Goal: Task Accomplishment & Management: Manage account settings

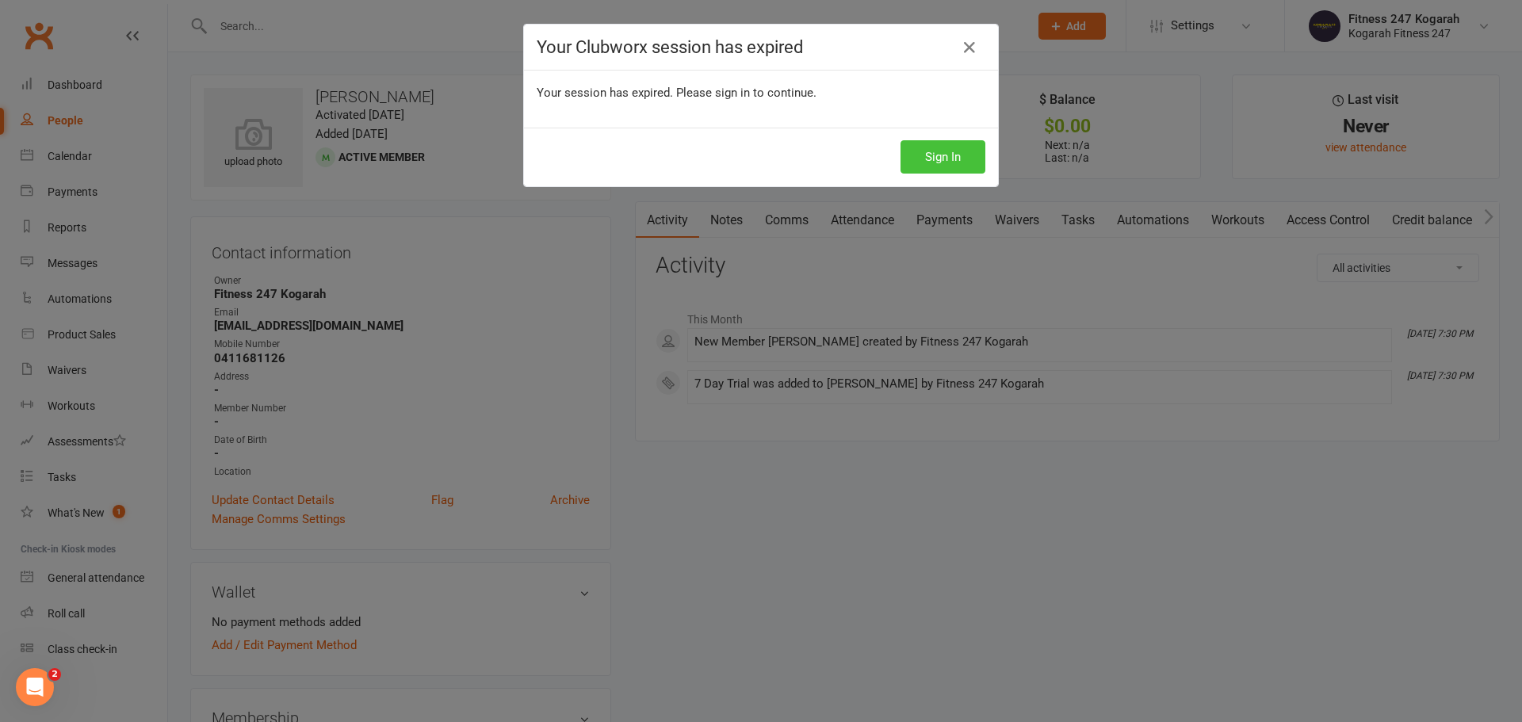
click at [910, 156] on button "Sign In" at bounding box center [943, 156] width 85 height 33
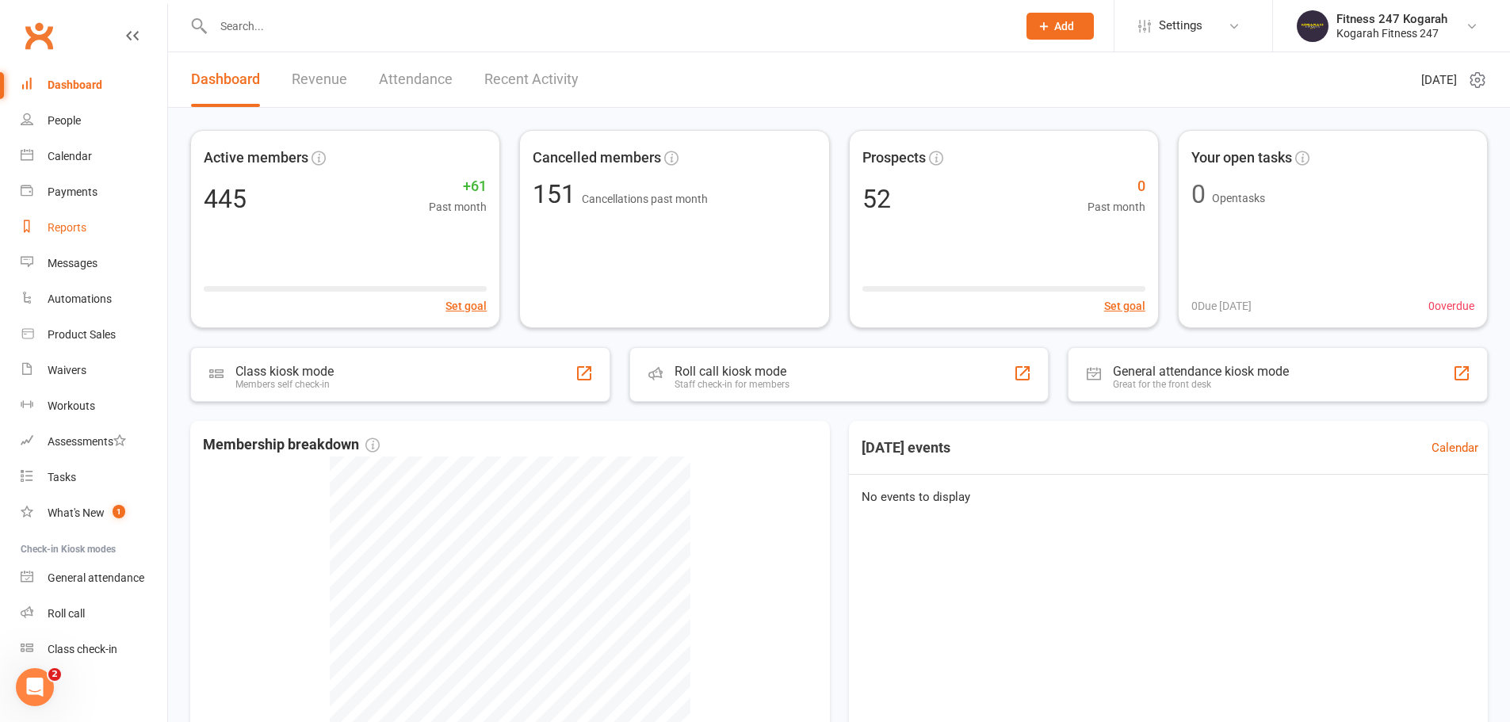
click at [74, 235] on link "Reports" at bounding box center [94, 228] width 147 height 36
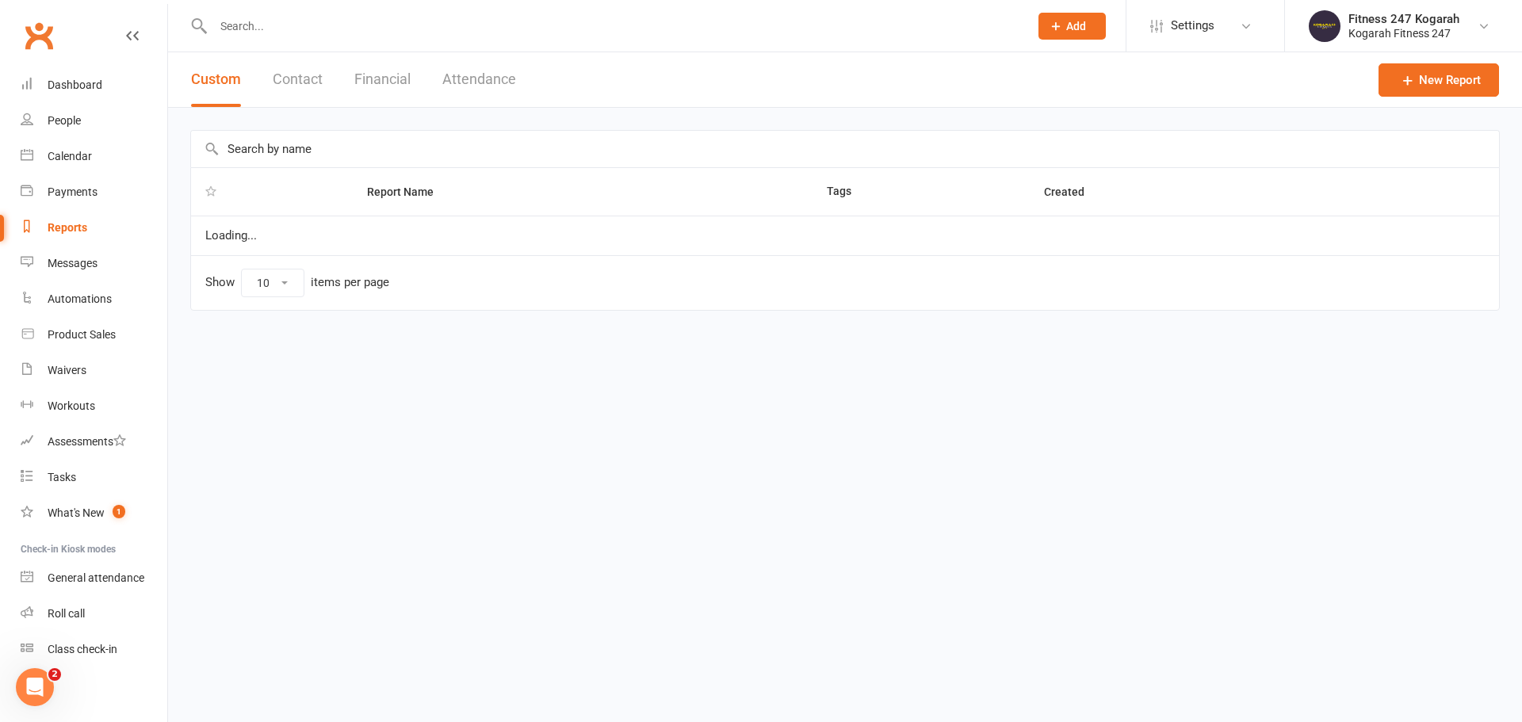
select select "100"
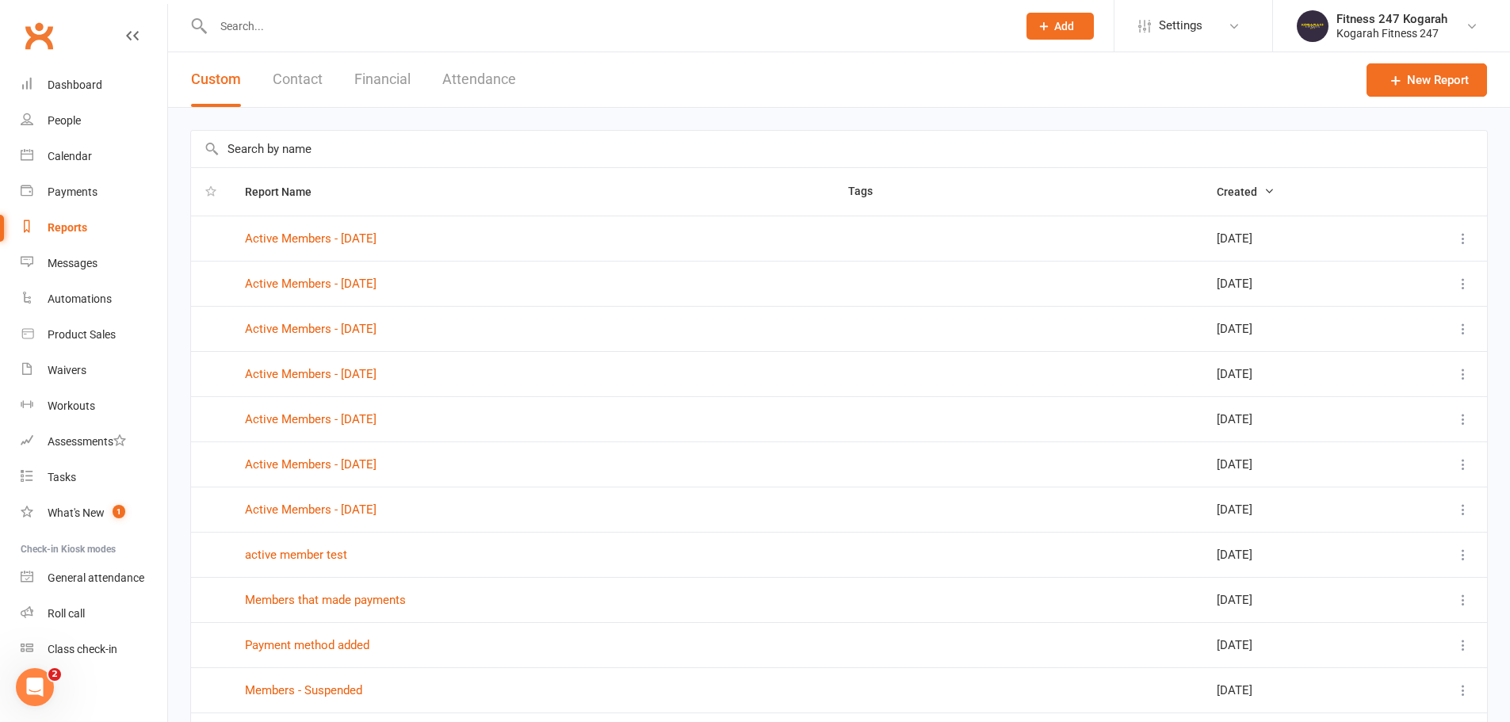
click at [316, 77] on button "Contact" at bounding box center [298, 79] width 50 height 55
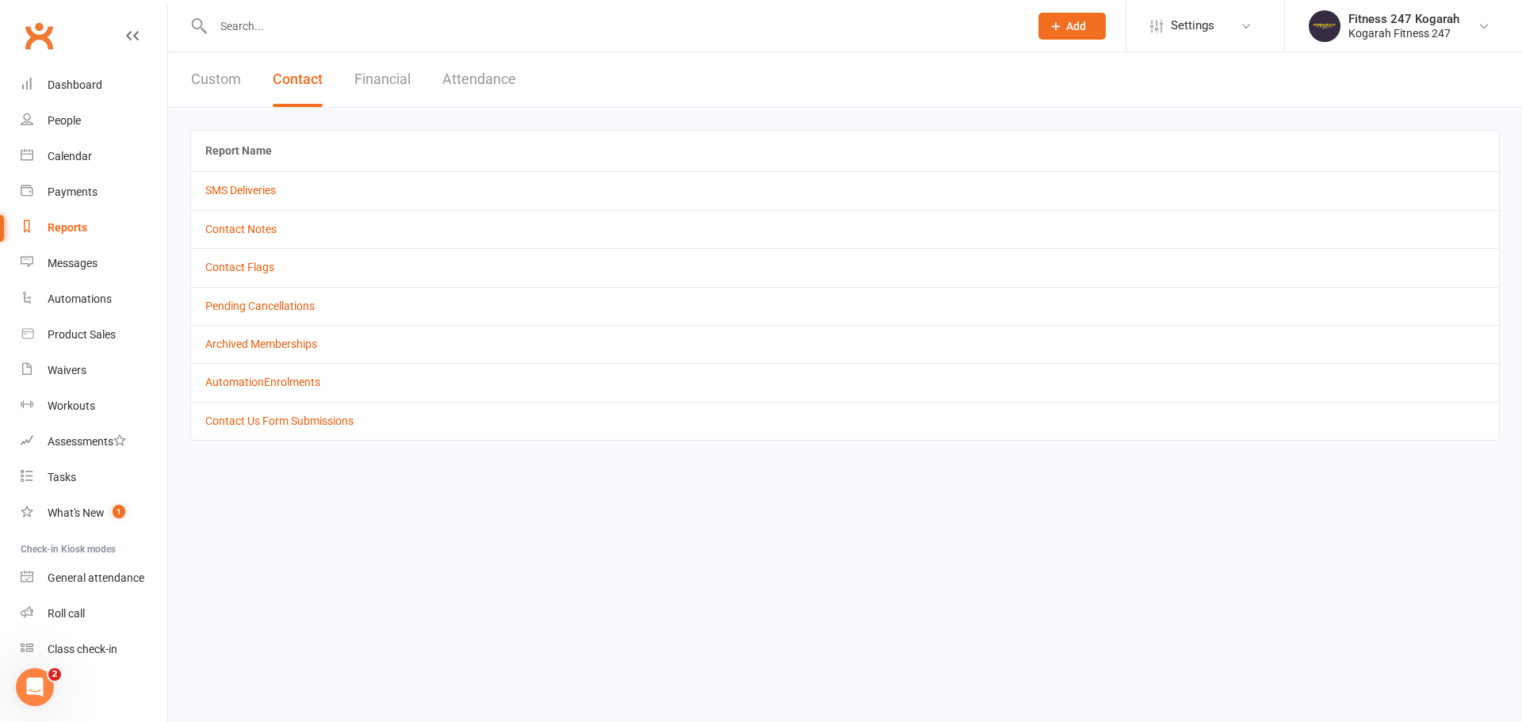
click at [493, 81] on button "Attendance" at bounding box center [479, 79] width 74 height 55
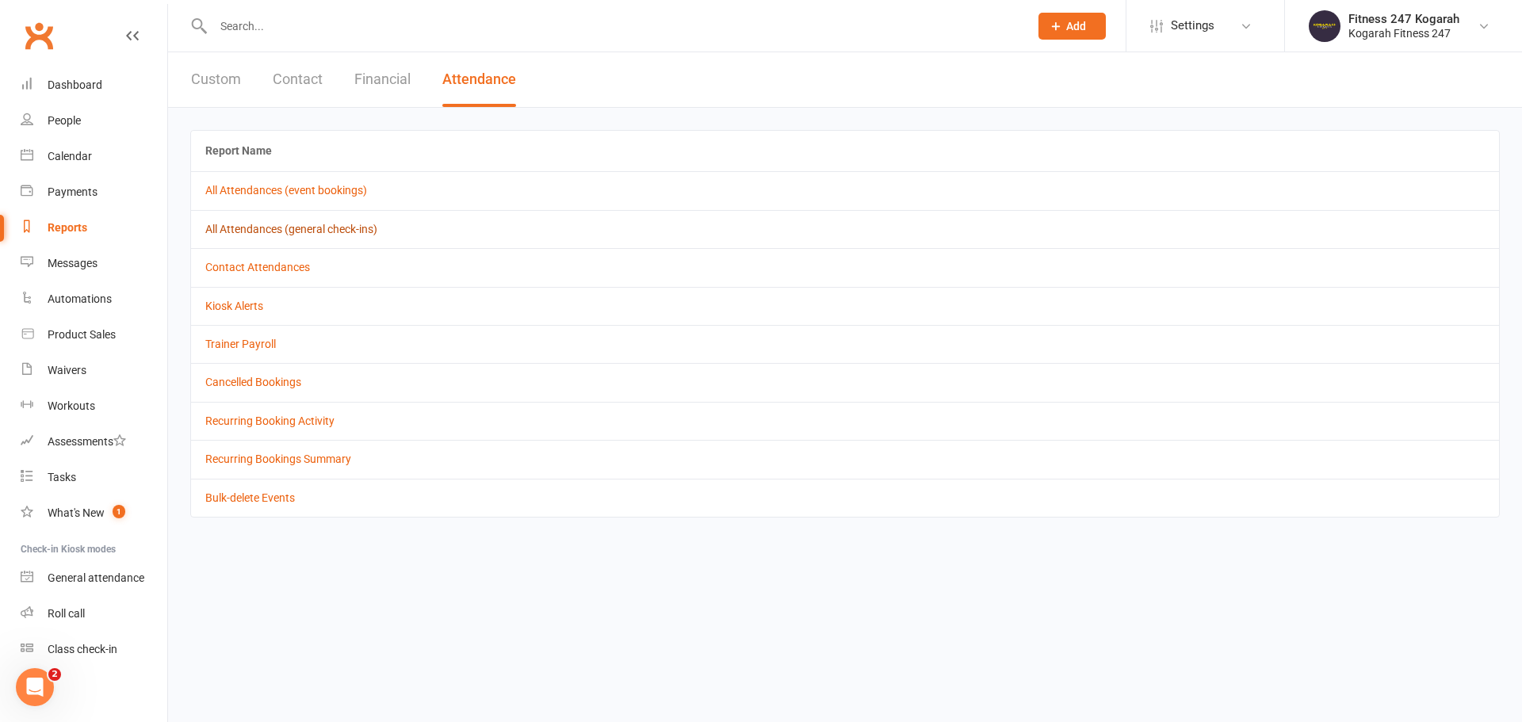
click at [255, 226] on link "All Attendances (general check-ins)" at bounding box center [291, 229] width 172 height 13
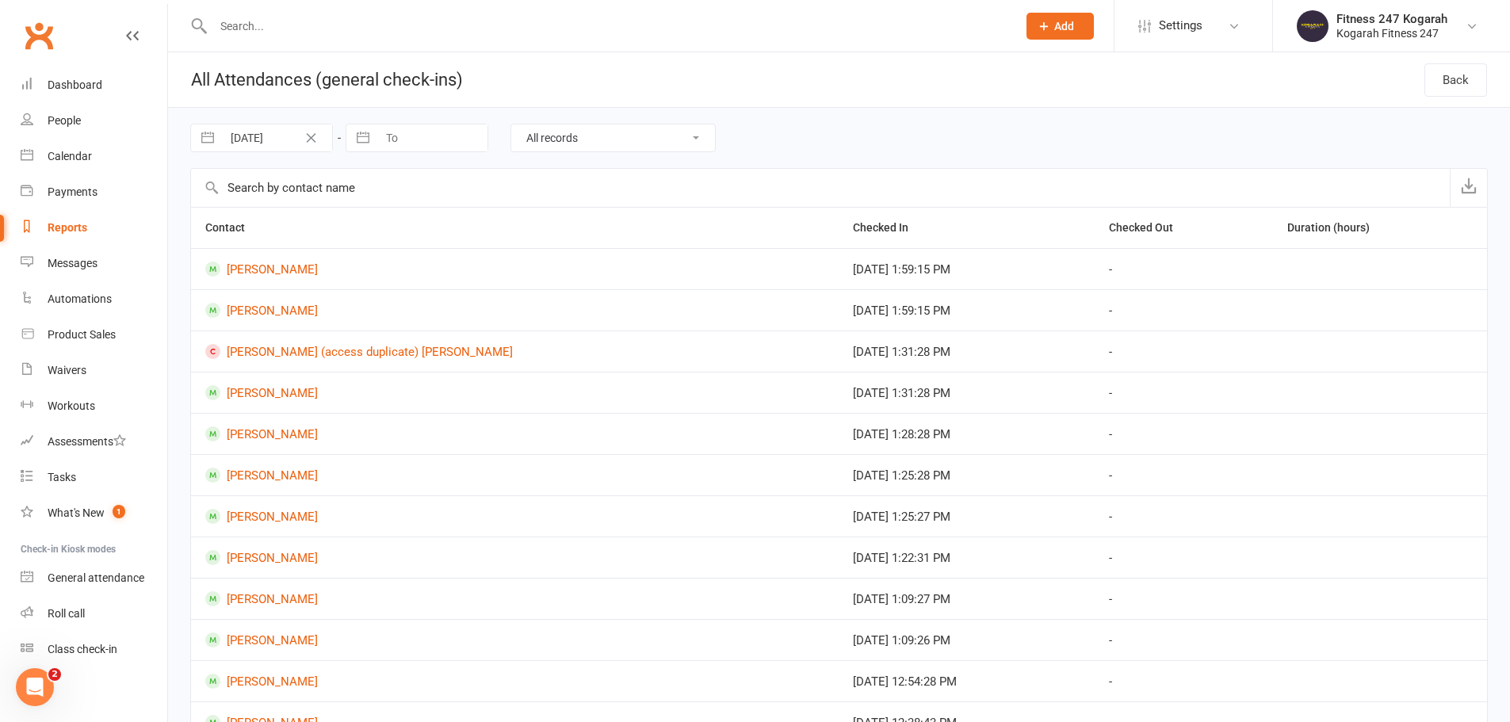
click at [264, 139] on input "02 Sep 2025" at bounding box center [277, 137] width 110 height 27
select select "7"
select select "2025"
select select "8"
select select "2025"
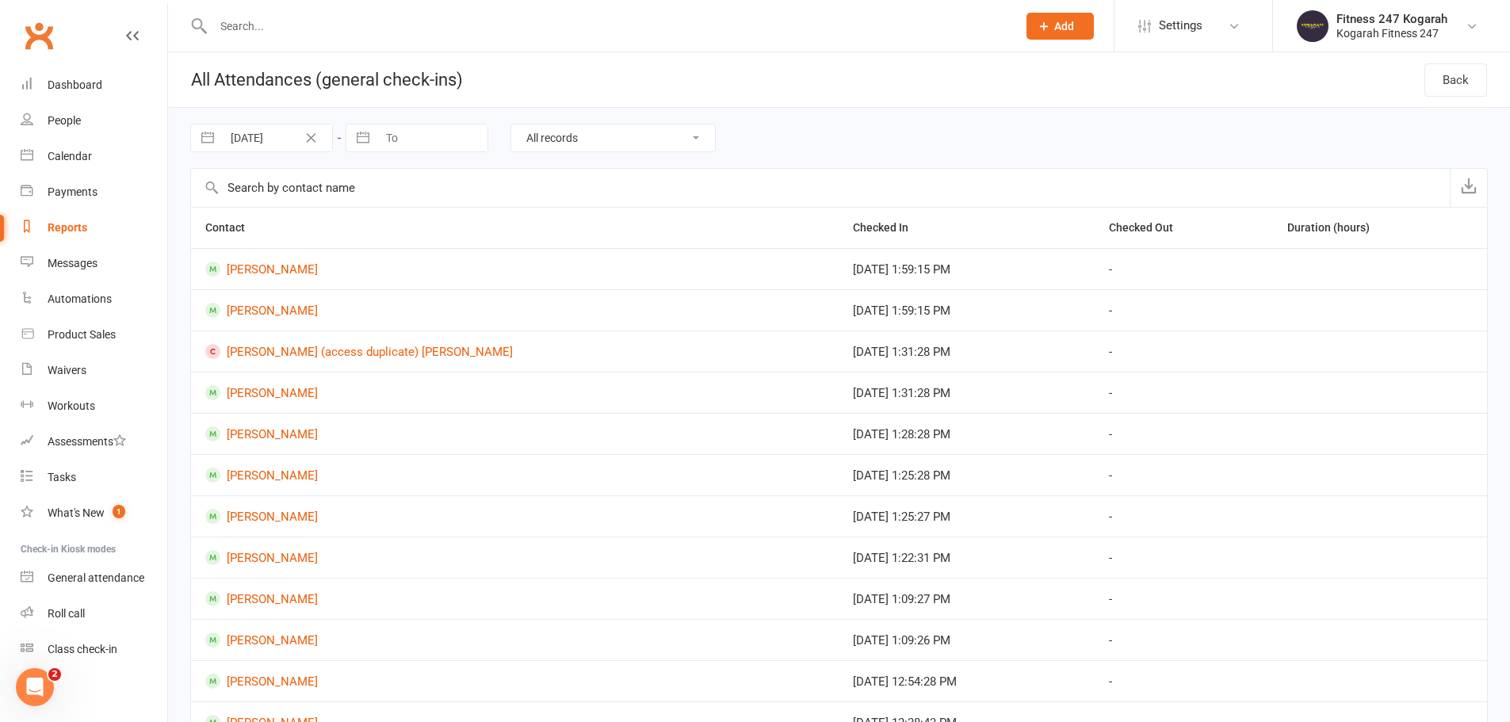
select select "9"
select select "2025"
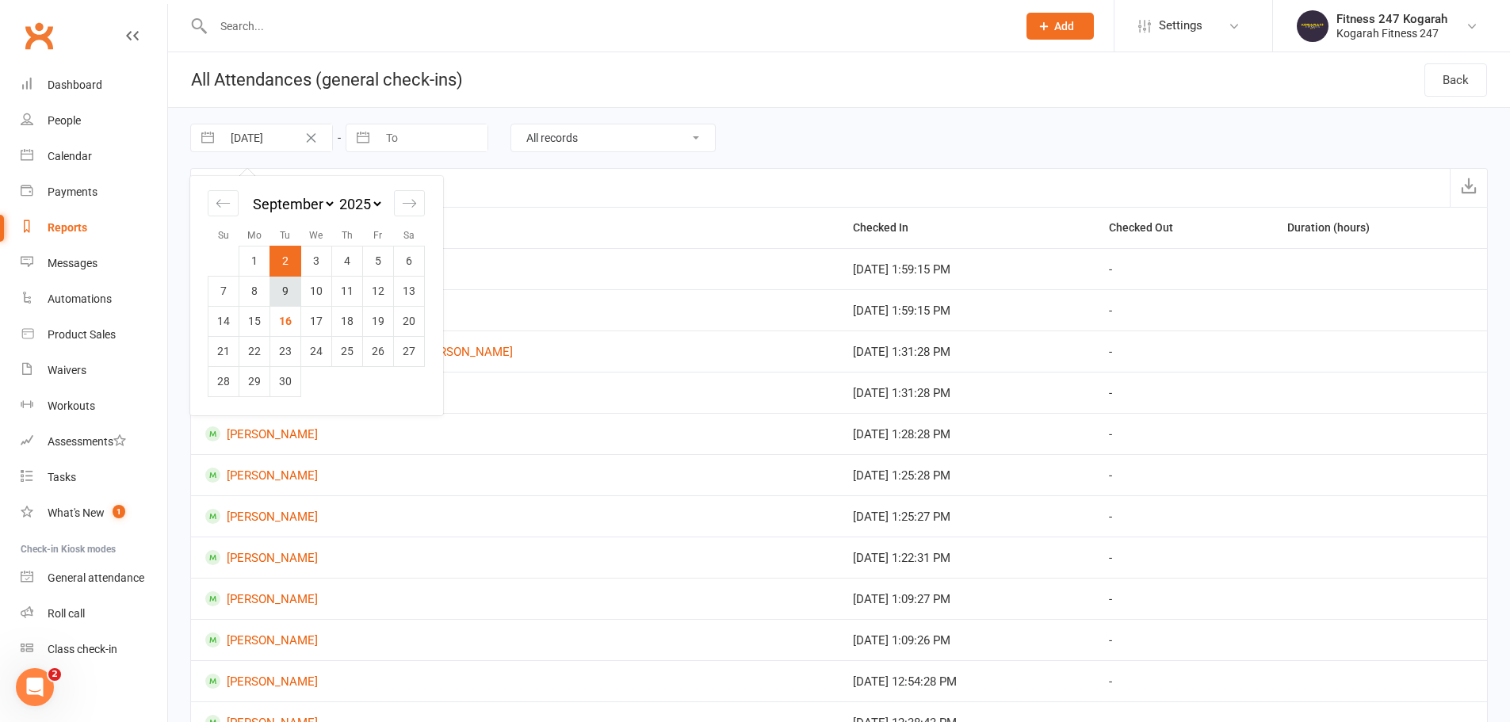
click at [286, 289] on td "9" at bounding box center [285, 291] width 31 height 30
type input "09 Sep 2025"
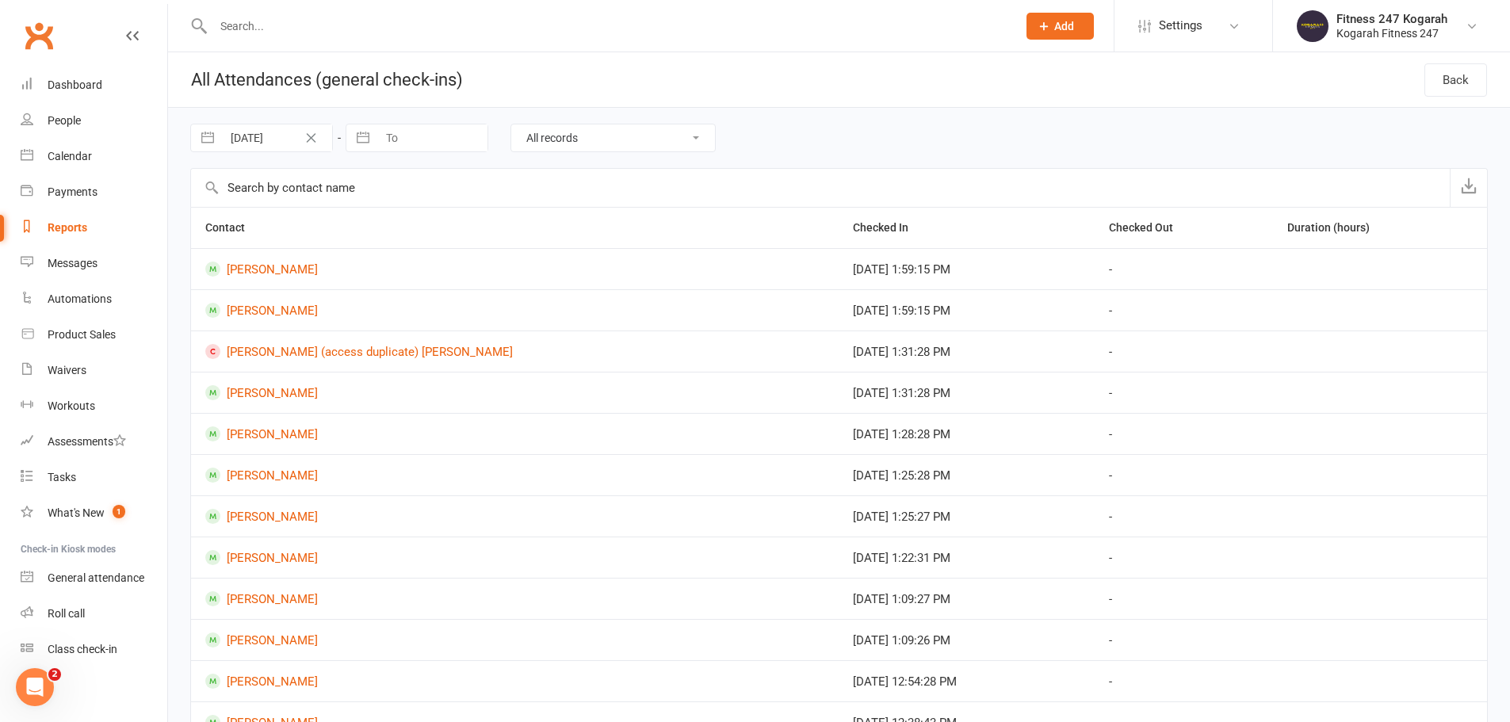
click at [591, 142] on select "All records Checked in and Checked out only Did not check out Did not check in" at bounding box center [613, 137] width 204 height 27
click at [511, 124] on select "All records Checked in and Checked out only Did not check out Did not check in" at bounding box center [613, 137] width 204 height 27
click at [1468, 183] on icon "button" at bounding box center [1469, 186] width 16 height 16
click at [263, 23] on input "text" at bounding box center [608, 26] width 798 height 22
click at [305, 17] on input "text" at bounding box center [608, 26] width 798 height 22
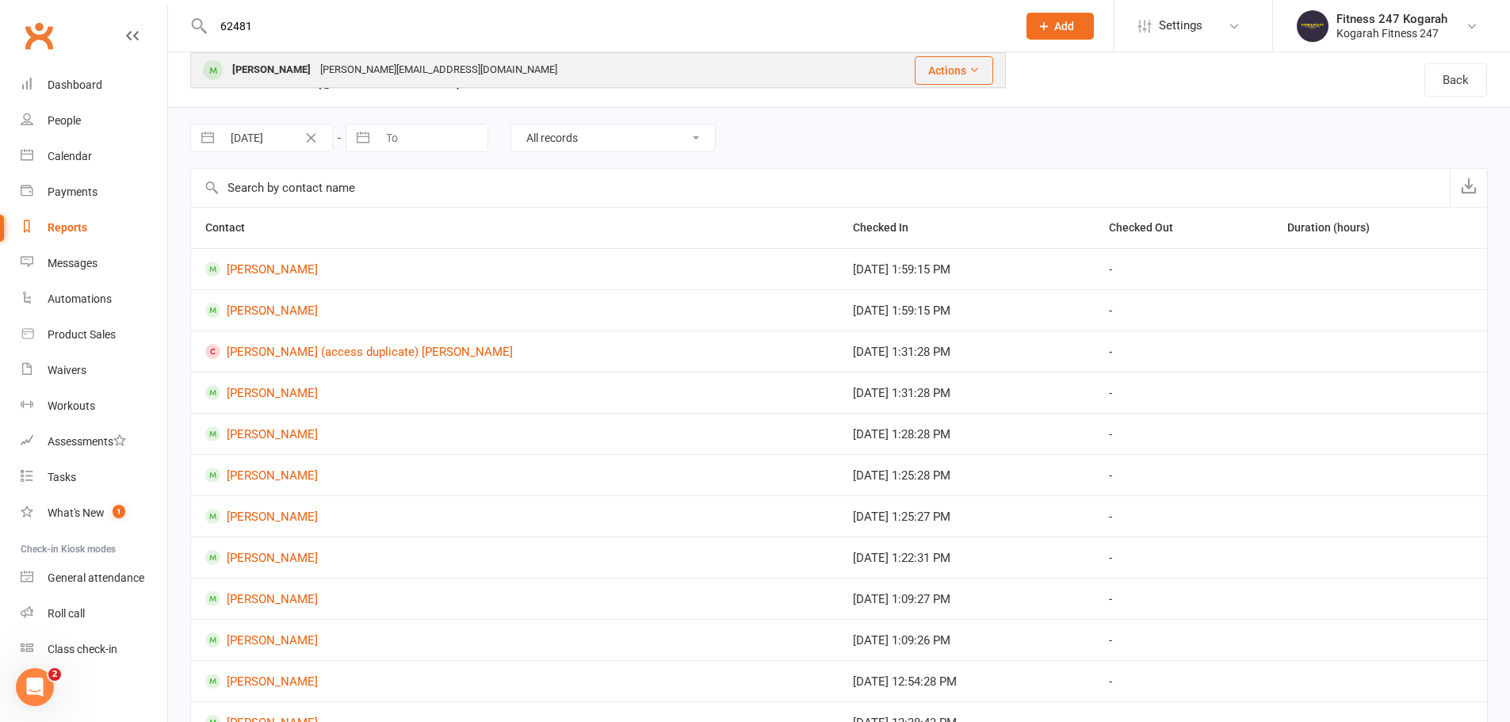
type input "62481"
click at [266, 69] on div "Darlene Taleno" at bounding box center [272, 70] width 88 height 23
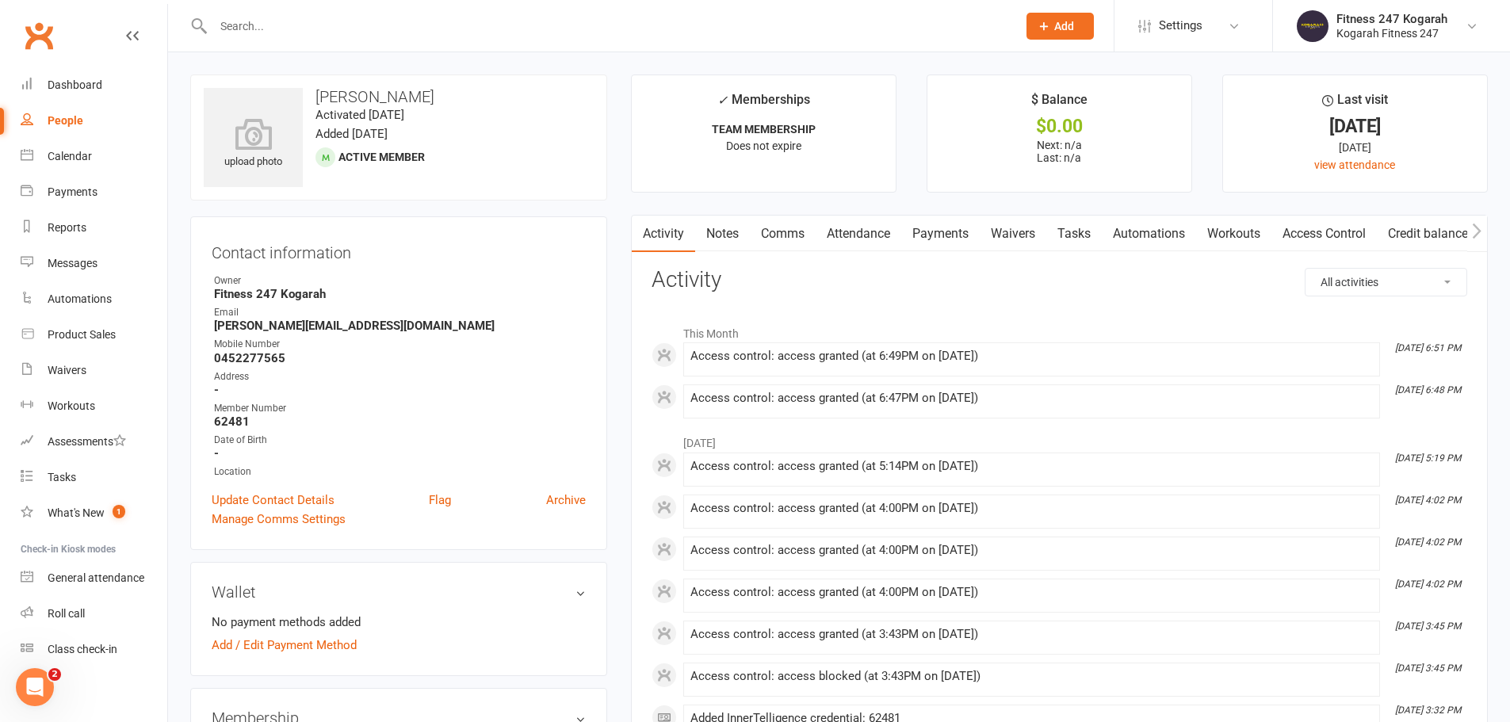
click at [1320, 231] on link "Access Control" at bounding box center [1324, 234] width 105 height 36
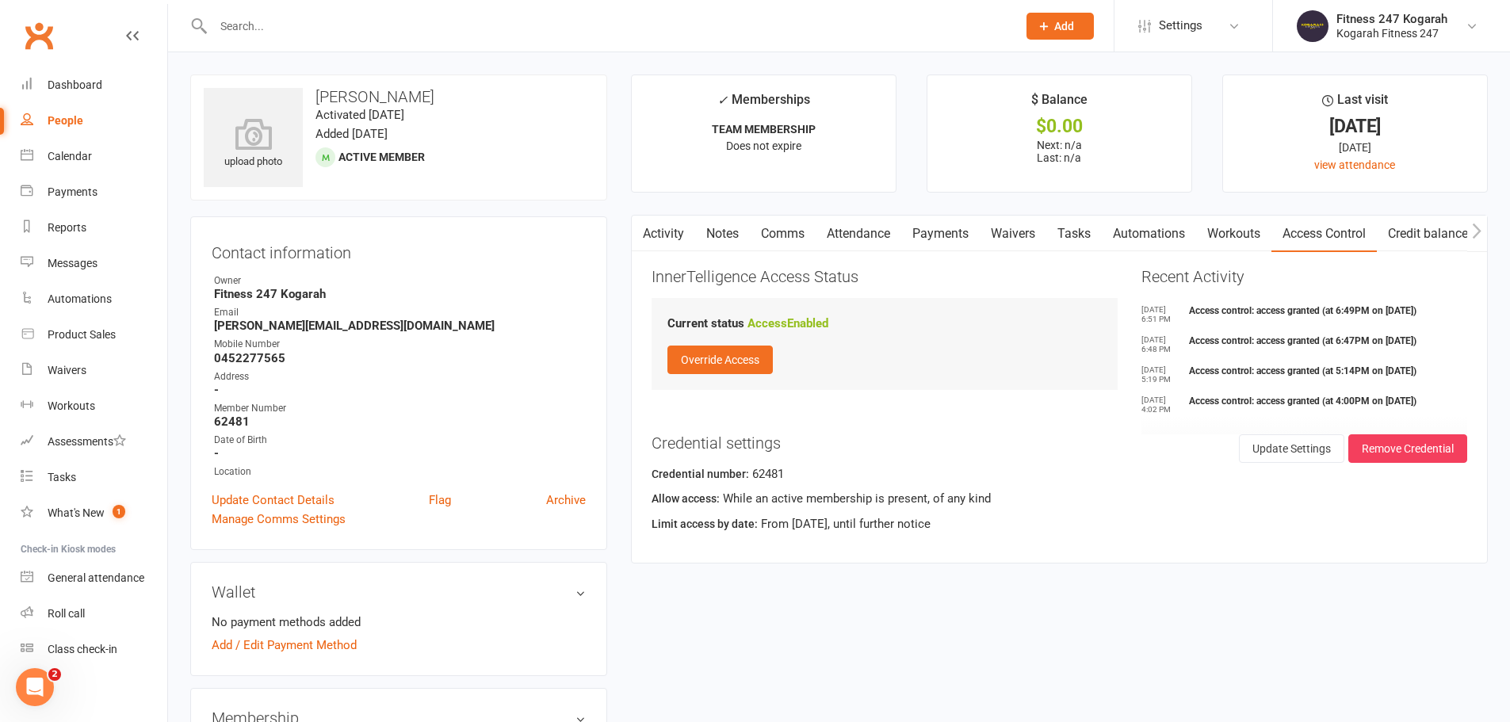
click at [441, 23] on input "text" at bounding box center [608, 26] width 798 height 22
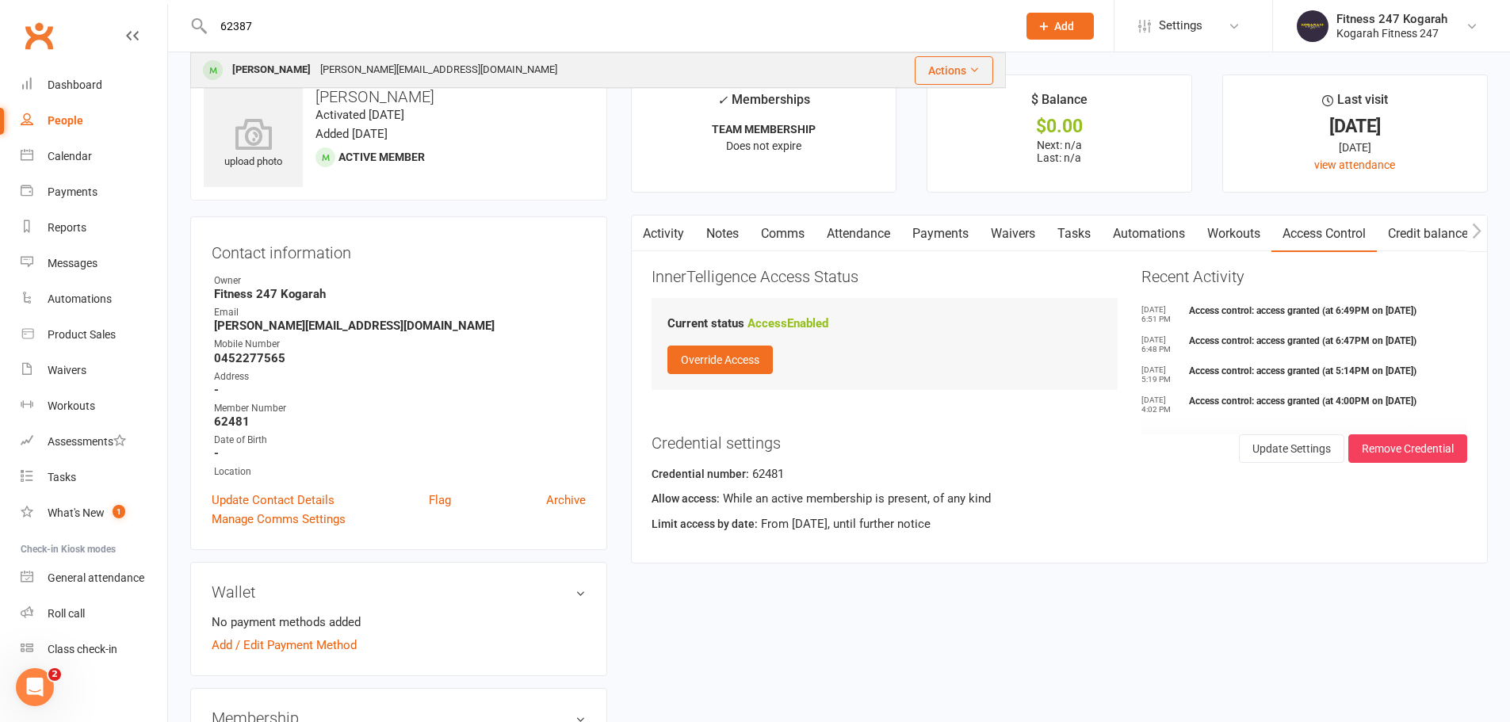
type input "62387"
click at [251, 69] on div "Darlene Taleno" at bounding box center [272, 70] width 88 height 23
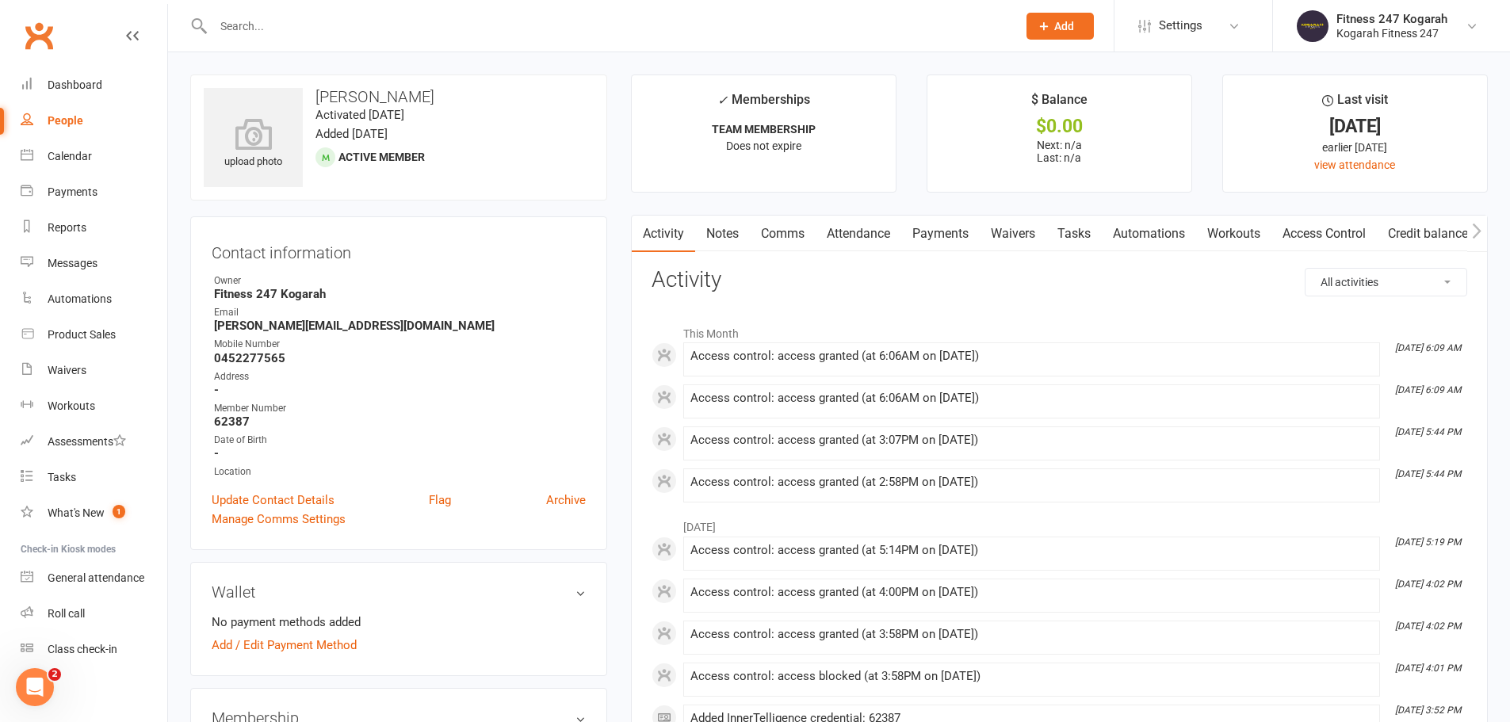
click at [1313, 232] on link "Access Control" at bounding box center [1324, 234] width 105 height 36
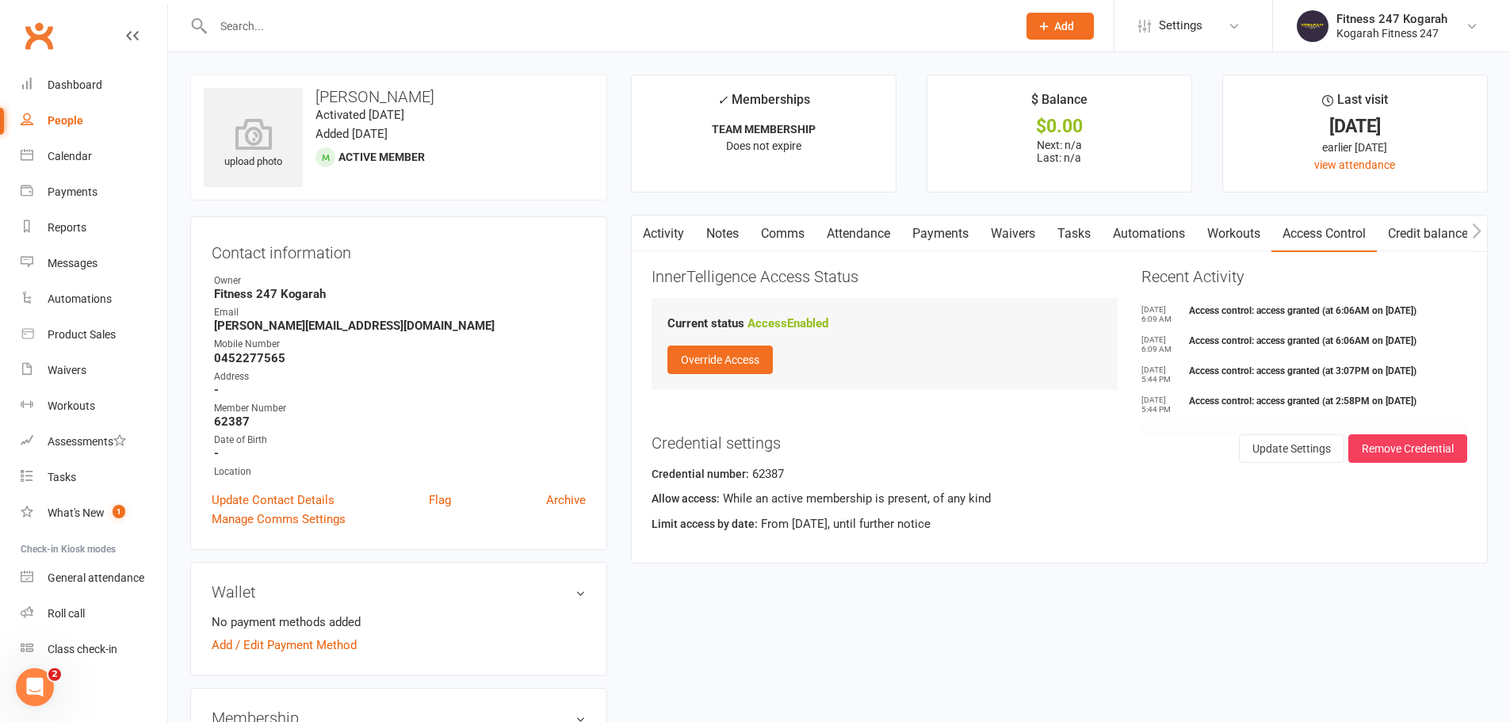
click at [345, 28] on input "text" at bounding box center [608, 26] width 798 height 22
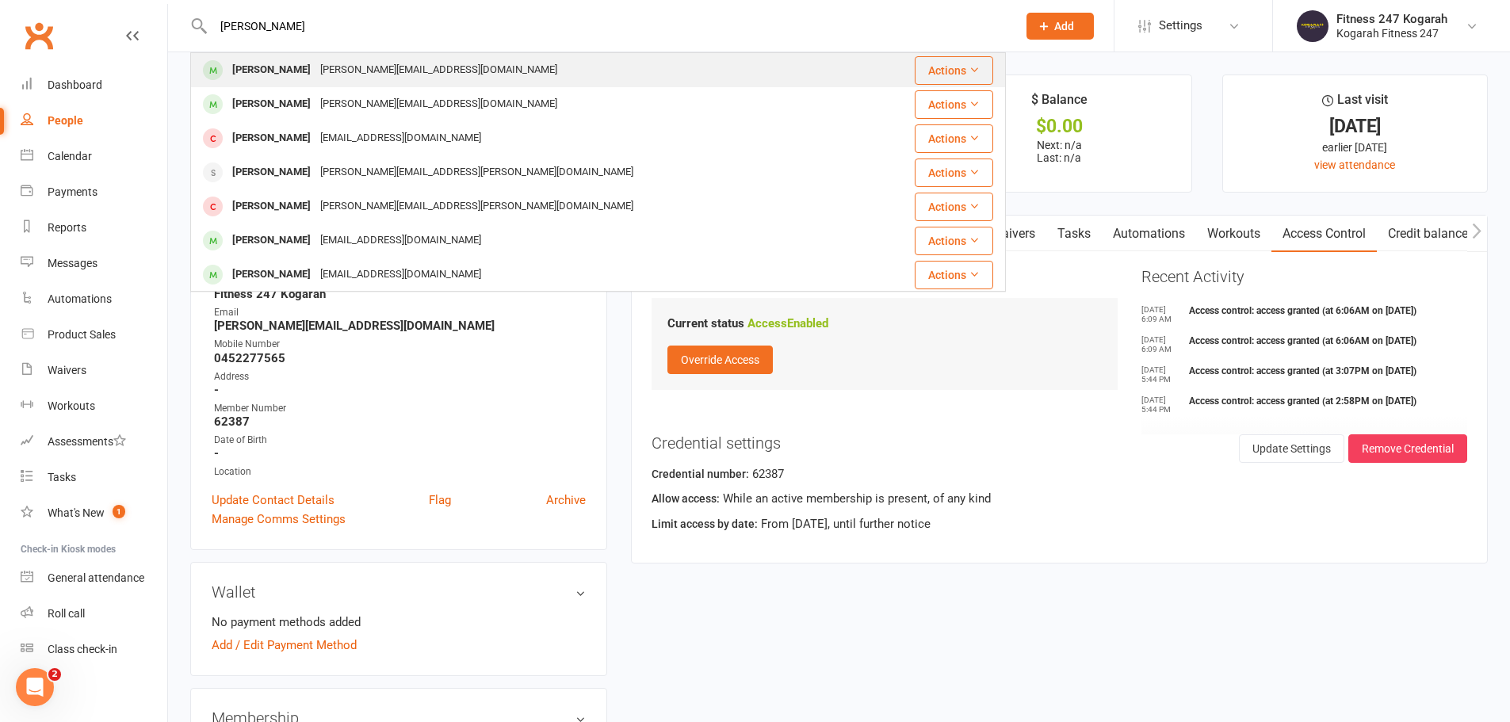
type input "darlene"
click at [251, 75] on div "Darlene Taleno" at bounding box center [272, 70] width 88 height 23
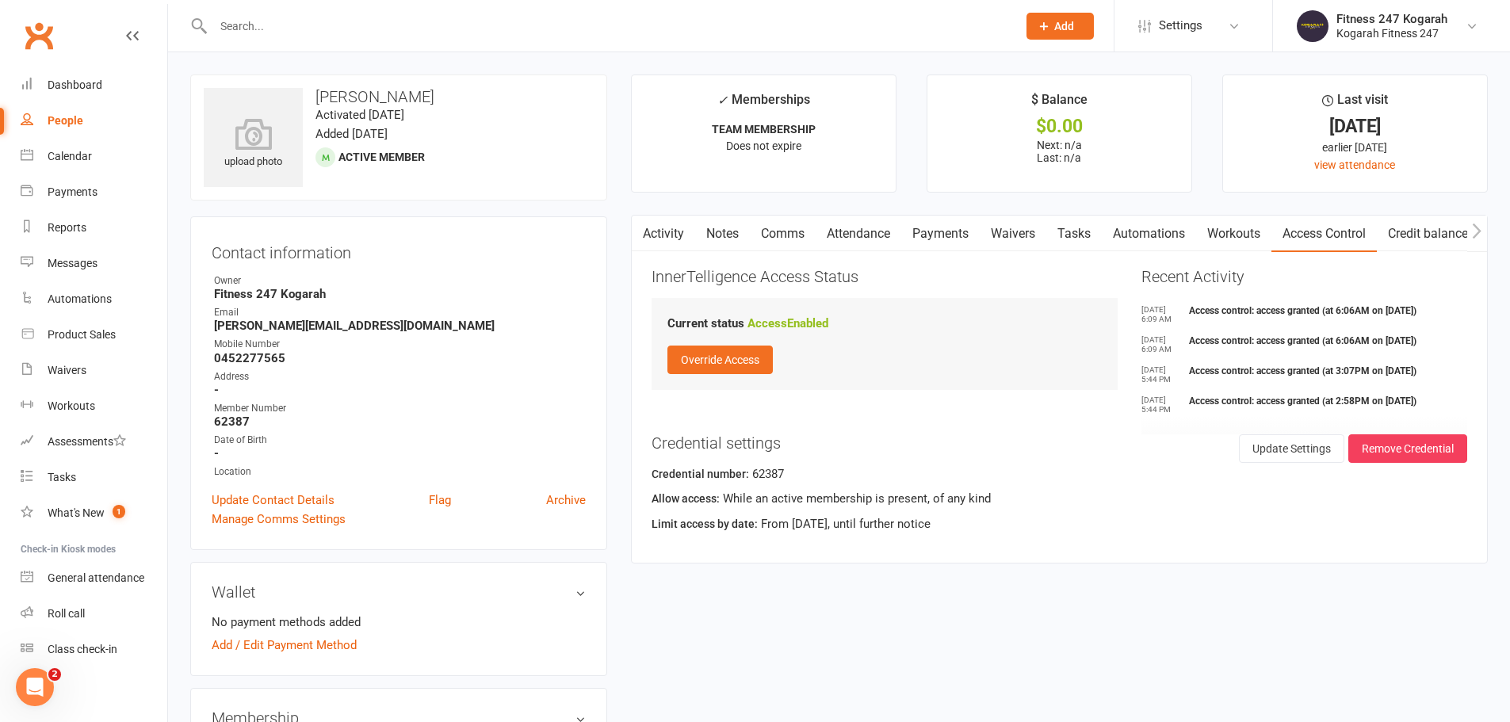
click at [258, 24] on input "text" at bounding box center [608, 26] width 798 height 22
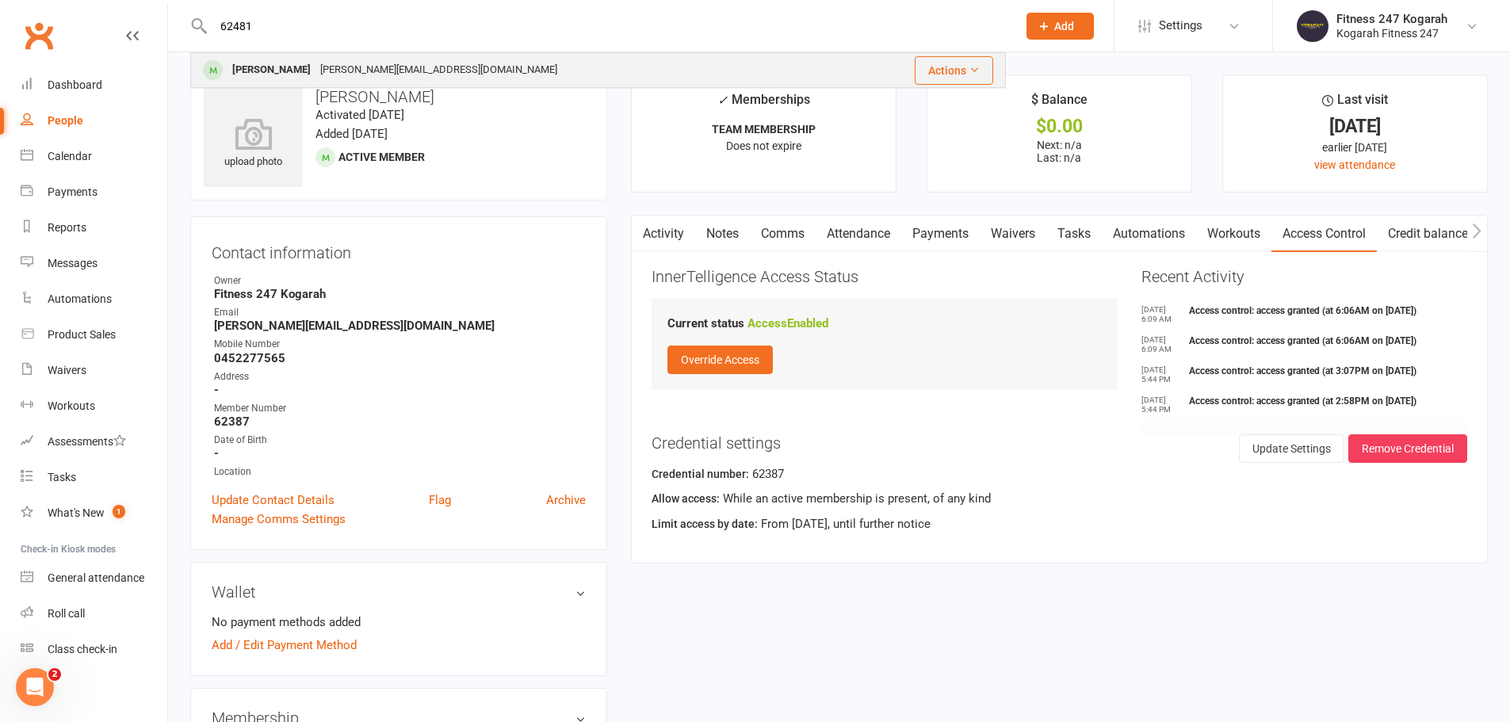
type input "62481"
click at [243, 67] on div "Darlene Taleno" at bounding box center [272, 70] width 88 height 23
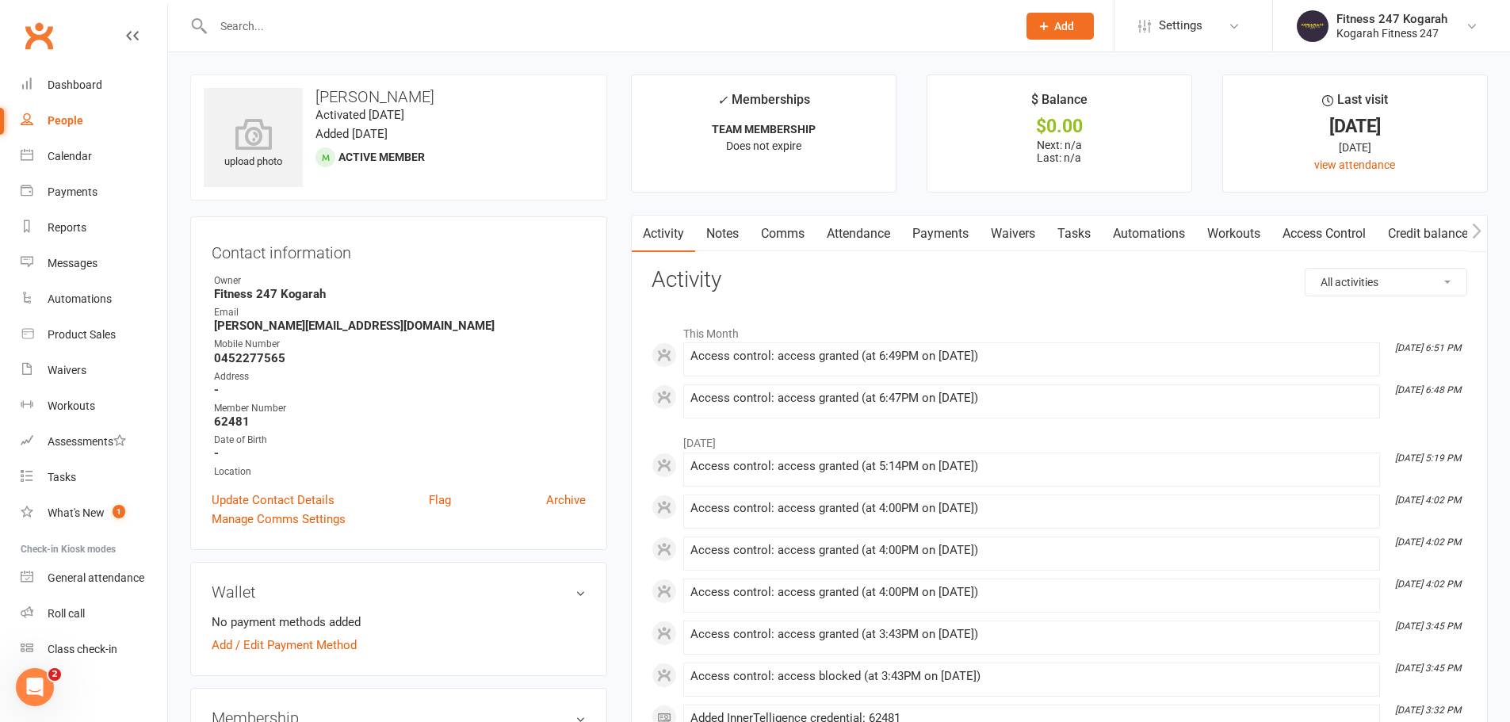
click at [1480, 235] on icon "button" at bounding box center [1477, 231] width 10 height 17
click at [1481, 226] on icon "button" at bounding box center [1477, 231] width 10 height 17
click at [1481, 225] on icon "button" at bounding box center [1477, 231] width 10 height 17
click at [1479, 231] on icon "button" at bounding box center [1477, 231] width 10 height 17
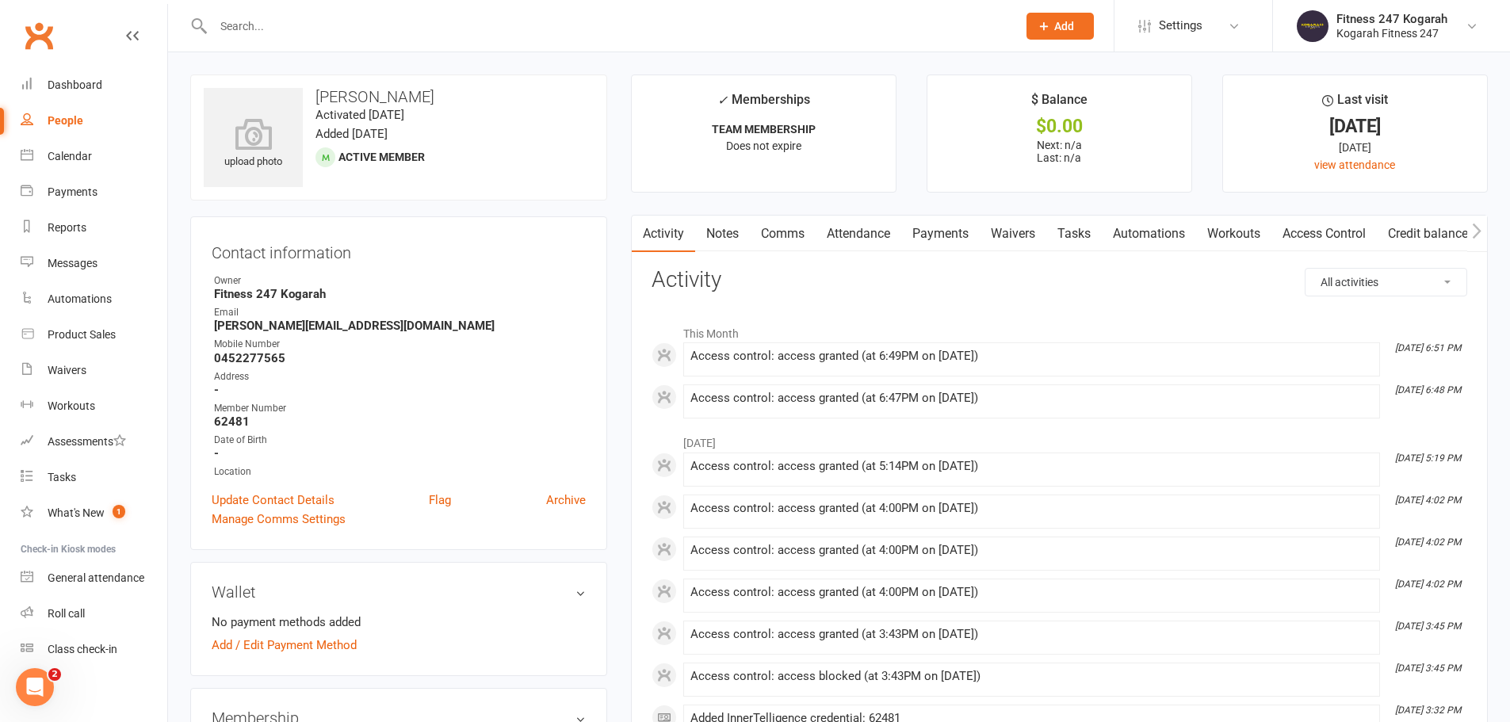
click at [1479, 231] on icon "button" at bounding box center [1477, 231] width 10 height 17
click at [565, 500] on link "Archive" at bounding box center [566, 500] width 40 height 19
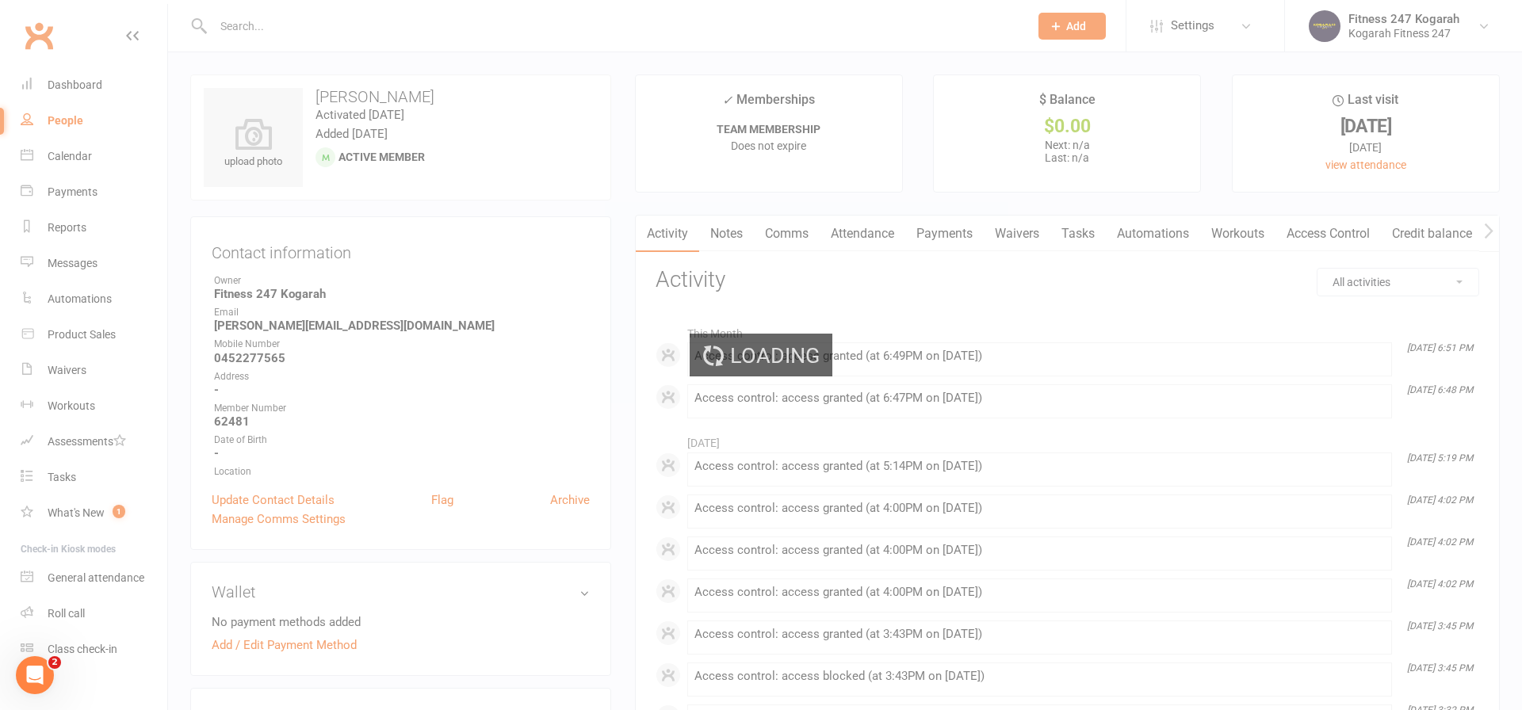
select select "100"
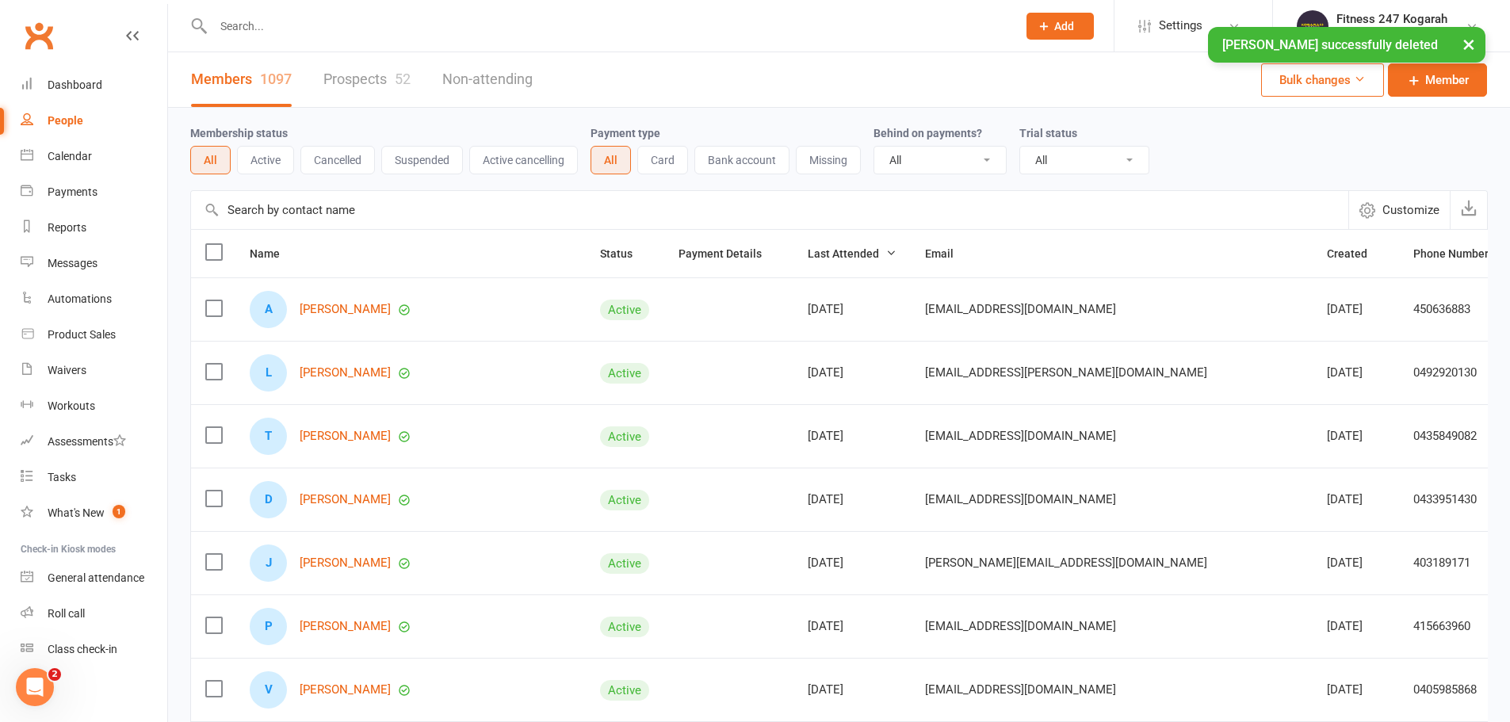
click at [347, 27] on div "× Darlene Taleno successfully deleted" at bounding box center [745, 27] width 1490 height 0
click at [350, 17] on input "text" at bounding box center [608, 26] width 798 height 22
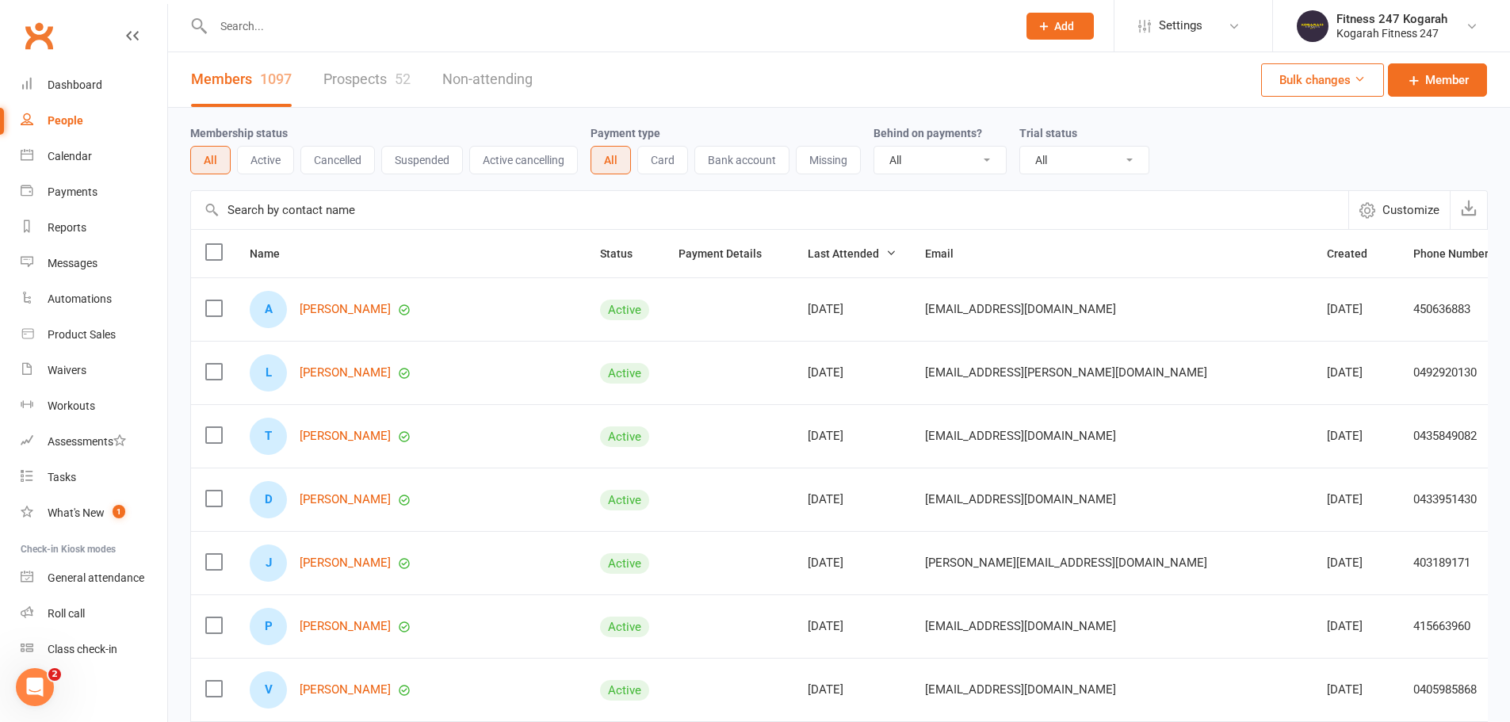
click at [314, 23] on input "text" at bounding box center [608, 26] width 798 height 22
drag, startPoint x: 285, startPoint y: 25, endPoint x: 222, endPoint y: 28, distance: 63.5
click at [222, 28] on input "62481" at bounding box center [608, 26] width 798 height 22
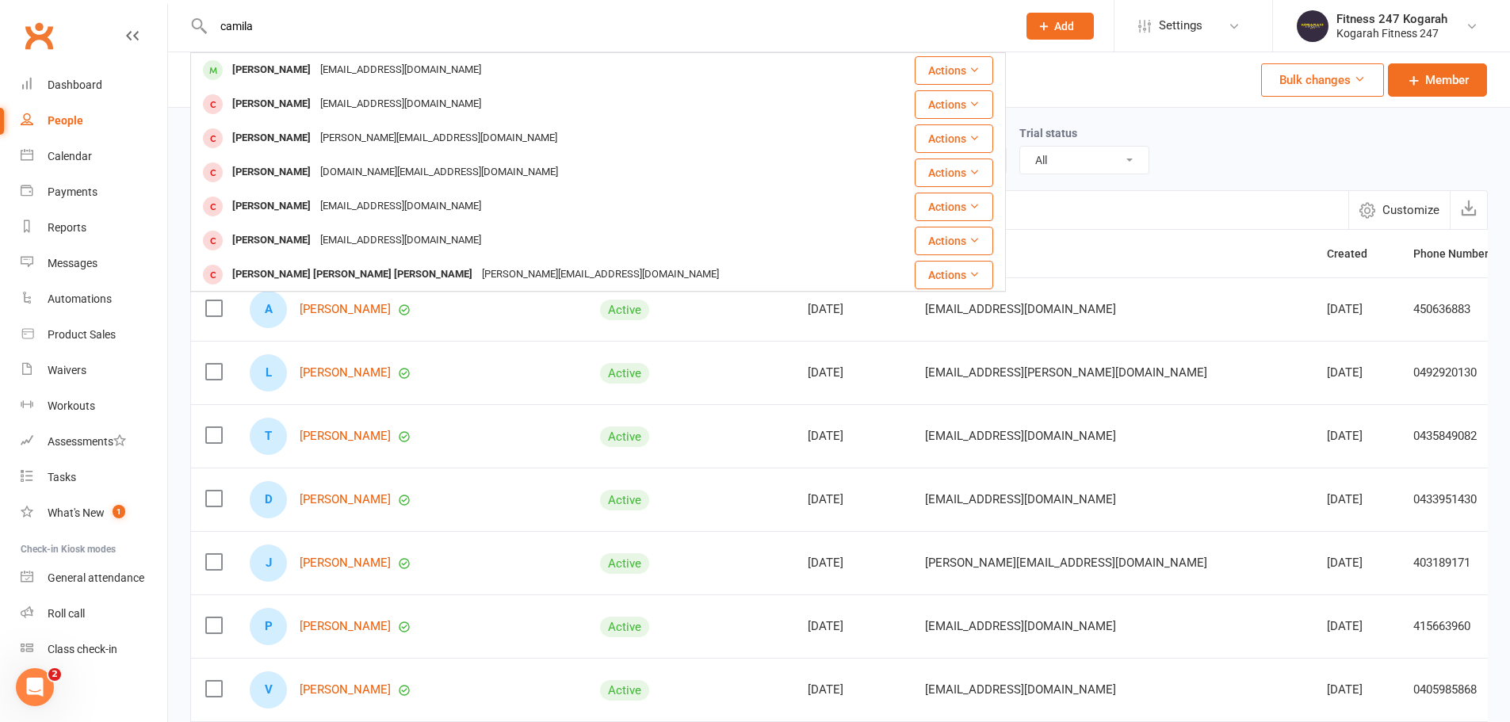
drag, startPoint x: 222, startPoint y: 25, endPoint x: 208, endPoint y: 27, distance: 14.4
click at [208, 27] on div "camila Camilo Constantino gadyrx95@gmail.com Actions Sebastian Camilo Hernandez…" at bounding box center [598, 26] width 816 height 52
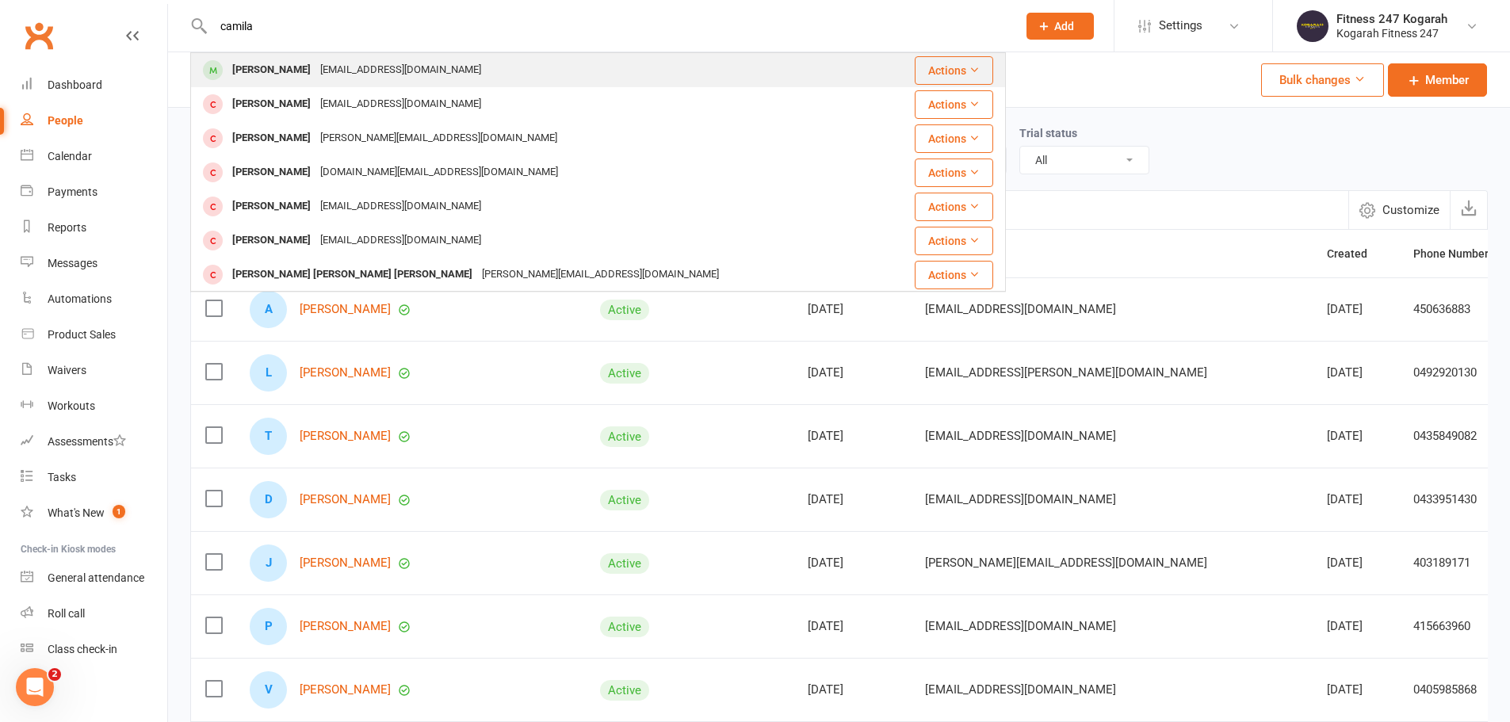
paste input "Camila Olarte"
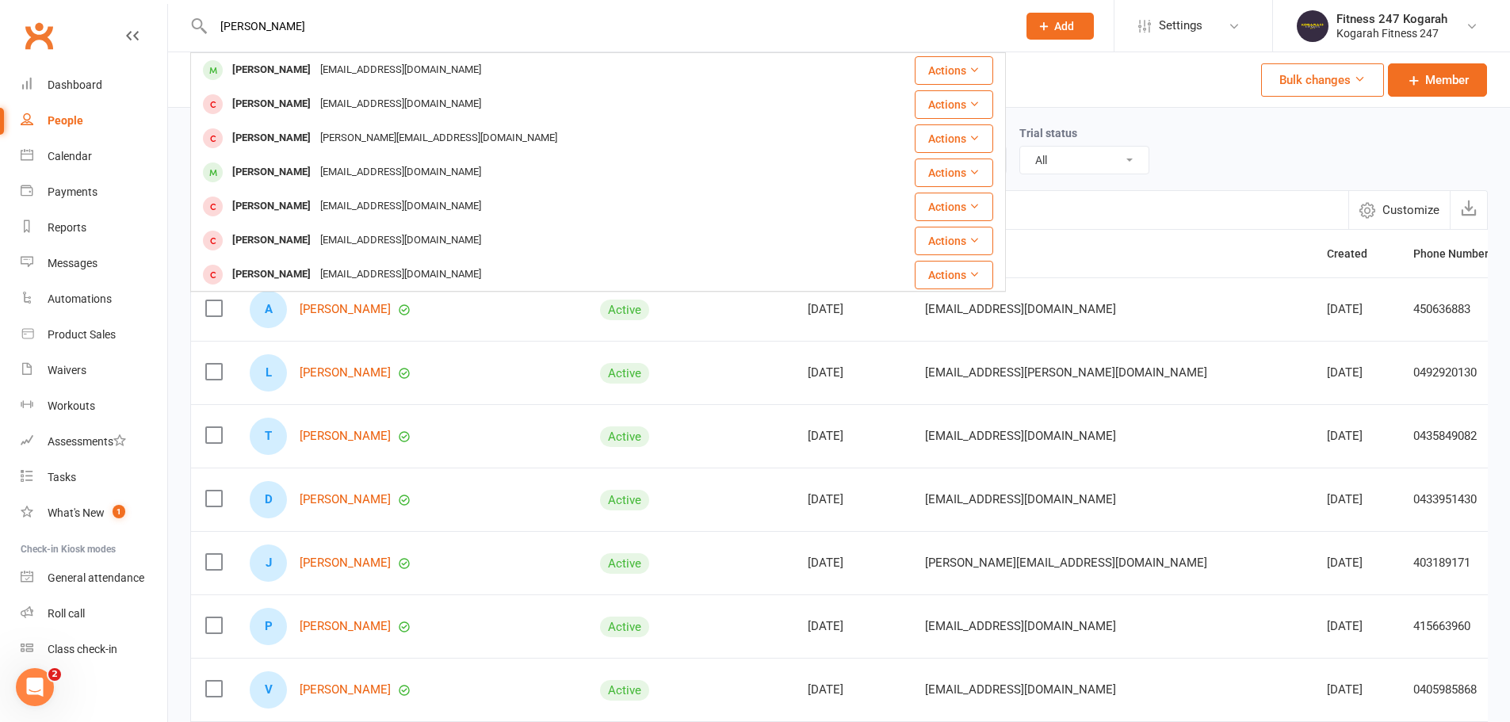
type input "Camila Olarte"
click at [1079, 26] on button "Add" at bounding box center [1060, 26] width 67 height 27
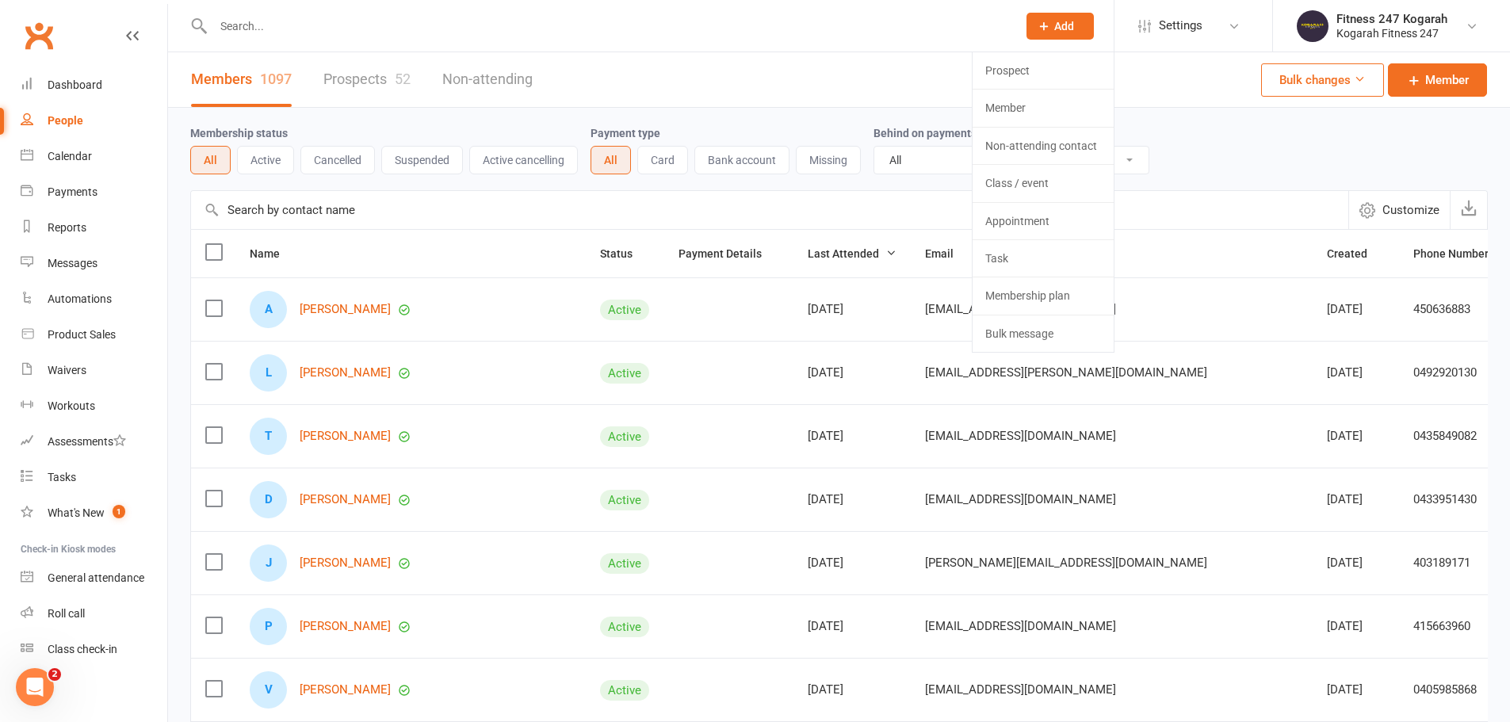
click at [377, 18] on input "text" at bounding box center [608, 26] width 798 height 22
drag, startPoint x: 1052, startPoint y: 28, endPoint x: 1051, endPoint y: 38, distance: 10.3
click at [1052, 27] on button "Add" at bounding box center [1060, 26] width 67 height 27
click at [1037, 106] on link "Member" at bounding box center [1043, 108] width 141 height 36
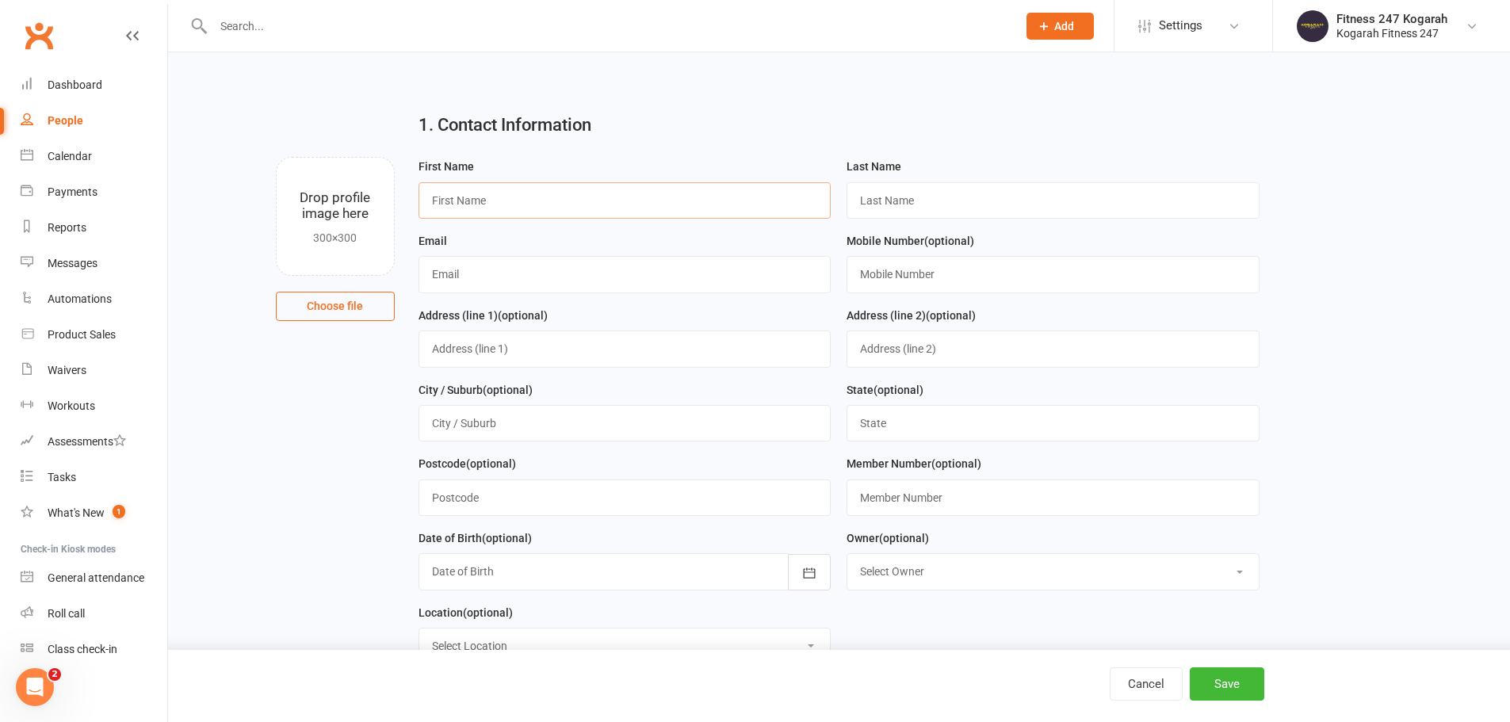
click at [483, 203] on input "text" at bounding box center [625, 200] width 413 height 36
paste input "Camila Olarte"
type input "Camila"
paste input "Olarte"
type input "Olarte"
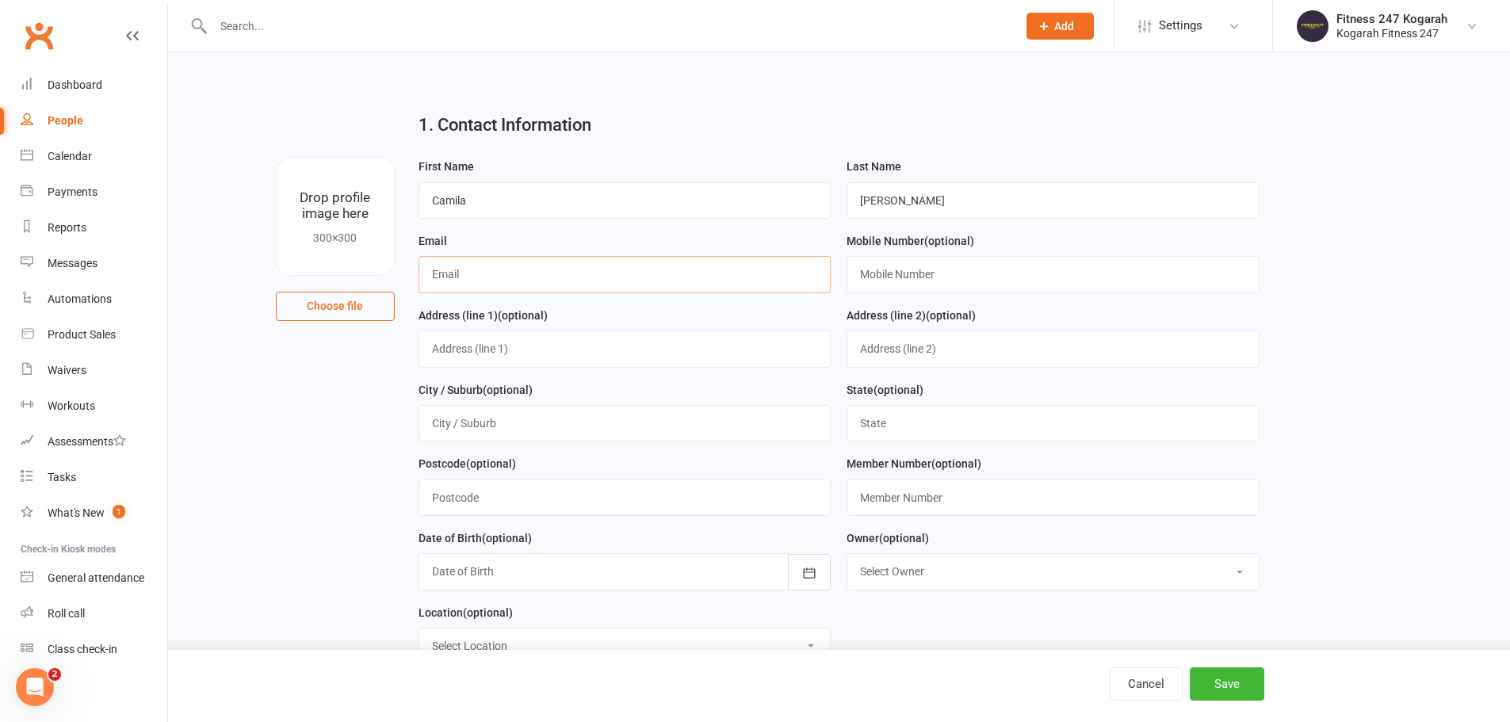
click at [507, 270] on input "text" at bounding box center [625, 274] width 413 height 36
paste input "camilaaolarte@gmail.com"
type input "camilaaolarte@gmail.com"
click at [923, 270] on input "text" at bounding box center [1053, 274] width 413 height 36
paste input "0432825396"
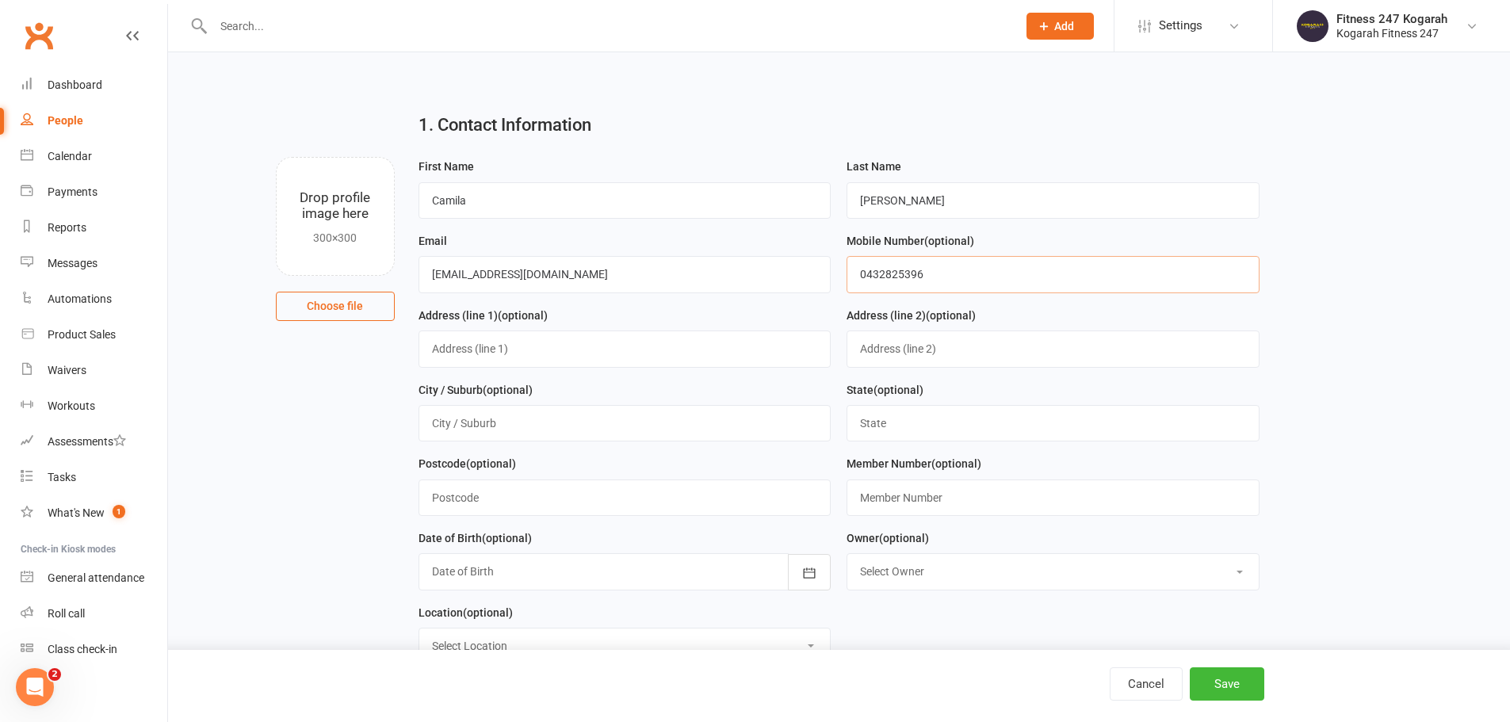
type input "0432825396"
click at [915, 502] on input "text" at bounding box center [1053, 498] width 413 height 36
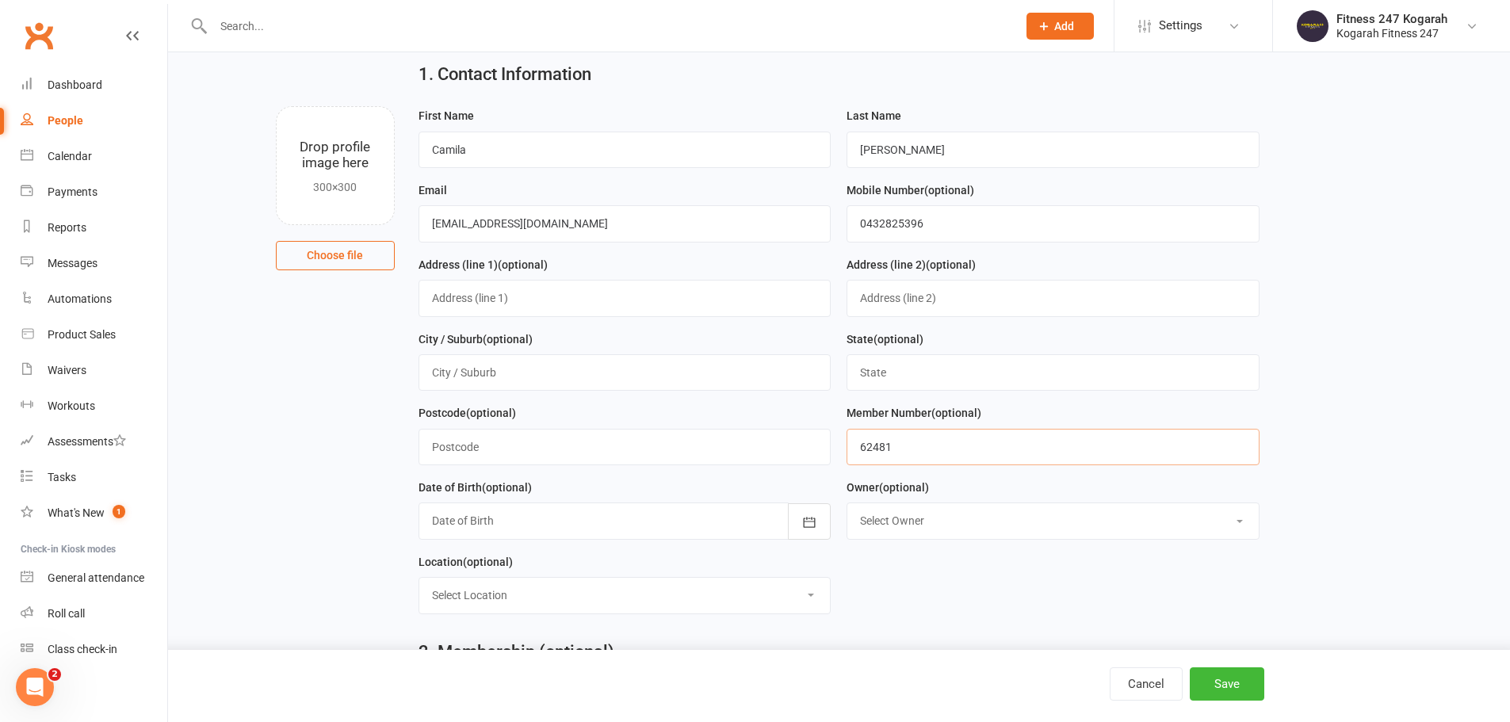
scroll to position [238, 0]
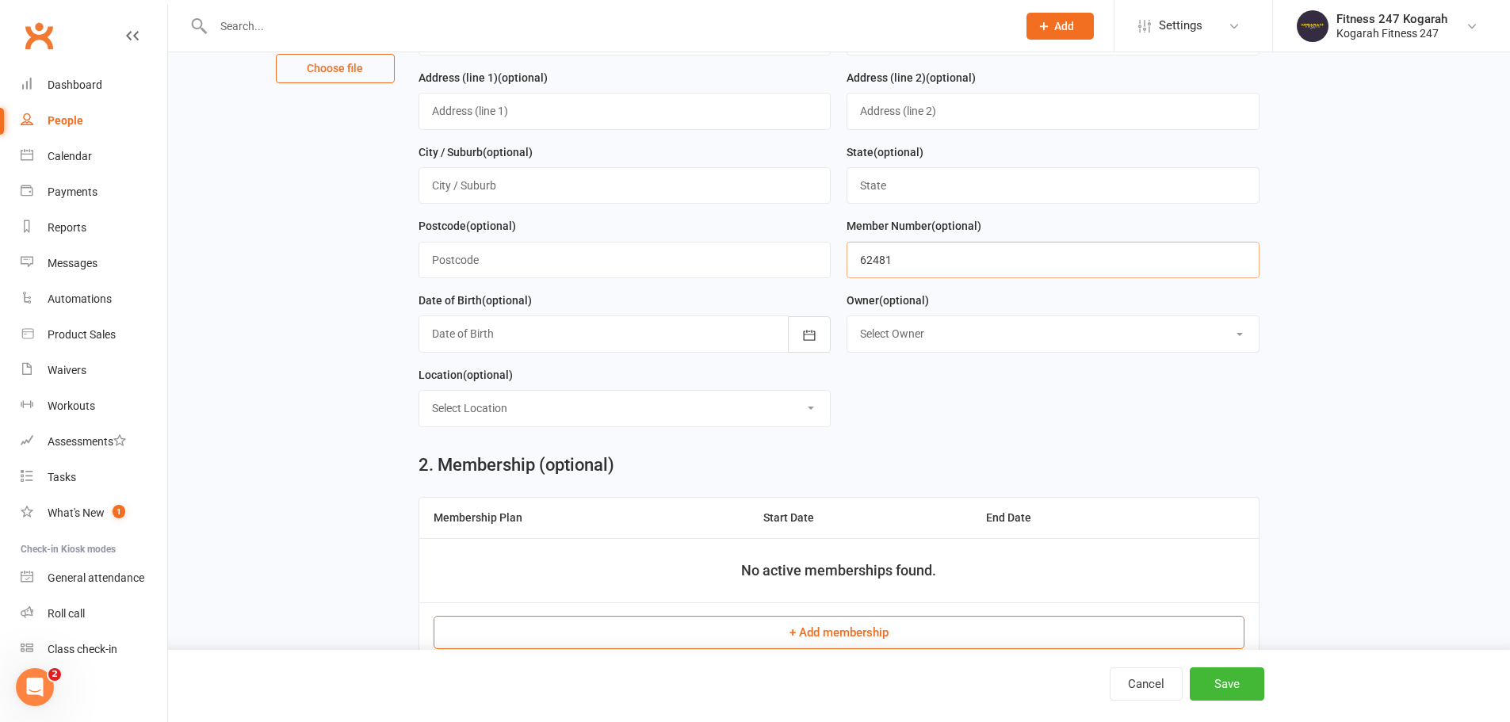
type input "62481"
click at [833, 634] on button "+ Add membership" at bounding box center [839, 632] width 811 height 33
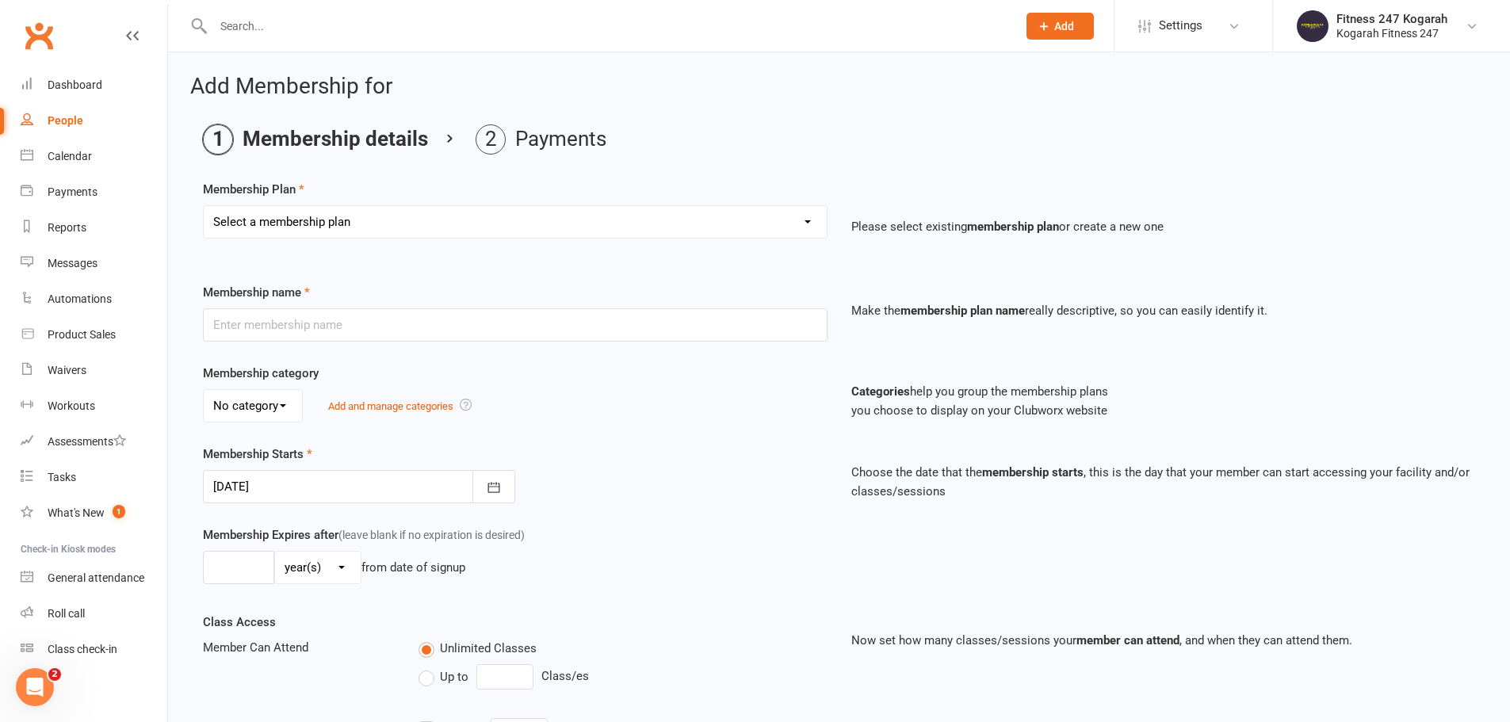
click at [390, 230] on select "Select a membership plan Create new Membership Plan Foundation 19.45 Foundation…" at bounding box center [515, 222] width 623 height 32
select select "18"
click at [204, 206] on select "Select a membership plan Create new Membership Plan Foundation 19.45 Foundation…" at bounding box center [515, 222] width 623 height 32
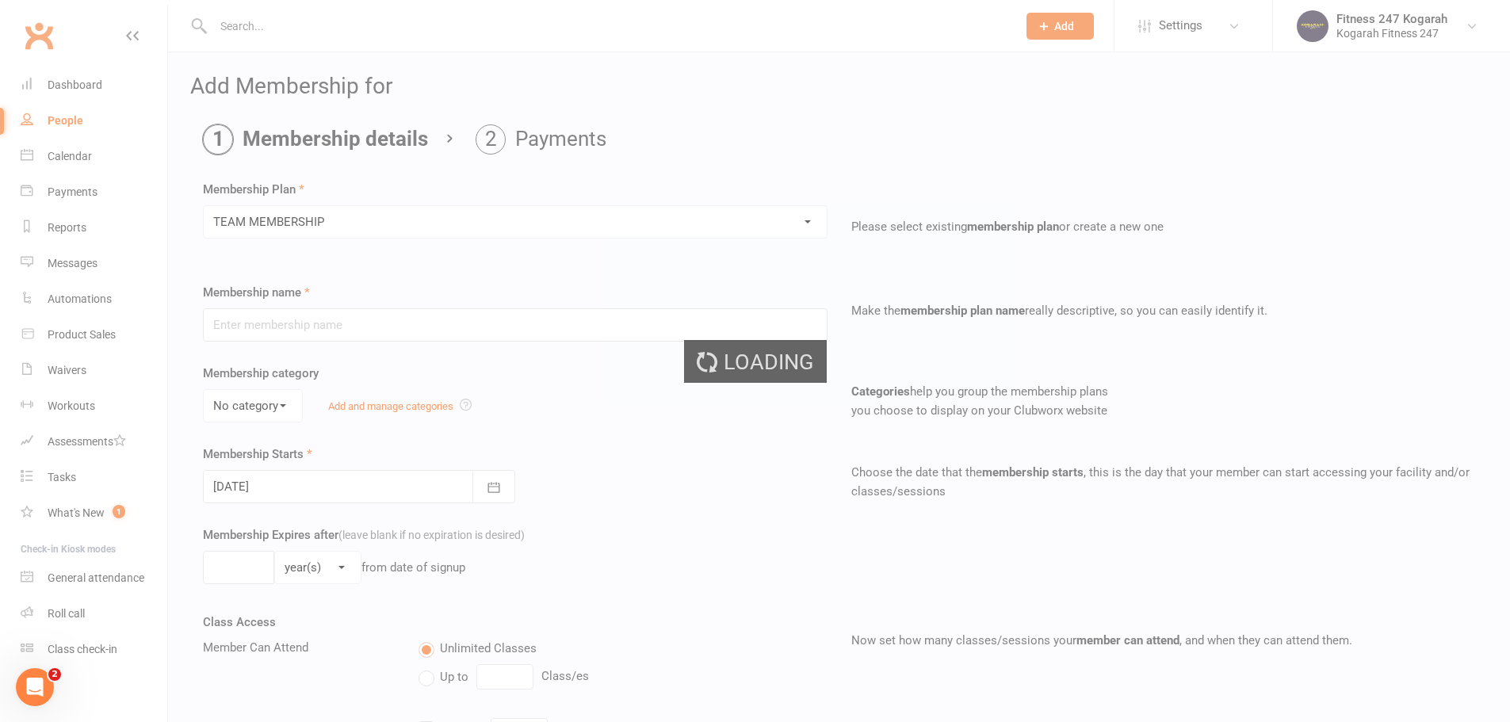
type input "TEAM MEMBERSHIP"
select select "2"
type input "0"
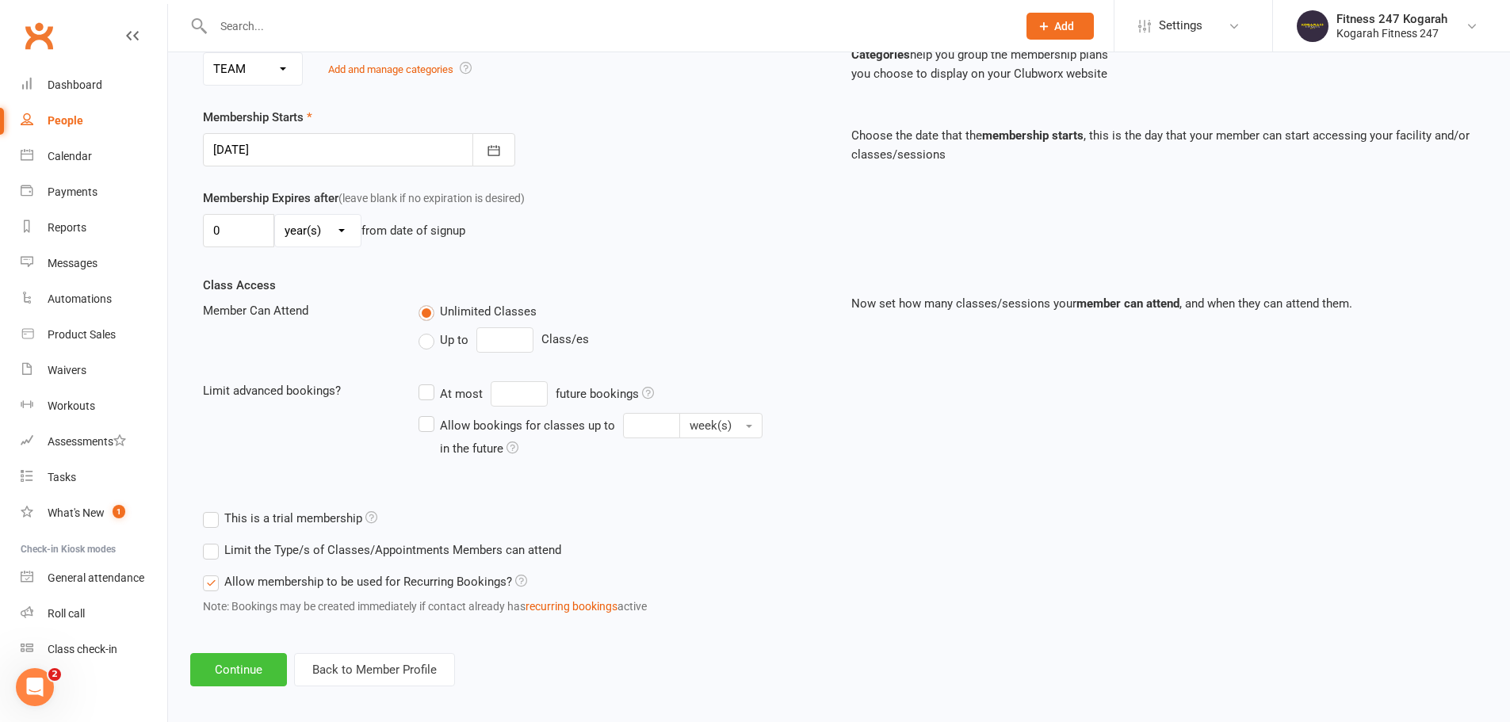
scroll to position [347, 0]
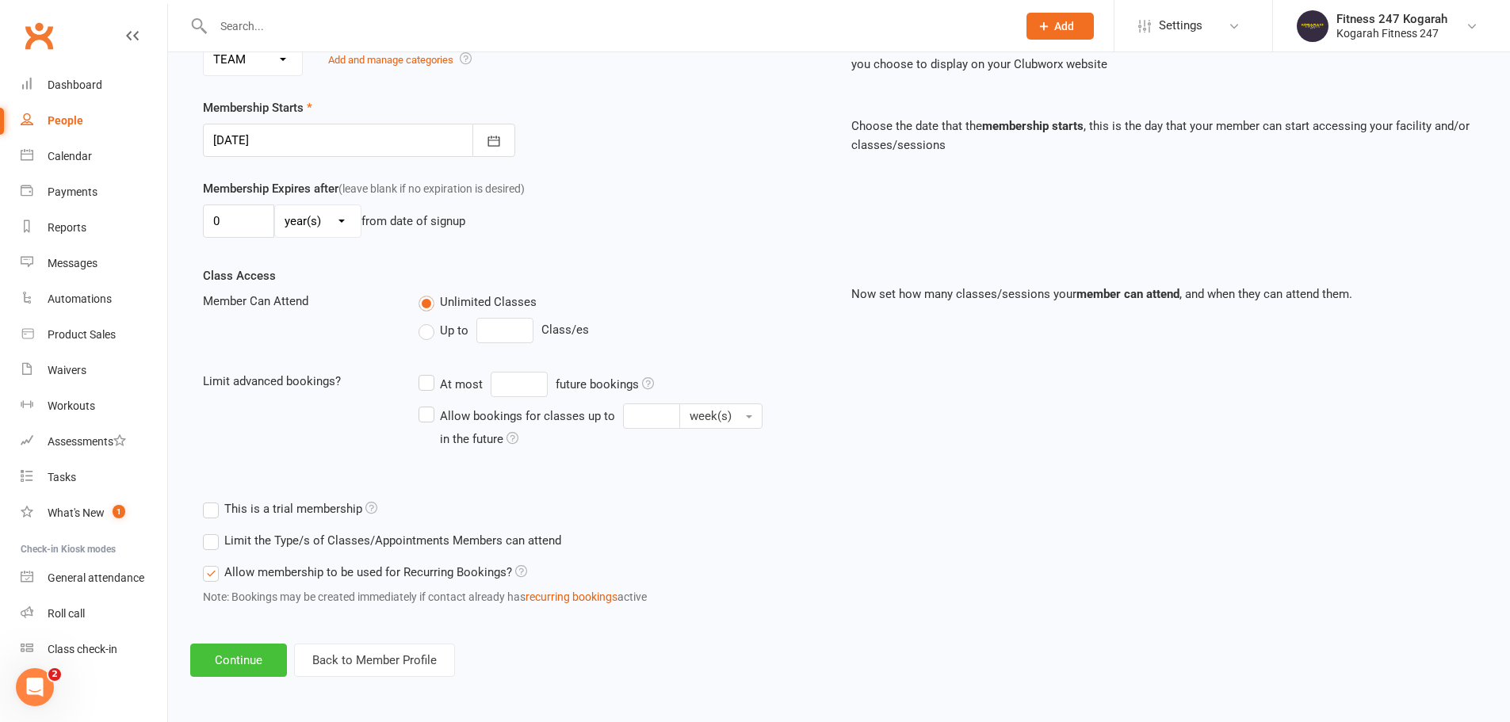
click at [238, 676] on button "Continue" at bounding box center [238, 660] width 97 height 33
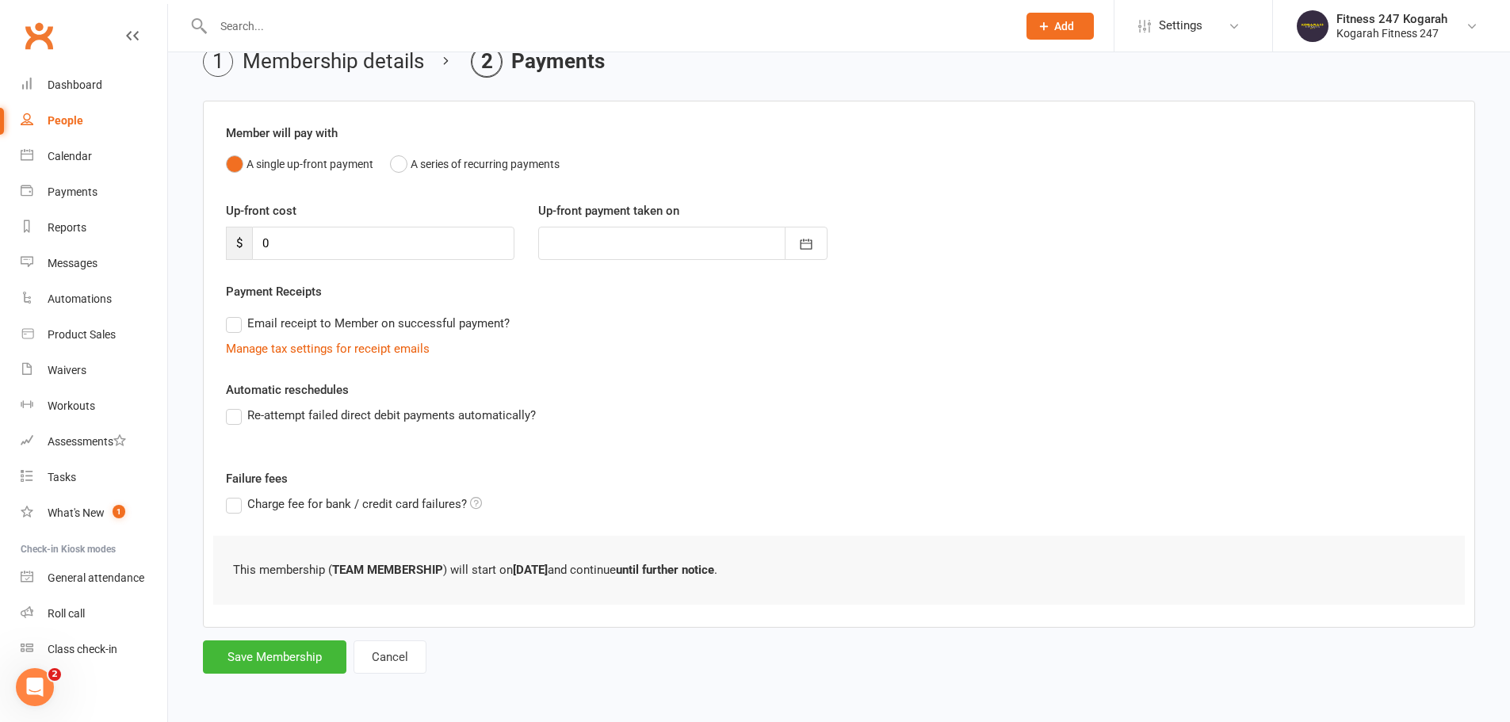
scroll to position [0, 0]
click at [269, 660] on button "Save Membership" at bounding box center [275, 657] width 144 height 33
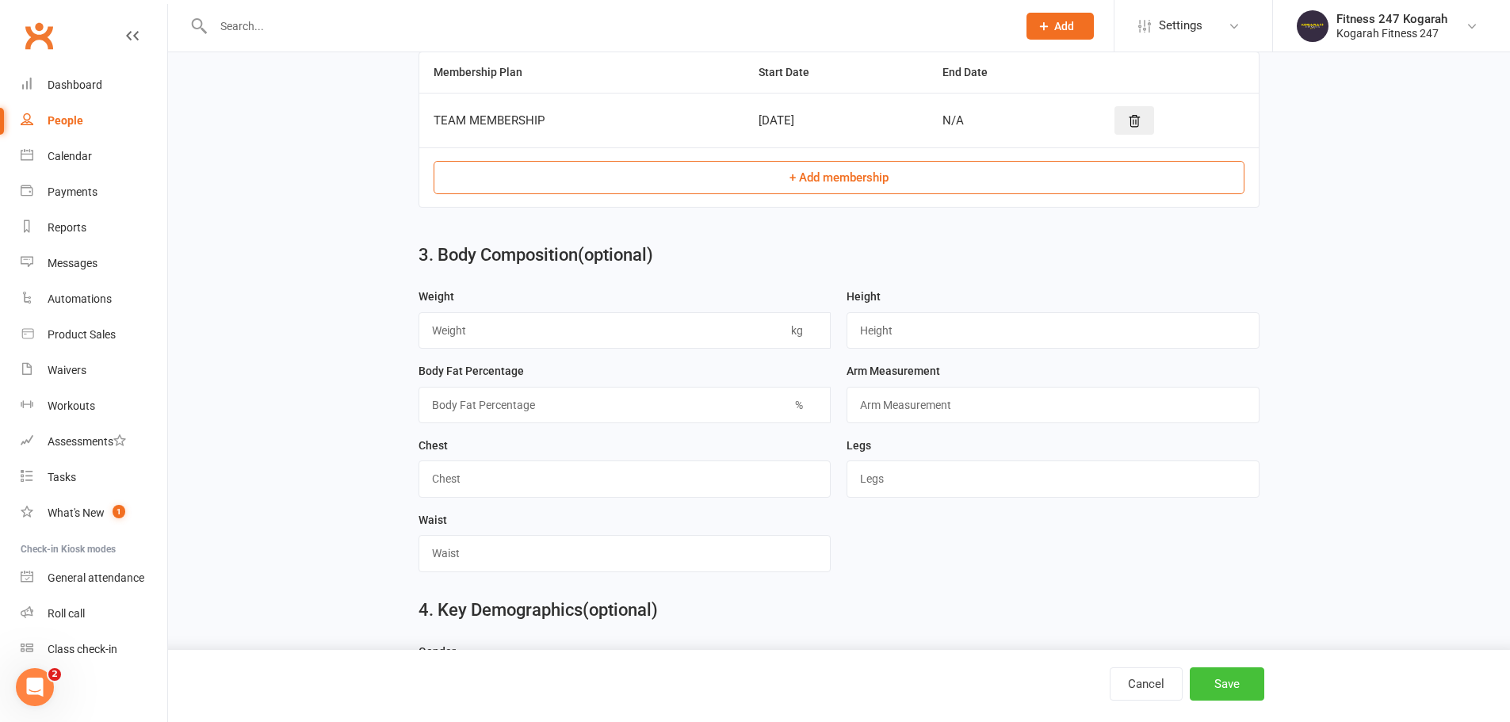
click at [1238, 687] on button "Save" at bounding box center [1227, 684] width 75 height 33
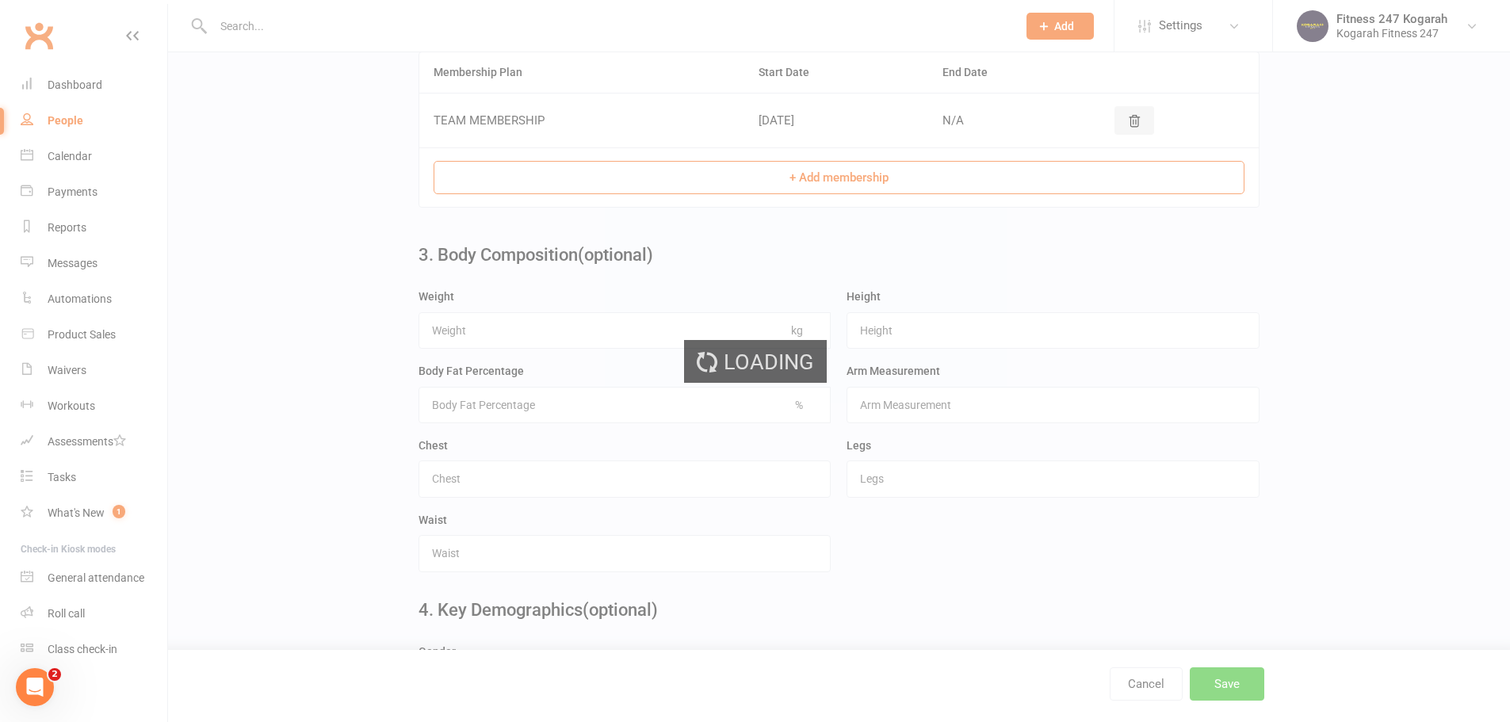
scroll to position [0, 0]
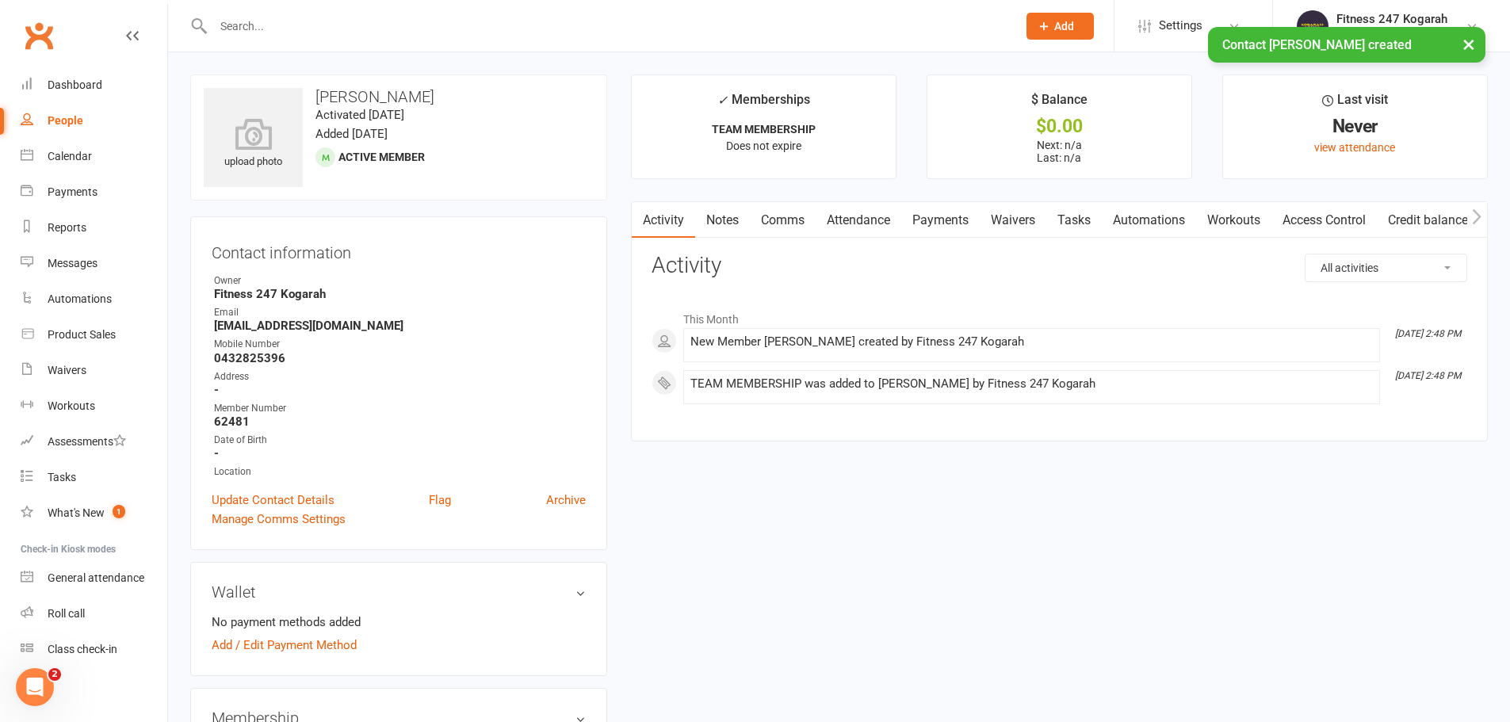
click at [1313, 212] on link "Access Control" at bounding box center [1324, 220] width 105 height 36
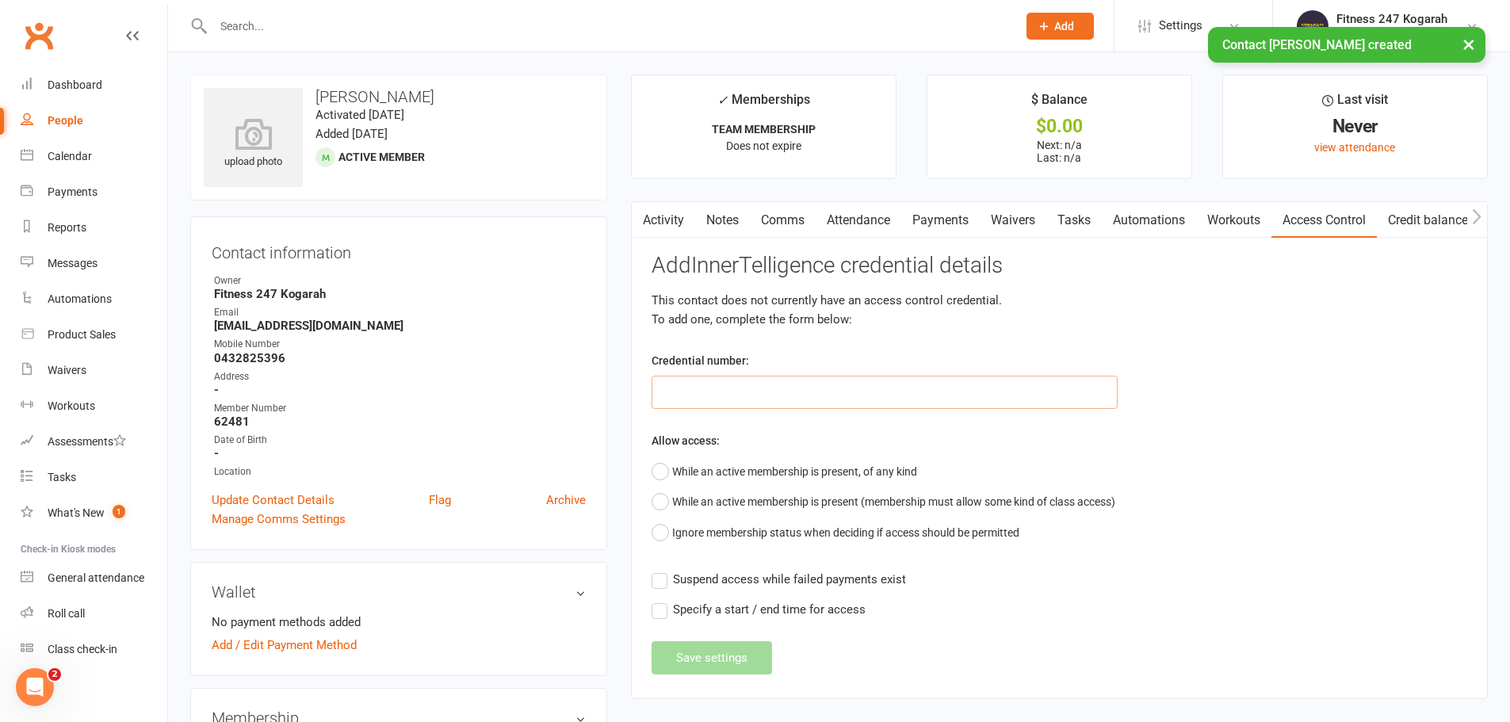
click at [707, 400] on input "text" at bounding box center [885, 392] width 466 height 33
type input "62481"
click at [688, 472] on button "While an active membership is present, of any kind" at bounding box center [785, 472] width 266 height 30
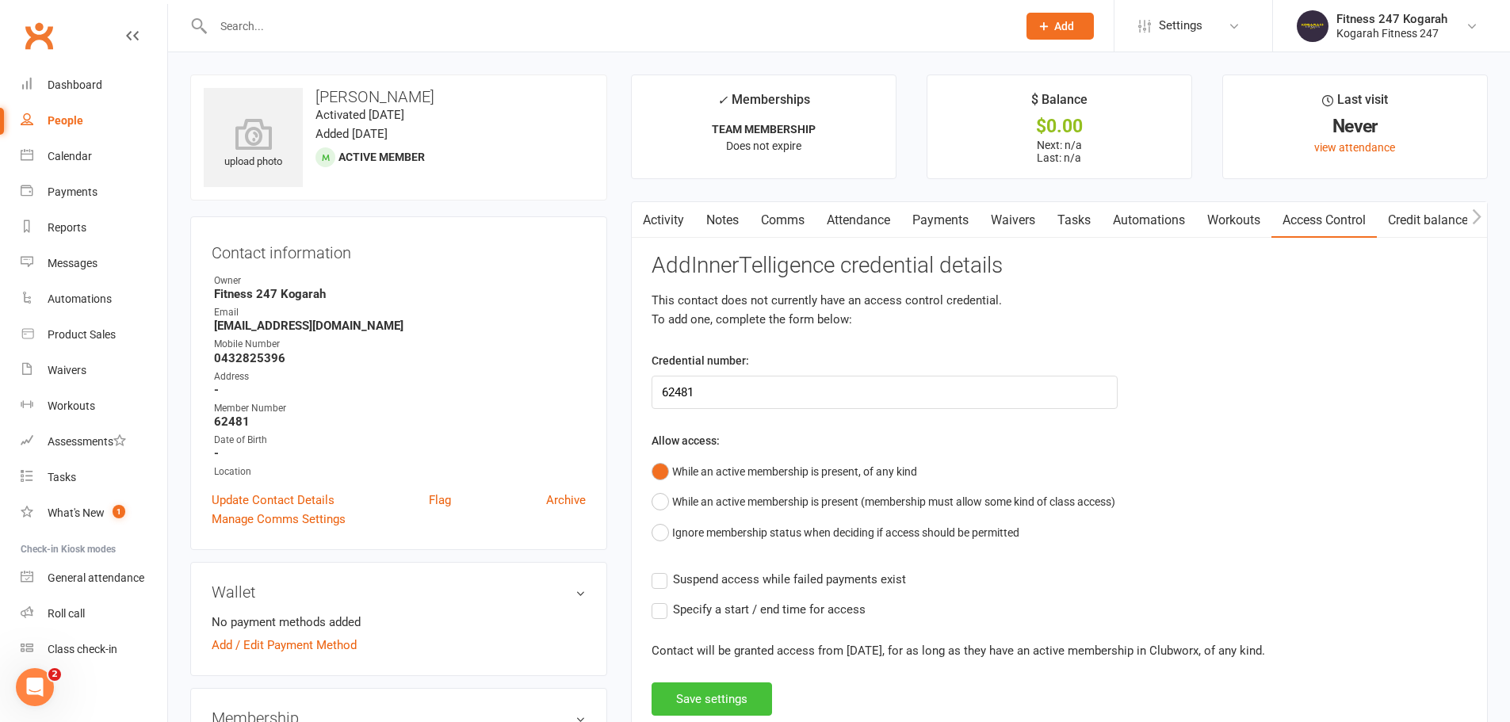
click at [711, 699] on button "Save settings" at bounding box center [712, 699] width 121 height 33
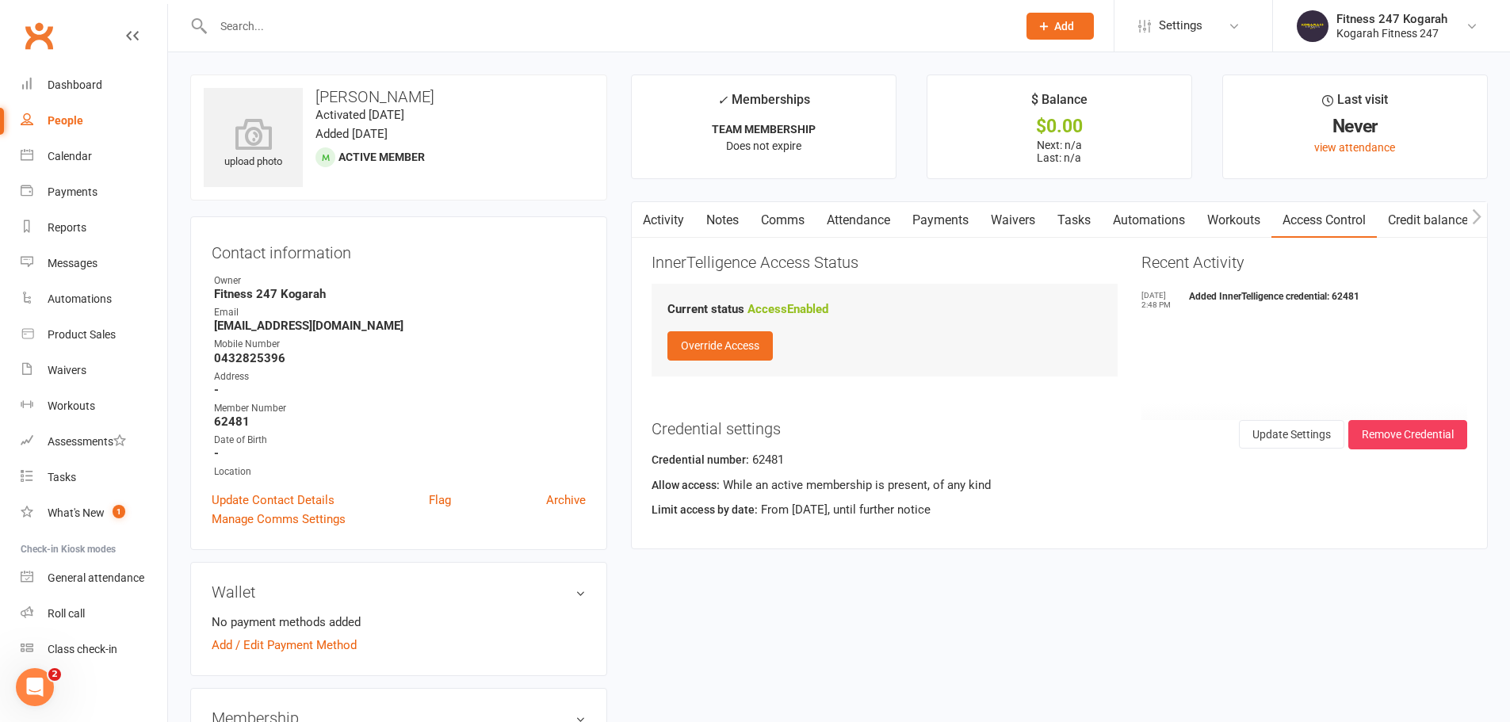
click at [252, 29] on input "text" at bounding box center [608, 26] width 798 height 22
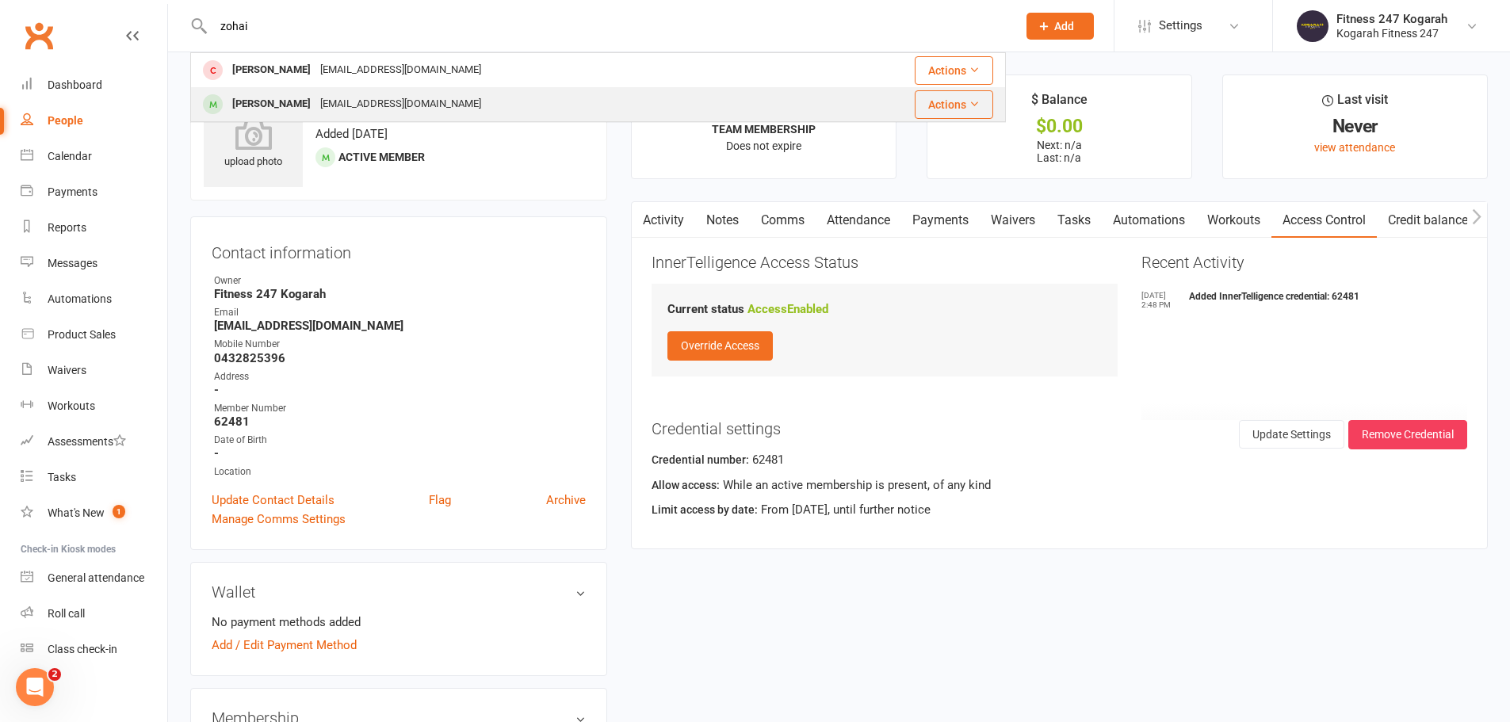
type input "zohai"
click at [278, 101] on div "Zohaib Cheema" at bounding box center [272, 104] width 88 height 23
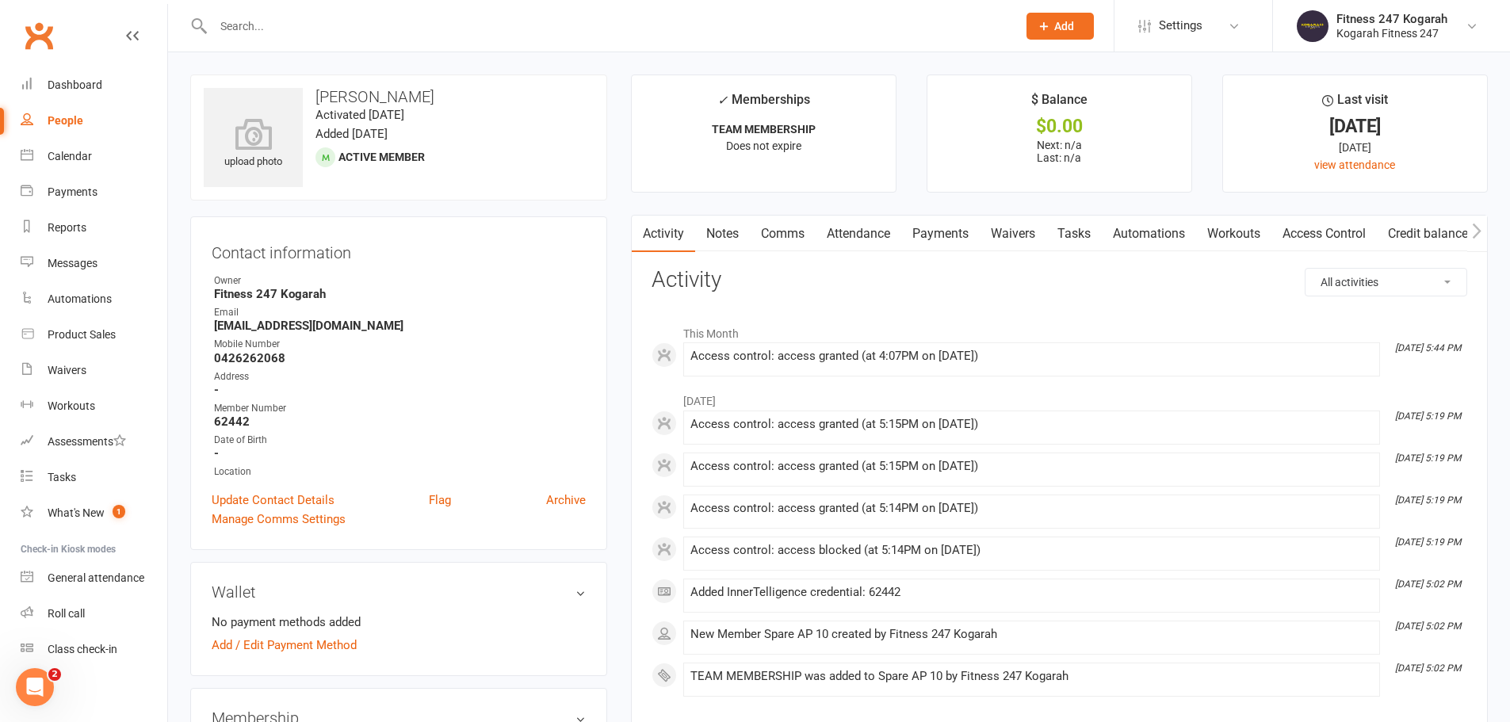
click at [1312, 228] on link "Access Control" at bounding box center [1324, 234] width 105 height 36
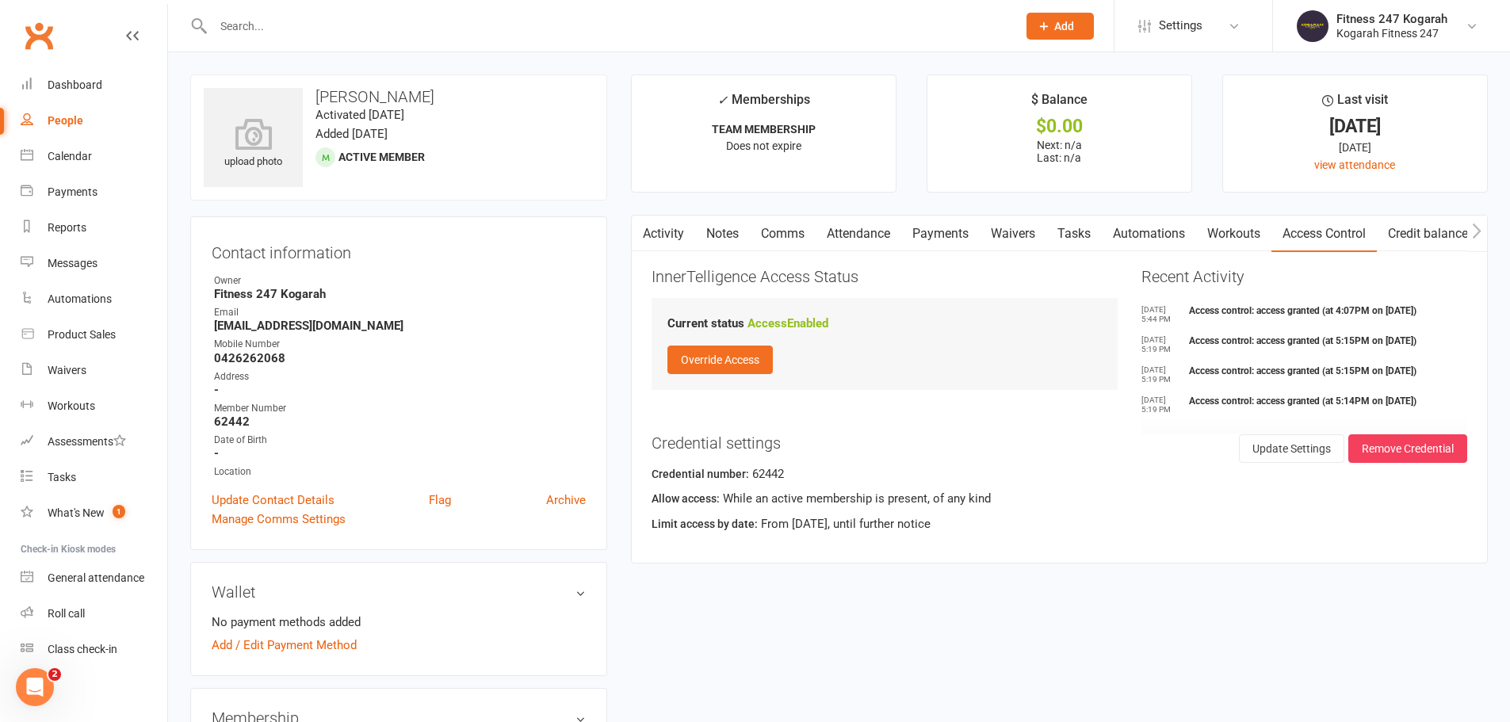
click at [320, 26] on input "text" at bounding box center [608, 26] width 798 height 22
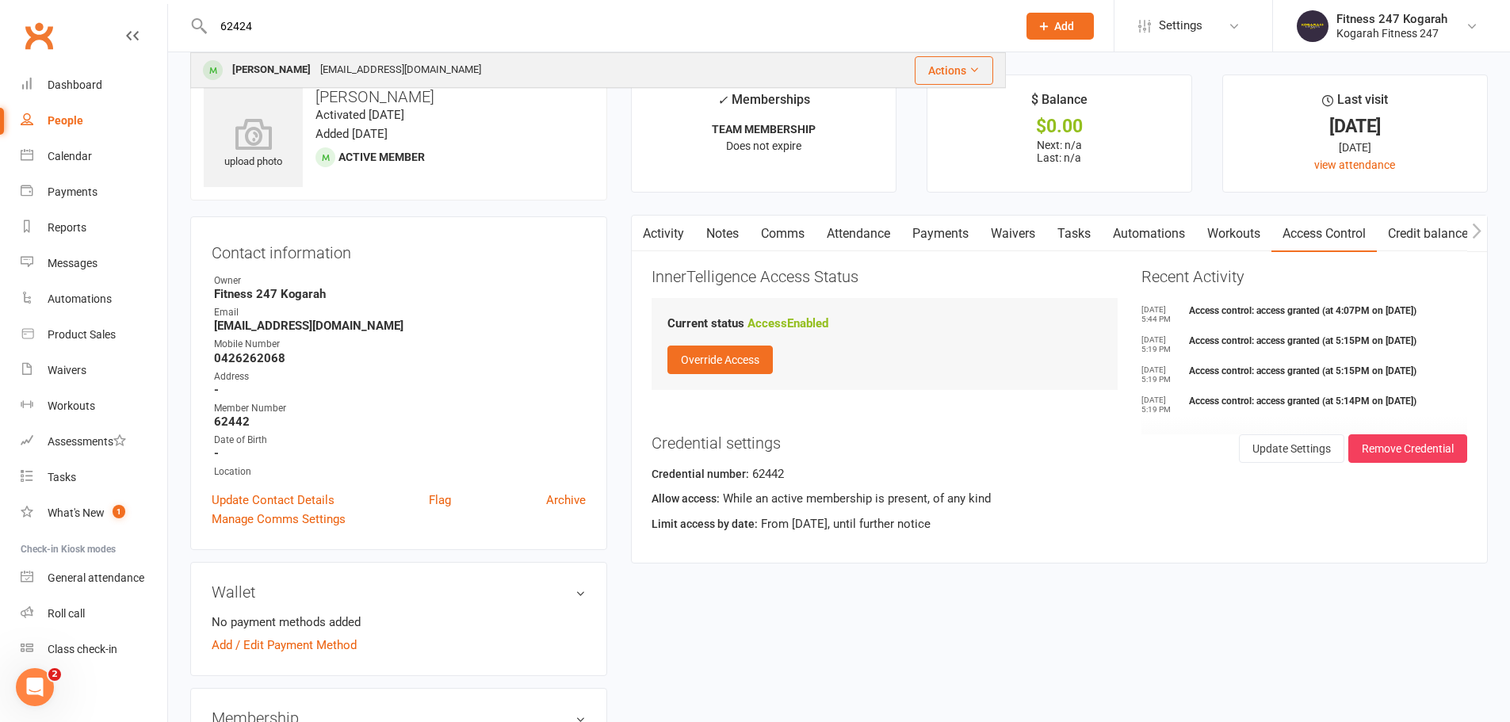
type input "62424"
click at [282, 63] on div "Aminul Shahin" at bounding box center [272, 70] width 88 height 23
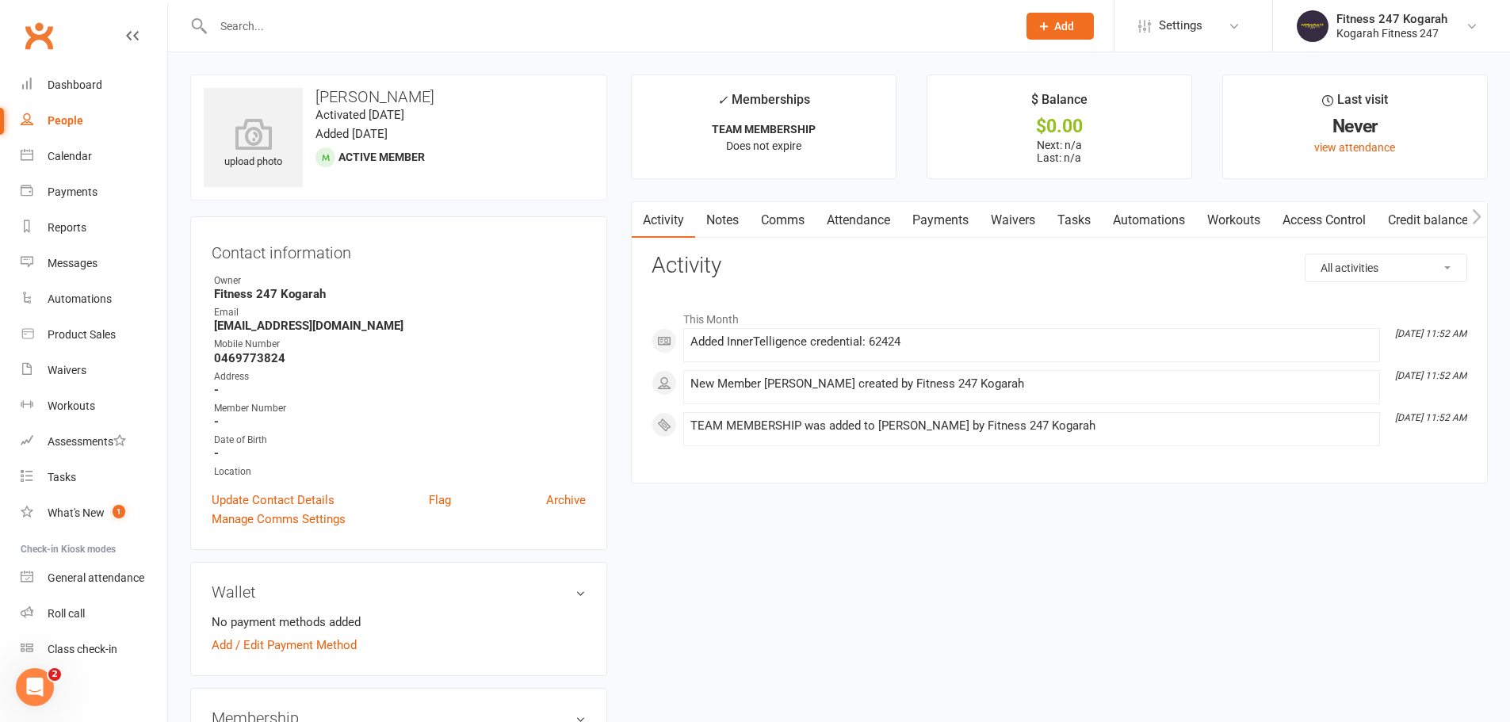
click at [489, 20] on input "text" at bounding box center [608, 26] width 798 height 22
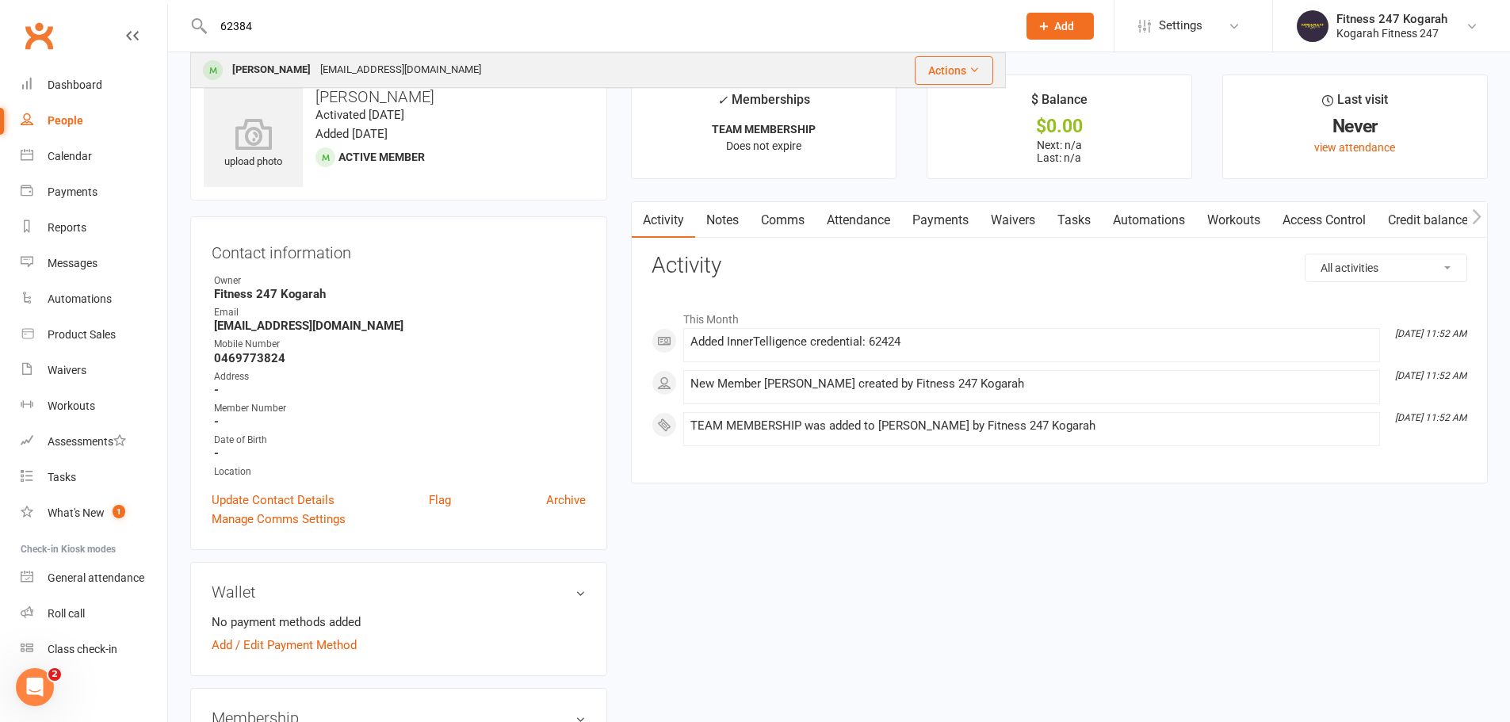
type input "62384"
click at [471, 62] on div "Aminul Shahin shahinislam.908@gmail.com" at bounding box center [504, 70] width 624 height 33
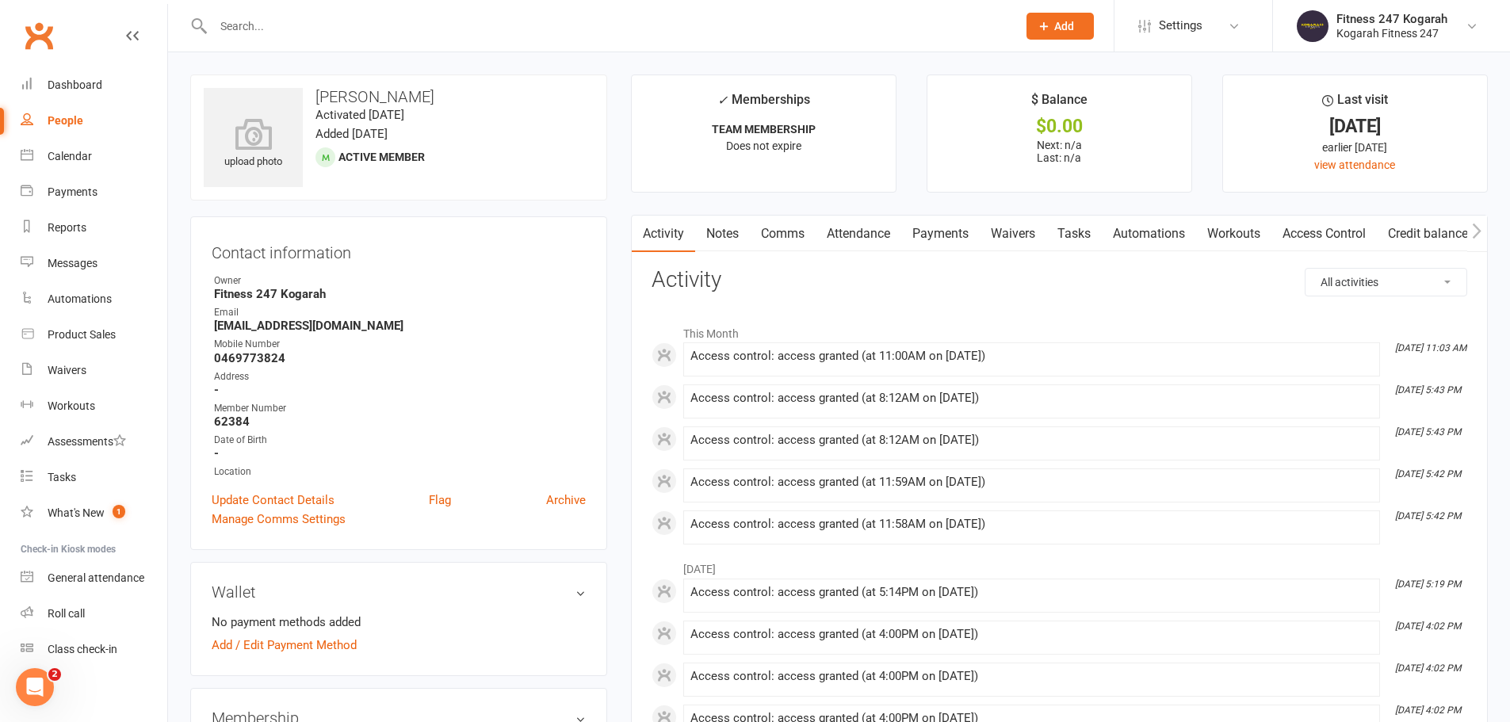
click at [308, 33] on input "text" at bounding box center [608, 26] width 798 height 22
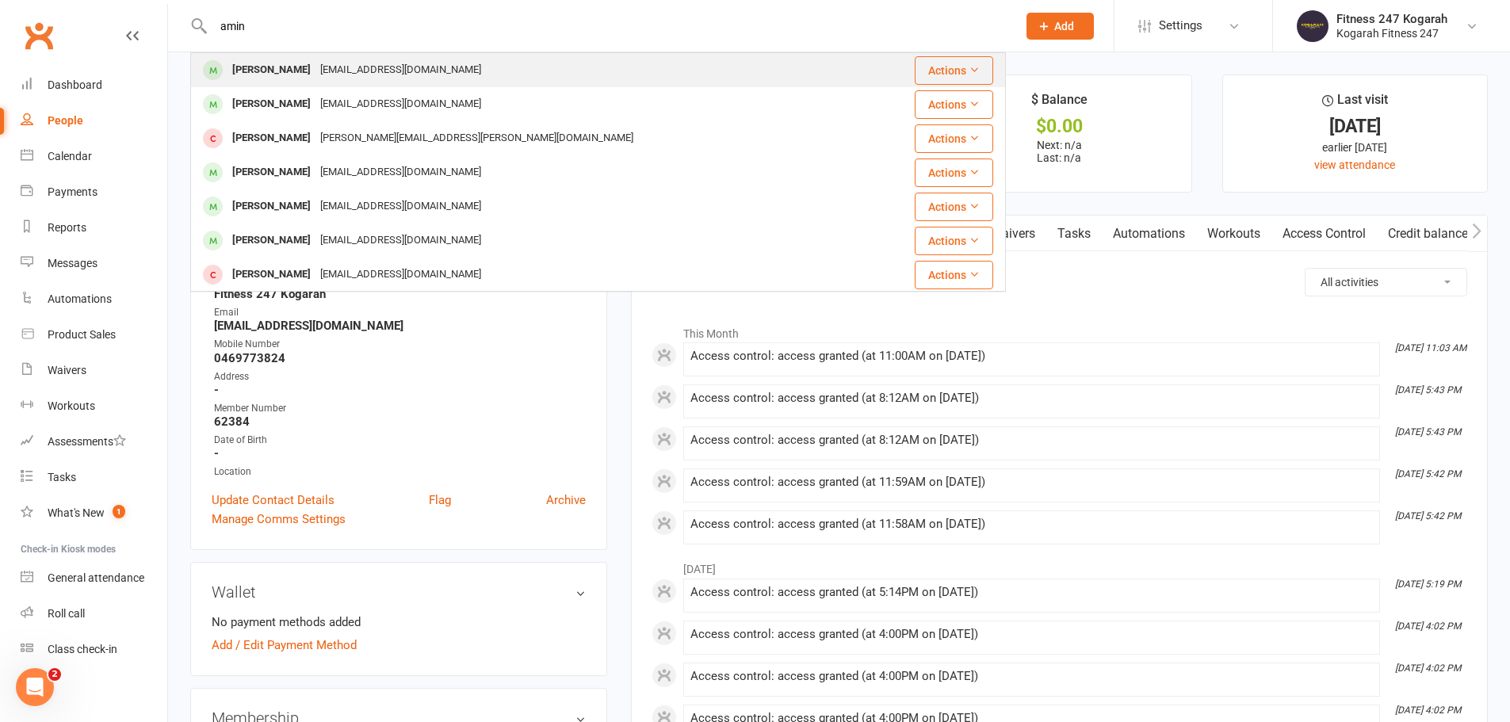
type input "amin"
click at [269, 68] on div "Aminul Shahin" at bounding box center [272, 70] width 88 height 23
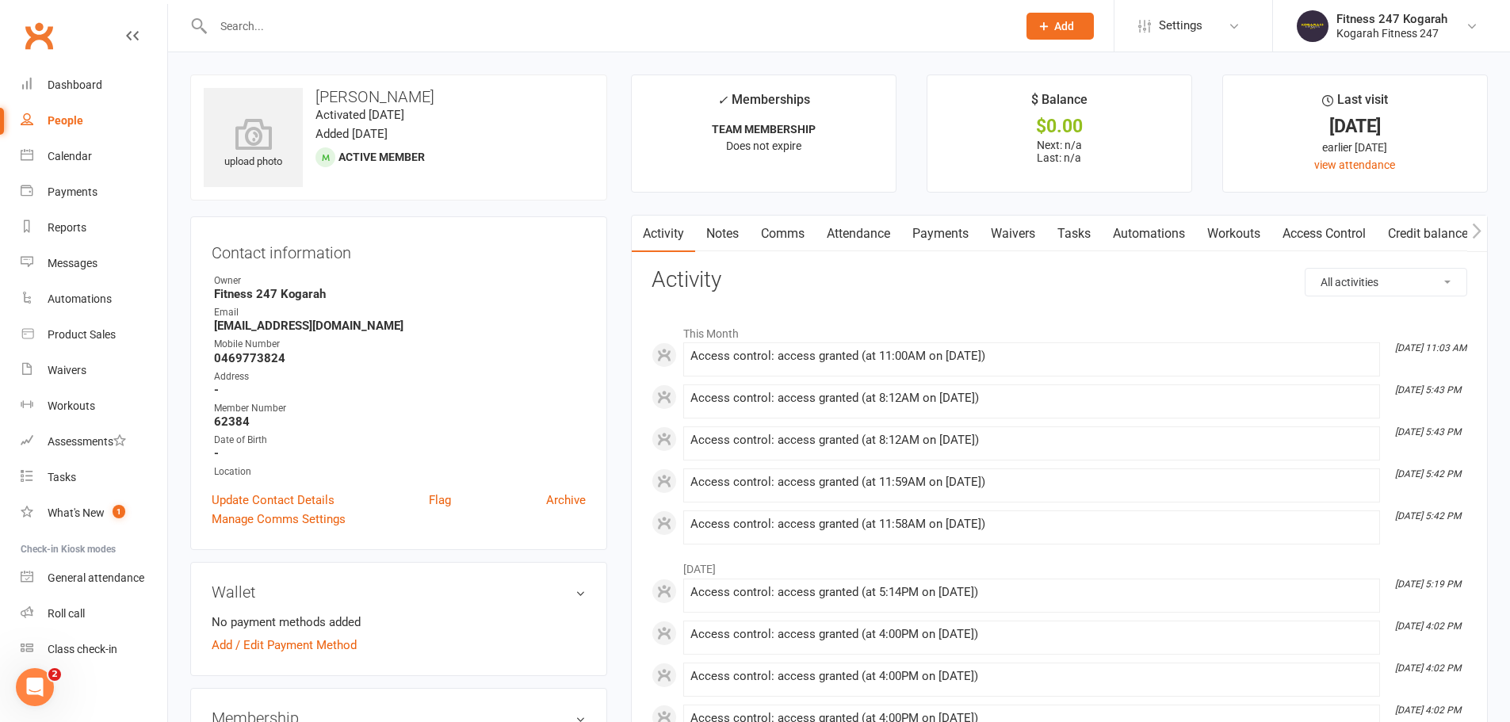
click at [371, 27] on input "text" at bounding box center [608, 26] width 798 height 22
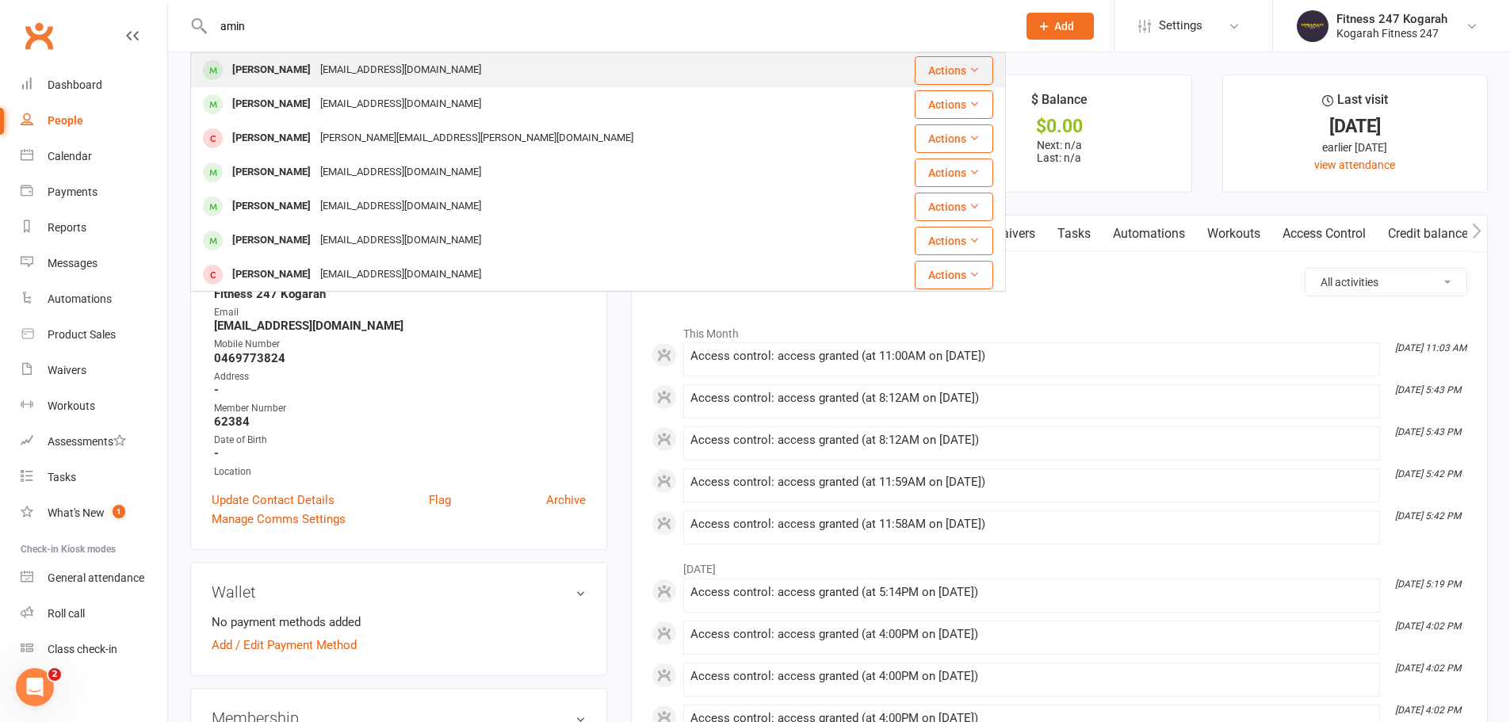
type input "amin"
click at [374, 78] on div "shahinislam.908@gmail.com" at bounding box center [401, 70] width 170 height 23
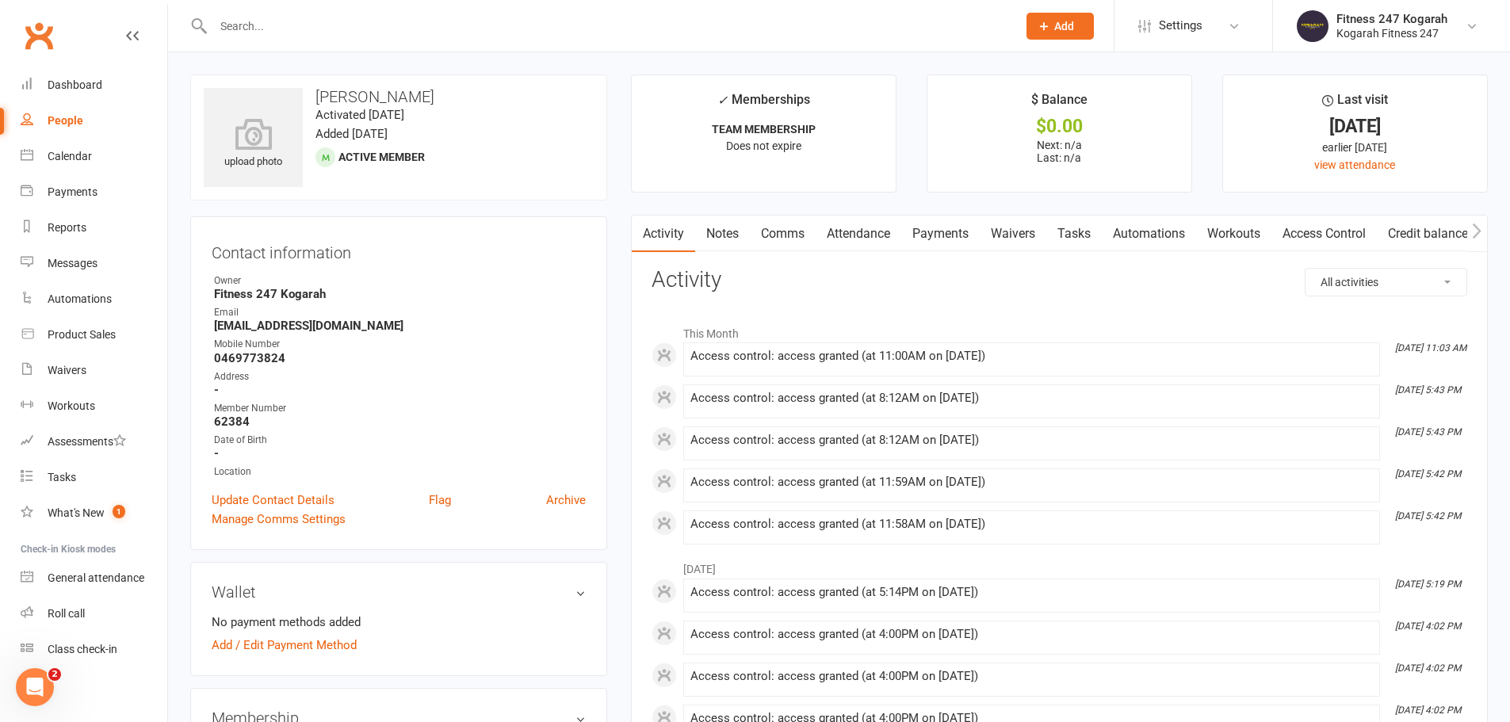
click at [270, 27] on input "text" at bounding box center [608, 26] width 798 height 22
click at [290, 13] on div at bounding box center [598, 26] width 816 height 52
click at [277, 29] on input "text" at bounding box center [608, 26] width 798 height 22
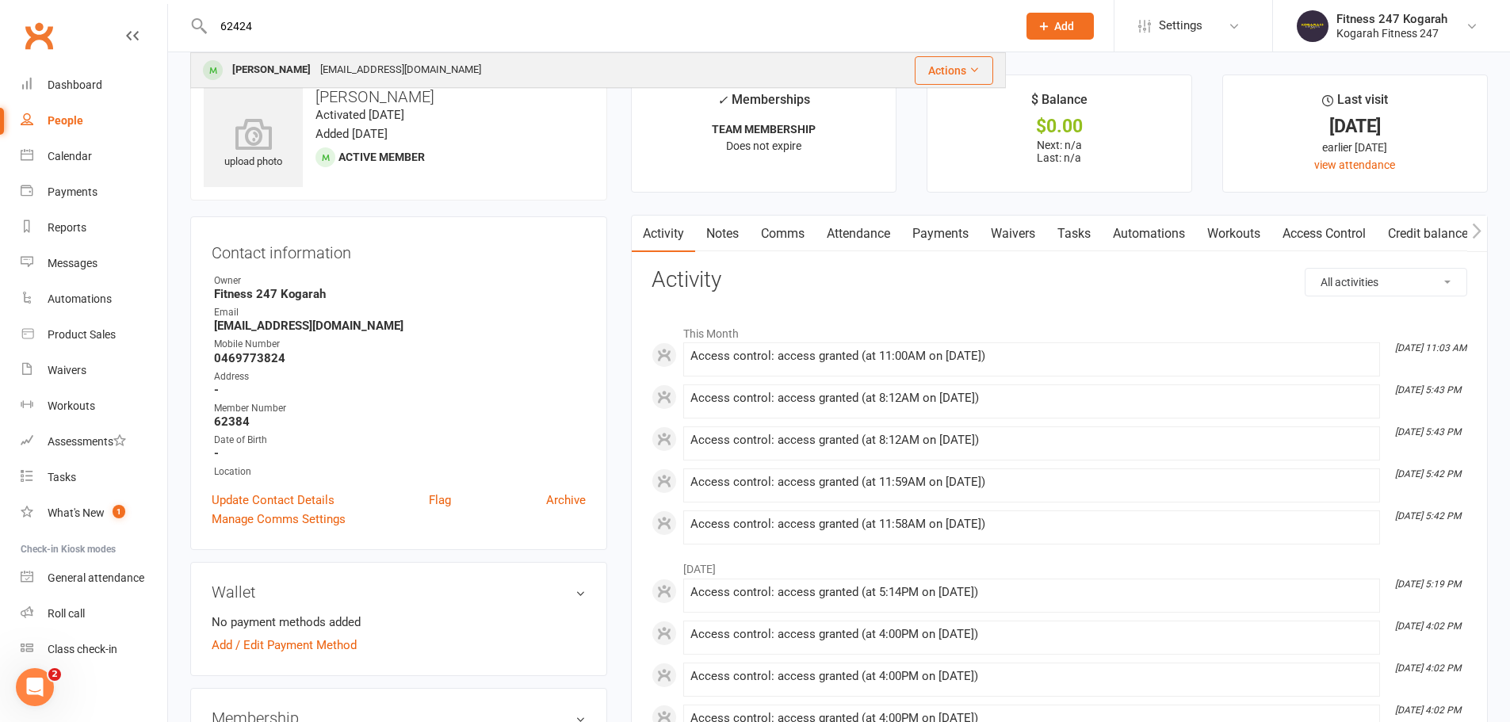
type input "62424"
click at [272, 70] on div "Aminul Shahin" at bounding box center [272, 70] width 88 height 23
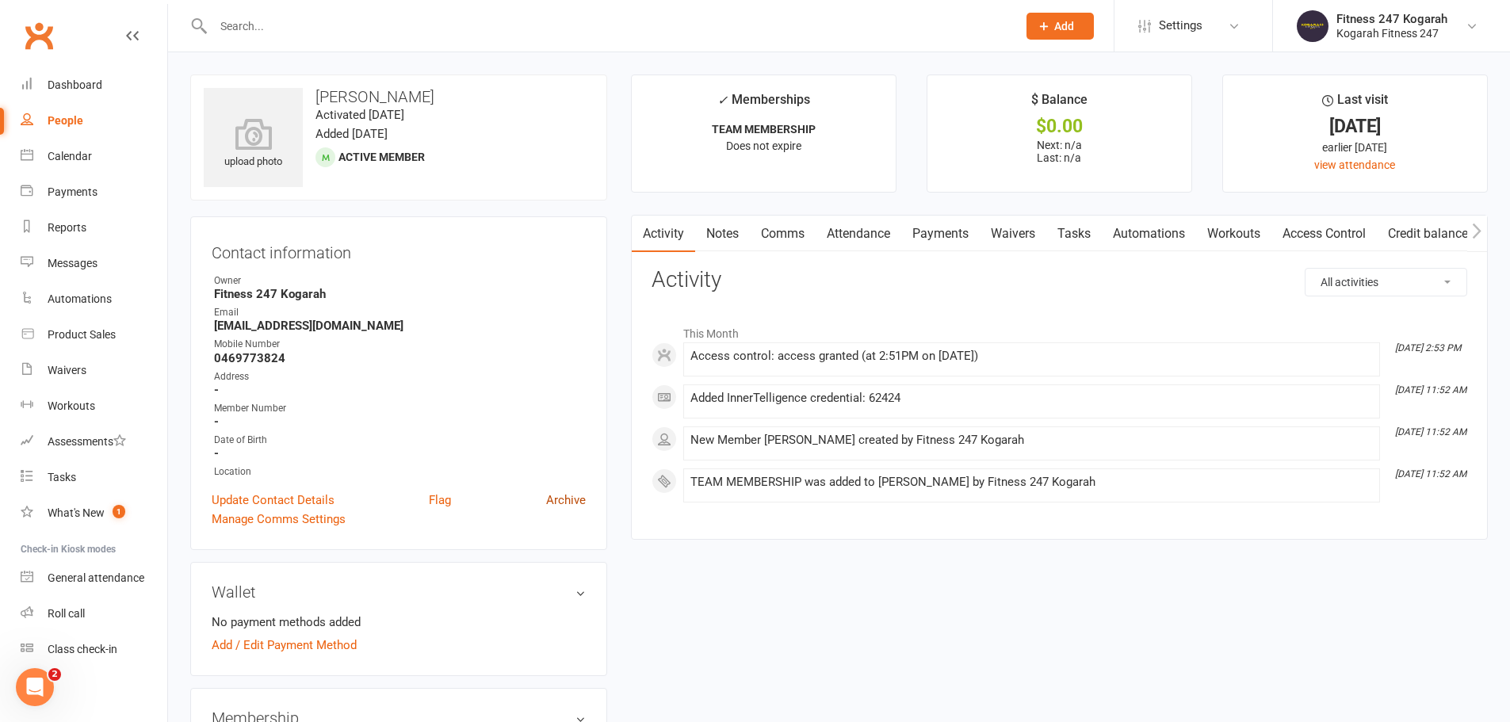
click at [568, 496] on link "Archive" at bounding box center [566, 500] width 40 height 19
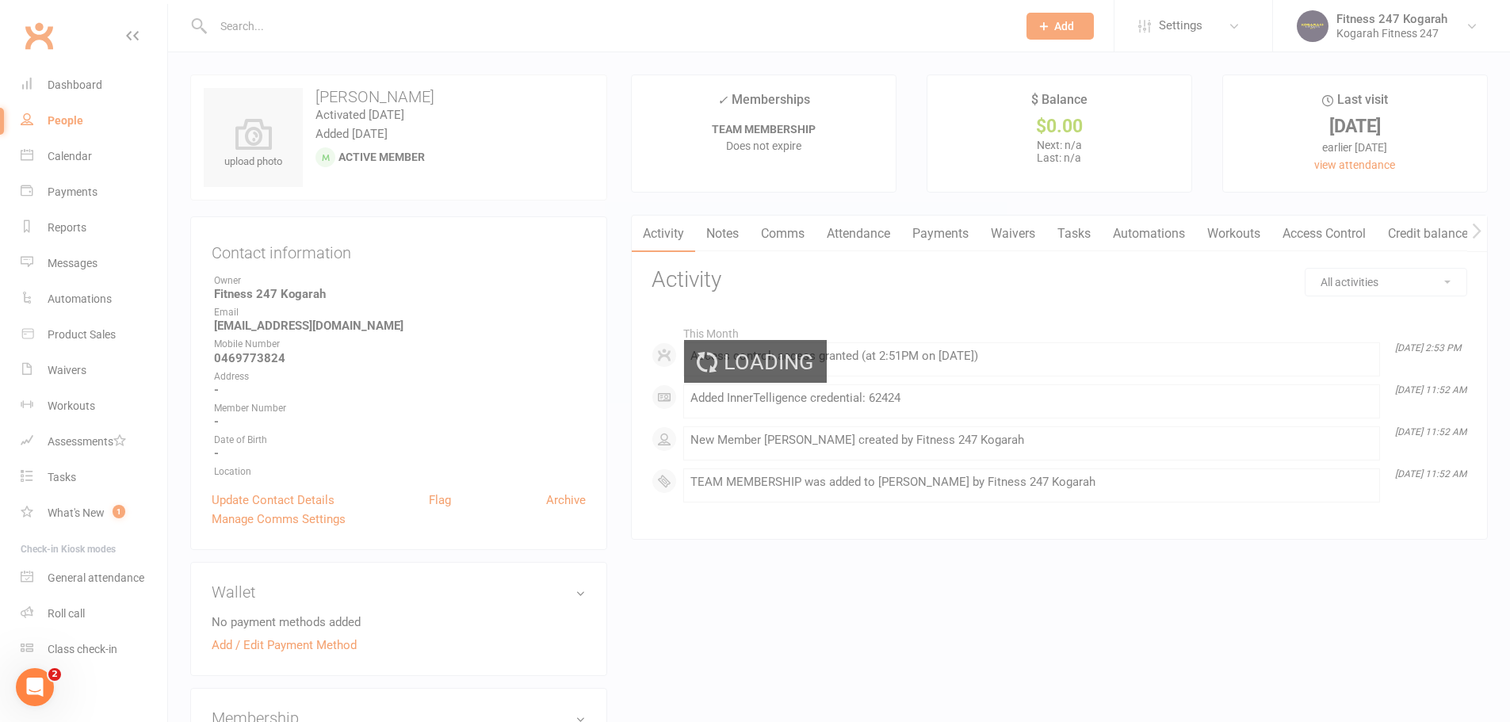
select select "100"
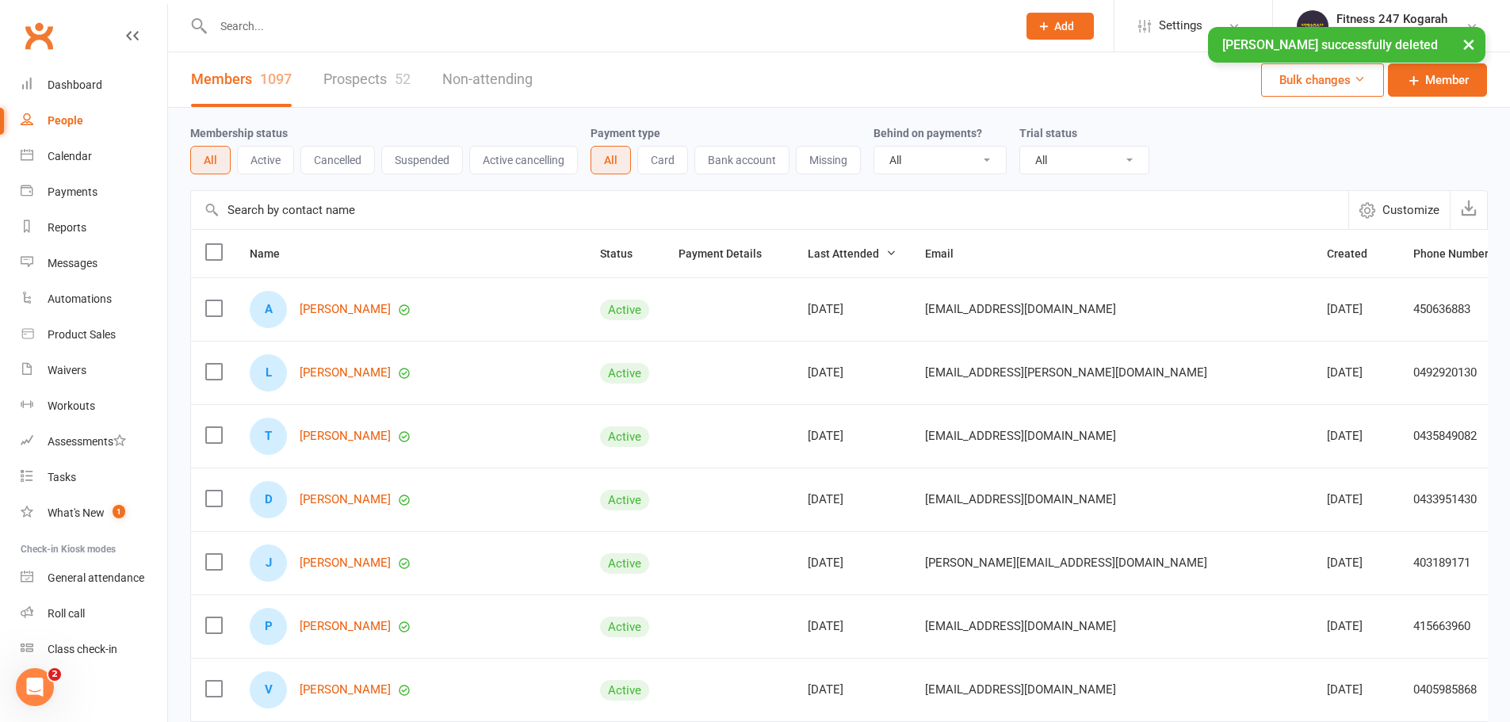
click at [321, 21] on input "text" at bounding box center [608, 26] width 798 height 22
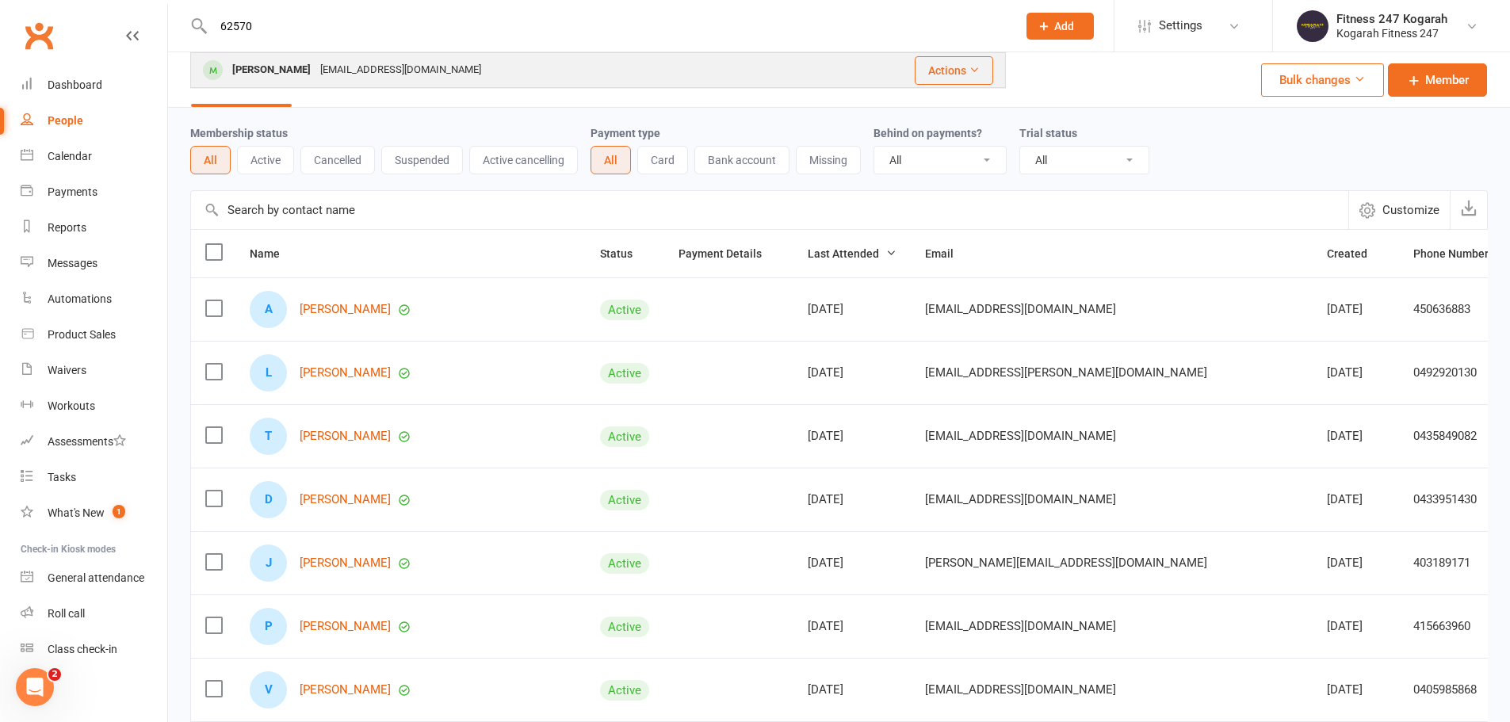
type input "62570"
click at [268, 70] on div "Hilal Hajjali" at bounding box center [272, 70] width 88 height 23
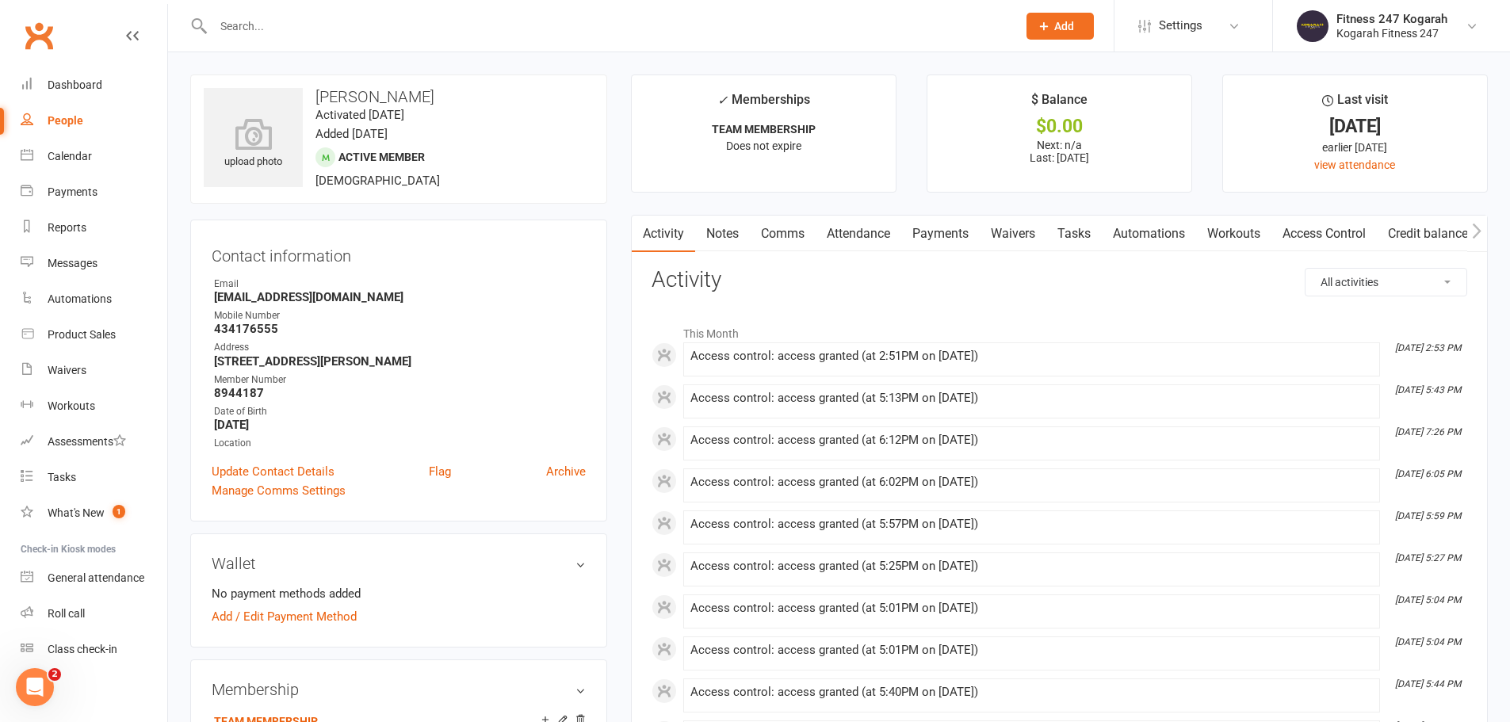
click at [350, 20] on input "text" at bounding box center [608, 26] width 798 height 22
click at [258, 21] on input "text" at bounding box center [608, 26] width 798 height 22
paste input "Sherin Jolhli"
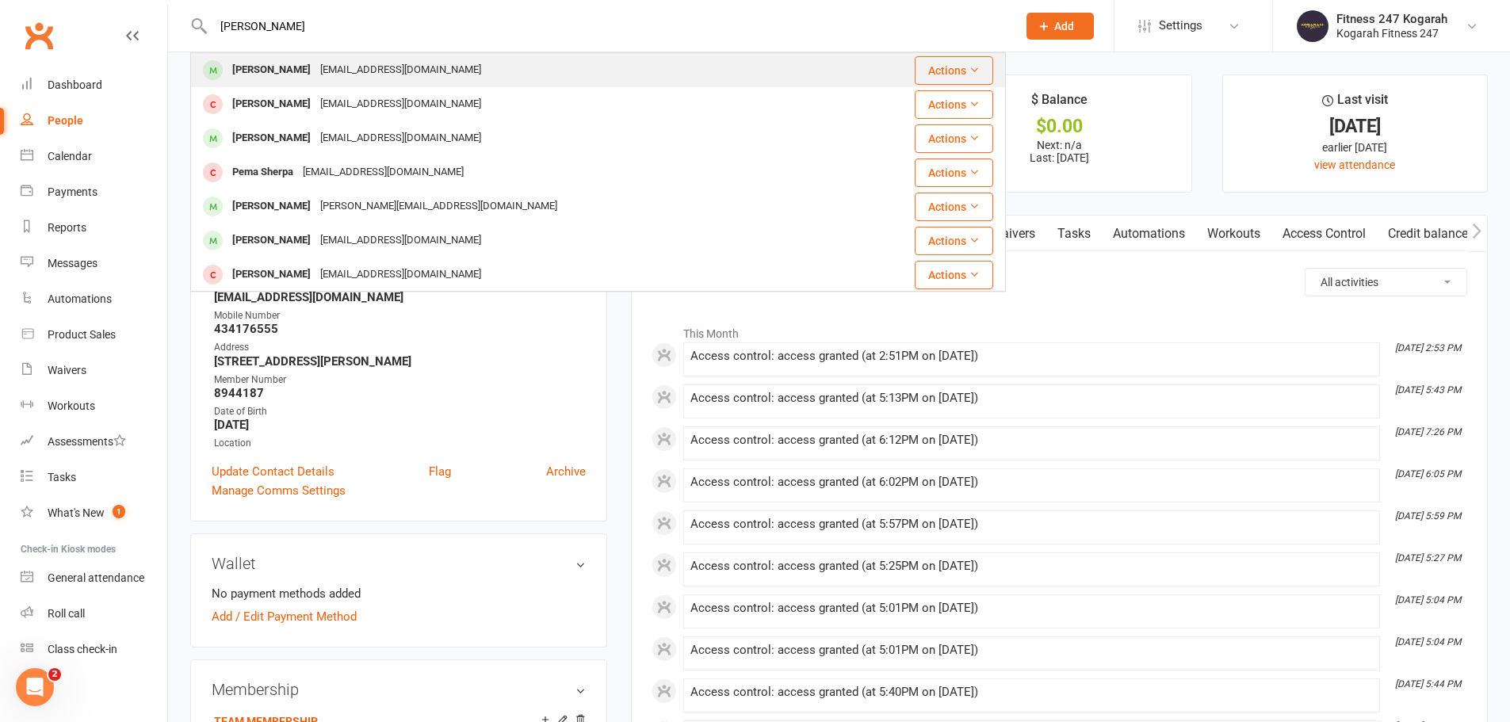
type input "Sherin Jolhli"
click at [278, 64] on div "Sherin Jolhli" at bounding box center [272, 70] width 88 height 23
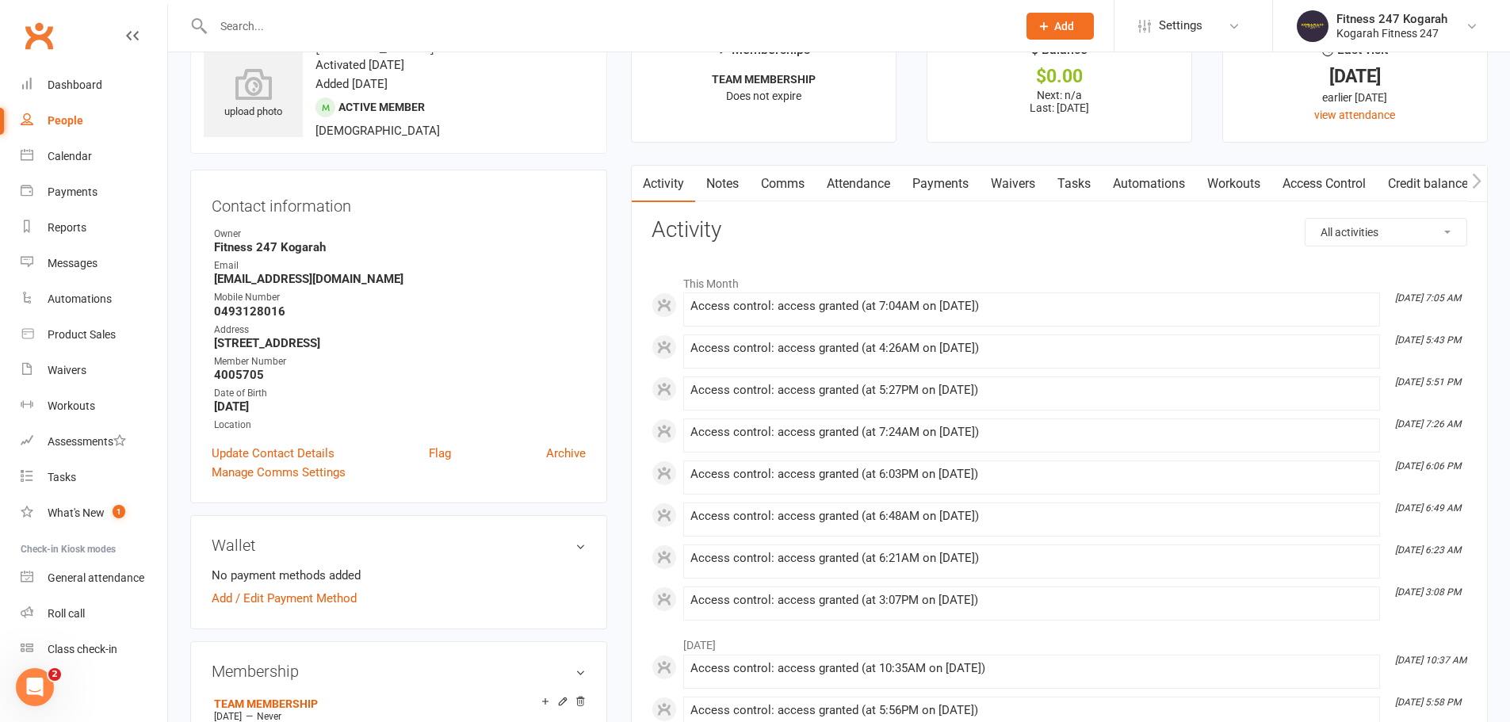
scroll to position [238, 0]
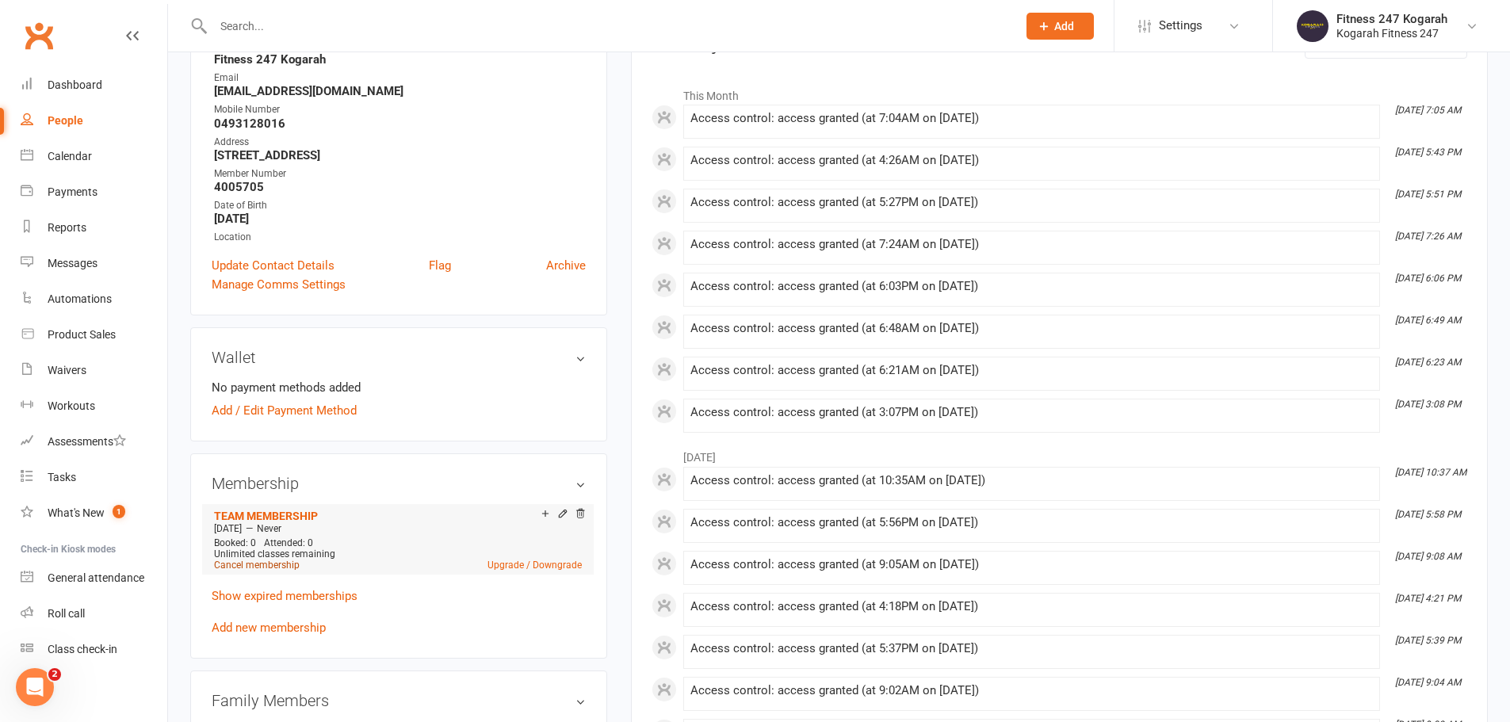
click at [264, 562] on link "Cancel membership" at bounding box center [257, 565] width 86 height 11
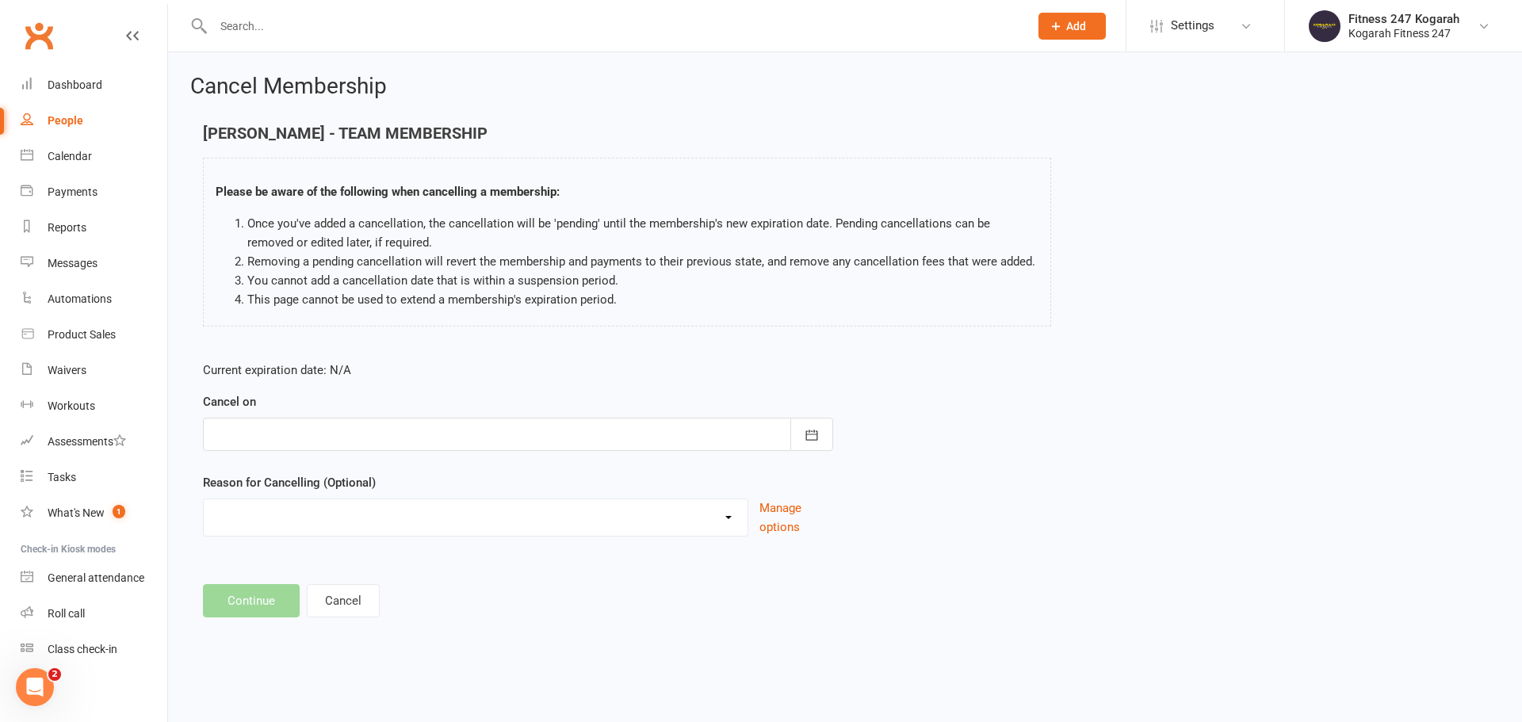
click at [463, 416] on div "Cancel on September 2025 Sun Mon Tue Wed Thu Fri Sat 36 31 01 02 03 04 05 06 37…" at bounding box center [518, 421] width 630 height 59
click at [443, 435] on div at bounding box center [518, 434] width 630 height 33
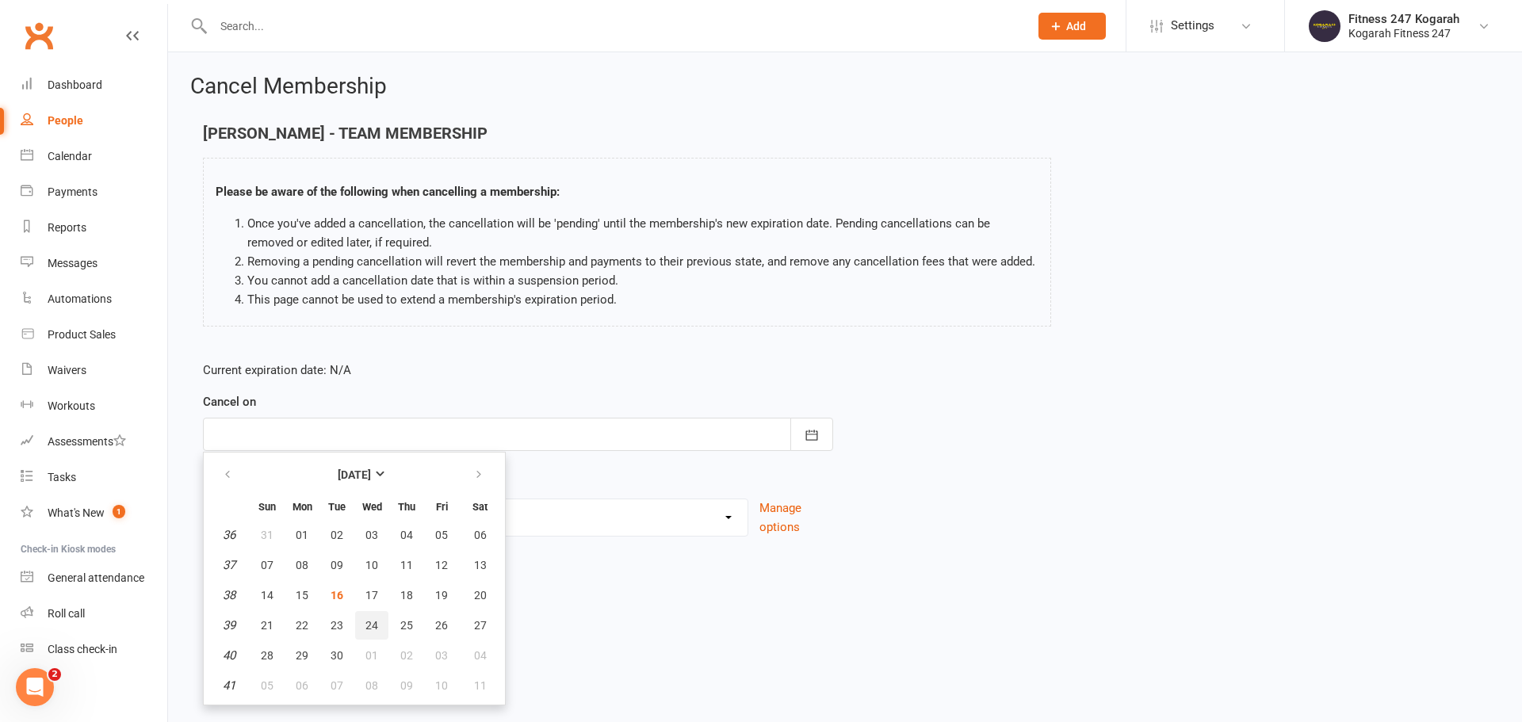
click at [378, 627] on button "24" at bounding box center [371, 625] width 33 height 29
type input "24 Sep 2025"
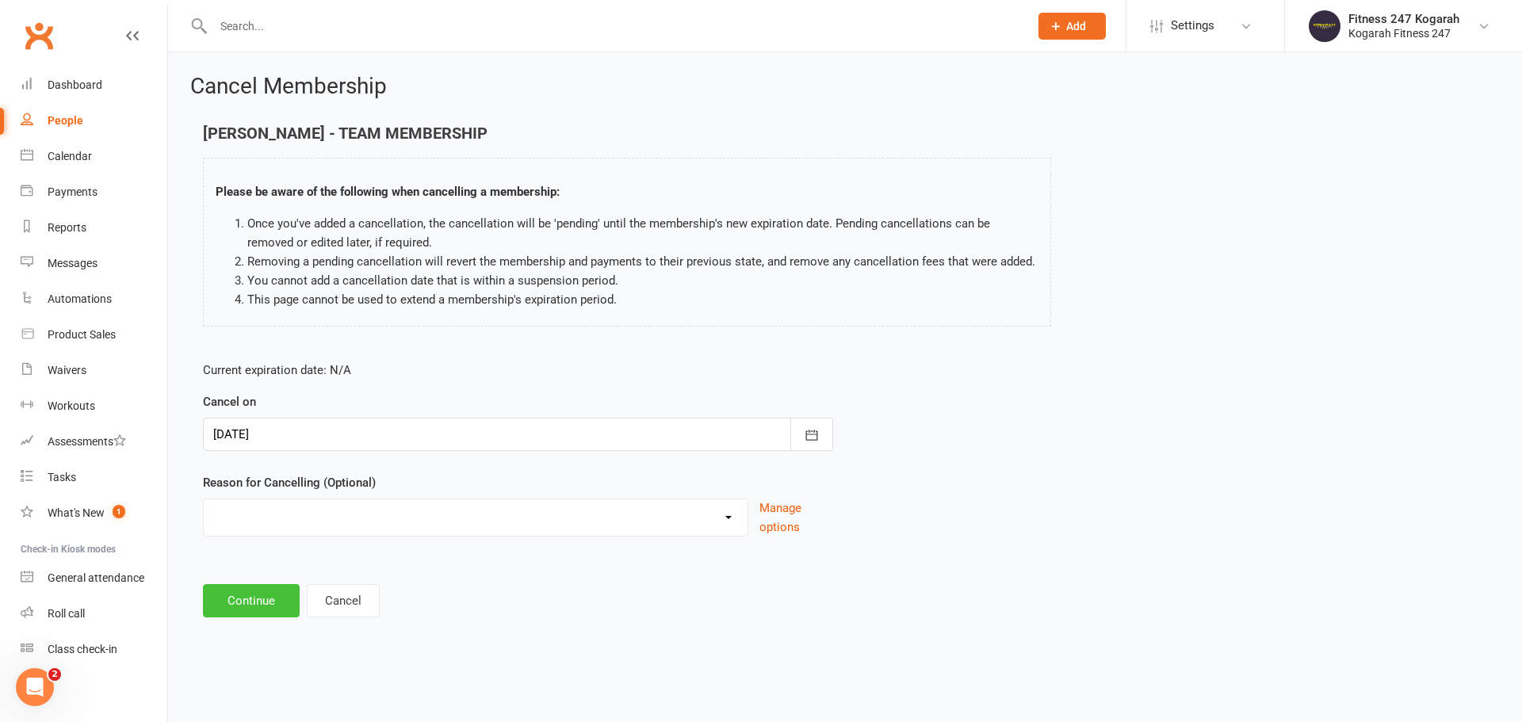
click at [241, 597] on button "Continue" at bounding box center [251, 600] width 97 height 33
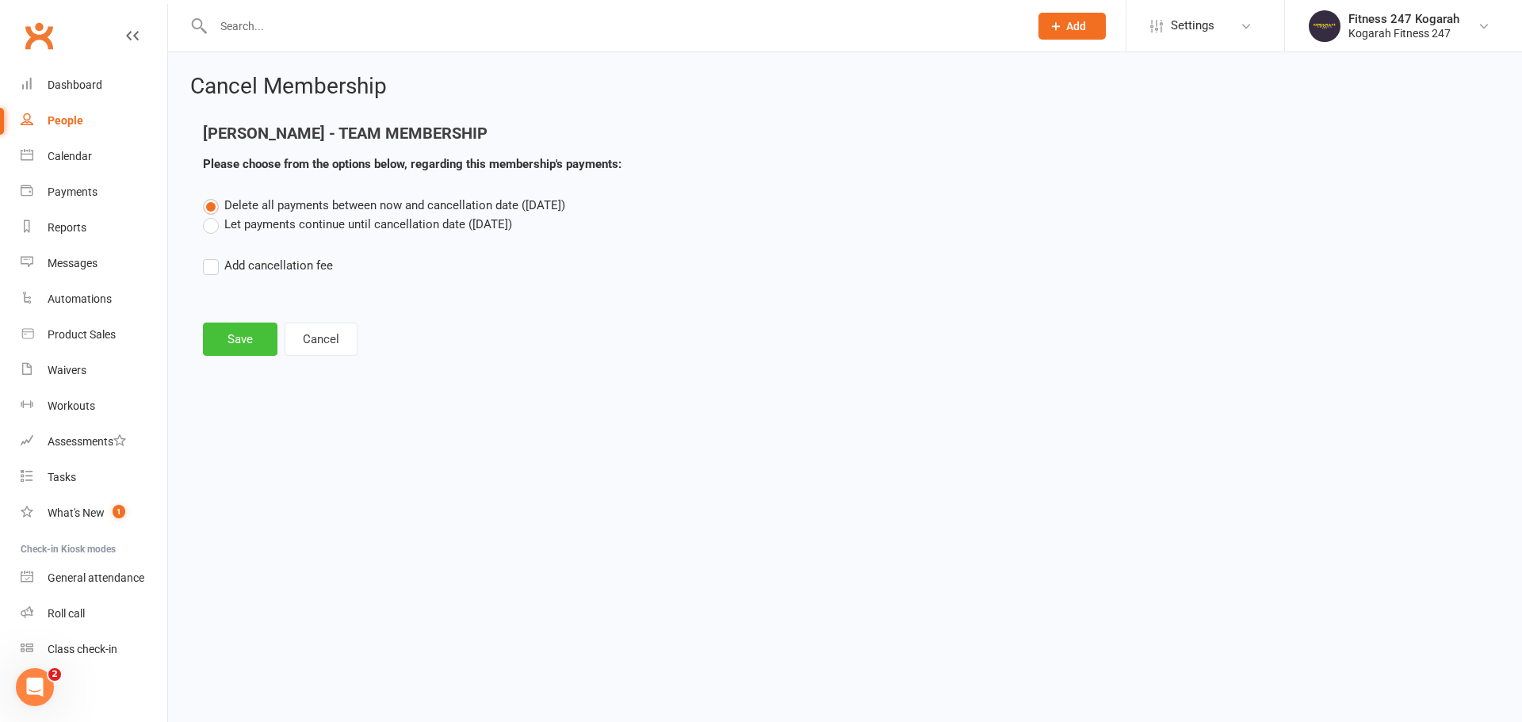
click at [251, 332] on button "Save" at bounding box center [240, 339] width 75 height 33
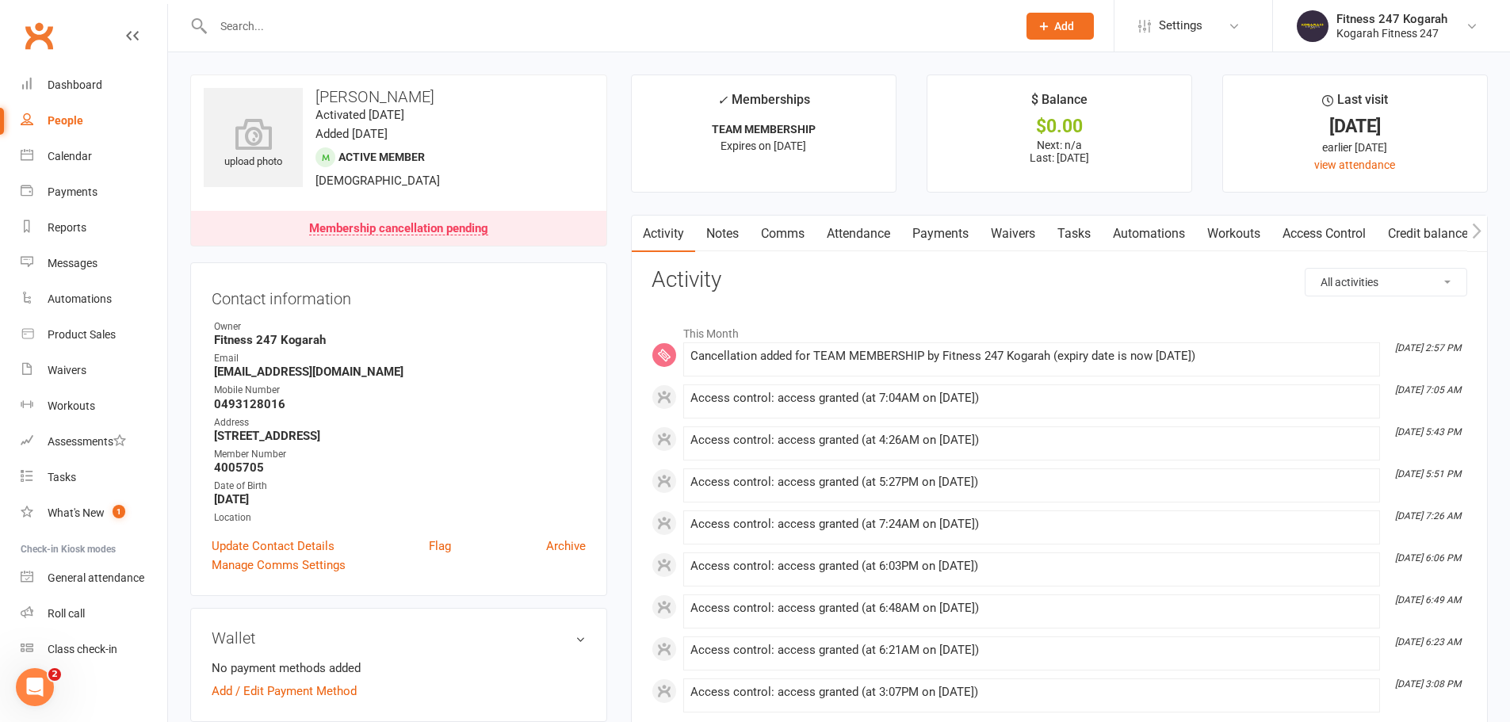
click at [280, 30] on input "text" at bounding box center [608, 26] width 798 height 22
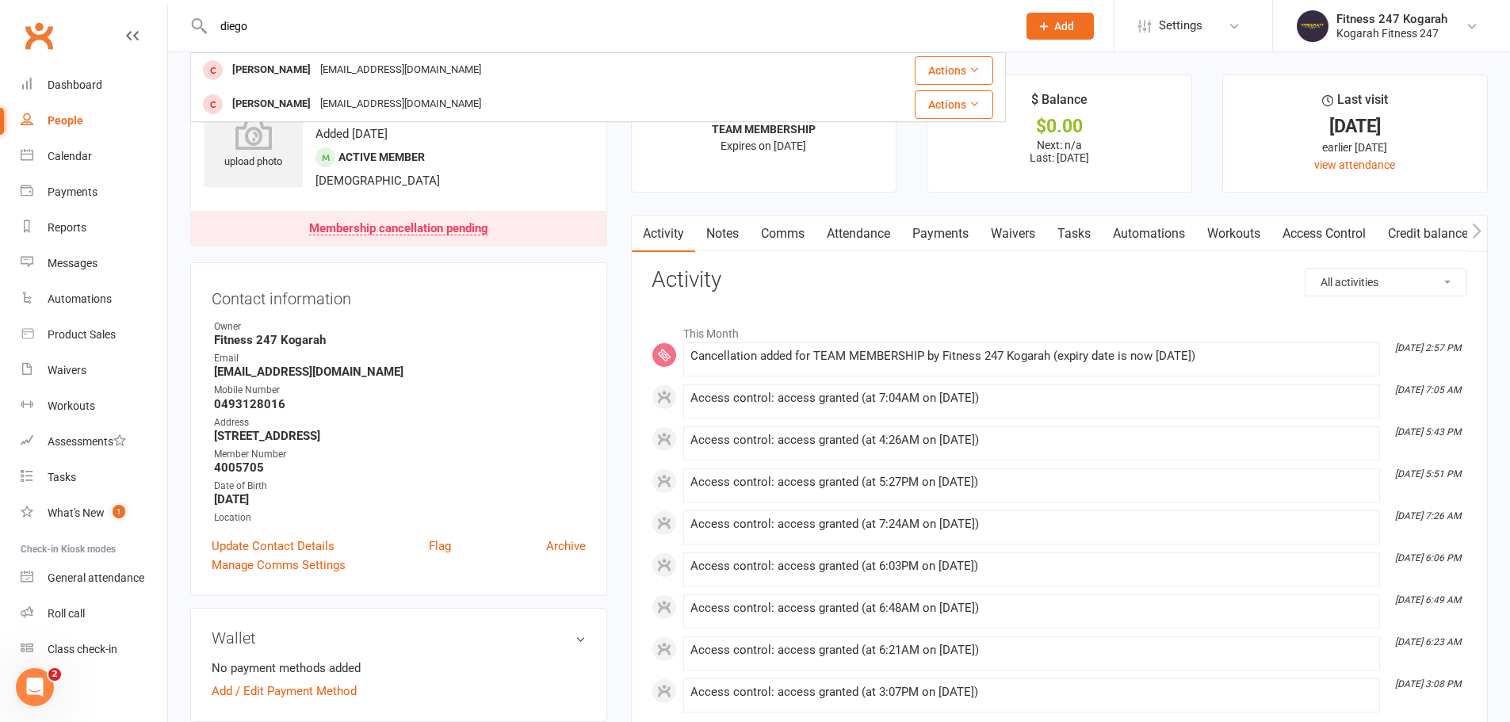
type input "diego"
click at [1060, 22] on span "Add" at bounding box center [1065, 26] width 20 height 13
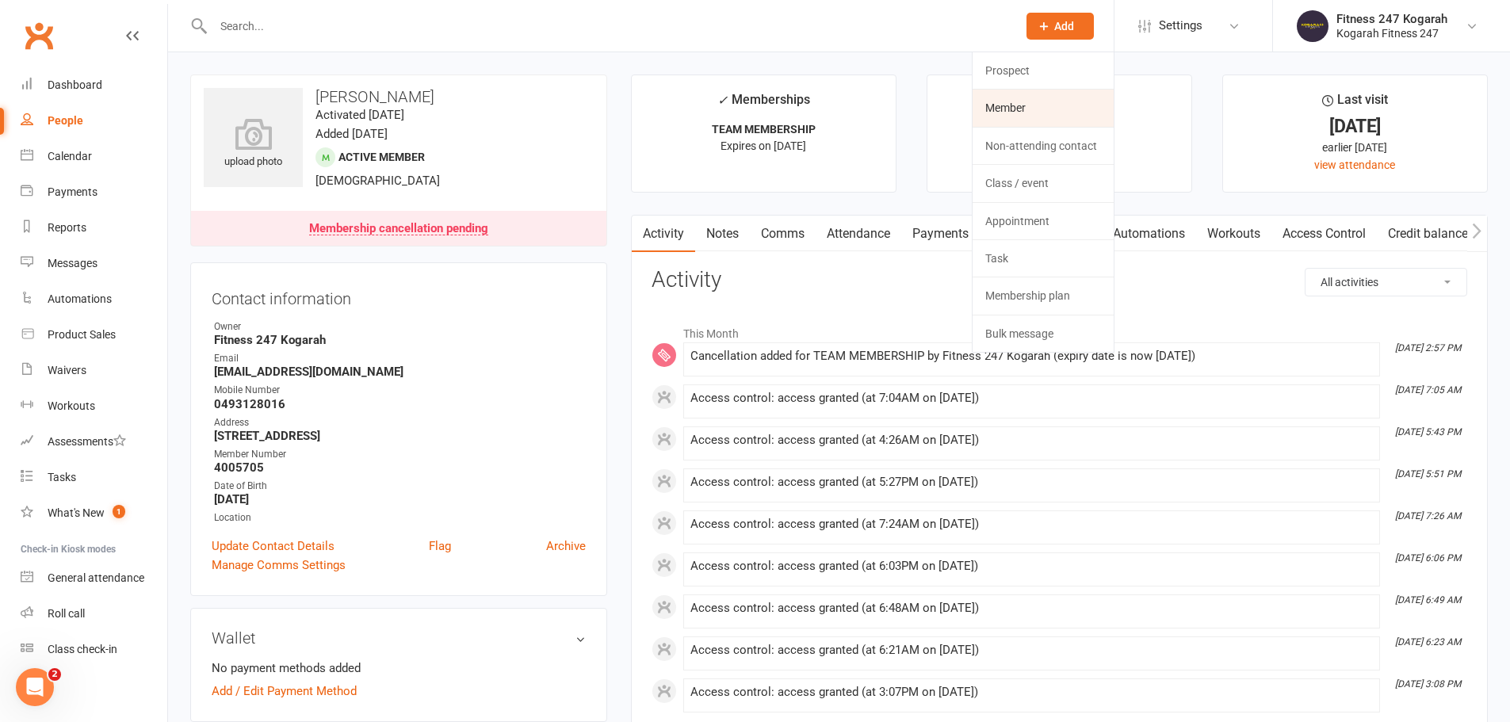
click at [1024, 90] on link "Member" at bounding box center [1043, 108] width 141 height 36
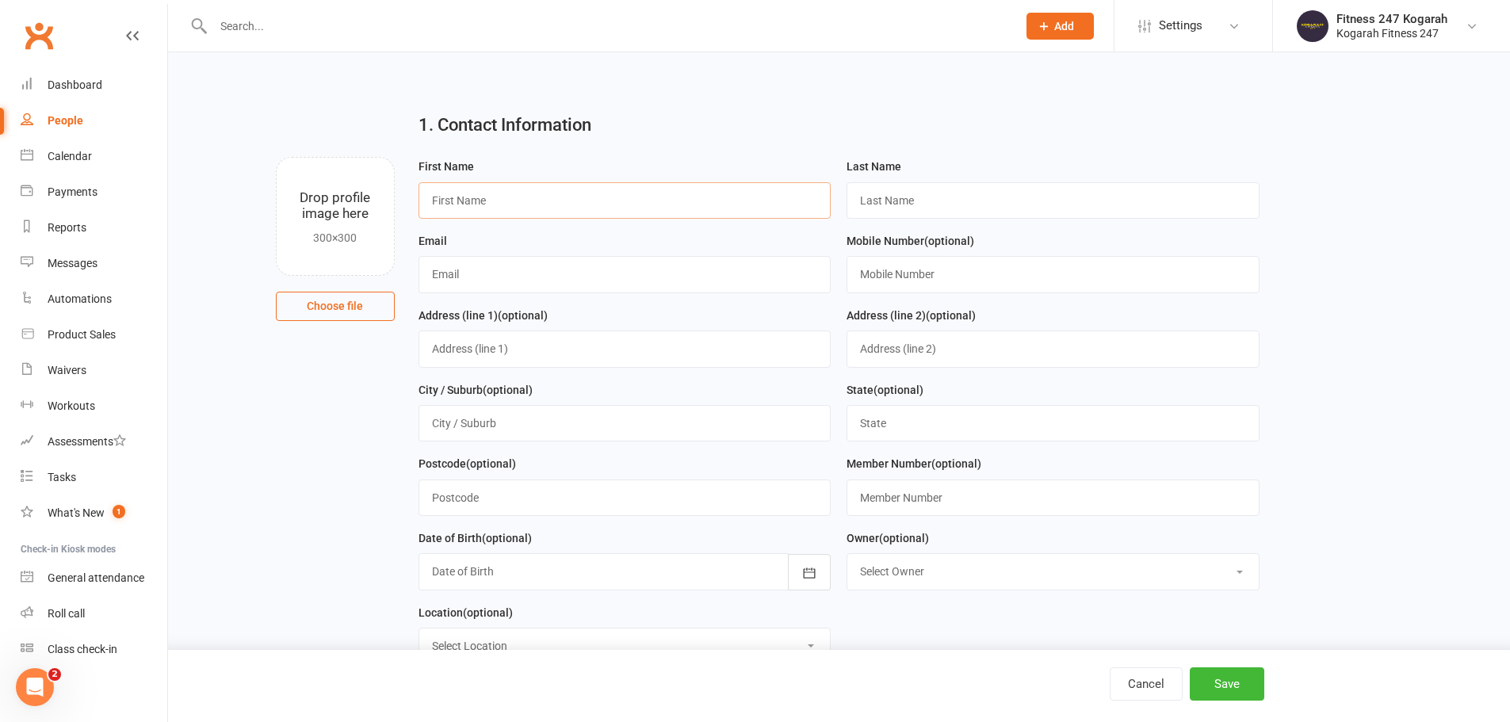
click at [504, 210] on input "text" at bounding box center [625, 200] width 413 height 36
type input "d"
type input "Diego"
click at [923, 205] on input "text" at bounding box center [1053, 200] width 413 height 36
type input "Boehim"
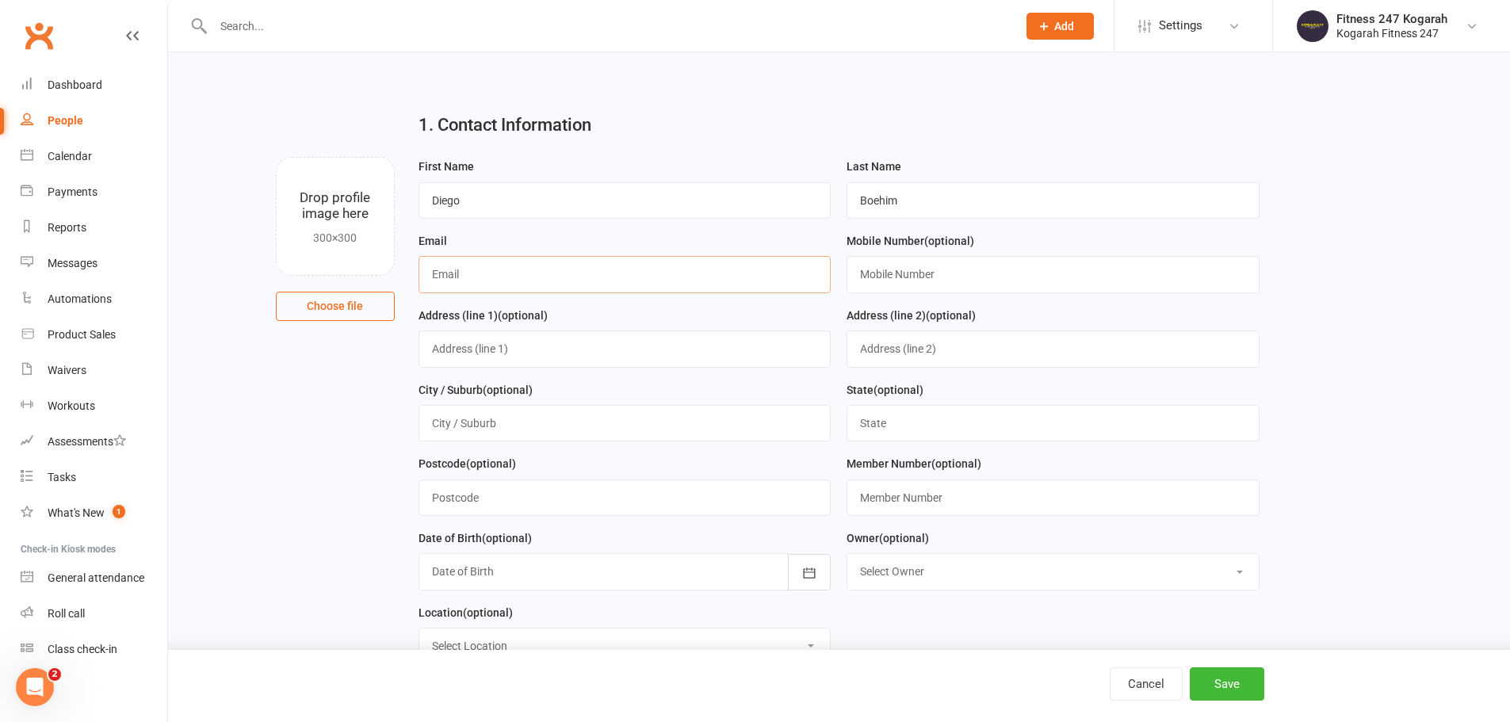
click at [557, 279] on input "text" at bounding box center [625, 274] width 413 height 36
drag, startPoint x: 465, startPoint y: 202, endPoint x: 430, endPoint y: 206, distance: 35.9
click at [430, 206] on input "Diego" at bounding box center [625, 200] width 413 height 36
click at [1152, 692] on button "Cancel" at bounding box center [1146, 684] width 73 height 33
select select "100"
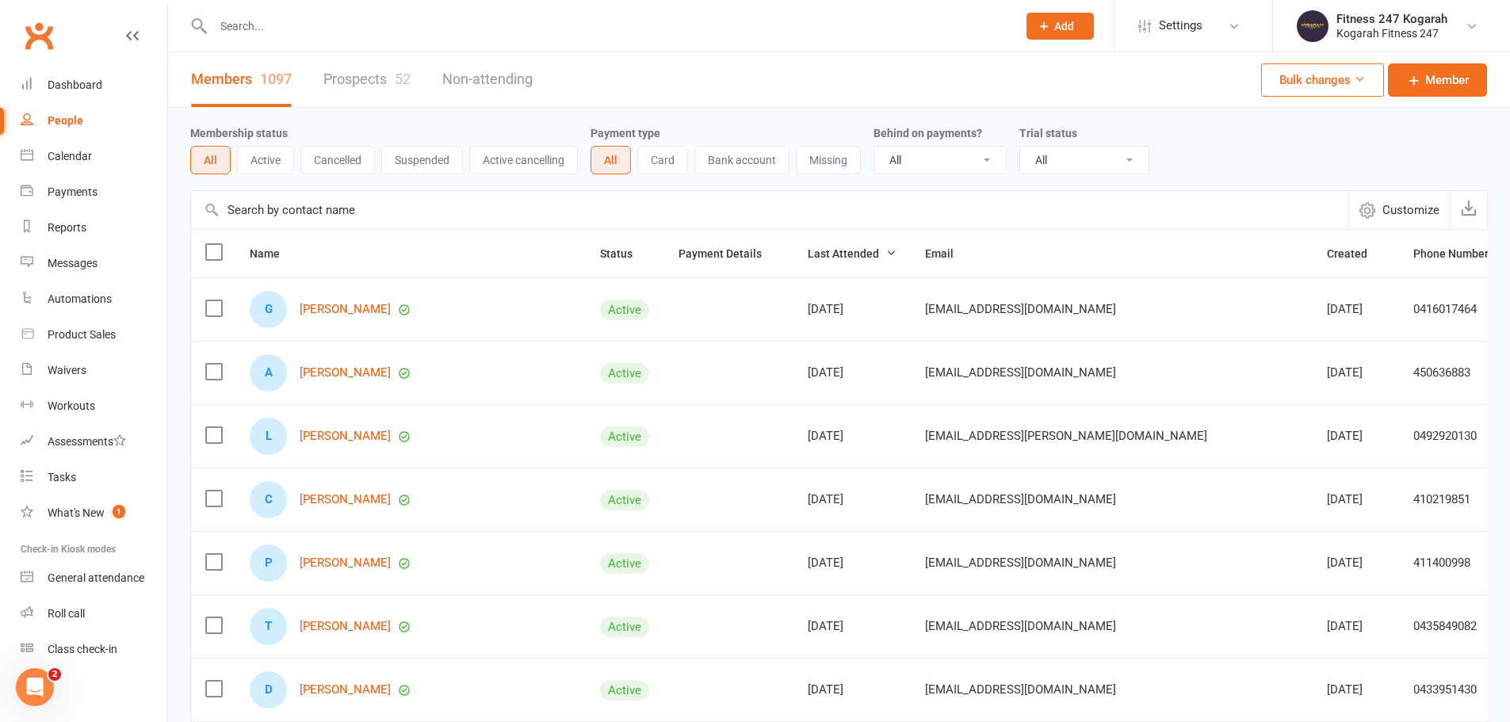
click at [332, 28] on input "text" at bounding box center [608, 26] width 798 height 22
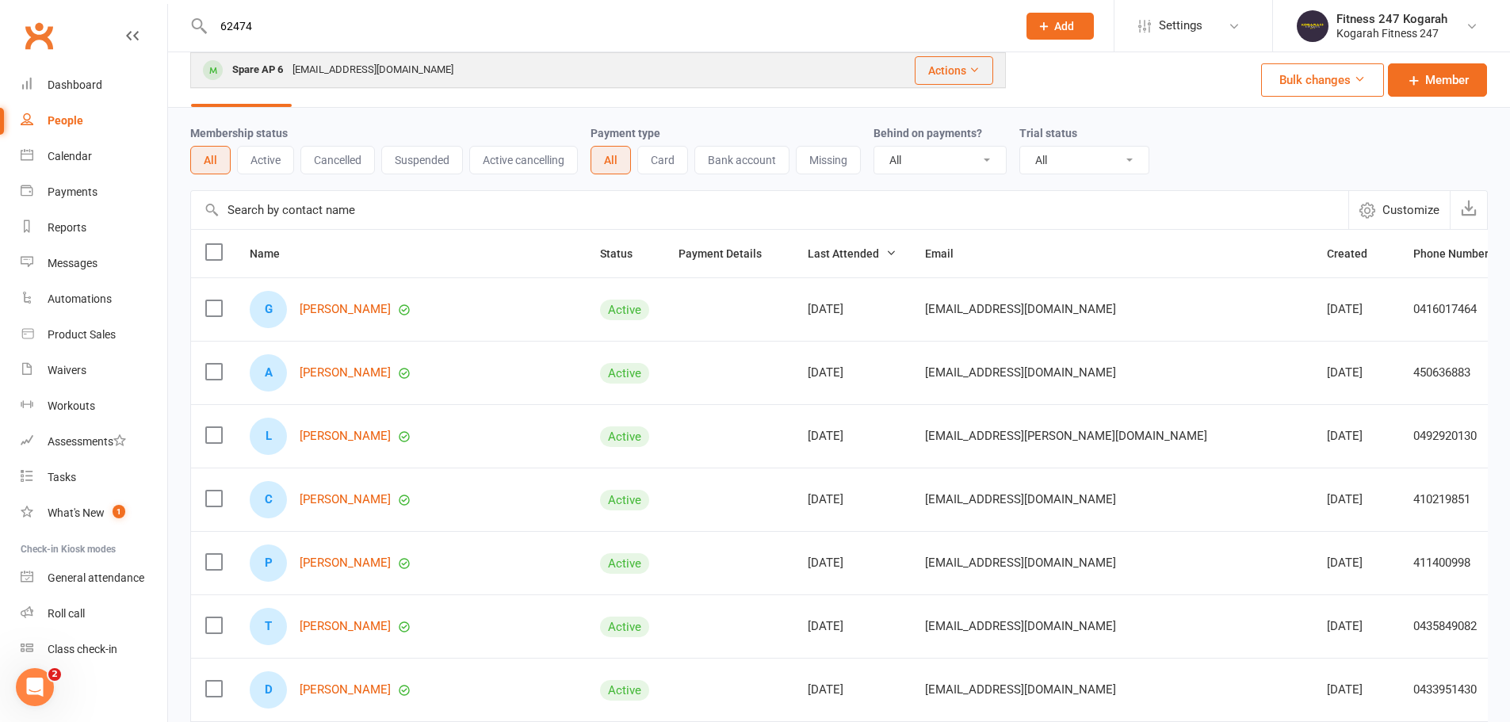
type input "62474"
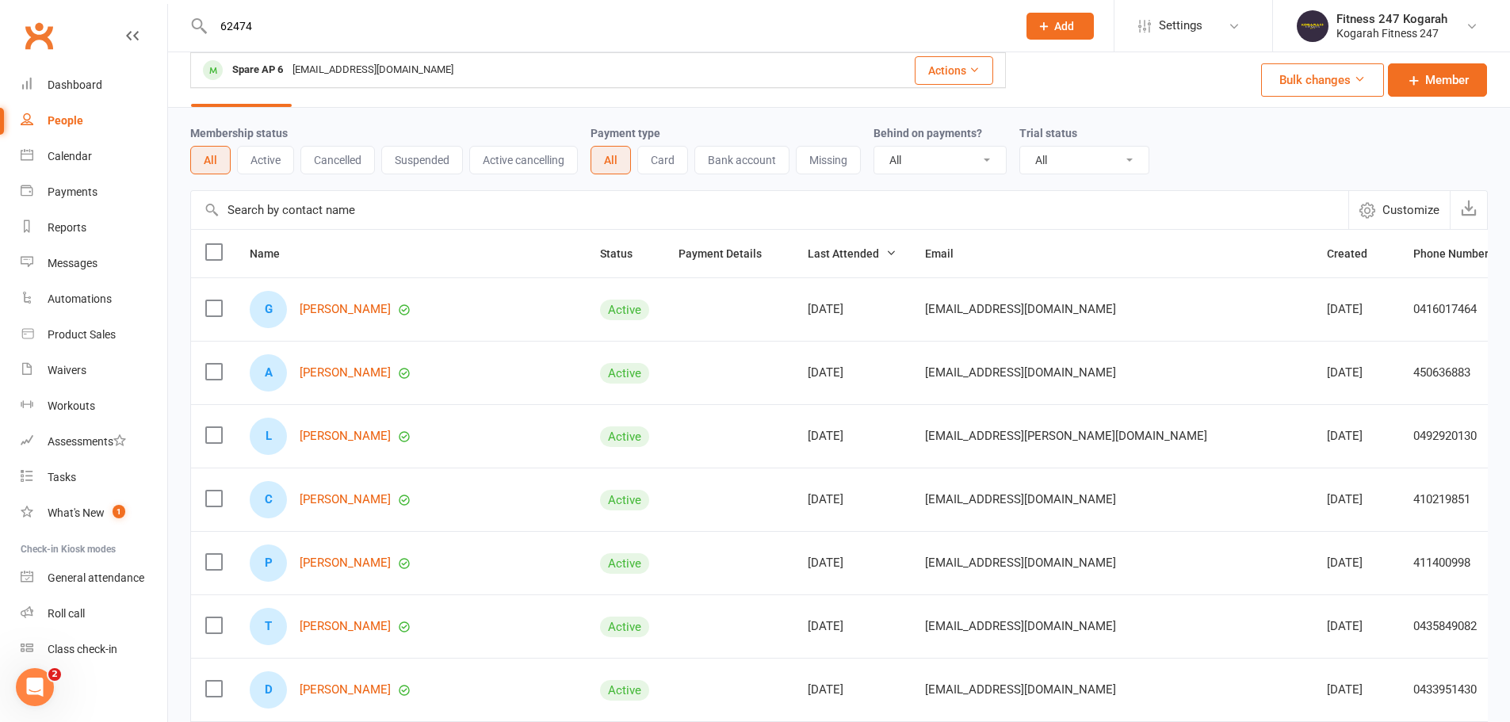
click at [294, 66] on div "[EMAIL_ADDRESS][DOMAIN_NAME]" at bounding box center [373, 70] width 170 height 23
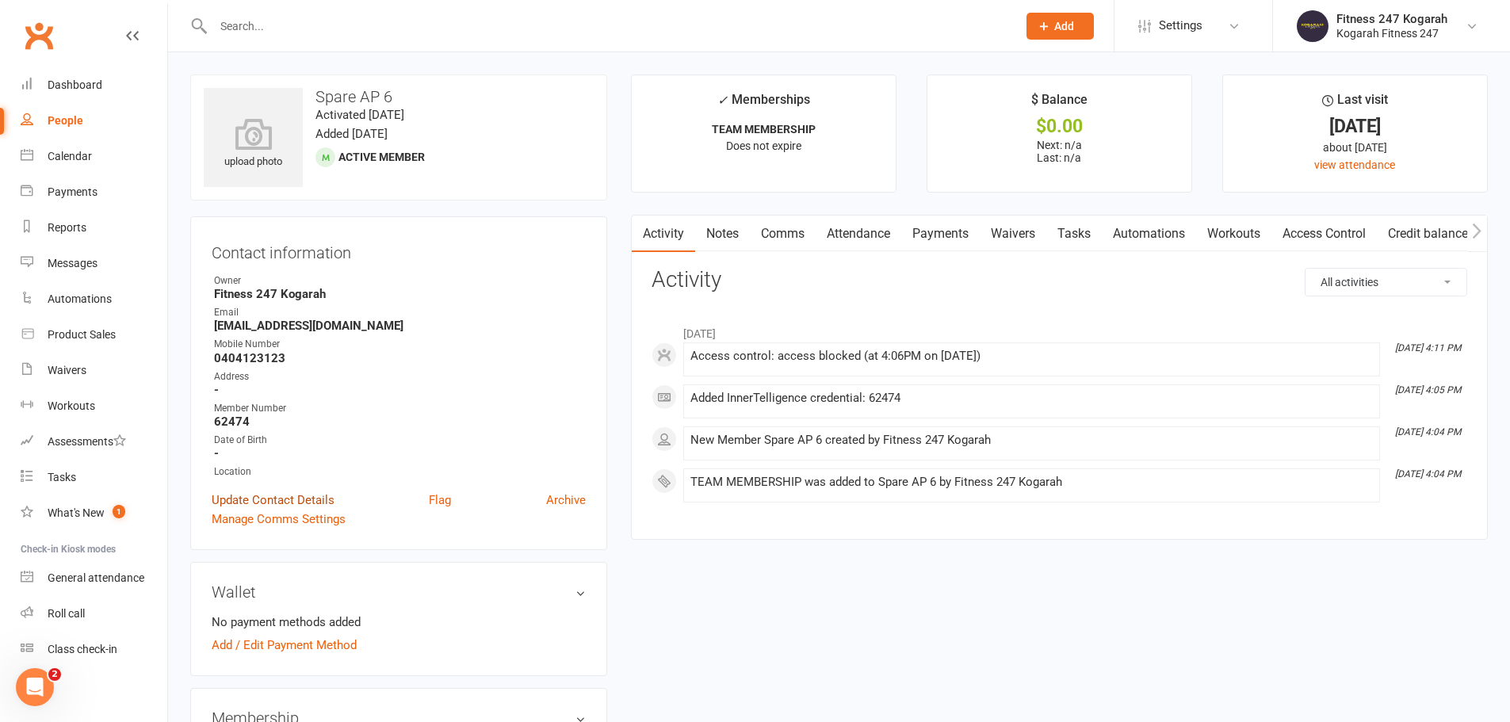
click at [297, 496] on link "Update Contact Details" at bounding box center [273, 500] width 123 height 19
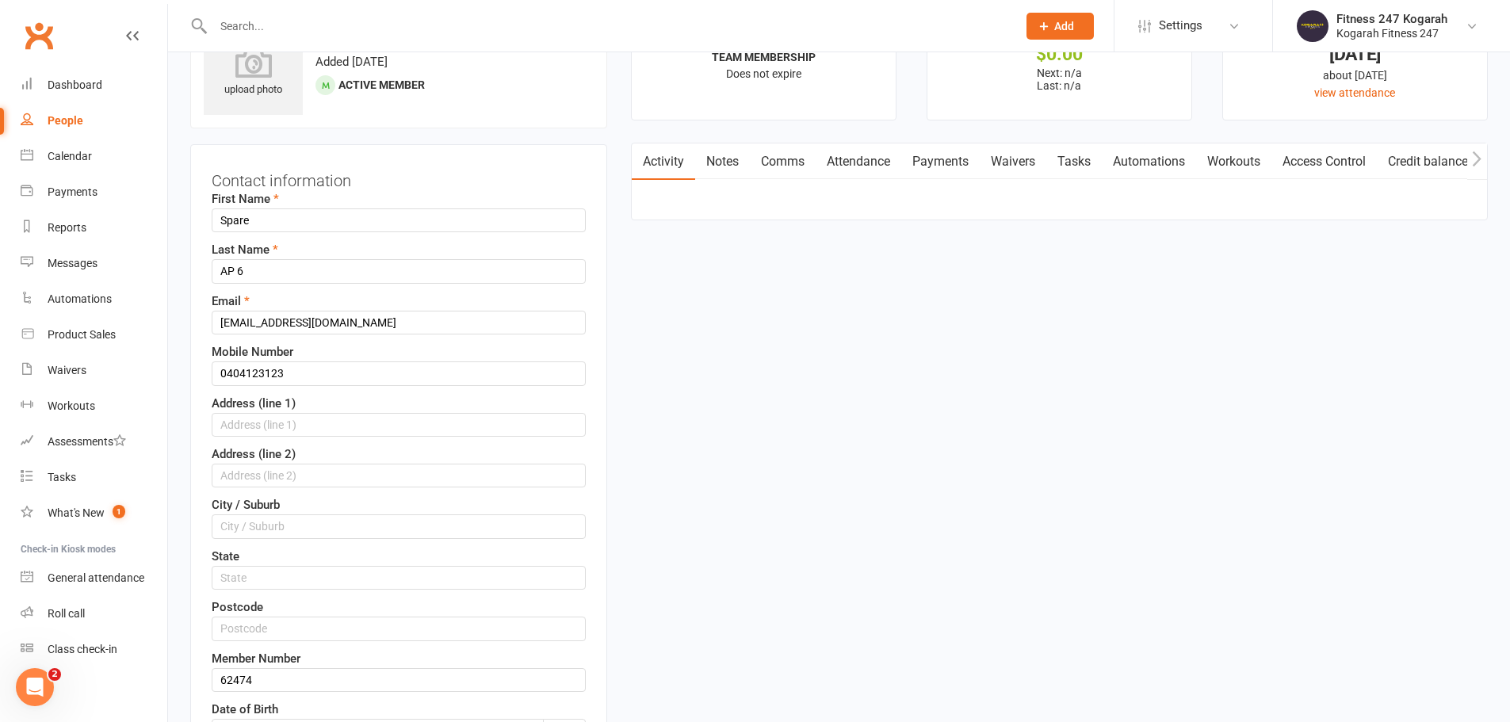
scroll to position [75, 0]
drag, startPoint x: 274, startPoint y: 220, endPoint x: 177, endPoint y: 199, distance: 99.1
paste input "Diego"
type input "Diego"
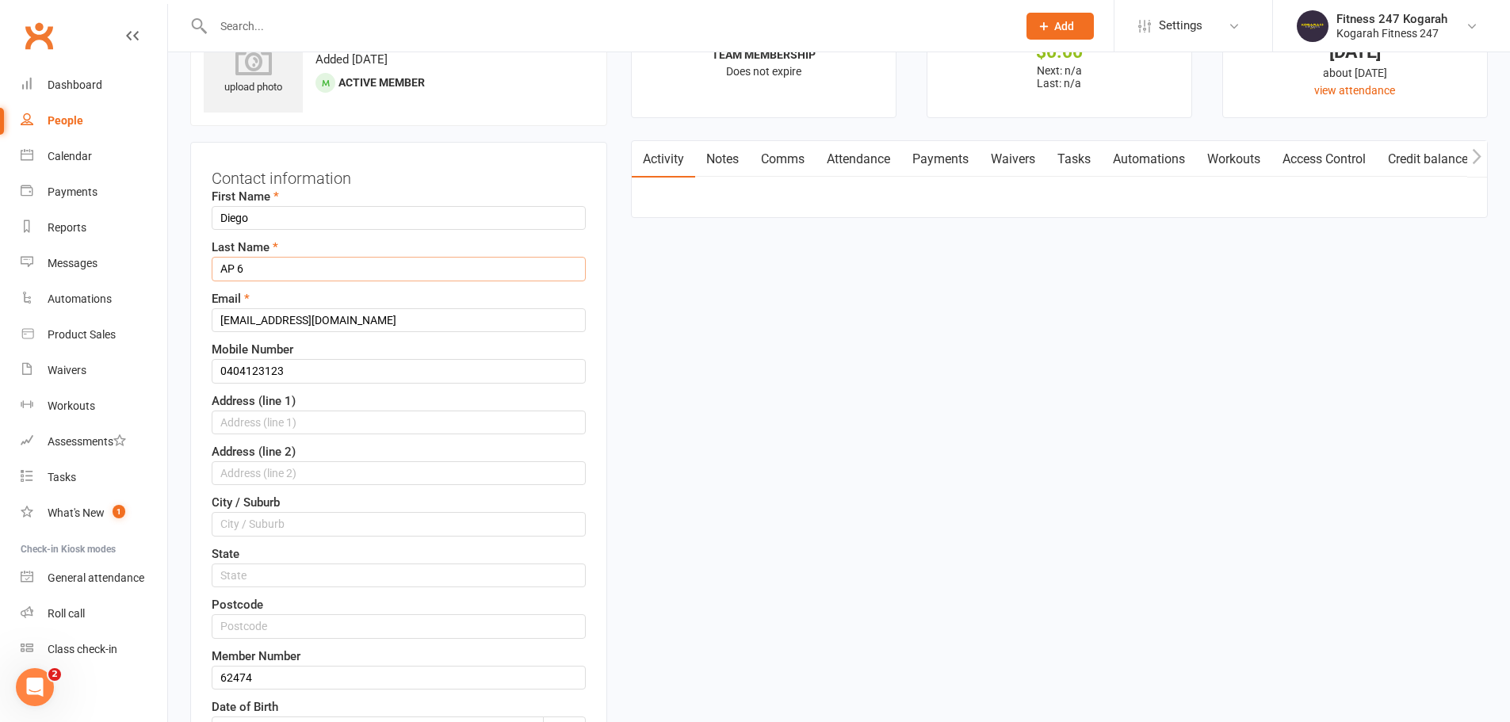
drag, startPoint x: 258, startPoint y: 265, endPoint x: 217, endPoint y: 260, distance: 41.5
click at [217, 260] on input "AP 6" at bounding box center [399, 269] width 374 height 24
paste input "Boehm"
type input "Boehm"
click at [371, 319] on input "[EMAIL_ADDRESS][DOMAIN_NAME]" at bounding box center [399, 320] width 374 height 24
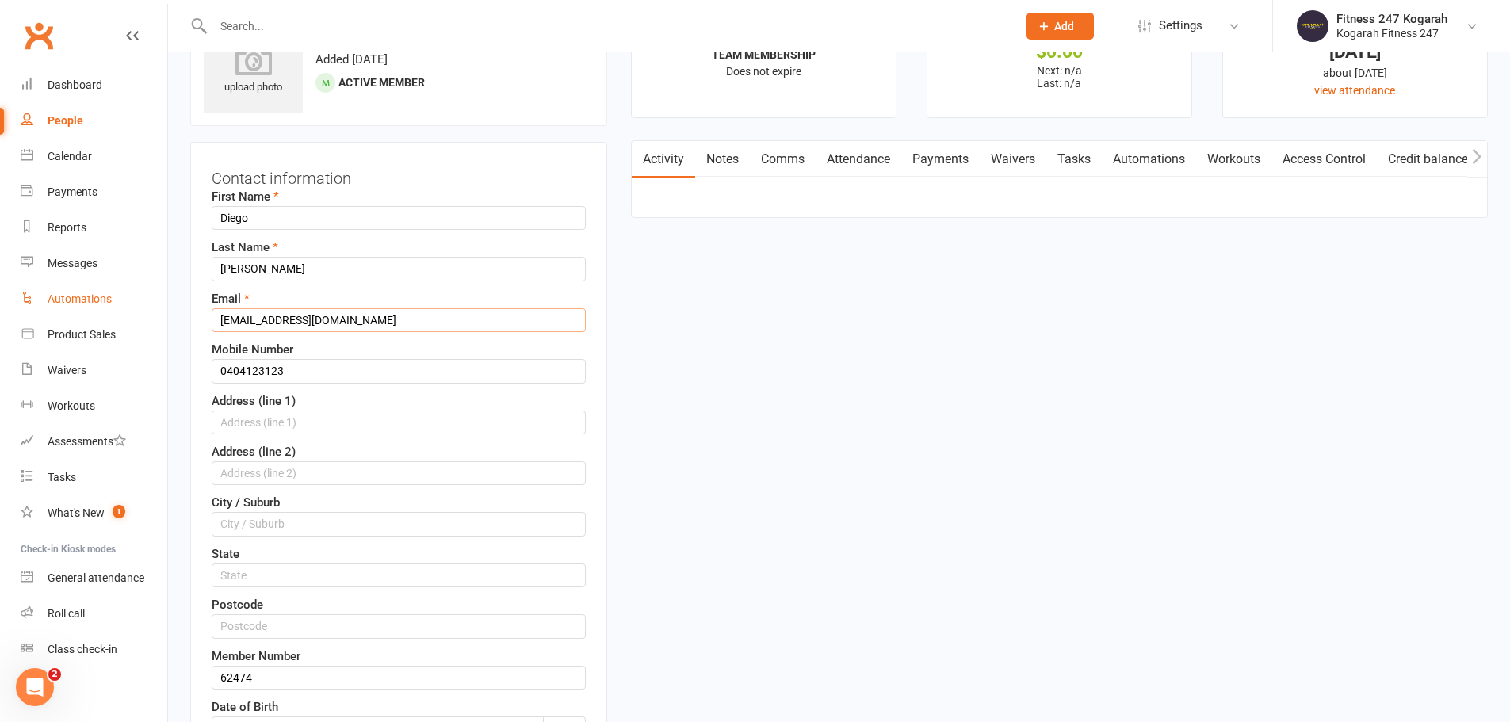
drag, startPoint x: 214, startPoint y: 318, endPoint x: 87, endPoint y: 300, distance: 128.2
paste input "diego.boehm@hotmail"
type input "diego.boehm@hotmail.com"
click at [301, 374] on input "0404123123" at bounding box center [399, 371] width 374 height 24
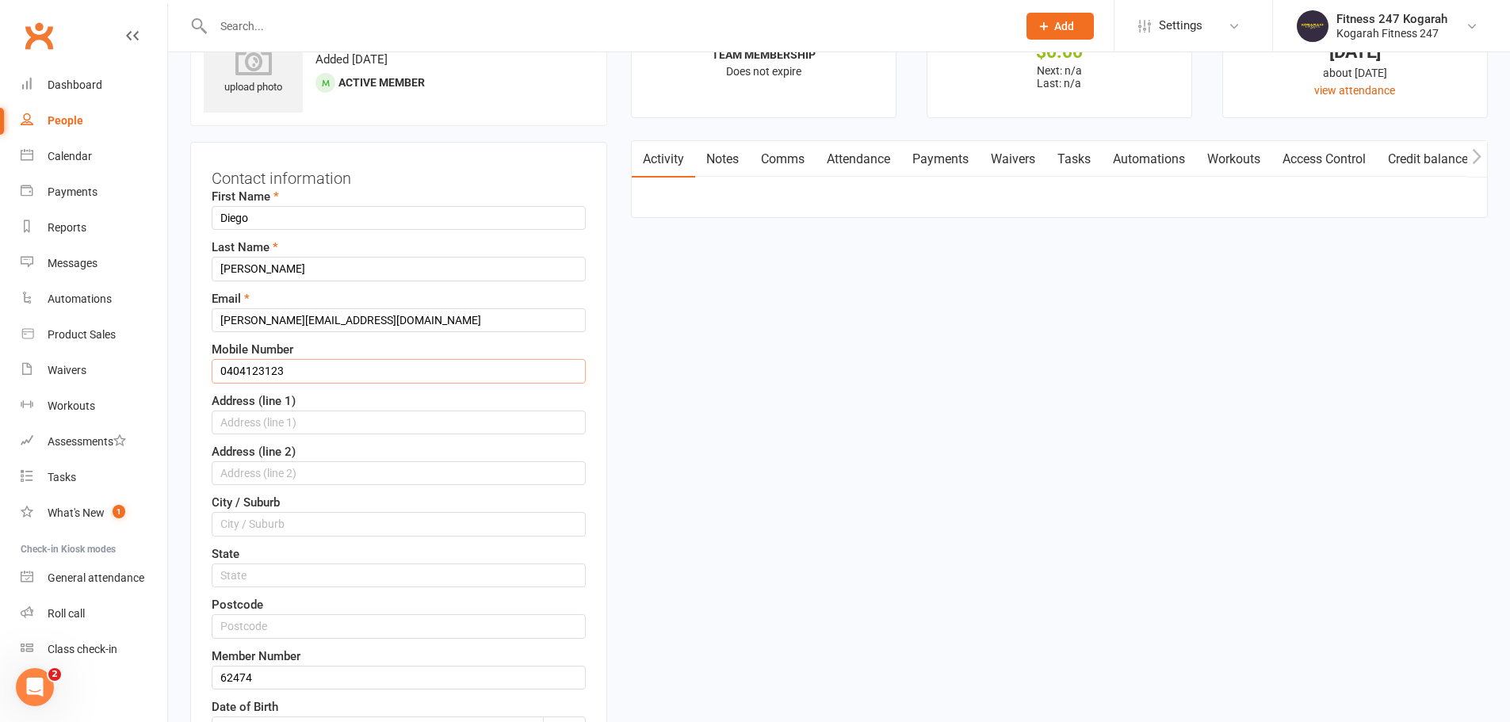
drag, startPoint x: 316, startPoint y: 373, endPoint x: 205, endPoint y: 365, distance: 111.3
click at [205, 365] on div "Contact information First Name Diego Last Name Boehm Email diego.boehm@hotmail.…" at bounding box center [398, 526] width 417 height 768
paste input "573299"
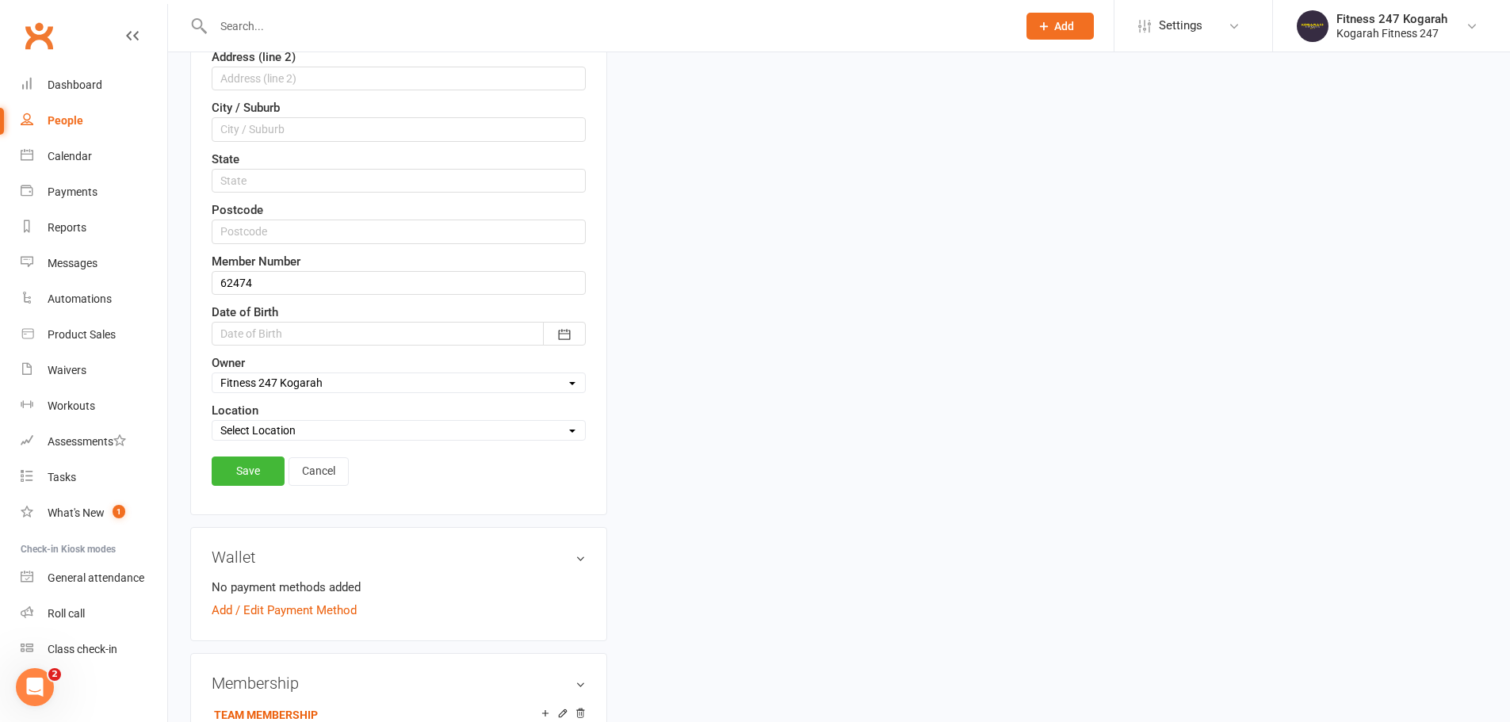
scroll to position [471, 0]
type input "0405732993"
click at [243, 480] on link "Save" at bounding box center [248, 469] width 73 height 29
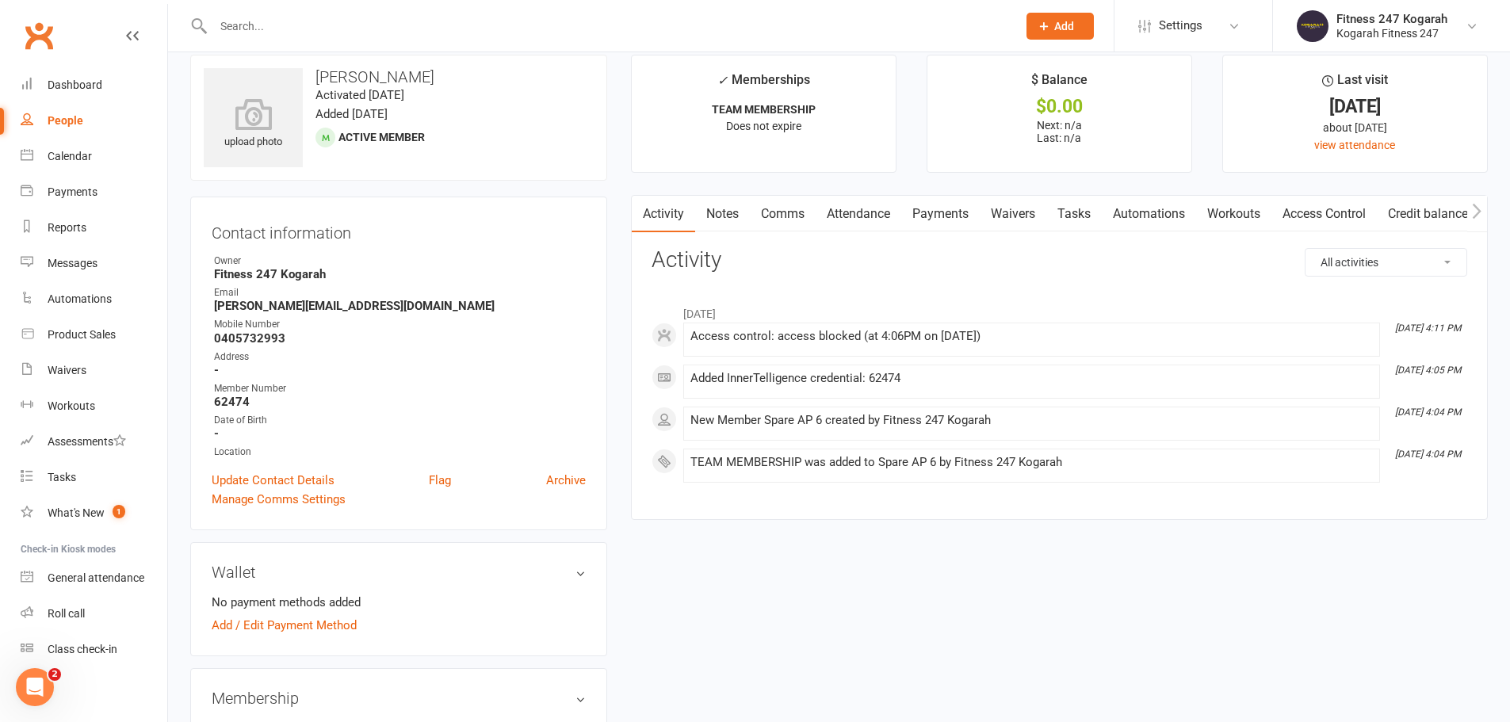
scroll to position [0, 0]
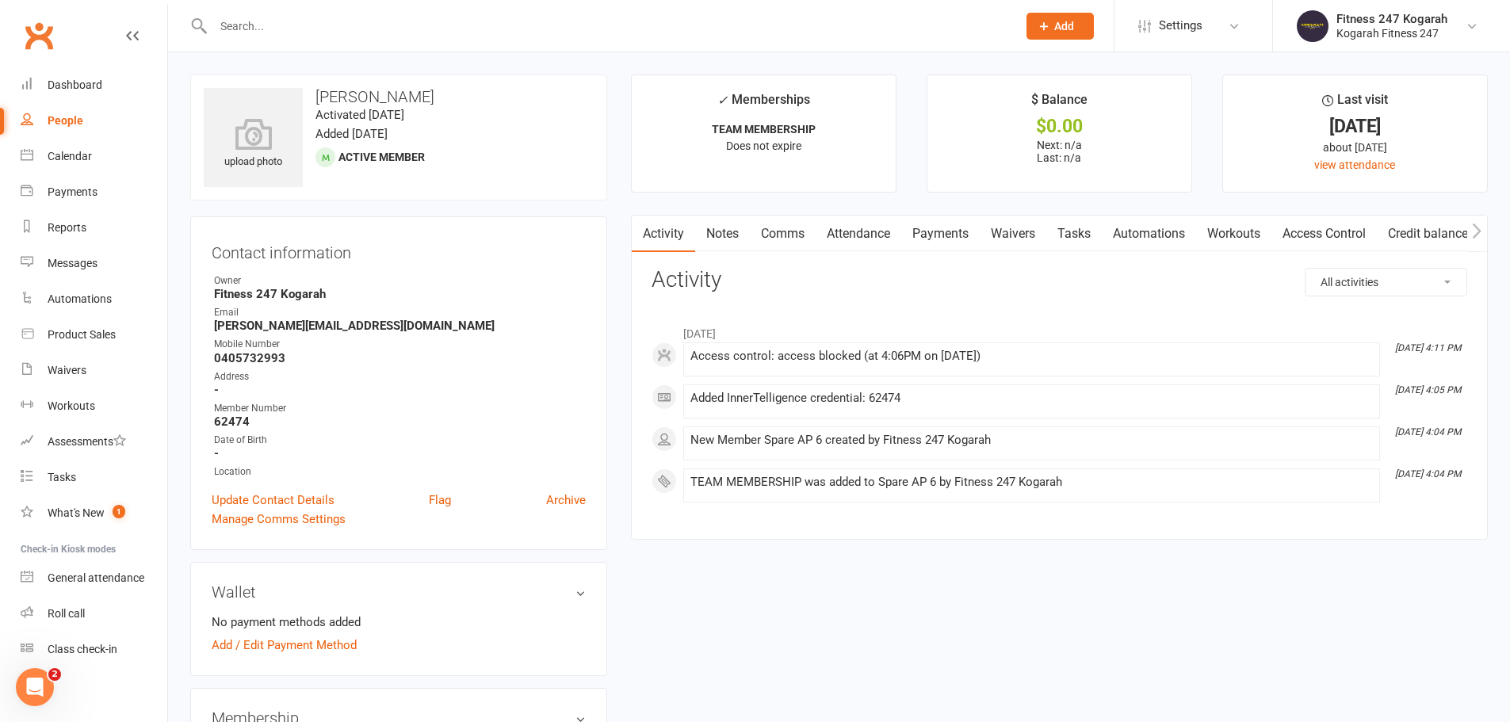
click at [1324, 226] on link "Access Control" at bounding box center [1324, 234] width 105 height 36
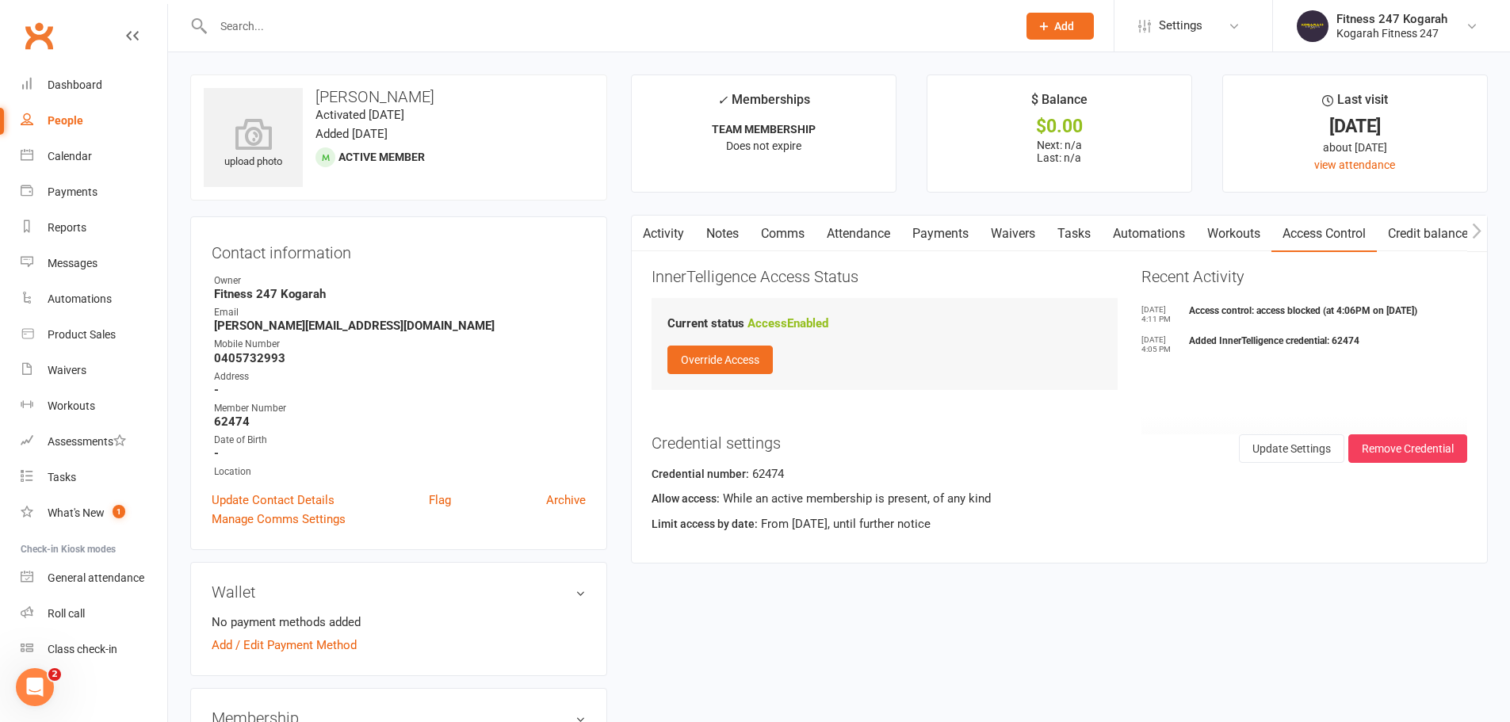
click at [271, 24] on input "text" at bounding box center [608, 26] width 798 height 22
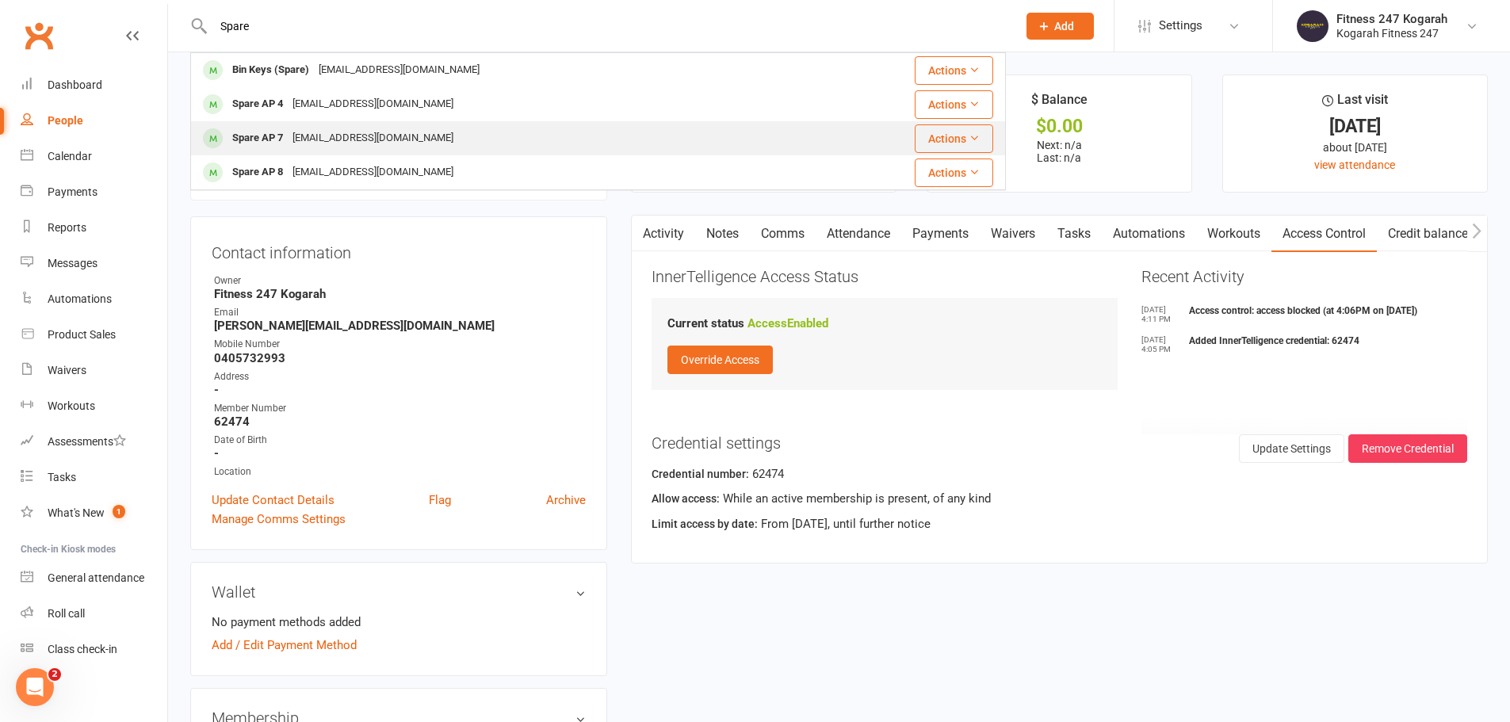
type input "Spare"
click at [282, 140] on div "Spare AP 7" at bounding box center [258, 138] width 60 height 23
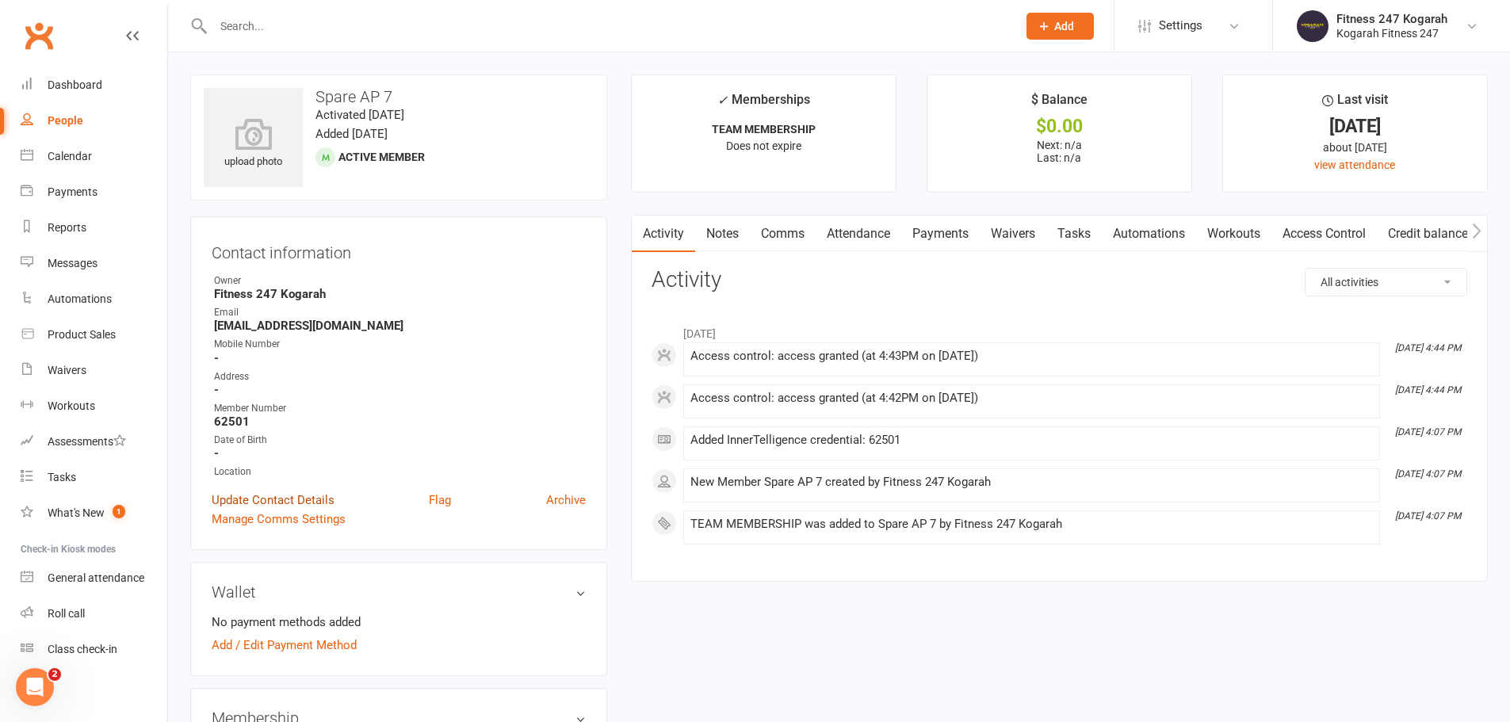
click at [307, 500] on link "Update Contact Details" at bounding box center [273, 500] width 123 height 19
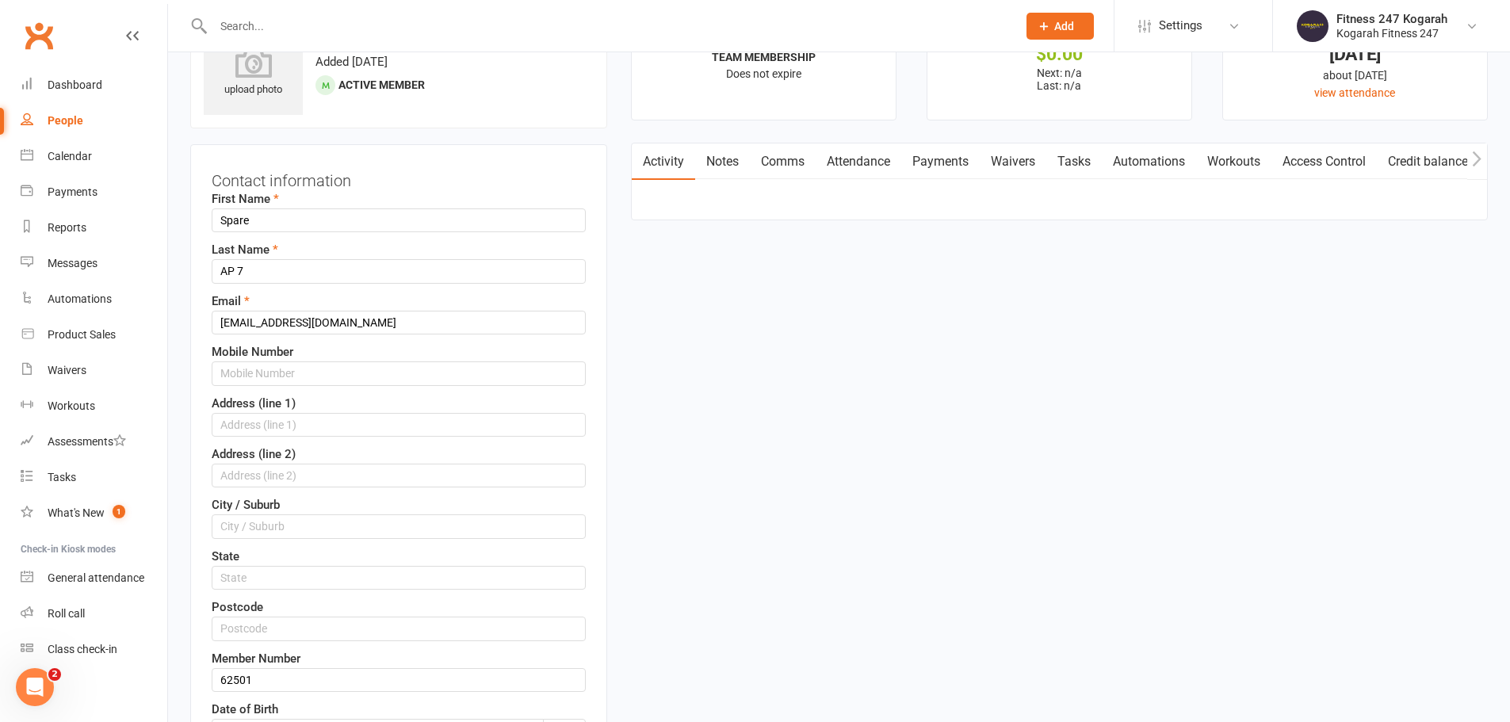
scroll to position [75, 0]
drag, startPoint x: 293, startPoint y: 221, endPoint x: 109, endPoint y: 201, distance: 185.8
paste input "Nathan Dos Santos"
drag, startPoint x: 260, startPoint y: 217, endPoint x: 469, endPoint y: 232, distance: 209.1
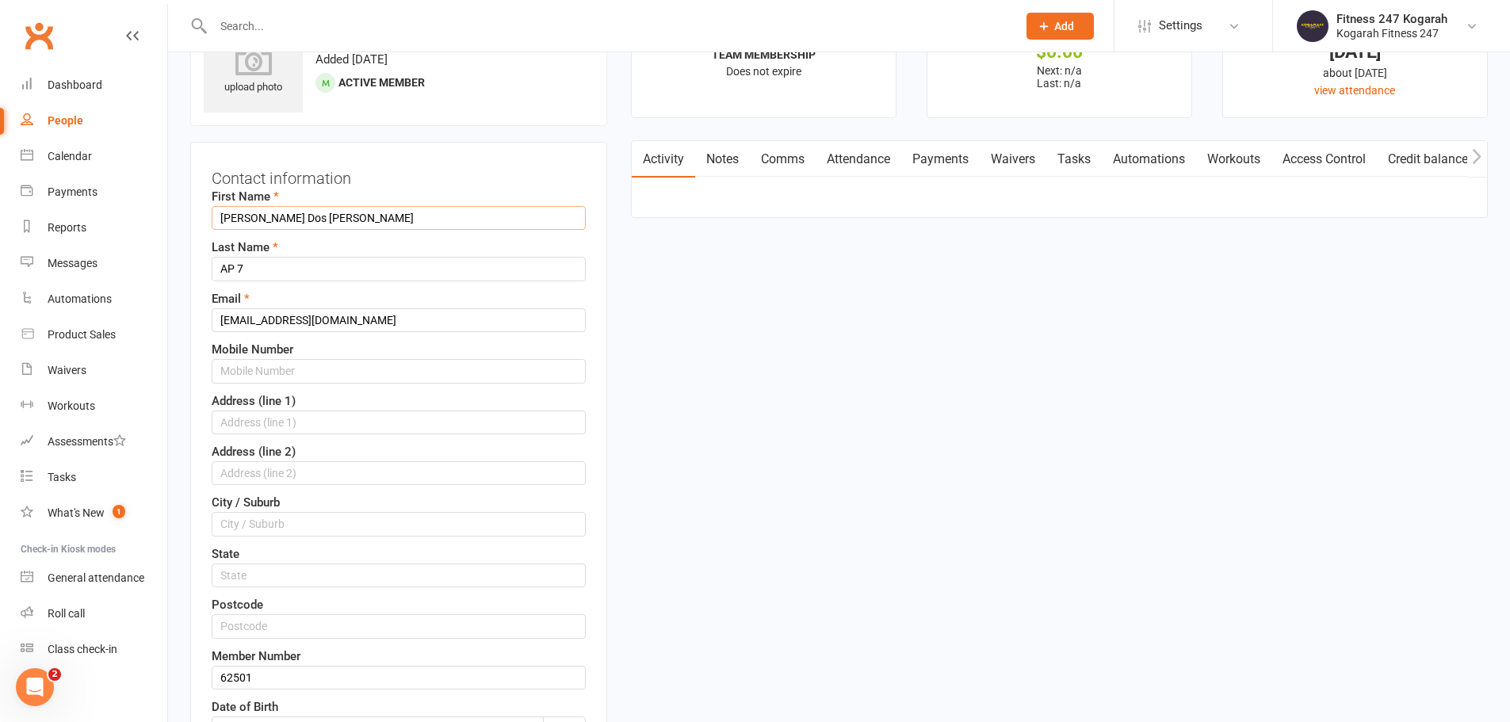
click at [469, 232] on div "First Name Nathan Dos Santos Last Name AP 7 Email spare7@accesspass.com Mobile …" at bounding box center [399, 511] width 374 height 649
type input "Nathan"
drag, startPoint x: 274, startPoint y: 266, endPoint x: 196, endPoint y: 255, distance: 78.5
click at [196, 255] on div "Contact information First Name Nathan Last Name AP 7 Email spare7@accesspass.co…" at bounding box center [398, 526] width 417 height 768
paste input "Dos Santos"
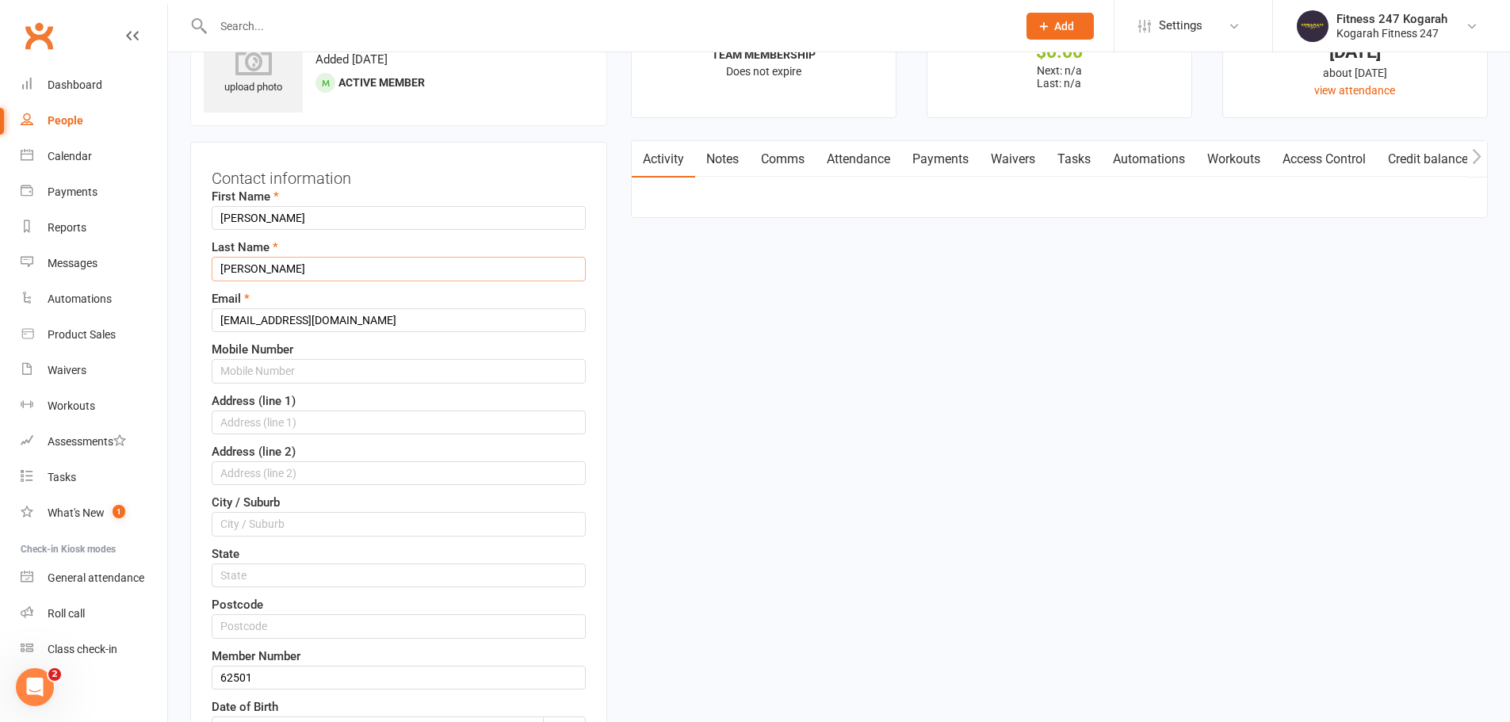
type input "Dos Santos"
drag, startPoint x: 350, startPoint y: 322, endPoint x: 0, endPoint y: 262, distance: 355.5
paste input "Nathan-moraesijui@hotmail"
type input "Nathan-moraesijui@hotmail.com"
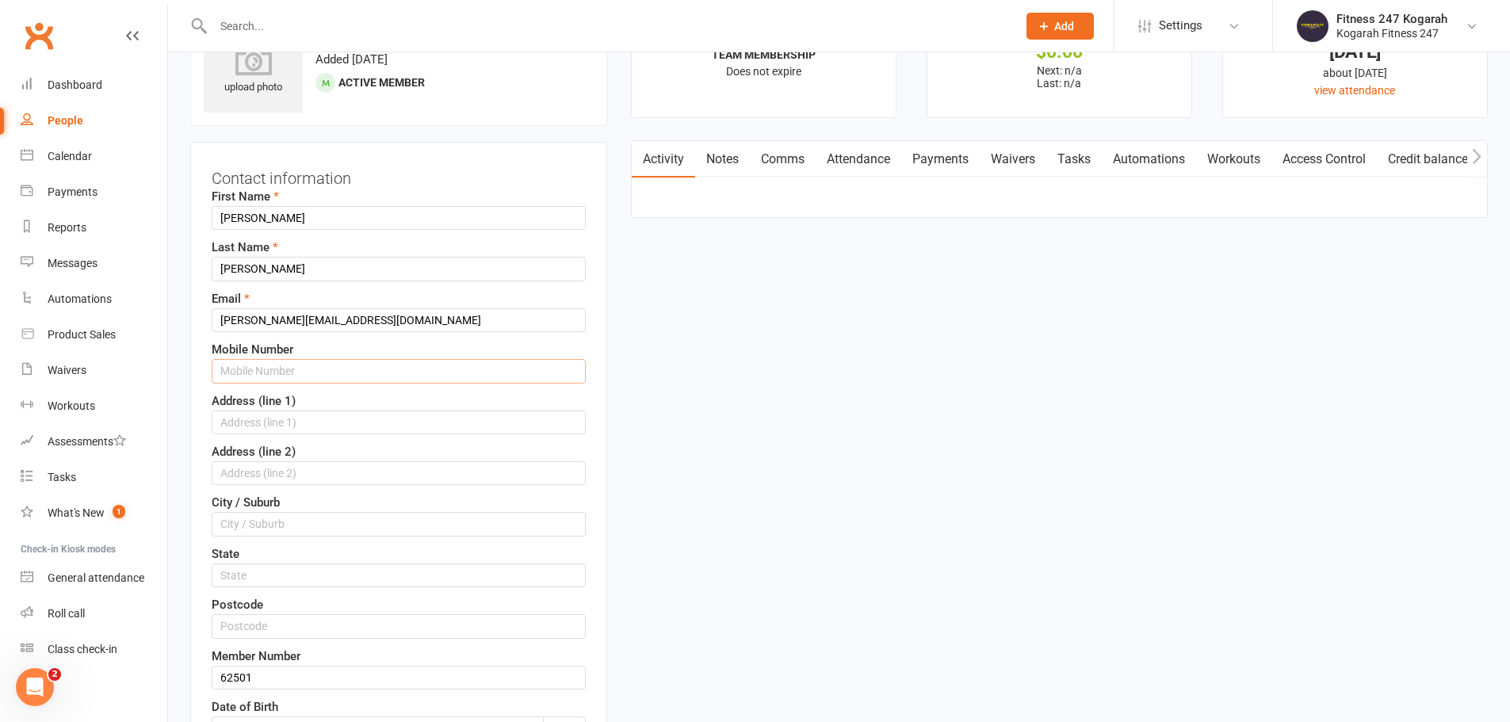
click at [290, 373] on input "text" at bounding box center [399, 371] width 374 height 24
paste input "0405380364"
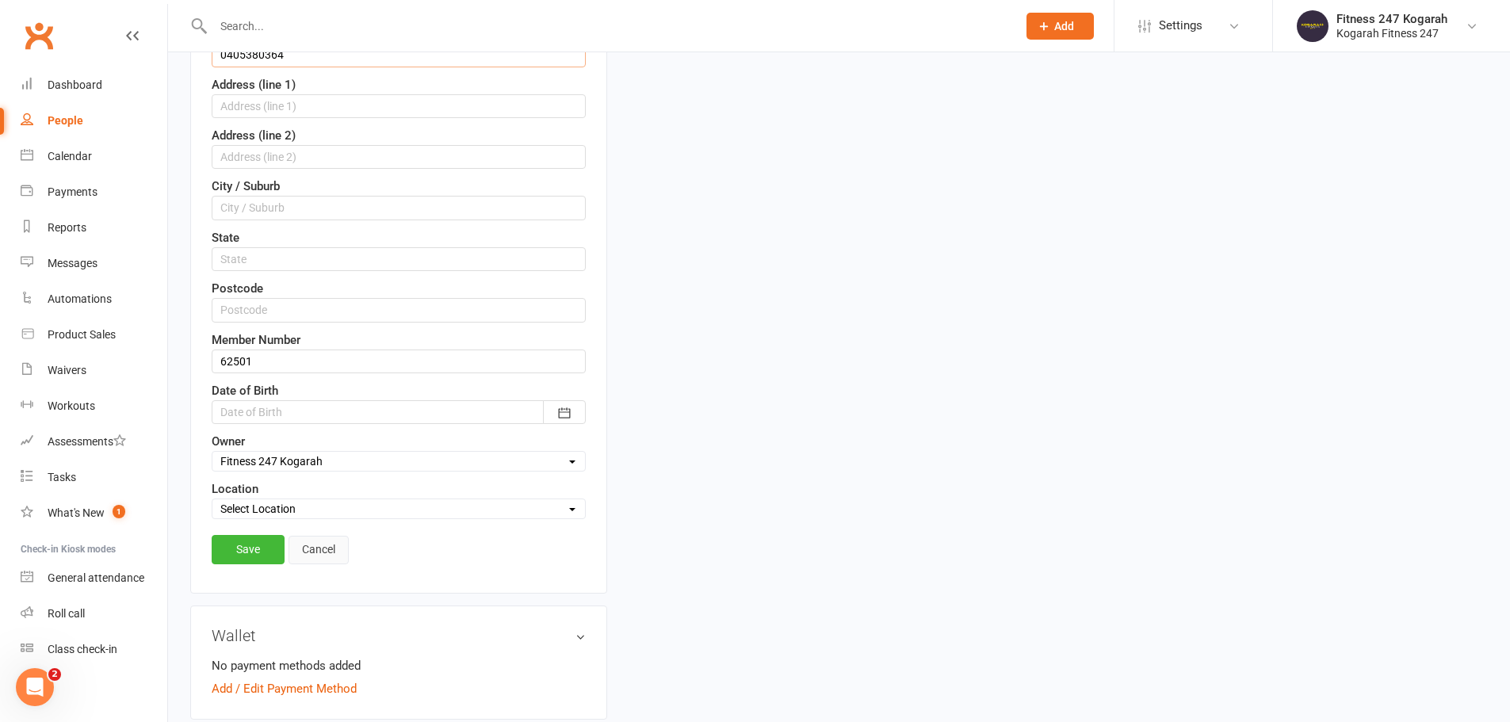
scroll to position [392, 0]
type input "0405380364"
click at [249, 555] on link "Save" at bounding box center [248, 548] width 73 height 29
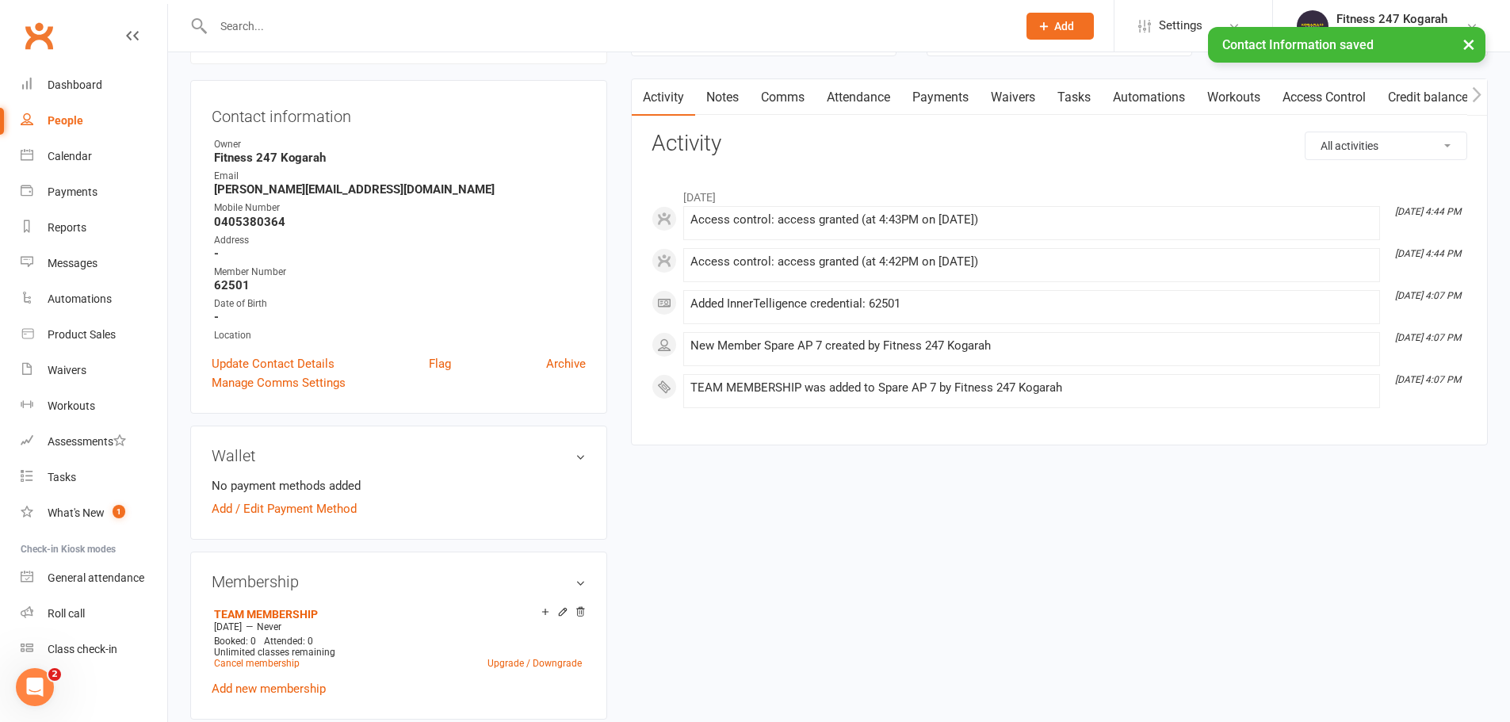
scroll to position [0, 0]
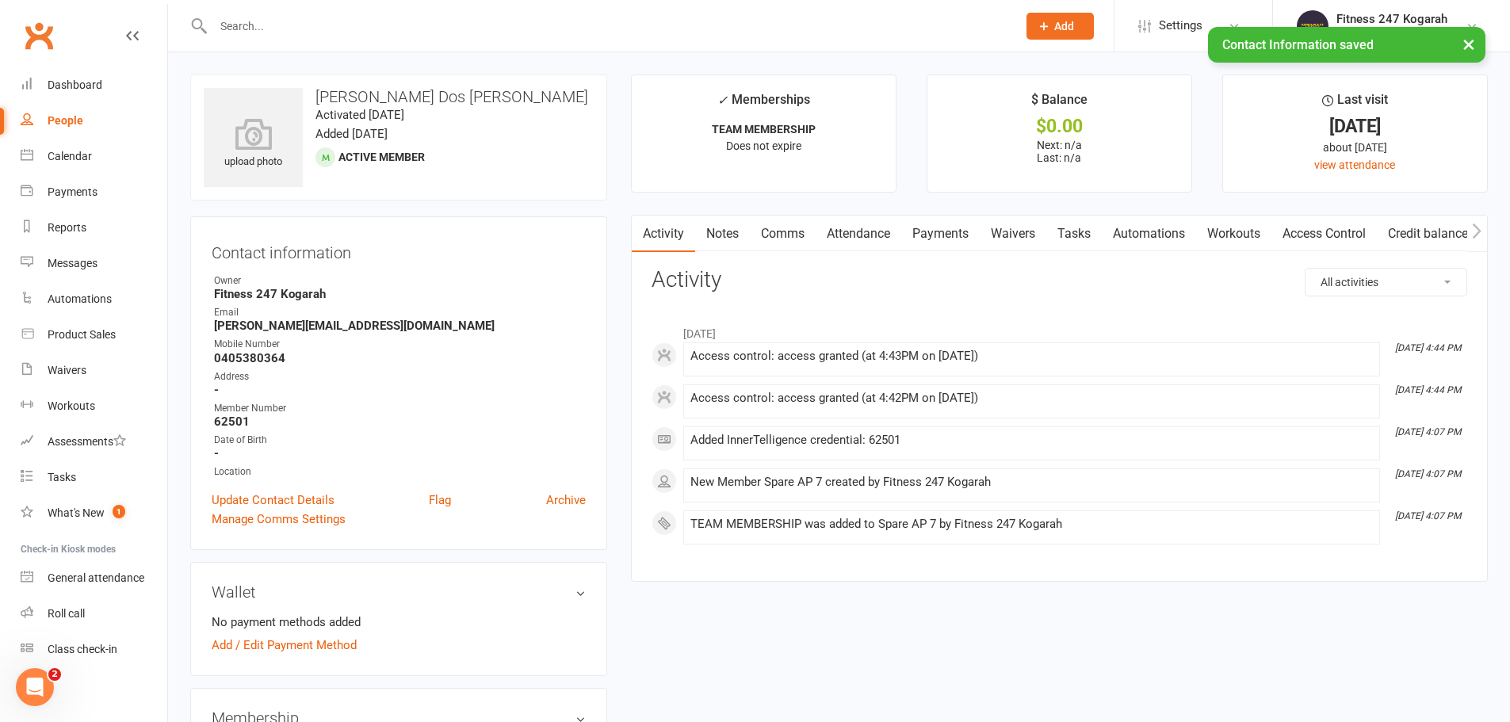
click at [1350, 228] on link "Access Control" at bounding box center [1324, 234] width 105 height 36
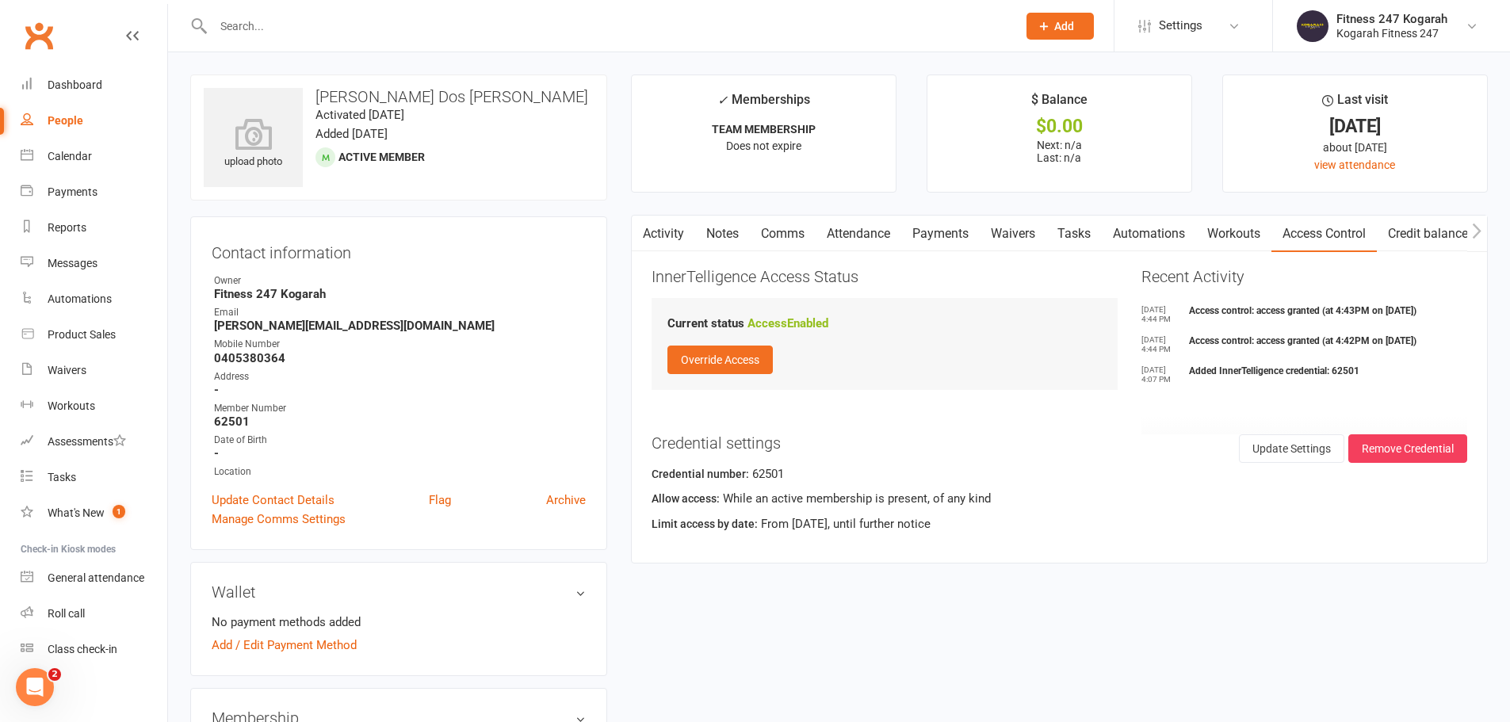
click at [318, 17] on input "text" at bounding box center [608, 26] width 798 height 22
paste input "62455"
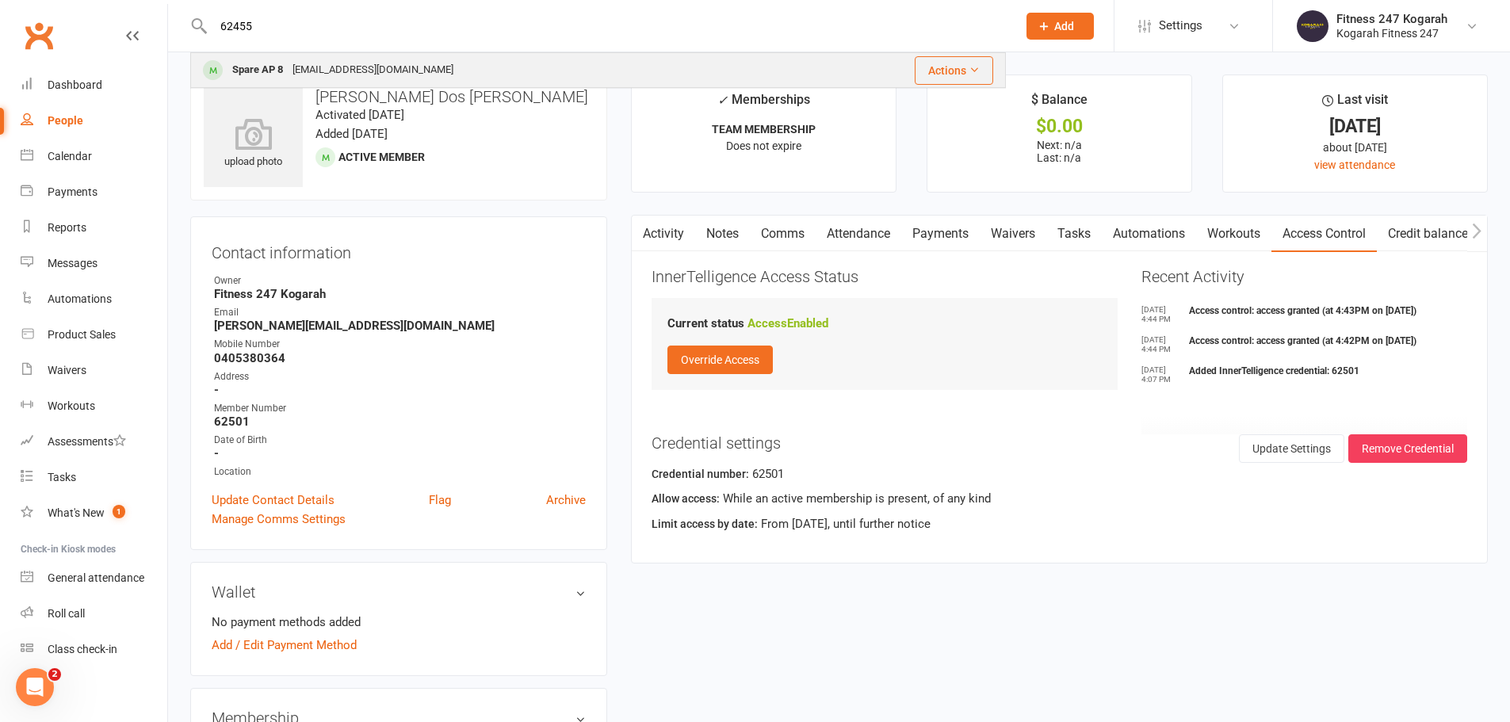
type input "62455"
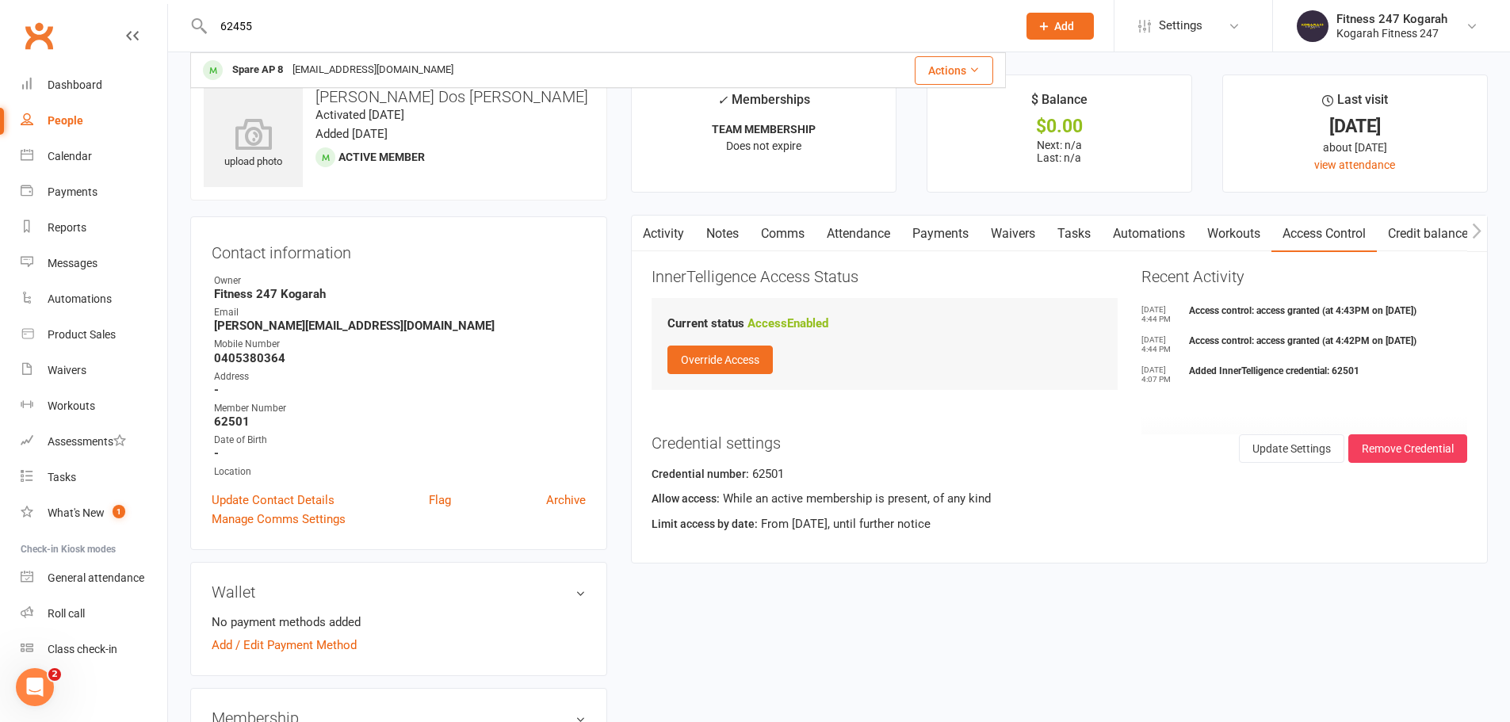
drag, startPoint x: 309, startPoint y: 72, endPoint x: 339, endPoint y: 63, distance: 30.8
click at [309, 71] on div "[EMAIL_ADDRESS][DOMAIN_NAME]" at bounding box center [373, 70] width 170 height 23
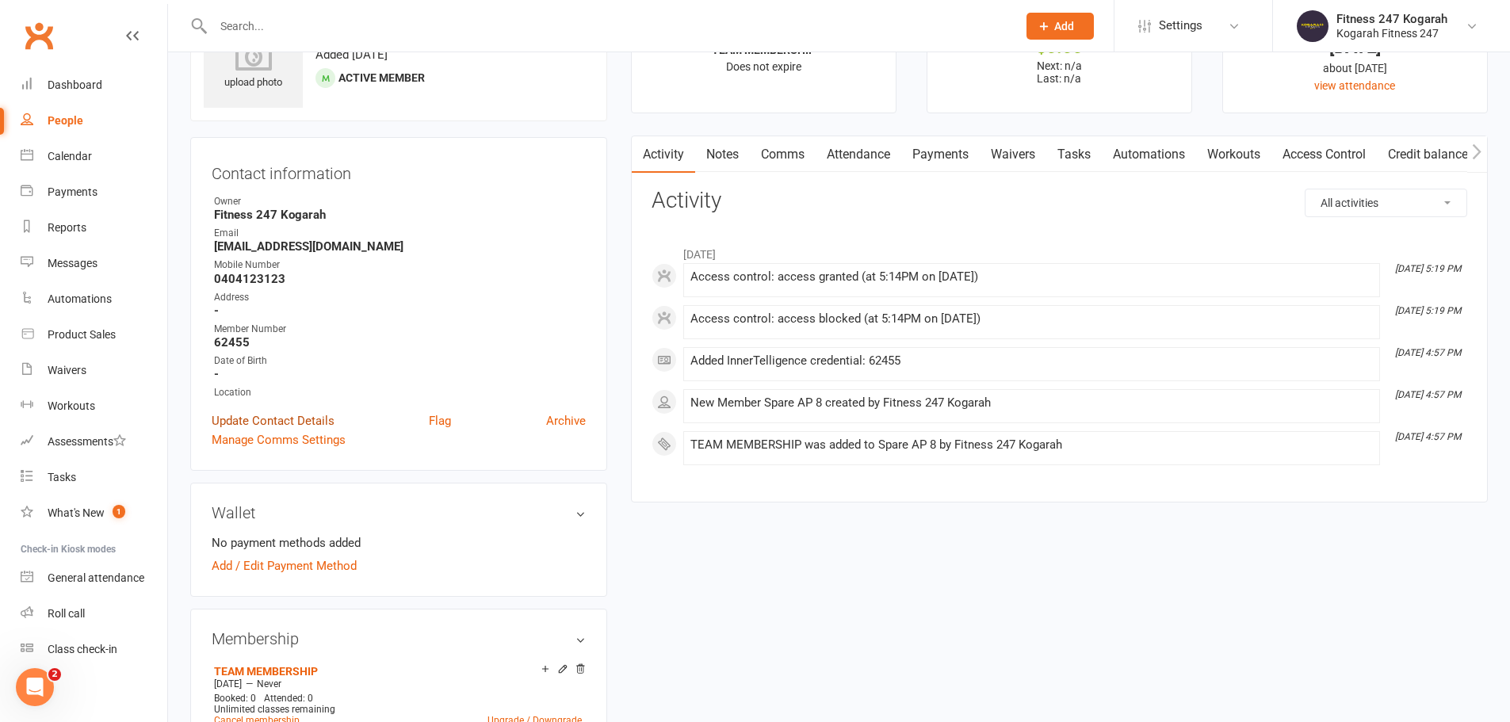
click at [307, 418] on link "Update Contact Details" at bounding box center [273, 421] width 123 height 19
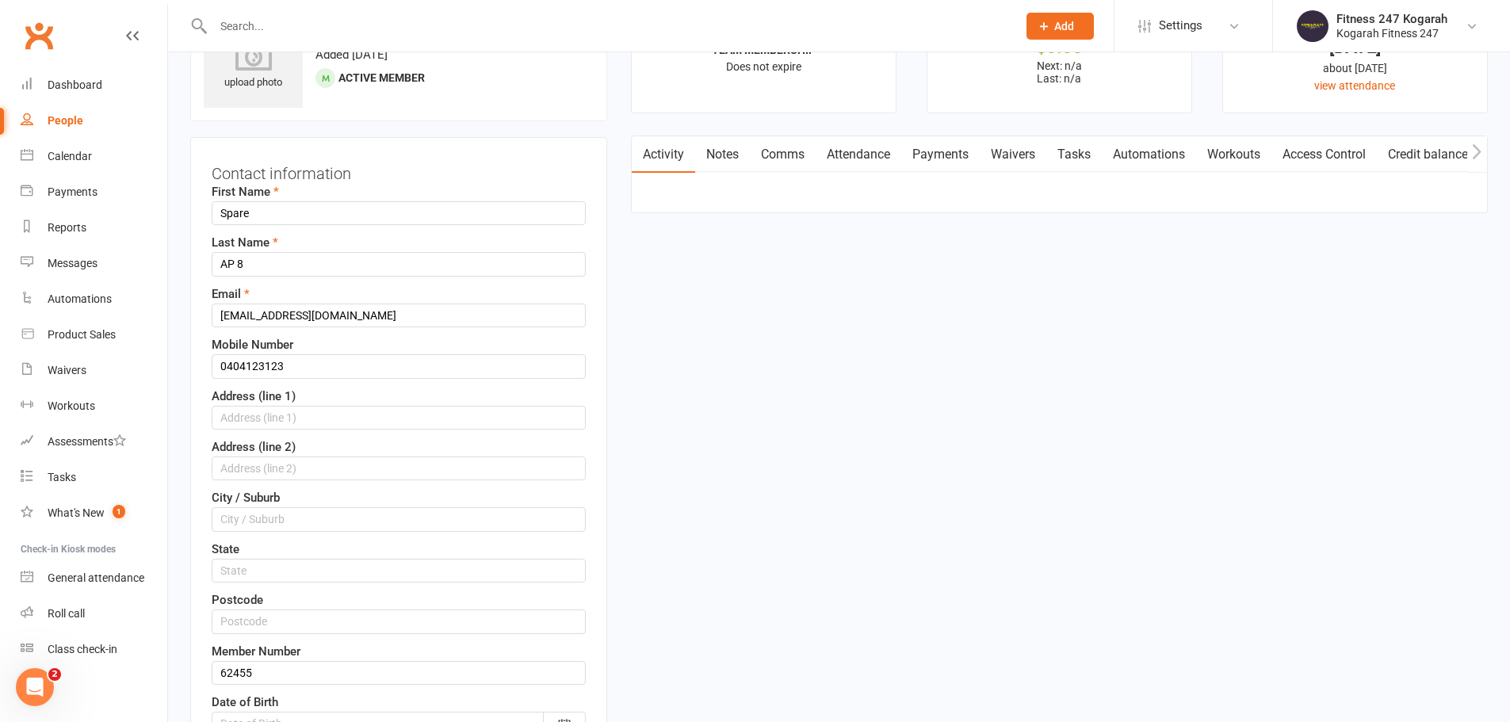
scroll to position [75, 0]
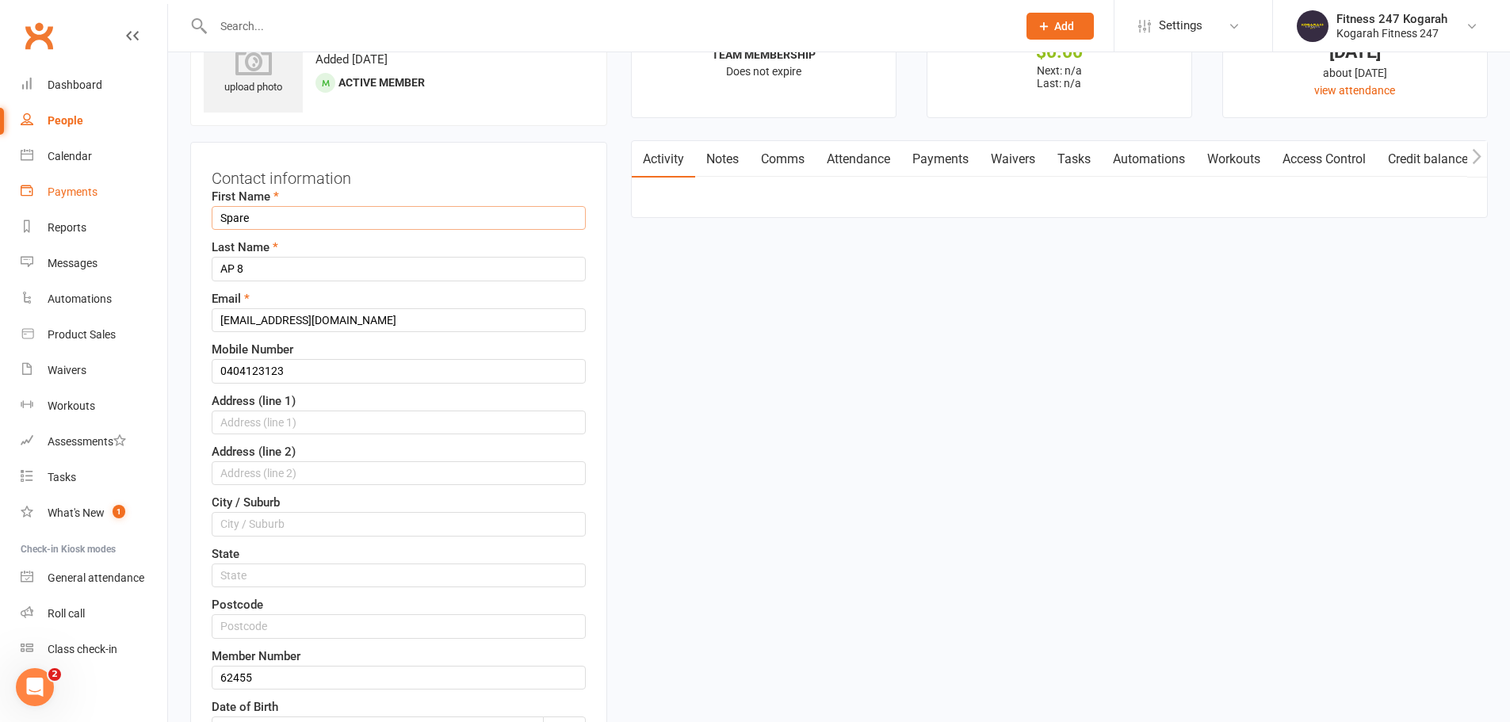
drag, startPoint x: 284, startPoint y: 213, endPoint x: 92, endPoint y: 201, distance: 192.2
paste input "Cindy Pereira d"
click at [253, 214] on input "Cindy Pereira de" at bounding box center [399, 218] width 374 height 24
drag, startPoint x: 253, startPoint y: 215, endPoint x: 463, endPoint y: 254, distance: 213.7
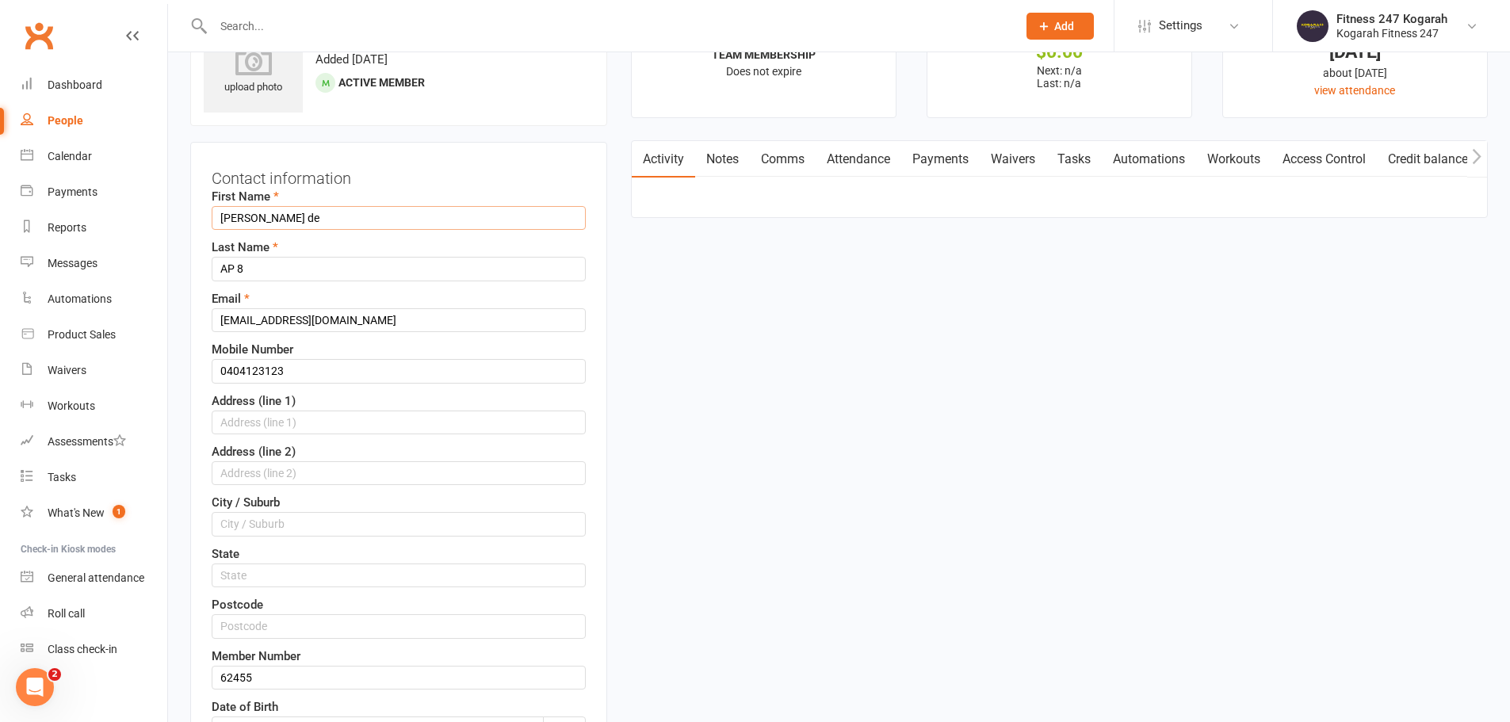
click at [463, 254] on div "First Name Cindy Pereira de Last Name AP 8 Email spare8@accesspass.com Mobile N…" at bounding box center [399, 511] width 374 height 649
type input "Cindy"
drag, startPoint x: 263, startPoint y: 269, endPoint x: 179, endPoint y: 261, distance: 84.4
paste input "Pereira de"
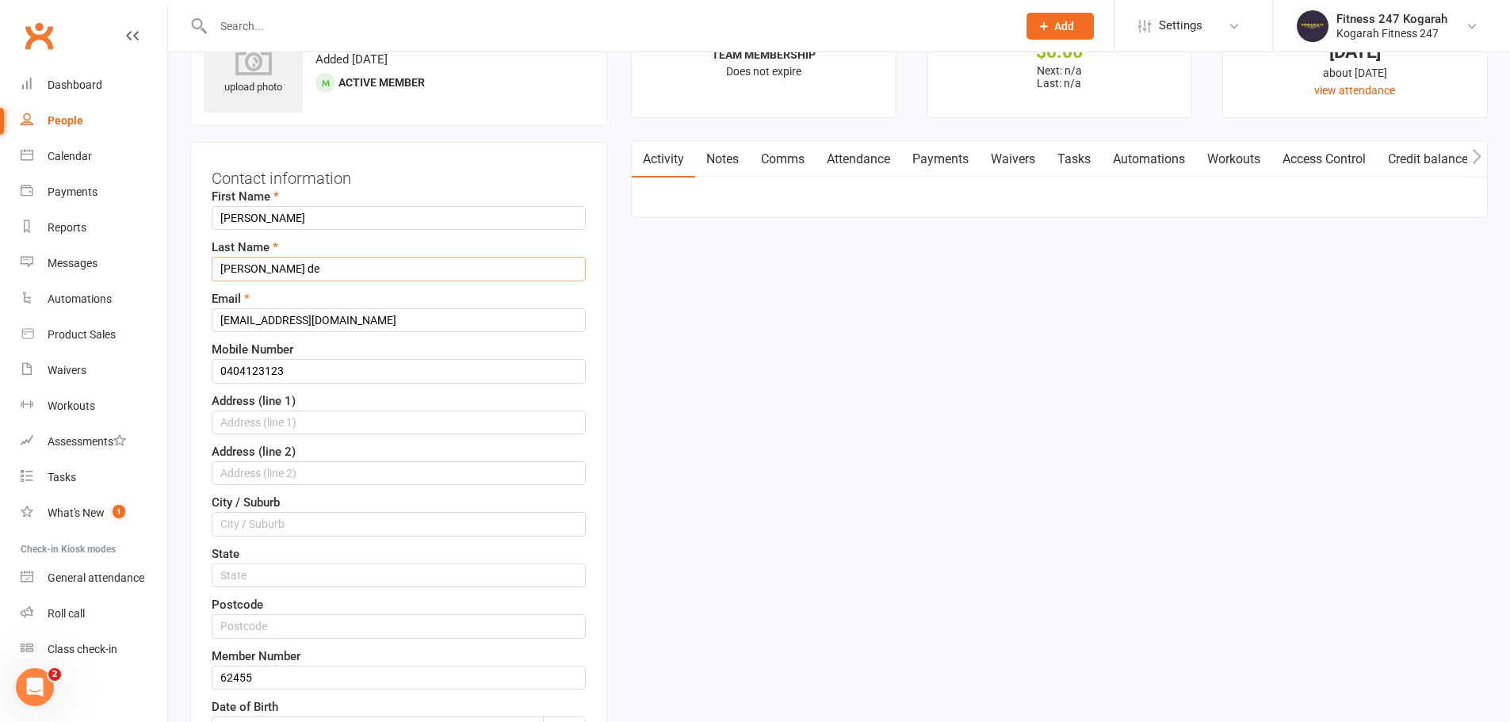
click at [304, 262] on input "Pereira de" at bounding box center [399, 269] width 374 height 24
type input "Pereira de Jesus"
drag, startPoint x: 139, startPoint y: 280, endPoint x: 124, endPoint y: 276, distance: 14.8
paste input "cindypereiradejesus17@hotmail"
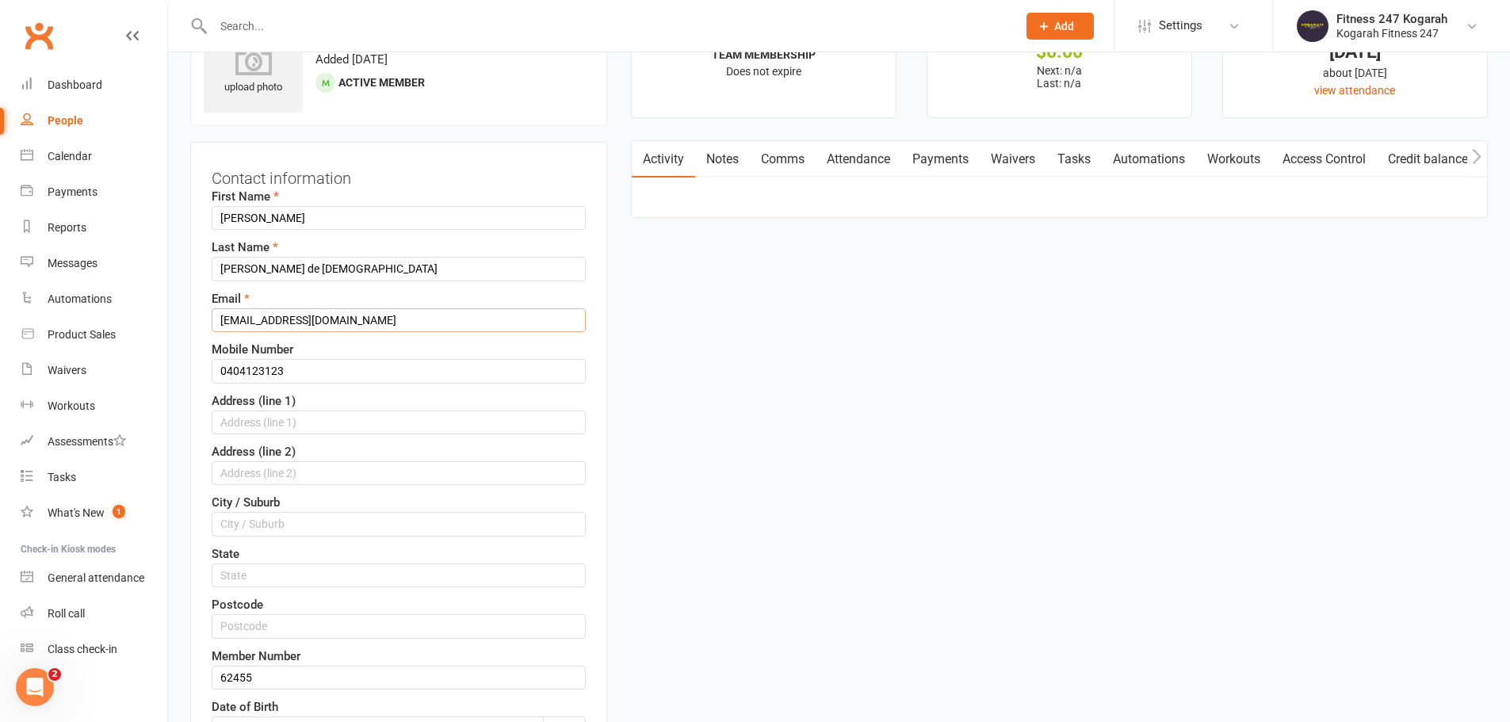
type input "cindypereiradejesus17@hotmail.com"
click at [280, 363] on input "0404123123" at bounding box center [399, 371] width 374 height 24
click at [260, 373] on input "0404123123" at bounding box center [399, 371] width 374 height 24
drag, startPoint x: 283, startPoint y: 370, endPoint x: 161, endPoint y: 361, distance: 122.5
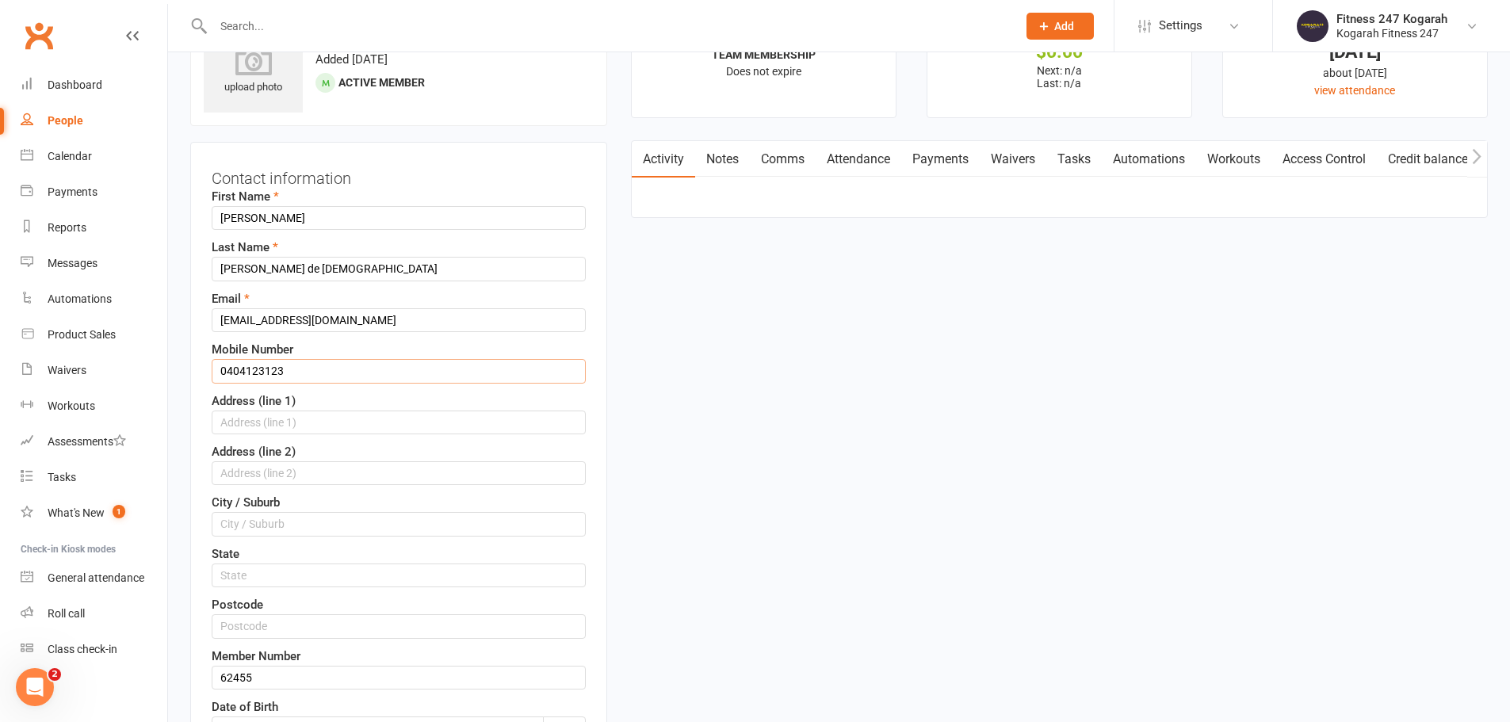
paste input "5481056"
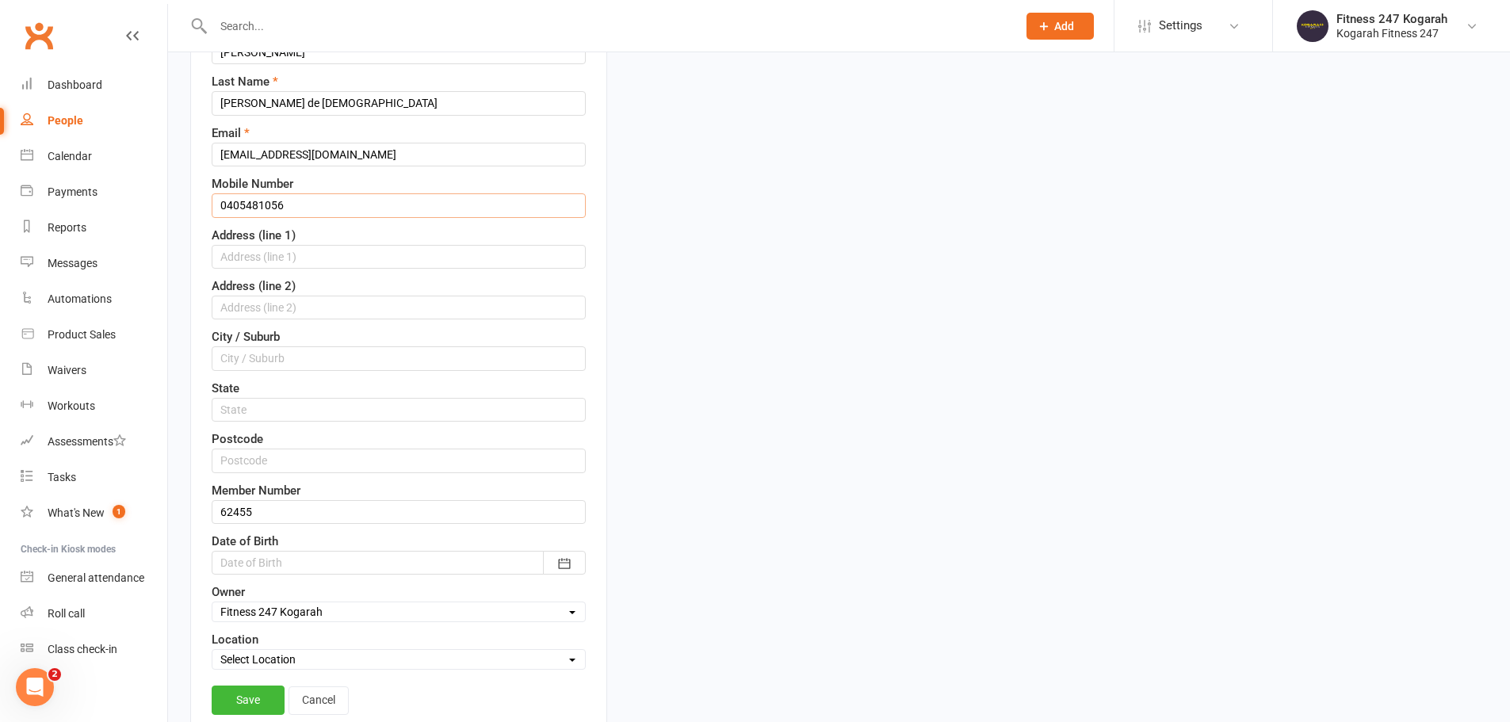
scroll to position [312, 0]
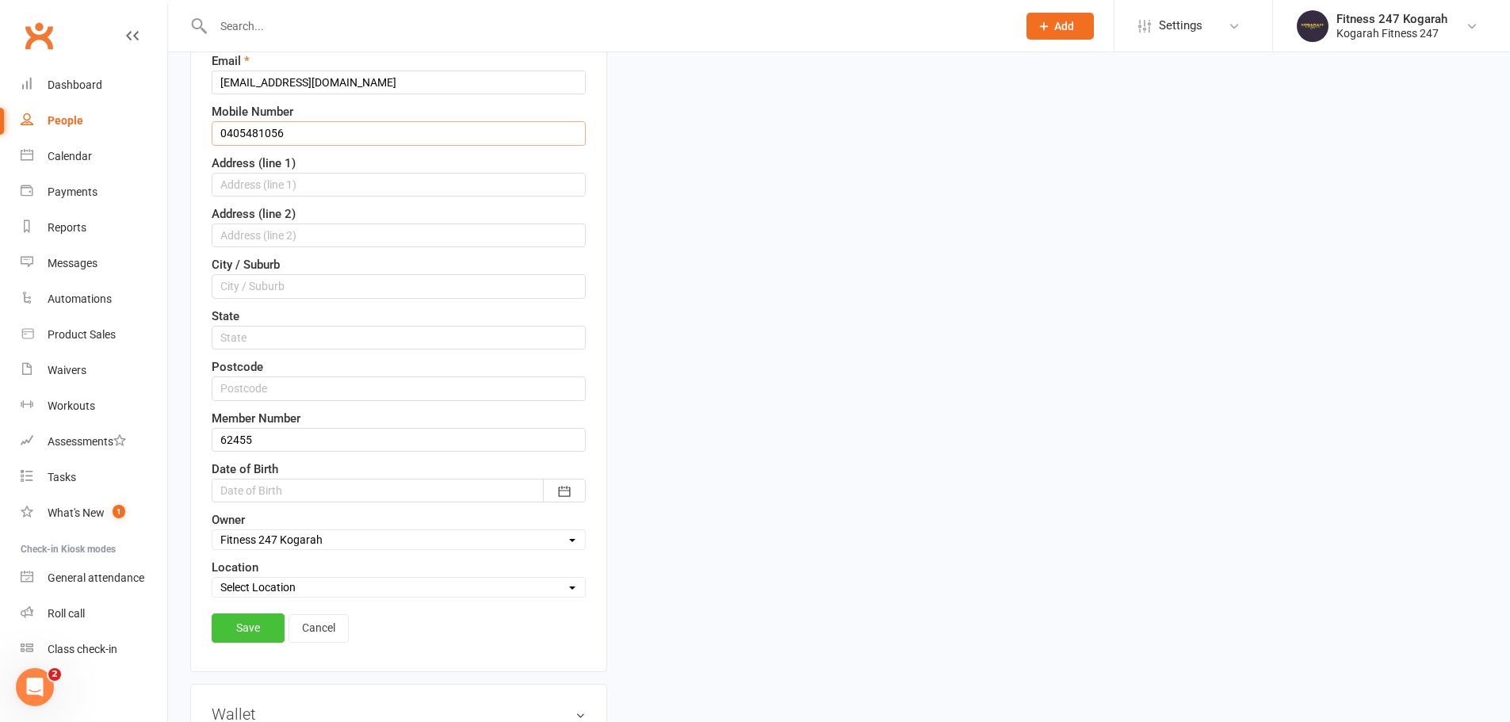
type input "0405481056"
click at [239, 618] on link "Save" at bounding box center [248, 628] width 73 height 29
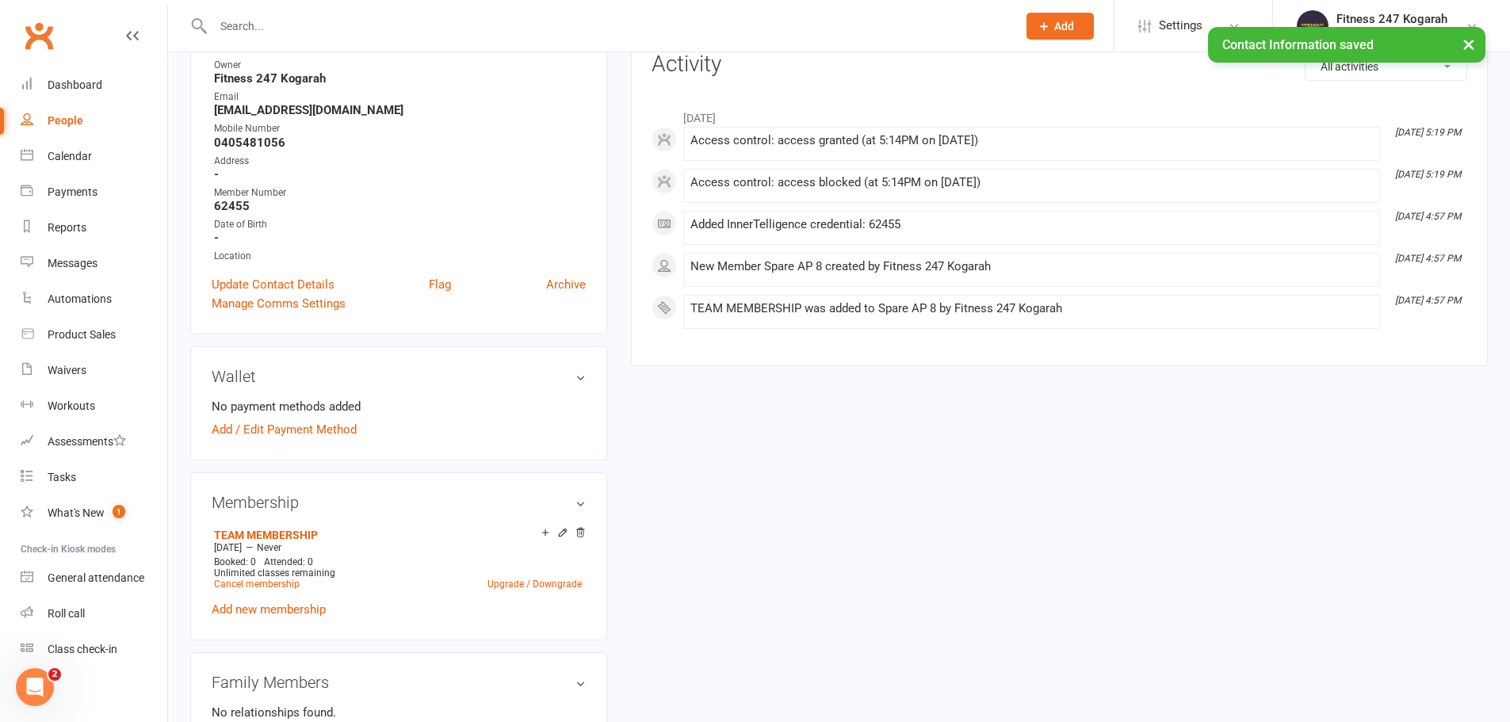
scroll to position [0, 0]
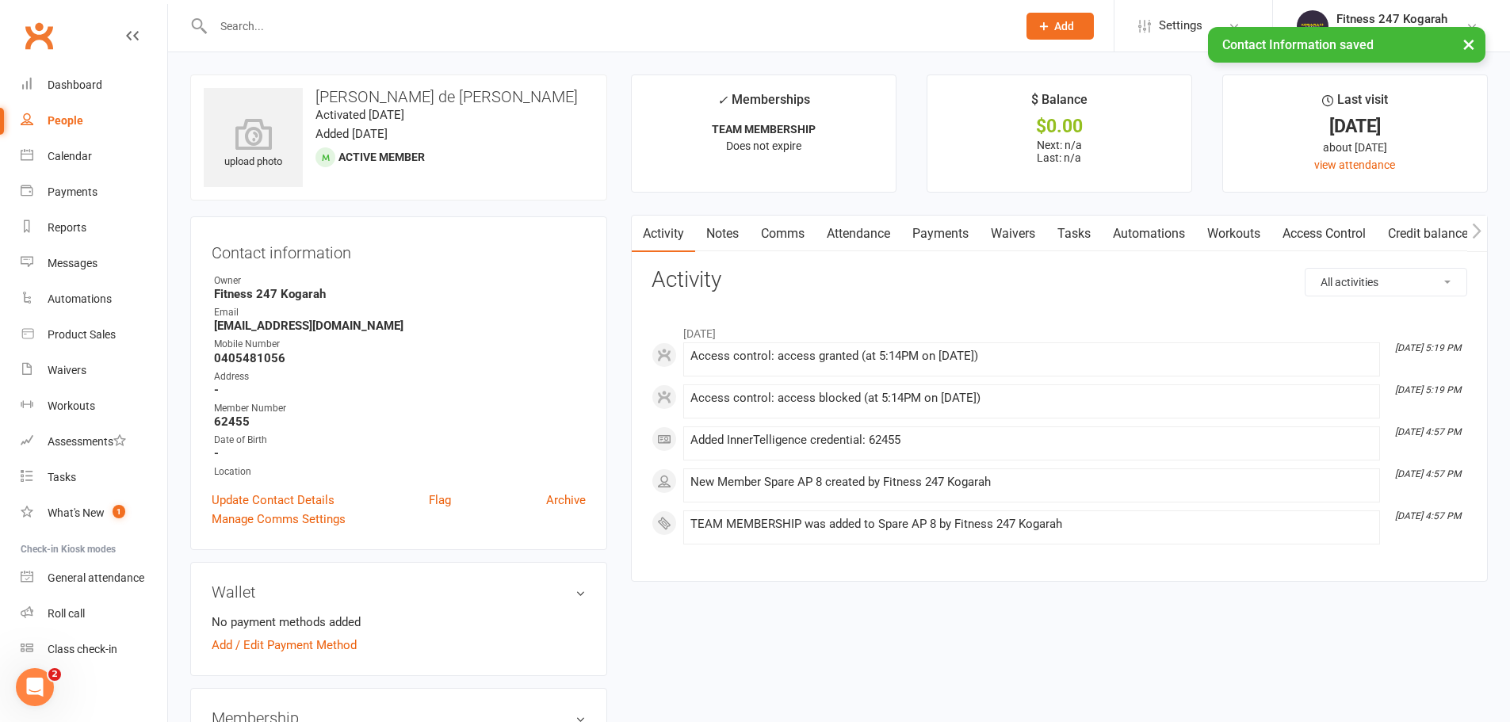
click at [1337, 232] on link "Access Control" at bounding box center [1324, 234] width 105 height 36
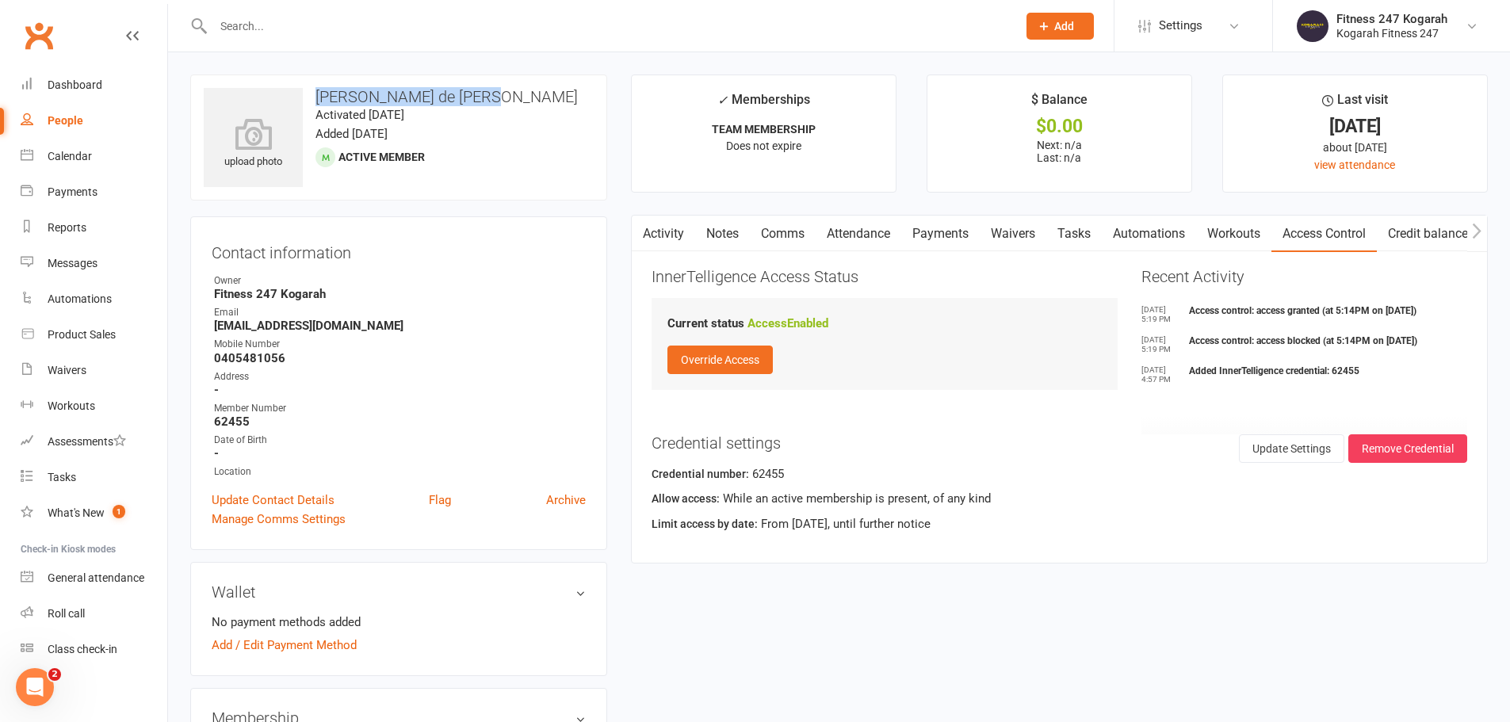
drag, startPoint x: 316, startPoint y: 96, endPoint x: 480, endPoint y: 94, distance: 164.9
click at [480, 94] on h3 "Cindy Pereira de Jesus" at bounding box center [399, 96] width 390 height 17
copy h3 "Cindy Pereira de Jesus"
click at [289, 15] on input "text" at bounding box center [608, 26] width 798 height 22
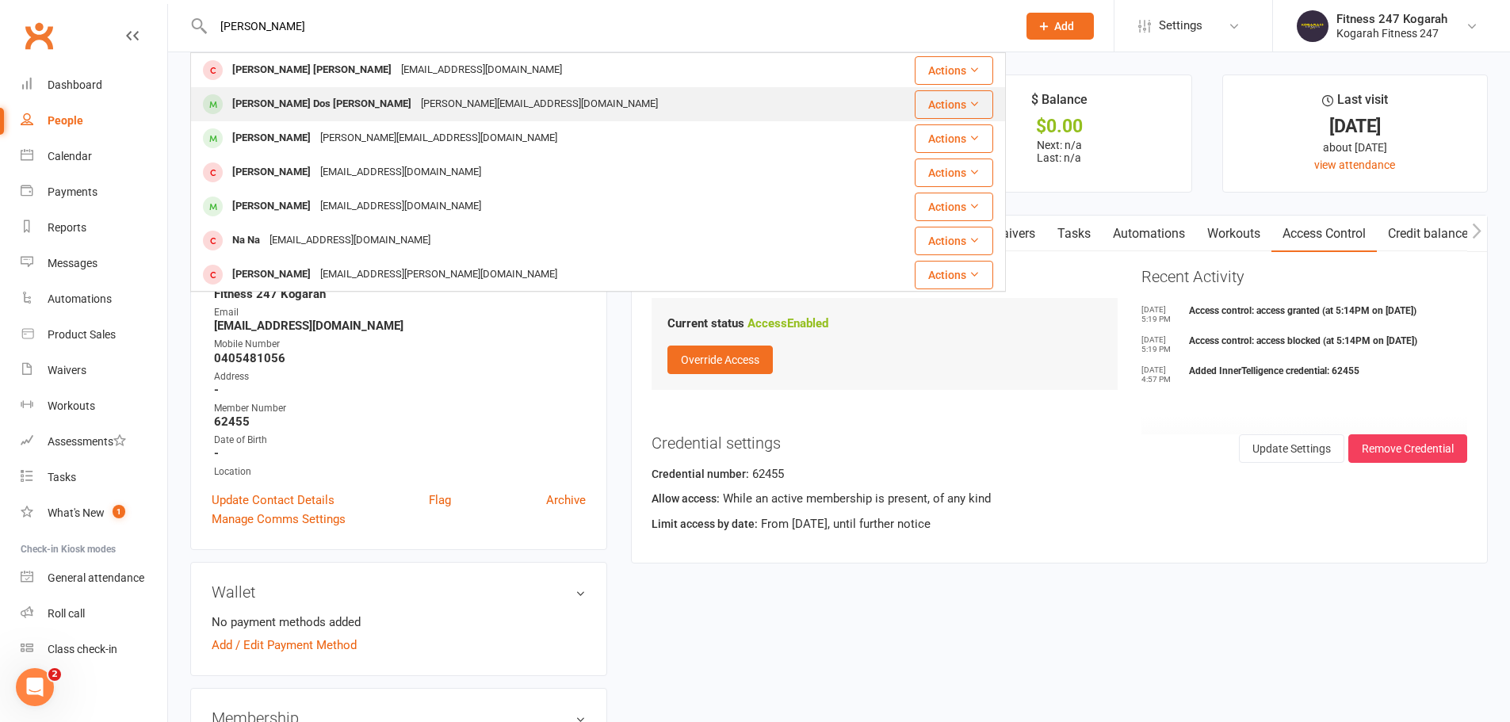
type input "nathan"
click at [292, 95] on div "Nathan Dos Santos" at bounding box center [322, 104] width 189 height 23
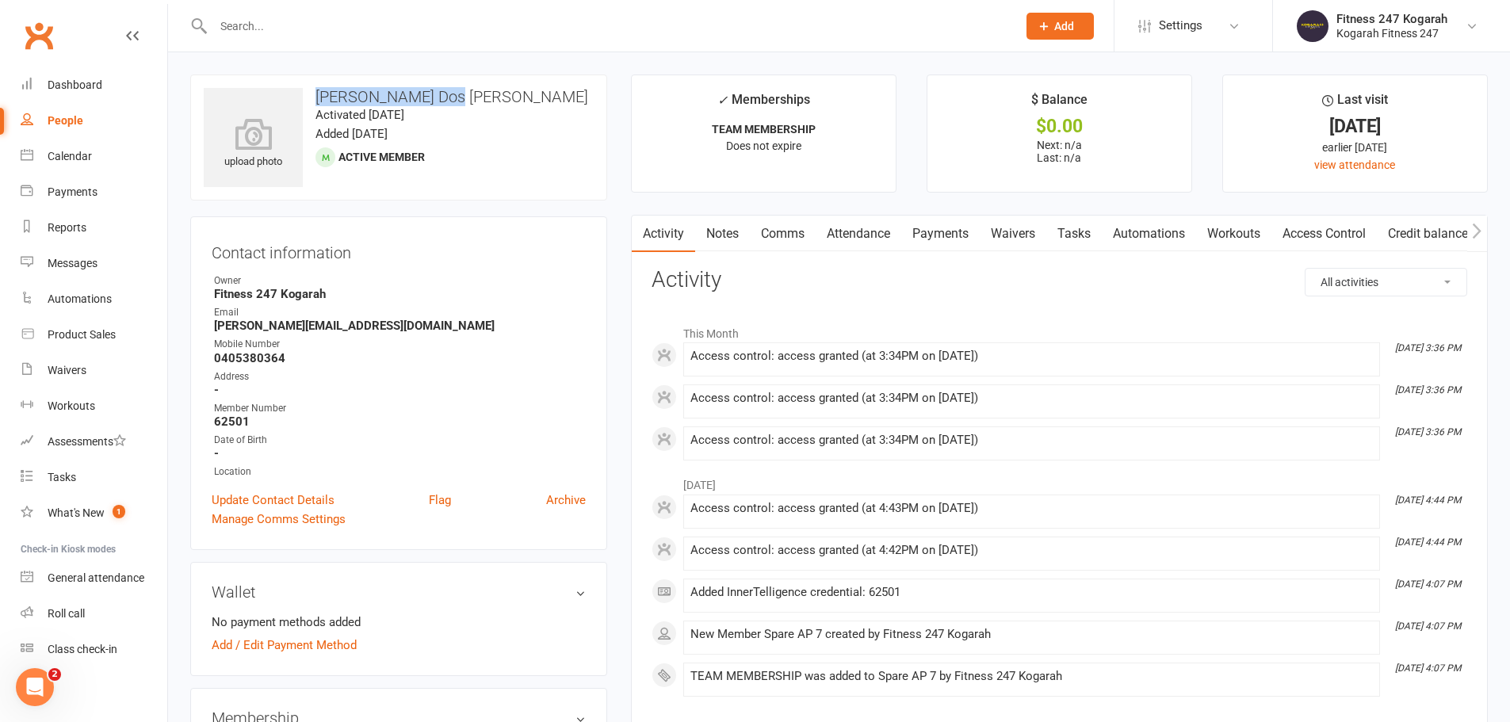
drag, startPoint x: 457, startPoint y: 94, endPoint x: 313, endPoint y: 95, distance: 144.3
click at [313, 95] on h3 "Nathan Dos Santos" at bounding box center [399, 96] width 390 height 17
copy h3 "Nathan Dos Santos"
click at [262, 21] on input "text" at bounding box center [608, 26] width 798 height 22
click at [1353, 226] on link "Access Control" at bounding box center [1324, 234] width 105 height 36
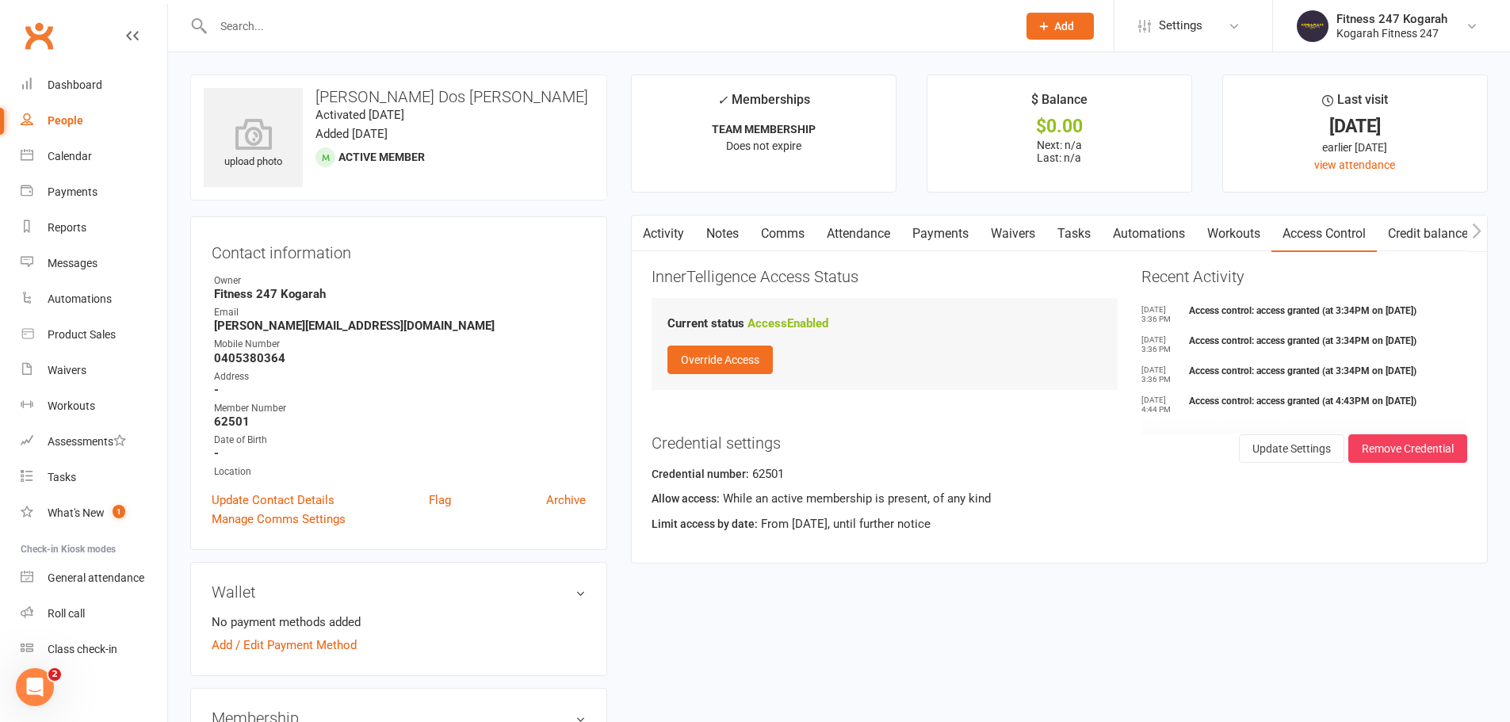
click at [239, 26] on input "text" at bounding box center [608, 26] width 798 height 22
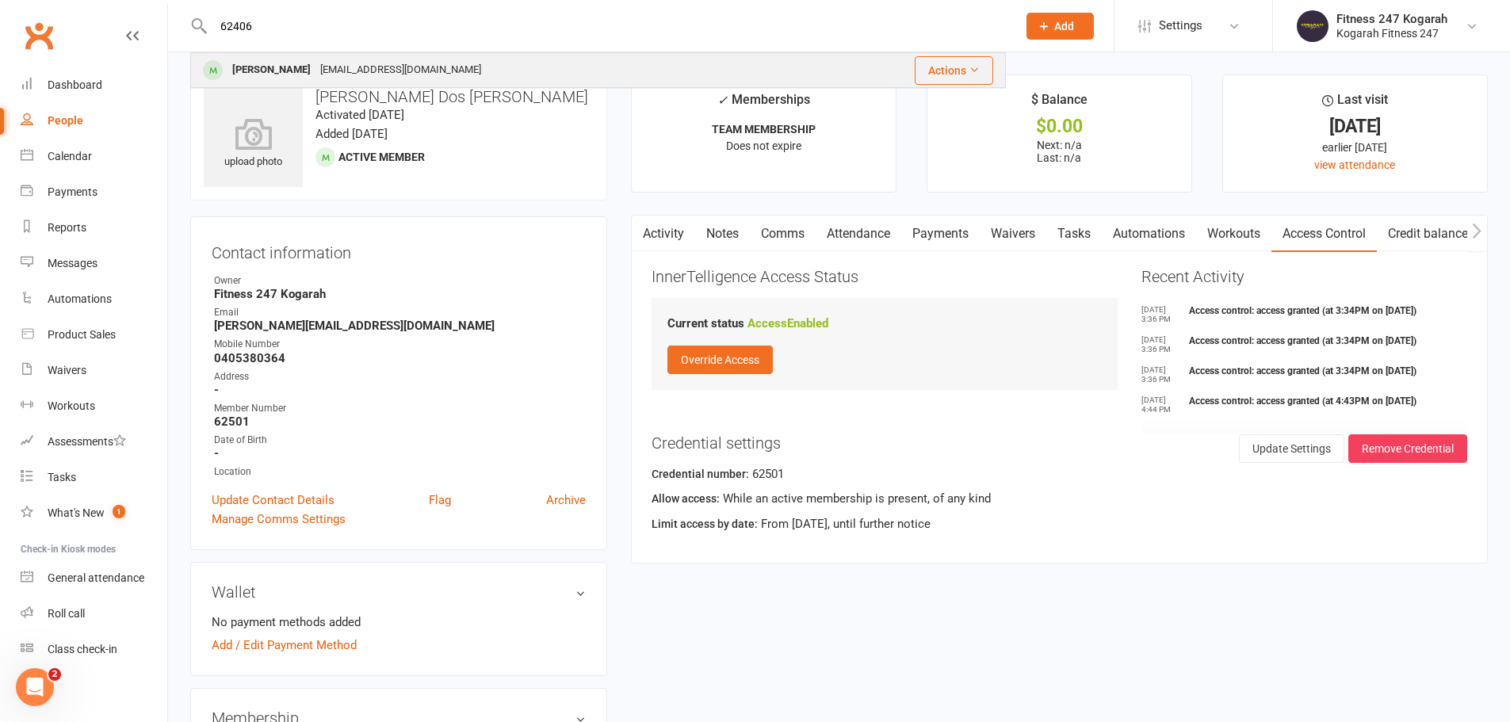
type input "62406"
click at [254, 64] on div "Sujan Mahat" at bounding box center [272, 70] width 88 height 23
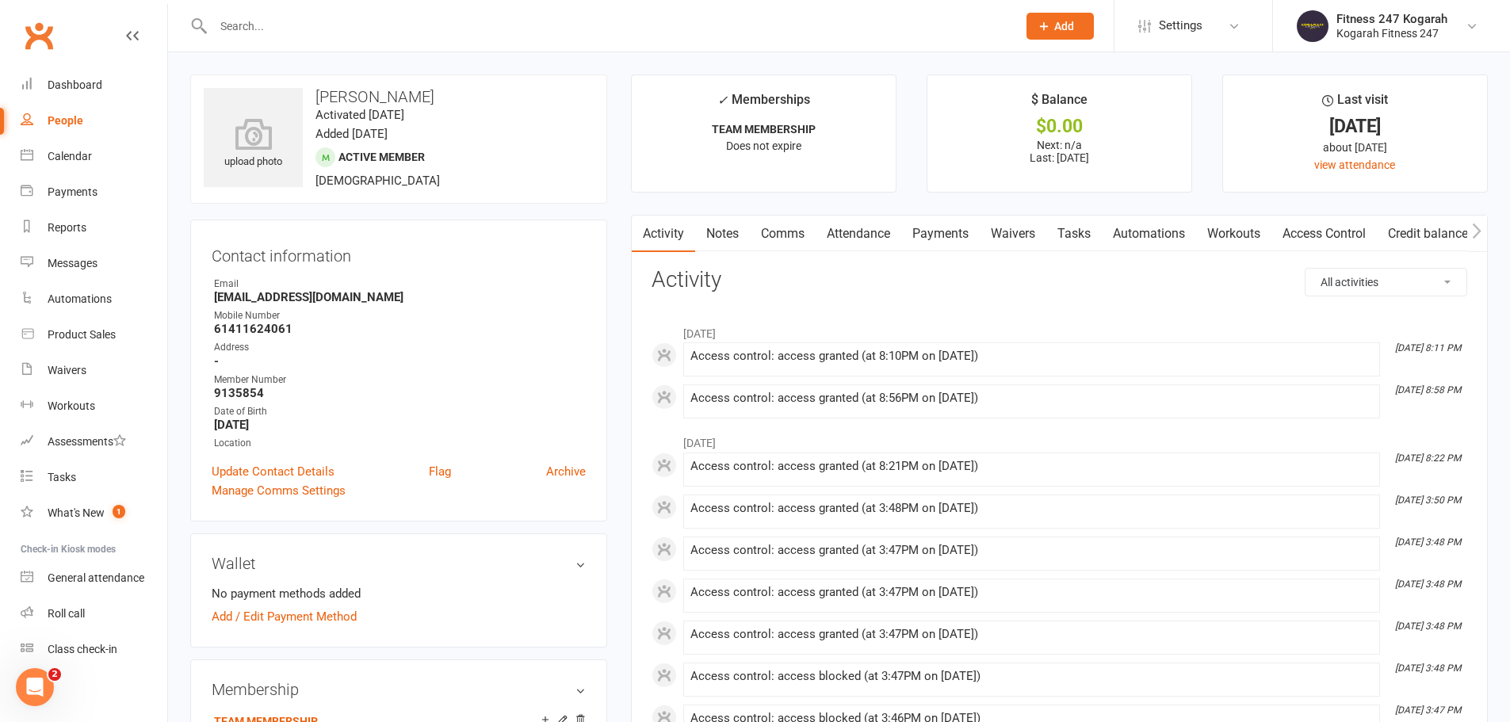
click at [1313, 233] on link "Access Control" at bounding box center [1324, 234] width 105 height 36
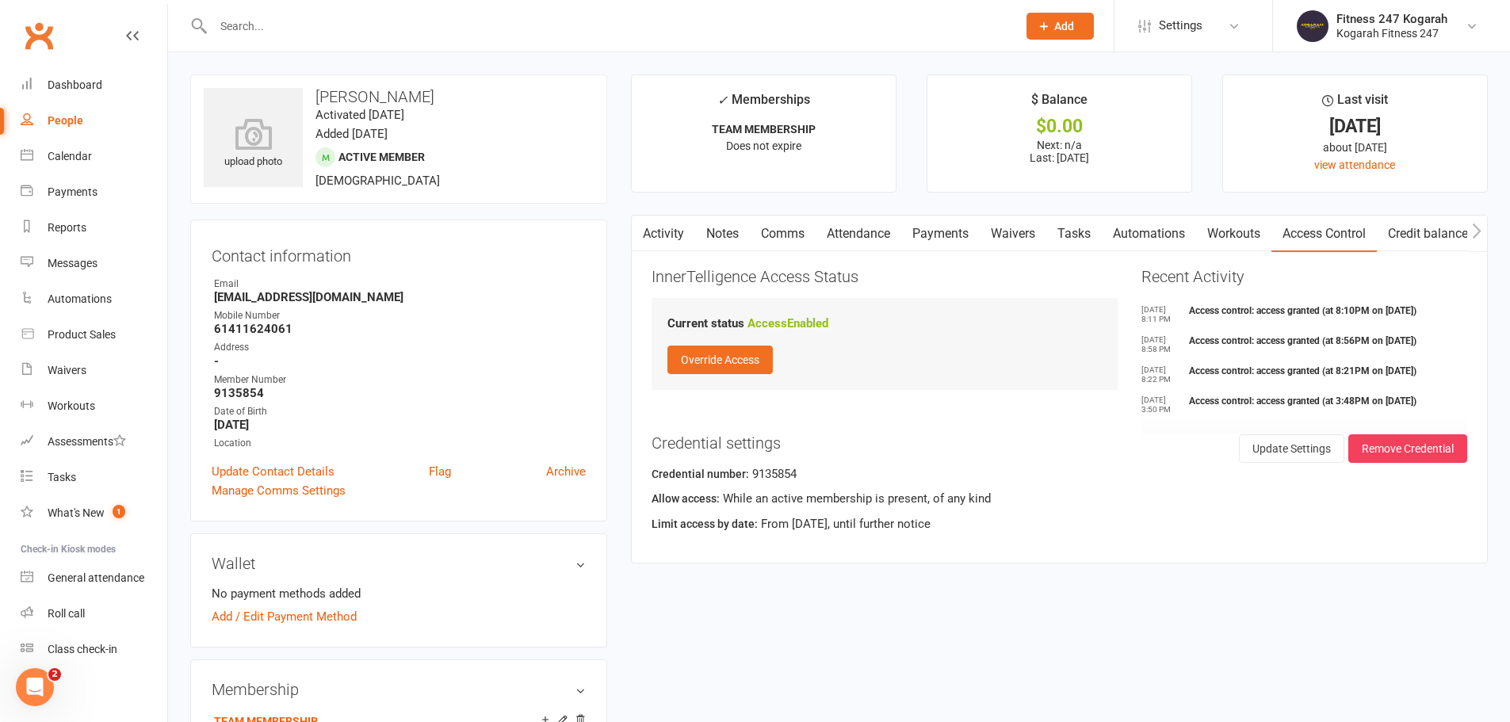
drag, startPoint x: 378, startPoint y: 33, endPoint x: 383, endPoint y: 25, distance: 9.2
click at [378, 33] on input "text" at bounding box center [608, 26] width 798 height 22
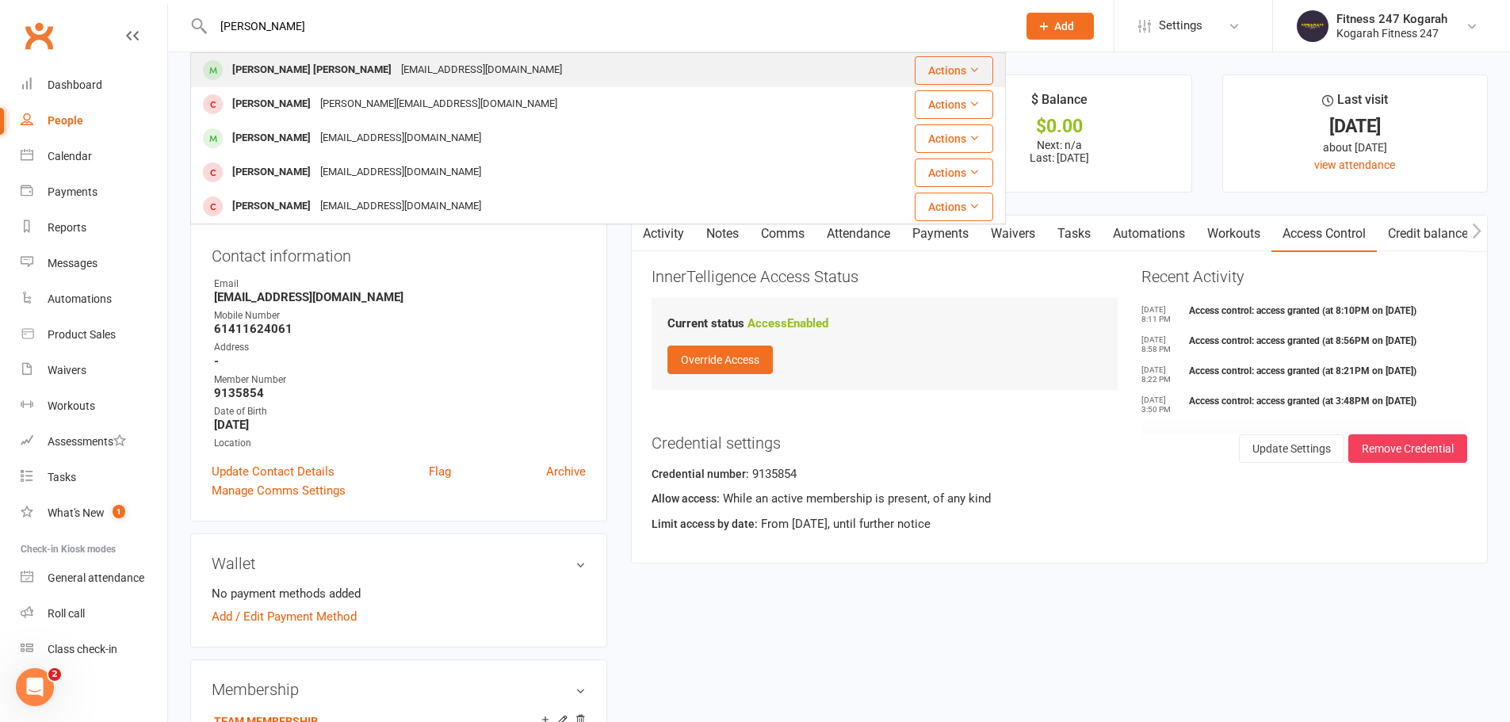
type input "angie"
click at [347, 69] on div "Angie Carolina Hernandez" at bounding box center [312, 70] width 169 height 23
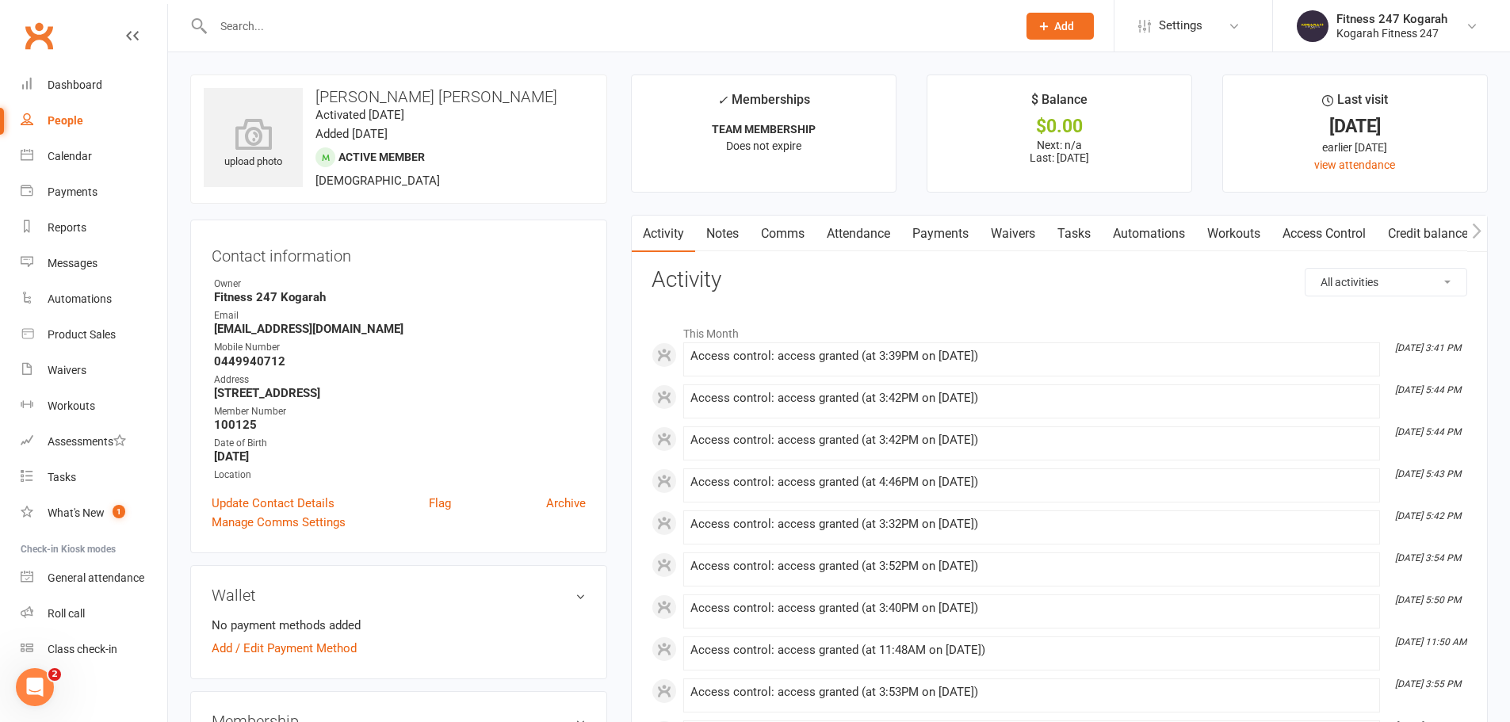
click at [1335, 234] on link "Access Control" at bounding box center [1324, 234] width 105 height 36
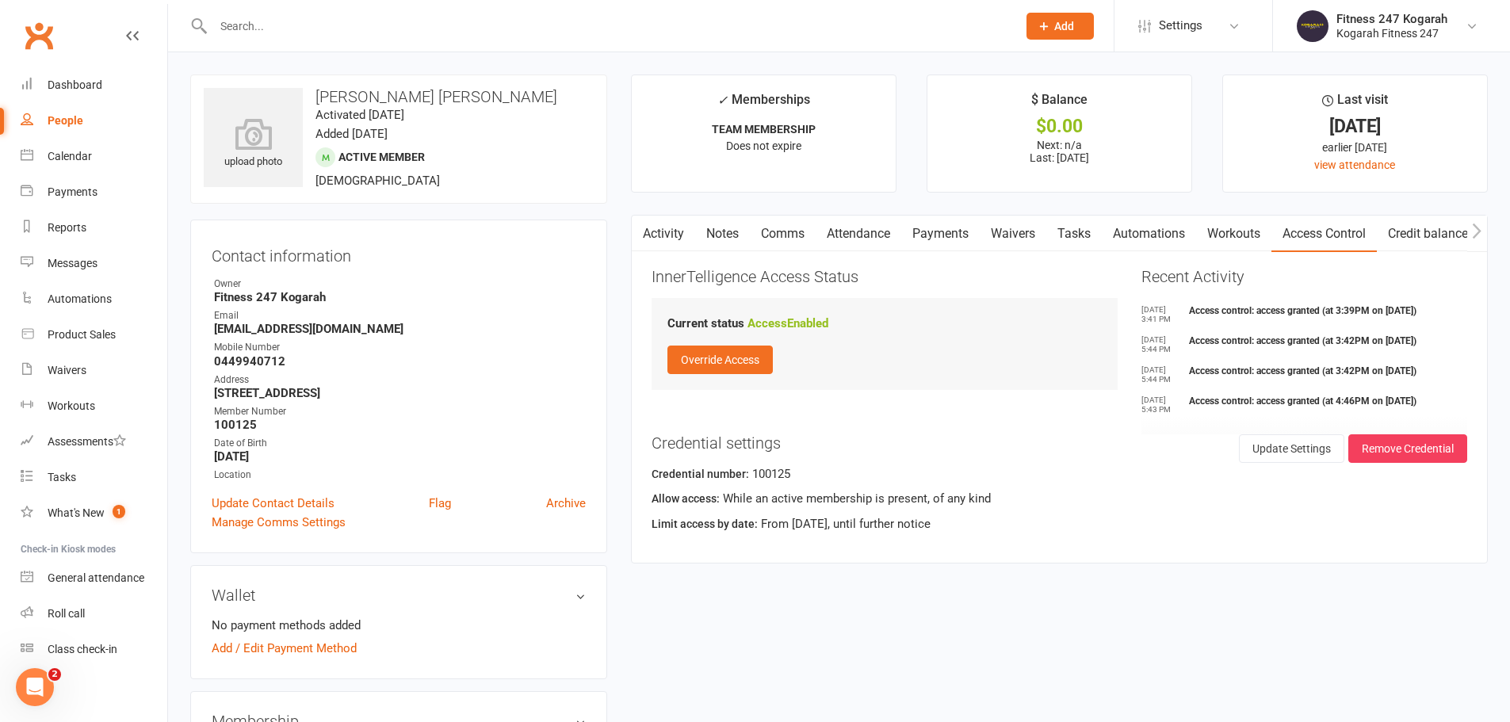
click at [1064, 22] on span "Add" at bounding box center [1065, 26] width 20 height 13
drag, startPoint x: 1037, startPoint y: 108, endPoint x: 997, endPoint y: 93, distance: 43.2
click at [1037, 108] on link "Member" at bounding box center [1043, 108] width 141 height 36
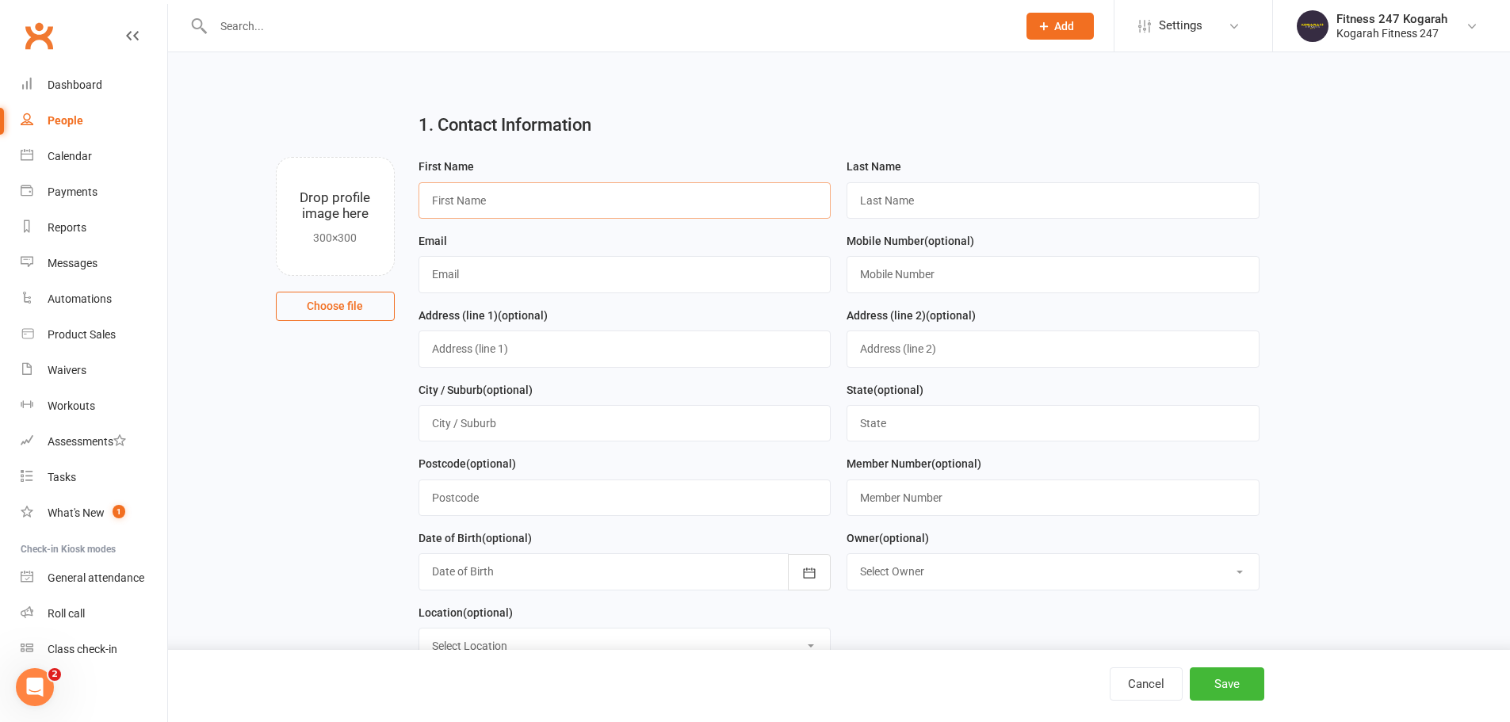
click at [493, 192] on input "text" at bounding box center [625, 200] width 413 height 36
paste input "Tony Nikro"
type input "Tony"
paste input "Nikro"
type input "Nikro"
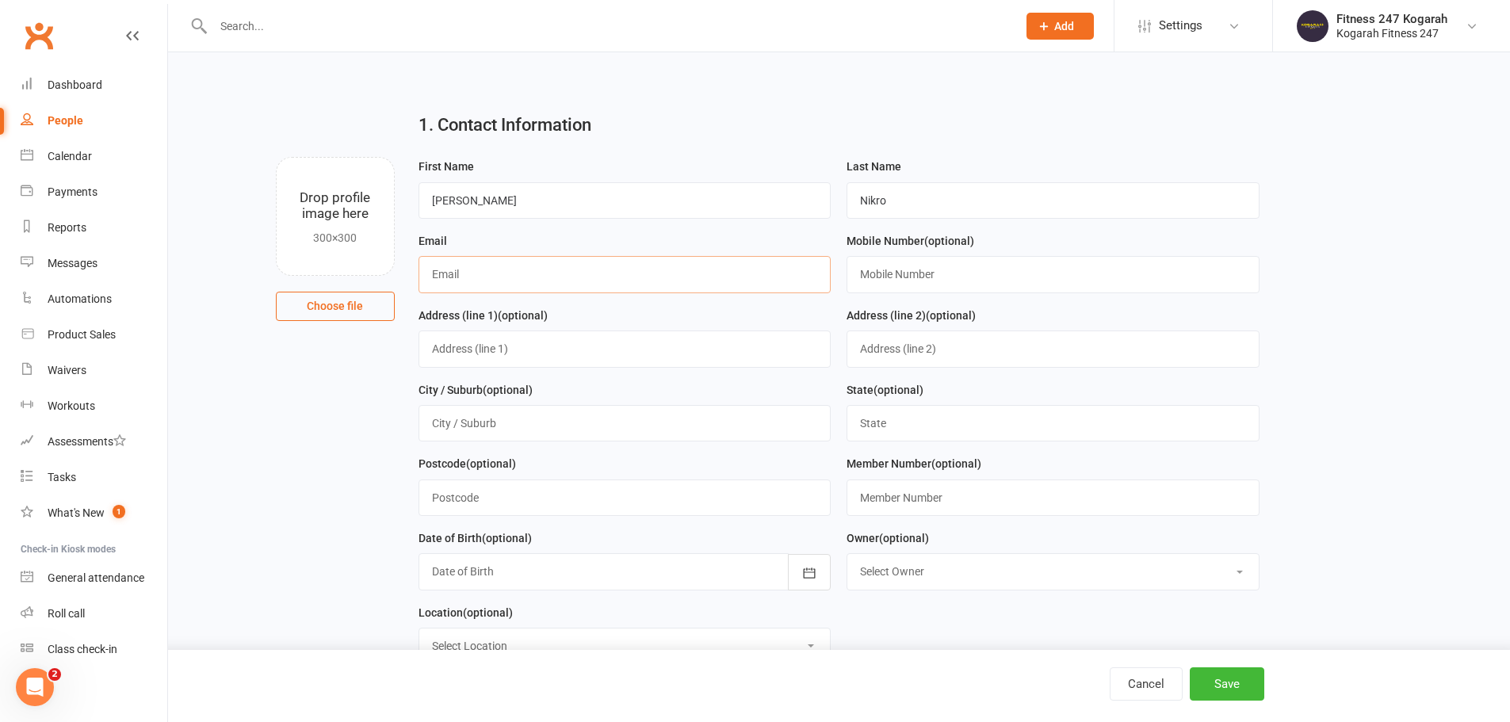
click at [447, 273] on input "text" at bounding box center [625, 274] width 413 height 36
paste input "tonynikro@gmail.com"
type input "tonynikro@gmail.com"
click at [890, 268] on input "text" at bounding box center [1053, 274] width 413 height 36
paste input "0435749794"
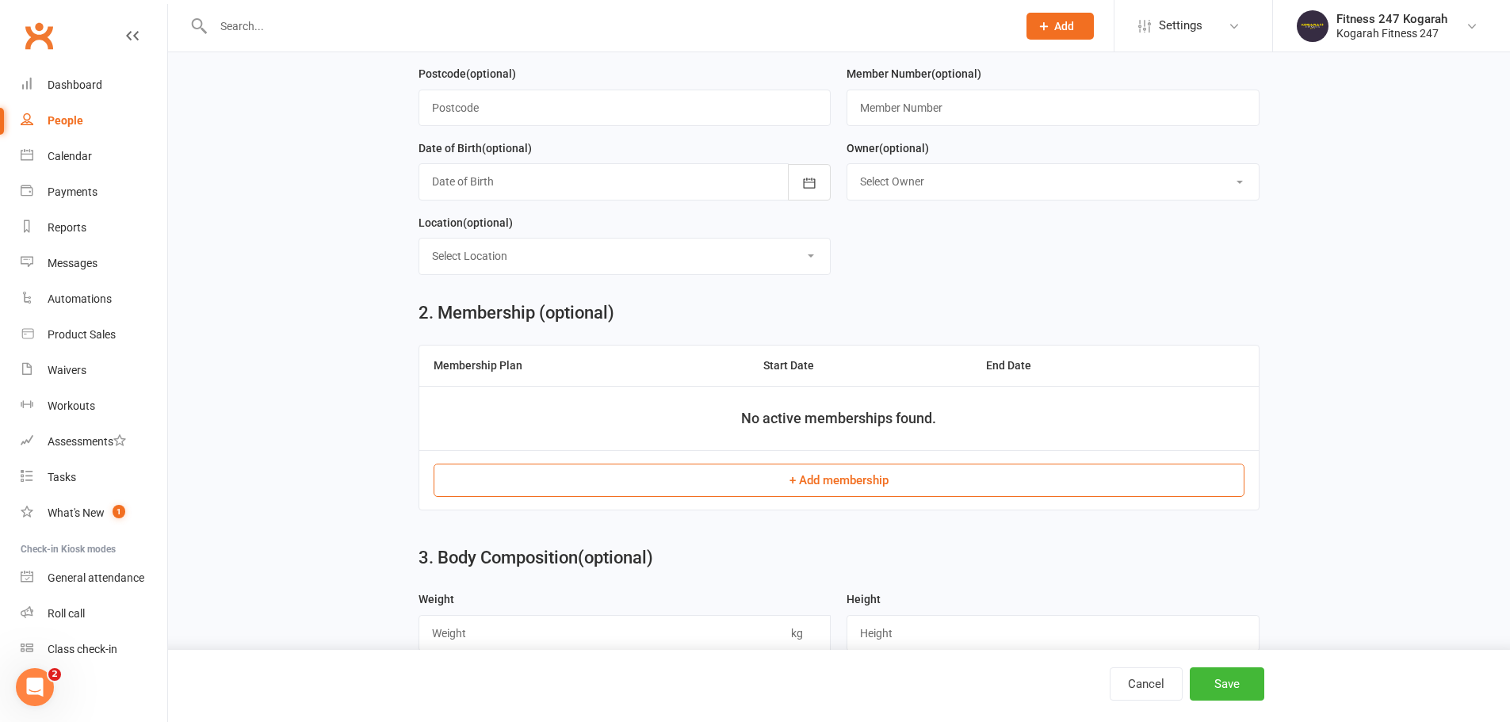
scroll to position [396, 0]
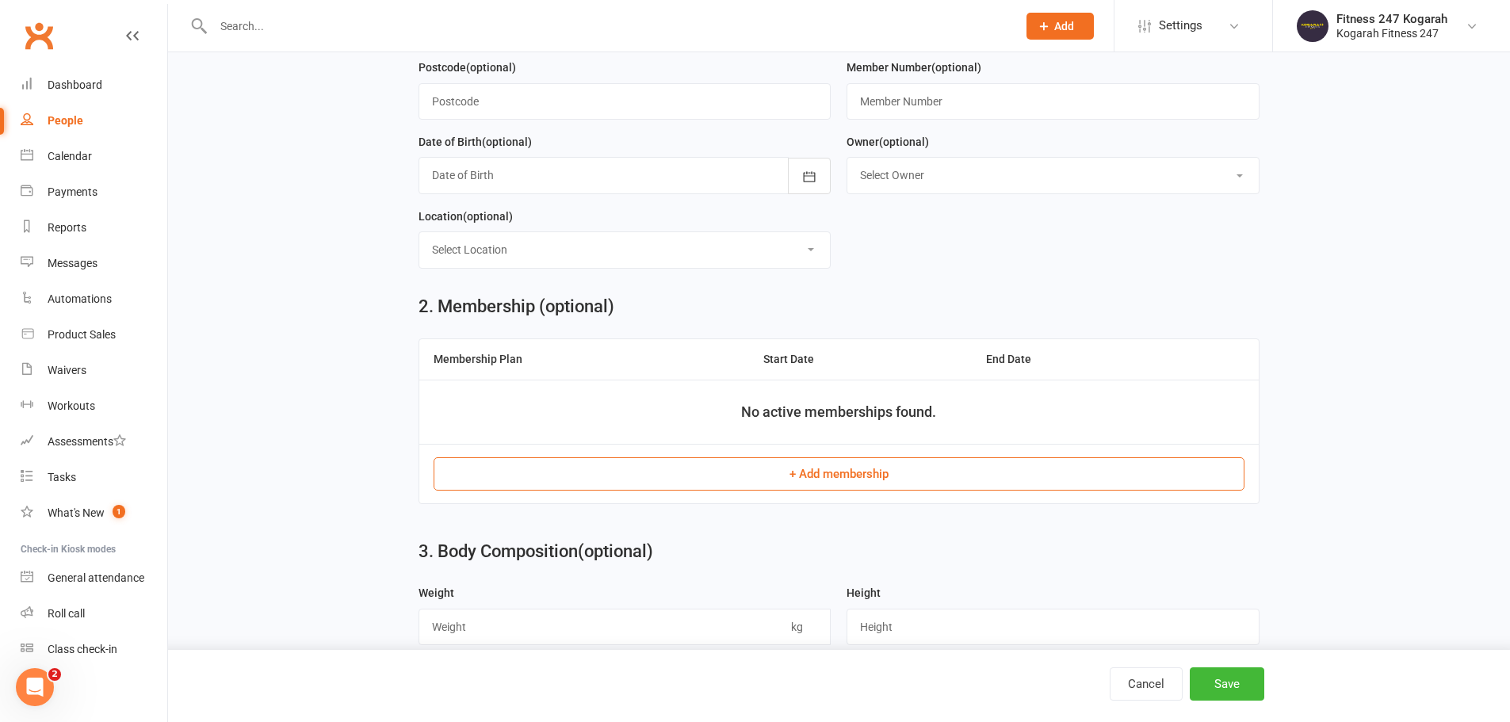
type input "0435749794"
click at [830, 472] on button "+ Add membership" at bounding box center [839, 473] width 811 height 33
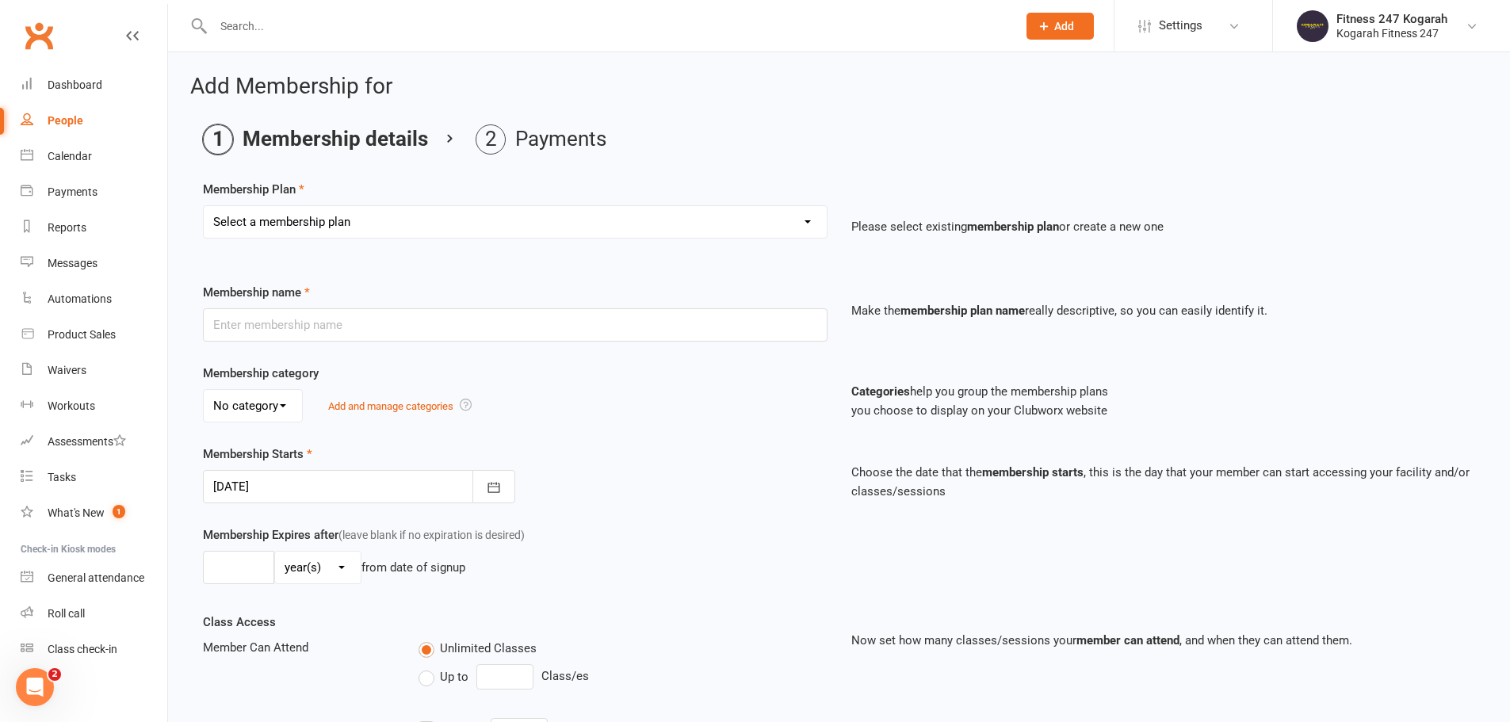
click at [396, 219] on select "Select a membership plan Create new Membership Plan Foundation 19.45 Foundation…" at bounding box center [515, 222] width 623 height 32
select select "18"
click at [204, 206] on select "Select a membership plan Create new Membership Plan Foundation 19.45 Foundation…" at bounding box center [515, 222] width 623 height 32
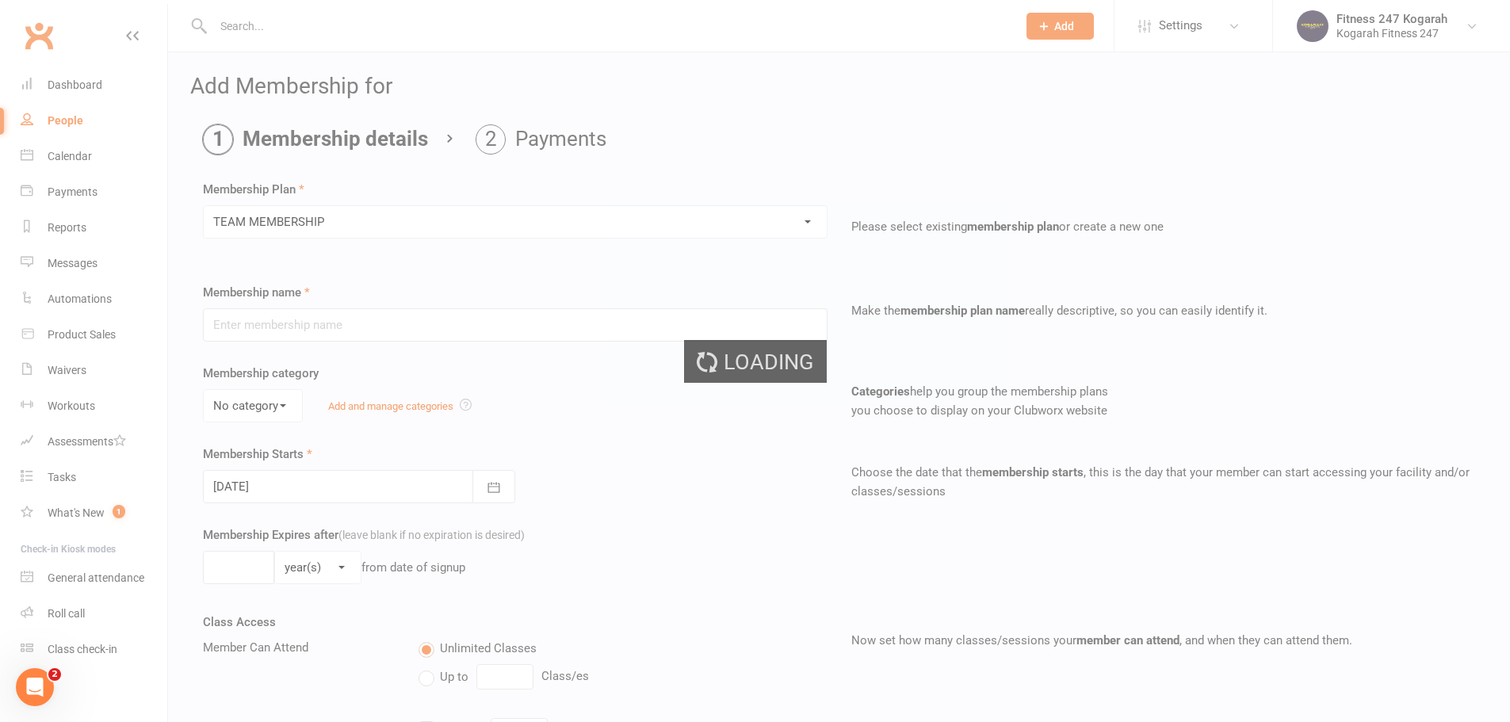
type input "TEAM MEMBERSHIP"
select select "2"
type input "0"
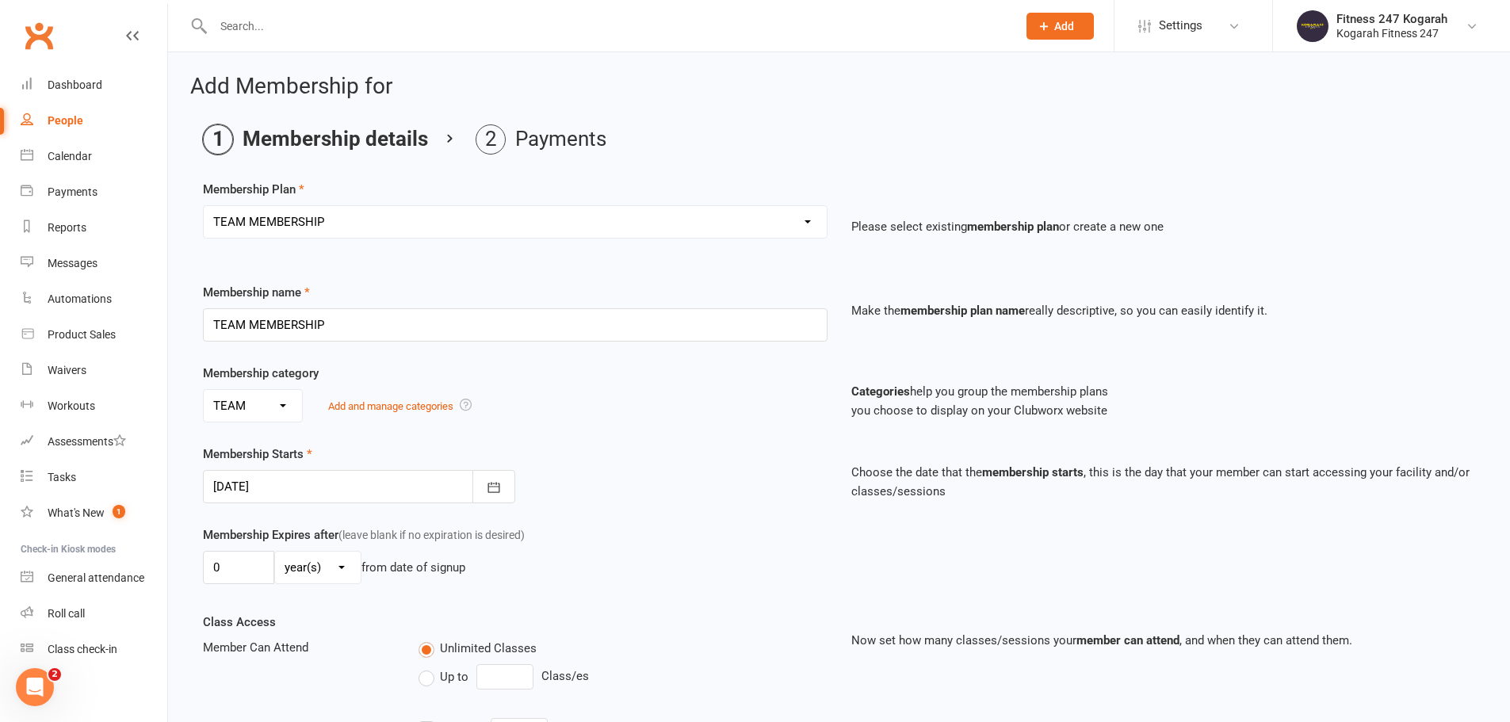
scroll to position [347, 0]
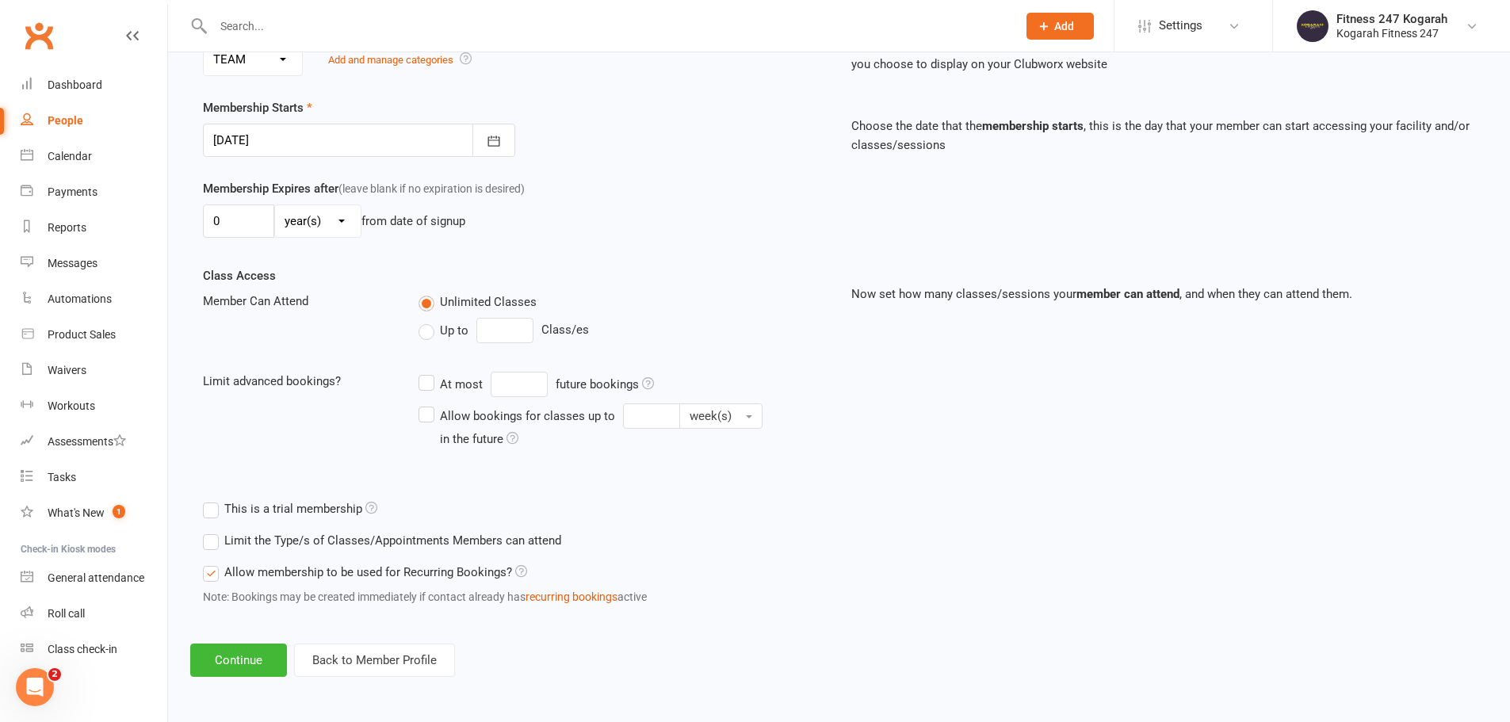
click at [234, 683] on div "Add Membership for Membership details Payments Membership Plan Select a members…" at bounding box center [839, 202] width 1342 height 993
click at [237, 657] on button "Continue" at bounding box center [238, 660] width 97 height 33
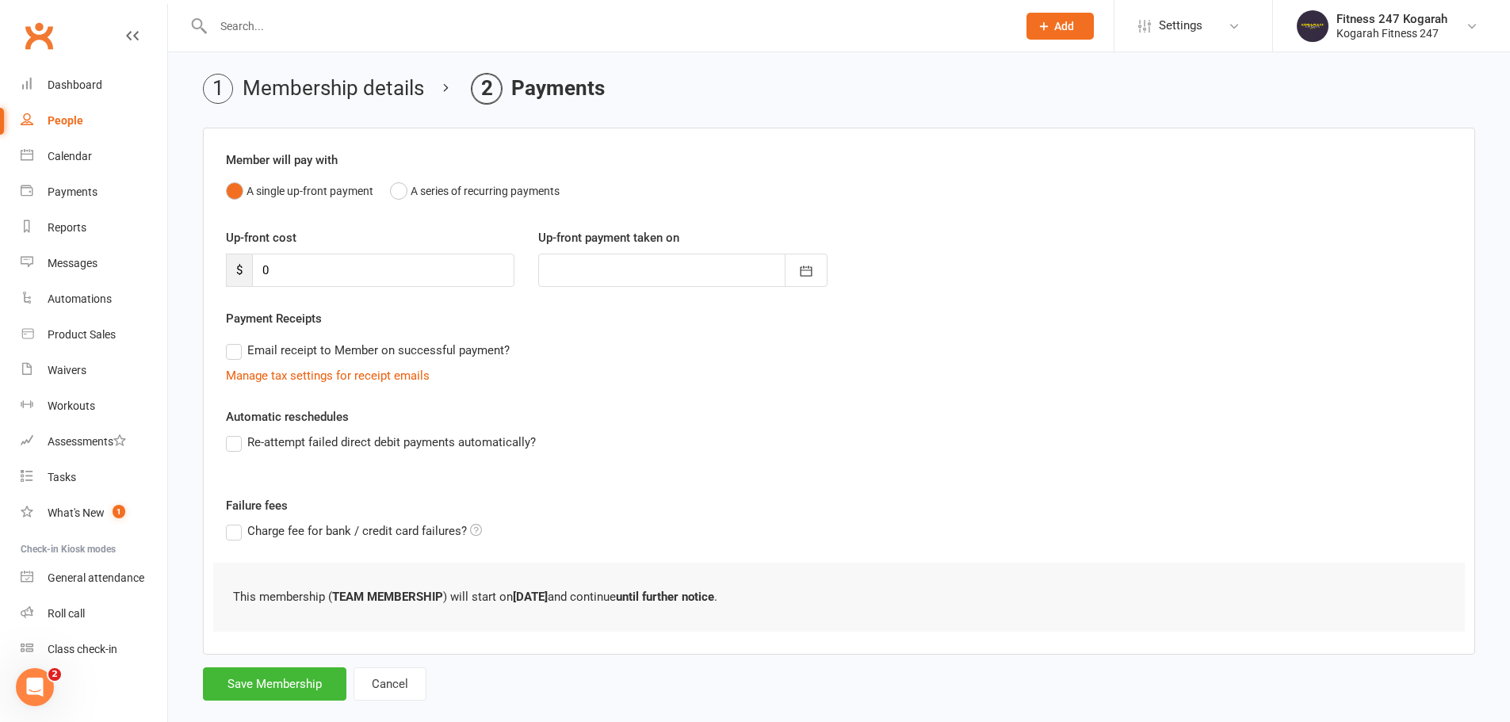
scroll to position [78, 0]
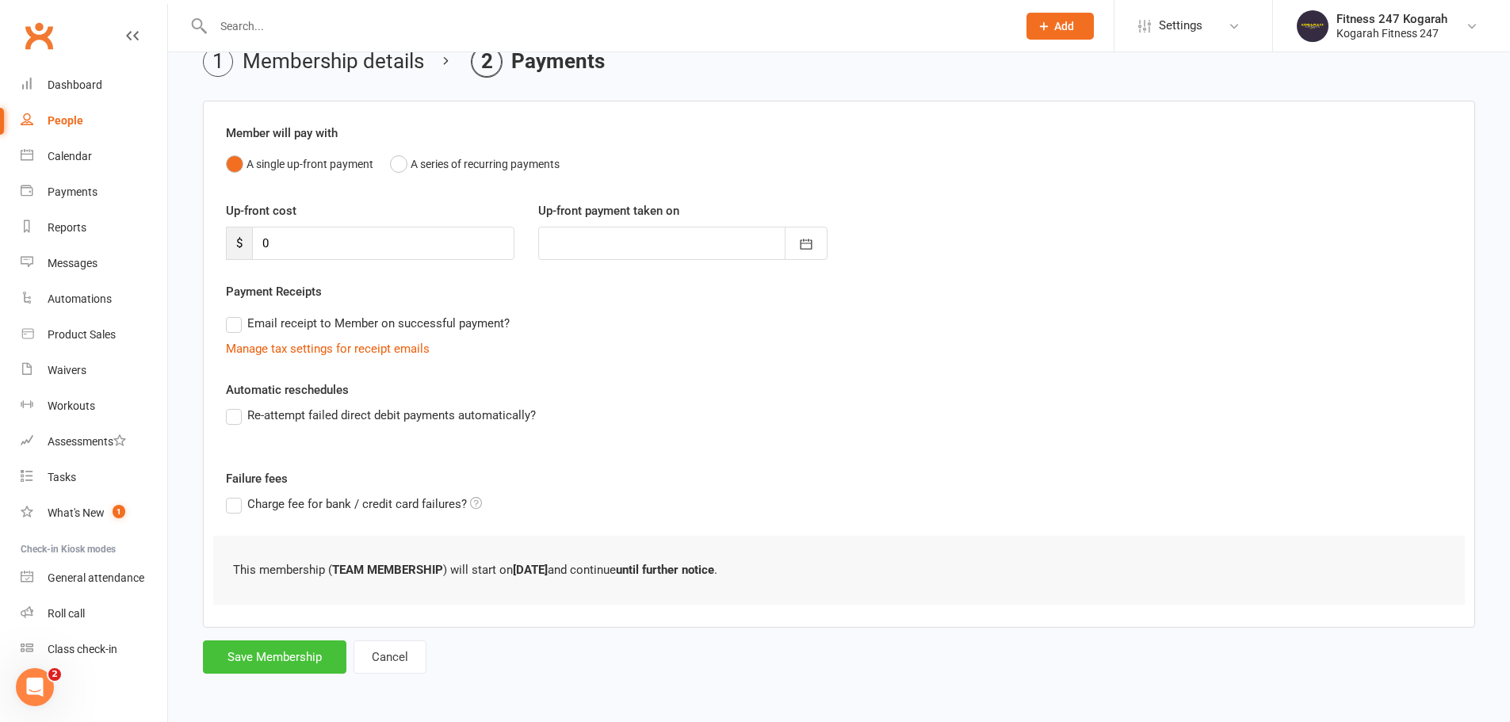
click at [257, 659] on button "Save Membership" at bounding box center [275, 657] width 144 height 33
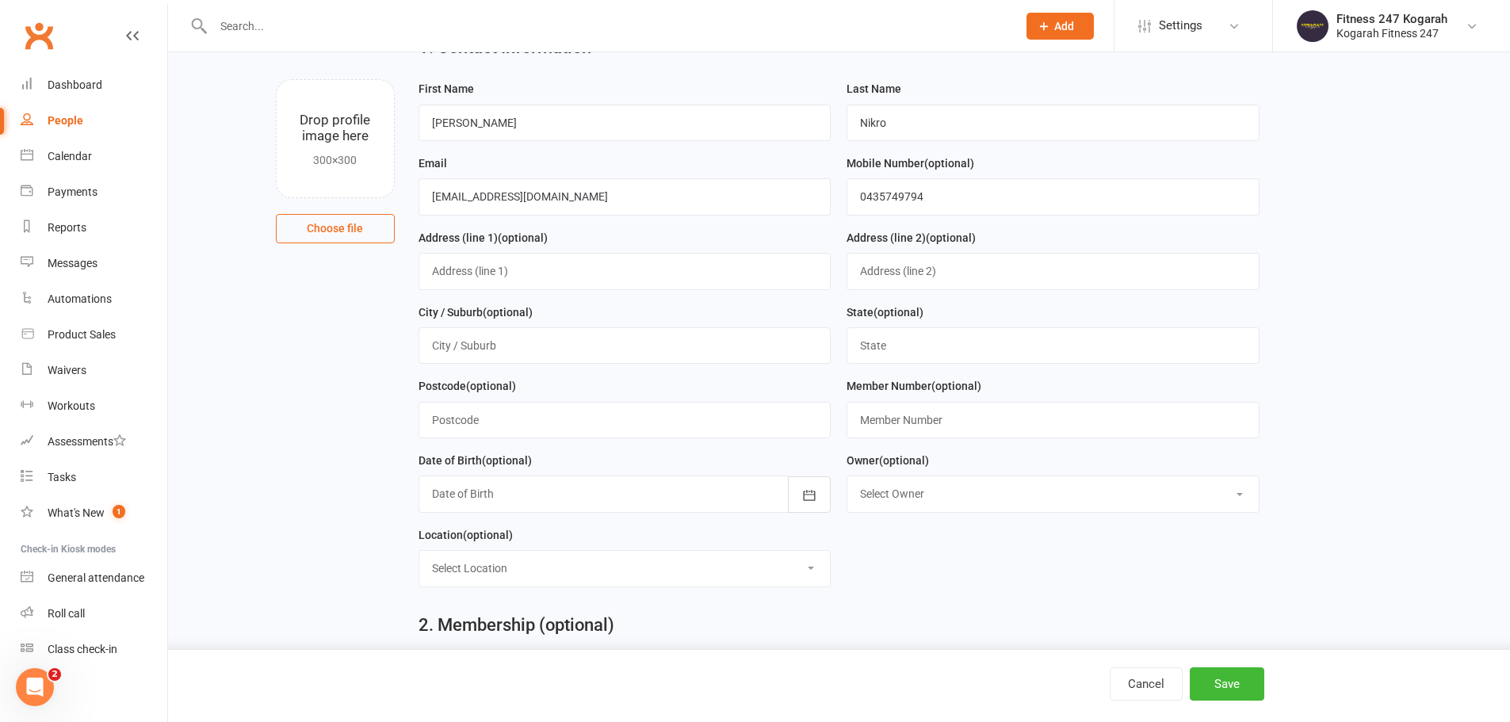
scroll to position [683, 0]
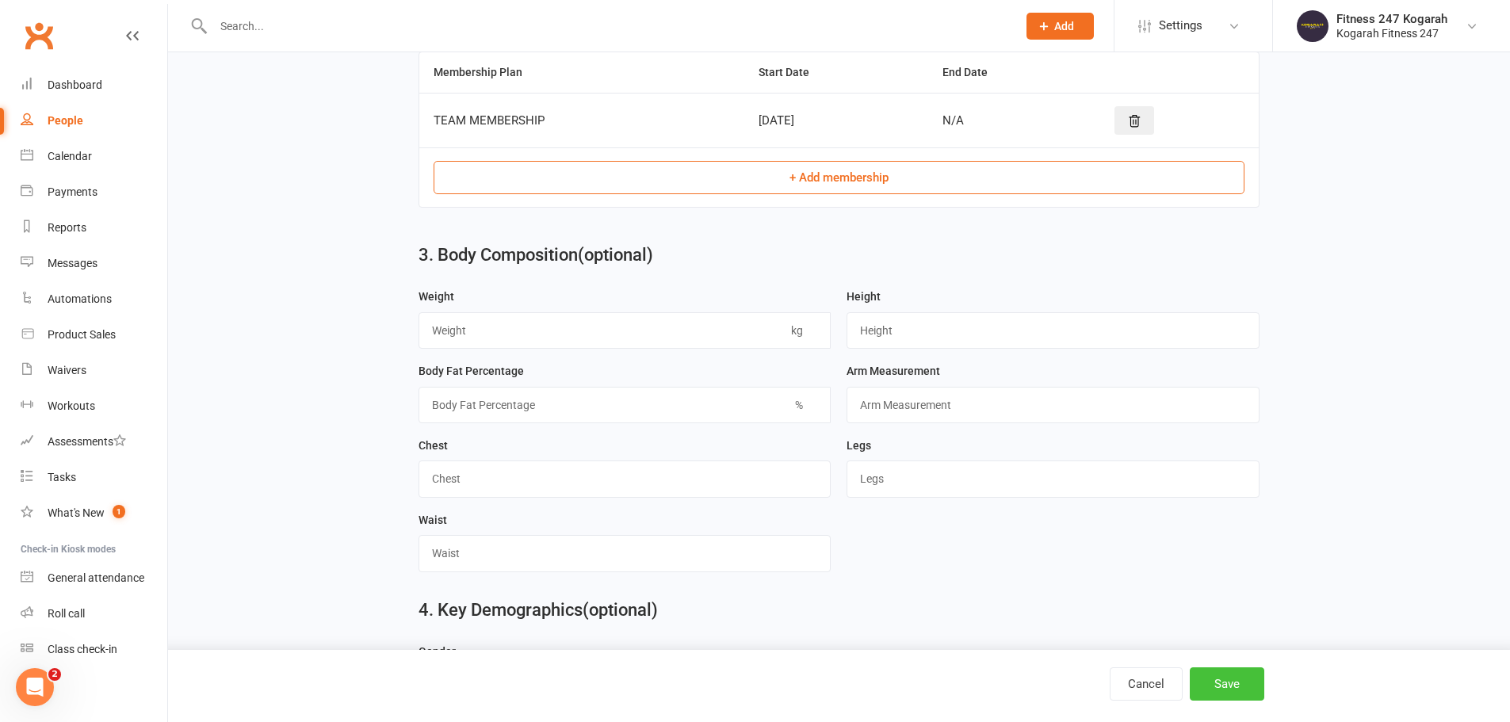
click at [1231, 680] on button "Save" at bounding box center [1227, 684] width 75 height 33
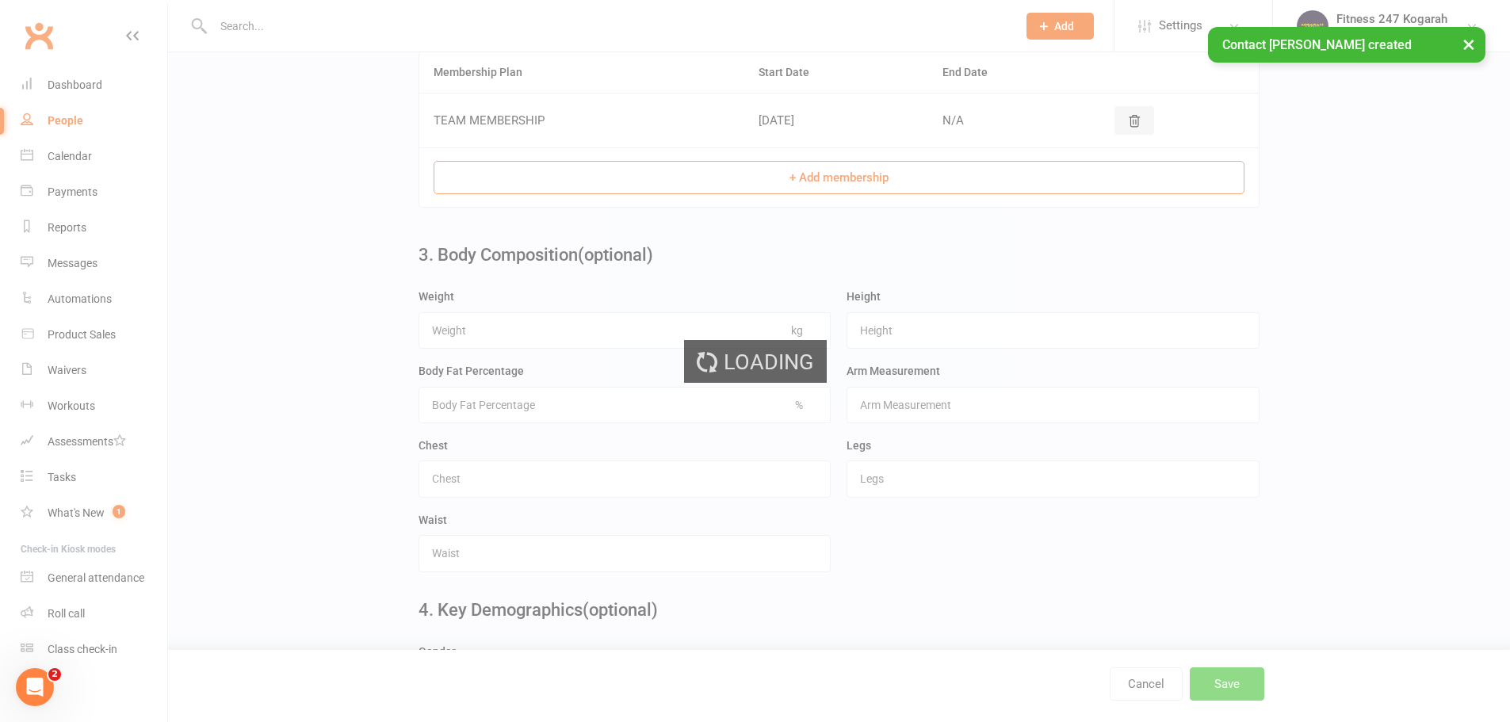
scroll to position [0, 0]
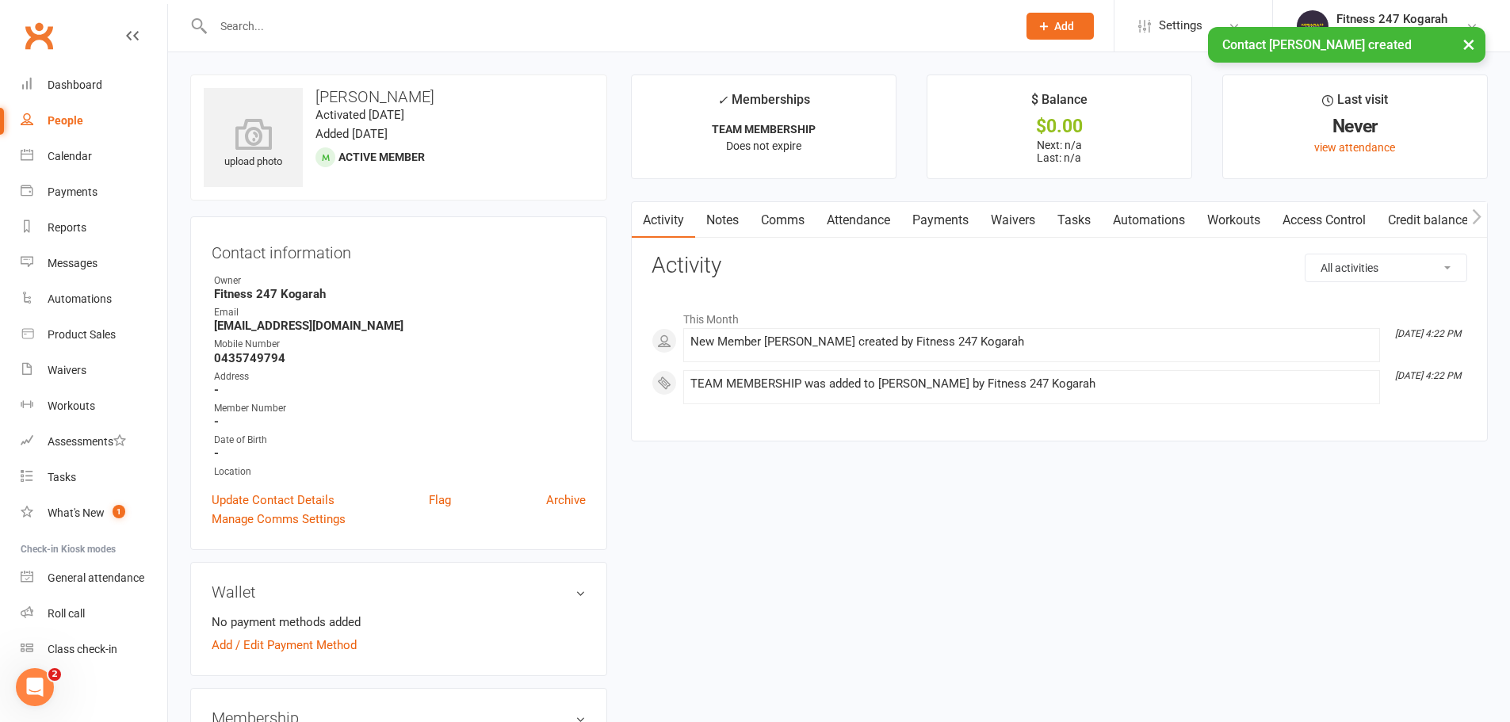
click at [1323, 212] on link "Access Control" at bounding box center [1324, 220] width 105 height 36
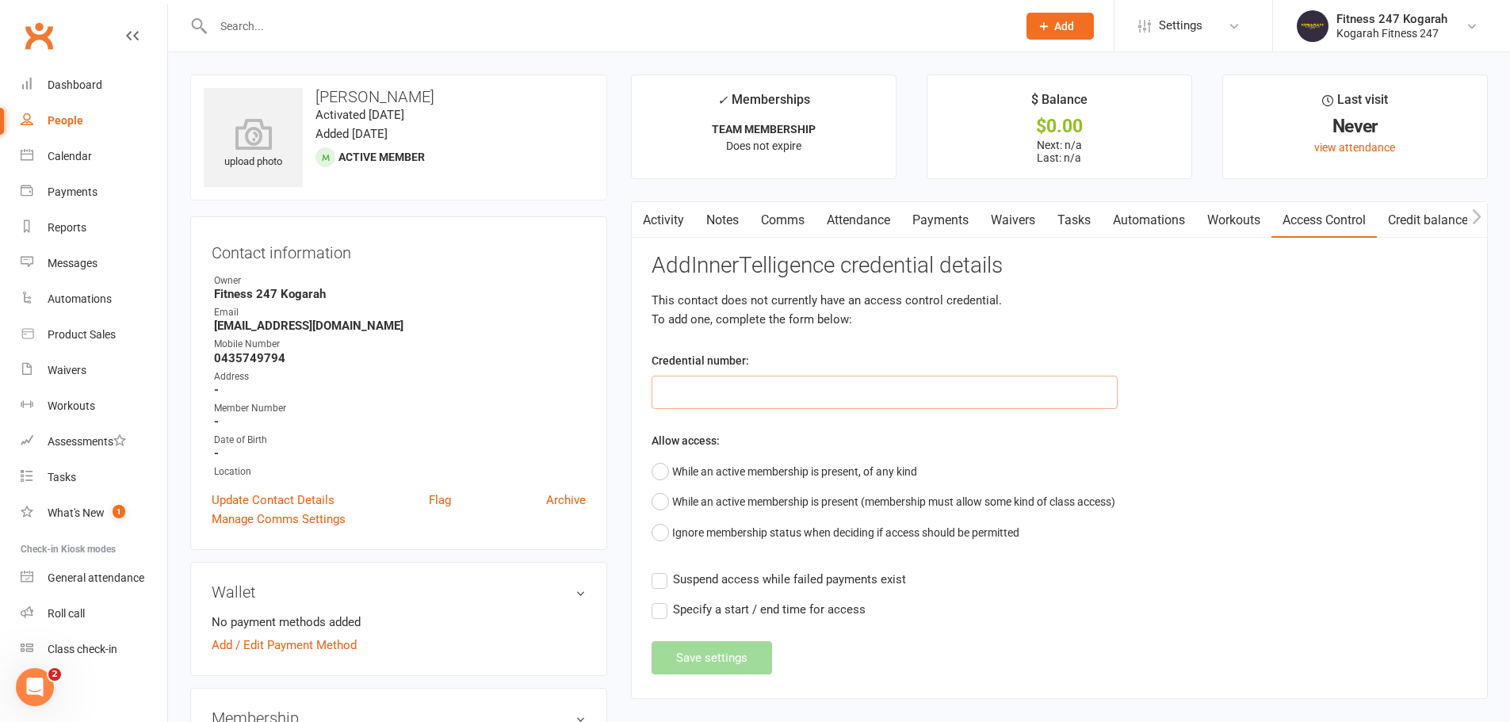
click at [764, 396] on input "text" at bounding box center [885, 392] width 466 height 33
paste input "62392"
type input "62392"
click at [691, 467] on button "While an active membership is present, of any kind" at bounding box center [785, 472] width 266 height 30
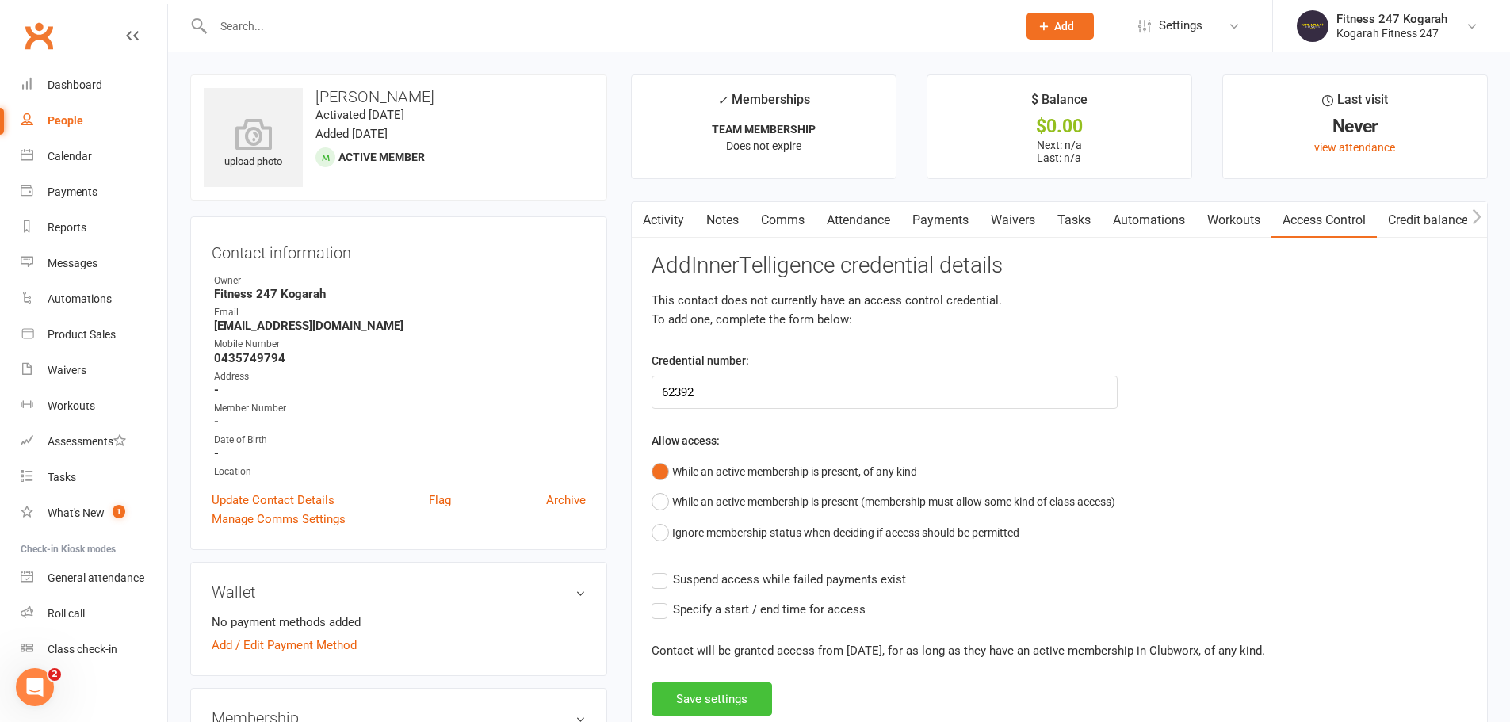
click at [731, 691] on button "Save settings" at bounding box center [712, 699] width 121 height 33
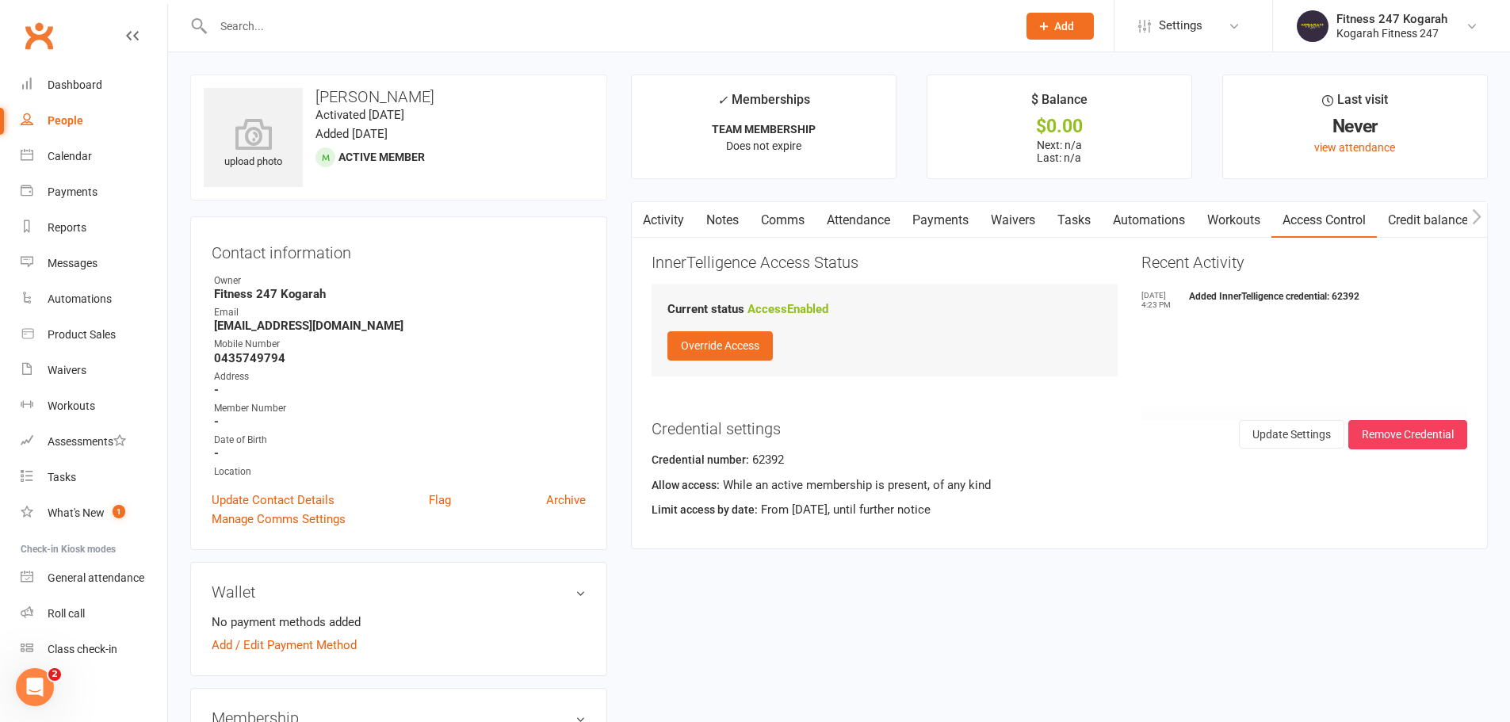
click at [1057, 22] on span "Add" at bounding box center [1065, 26] width 20 height 13
click at [1031, 105] on link "Member" at bounding box center [1043, 108] width 141 height 36
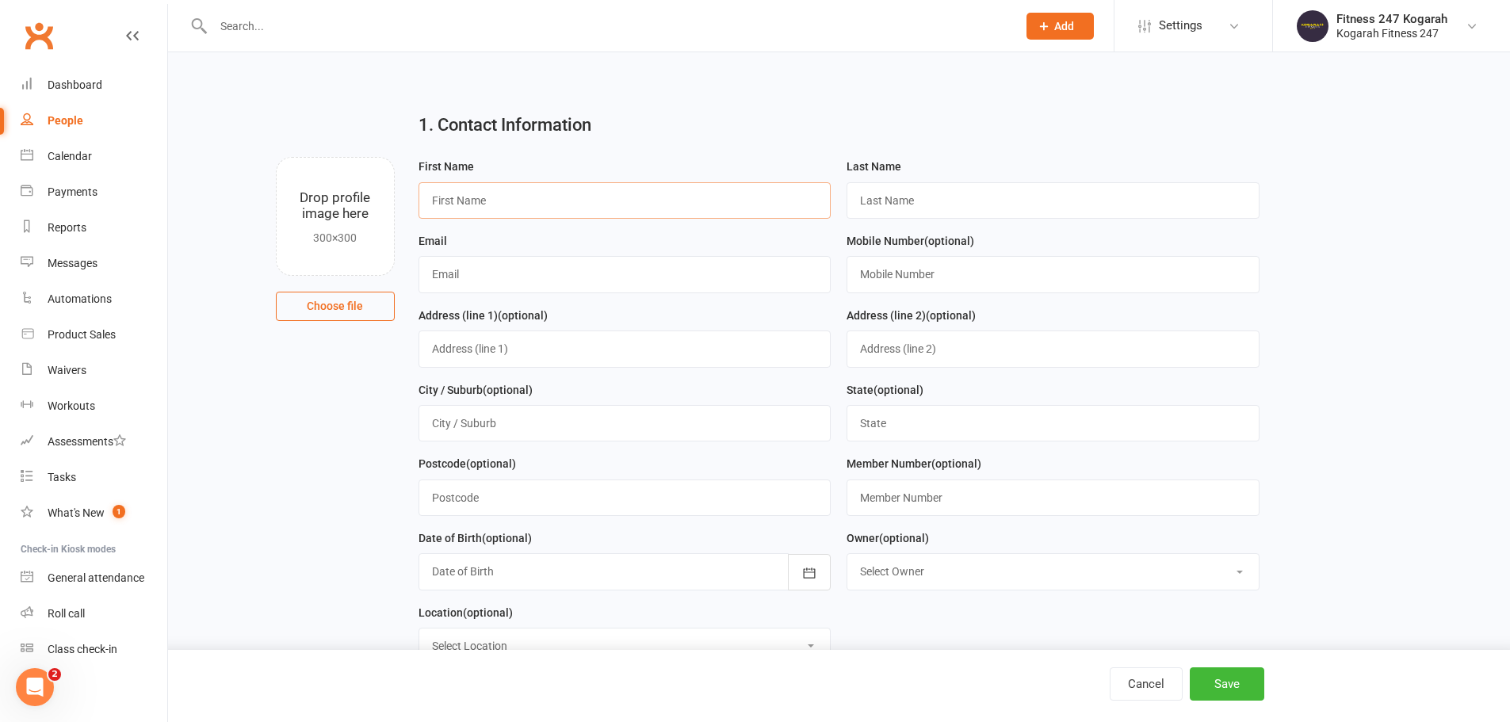
click at [464, 200] on input "text" at bounding box center [625, 200] width 413 height 36
paste input "62392"
type input "6"
click at [489, 202] on input "text" at bounding box center [625, 200] width 413 height 36
paste input "Hieme Nikro"
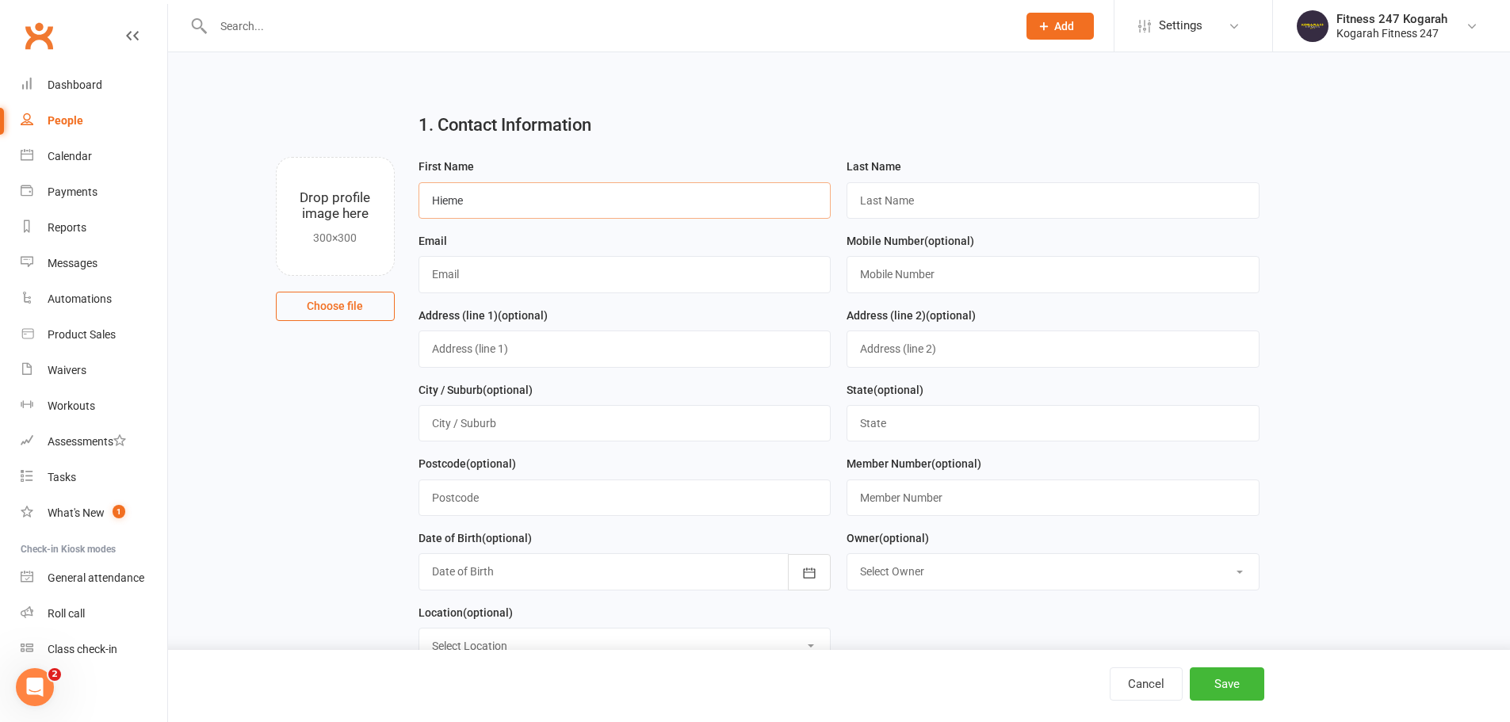
type input "Hieme"
paste input "Nikro"
type input "Nikro"
click at [505, 273] on input "text" at bounding box center [625, 274] width 413 height 36
paste input "tonynikro@gmail.com"
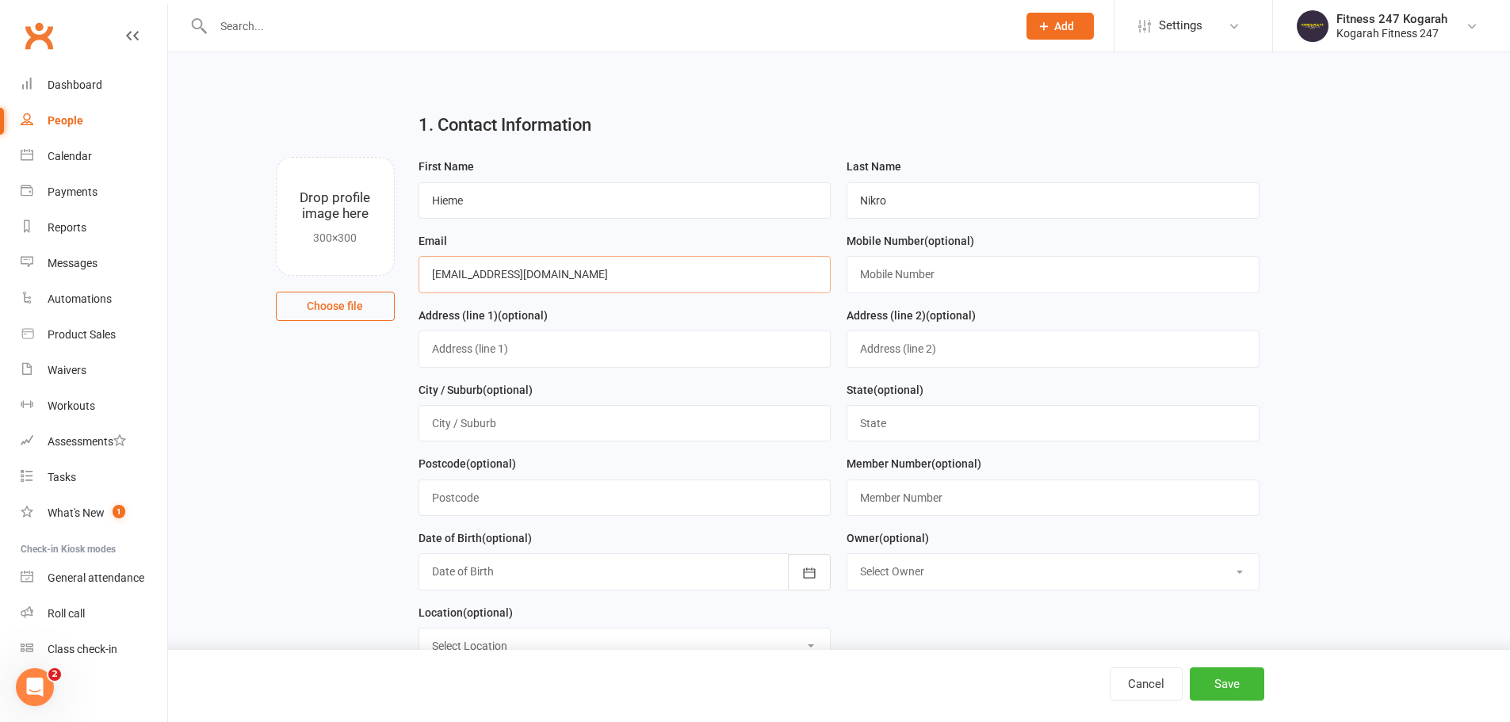
type input "tonynikro@gmail.com"
click at [896, 268] on input "text" at bounding box center [1053, 274] width 413 height 36
click at [909, 270] on input "text" at bounding box center [1053, 274] width 413 height 36
paste input "0477574554"
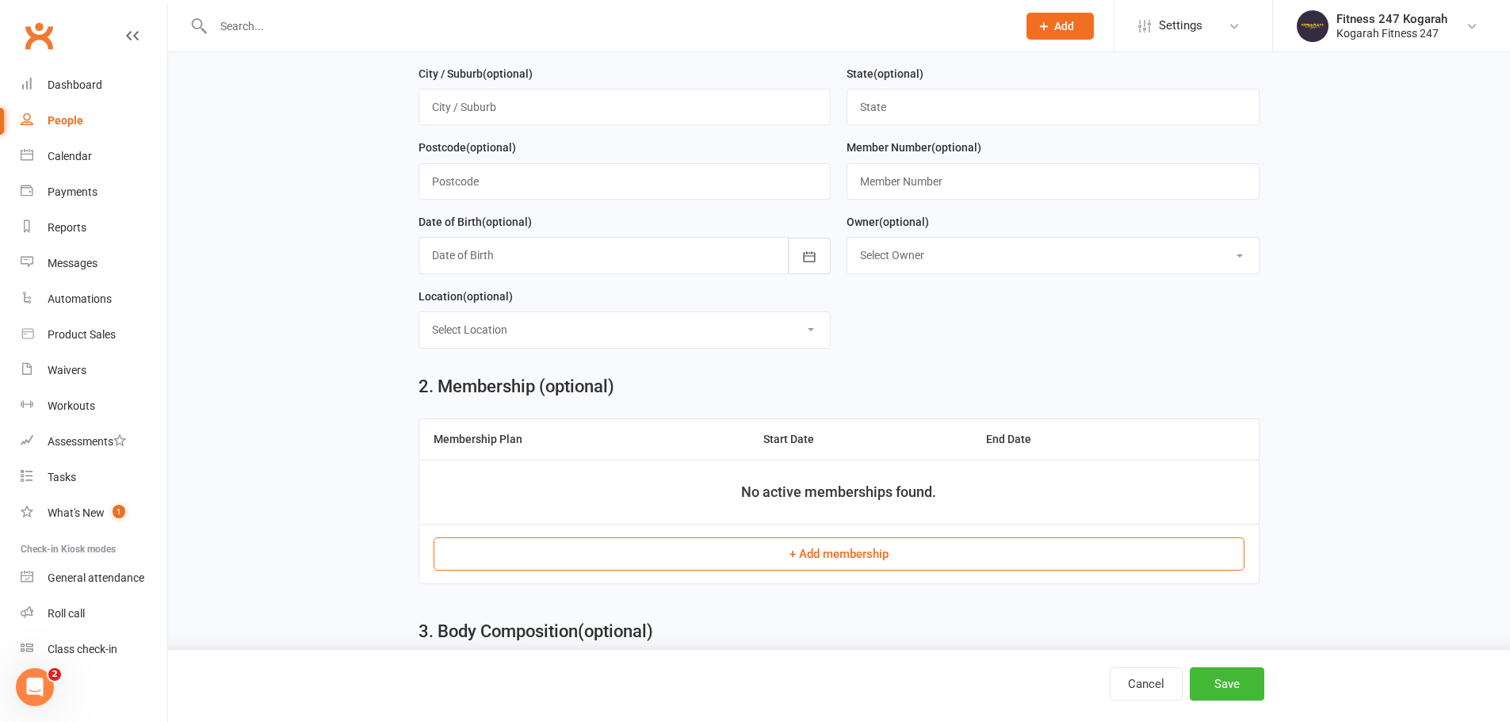
scroll to position [317, 0]
type input "0477574554"
click at [798, 558] on button "+ Add membership" at bounding box center [839, 553] width 811 height 33
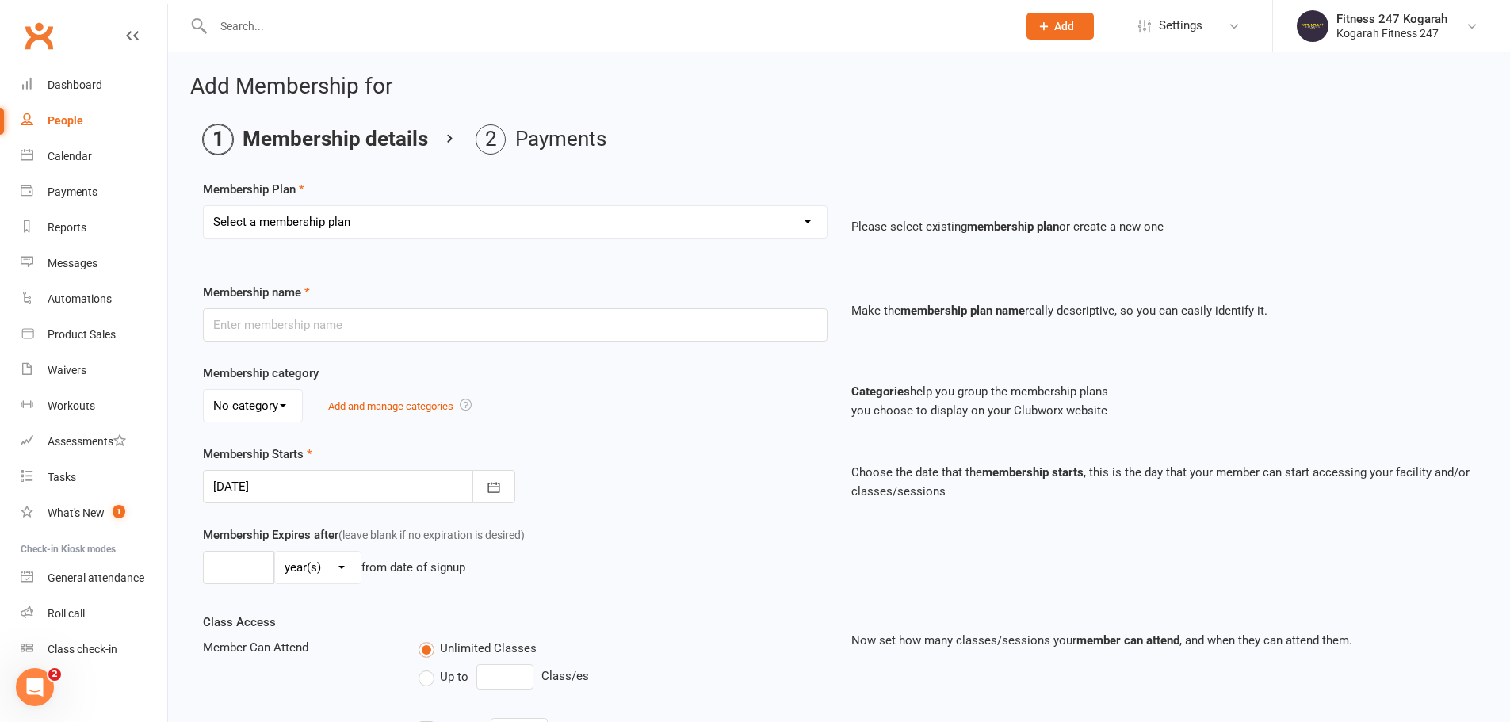
click at [312, 214] on select "Select a membership plan Create new Membership Plan Foundation 19.45 Foundation…" at bounding box center [515, 222] width 623 height 32
select select "18"
click at [204, 206] on select "Select a membership plan Create new Membership Plan Foundation 19.45 Foundation…" at bounding box center [515, 222] width 623 height 32
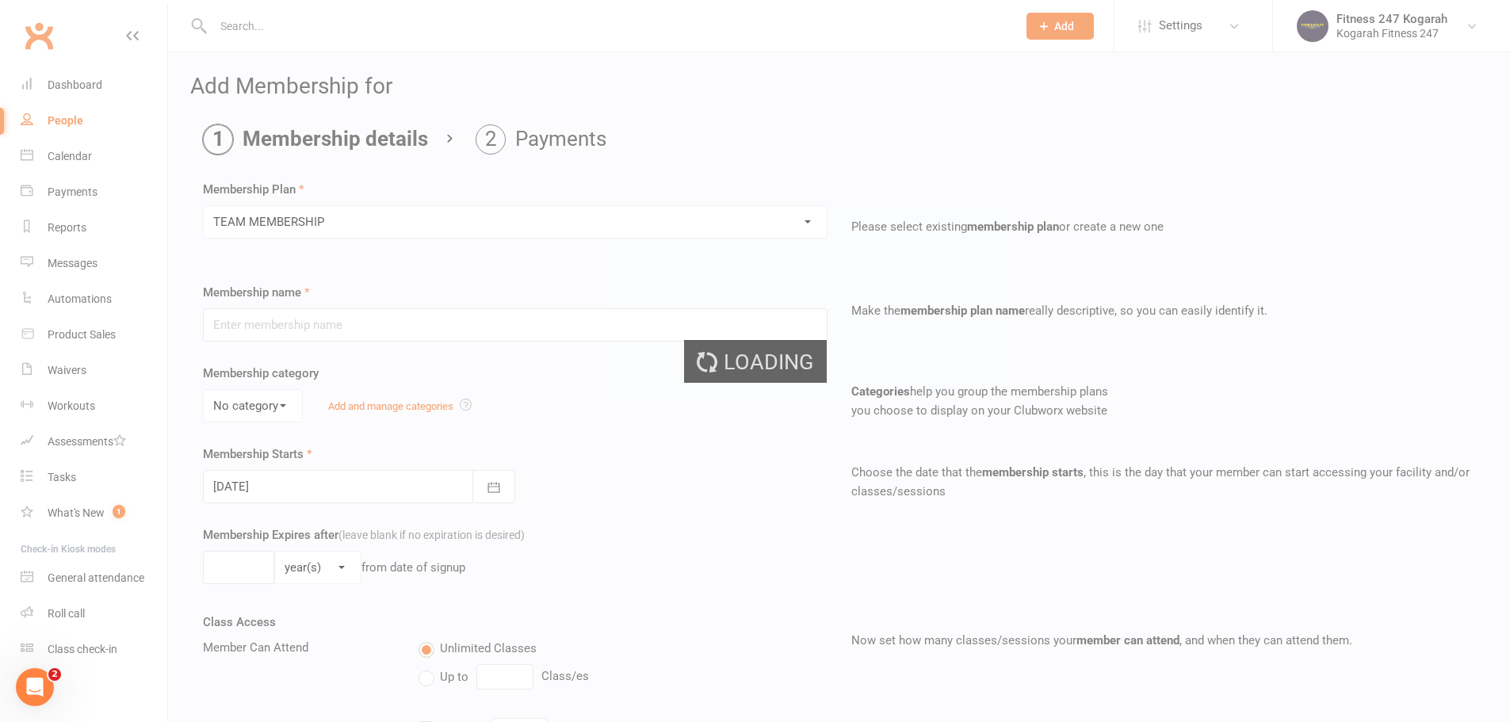
type input "TEAM MEMBERSHIP"
select select "2"
type input "0"
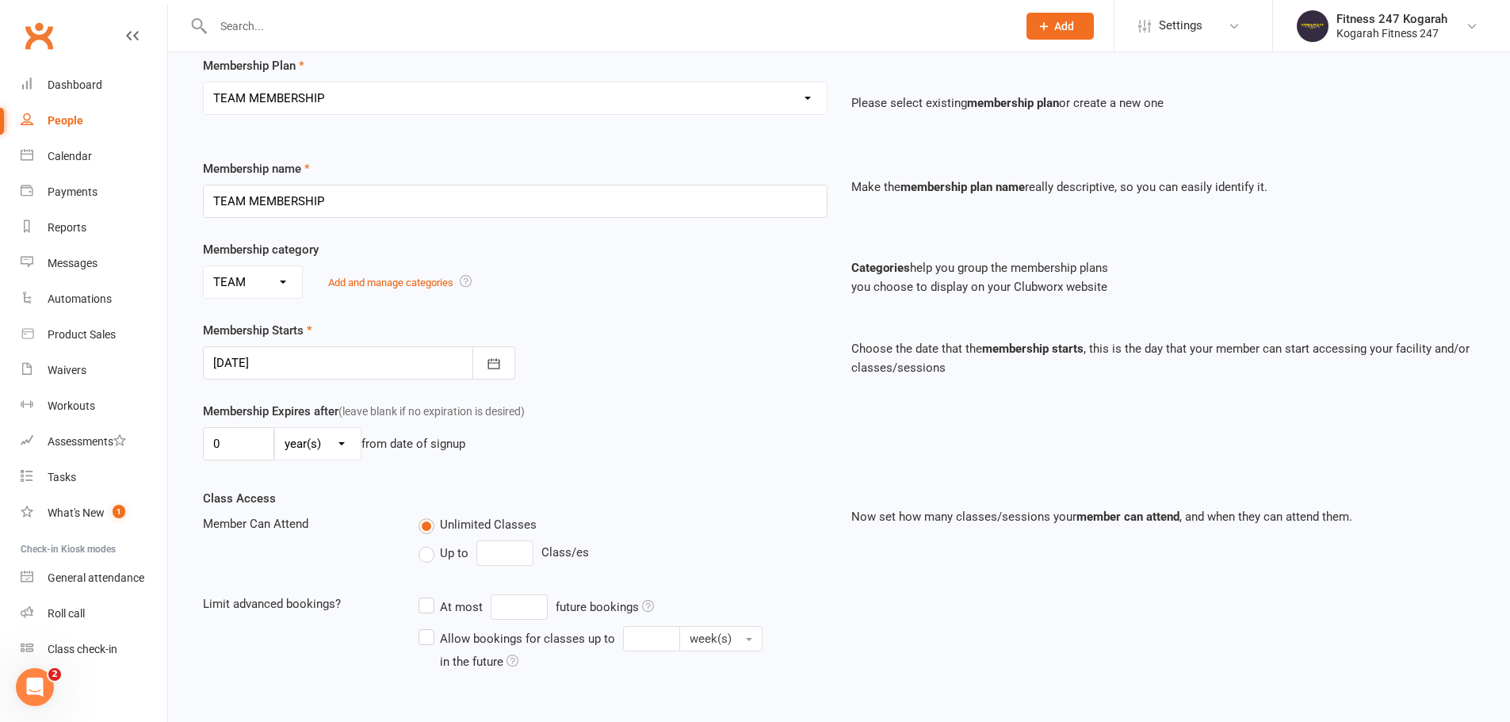
scroll to position [347, 0]
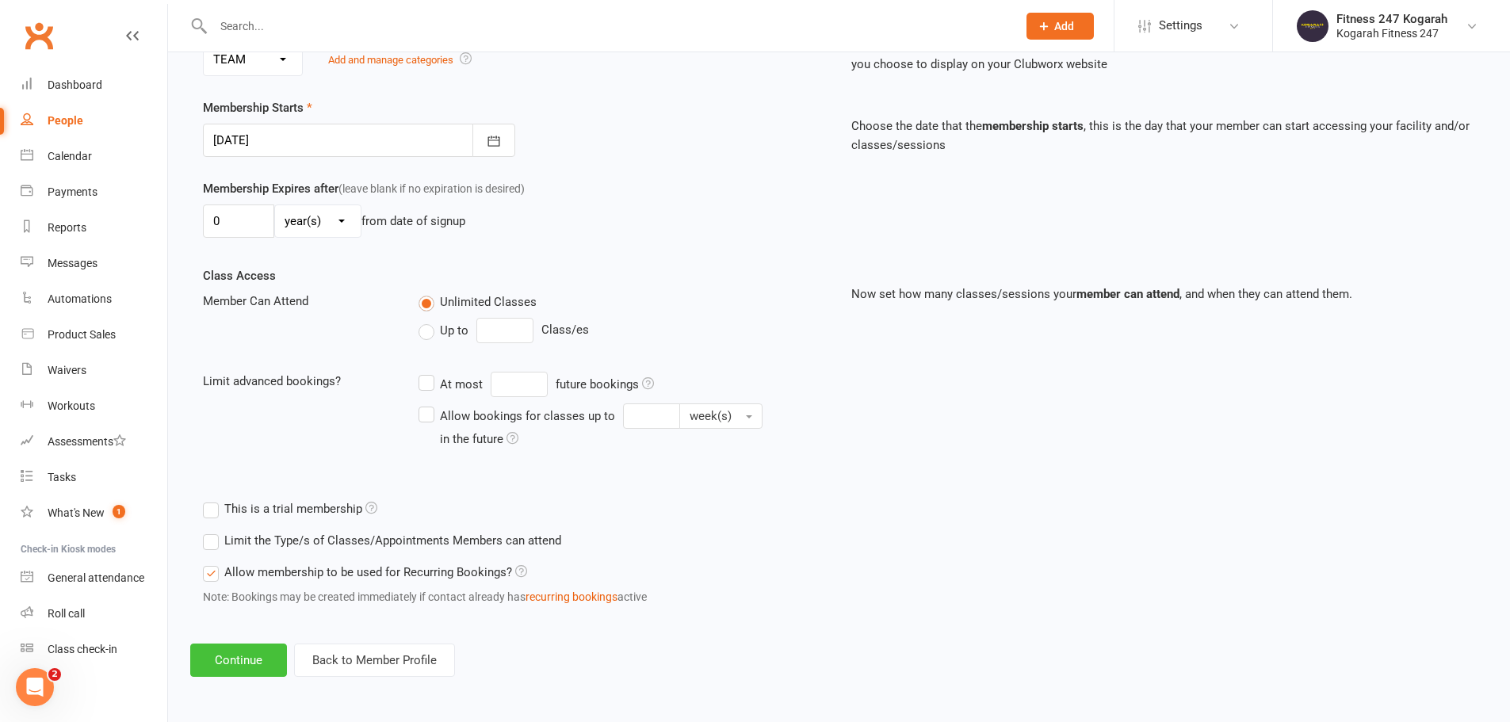
click at [235, 665] on button "Continue" at bounding box center [238, 660] width 97 height 33
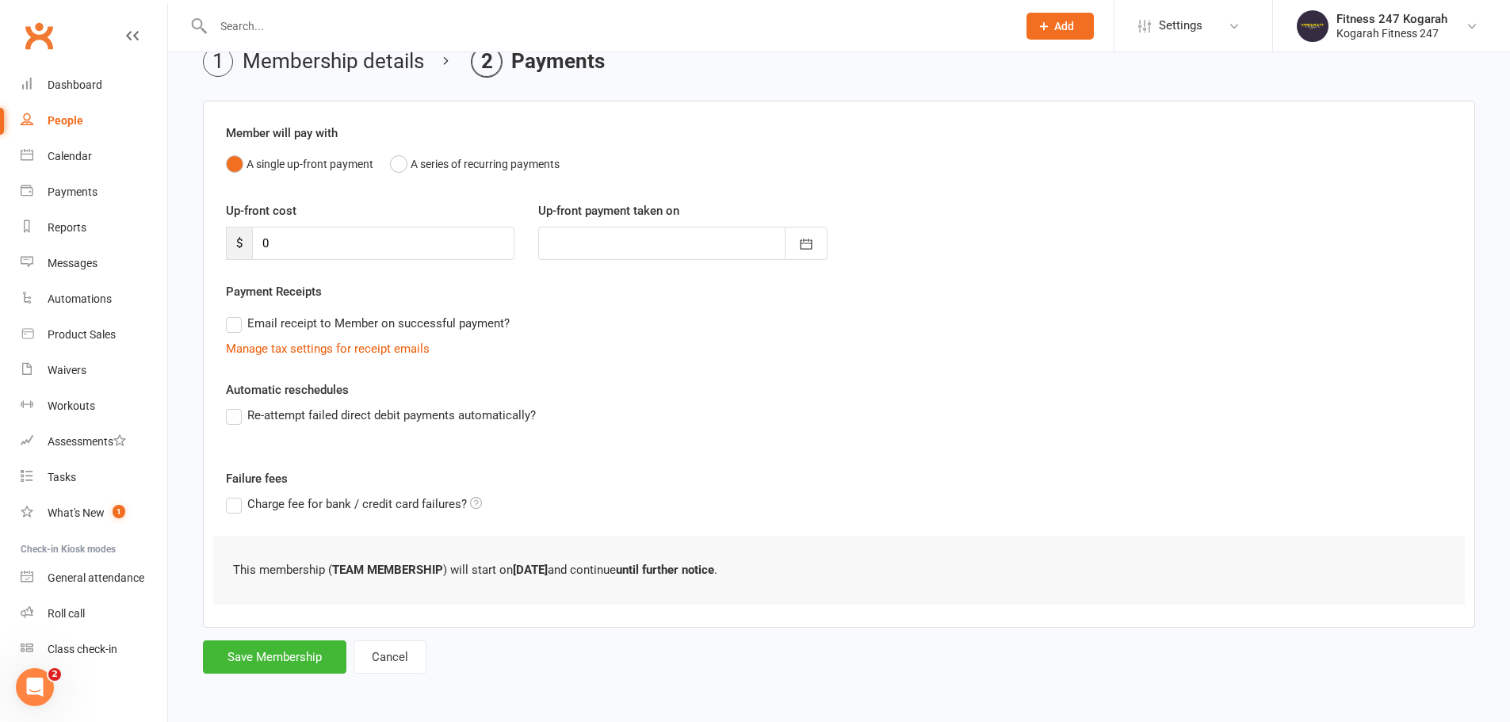
scroll to position [0, 0]
click at [232, 657] on button "Save Membership" at bounding box center [275, 657] width 144 height 33
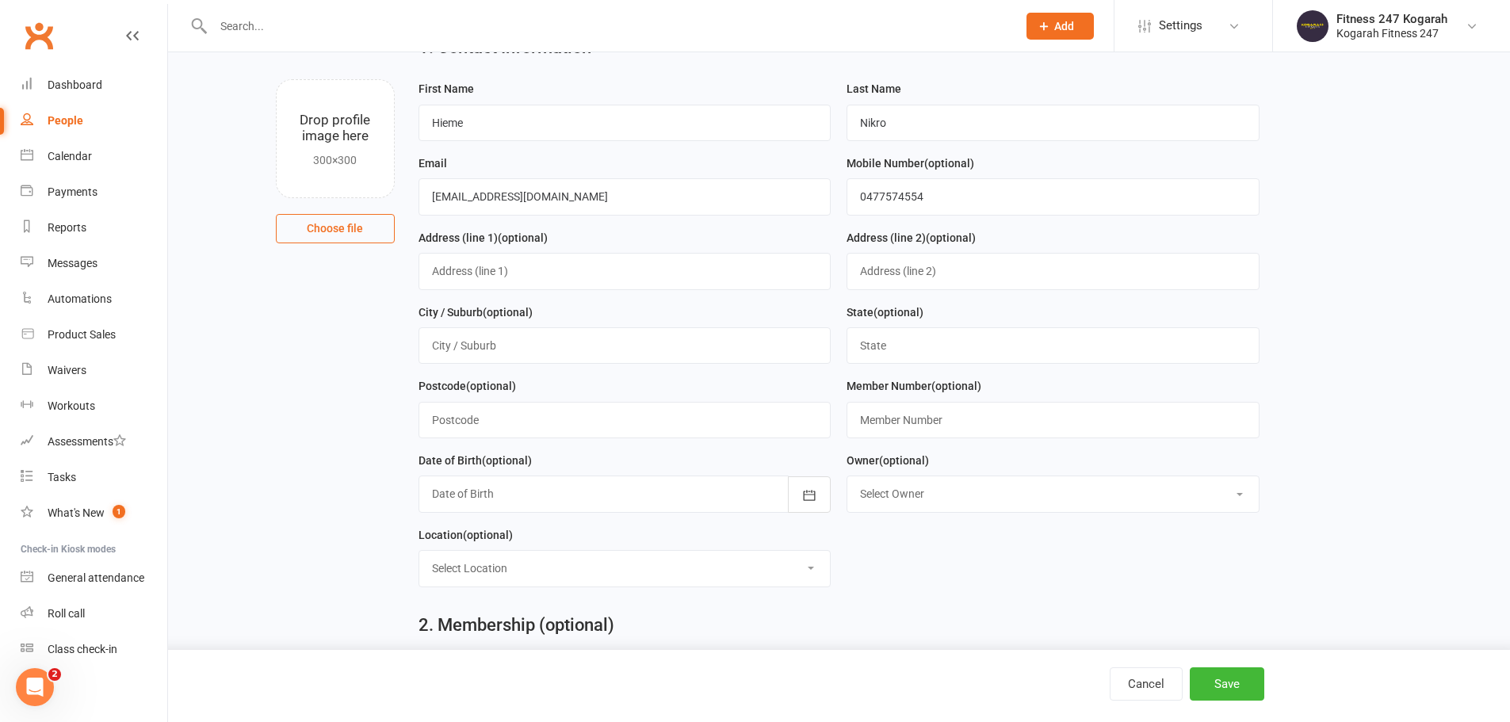
scroll to position [683, 0]
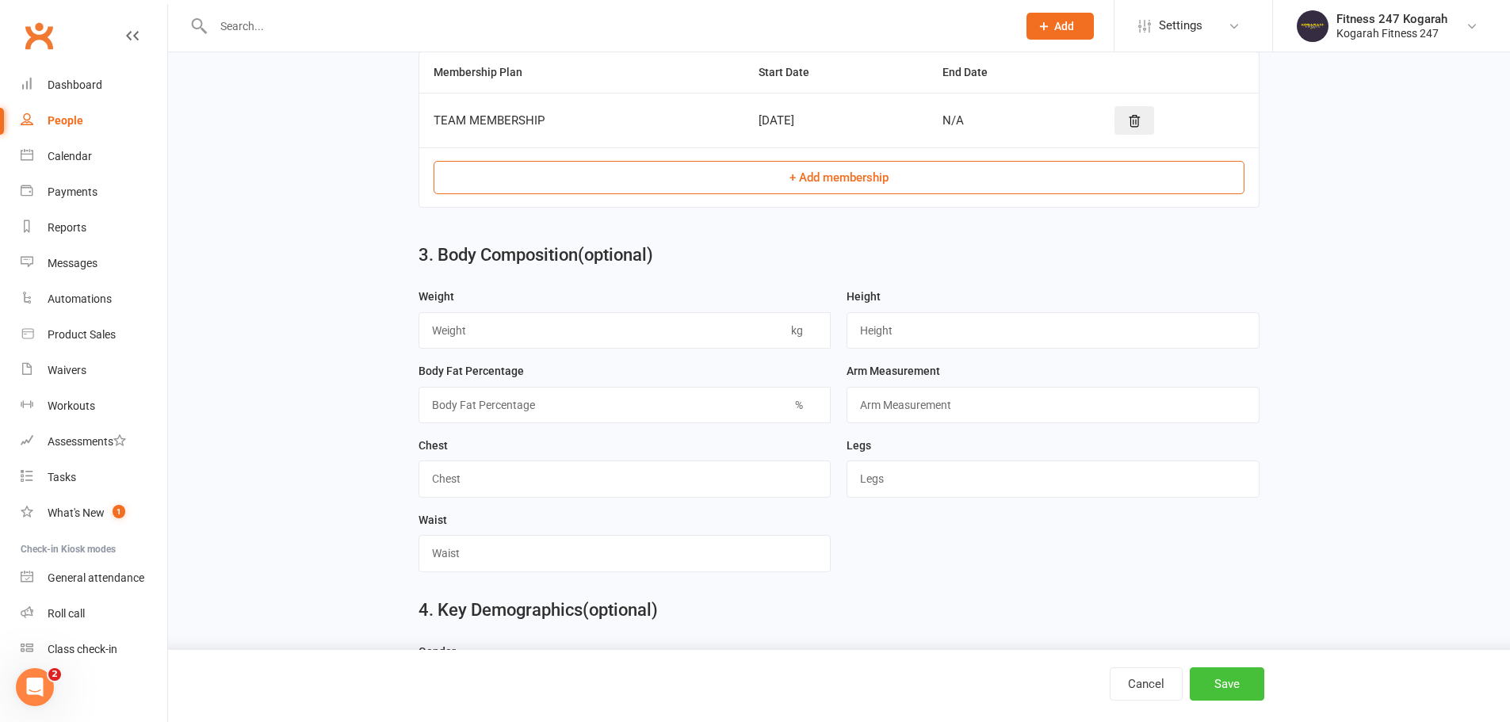
click at [1217, 687] on button "Save" at bounding box center [1227, 684] width 75 height 33
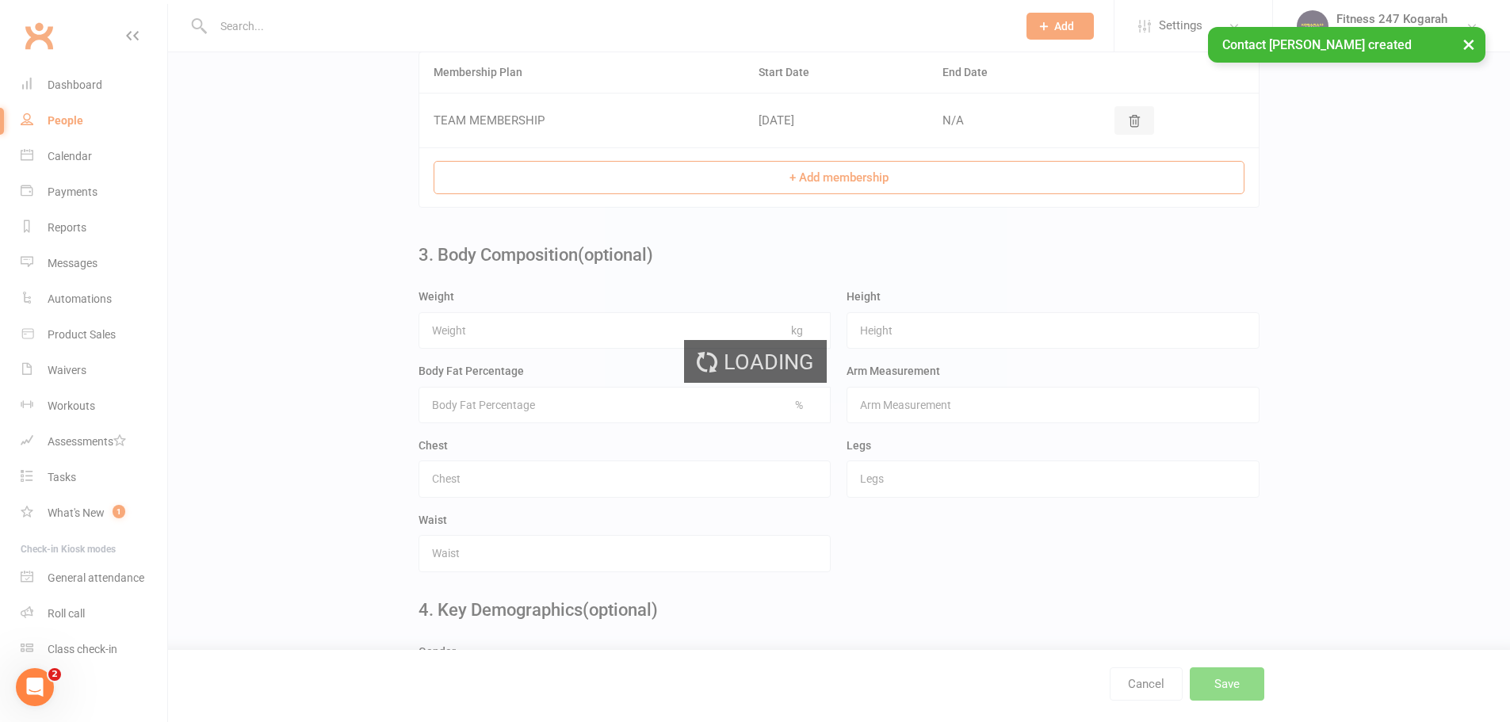
scroll to position [0, 0]
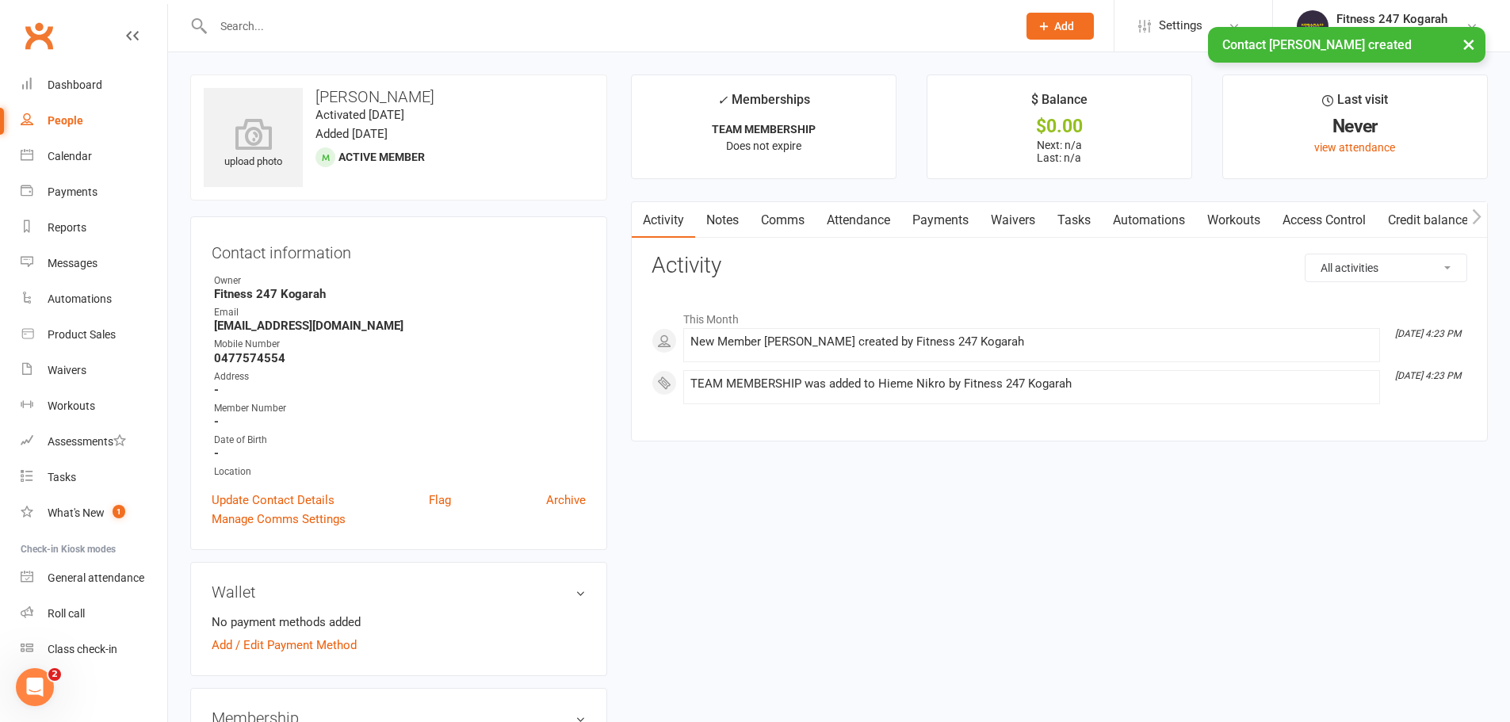
click at [1319, 213] on link "Access Control" at bounding box center [1324, 220] width 105 height 36
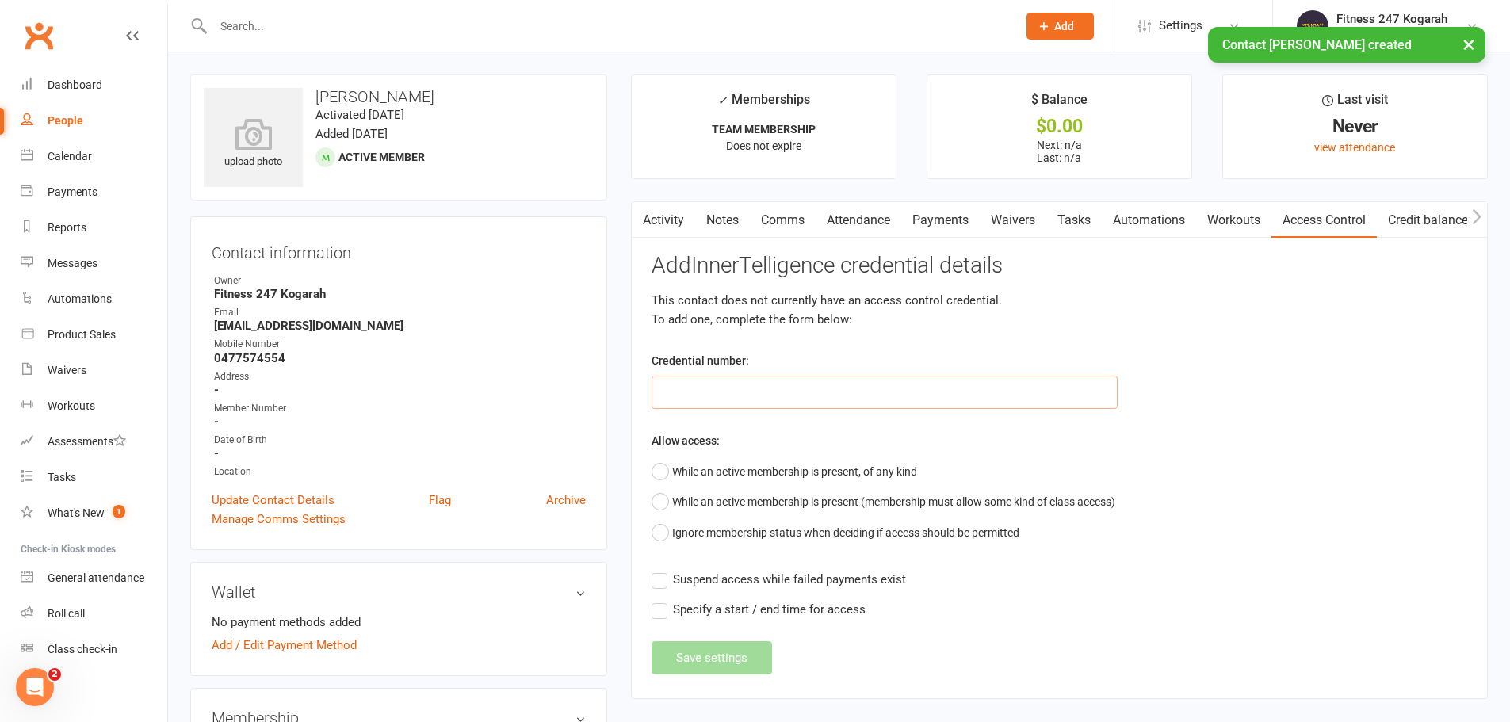
click at [717, 392] on input "text" at bounding box center [885, 392] width 466 height 33
paste input "62393"
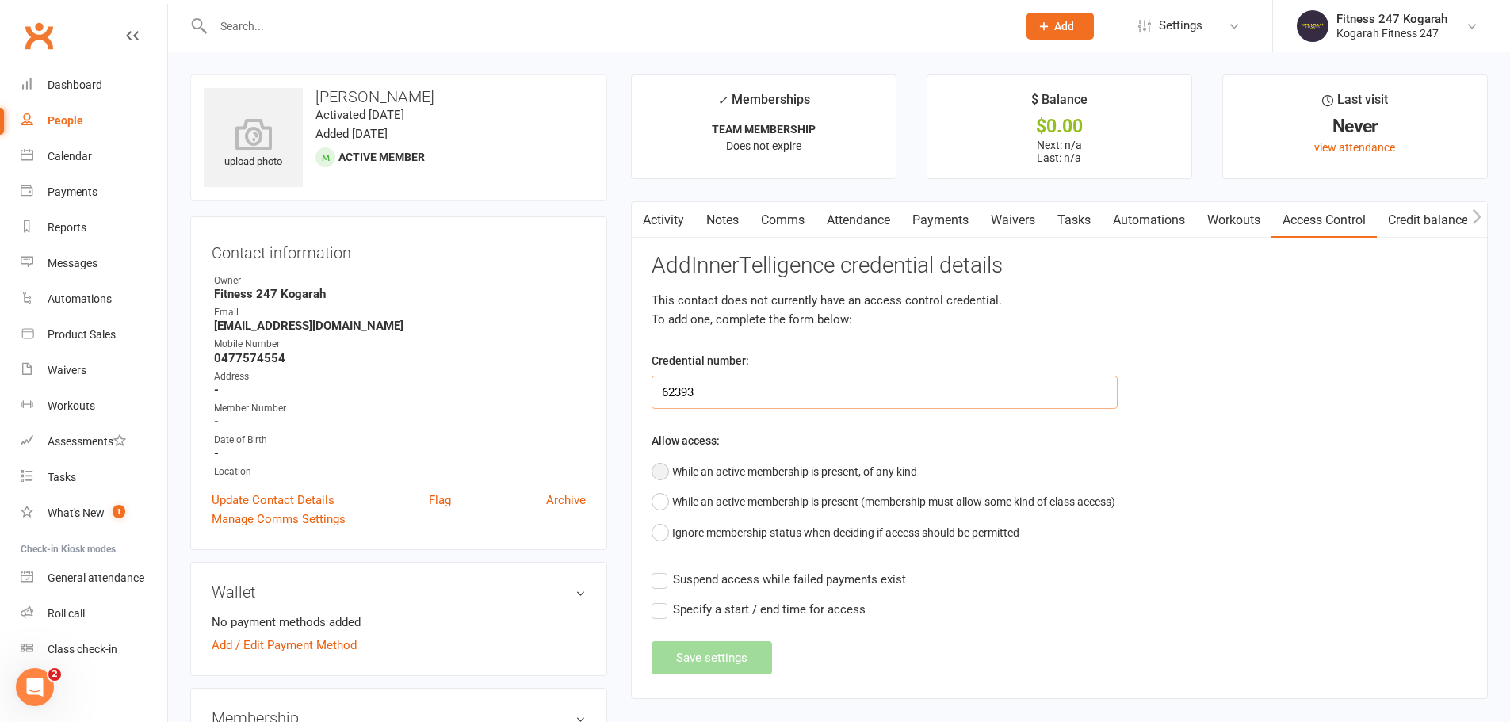
type input "62393"
click at [687, 466] on button "While an active membership is present, of any kind" at bounding box center [785, 472] width 266 height 30
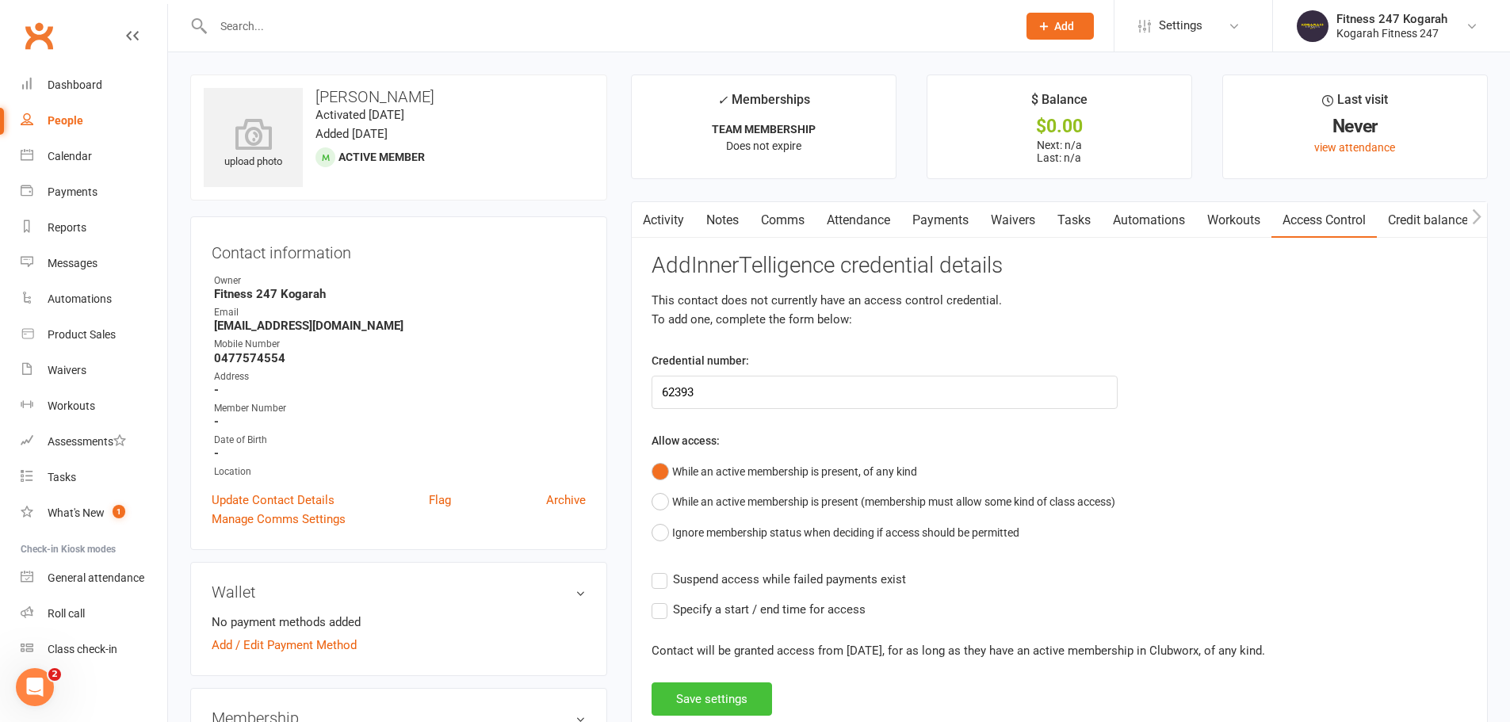
click at [703, 699] on button "Save settings" at bounding box center [712, 699] width 121 height 33
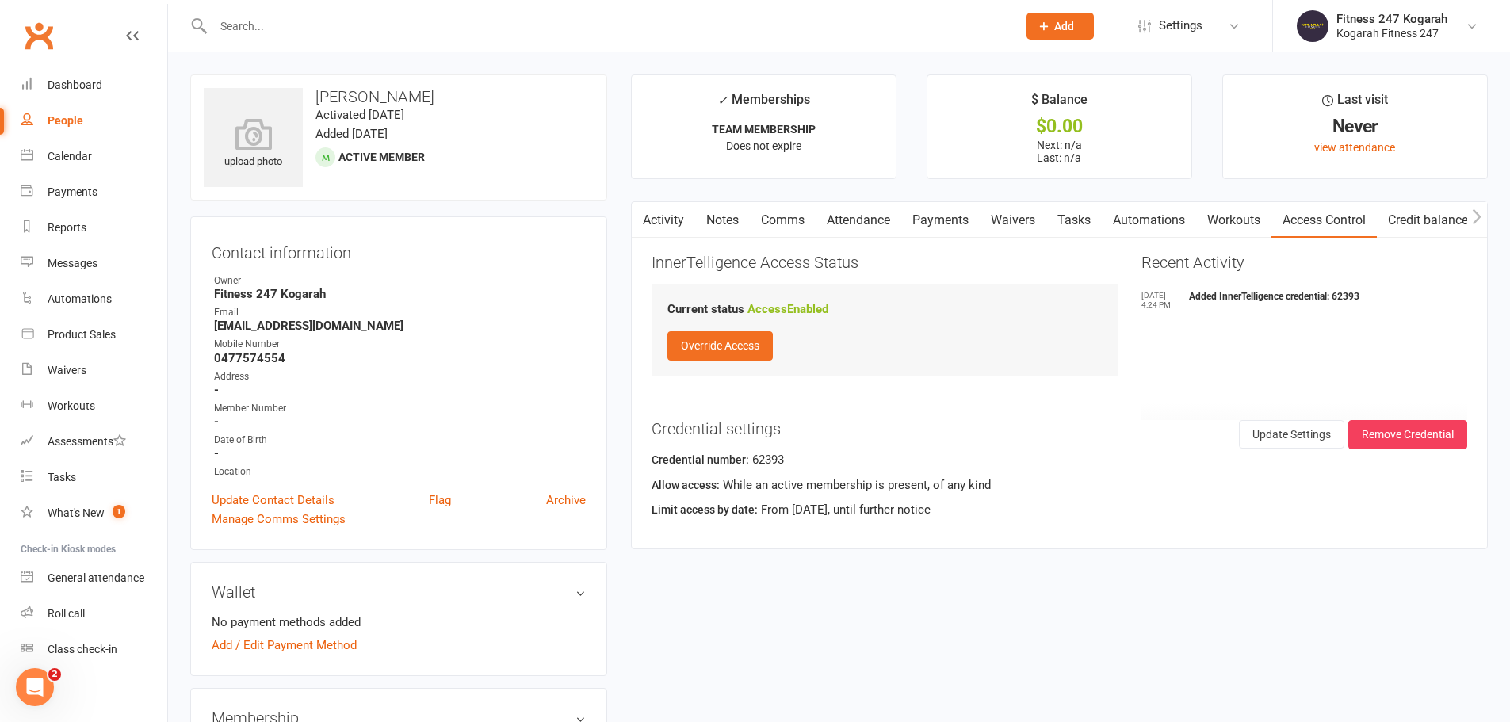
click at [356, 25] on input "text" at bounding box center [608, 26] width 798 height 22
type input "62570"
click at [274, 65] on div "[PERSON_NAME]" at bounding box center [272, 70] width 88 height 23
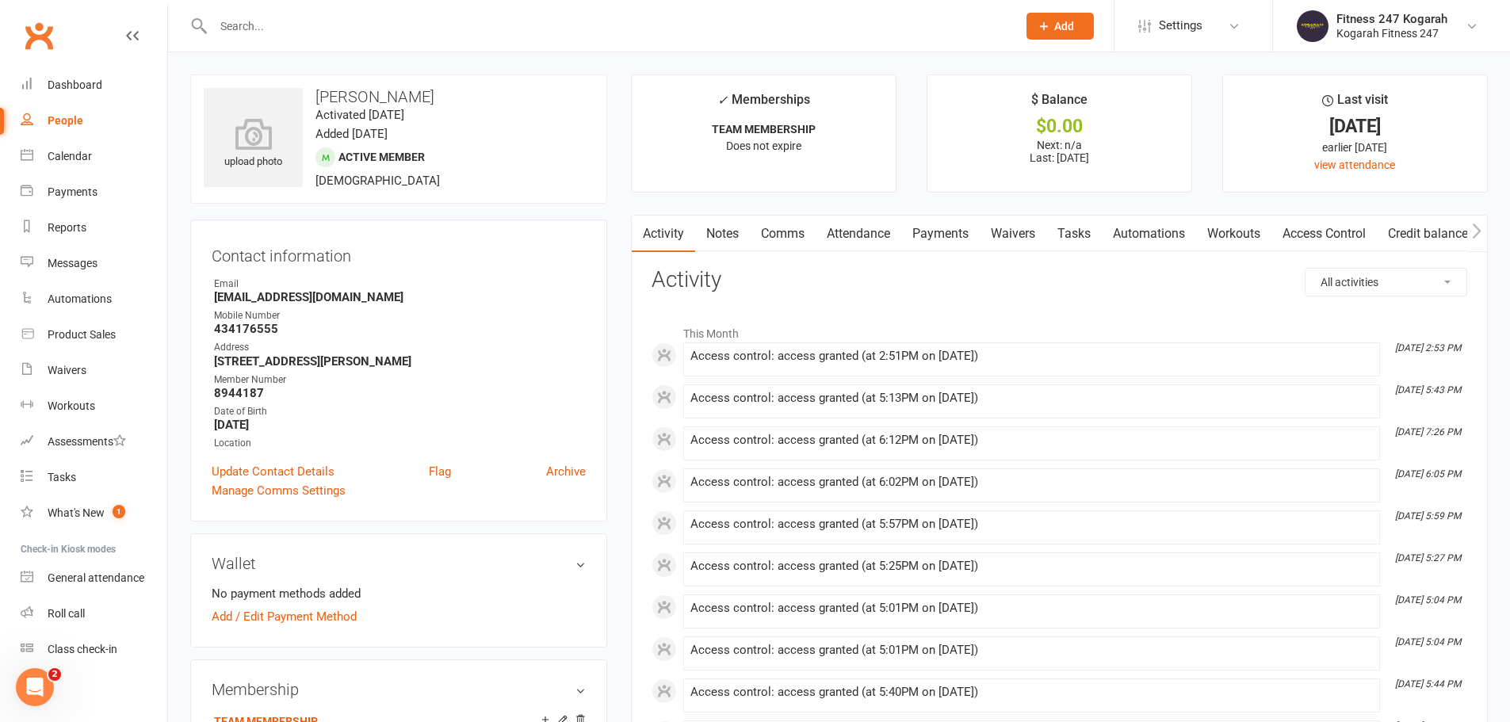
click at [273, 24] on input "text" at bounding box center [608, 26] width 798 height 22
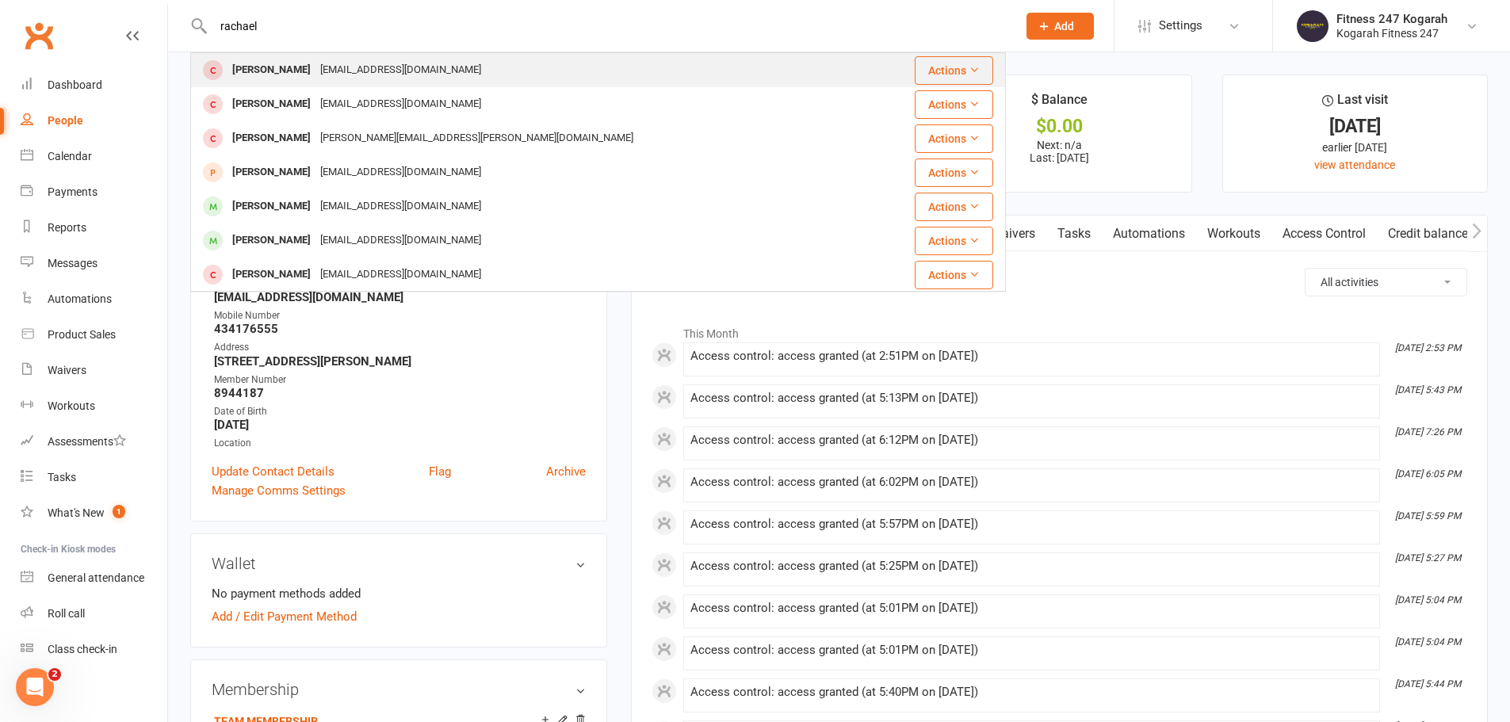
type input "rachael"
click at [270, 73] on div "Rachael Hua" at bounding box center [272, 70] width 88 height 23
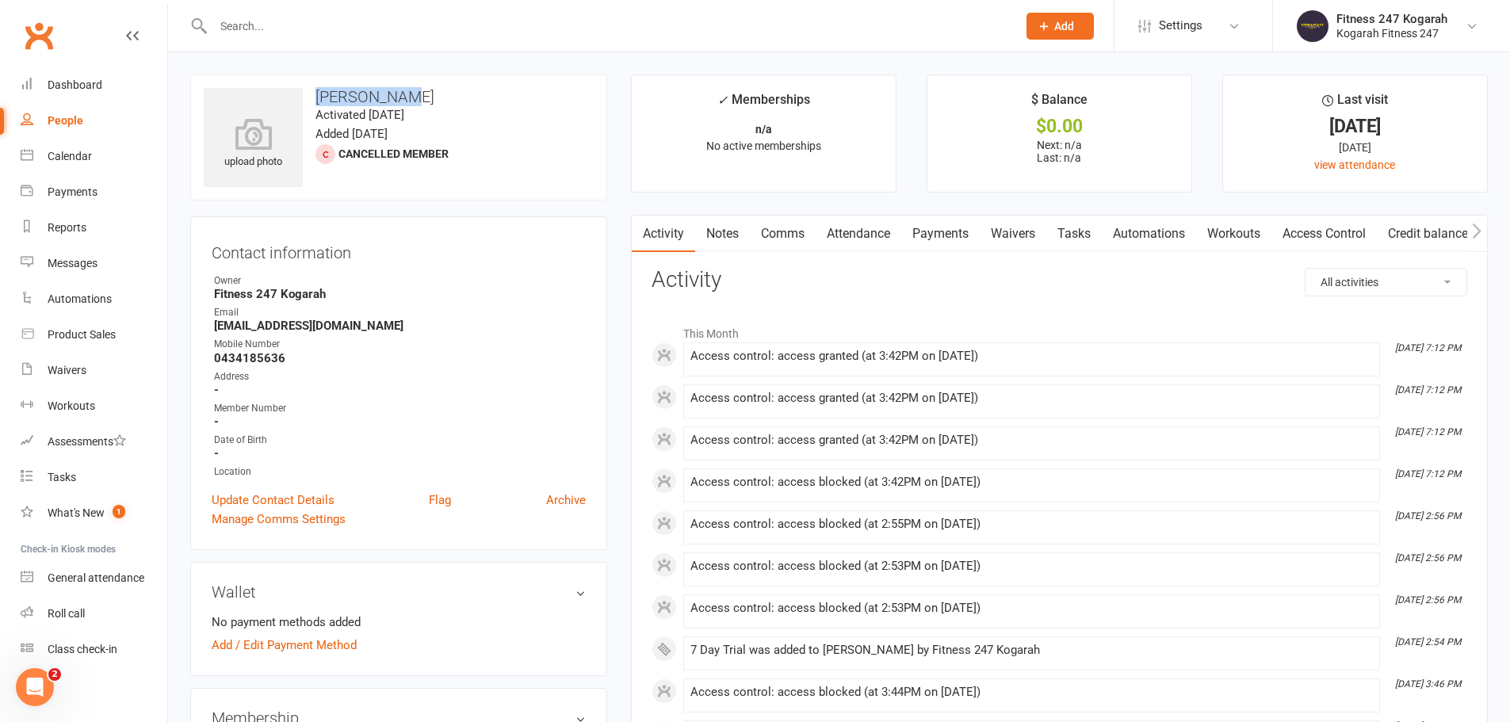
drag, startPoint x: 404, startPoint y: 95, endPoint x: 318, endPoint y: 94, distance: 86.4
click at [318, 94] on h3 "Rachael Hua" at bounding box center [399, 96] width 390 height 17
copy h3 "Rachael Hua"
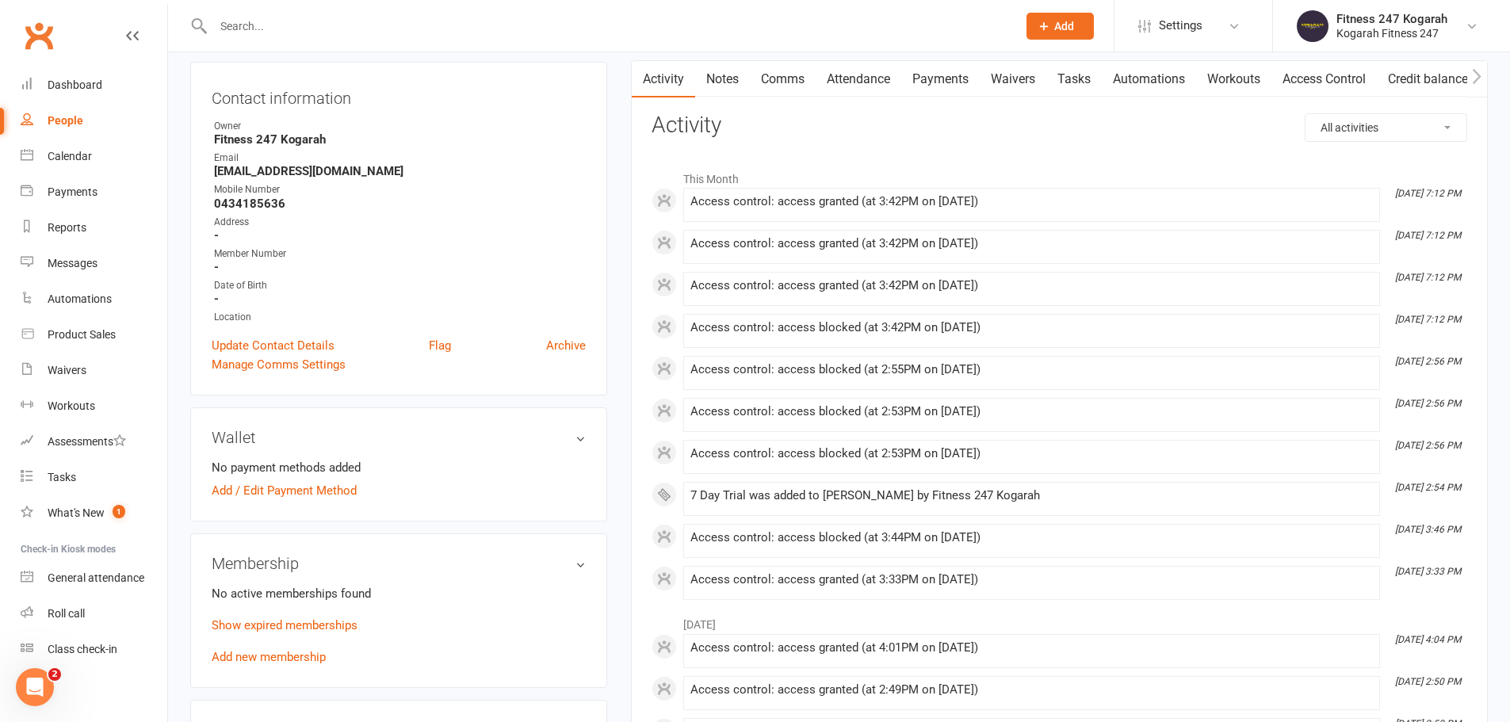
scroll to position [159, 0]
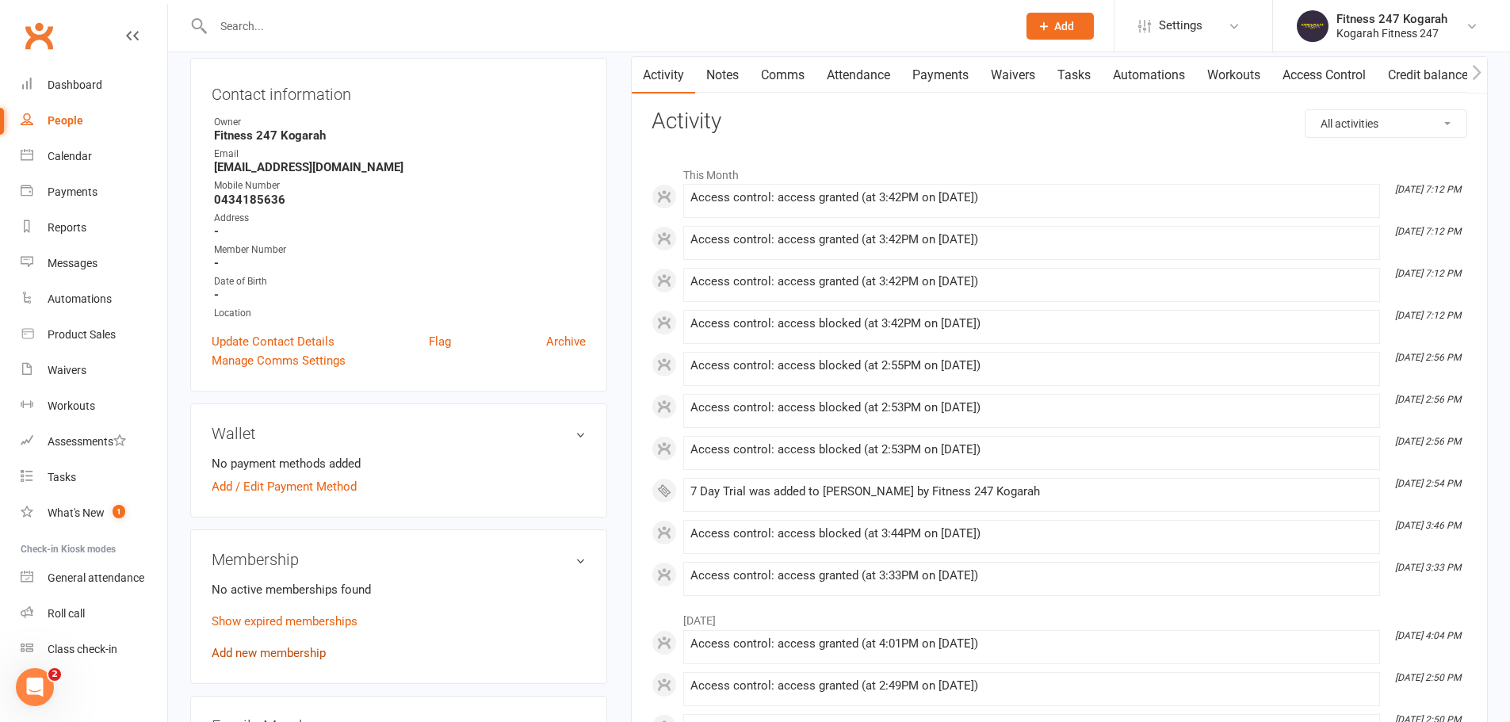
click at [246, 654] on link "Add new membership" at bounding box center [269, 653] width 114 height 14
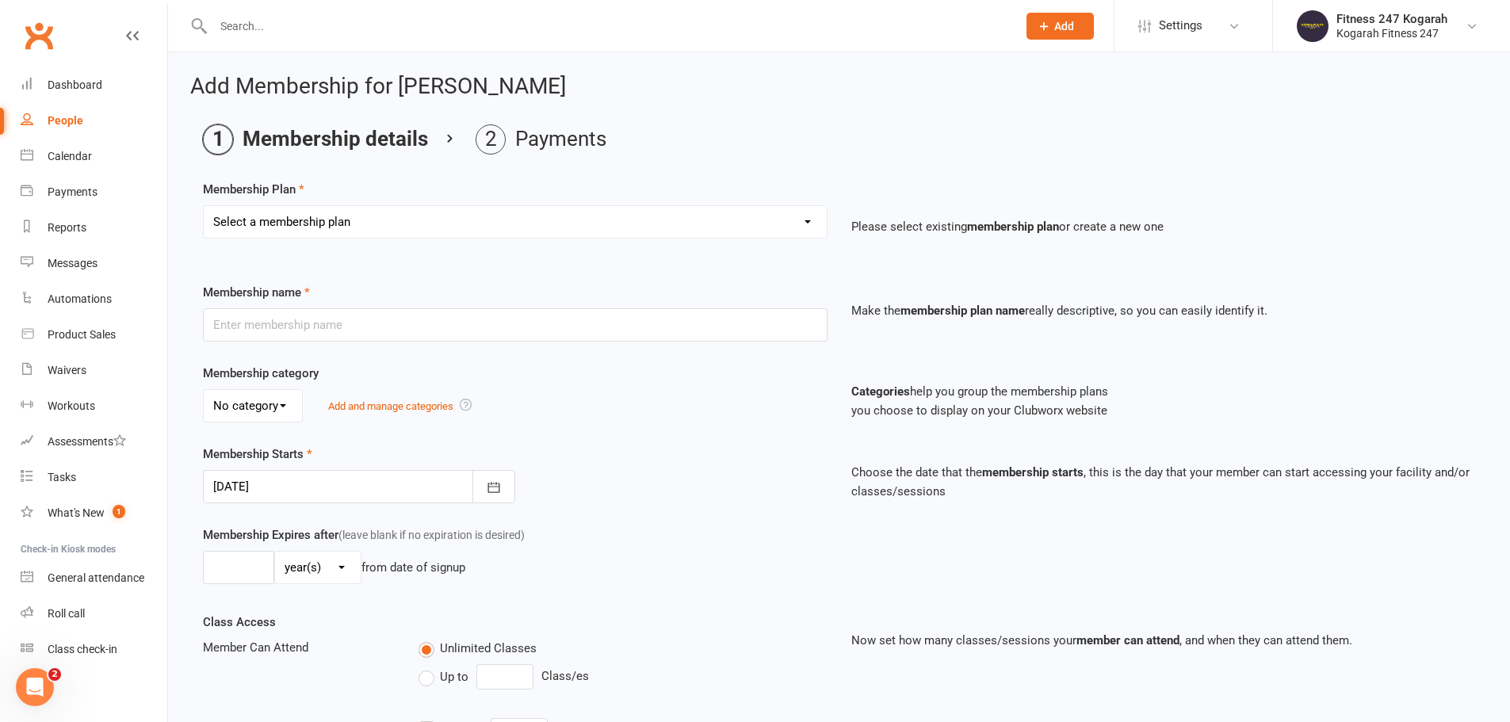
click at [266, 228] on select "Select a membership plan Create new Membership Plan Foundation 19.45 Foundation…" at bounding box center [515, 222] width 623 height 32
select select "15"
click at [204, 206] on select "Select a membership plan Create new Membership Plan Foundation 19.45 Foundation…" at bounding box center [515, 222] width 623 height 32
type input "7 Day Trial"
select select "1"
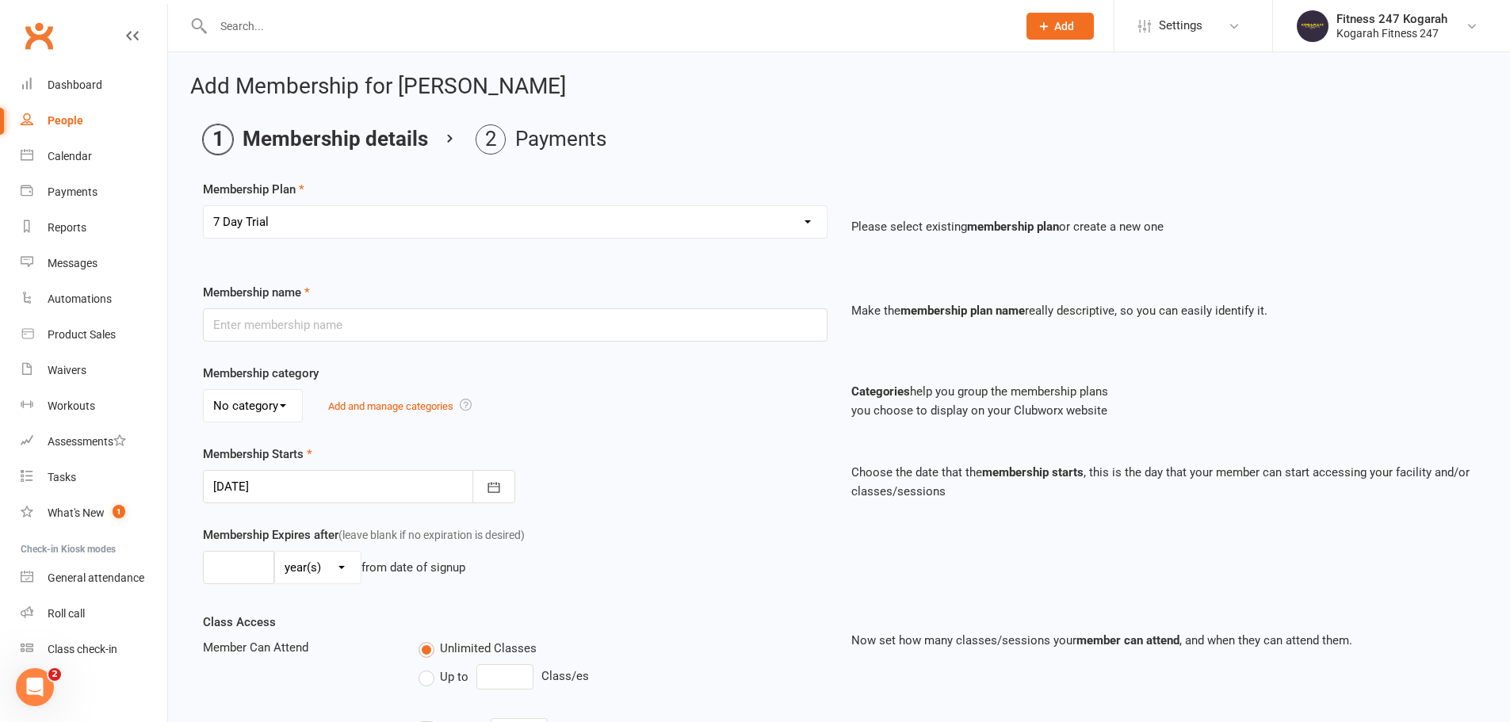
type input "1"
select select "1"
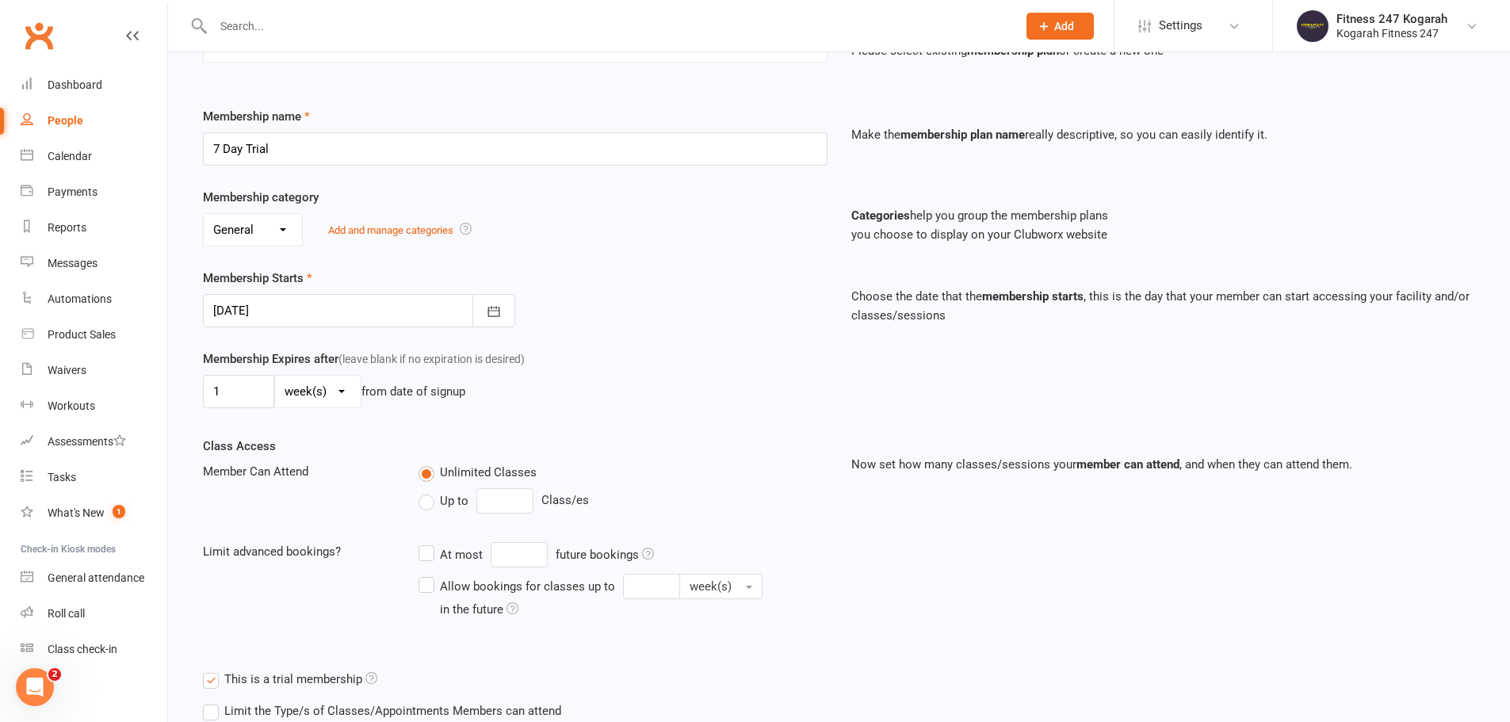
scroll to position [347, 0]
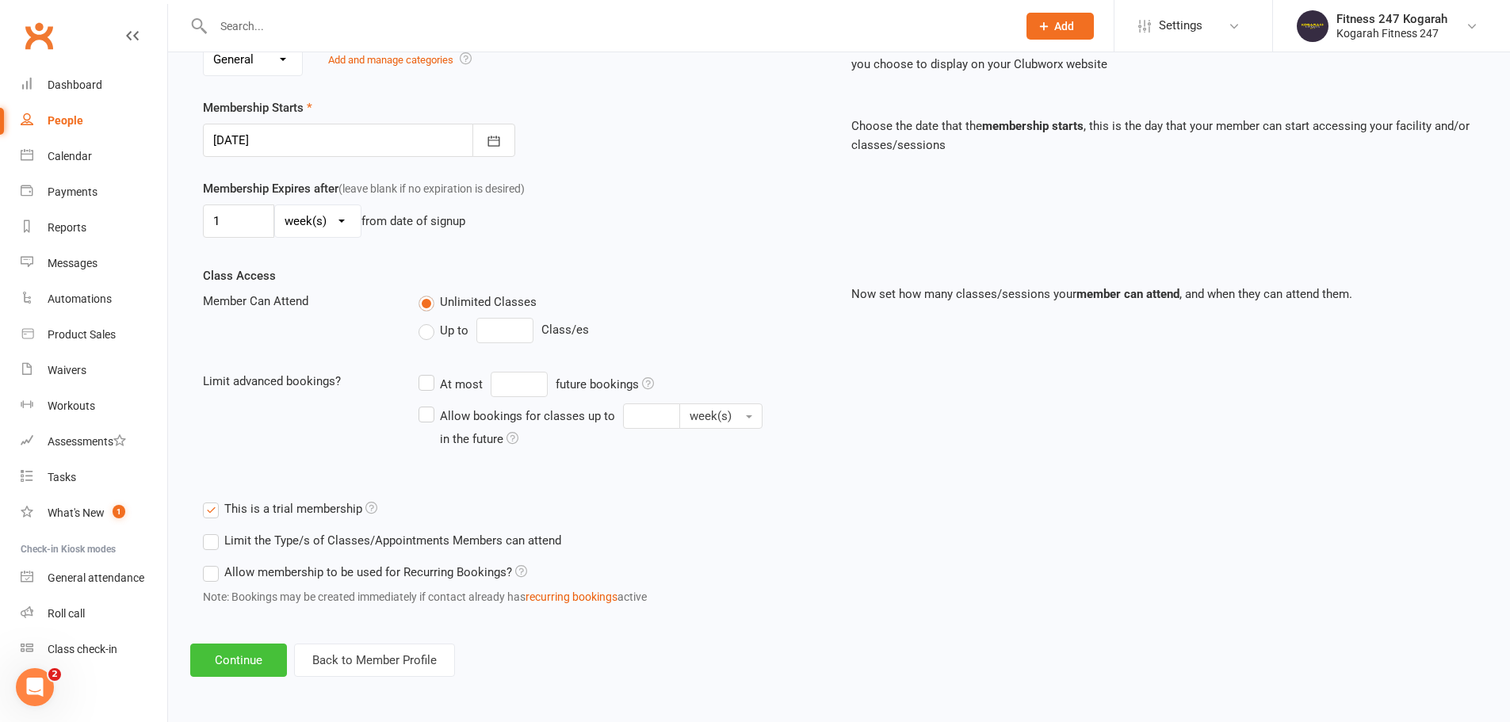
click at [224, 653] on button "Continue" at bounding box center [238, 660] width 97 height 33
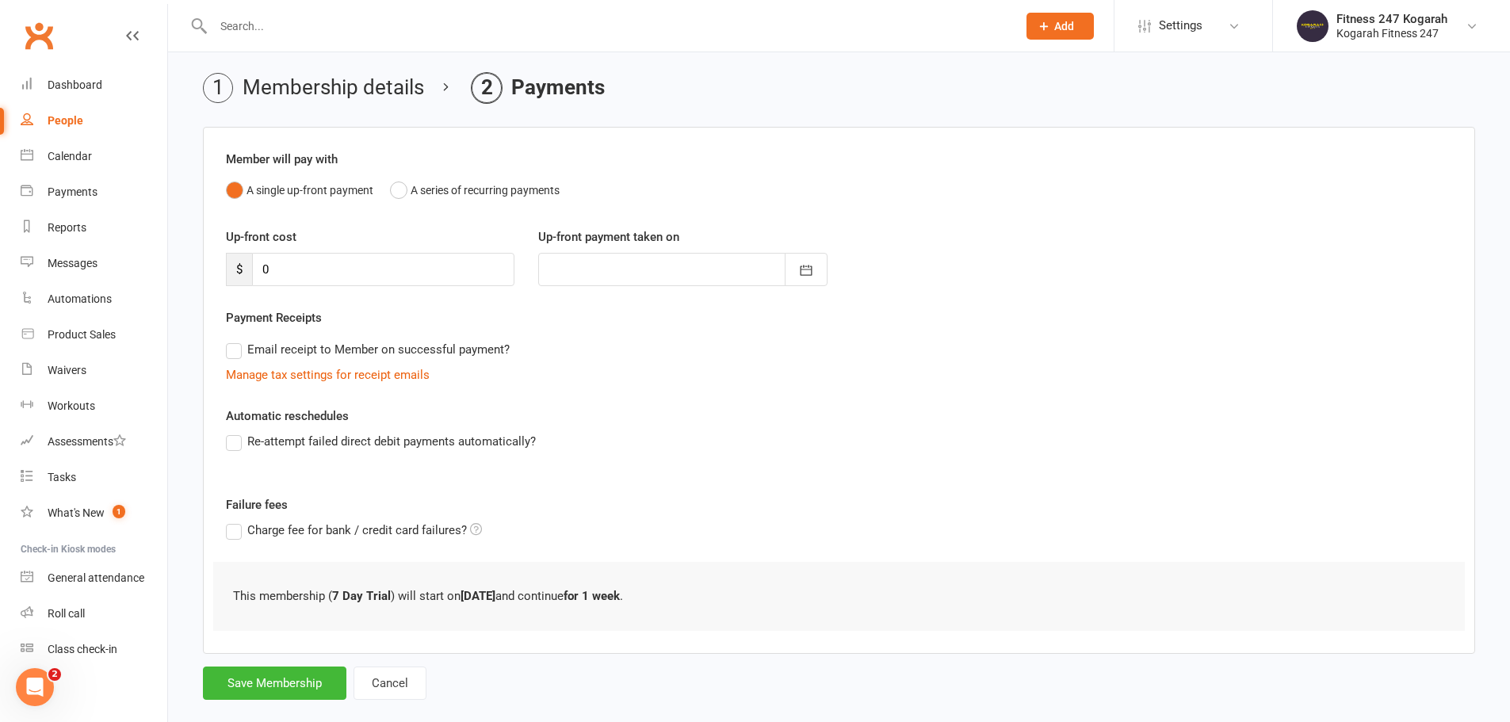
scroll to position [78, 0]
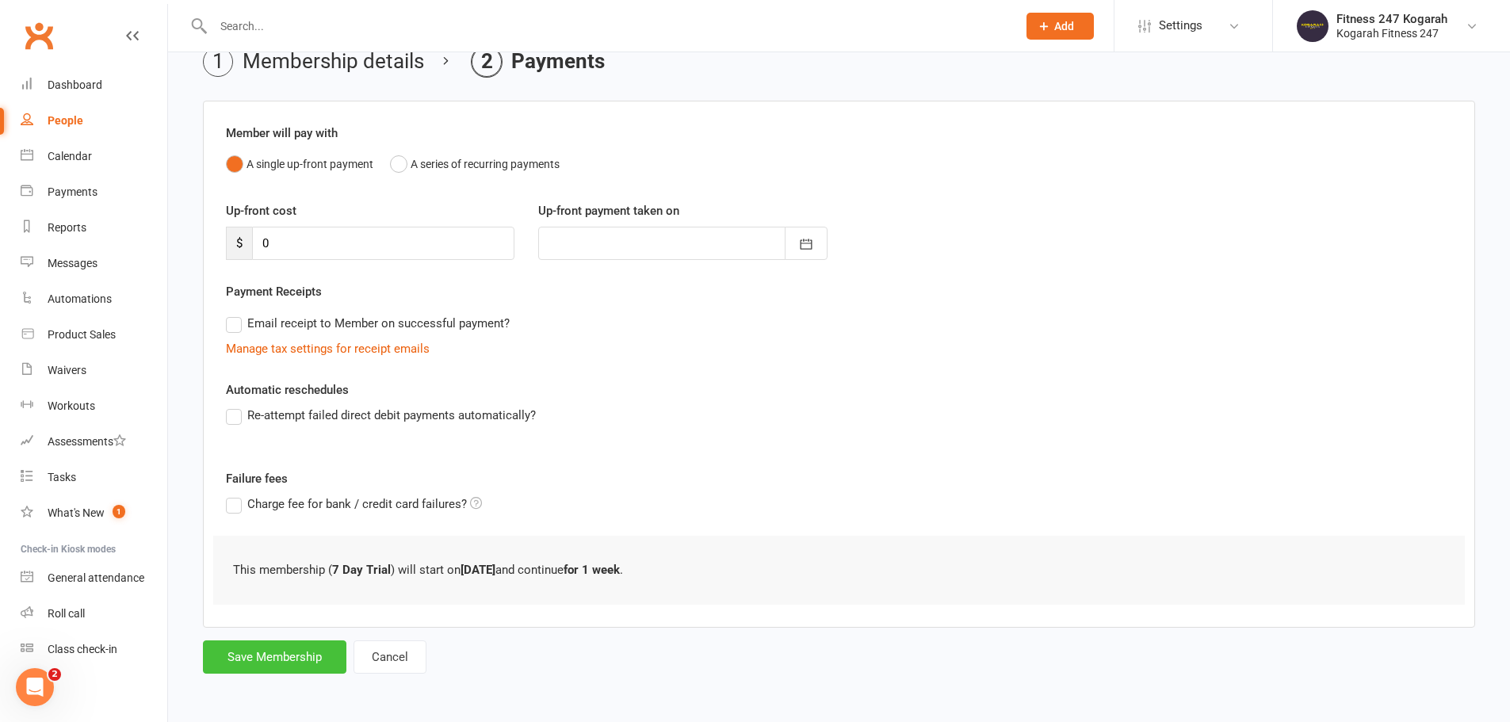
click at [259, 651] on button "Save Membership" at bounding box center [275, 657] width 144 height 33
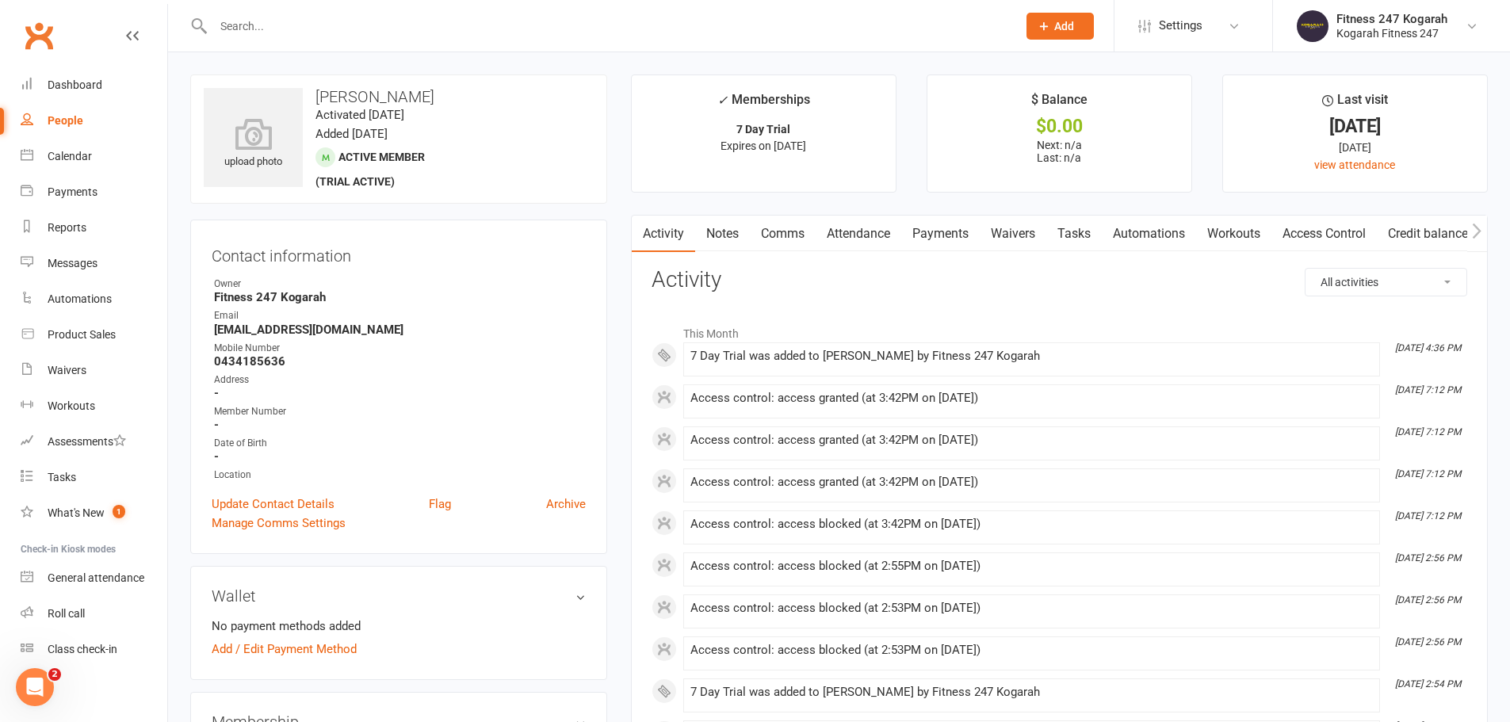
click at [346, 30] on input "text" at bounding box center [608, 26] width 798 height 22
paste input "62406"
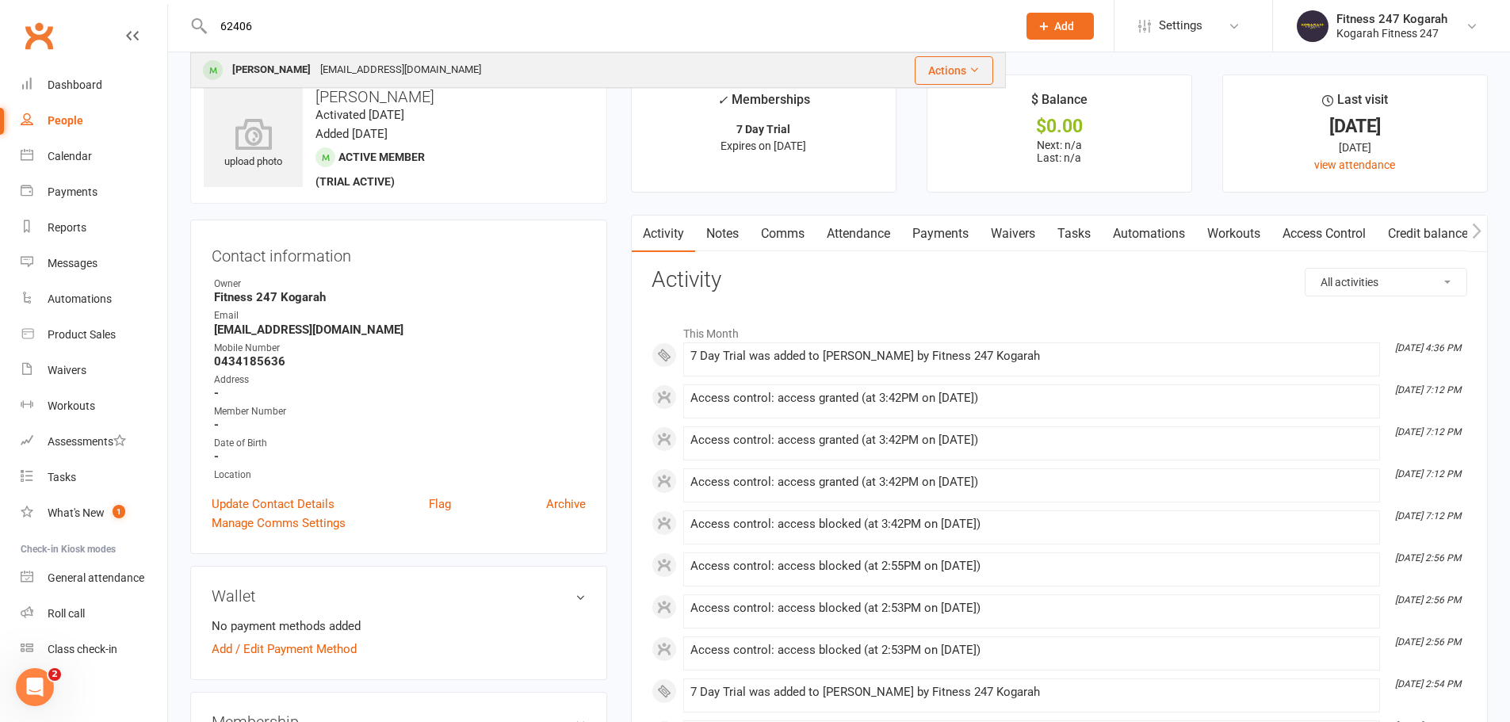
type input "62406"
click at [259, 71] on div "Sujan Mahat" at bounding box center [272, 70] width 88 height 23
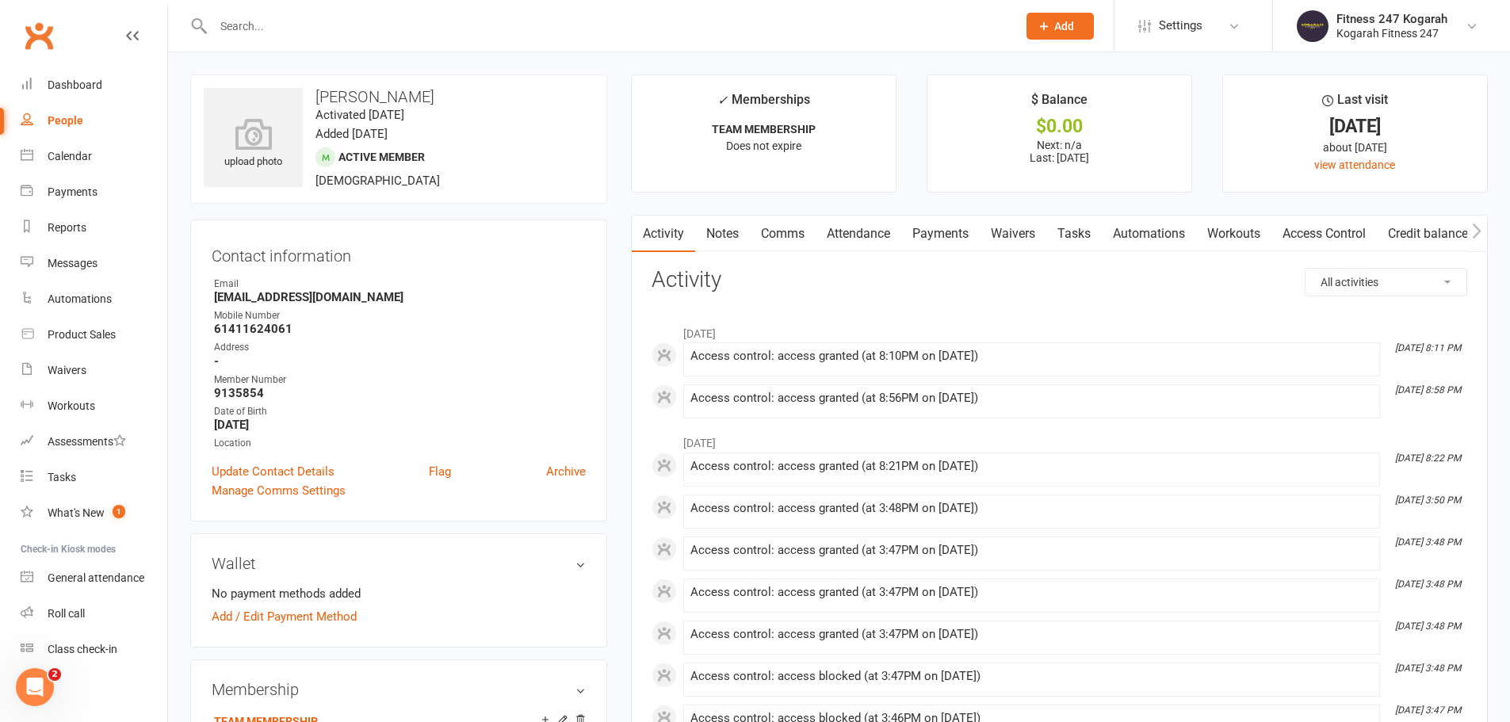
click at [1357, 232] on link "Access Control" at bounding box center [1324, 234] width 105 height 36
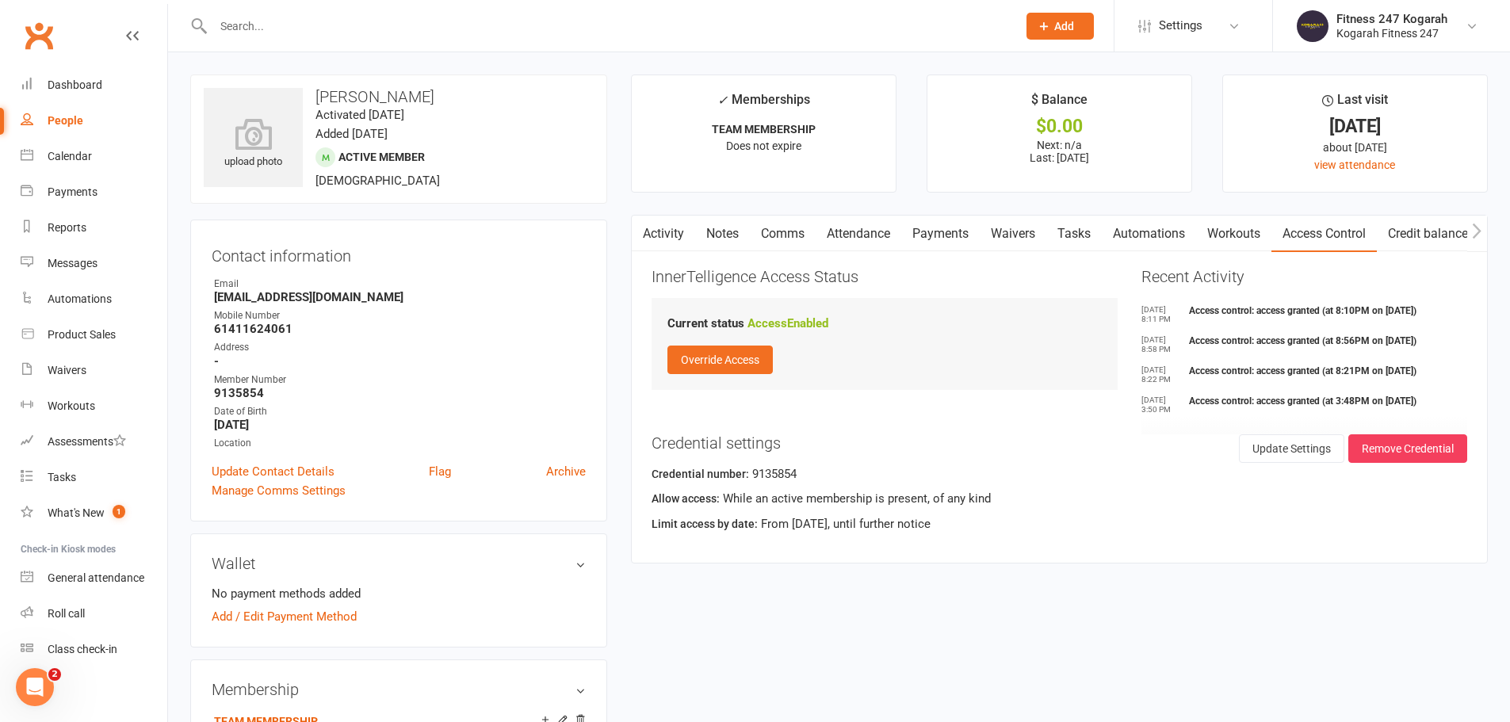
click at [229, 22] on input "text" at bounding box center [608, 26] width 798 height 22
click at [262, 21] on input "62424" at bounding box center [608, 26] width 798 height 22
drag, startPoint x: 223, startPoint y: 34, endPoint x: 246, endPoint y: 27, distance: 24.1
click at [222, 35] on input "62424" at bounding box center [608, 26] width 798 height 22
click at [259, 25] on input "62424" at bounding box center [608, 26] width 798 height 22
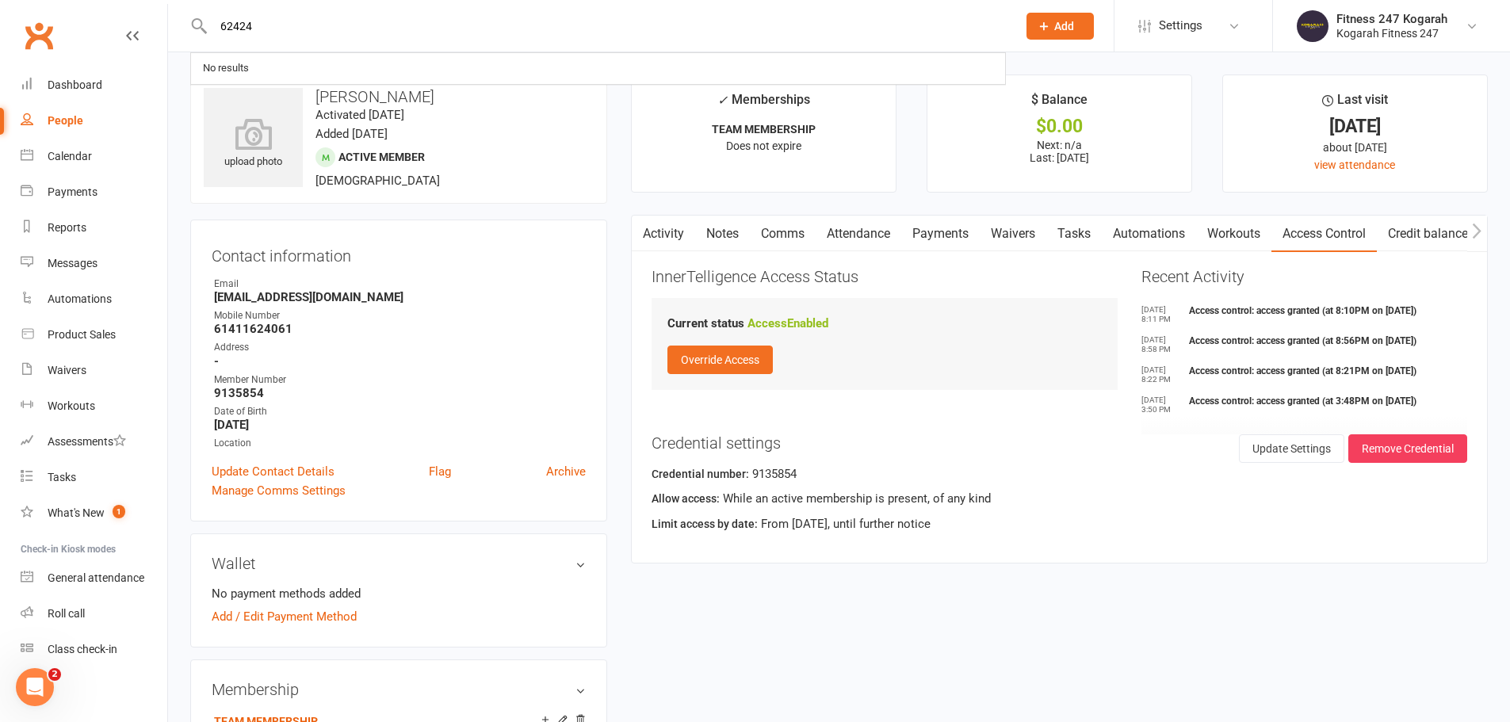
drag, startPoint x: 259, startPoint y: 25, endPoint x: 216, endPoint y: 35, distance: 43.9
click at [216, 34] on input "62424" at bounding box center [608, 26] width 798 height 22
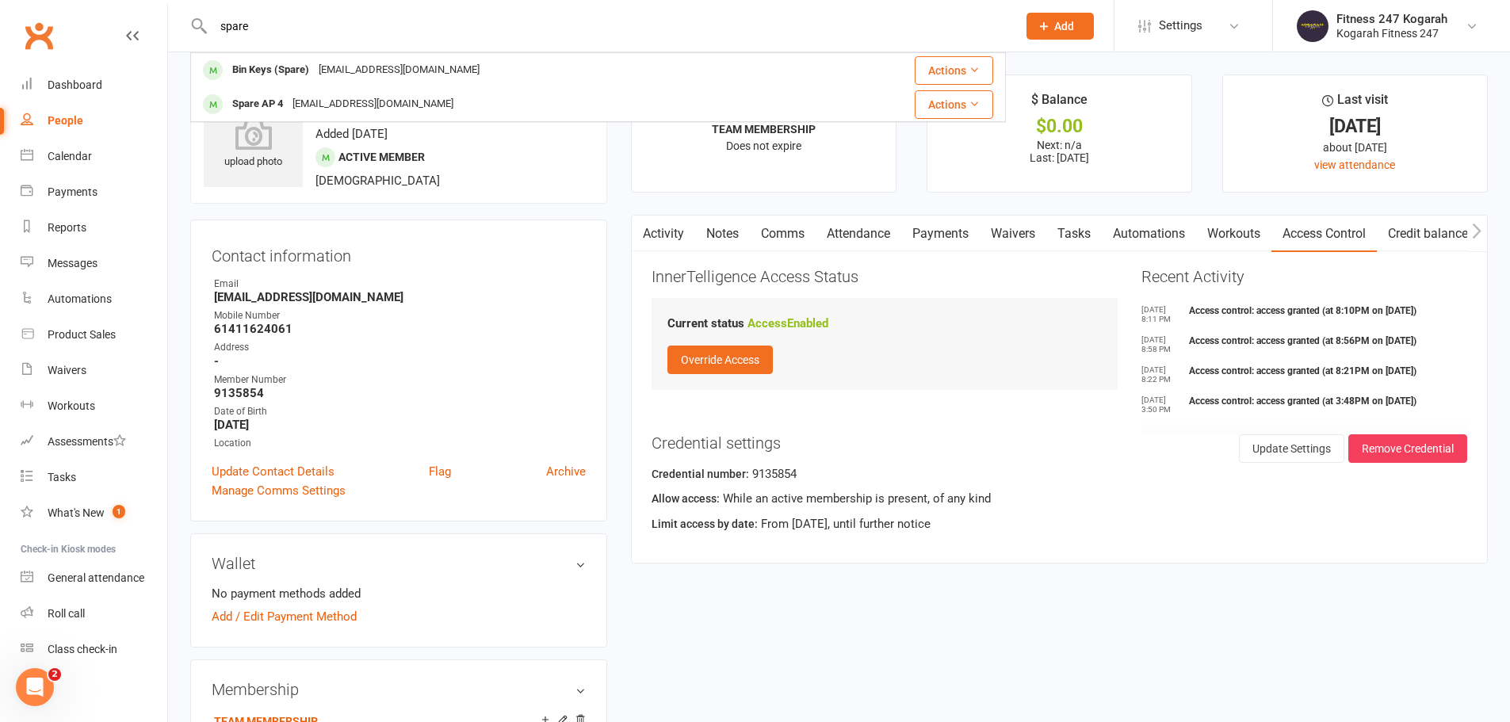
type input "spare"
click at [1050, 29] on icon at bounding box center [1044, 26] width 14 height 14
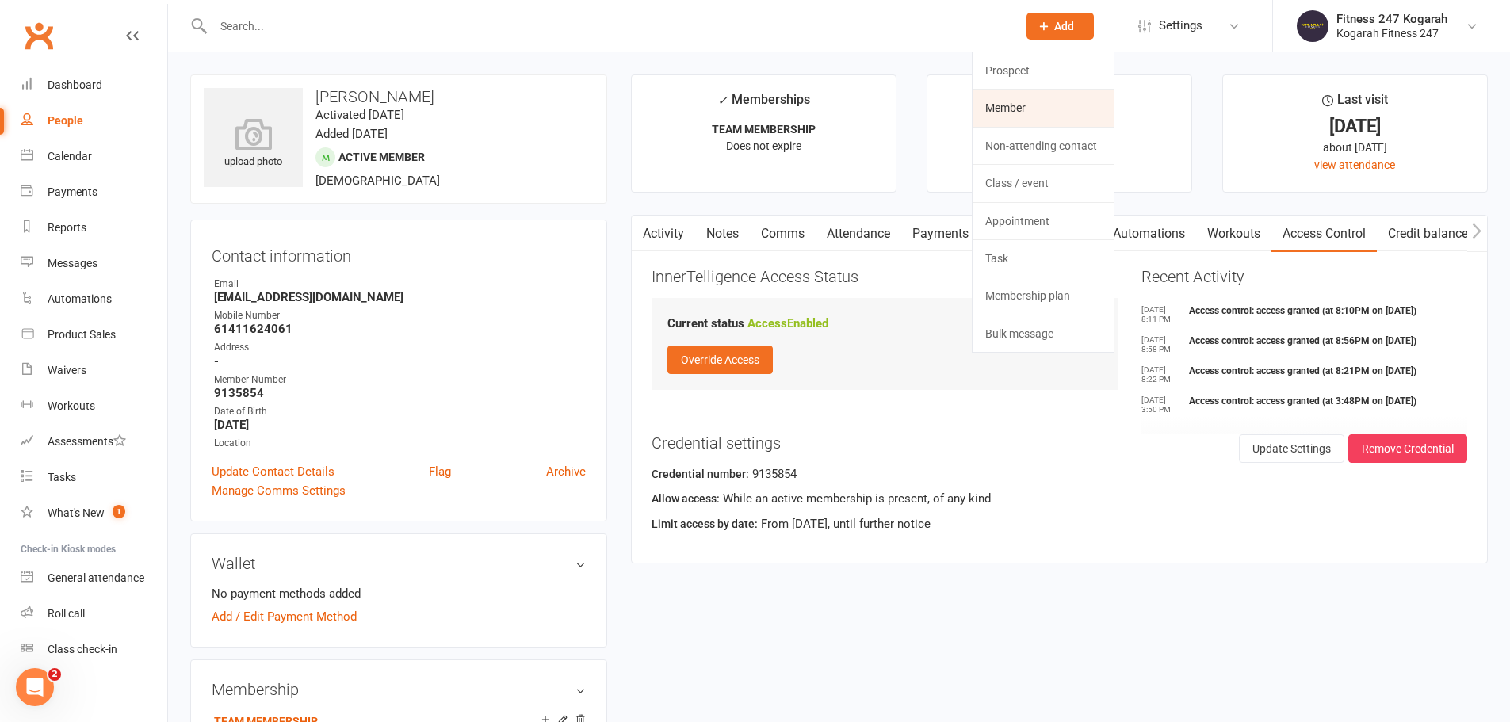
click at [1029, 105] on link "Member" at bounding box center [1043, 108] width 141 height 36
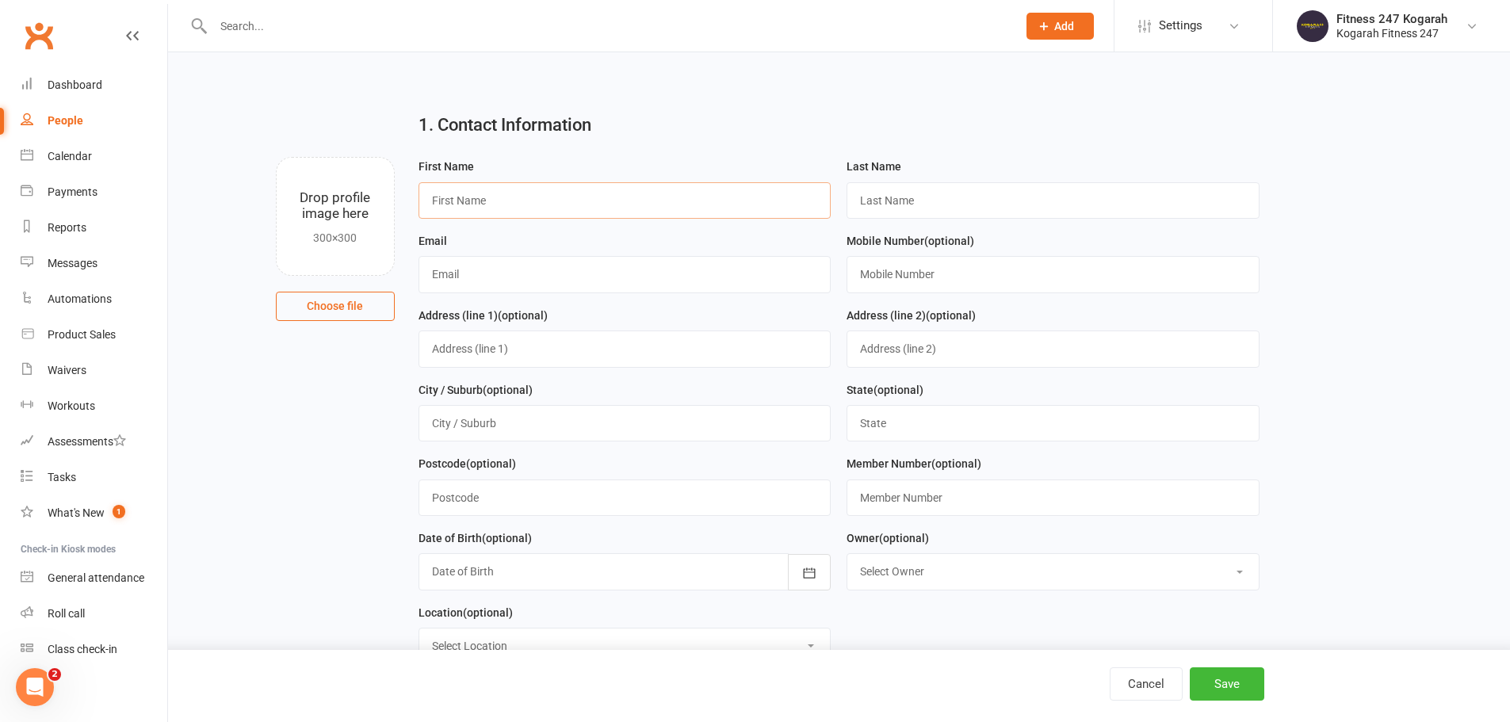
click at [477, 197] on input "text" at bounding box center [625, 200] width 413 height 36
type input "Spare"
type input "AP 8"
click at [521, 275] on input "text" at bounding box center [625, 274] width 413 height 36
paste input "[EMAIL_ADDRESS][DOMAIN_NAME]"
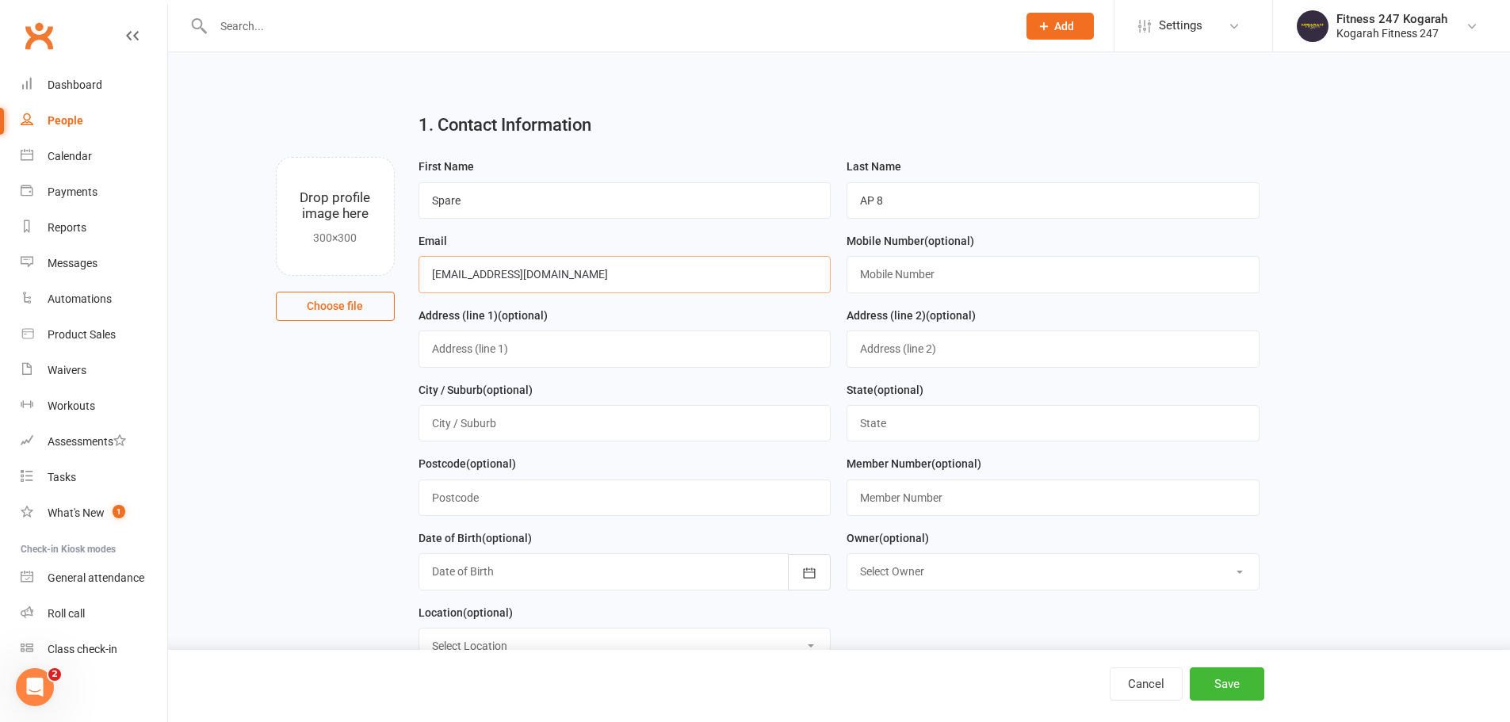
click at [469, 278] on input "[EMAIL_ADDRESS][DOMAIN_NAME]" at bounding box center [625, 274] width 413 height 36
type input "[EMAIL_ADDRESS][DOMAIN_NAME]"
click at [925, 274] on input "text" at bounding box center [1053, 274] width 413 height 36
type input "0404123123"
drag, startPoint x: 954, startPoint y: 275, endPoint x: 854, endPoint y: 281, distance: 100.1
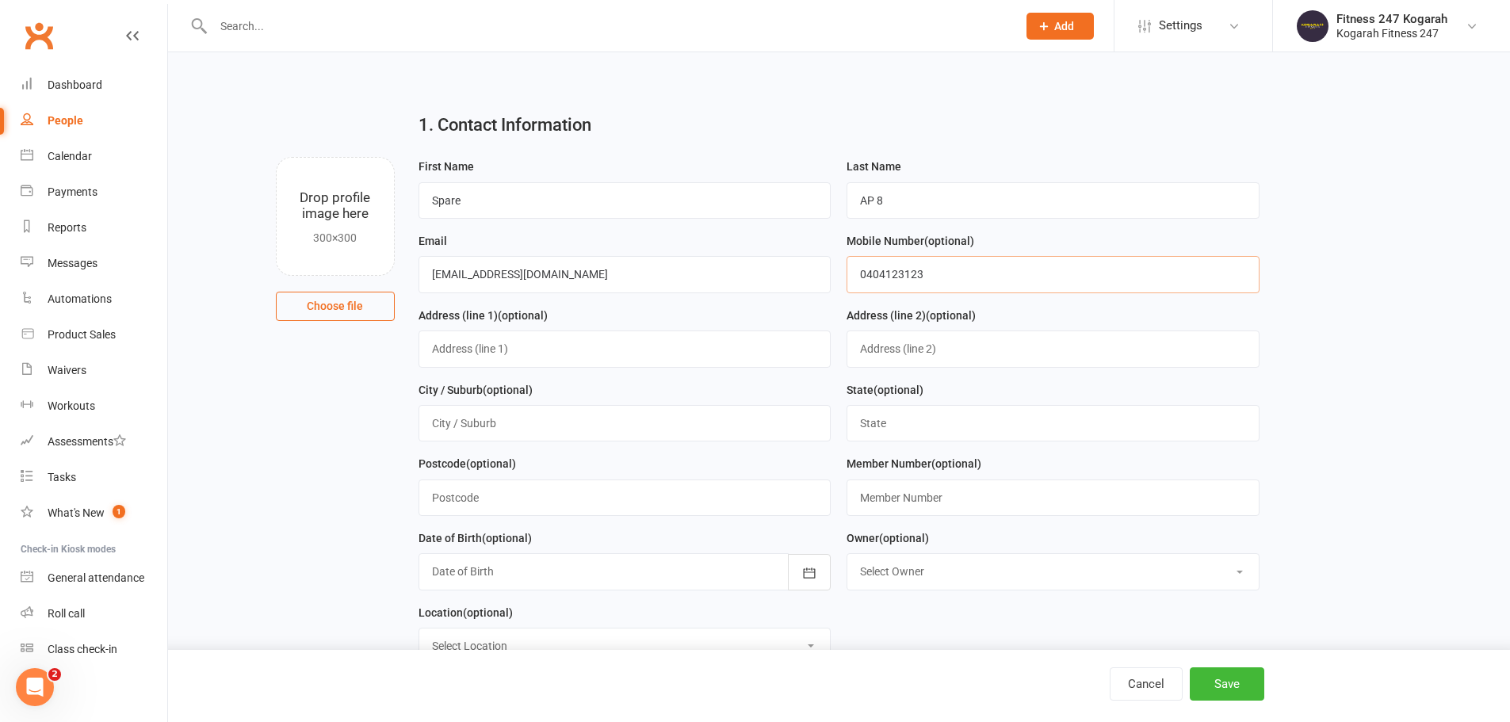
click at [854, 281] on input "0404123123" at bounding box center [1053, 274] width 413 height 36
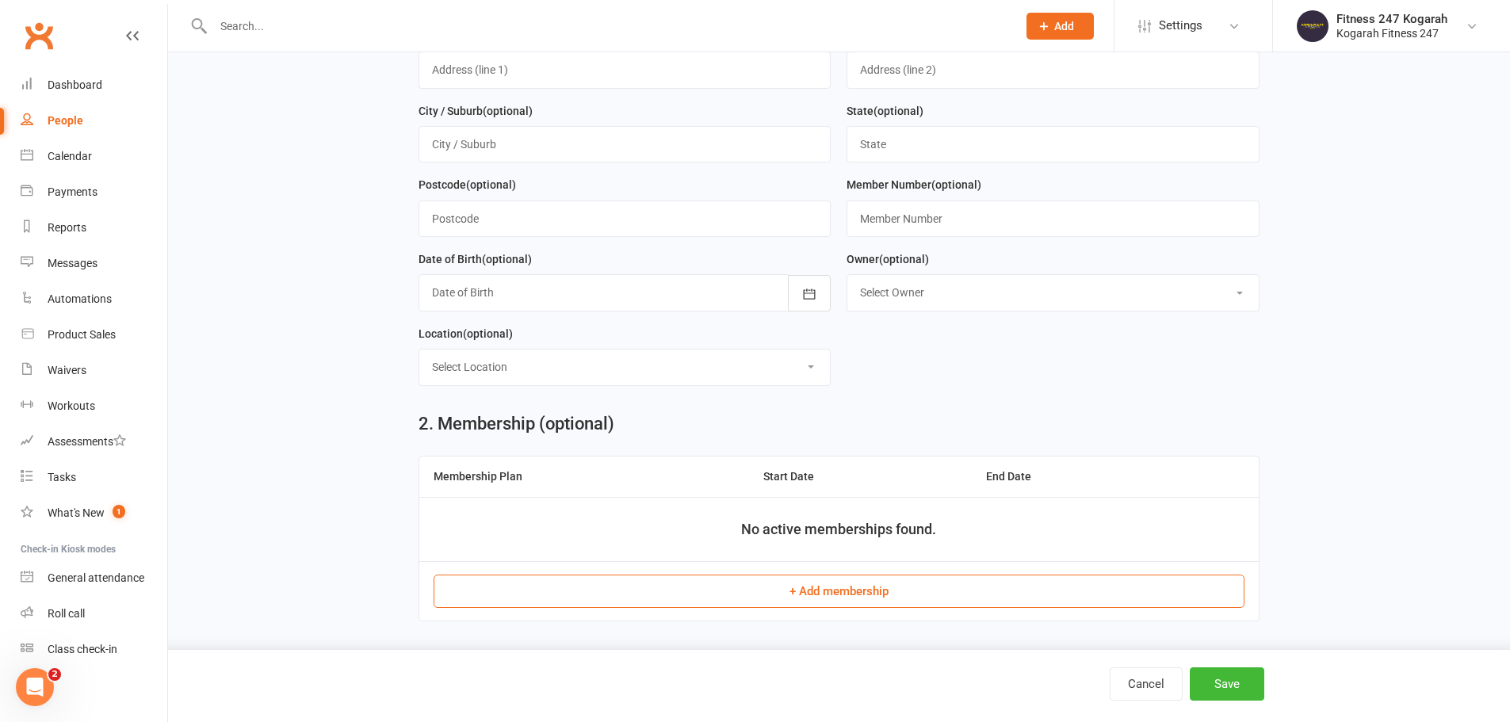
scroll to position [476, 0]
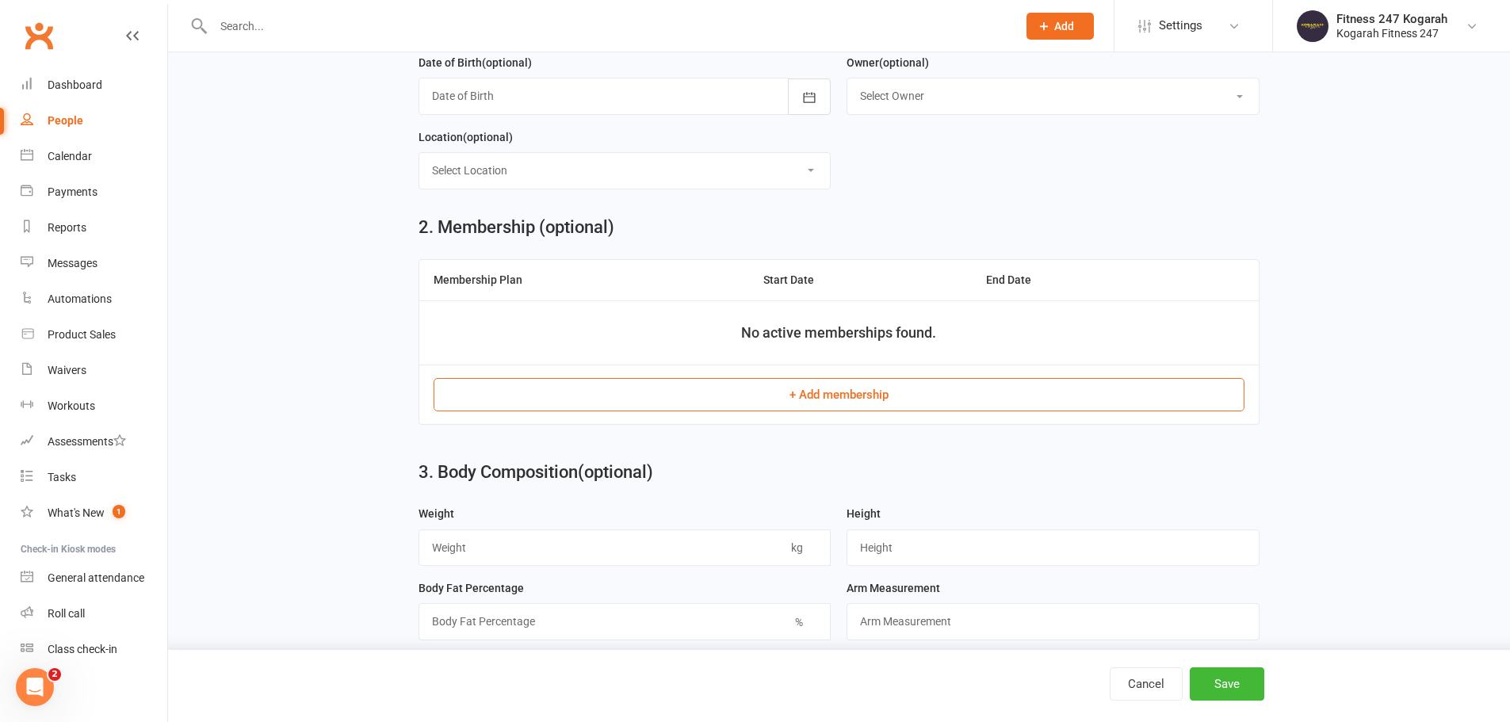
click at [856, 396] on button "+ Add membership" at bounding box center [839, 394] width 811 height 33
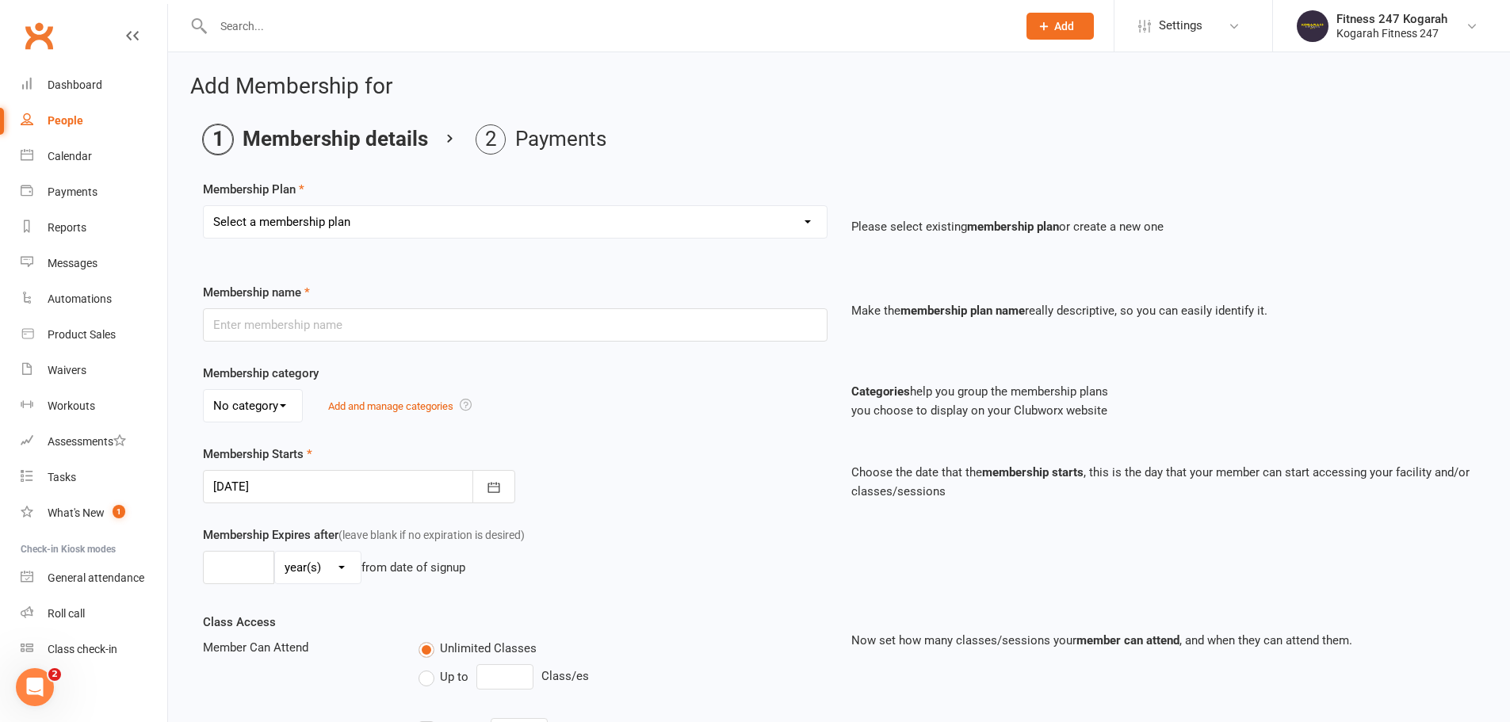
click at [369, 210] on select "Select a membership plan Create new Membership Plan Foundation 19.45 Foundation…" at bounding box center [515, 222] width 623 height 32
select select "18"
click at [204, 206] on select "Select a membership plan Create new Membership Plan Foundation 19.45 Foundation…" at bounding box center [515, 222] width 623 height 32
type input "TEAM MEMBERSHIP"
select select "2"
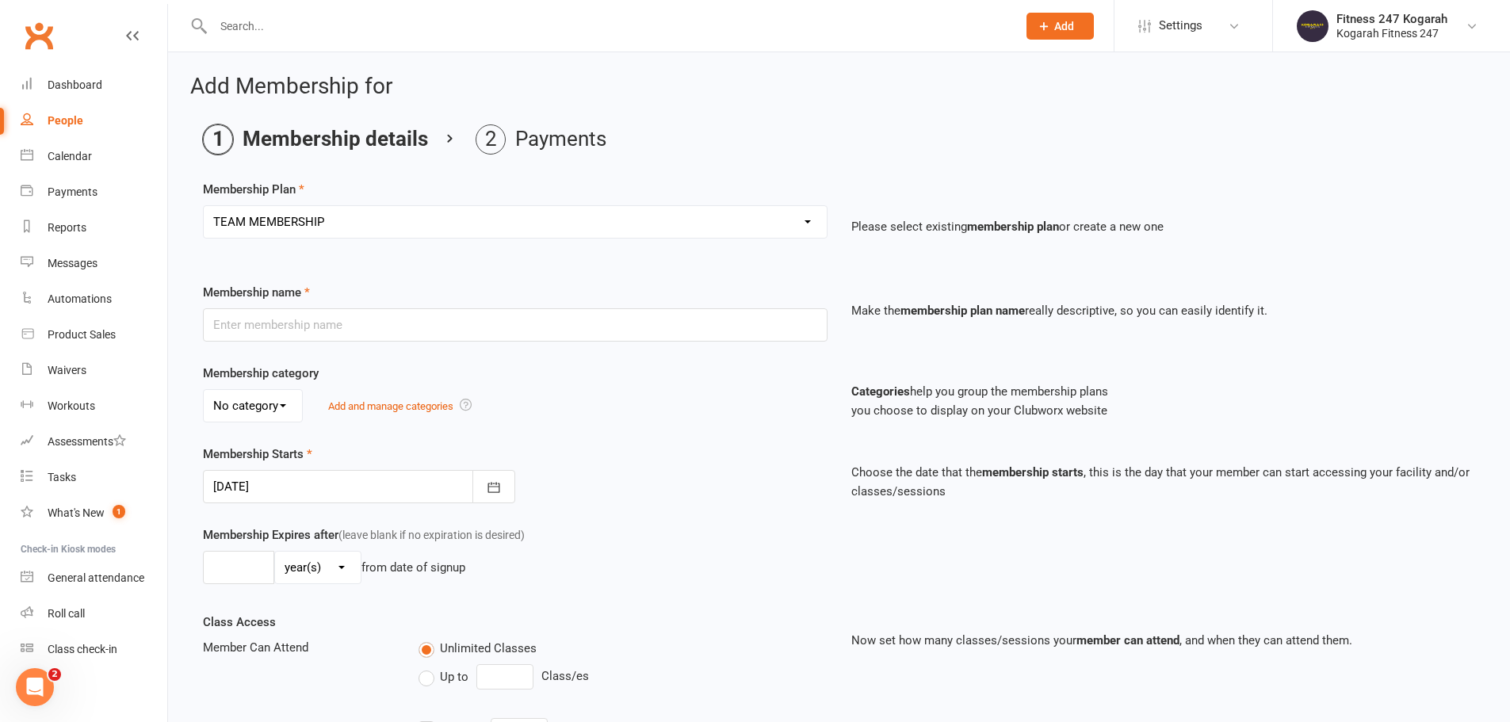
type input "0"
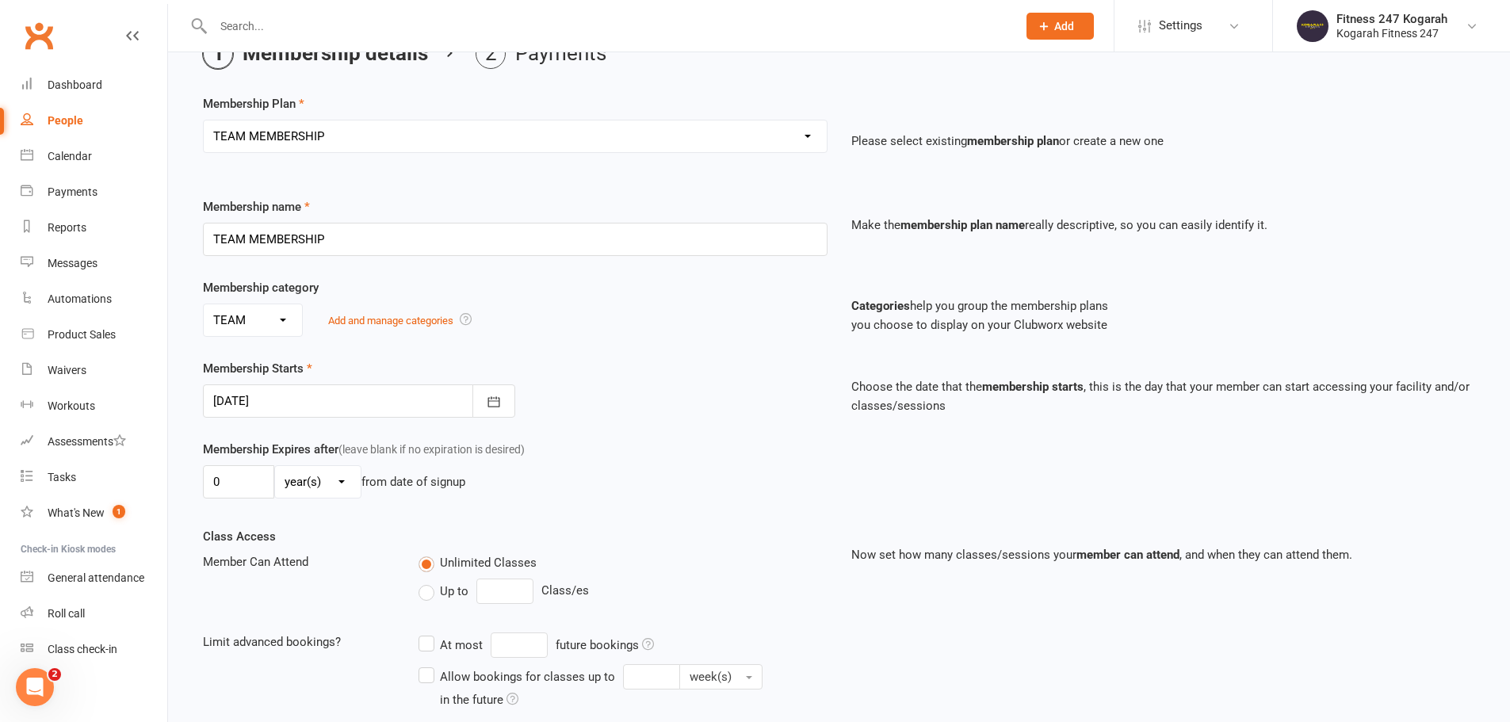
scroll to position [347, 0]
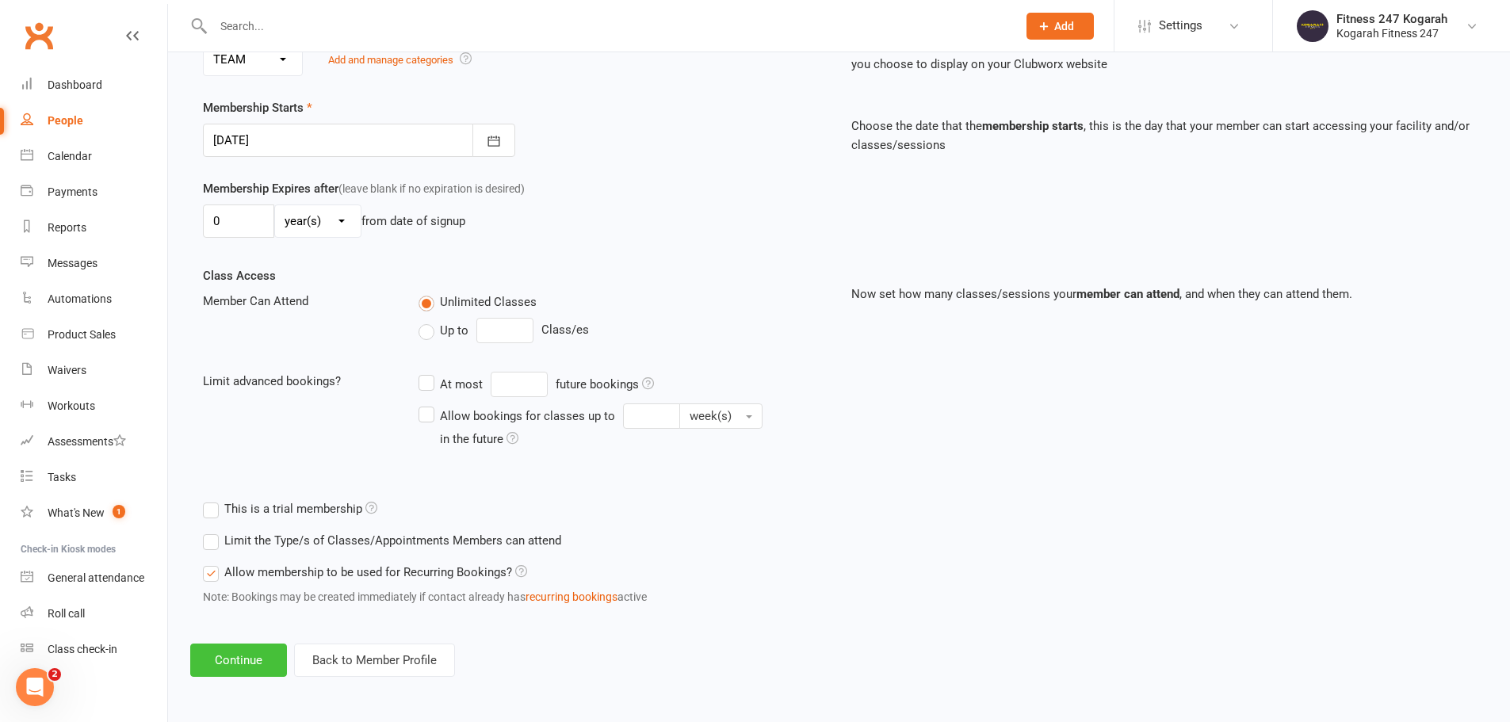
click at [253, 660] on button "Continue" at bounding box center [238, 660] width 97 height 33
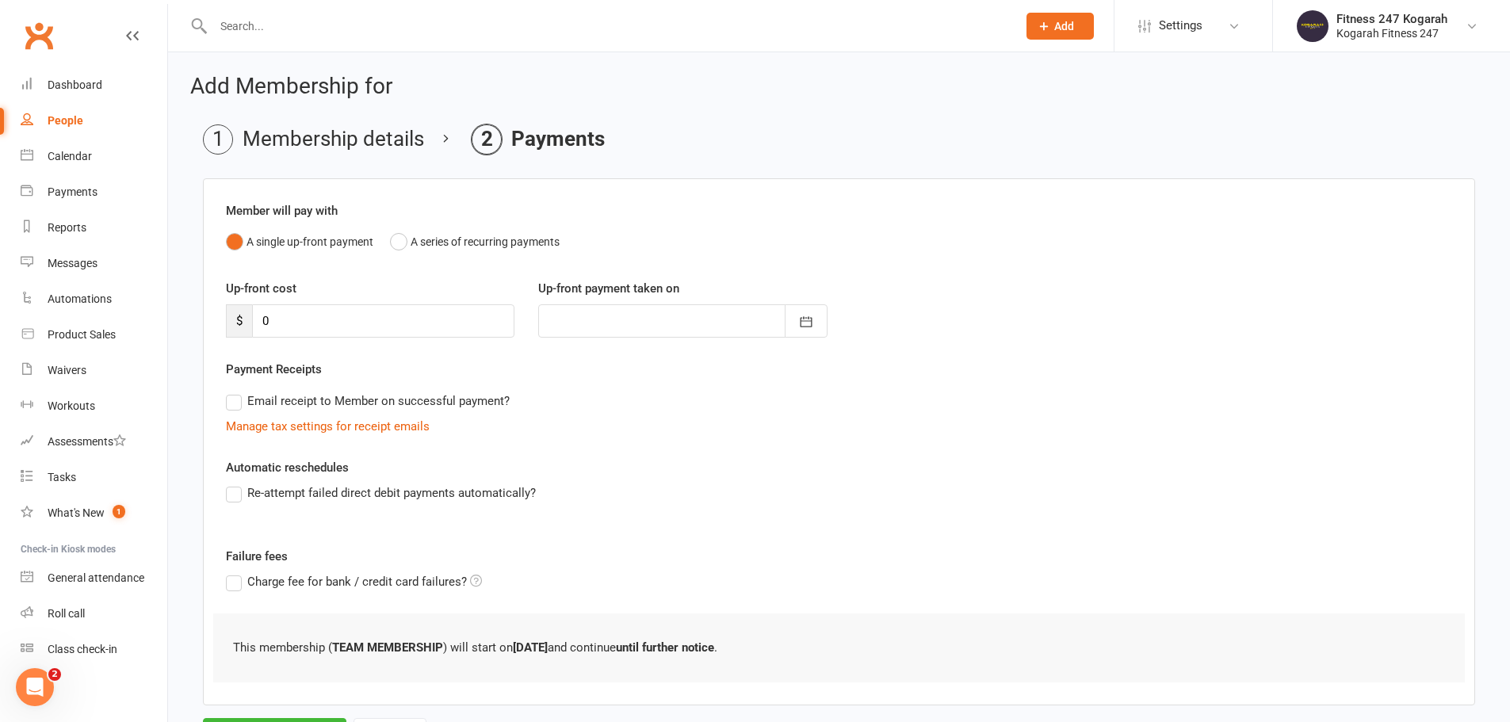
scroll to position [78, 0]
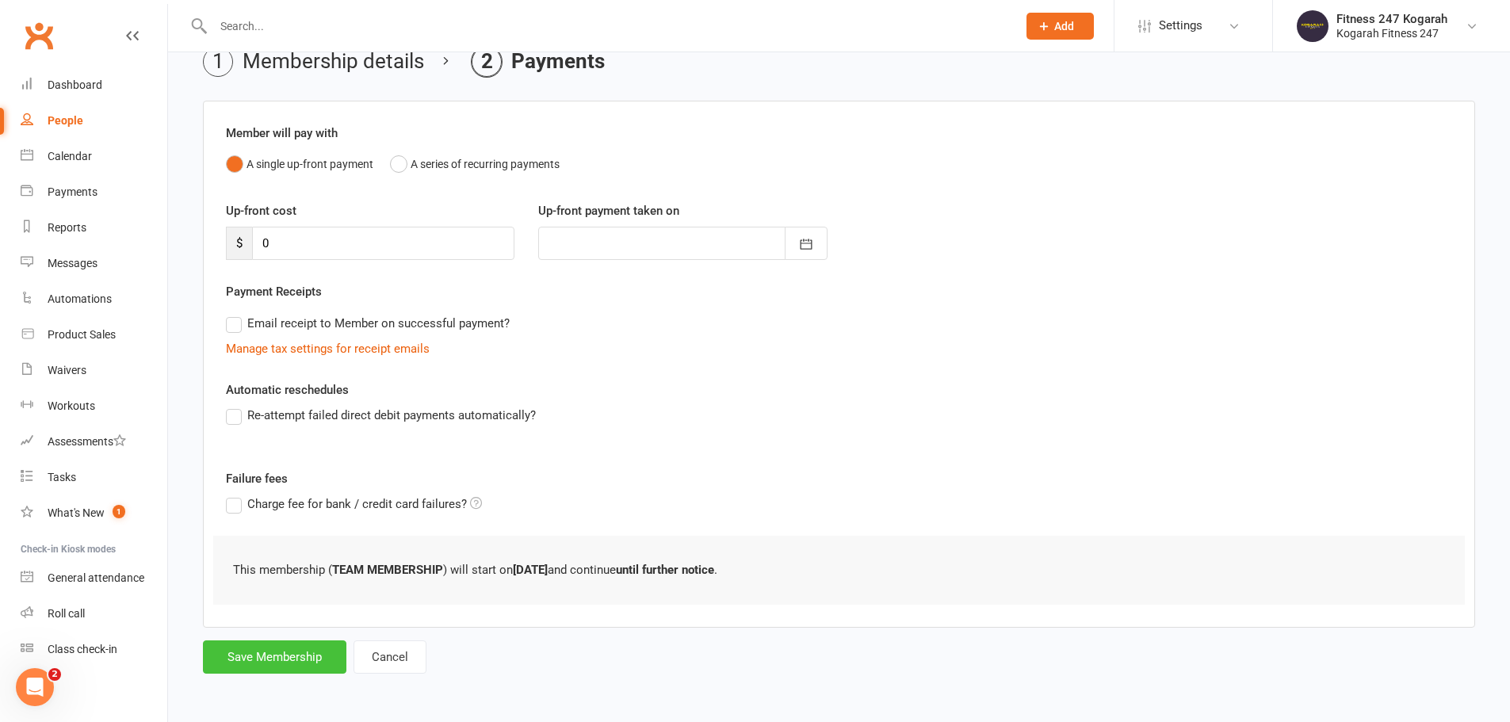
click at [291, 648] on button "Save Membership" at bounding box center [275, 657] width 144 height 33
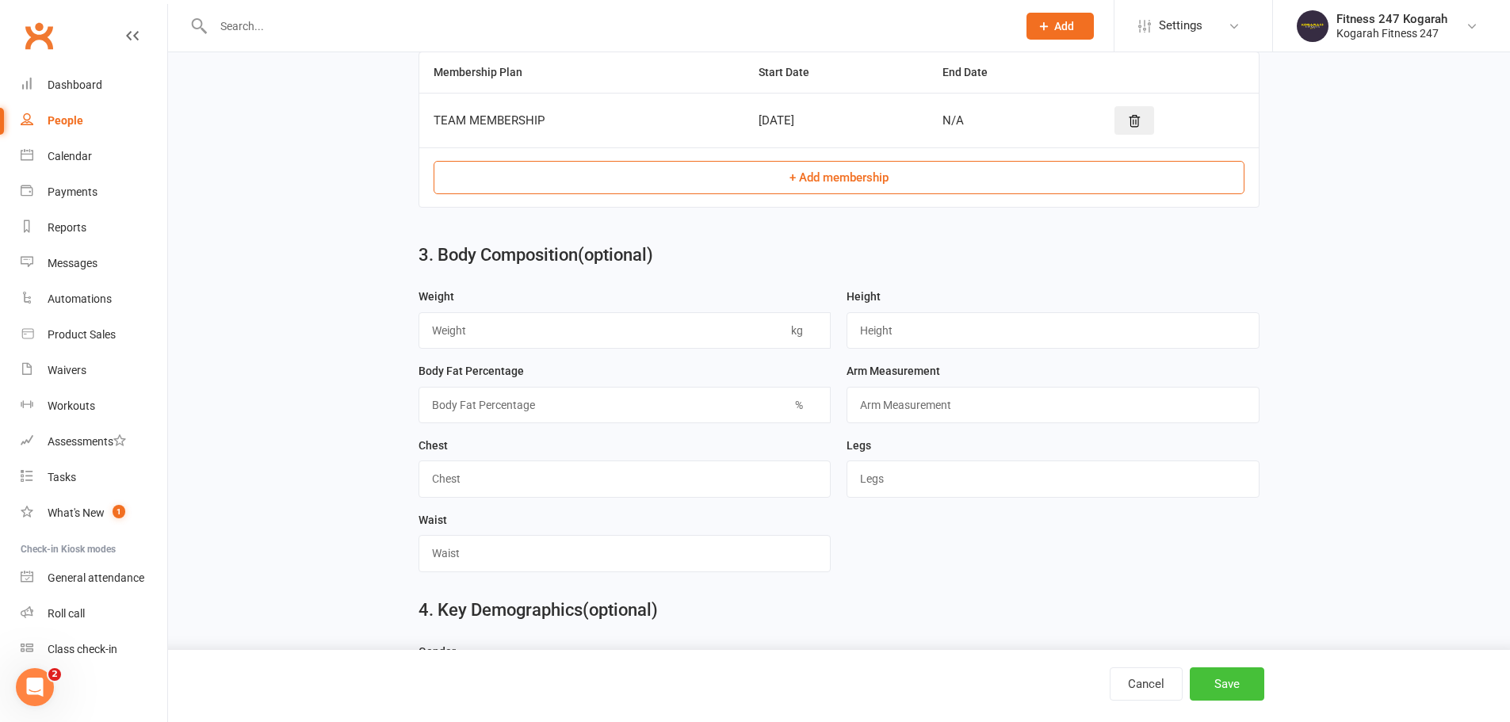
drag, startPoint x: 1228, startPoint y: 687, endPoint x: 1225, endPoint y: 671, distance: 16.2
click at [1228, 686] on button "Save" at bounding box center [1227, 684] width 75 height 33
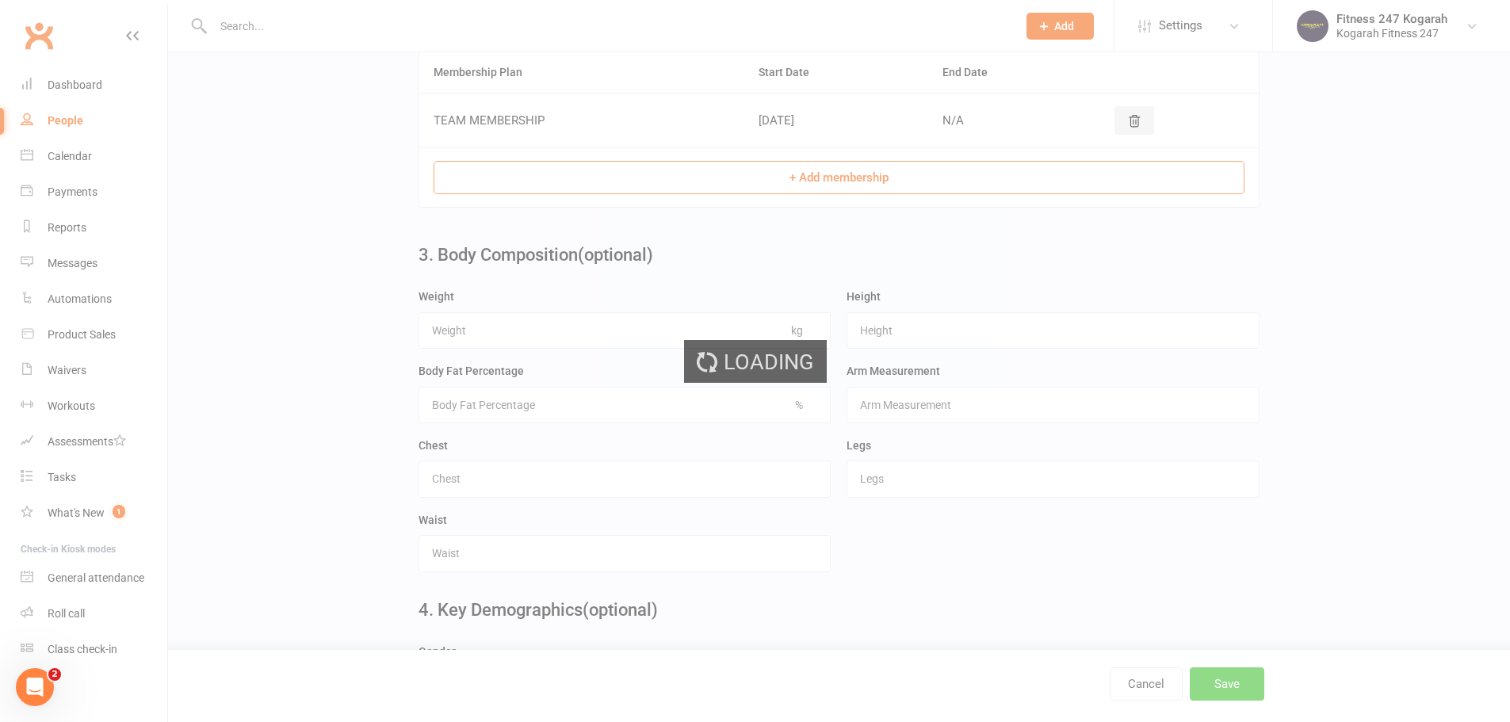
scroll to position [0, 0]
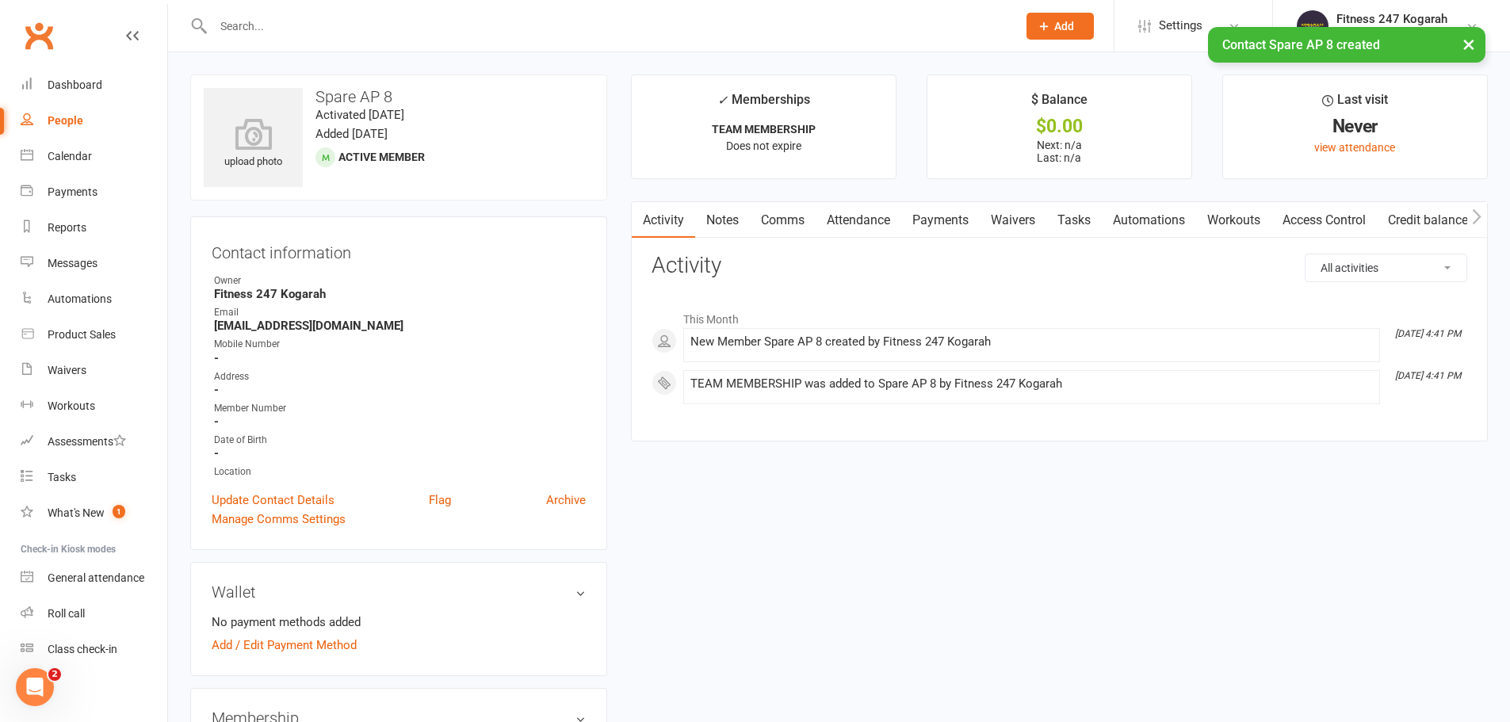
click at [1304, 217] on link "Access Control" at bounding box center [1324, 220] width 105 height 36
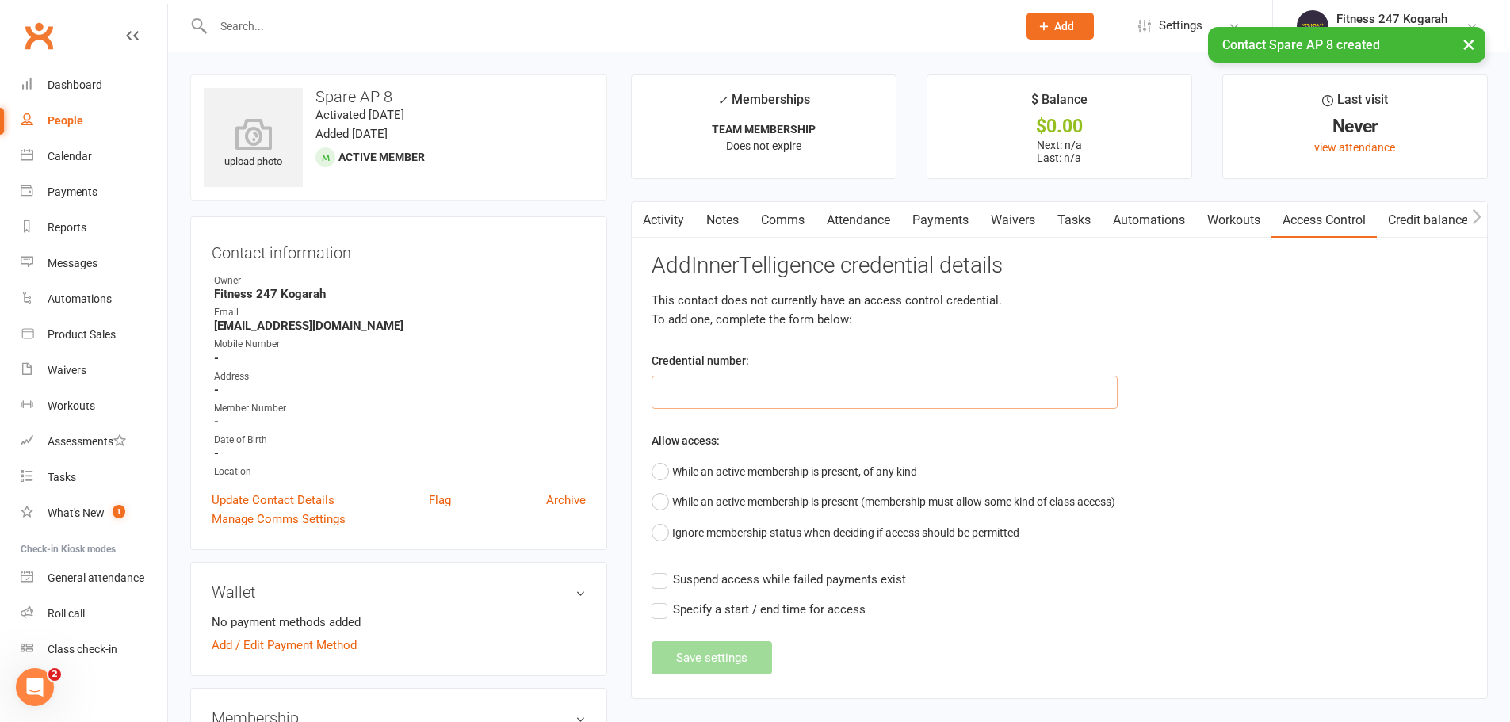
click at [695, 394] on input "text" at bounding box center [885, 392] width 466 height 33
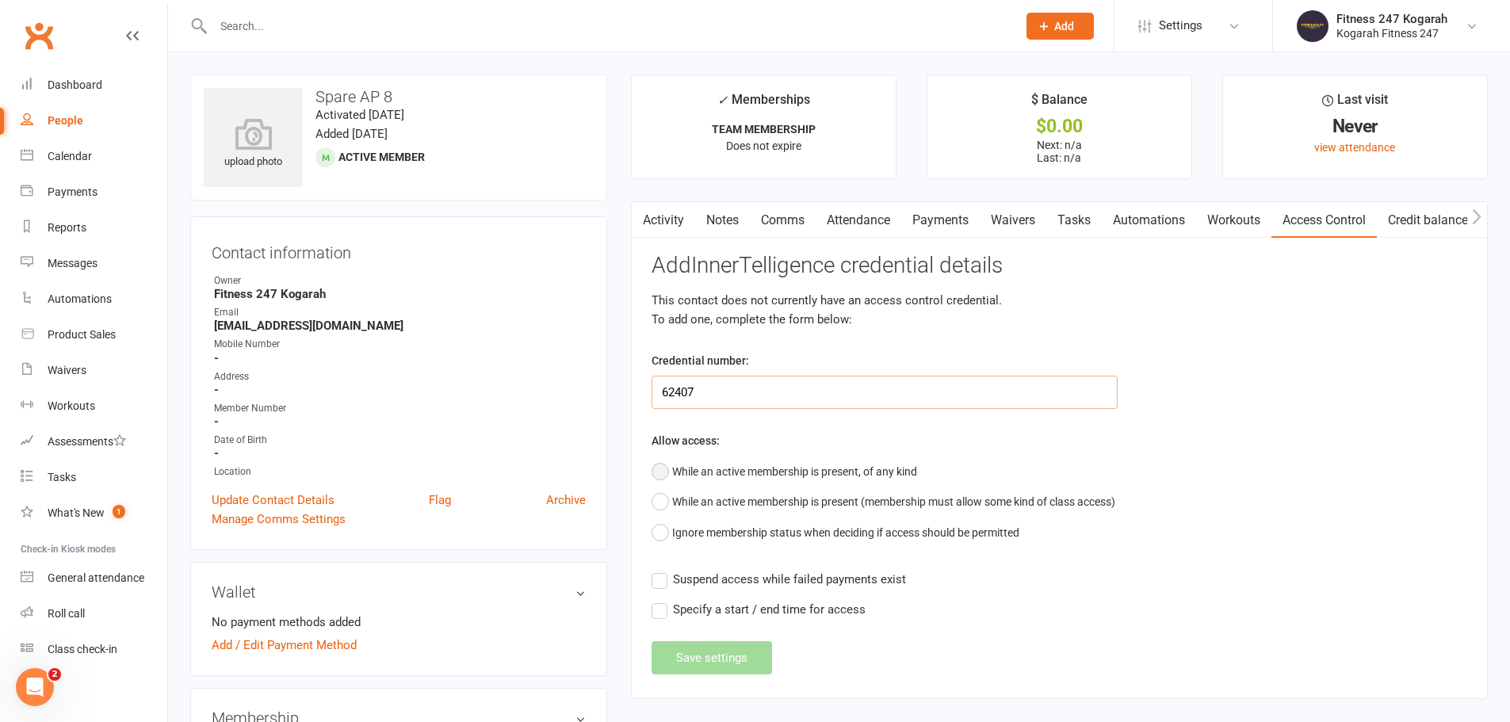
type input "62407"
click at [693, 472] on button "While an active membership is present, of any kind" at bounding box center [785, 472] width 266 height 30
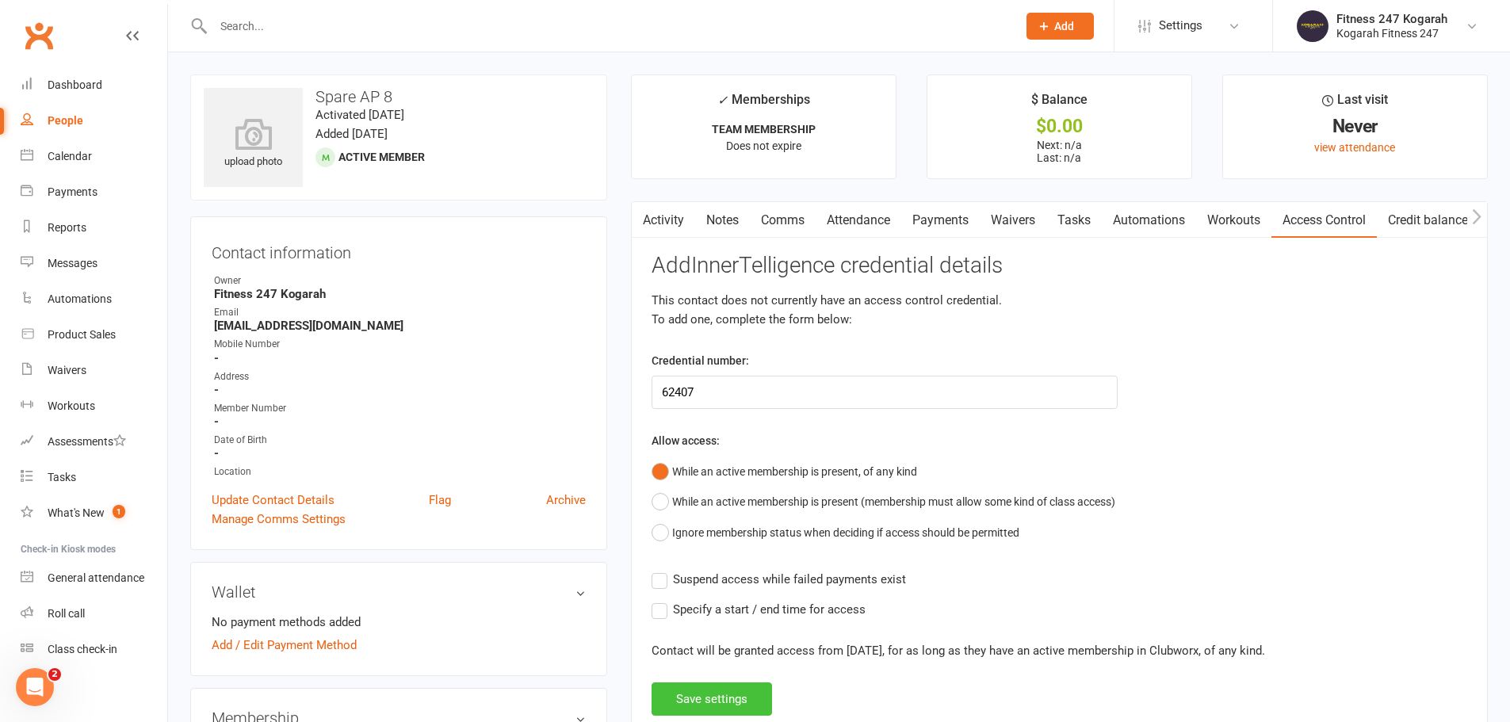
click at [702, 705] on button "Save settings" at bounding box center [712, 699] width 121 height 33
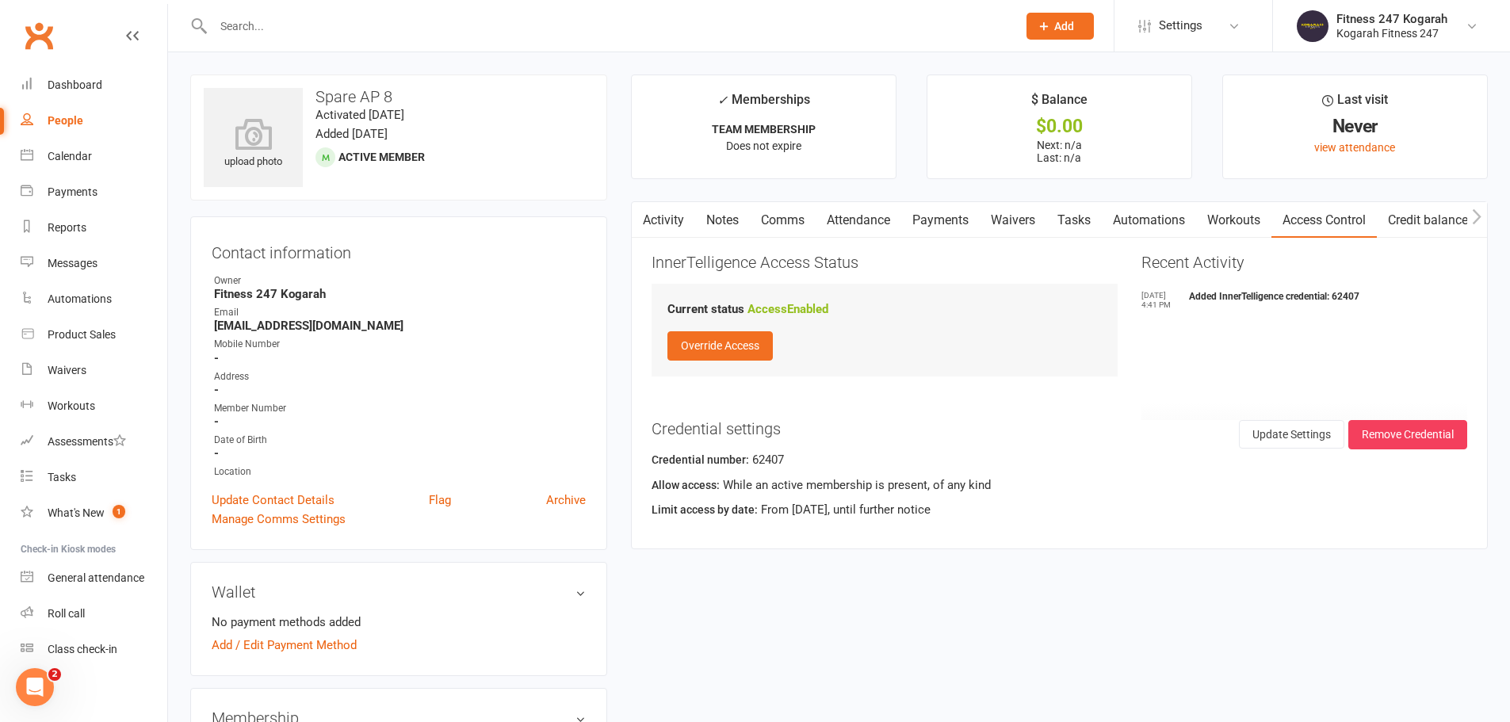
click at [1048, 16] on button "Add" at bounding box center [1060, 26] width 67 height 27
click at [1044, 110] on link "Member" at bounding box center [1043, 108] width 141 height 36
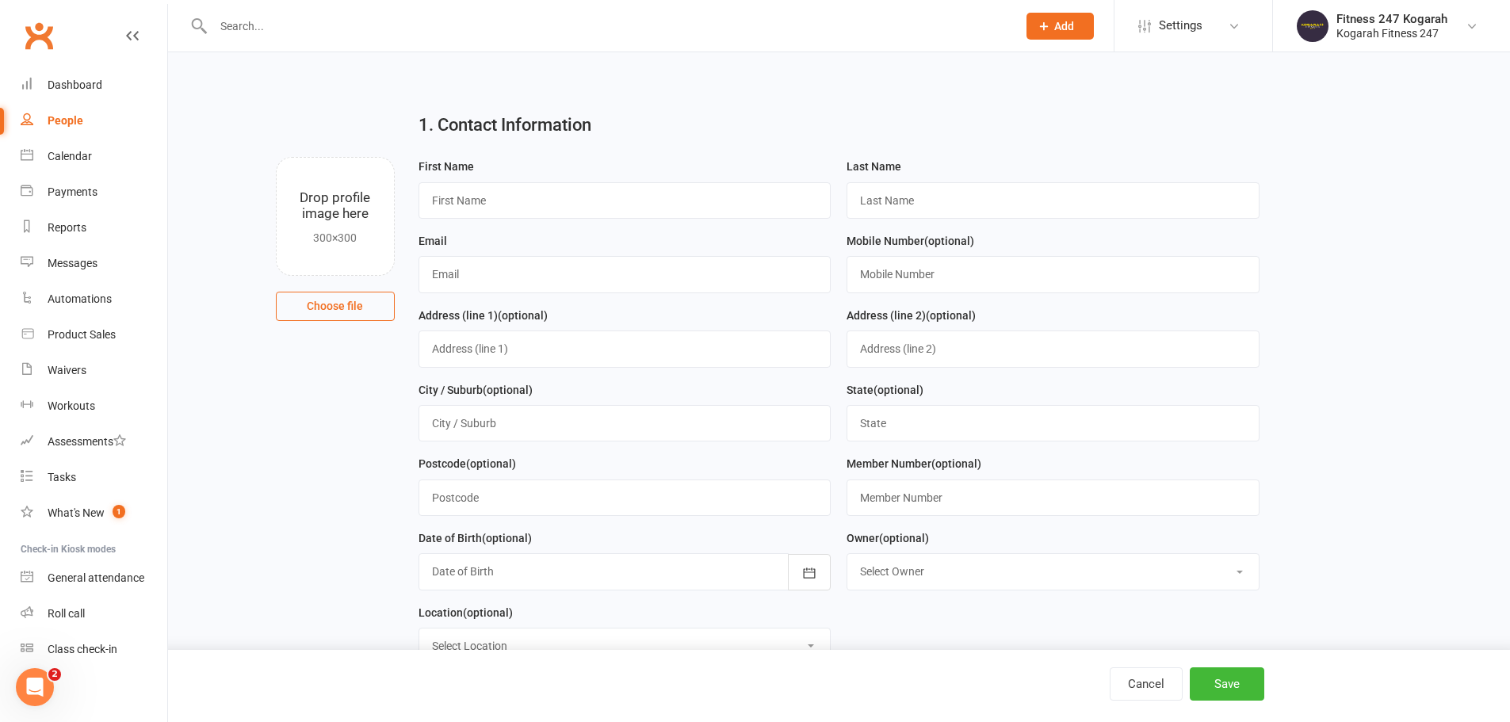
click at [361, 27] on input "text" at bounding box center [608, 26] width 798 height 22
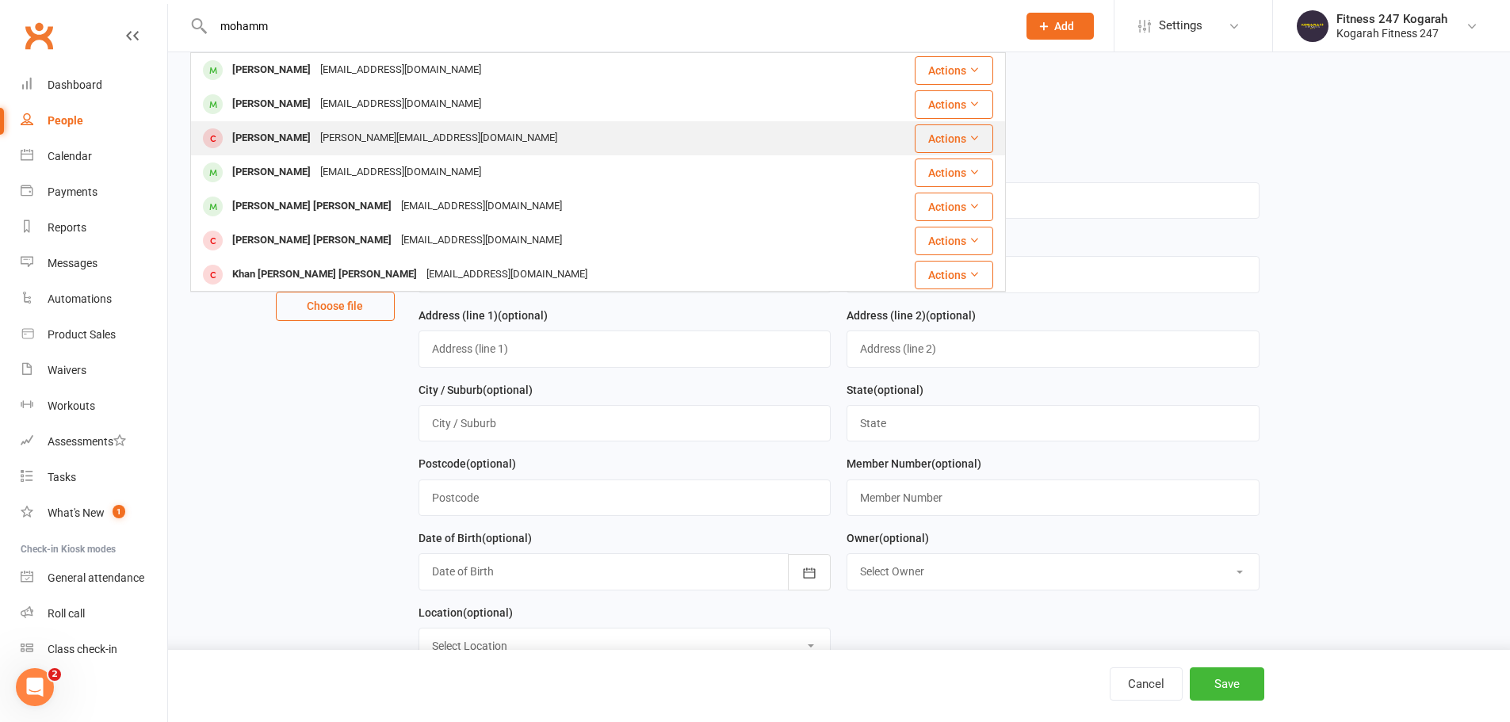
type input "mohamm"
click at [316, 136] on div "Mohammed Ahamed" at bounding box center [272, 138] width 88 height 23
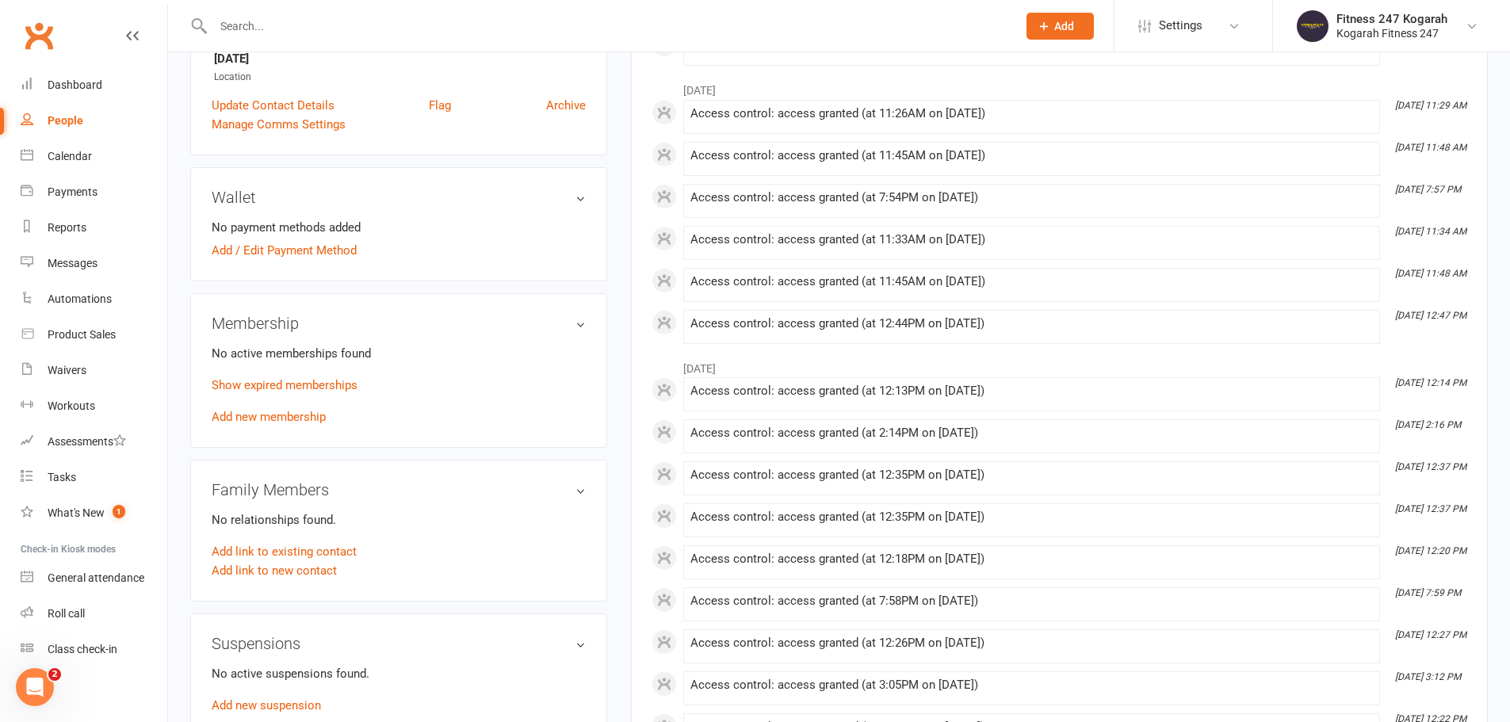
scroll to position [396, 0]
click at [282, 392] on p "Show expired memberships" at bounding box center [399, 383] width 374 height 19
click at [288, 385] on link "Show expired memberships" at bounding box center [285, 384] width 146 height 14
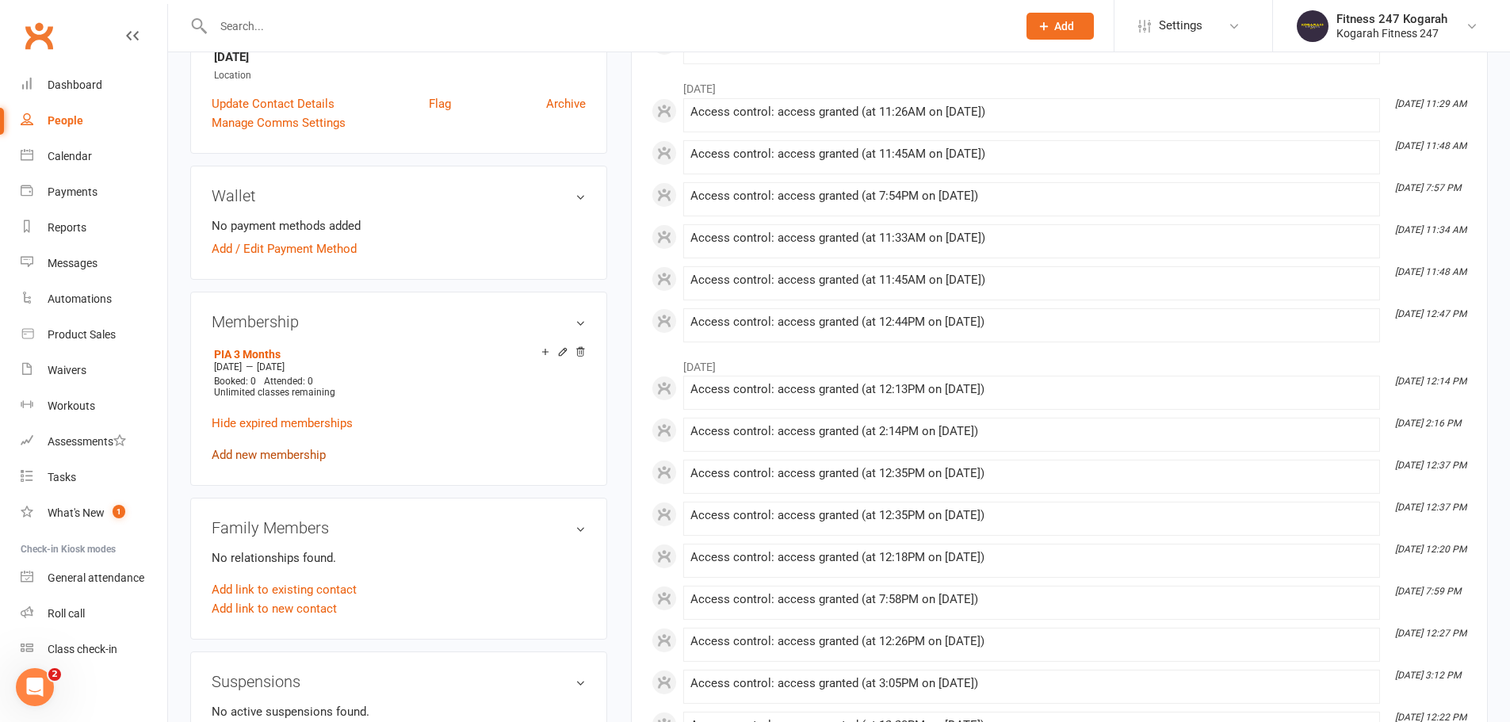
click at [275, 456] on link "Add new membership" at bounding box center [269, 455] width 114 height 14
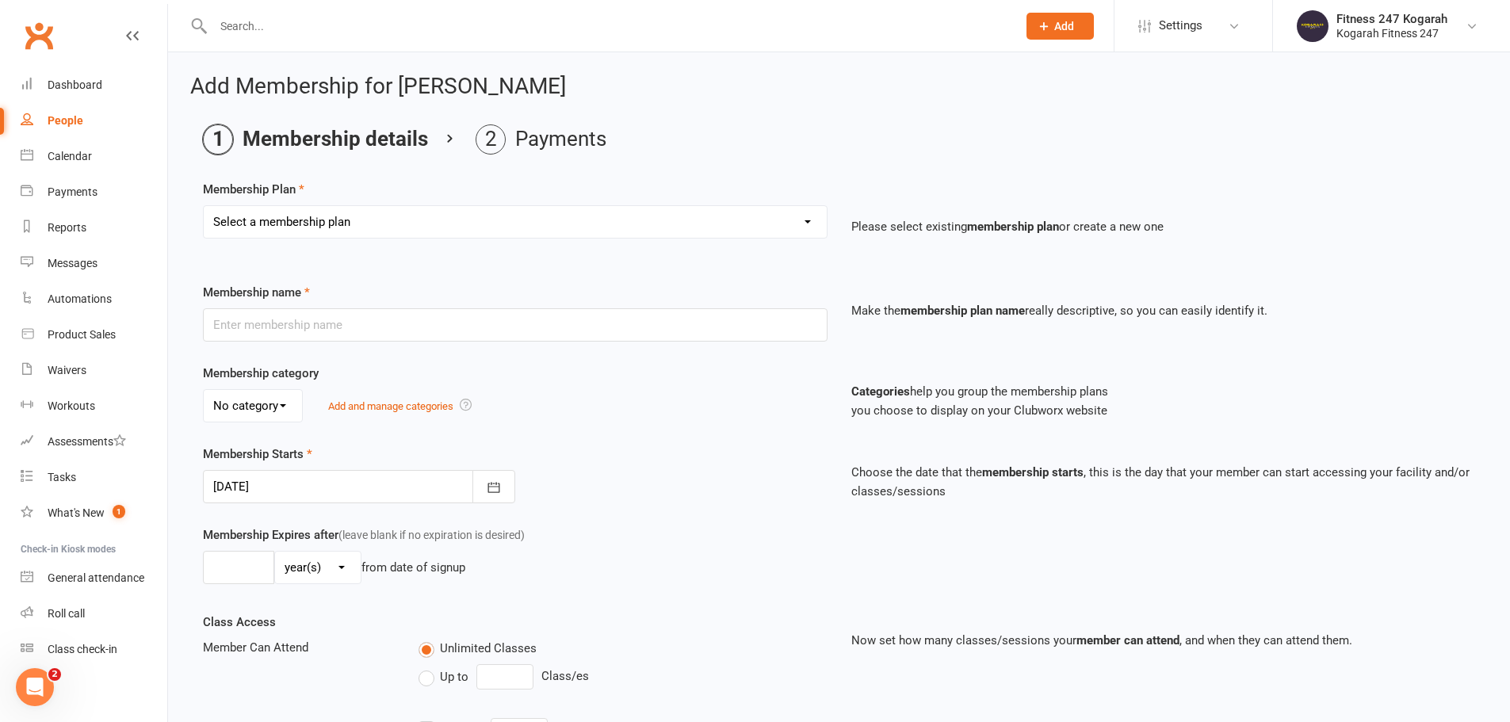
click at [350, 224] on select "Select a membership plan Create new Membership Plan Foundation 19.45 Foundation…" at bounding box center [515, 222] width 623 height 32
select select "10"
click at [204, 206] on select "Select a membership plan Create new Membership Plan Foundation 19.45 Foundation…" at bounding box center [515, 222] width 623 height 32
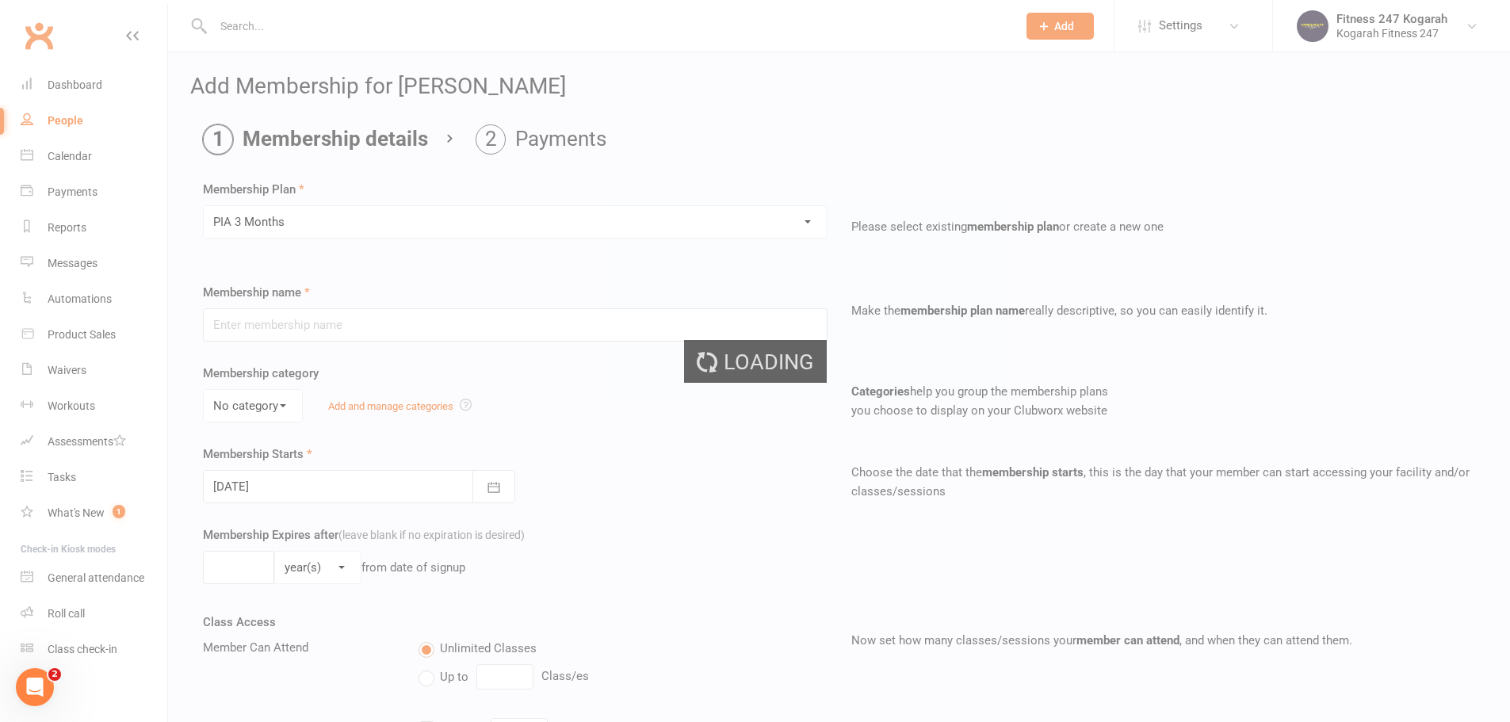
type input "PIA 3 Months"
select select "1"
type input "3"
select select "2"
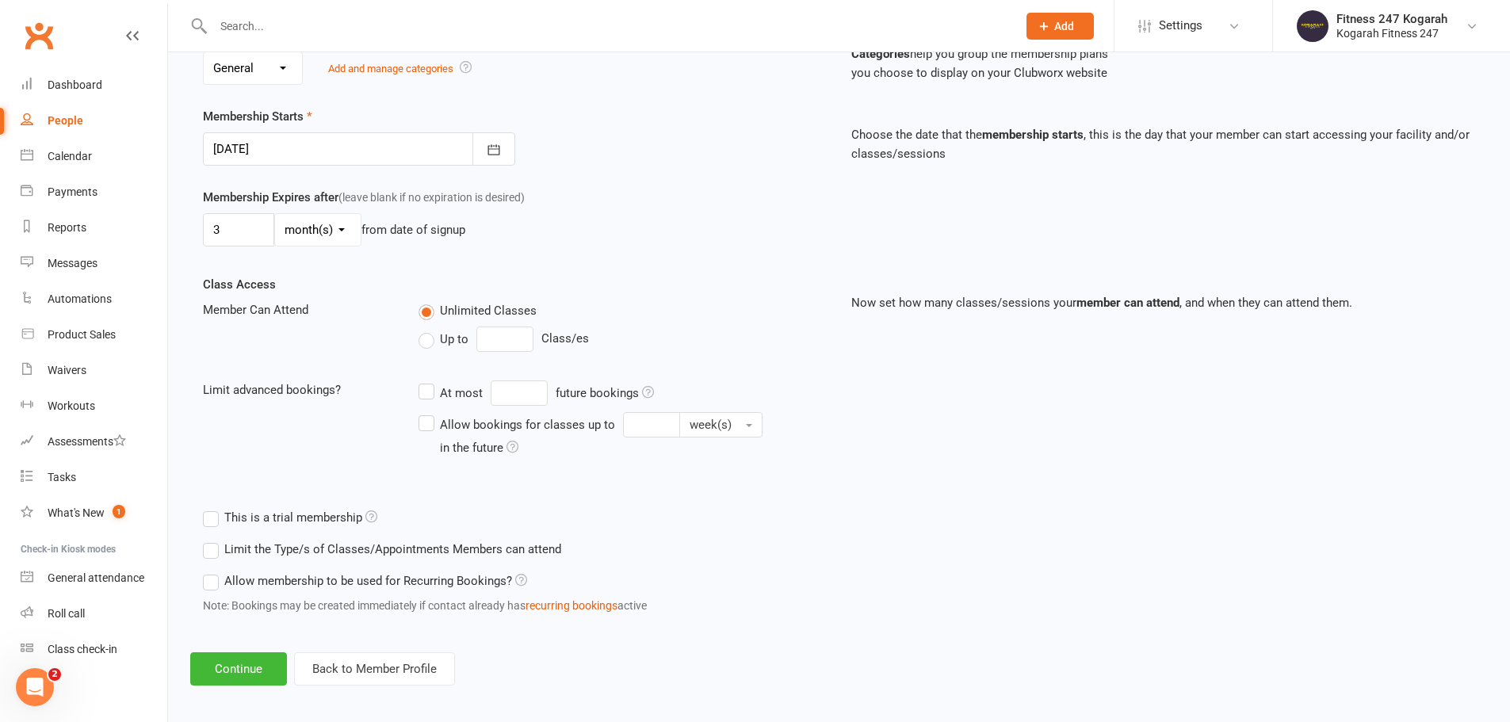
scroll to position [347, 0]
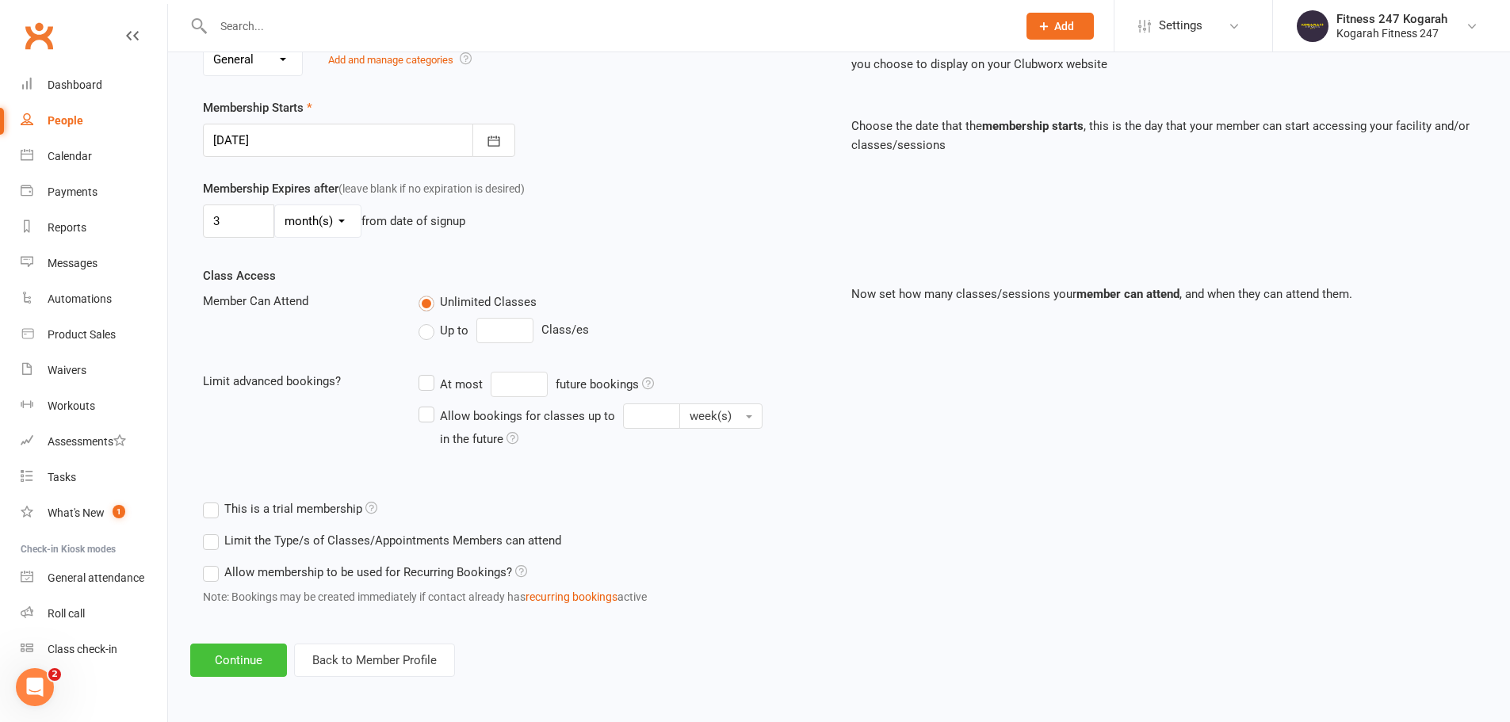
click at [250, 672] on button "Continue" at bounding box center [238, 660] width 97 height 33
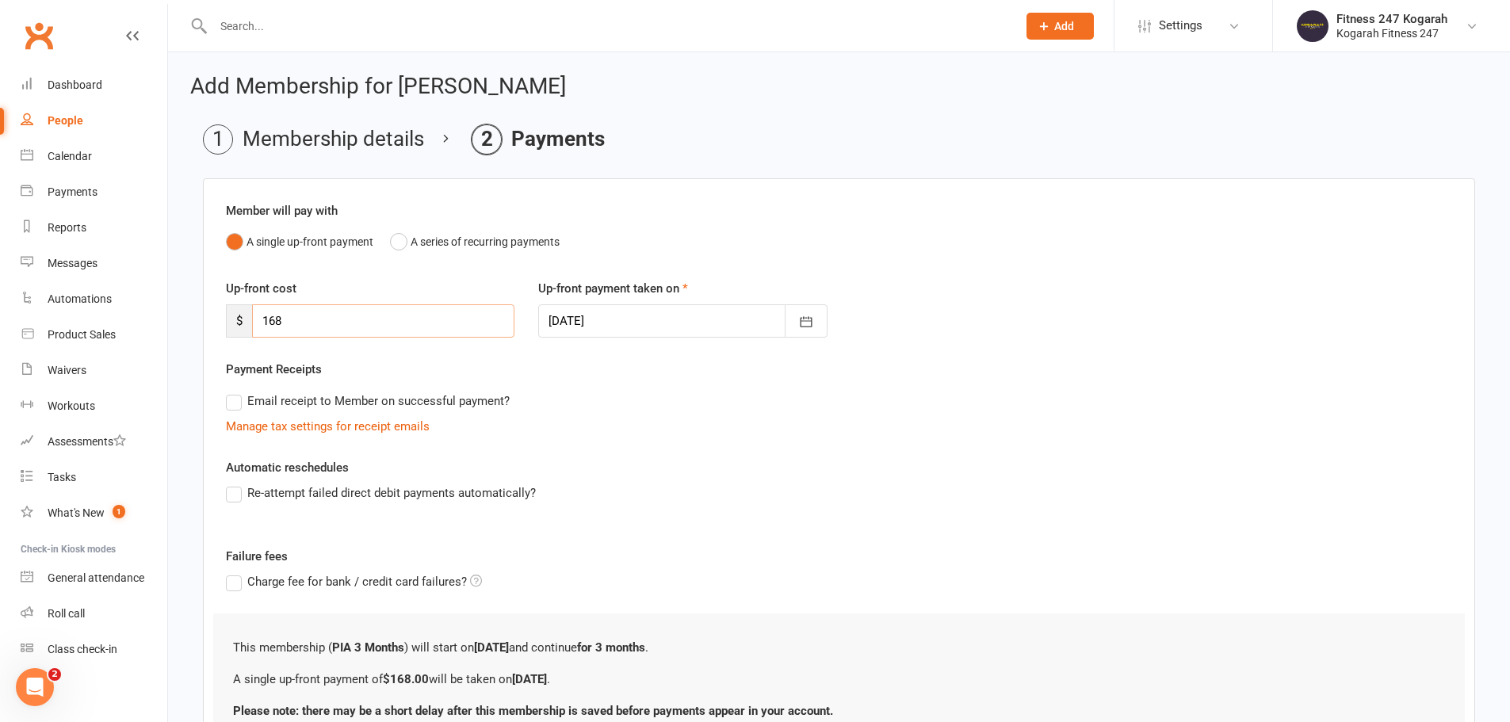
drag, startPoint x: 318, startPoint y: 327, endPoint x: 174, endPoint y: 317, distance: 144.7
click at [174, 317] on div "Add Membership for Mohammed Ahamed Membership details Payments Member will pay …" at bounding box center [839, 446] width 1342 height 788
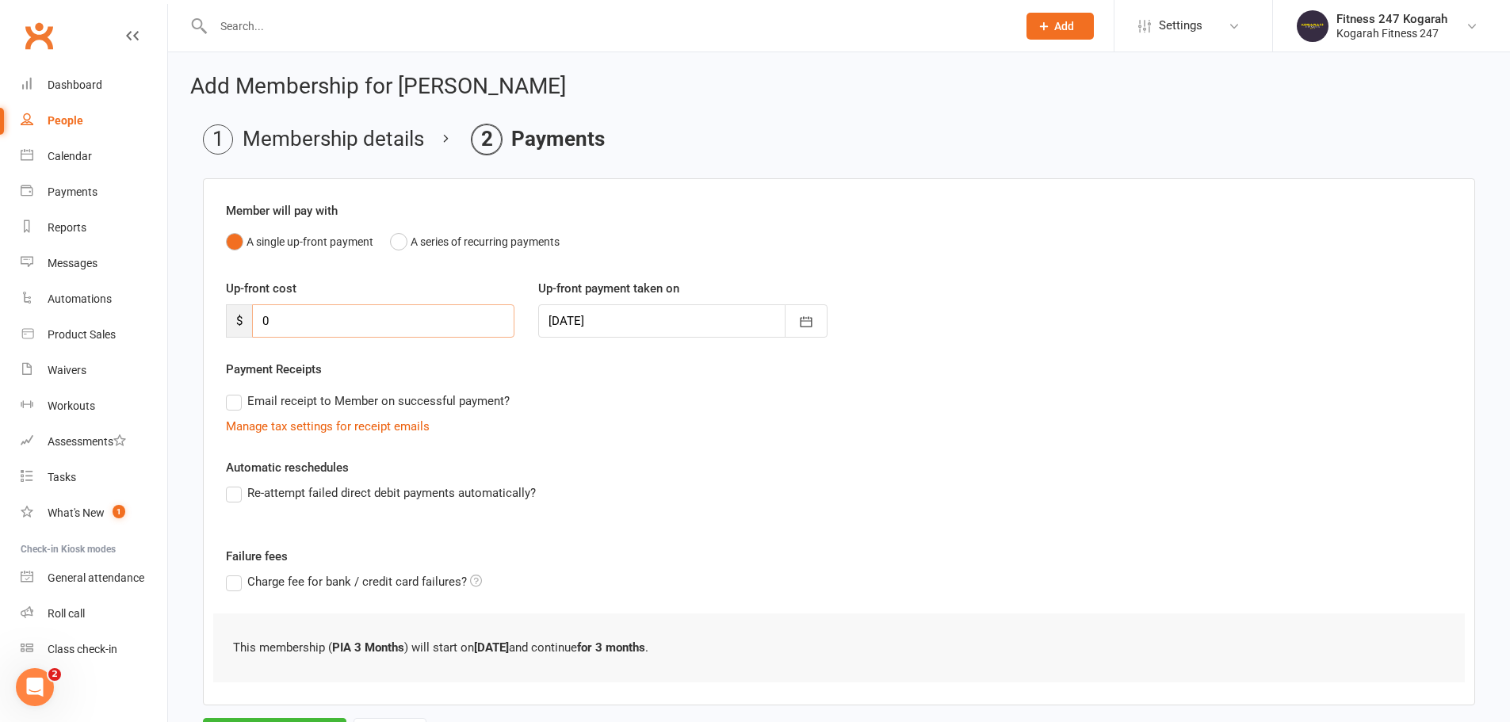
type input "0"
click at [941, 438] on div "Member will pay with A single up-front payment A series of recurring payments U…" at bounding box center [839, 441] width 1273 height 527
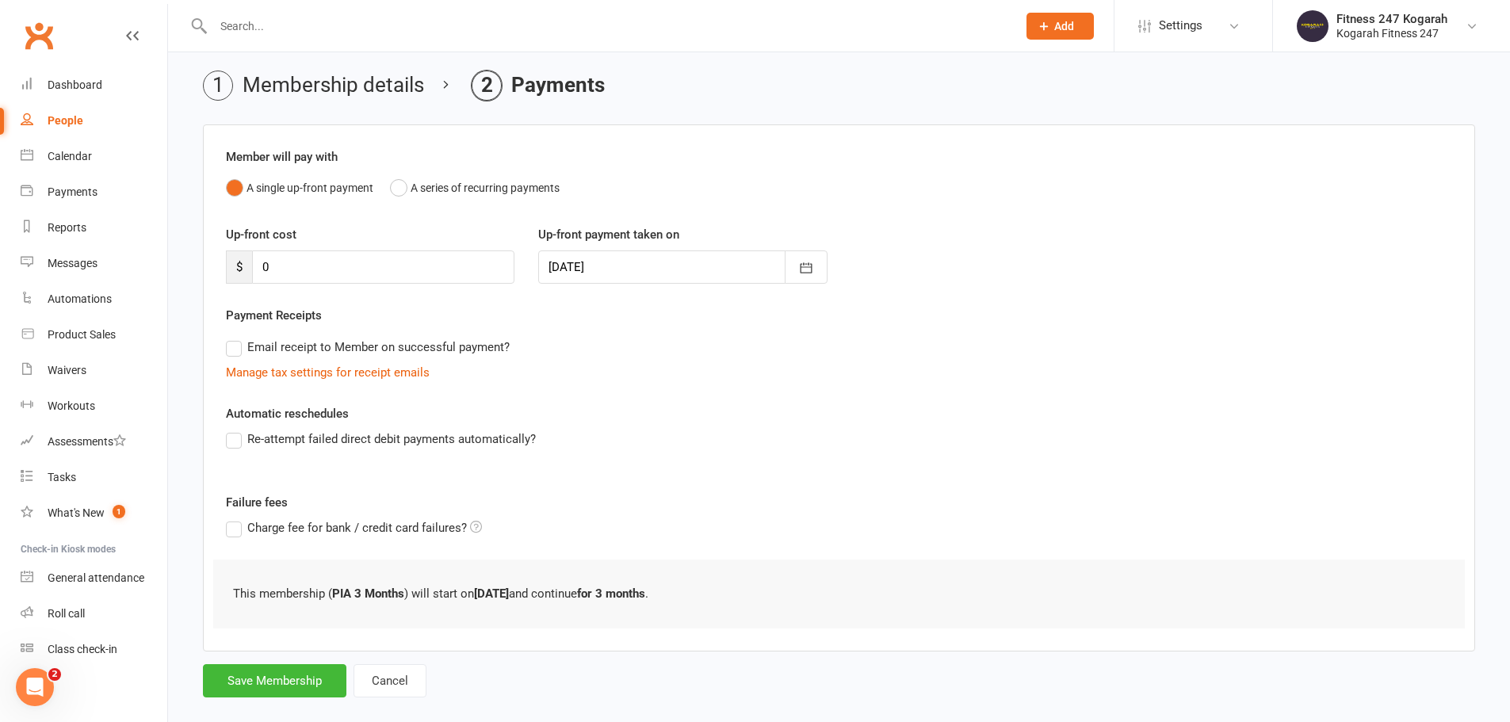
scroll to position [78, 0]
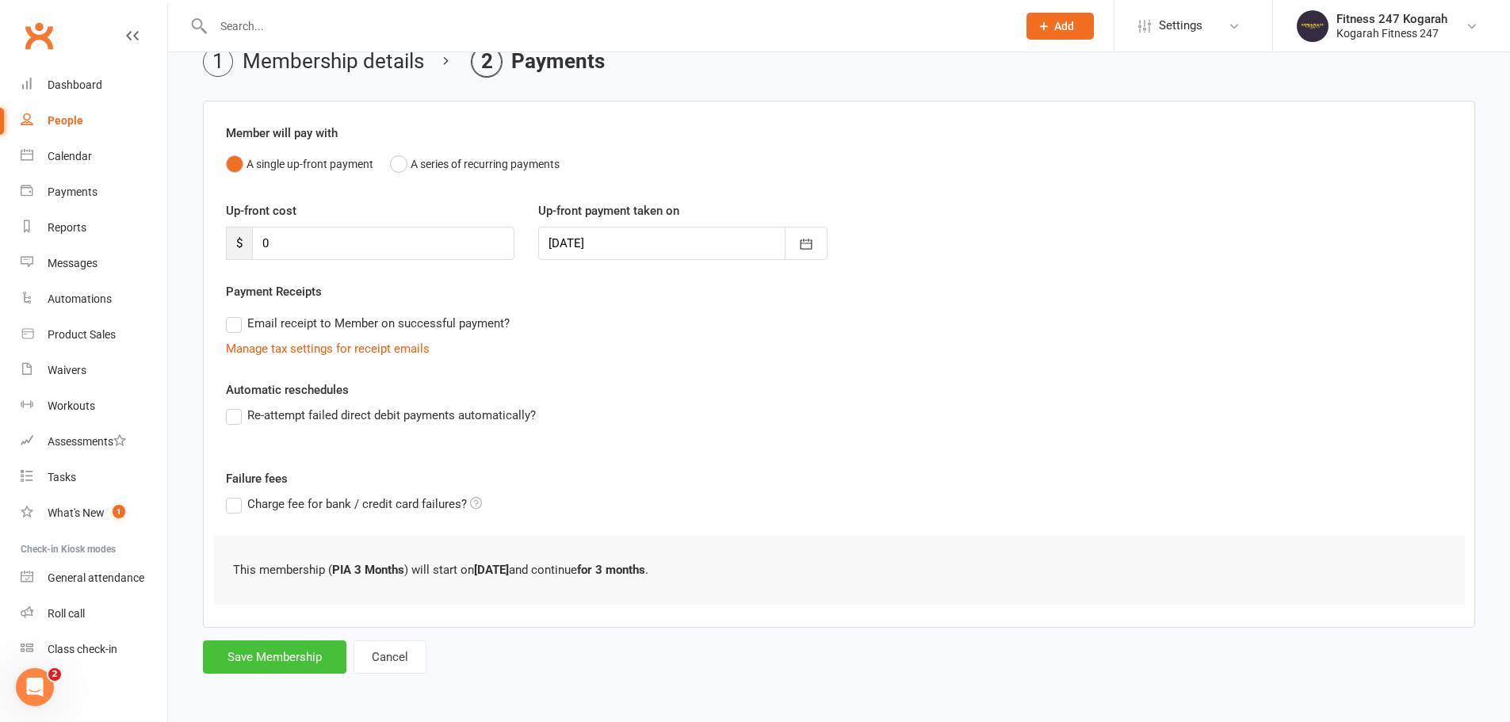
click at [282, 646] on button "Save Membership" at bounding box center [275, 657] width 144 height 33
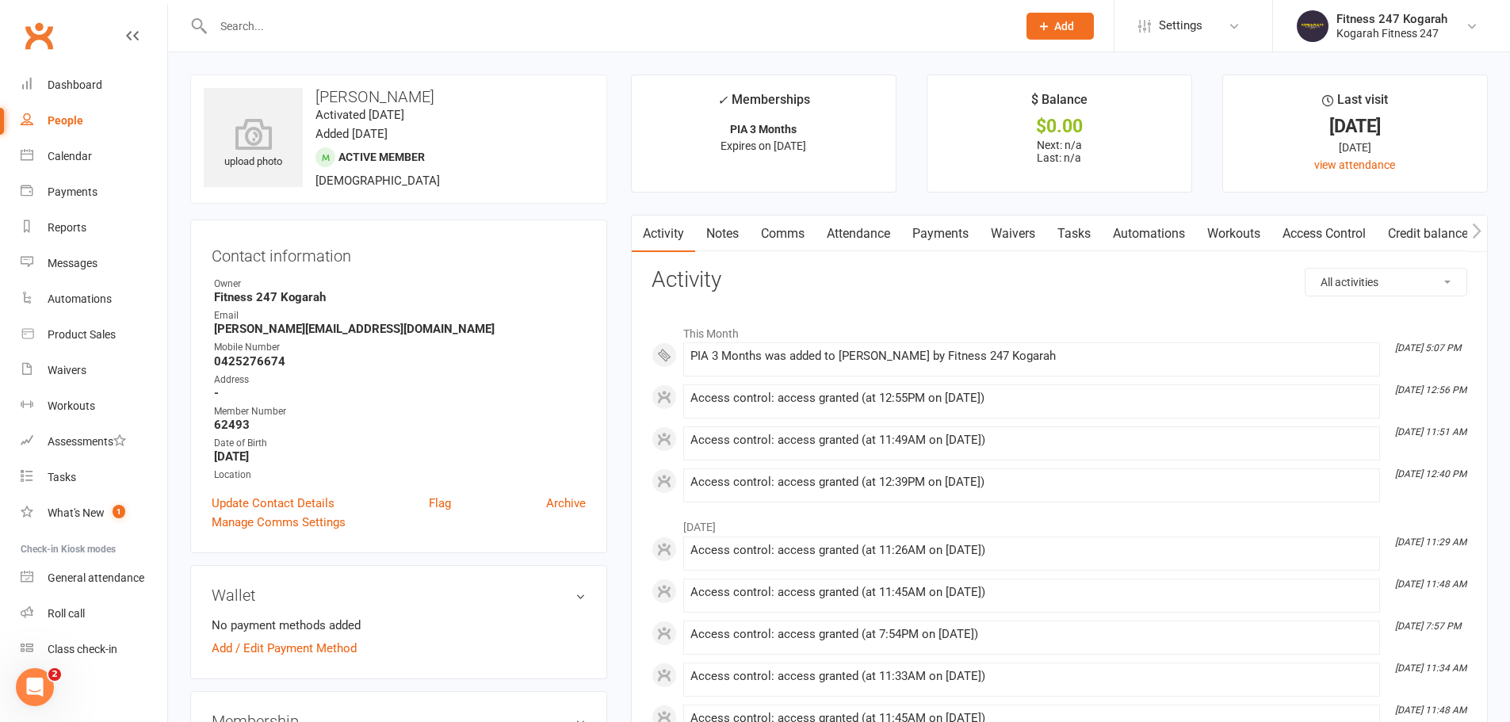
click at [1350, 234] on link "Access Control" at bounding box center [1324, 234] width 105 height 36
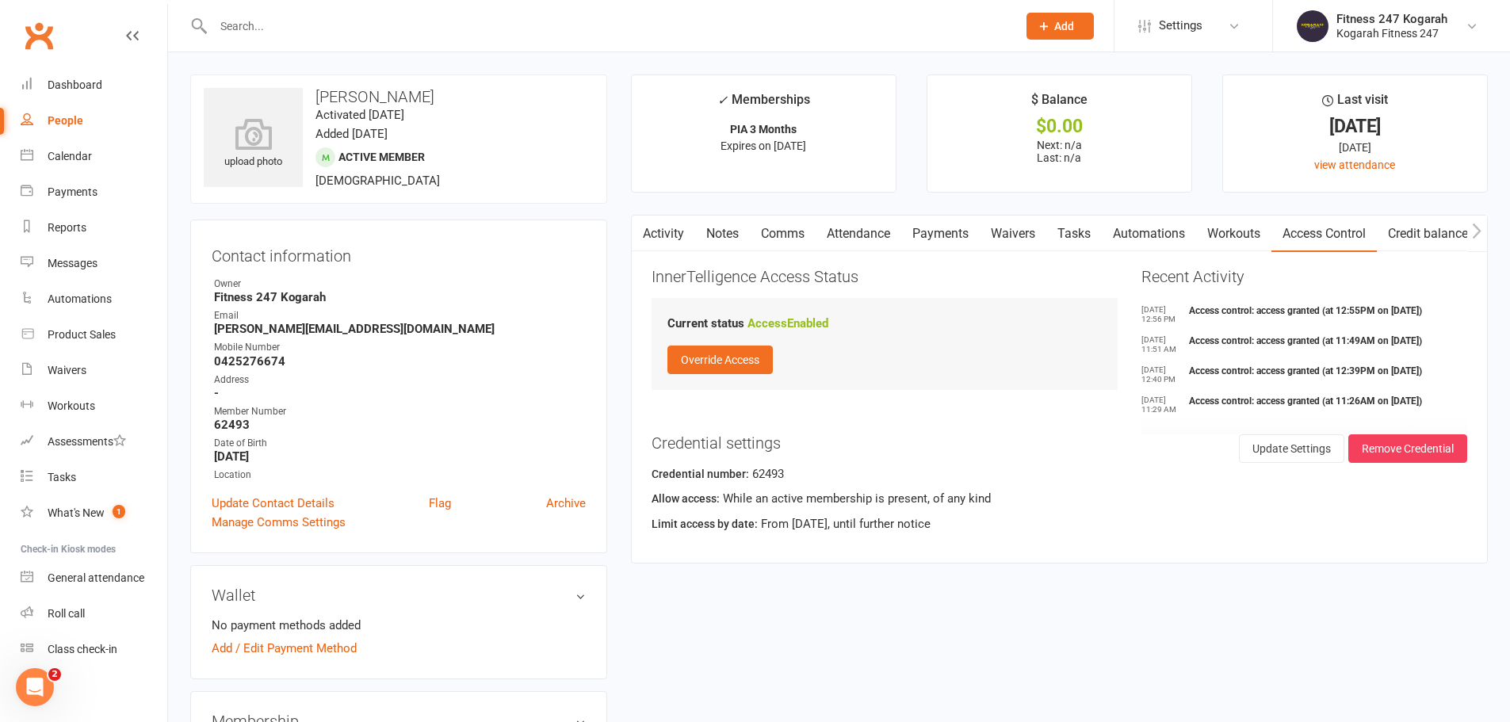
click at [346, 19] on input "text" at bounding box center [608, 26] width 798 height 22
paste input "Maikel Marlow"
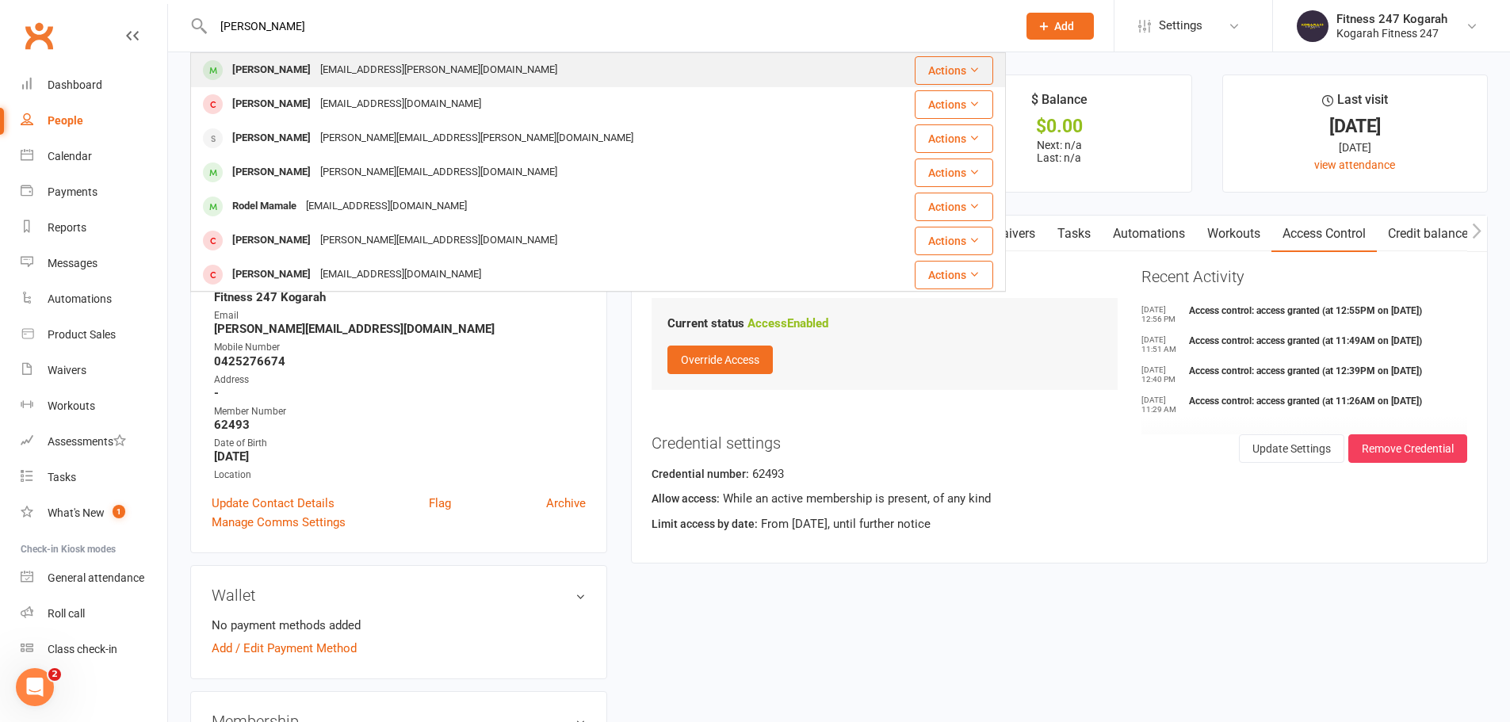
type input "Maikel Marlow"
click at [321, 63] on div "maikel.marlow@gmail.com" at bounding box center [439, 70] width 247 height 23
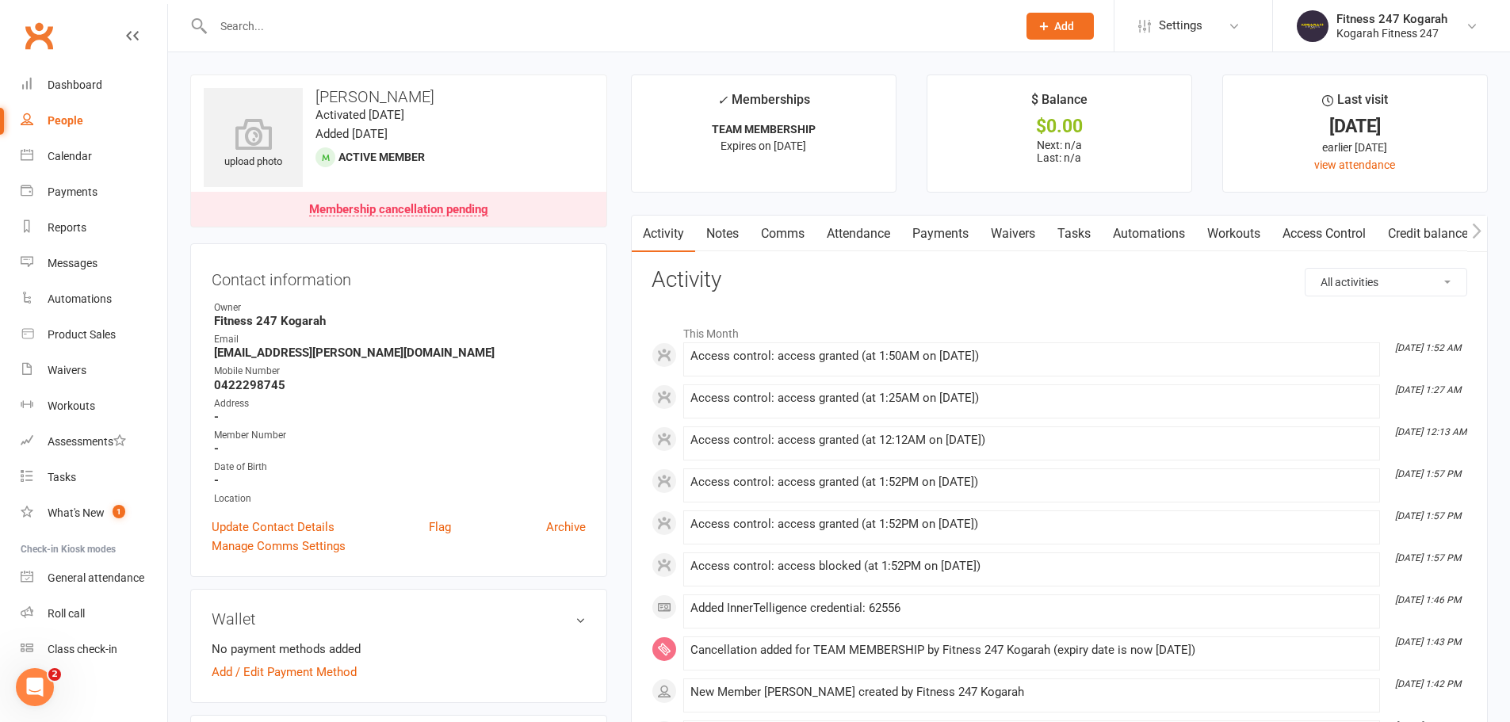
click at [258, 33] on input "text" at bounding box center [608, 26] width 798 height 22
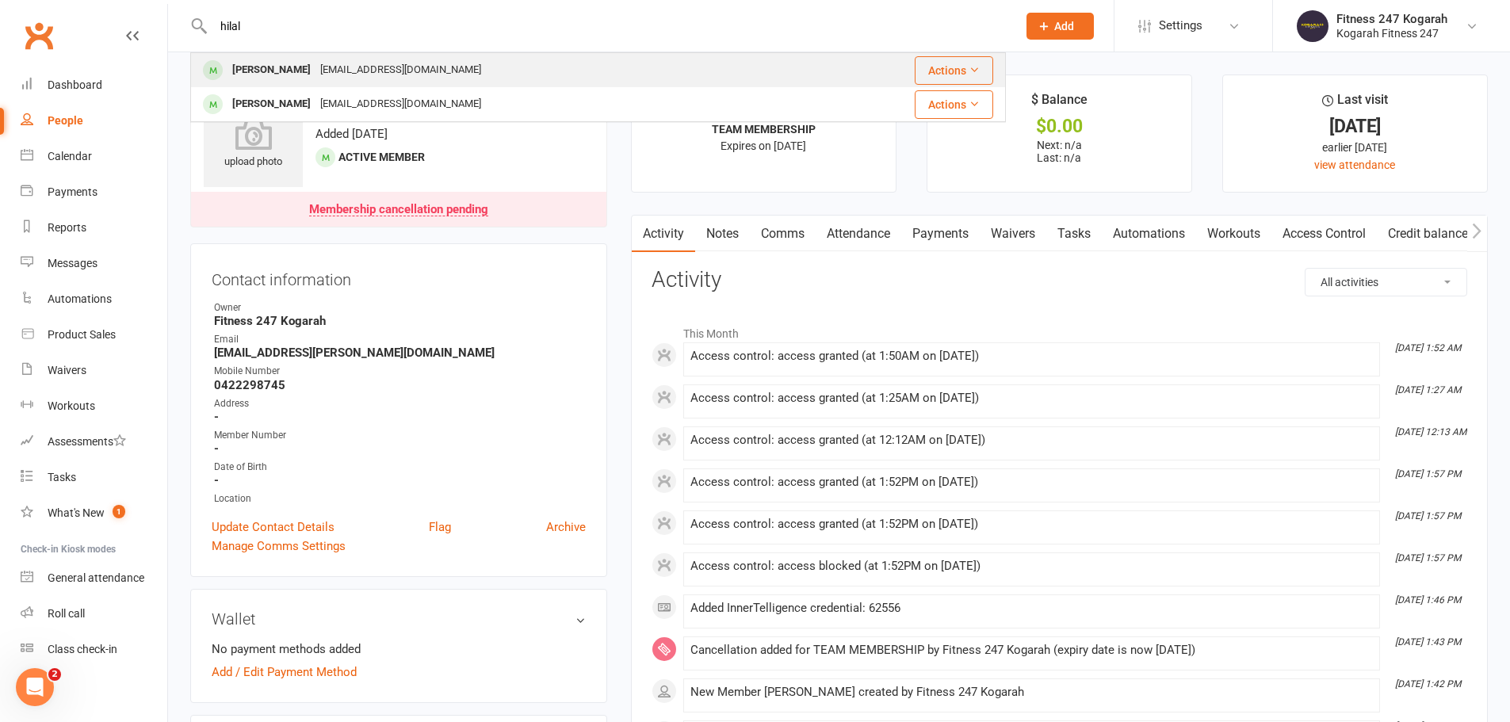
type input "hilal"
click at [336, 77] on div "hilal.hijali25@gmail.com" at bounding box center [401, 70] width 170 height 23
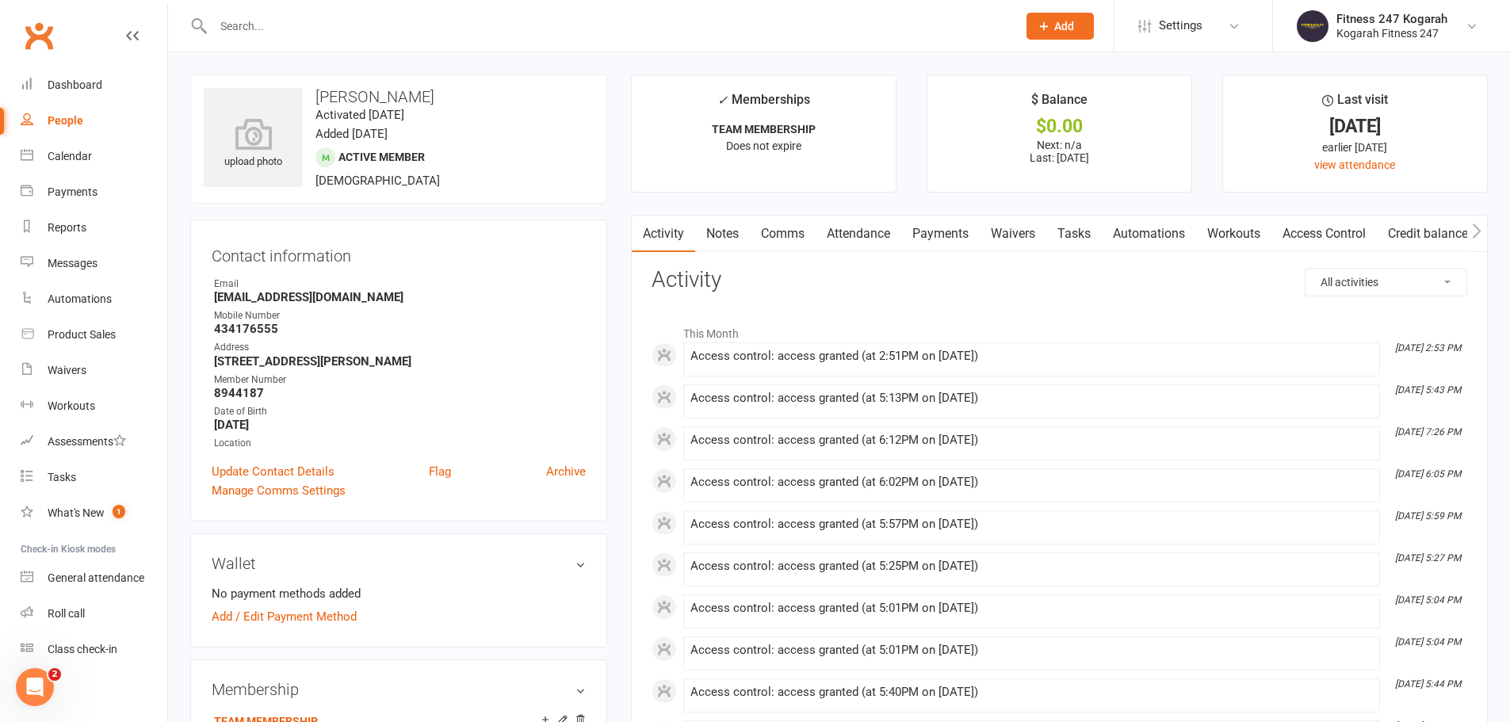
click at [1340, 236] on link "Access Control" at bounding box center [1324, 234] width 105 height 36
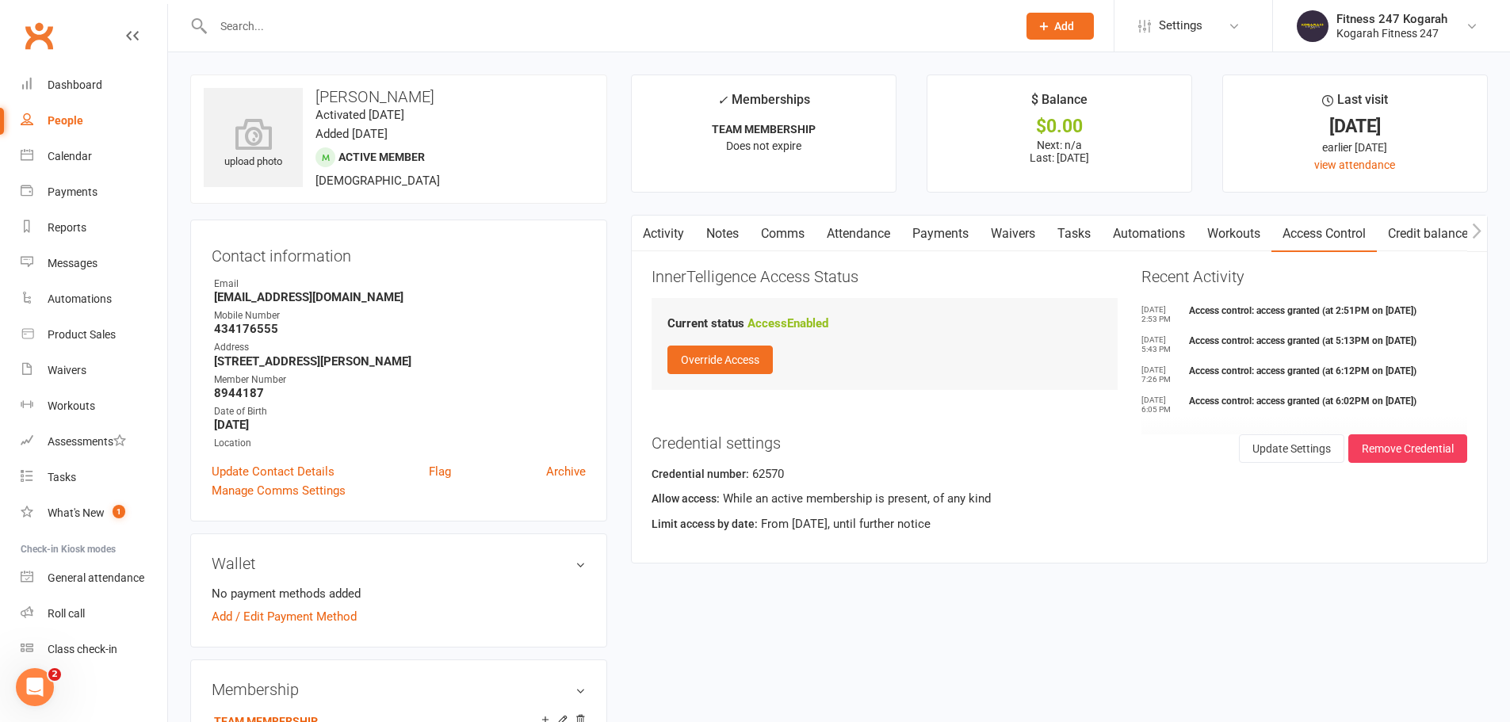
click at [1075, 20] on button "Add" at bounding box center [1060, 26] width 67 height 27
click at [1046, 99] on link "Member" at bounding box center [1043, 108] width 141 height 36
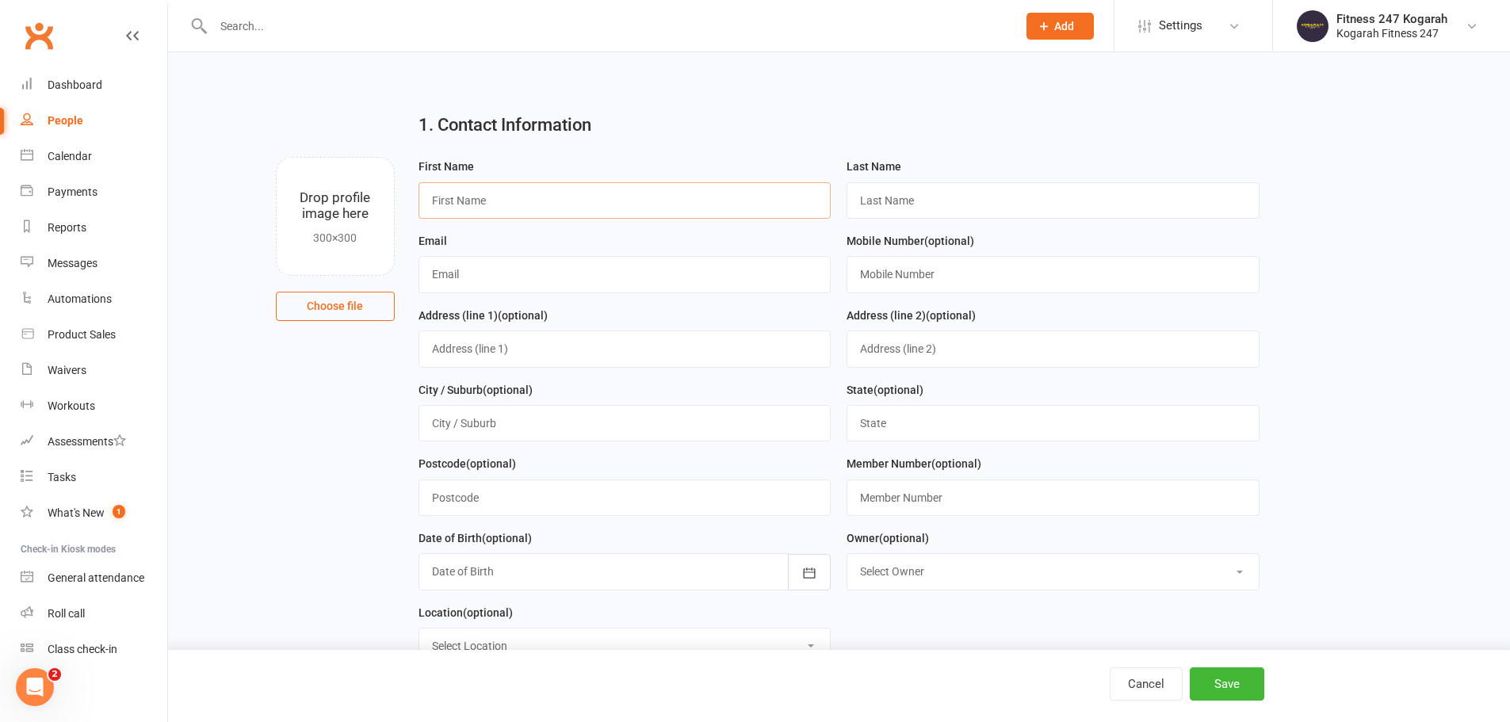
click at [530, 201] on input "text" at bounding box center [625, 200] width 413 height 36
click at [293, 21] on input "text" at bounding box center [608, 26] width 798 height 22
paste input "16/9/2025"
drag, startPoint x: 221, startPoint y: 25, endPoint x: 205, endPoint y: 26, distance: 15.9
click at [205, 25] on div "16/9/2025 No results" at bounding box center [598, 26] width 816 height 52
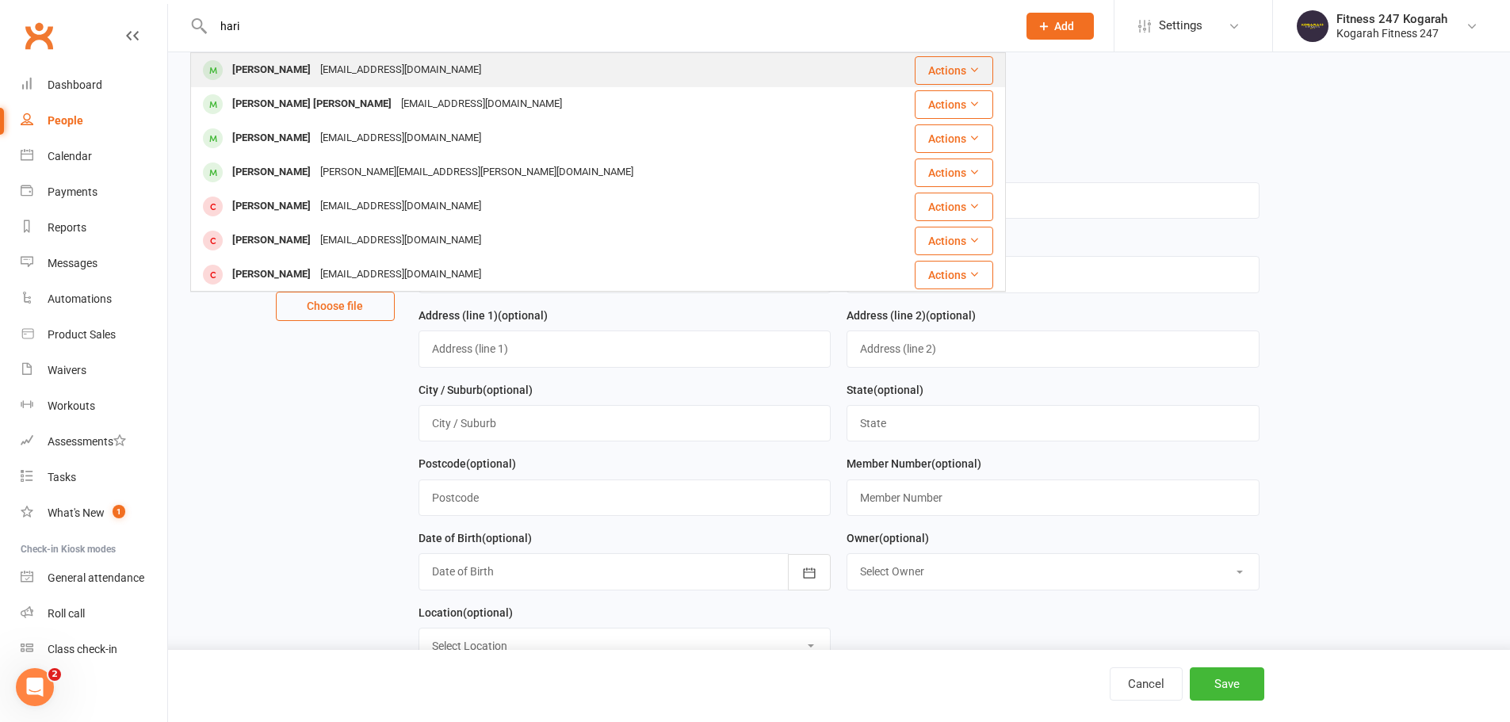
type input "hari"
click at [316, 62] on div "hariglobal01@gmail.com" at bounding box center [401, 70] width 170 height 23
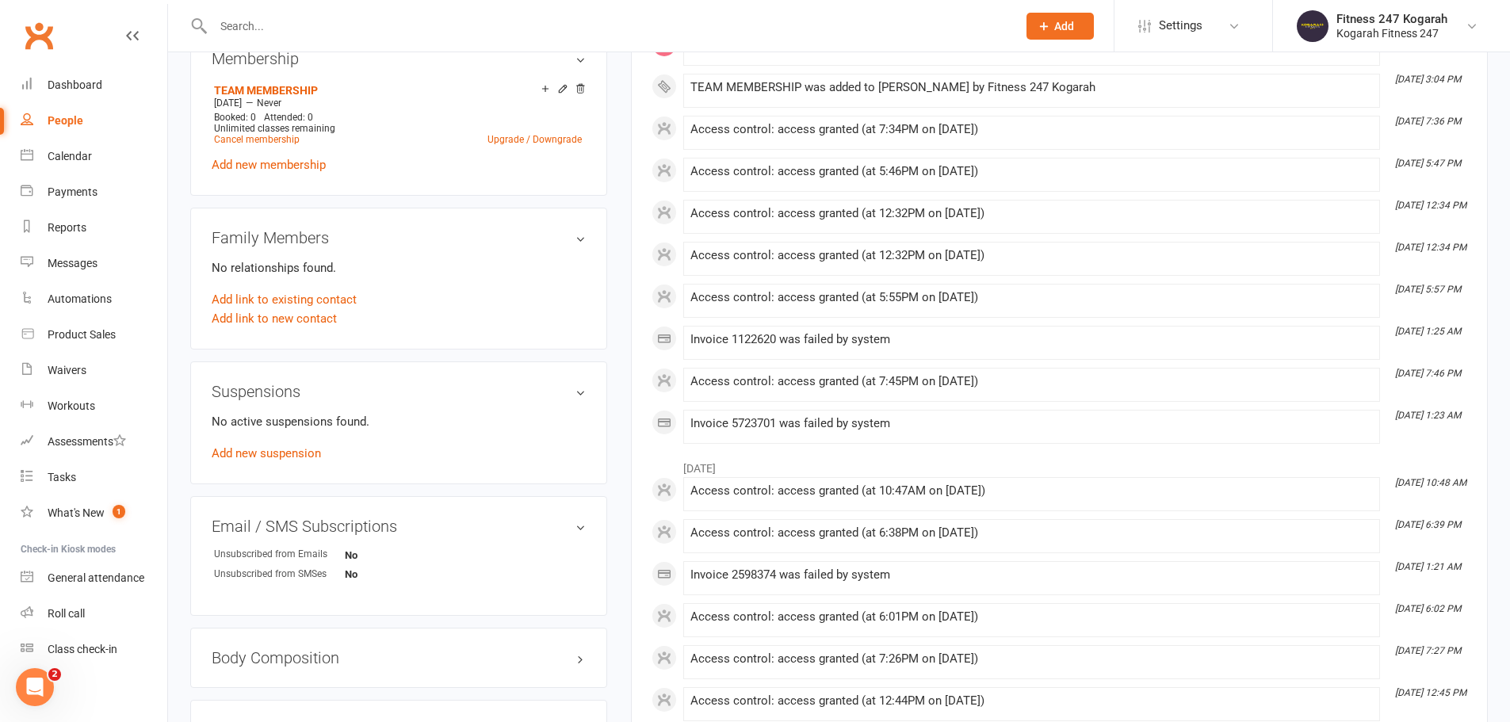
scroll to position [634, 0]
click at [264, 446] on link "Add new suspension" at bounding box center [266, 450] width 109 height 14
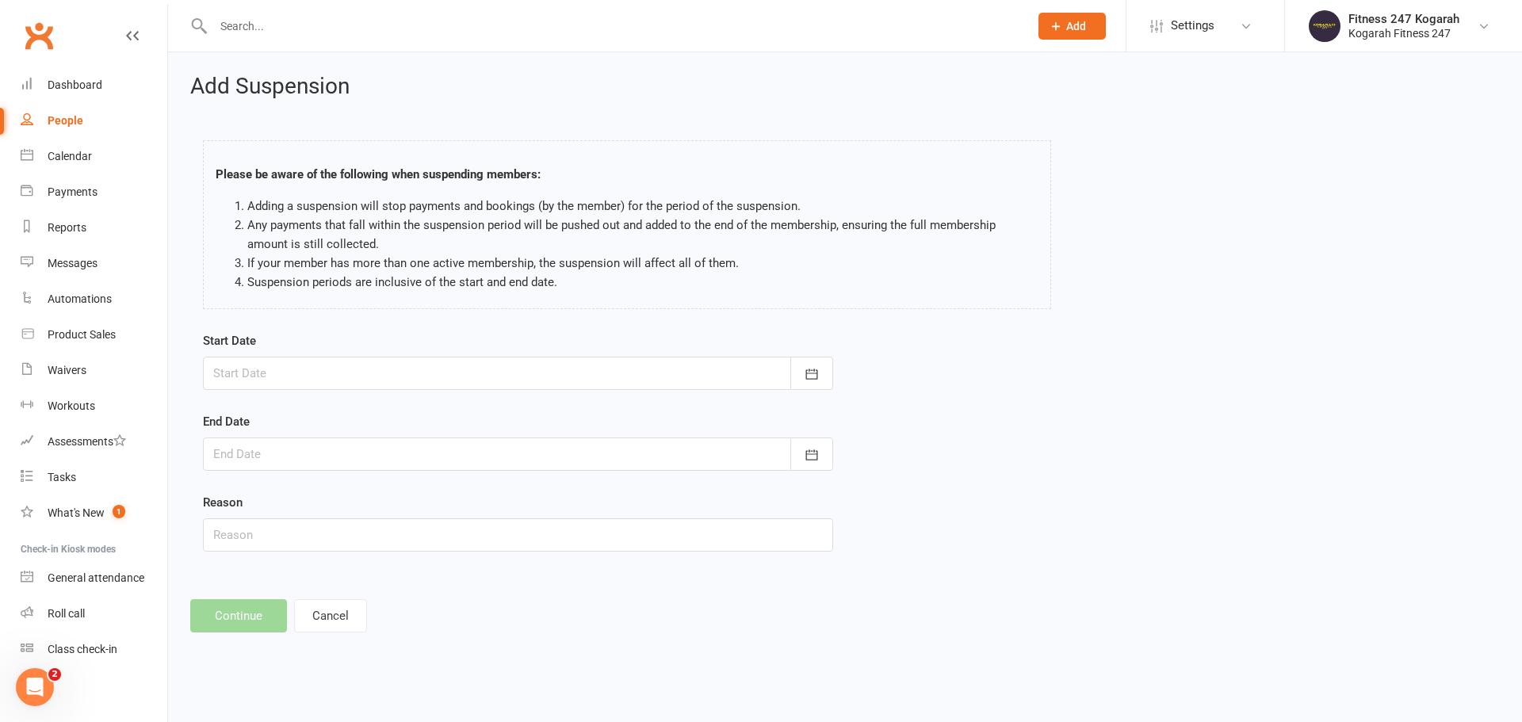
click at [404, 368] on div at bounding box center [518, 373] width 630 height 33
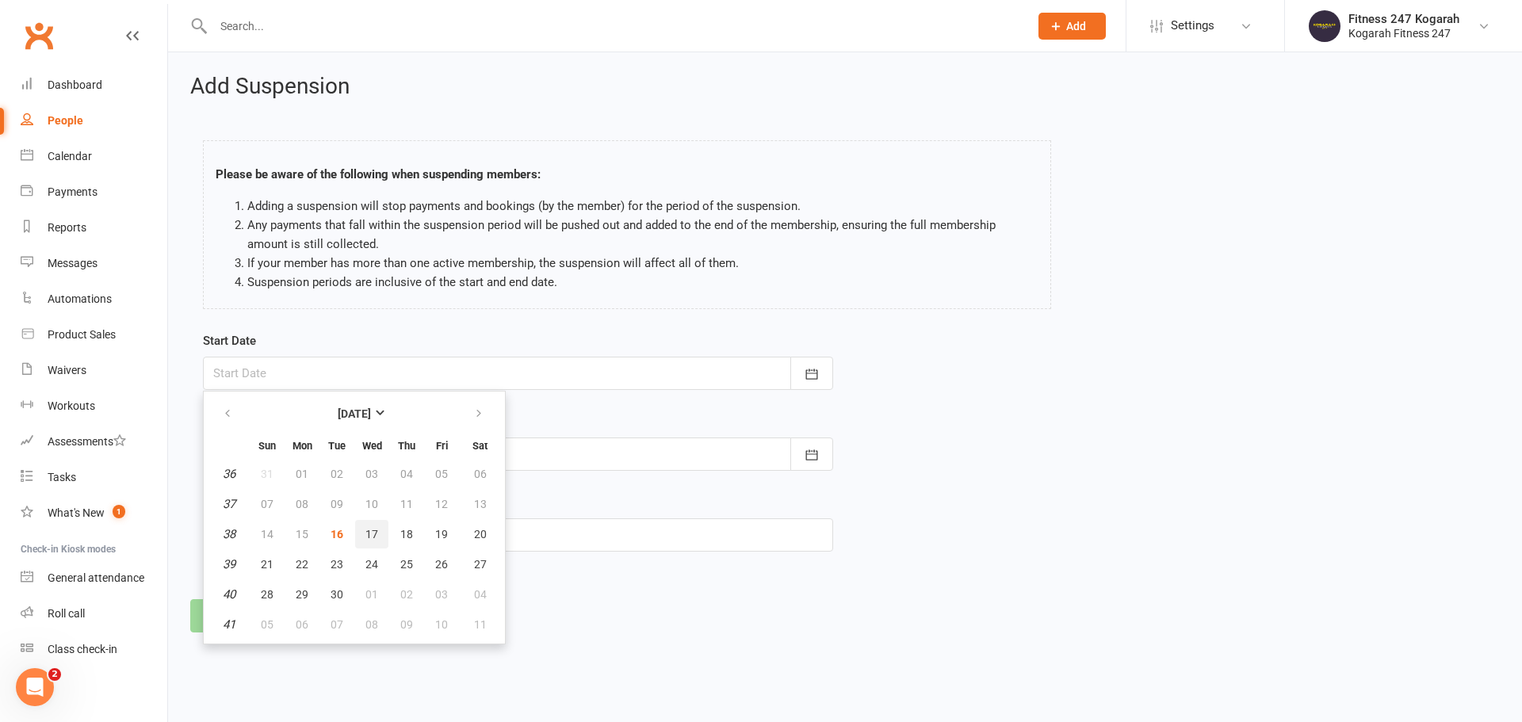
click at [372, 535] on span "17" at bounding box center [372, 534] width 13 height 13
type input "17 Sep 2025"
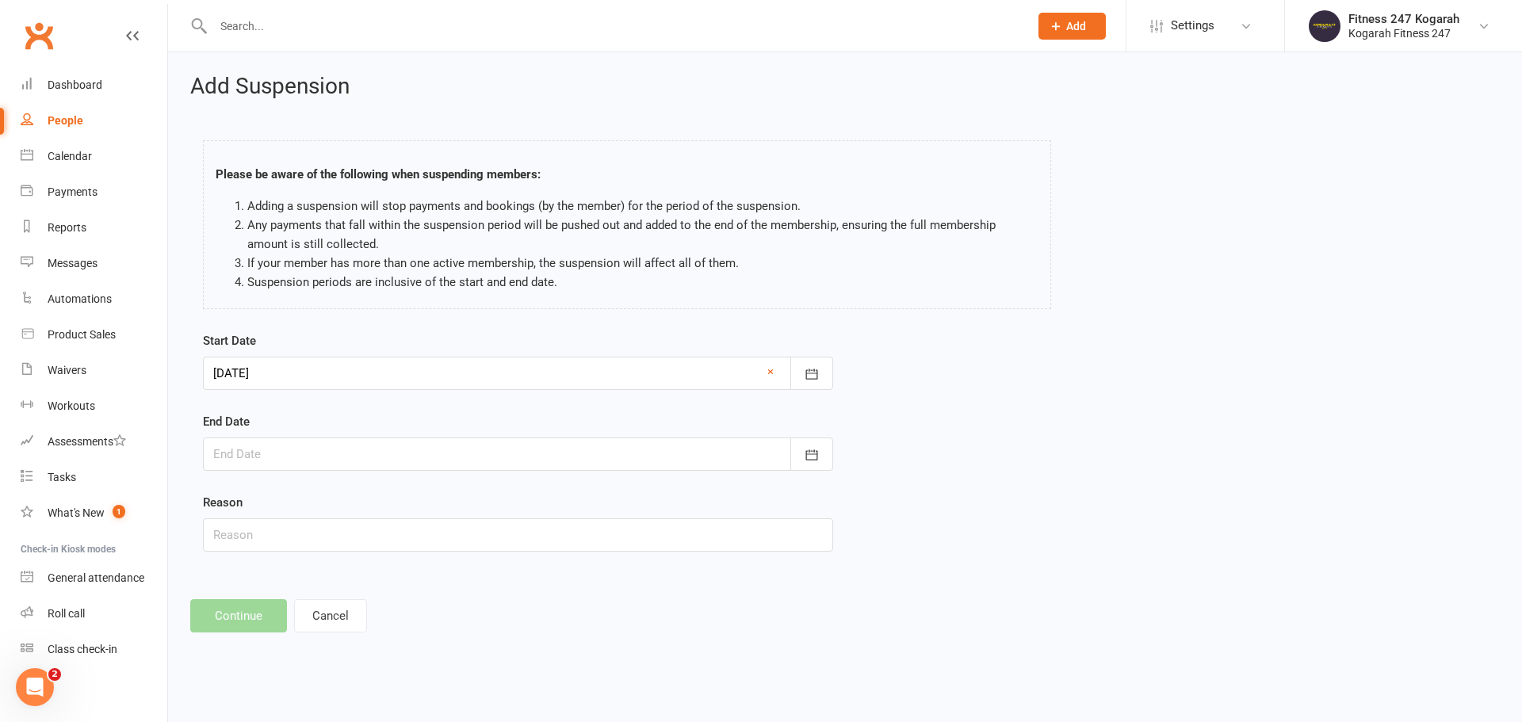
click at [343, 462] on div at bounding box center [518, 454] width 630 height 33
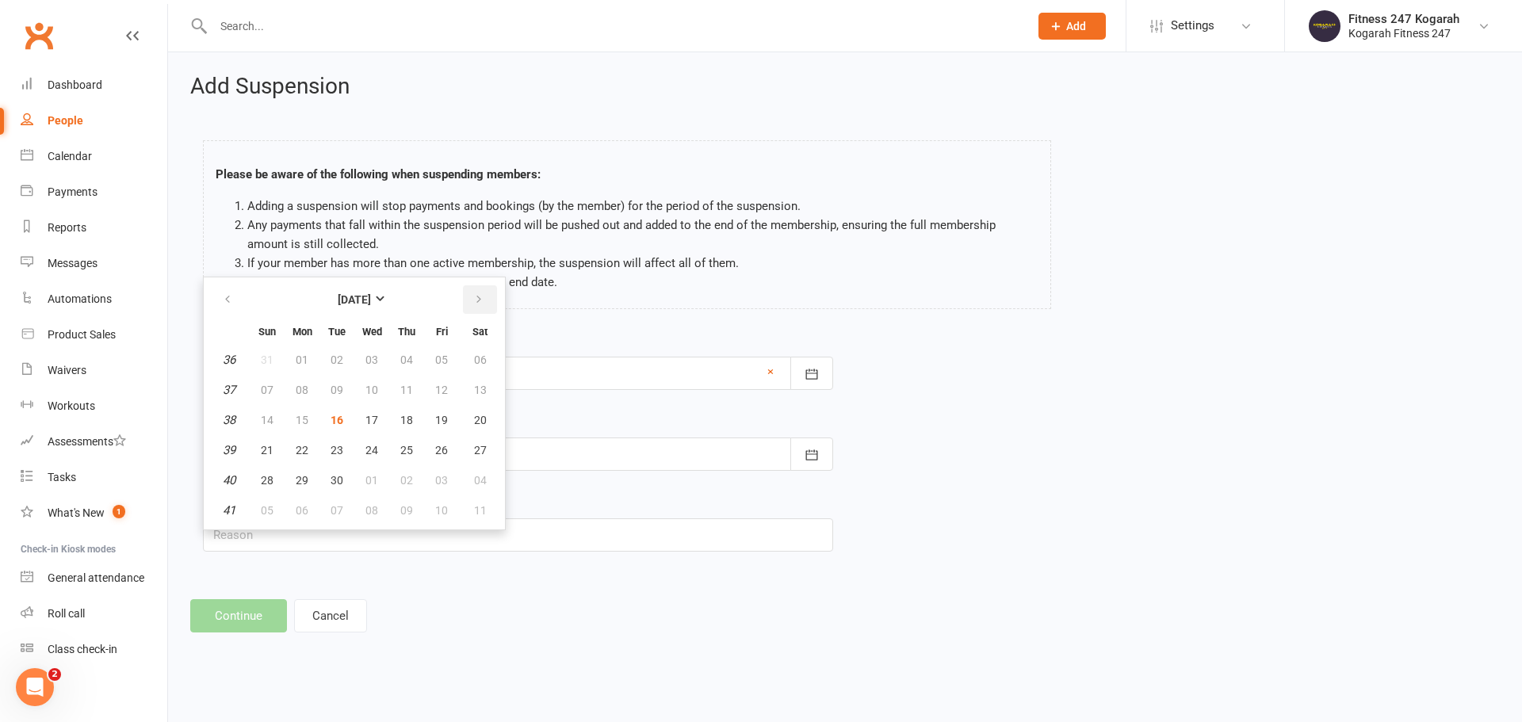
click at [485, 289] on button "button" at bounding box center [480, 299] width 34 height 29
click at [473, 299] on icon "button" at bounding box center [478, 299] width 11 height 13
click at [479, 361] on span "01" at bounding box center [480, 360] width 13 height 13
type input "01 Nov 2025"
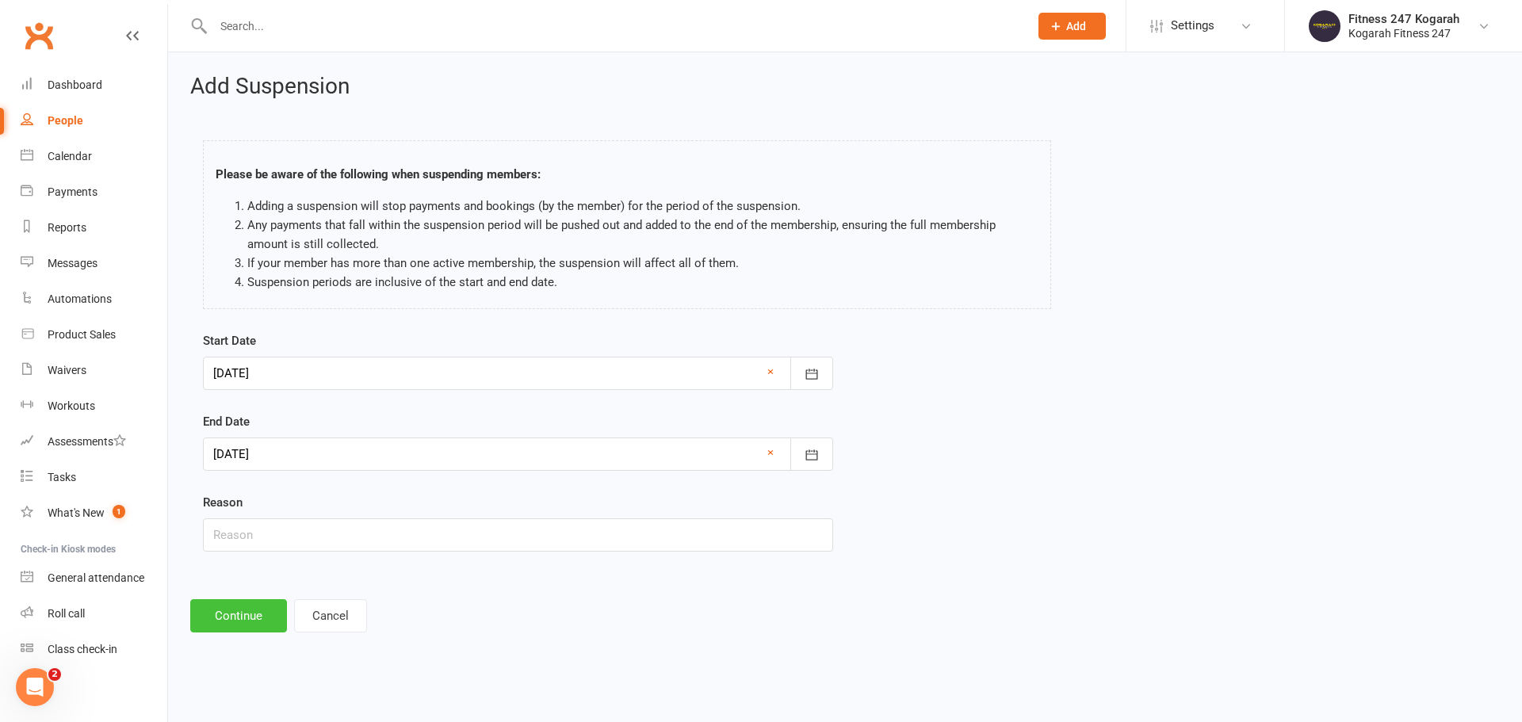
click at [264, 609] on button "Continue" at bounding box center [238, 615] width 97 height 33
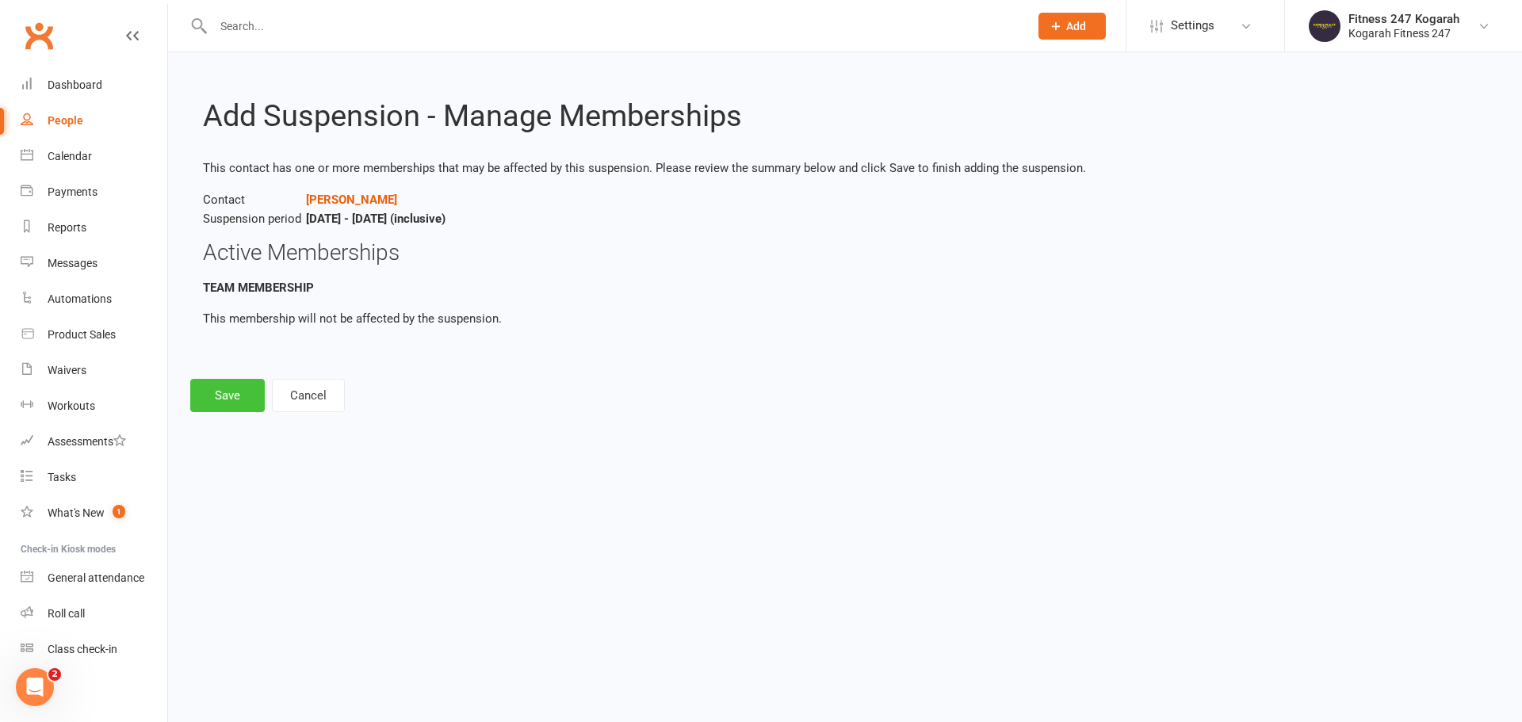
click at [230, 396] on button "Save" at bounding box center [227, 395] width 75 height 33
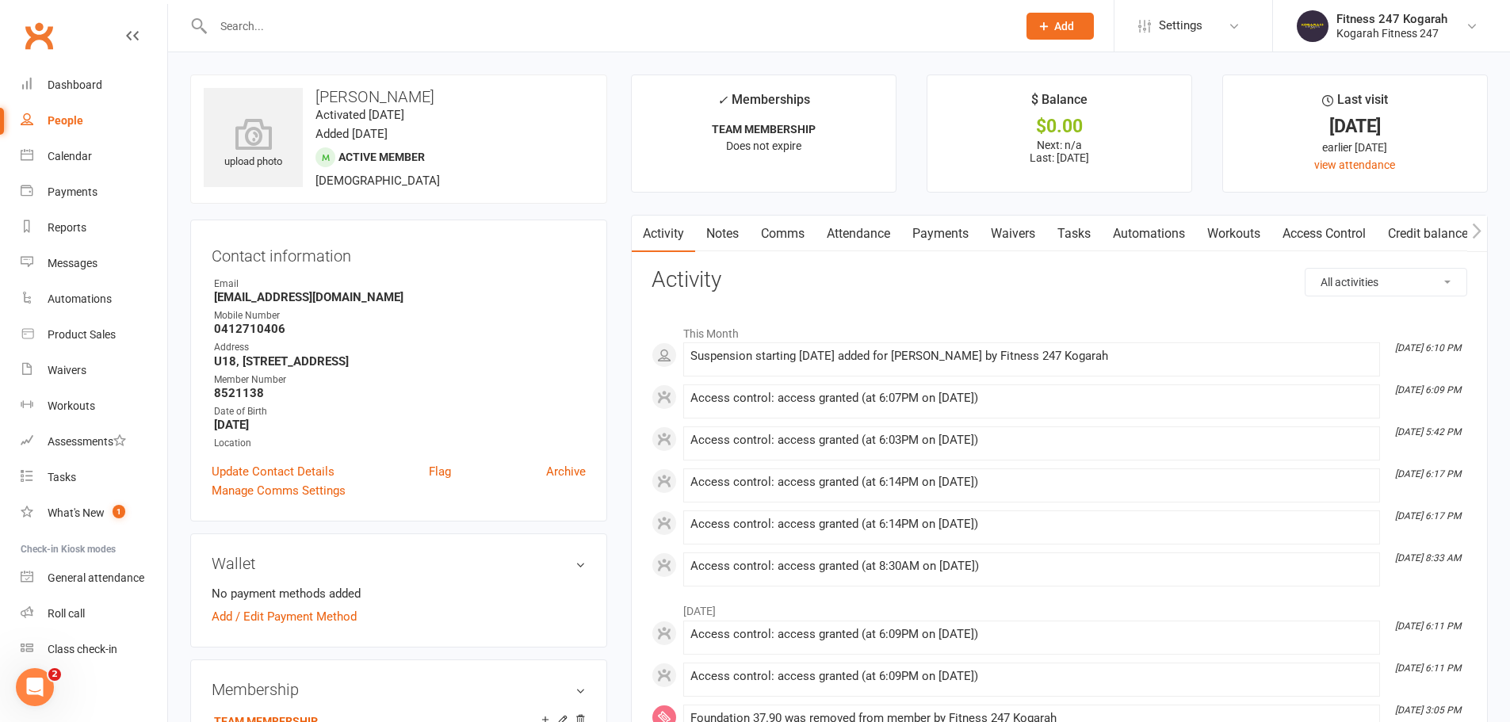
click at [322, 30] on input "text" at bounding box center [608, 26] width 798 height 22
paste input "Nishant Shrestha"
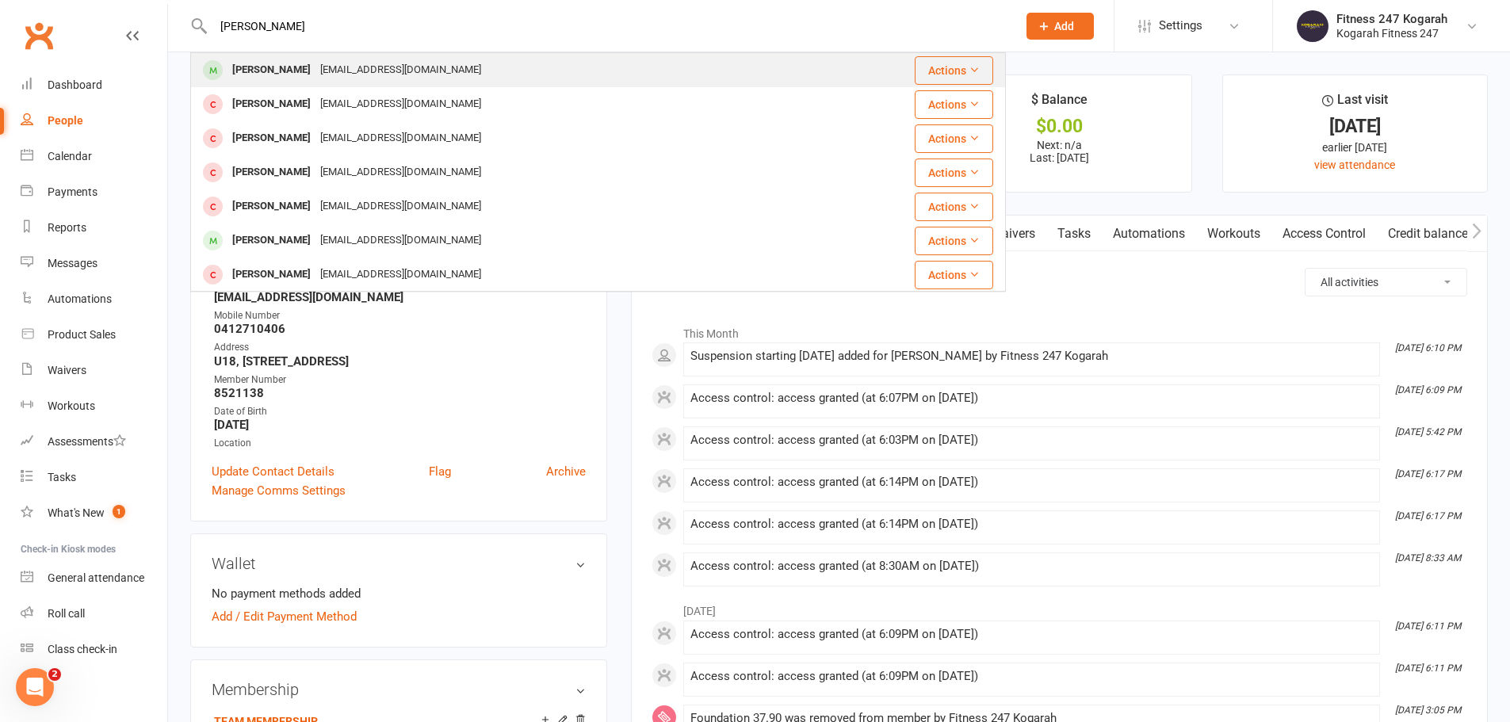
type input "Nishant Shrestha"
click at [300, 66] on div "Nishant Shrestha" at bounding box center [272, 70] width 88 height 23
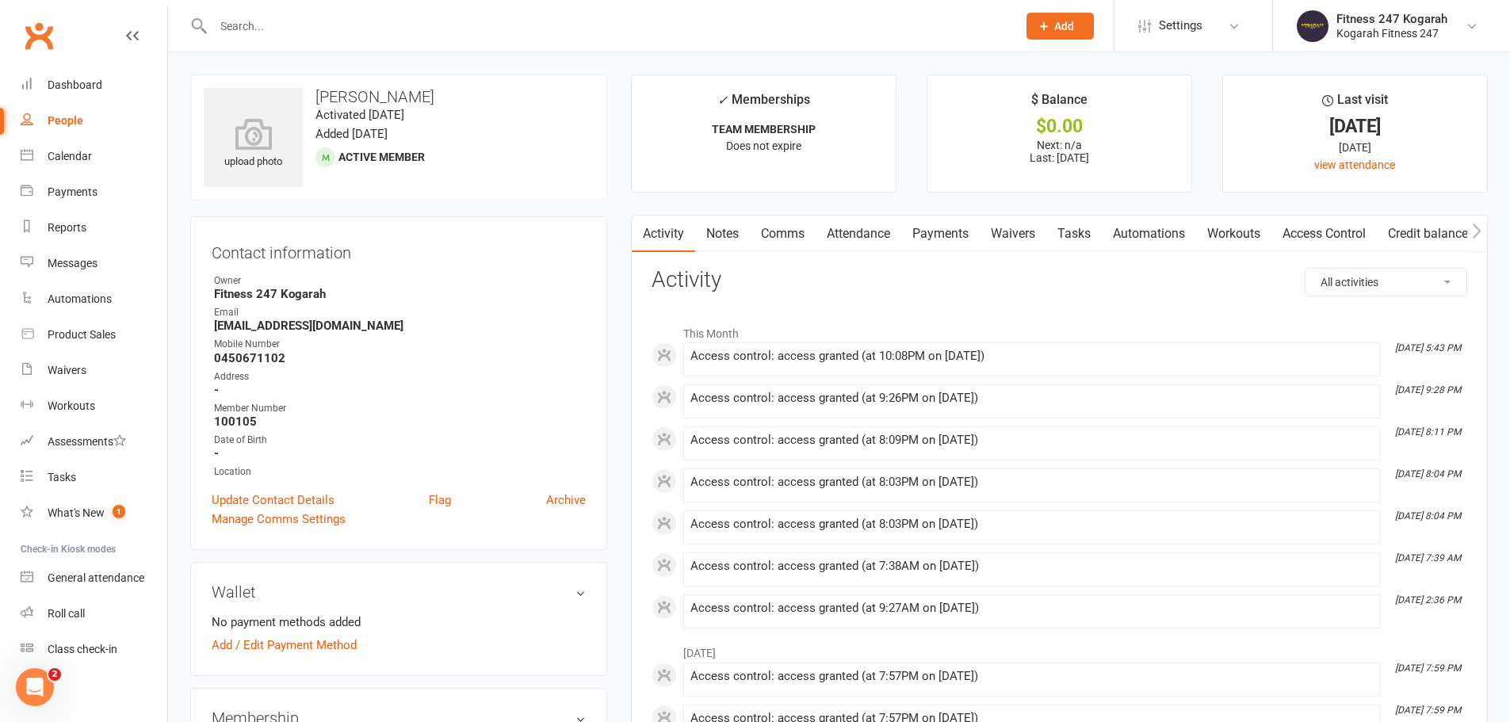
click at [286, 24] on input "text" at bounding box center [608, 26] width 798 height 22
paste input "Kate Dicello"
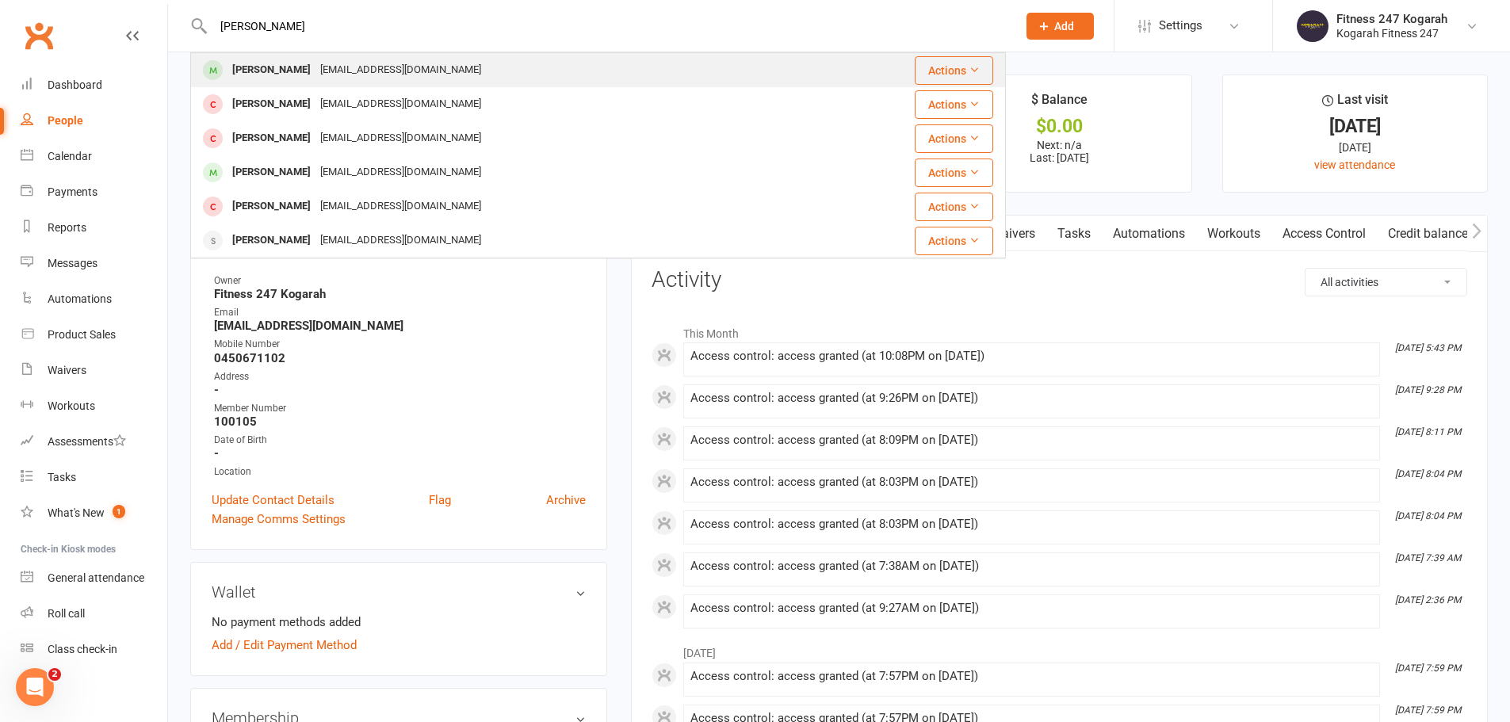
type input "Kate Dicello"
click at [284, 66] on div "Kate Dicello" at bounding box center [272, 70] width 88 height 23
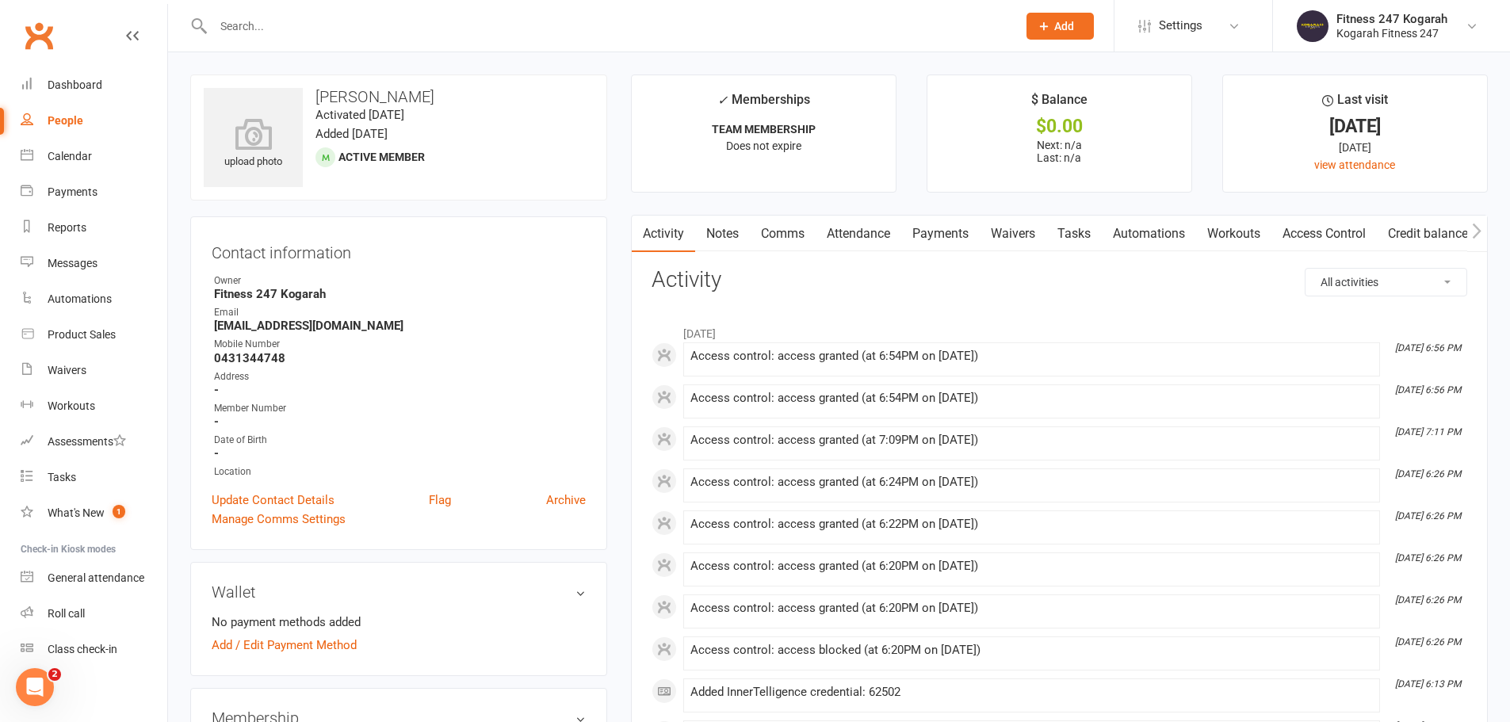
click at [333, 26] on input "text" at bounding box center [608, 26] width 798 height 22
paste input "Rogerio Junior Cavadas"
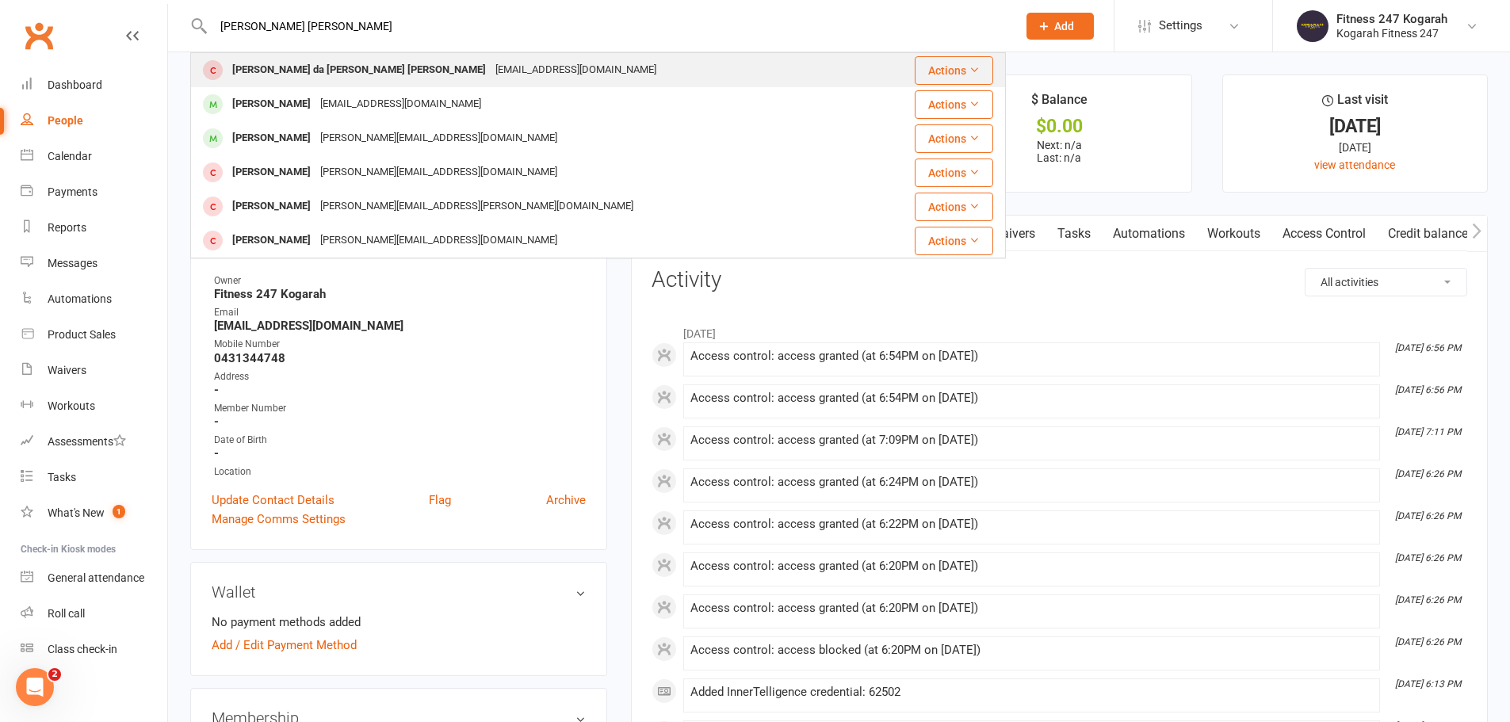
type input "Rogerio Junior Cavadas"
click at [281, 65] on div "Rogerio Junior da Penha Lopes Cavadas" at bounding box center [359, 70] width 263 height 23
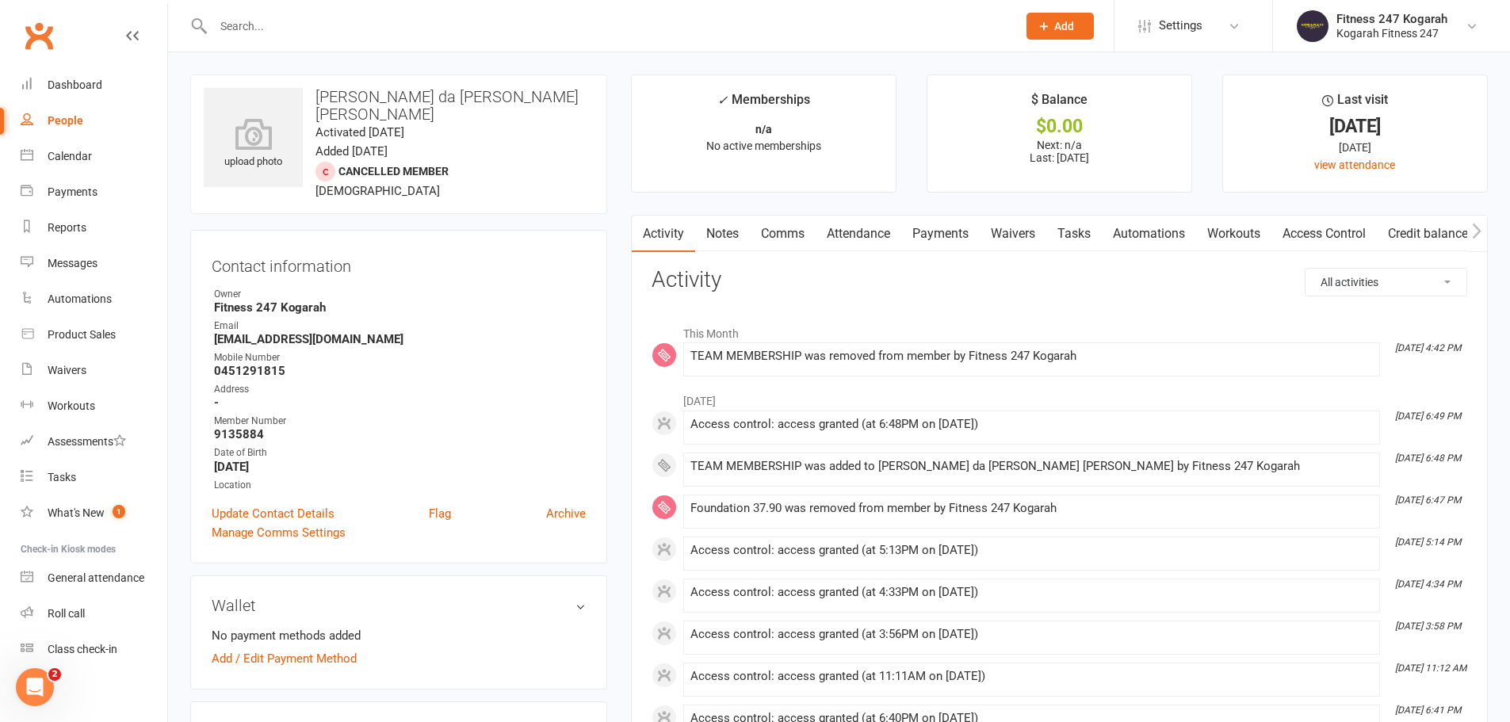
click at [1073, 28] on span "Add" at bounding box center [1065, 26] width 20 height 13
drag, startPoint x: 1036, startPoint y: 100, endPoint x: 1015, endPoint y: 115, distance: 25.5
click at [1036, 100] on link "Member" at bounding box center [1043, 108] width 141 height 36
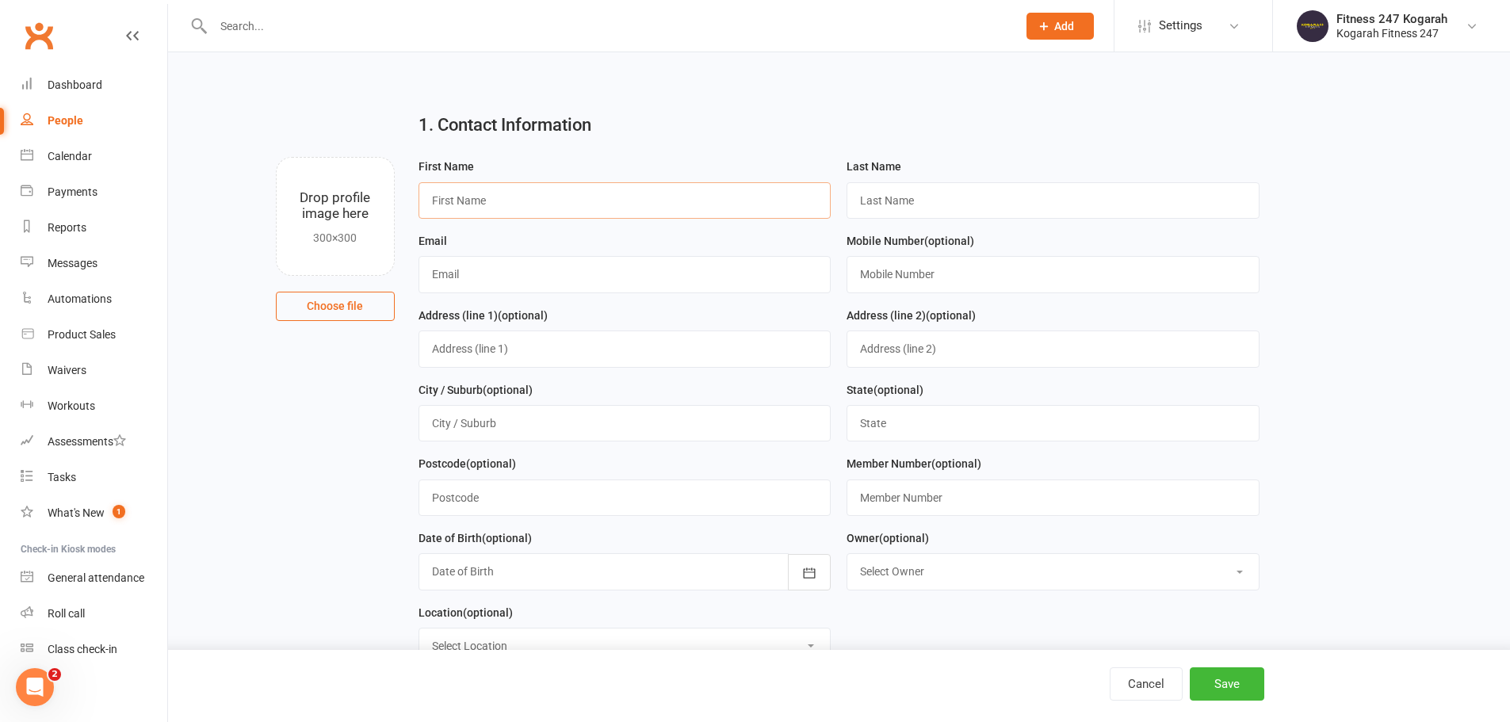
click at [491, 195] on input "text" at bounding box center [625, 200] width 413 height 36
type input "Spare"
type input "AP 5"
click at [622, 274] on input "text" at bounding box center [625, 274] width 413 height 36
paste input "spare@accesspass.com"
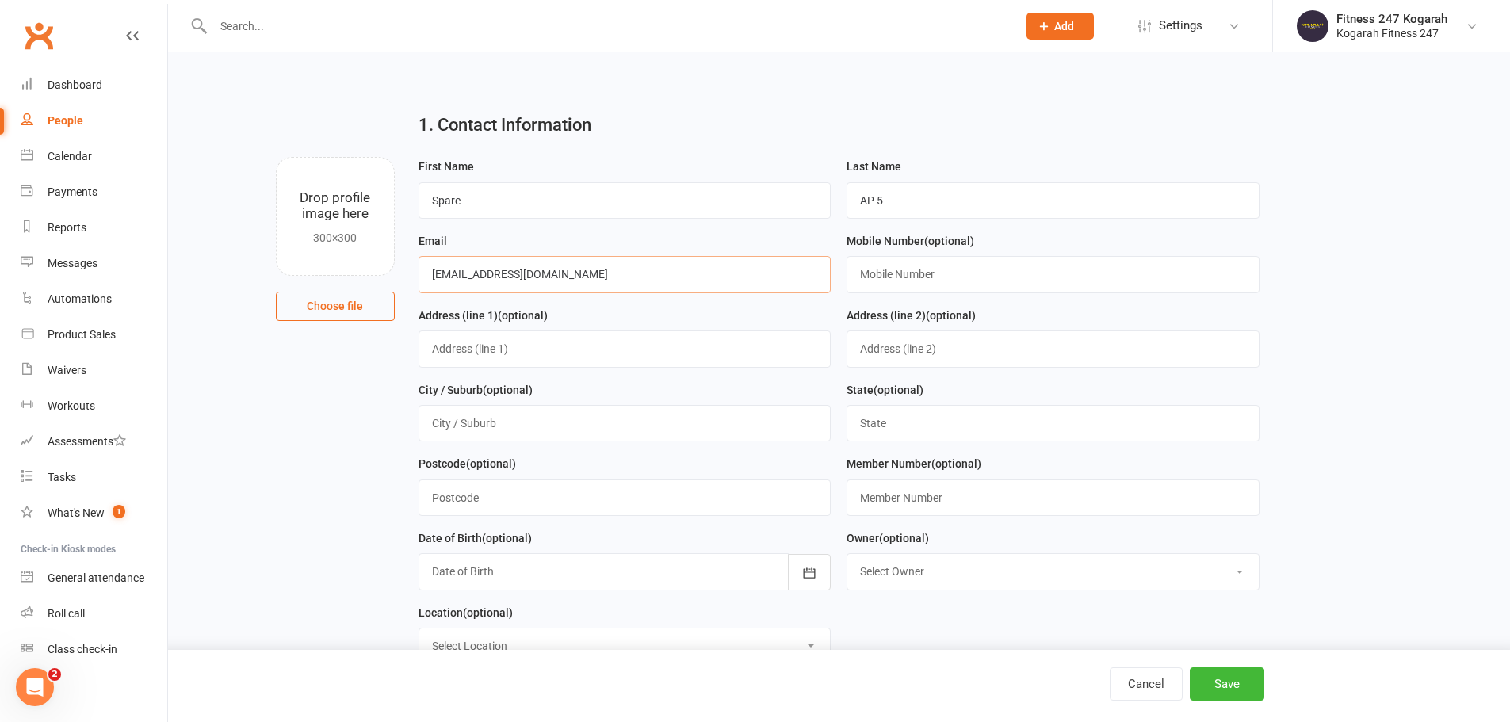
click at [458, 275] on input "spare@accesspass.com" at bounding box center [625, 274] width 413 height 36
type input "[EMAIL_ADDRESS][DOMAIN_NAME]"
click at [932, 271] on input "text" at bounding box center [1053, 274] width 413 height 36
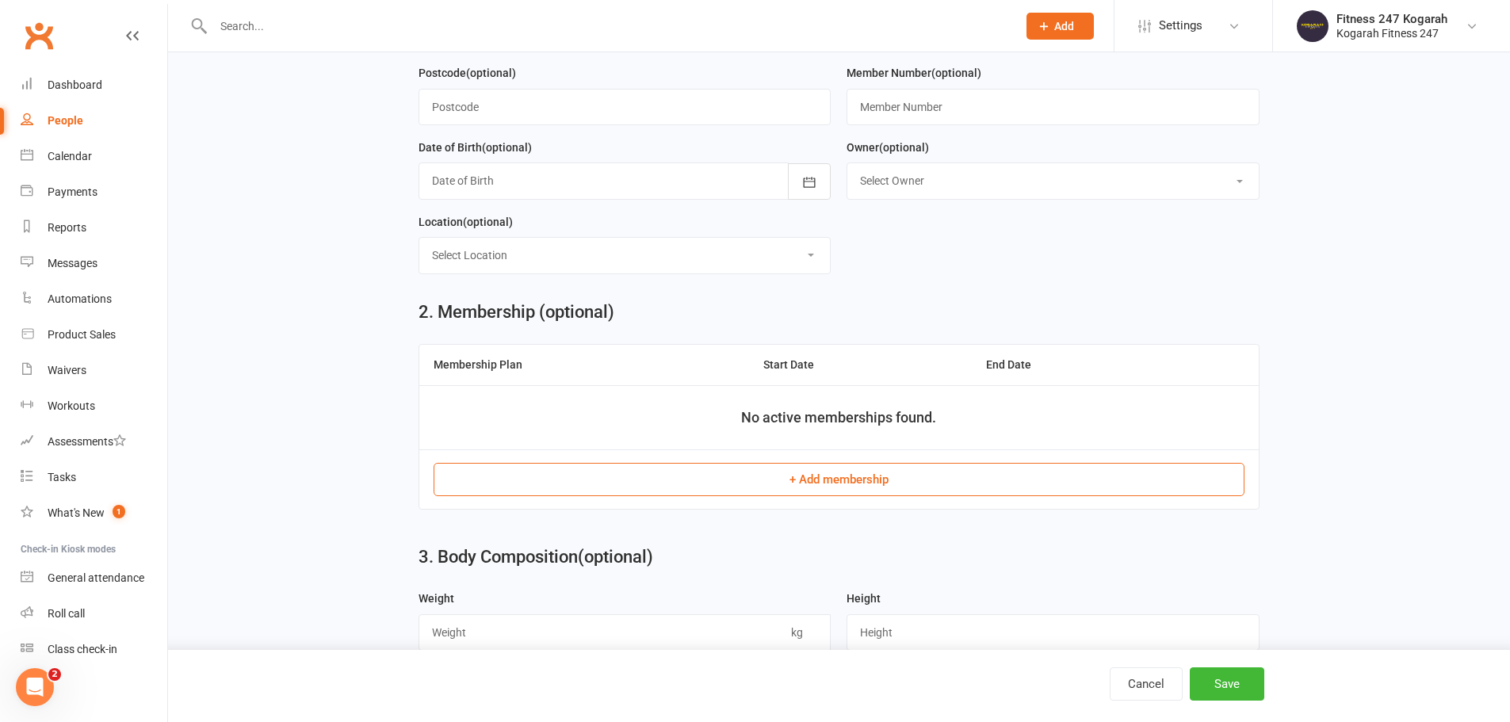
scroll to position [396, 0]
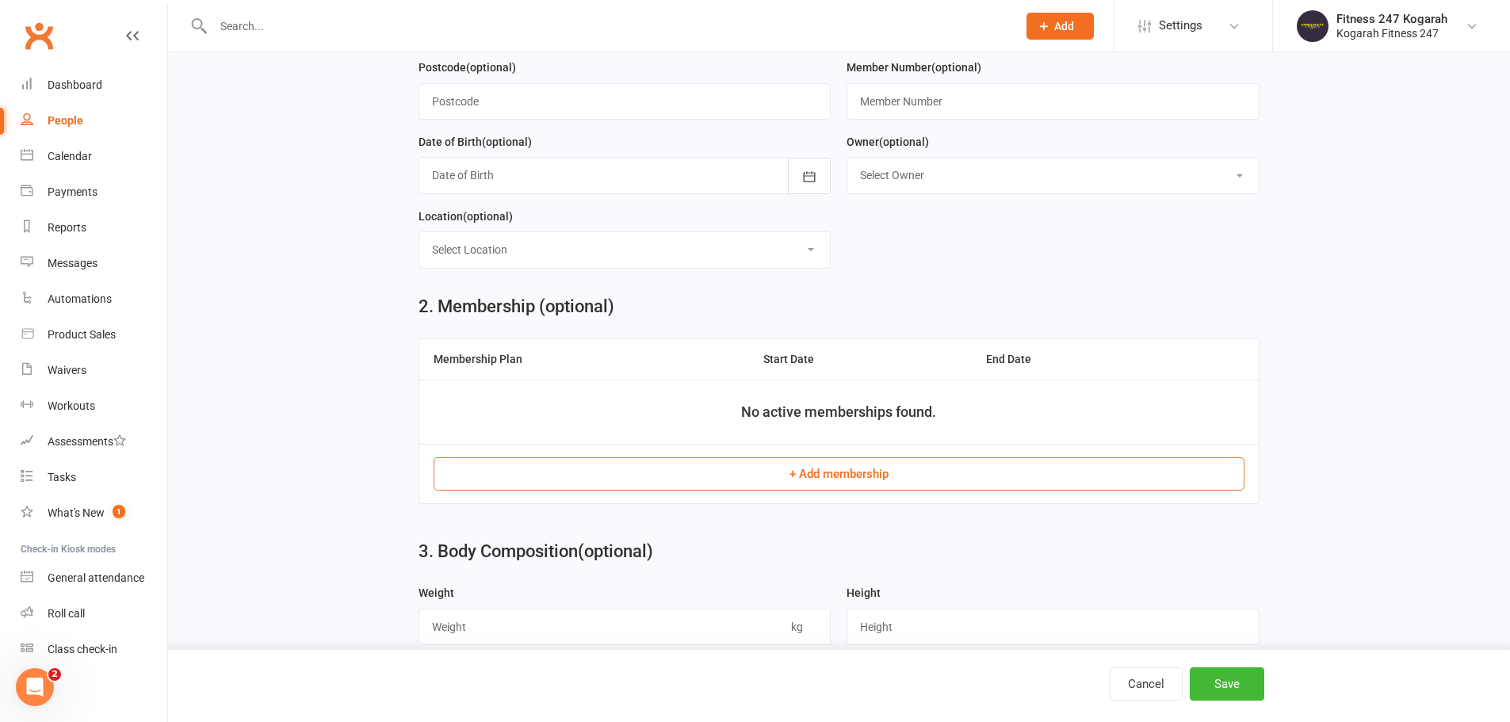
type input "0404123123"
click at [814, 472] on button "+ Add membership" at bounding box center [839, 473] width 811 height 33
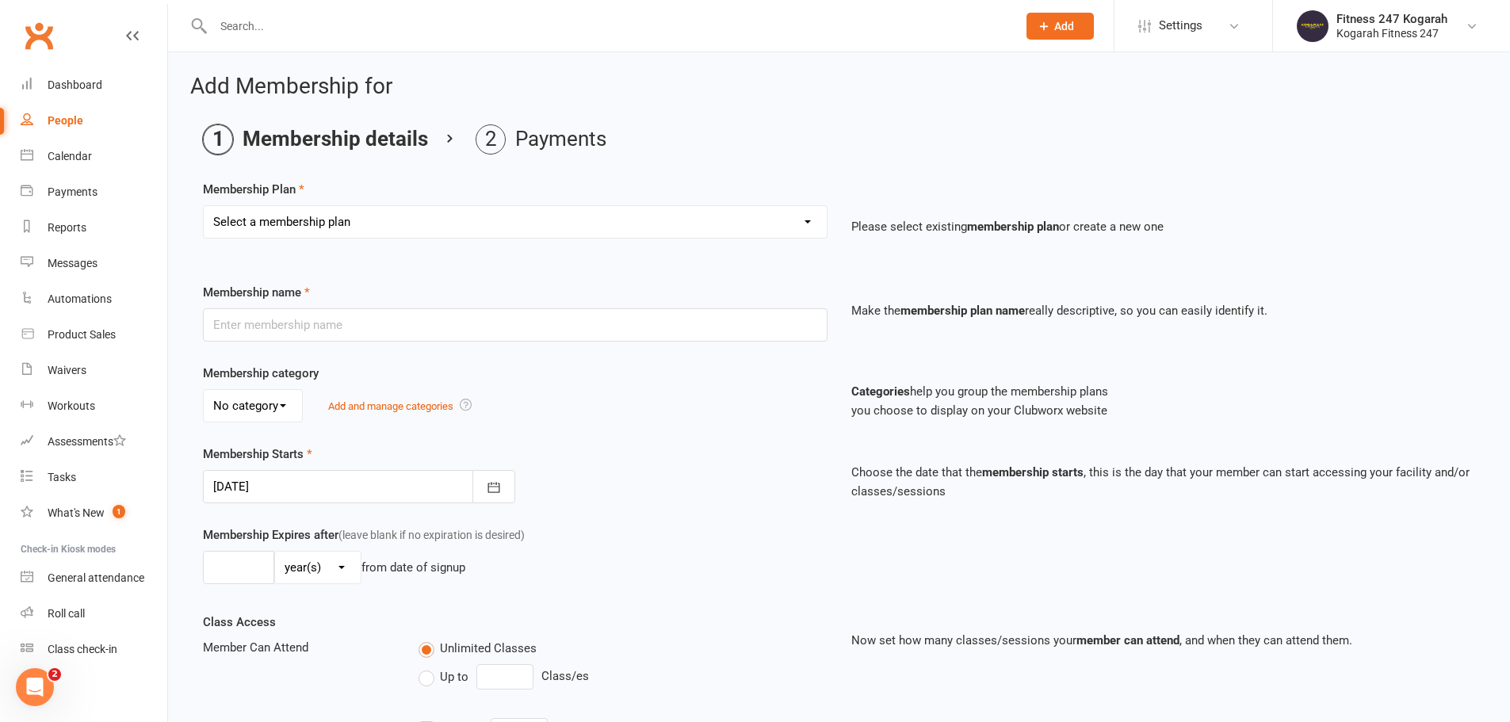
click at [386, 221] on select "Select a membership plan Create new Membership Plan Foundation 19.45 Foundation…" at bounding box center [515, 222] width 623 height 32
select select "18"
click at [204, 206] on select "Select a membership plan Create new Membership Plan Foundation 19.45 Foundation…" at bounding box center [515, 222] width 623 height 32
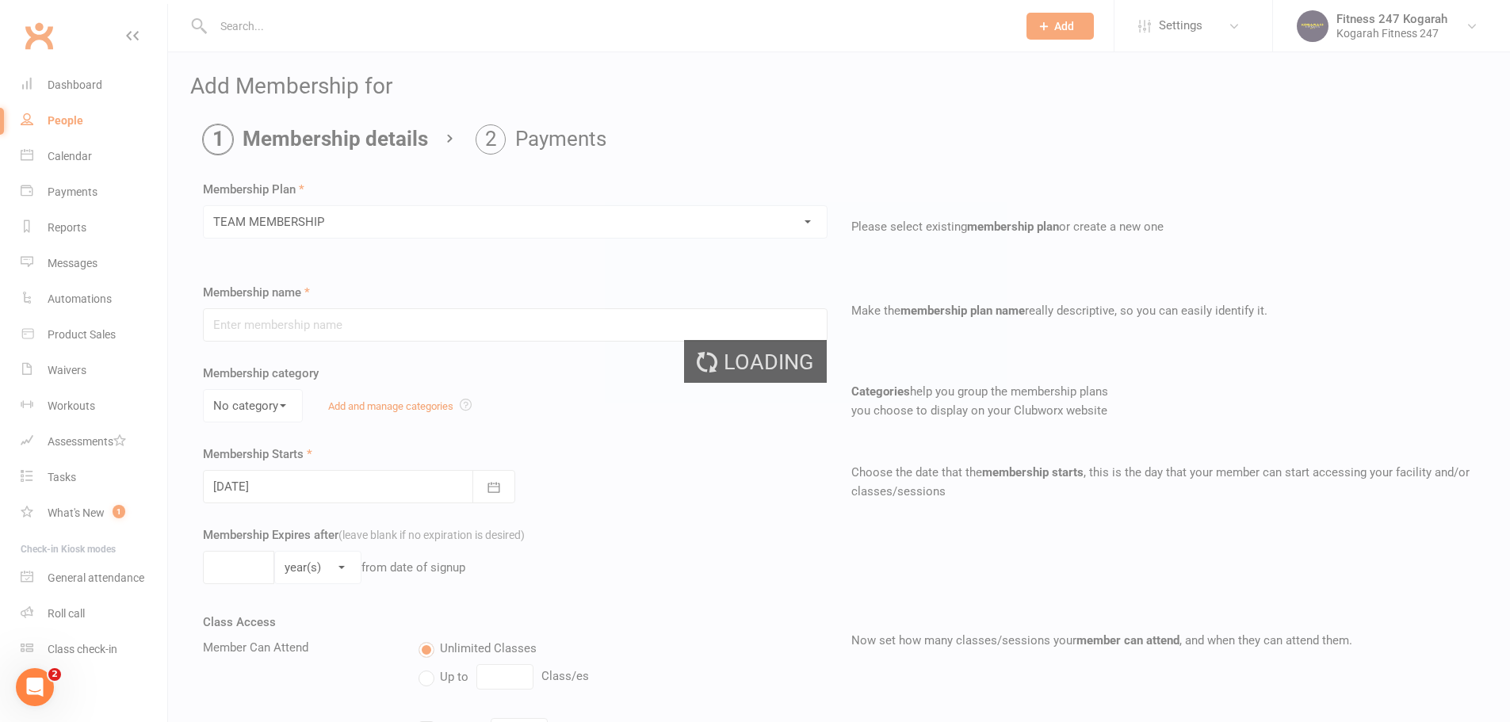
type input "TEAM MEMBERSHIP"
select select "2"
type input "0"
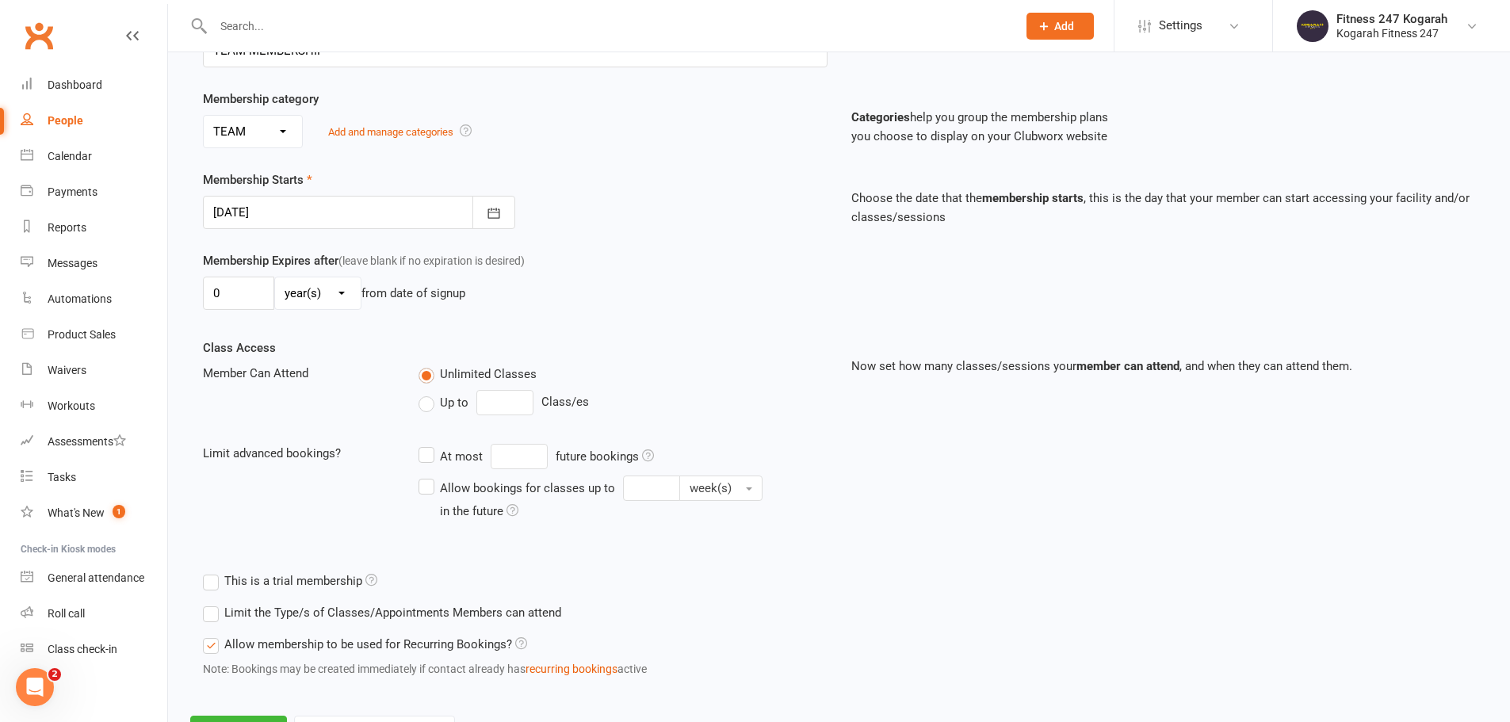
scroll to position [347, 0]
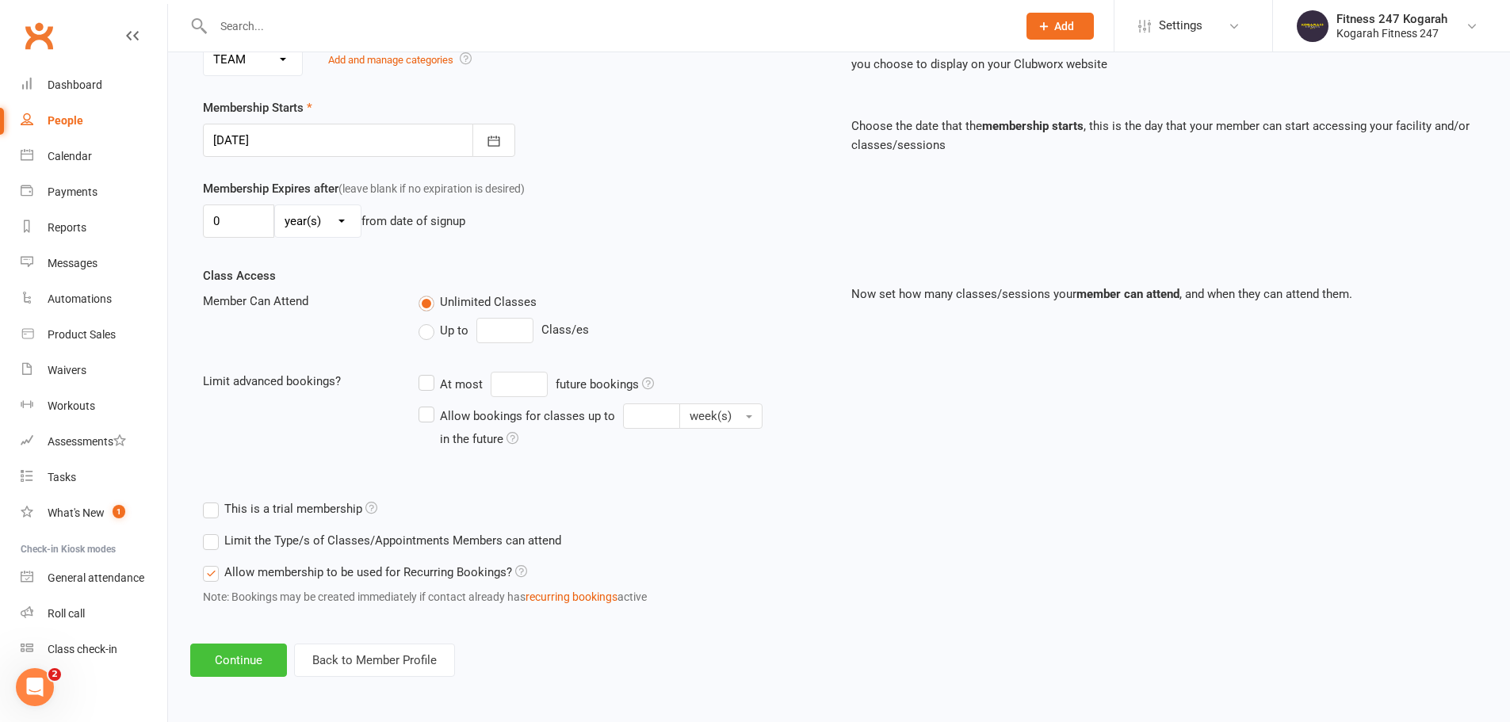
click at [244, 663] on button "Continue" at bounding box center [238, 660] width 97 height 33
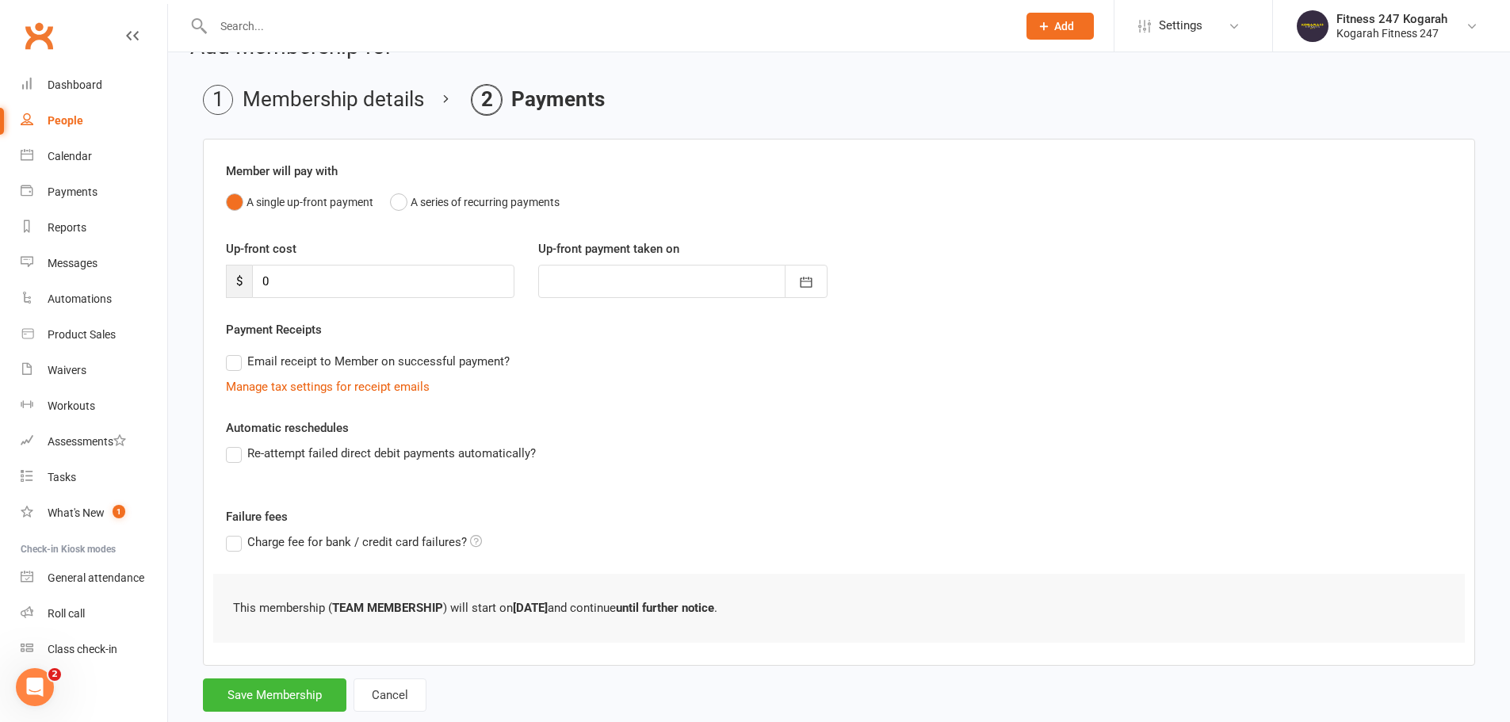
scroll to position [78, 0]
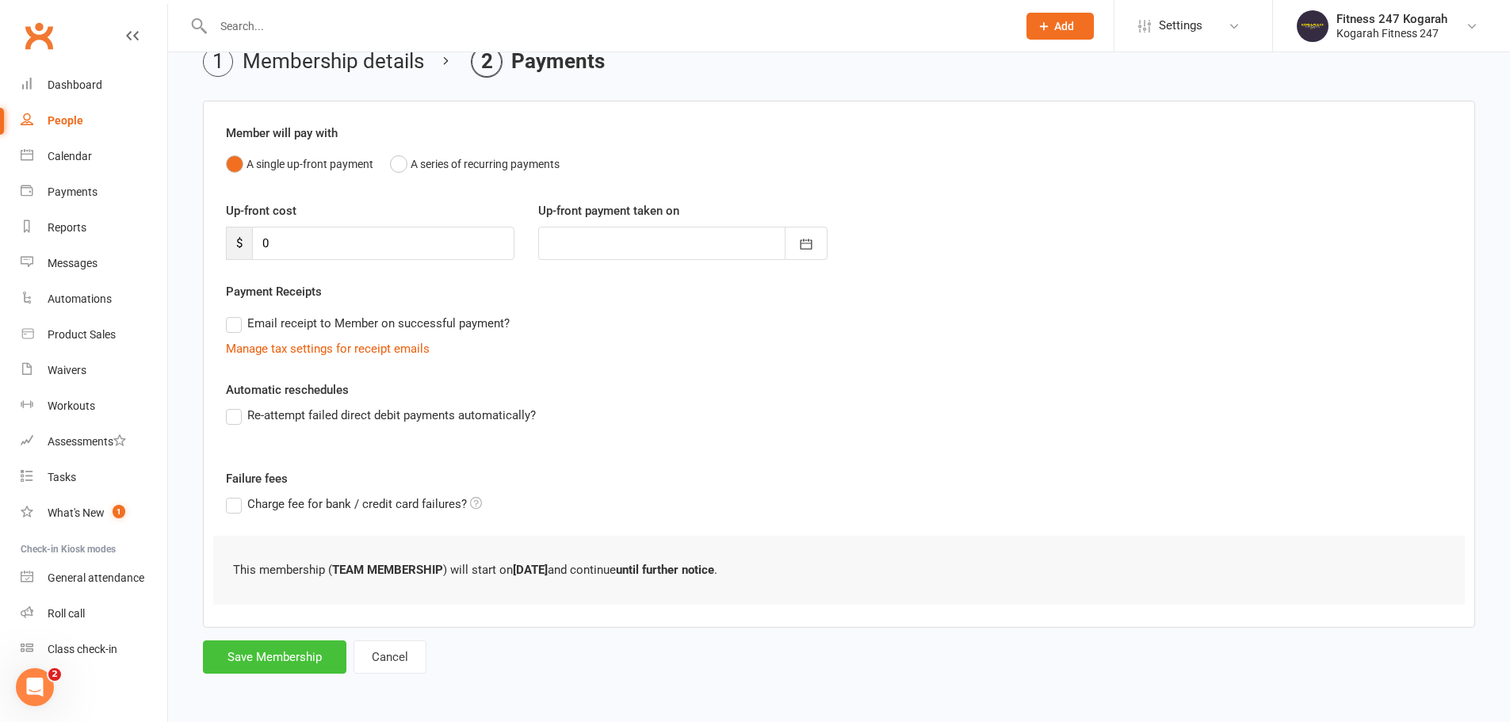
click at [266, 656] on button "Save Membership" at bounding box center [275, 657] width 144 height 33
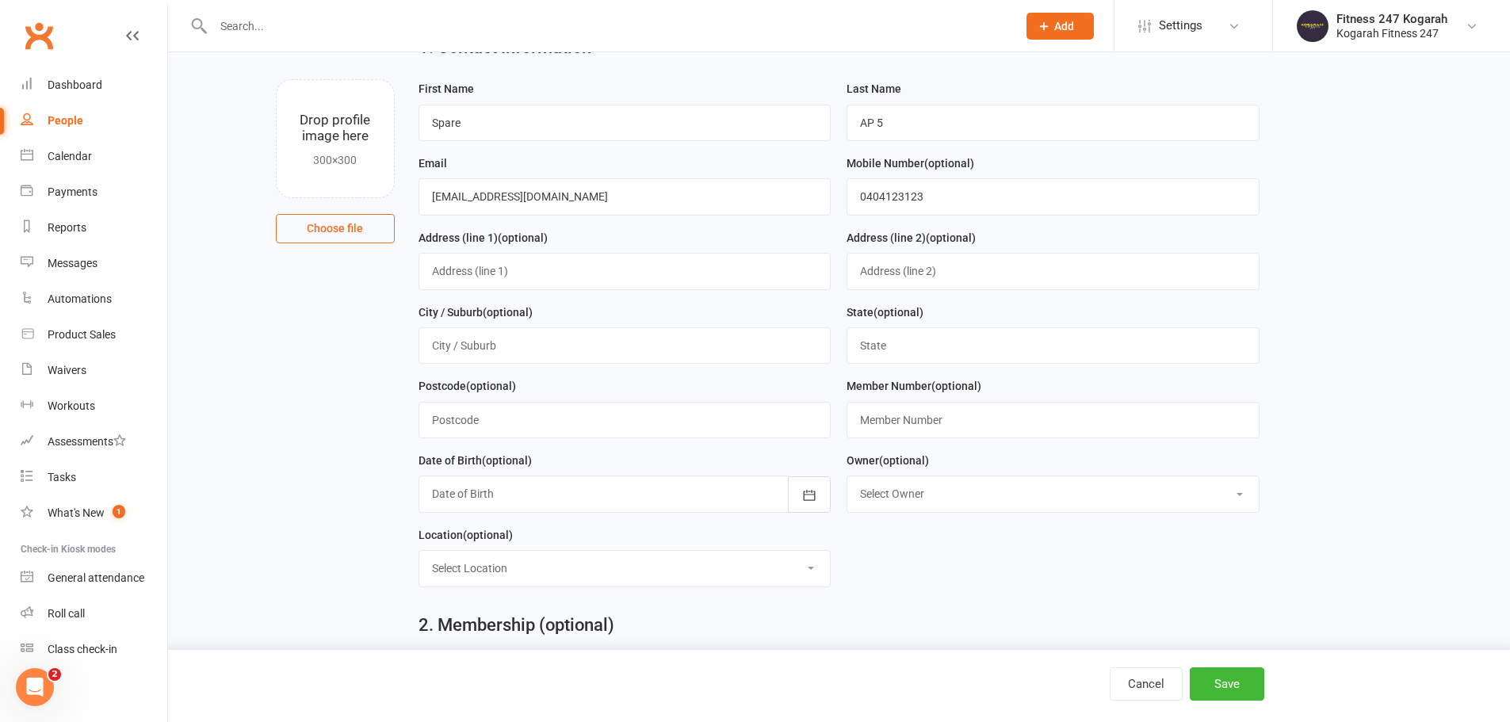
scroll to position [683, 0]
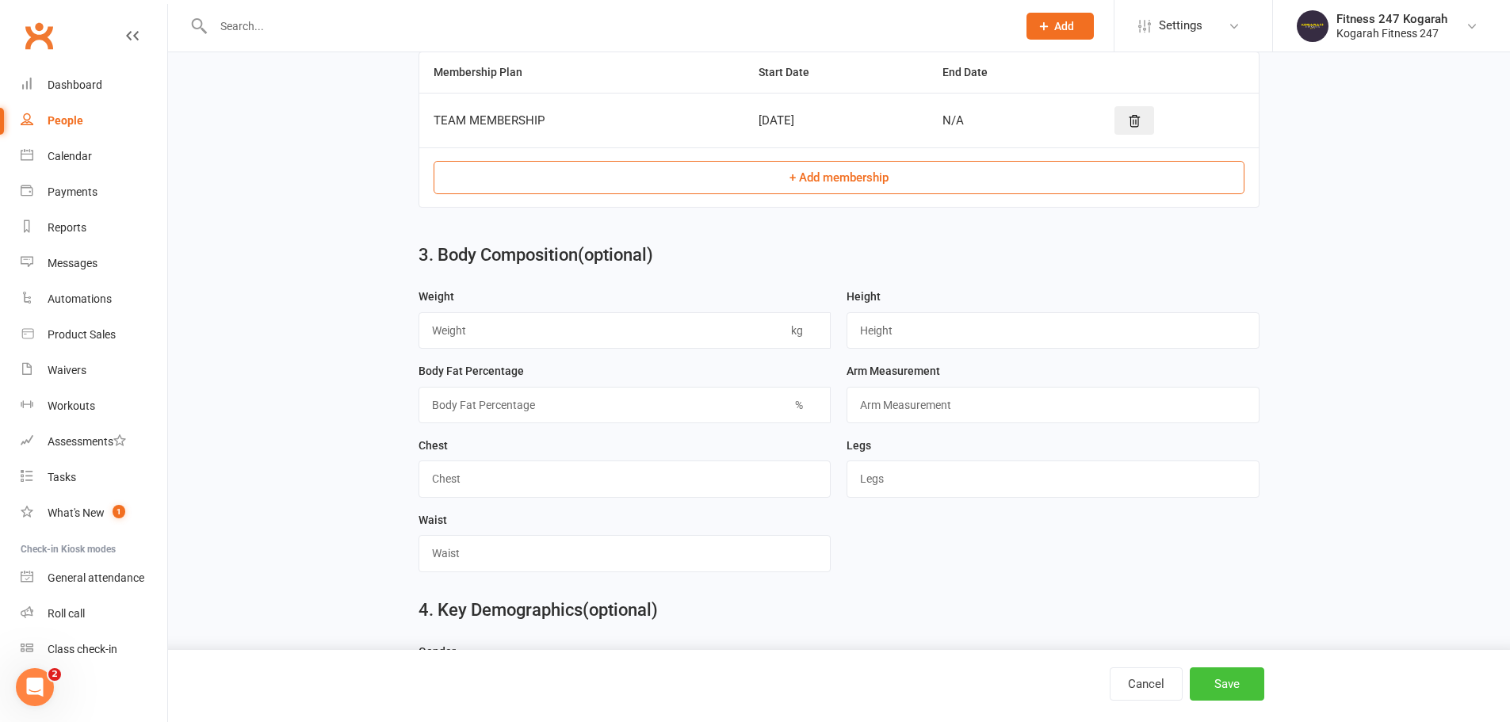
click at [1241, 678] on button "Save" at bounding box center [1227, 684] width 75 height 33
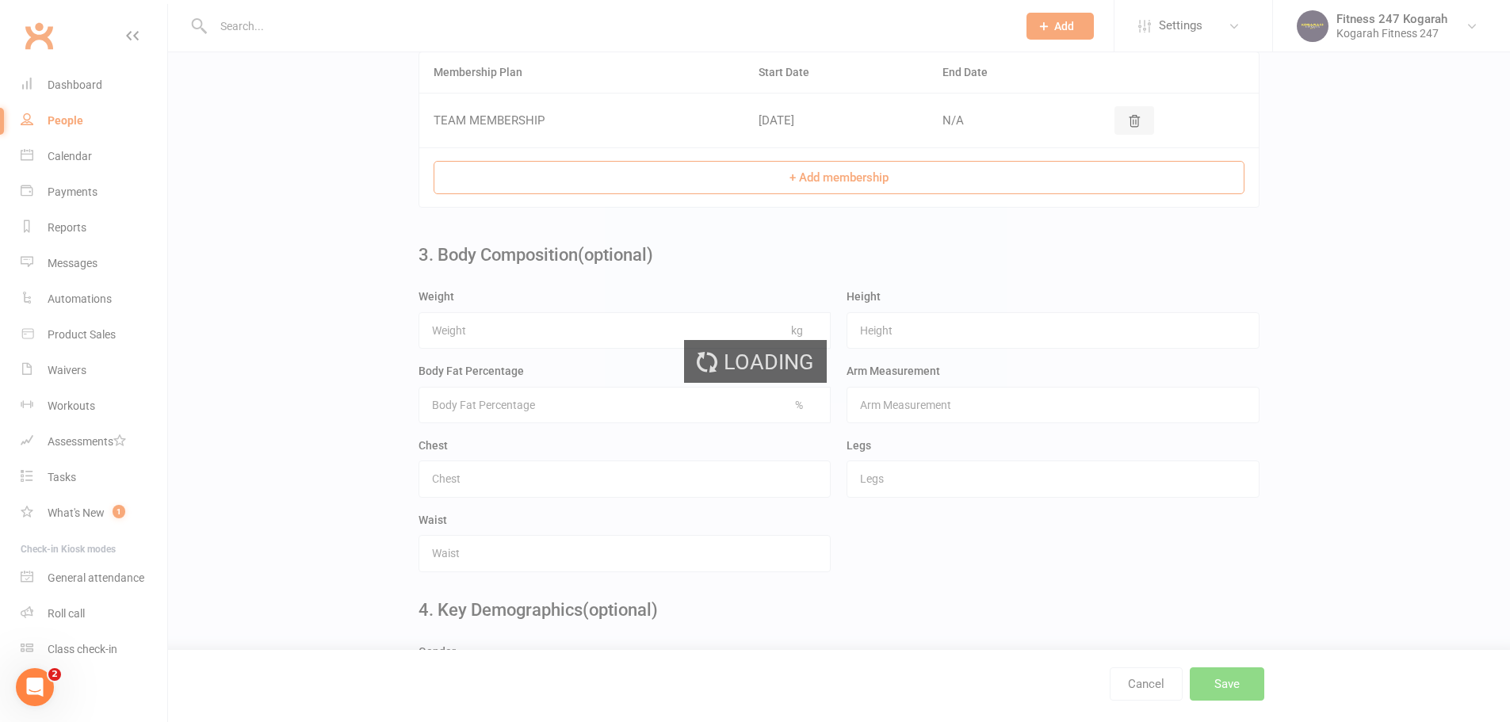
scroll to position [0, 0]
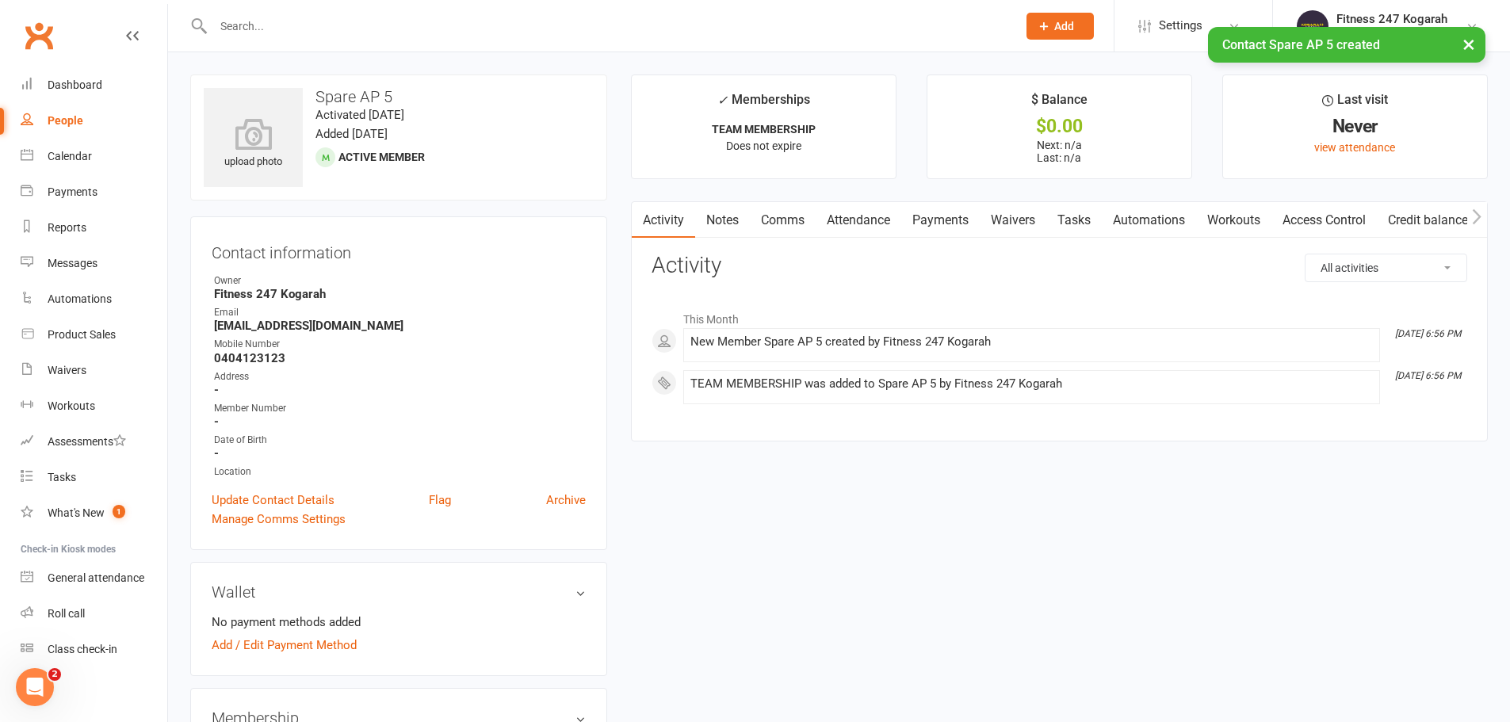
click at [1315, 212] on link "Access Control" at bounding box center [1324, 220] width 105 height 36
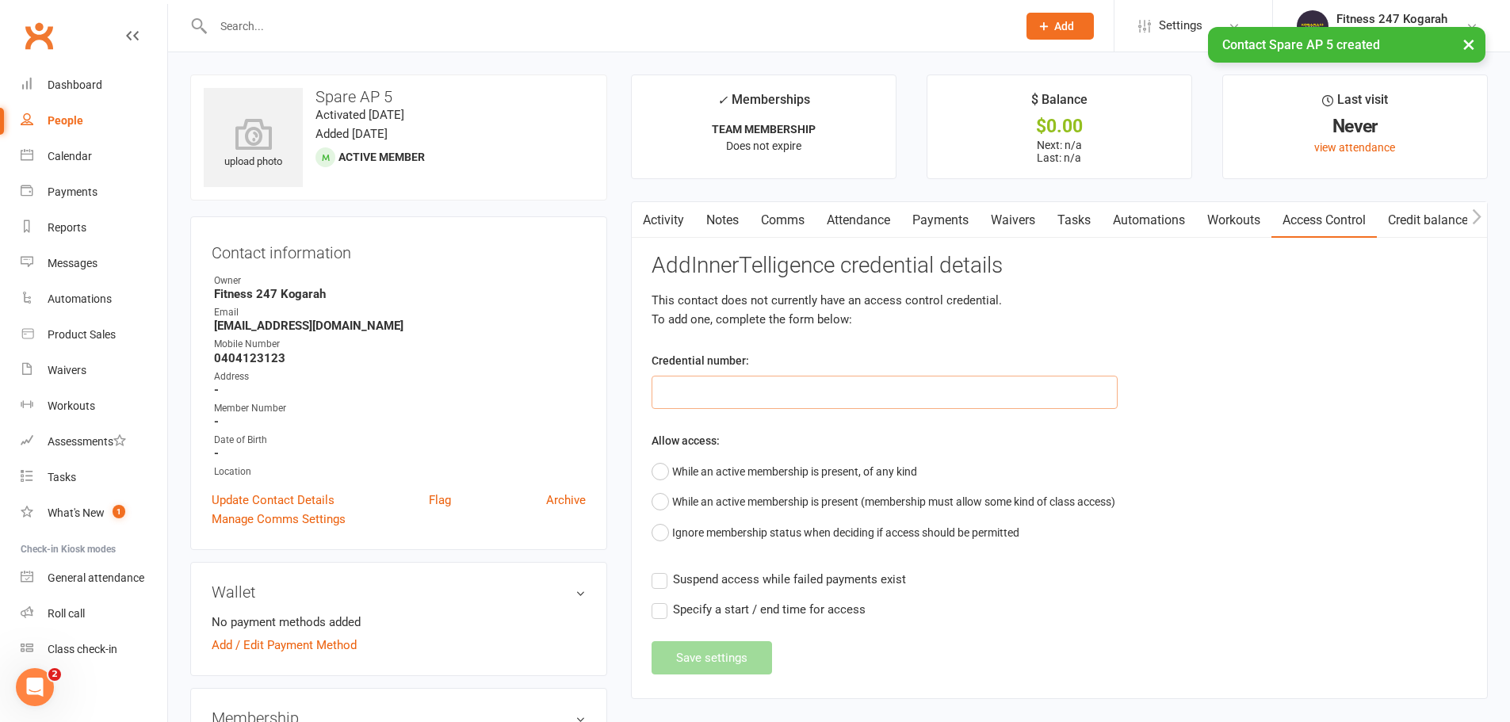
click at [706, 393] on input "text" at bounding box center [885, 392] width 466 height 33
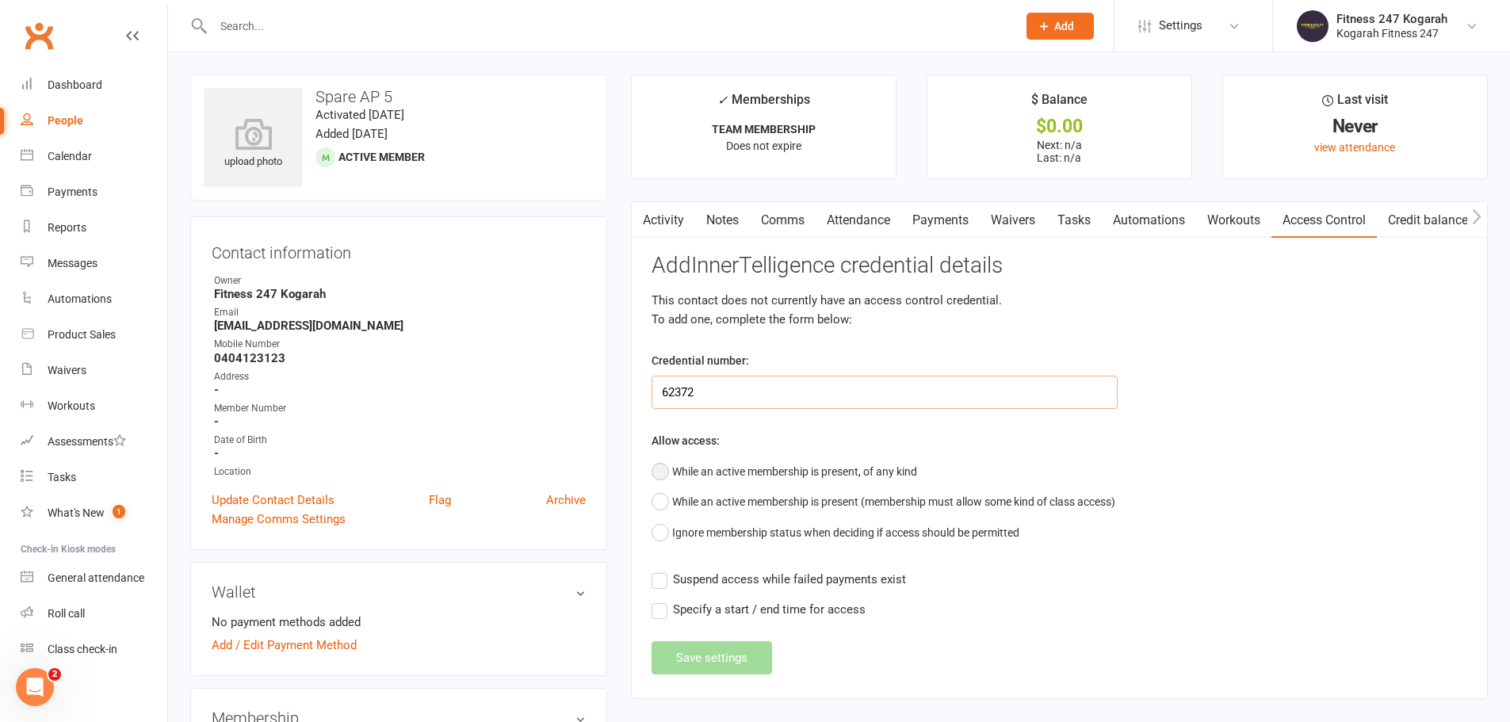
type input "62372"
click at [710, 471] on button "While an active membership is present, of any kind" at bounding box center [785, 472] width 266 height 30
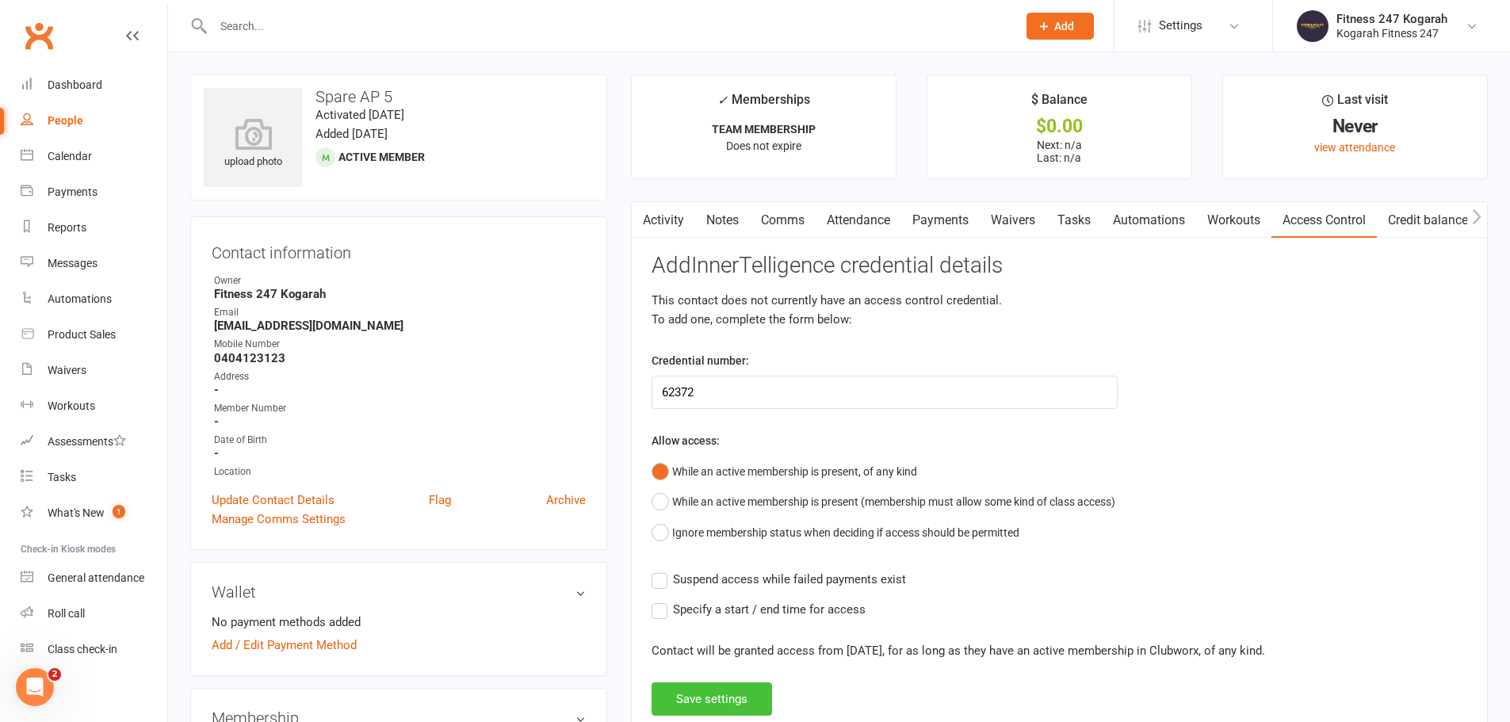
click at [688, 700] on button "Save settings" at bounding box center [712, 699] width 121 height 33
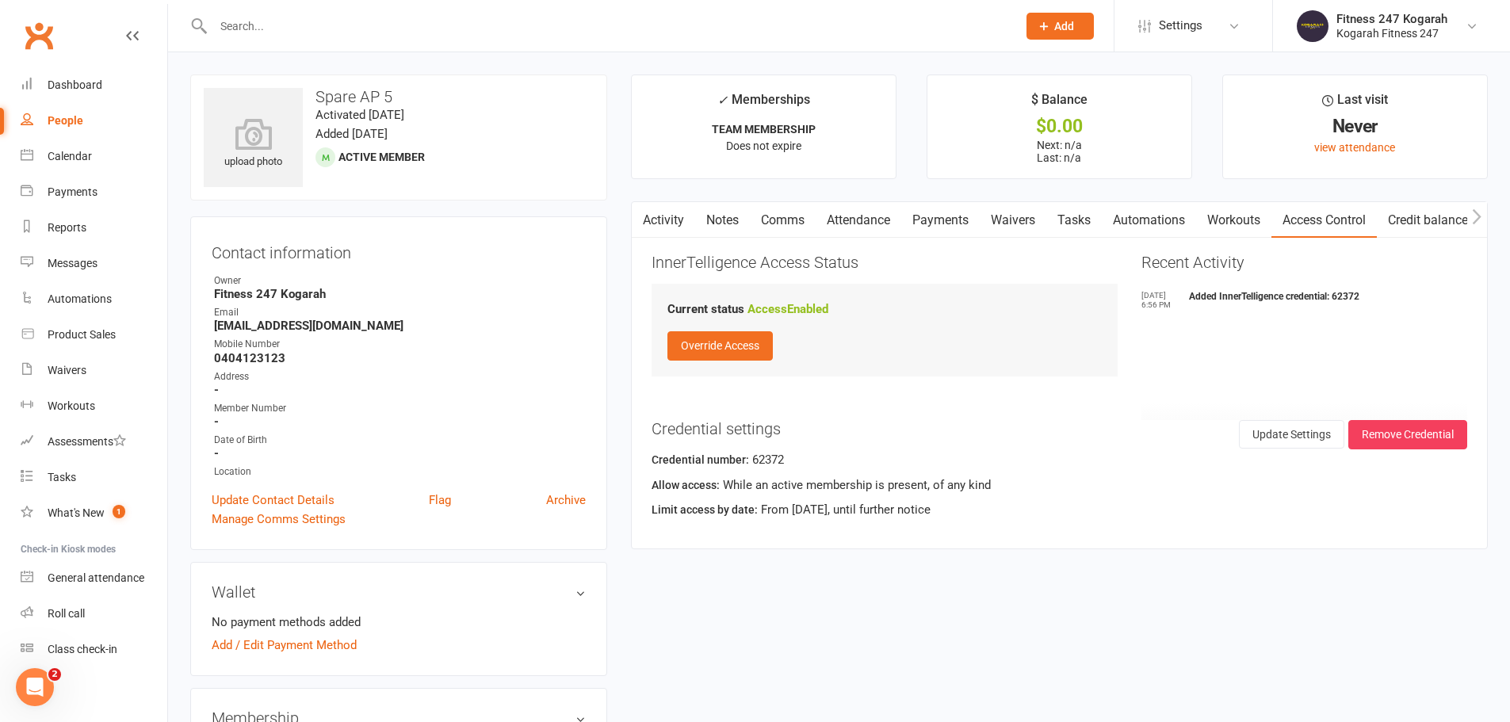
click at [1050, 19] on icon at bounding box center [1044, 26] width 14 height 14
click at [1035, 92] on link "Member" at bounding box center [1043, 108] width 141 height 36
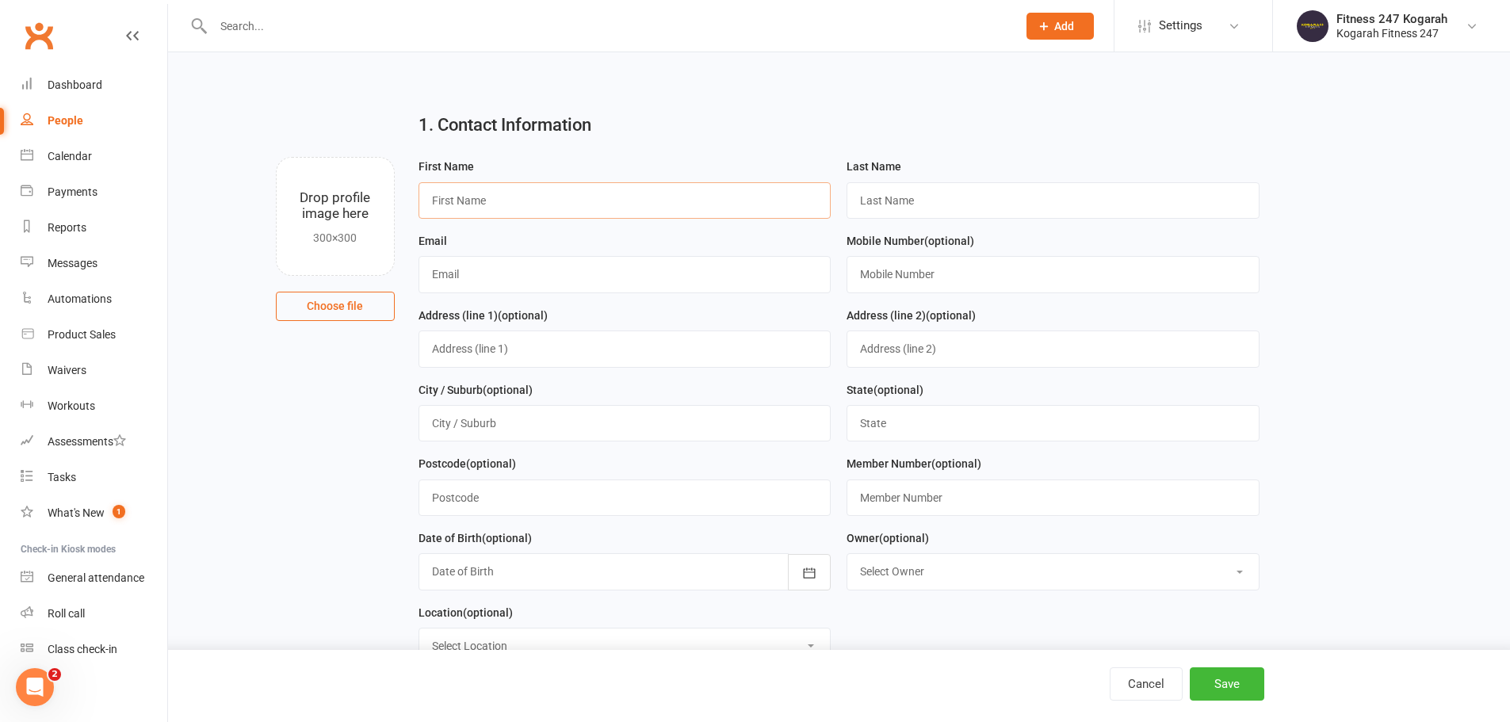
click at [477, 212] on input "text" at bounding box center [625, 200] width 413 height 36
type input "Spare"
type input "AP 2"
paste input "spare@accesspass.com"
click at [459, 274] on input "spare@accesspass.com" at bounding box center [625, 274] width 413 height 36
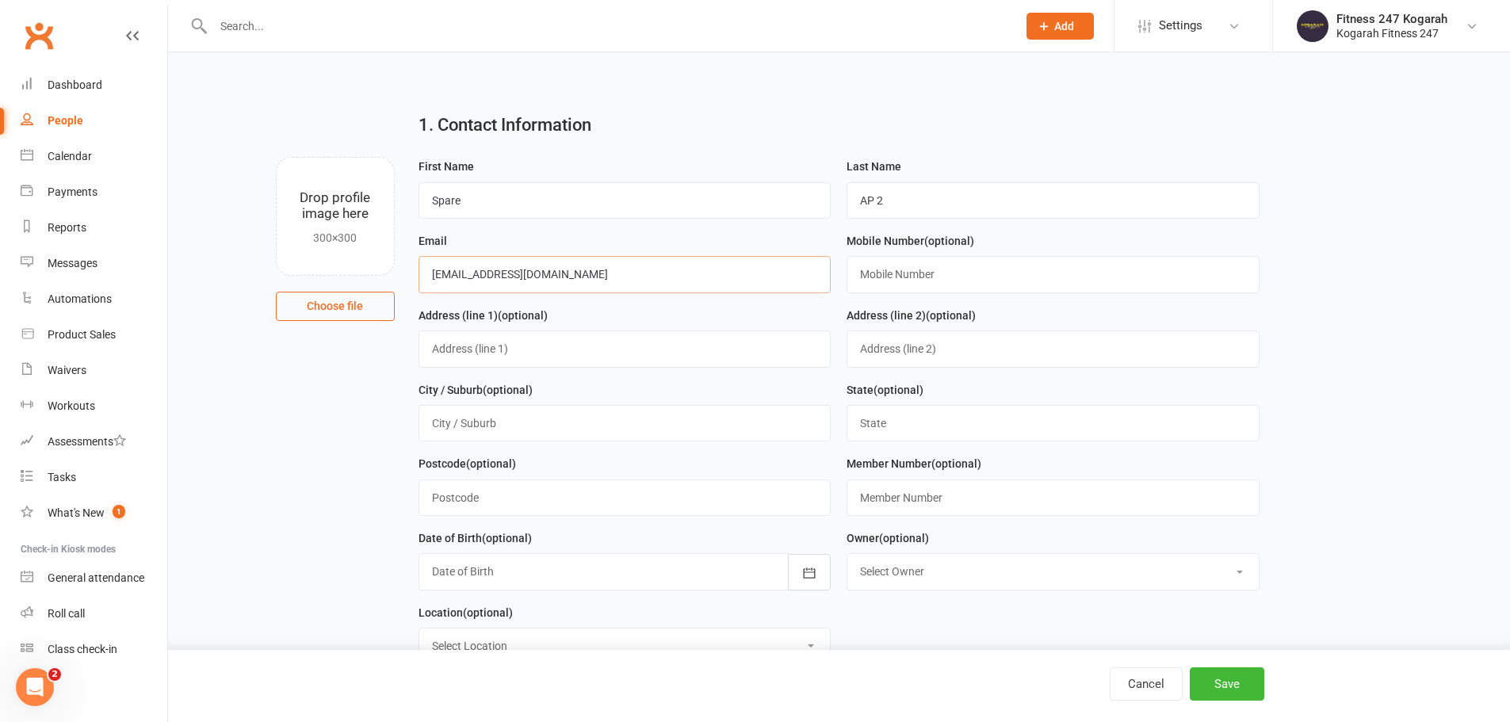
type input "[EMAIL_ADDRESS][DOMAIN_NAME]"
click at [922, 272] on input "text" at bounding box center [1053, 274] width 413 height 36
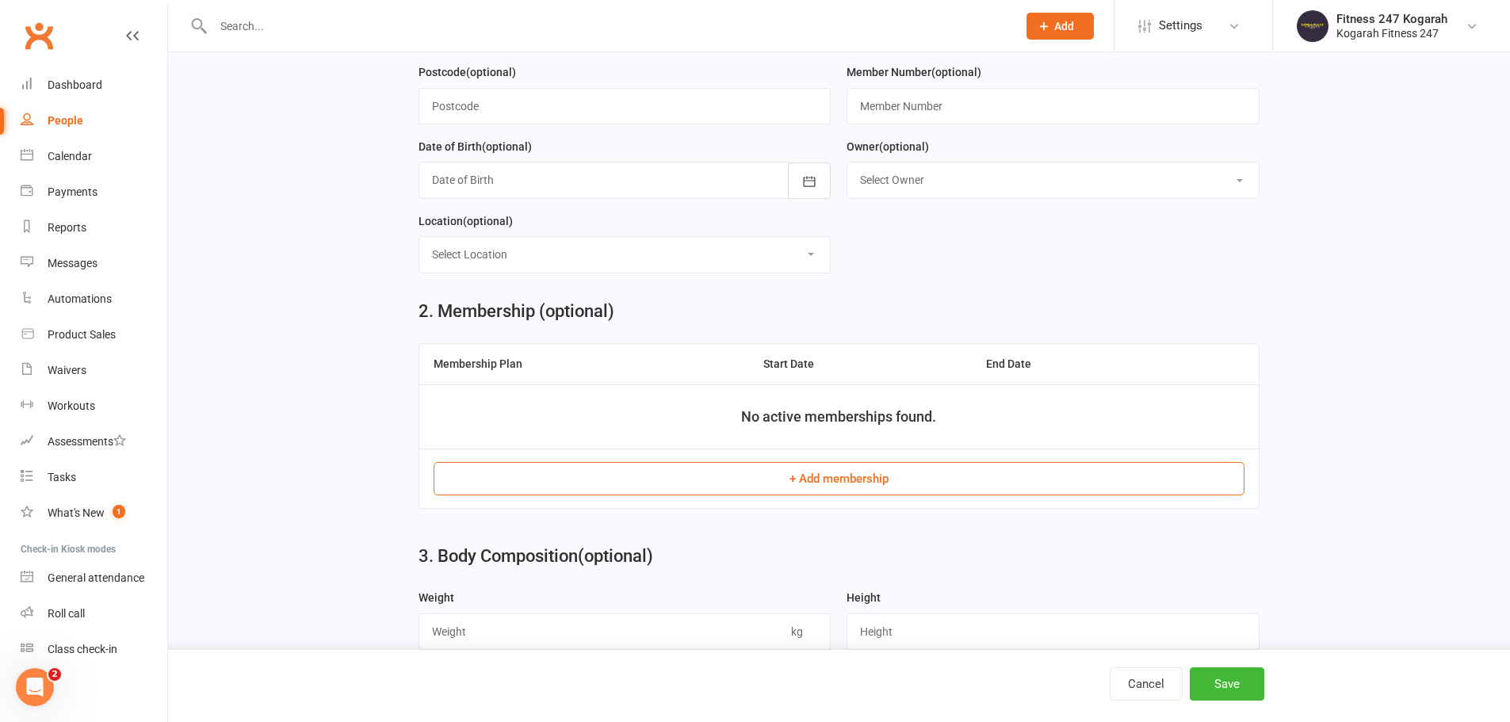
scroll to position [396, 0]
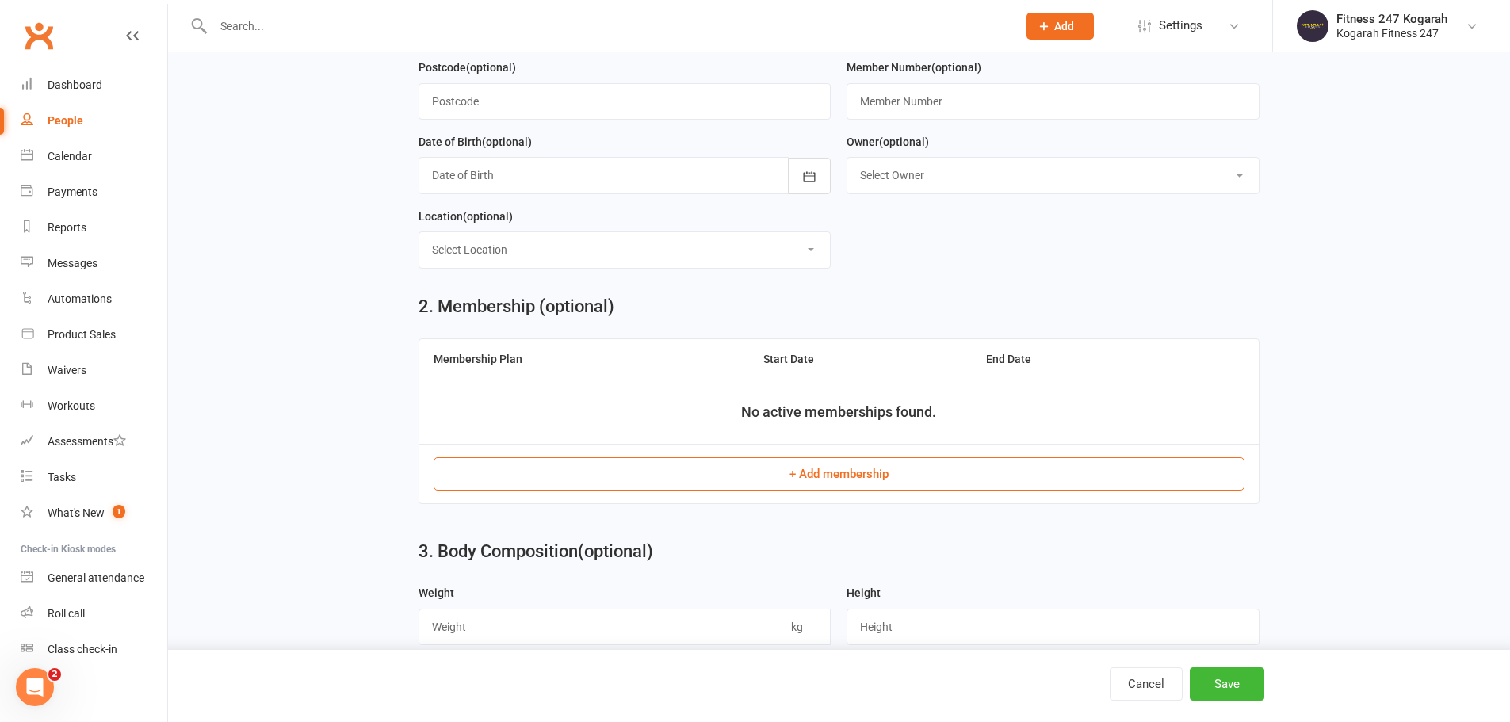
type input "0404123123"
click at [814, 476] on button "+ Add membership" at bounding box center [839, 473] width 811 height 33
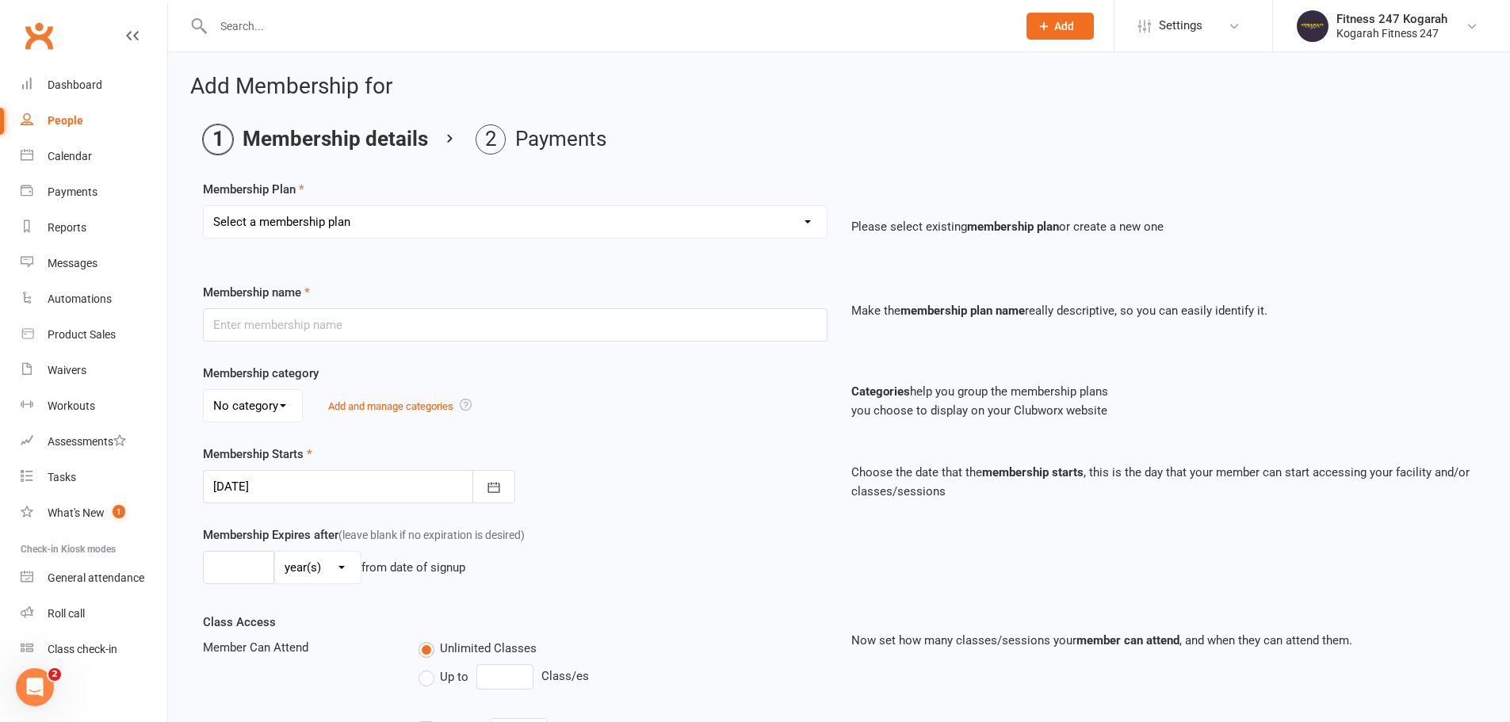
click at [333, 214] on select "Select a membership plan Create new Membership Plan Foundation 19.45 Foundation…" at bounding box center [515, 222] width 623 height 32
select select "18"
click at [204, 206] on select "Select a membership plan Create new Membership Plan Foundation 19.45 Foundation…" at bounding box center [515, 222] width 623 height 32
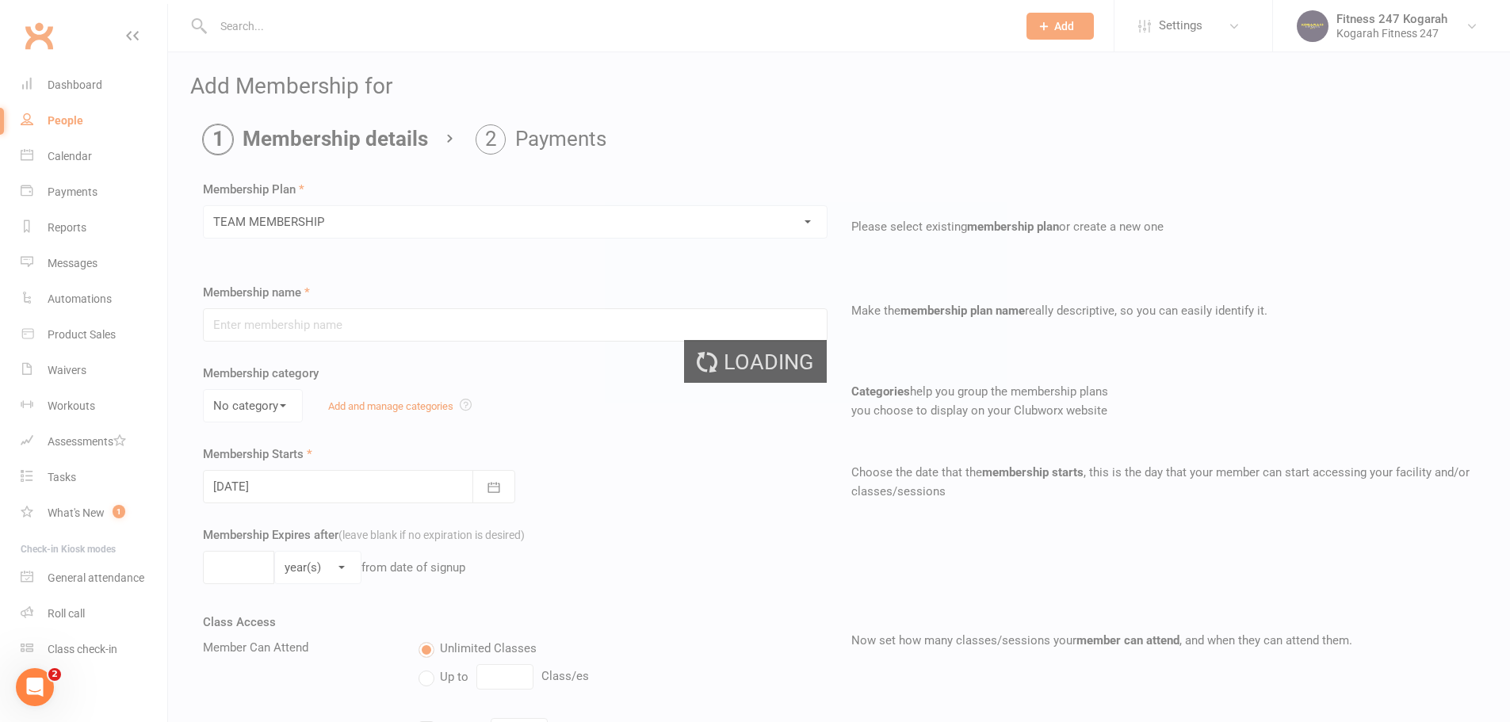
type input "TEAM MEMBERSHIP"
select select "2"
type input "0"
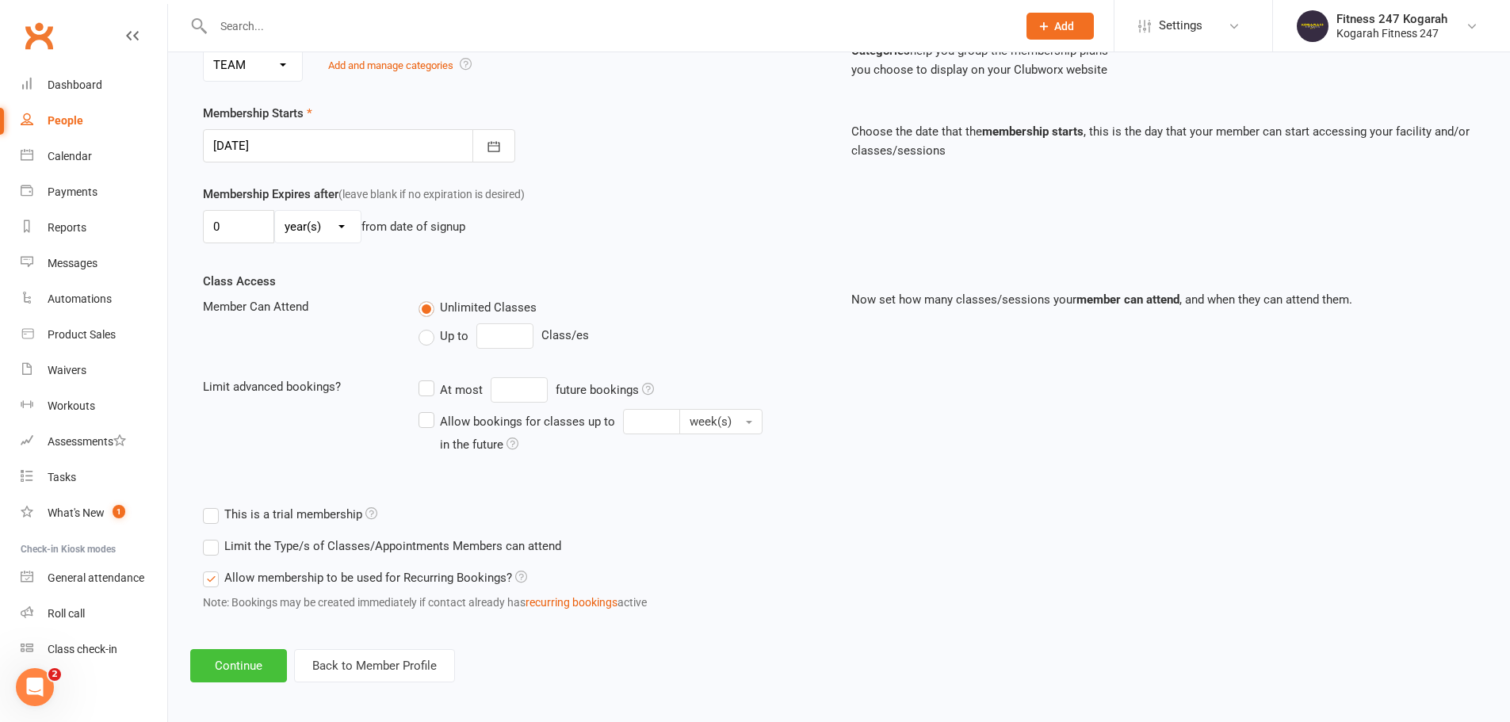
scroll to position [347, 0]
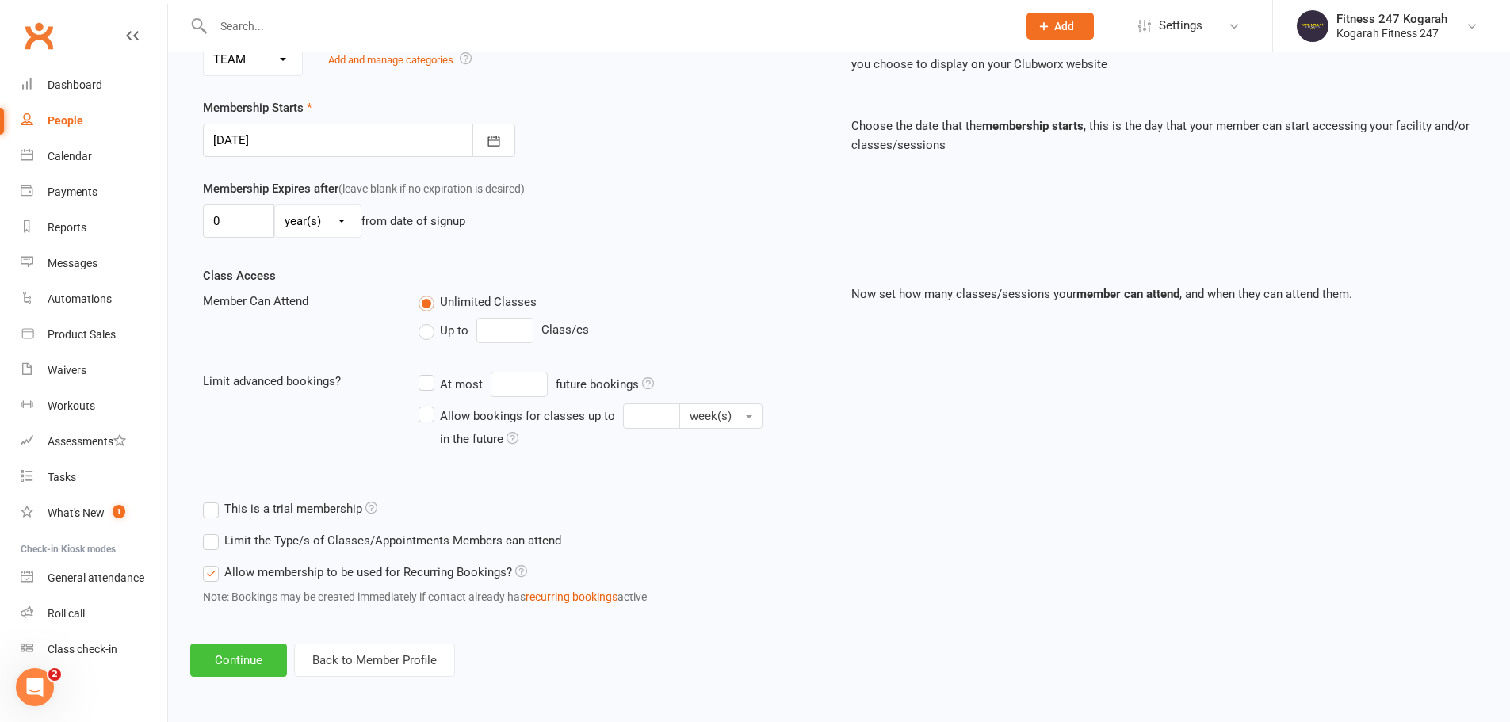
click at [265, 649] on button "Continue" at bounding box center [238, 660] width 97 height 33
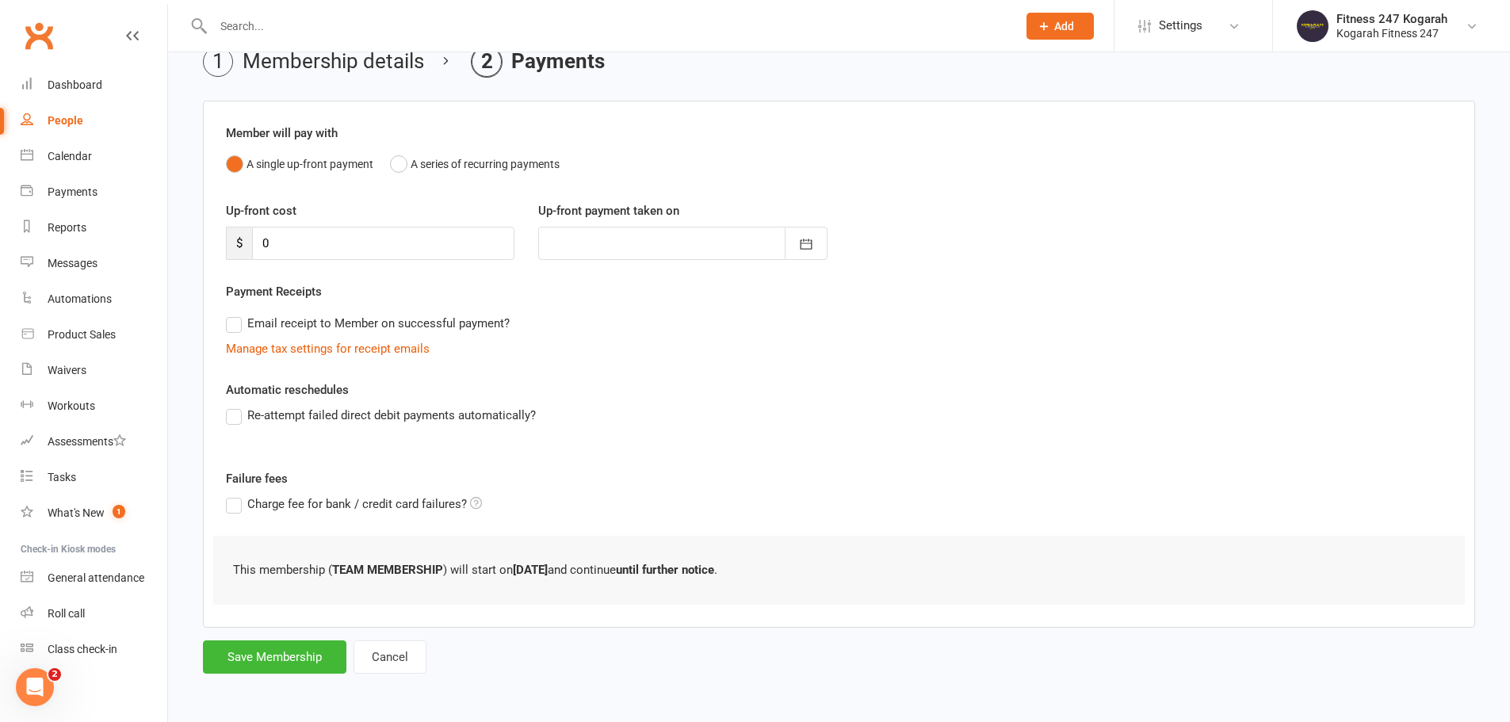
scroll to position [0, 0]
click at [299, 664] on button "Save Membership" at bounding box center [275, 657] width 144 height 33
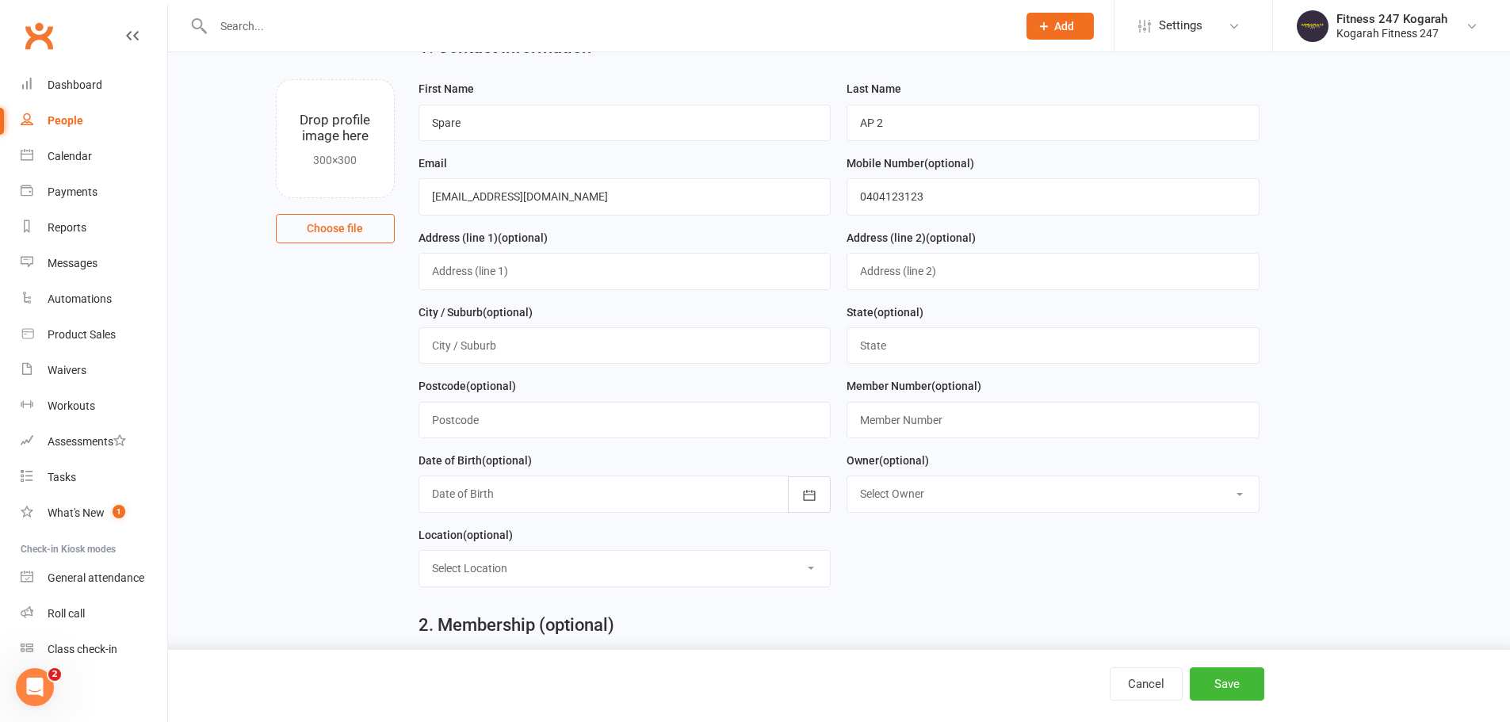
scroll to position [683, 0]
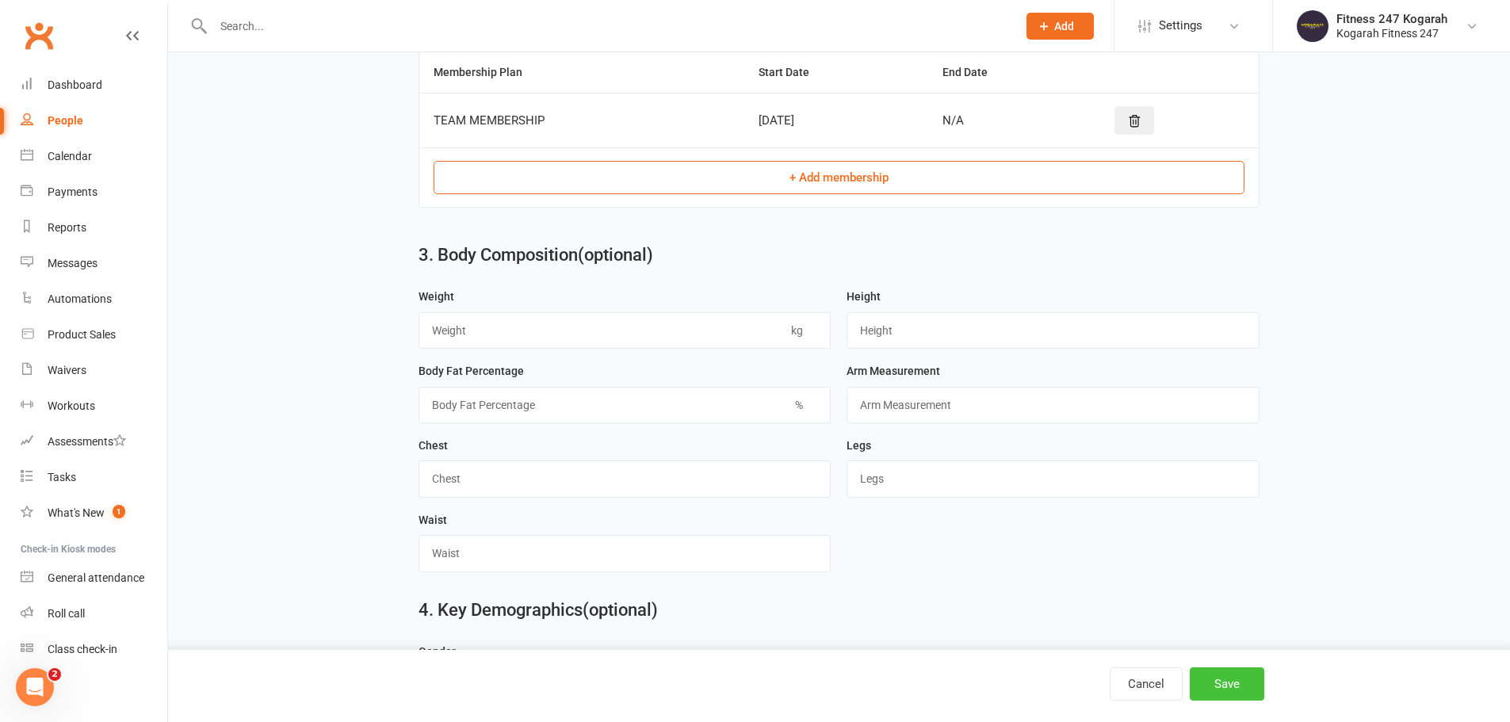
click at [1242, 686] on button "Save" at bounding box center [1227, 684] width 75 height 33
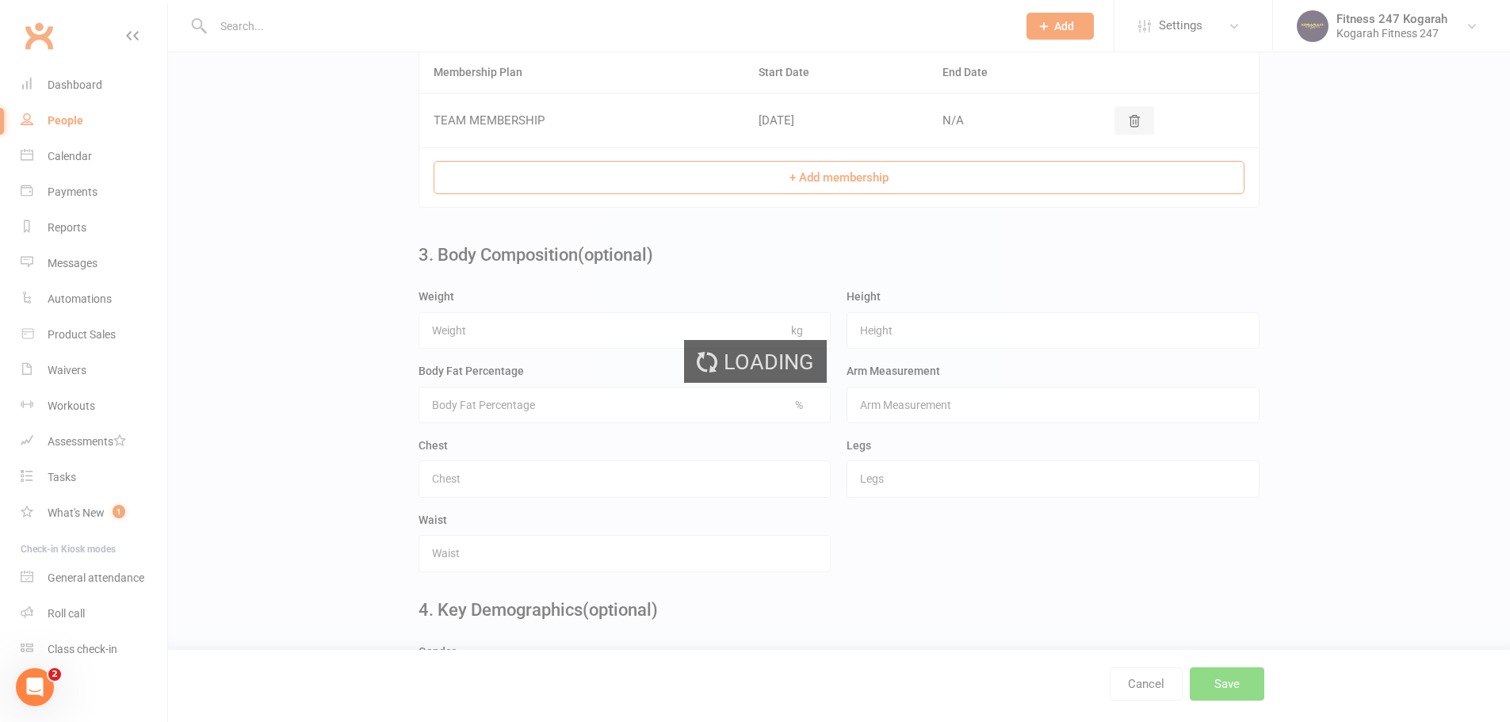
scroll to position [0, 0]
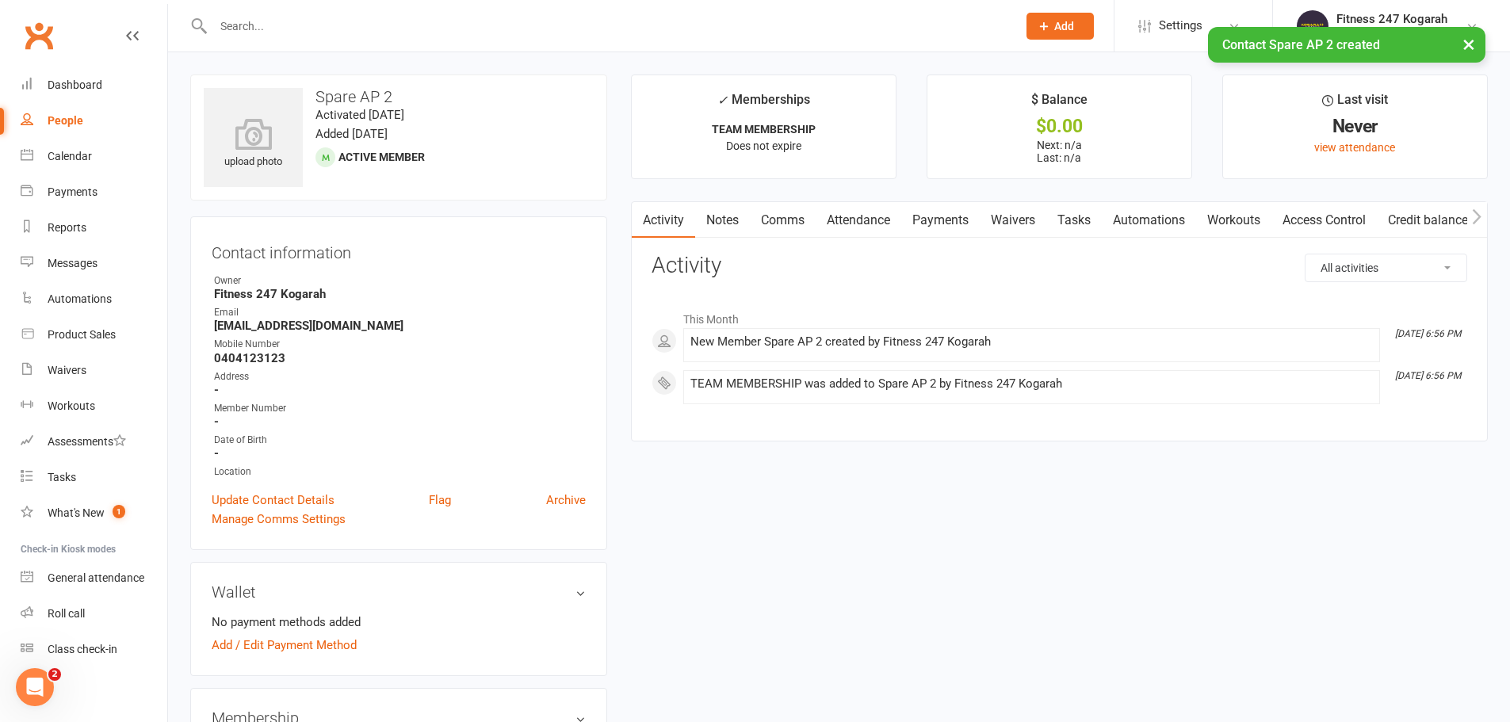
click at [1347, 223] on link "Access Control" at bounding box center [1324, 220] width 105 height 36
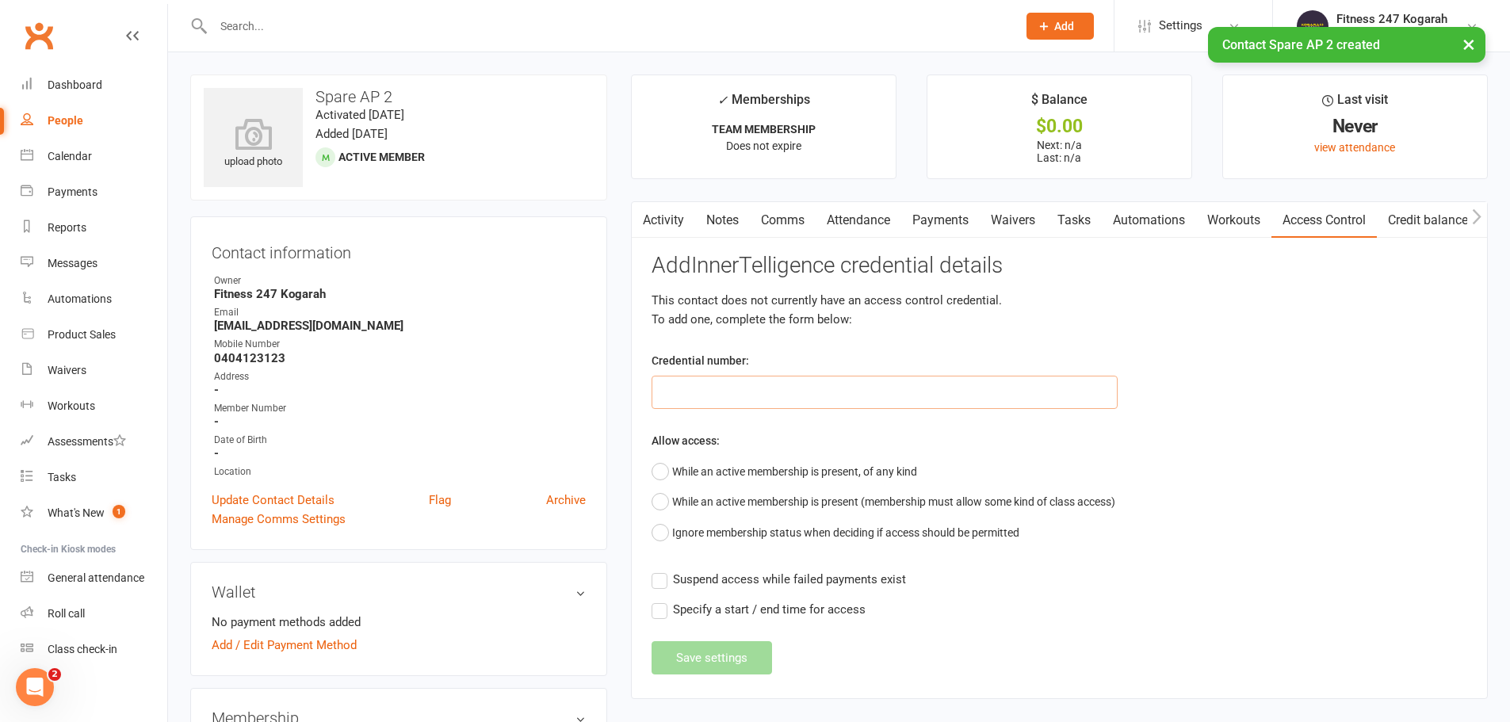
click at [709, 398] on input "text" at bounding box center [885, 392] width 466 height 33
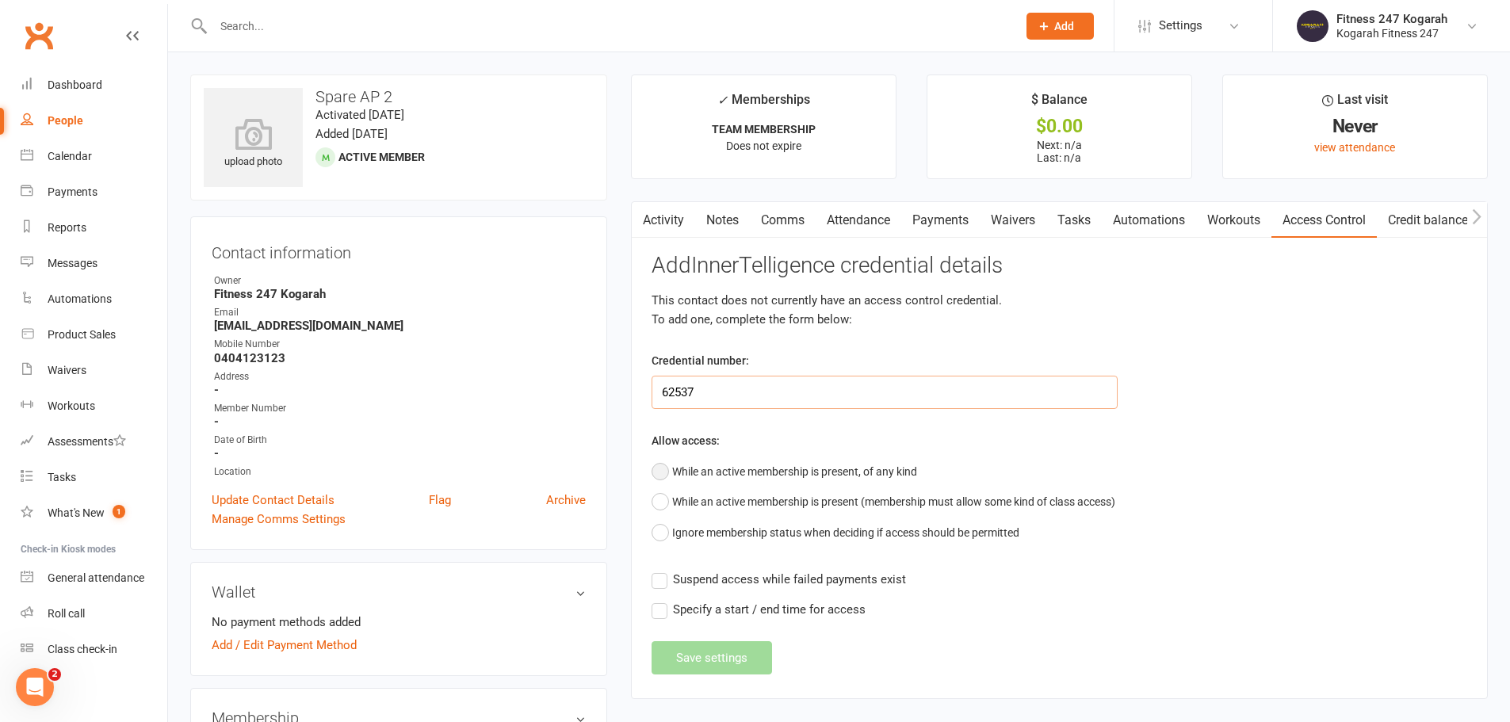
type input "62537"
click at [688, 468] on button "While an active membership is present, of any kind" at bounding box center [785, 472] width 266 height 30
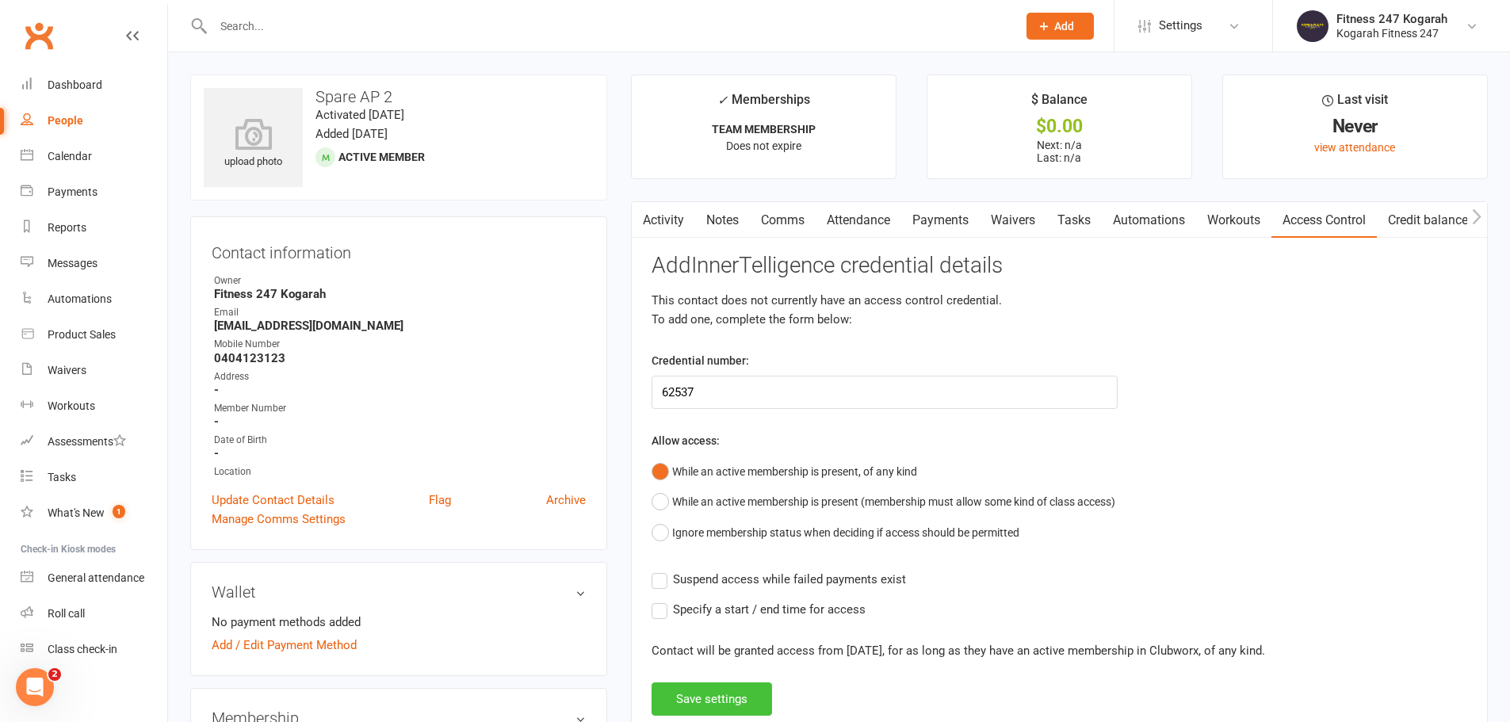
click at [691, 696] on button "Save settings" at bounding box center [712, 699] width 121 height 33
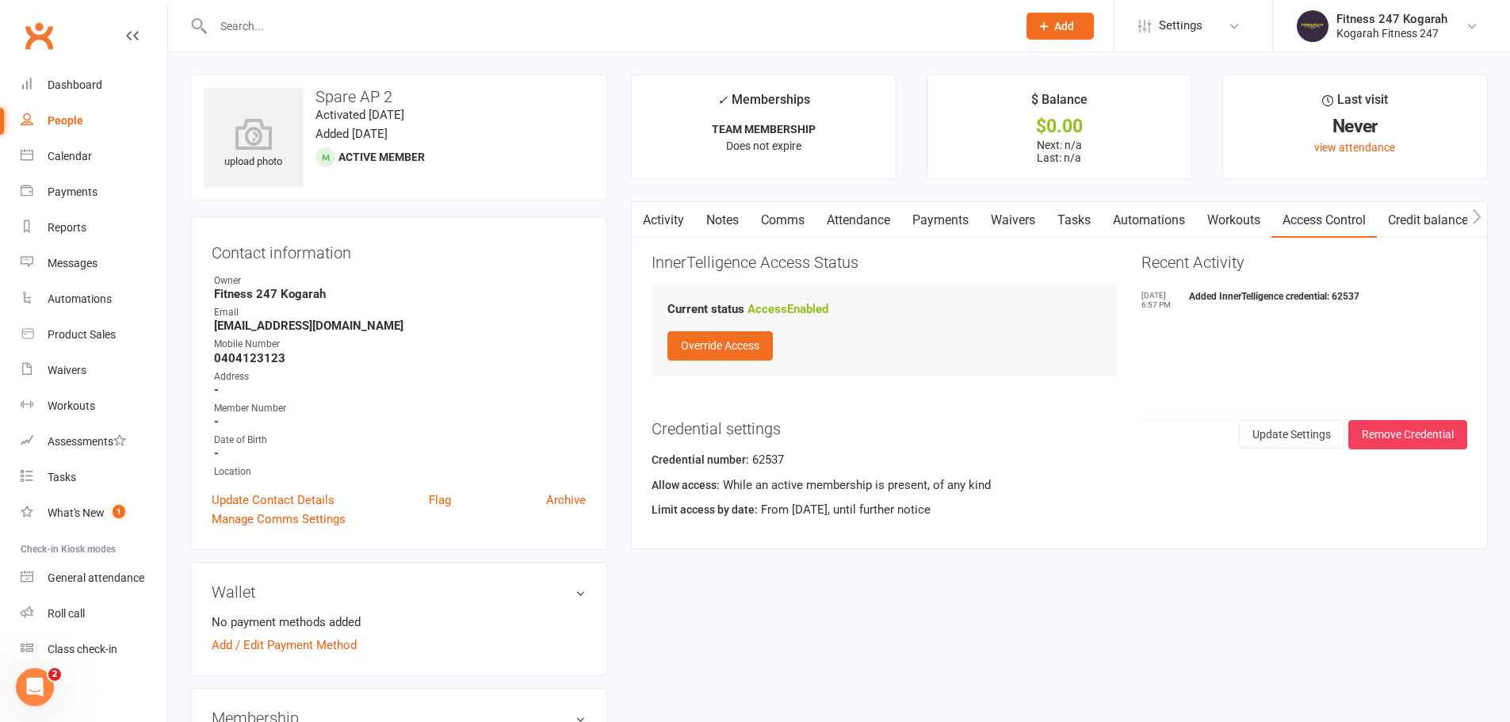
click at [1059, 33] on button "Add" at bounding box center [1060, 26] width 67 height 27
click at [1051, 107] on link "Member" at bounding box center [1043, 108] width 141 height 36
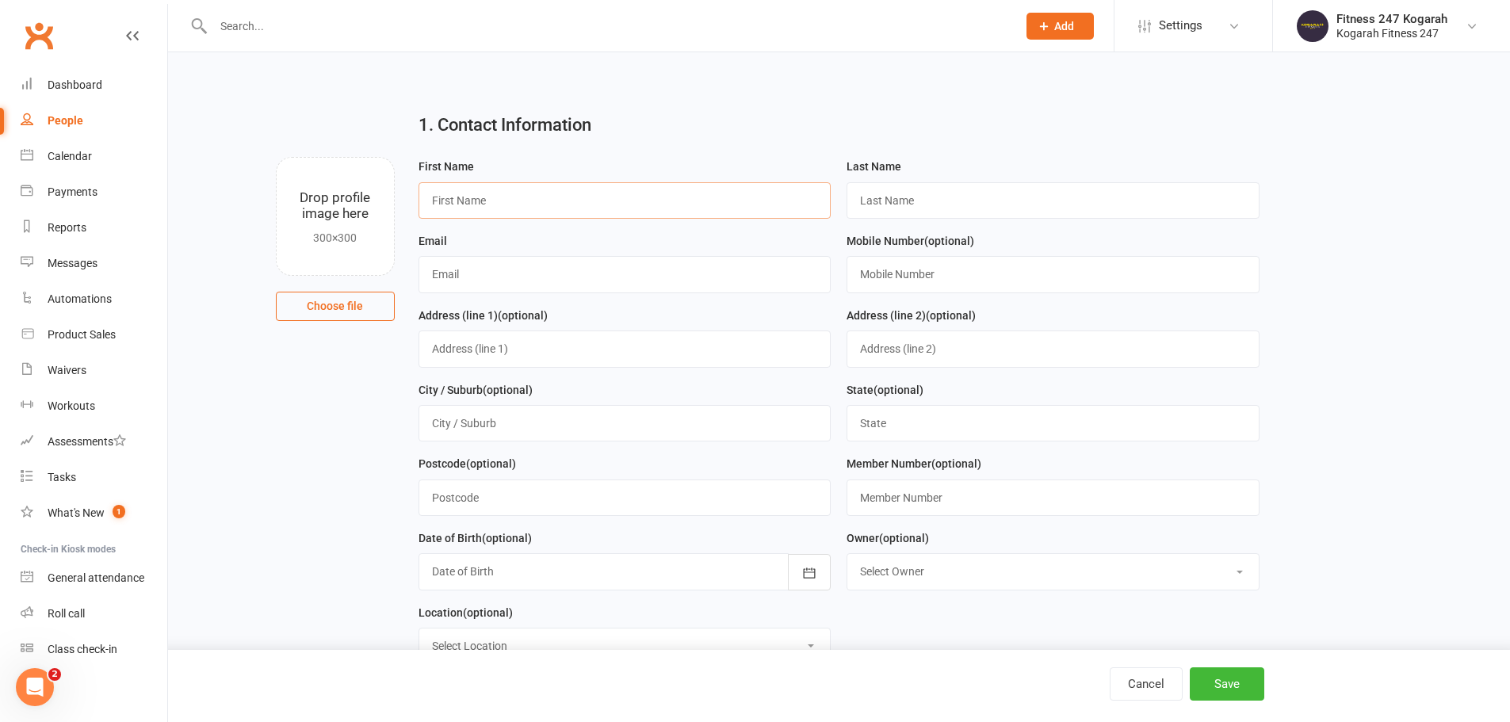
click at [462, 200] on input "text" at bounding box center [625, 200] width 413 height 36
type input "Spare"
type input "AP 6"
paste input "spare@accesspass.com"
click at [458, 274] on input "spare@accesspass.com" at bounding box center [625, 274] width 413 height 36
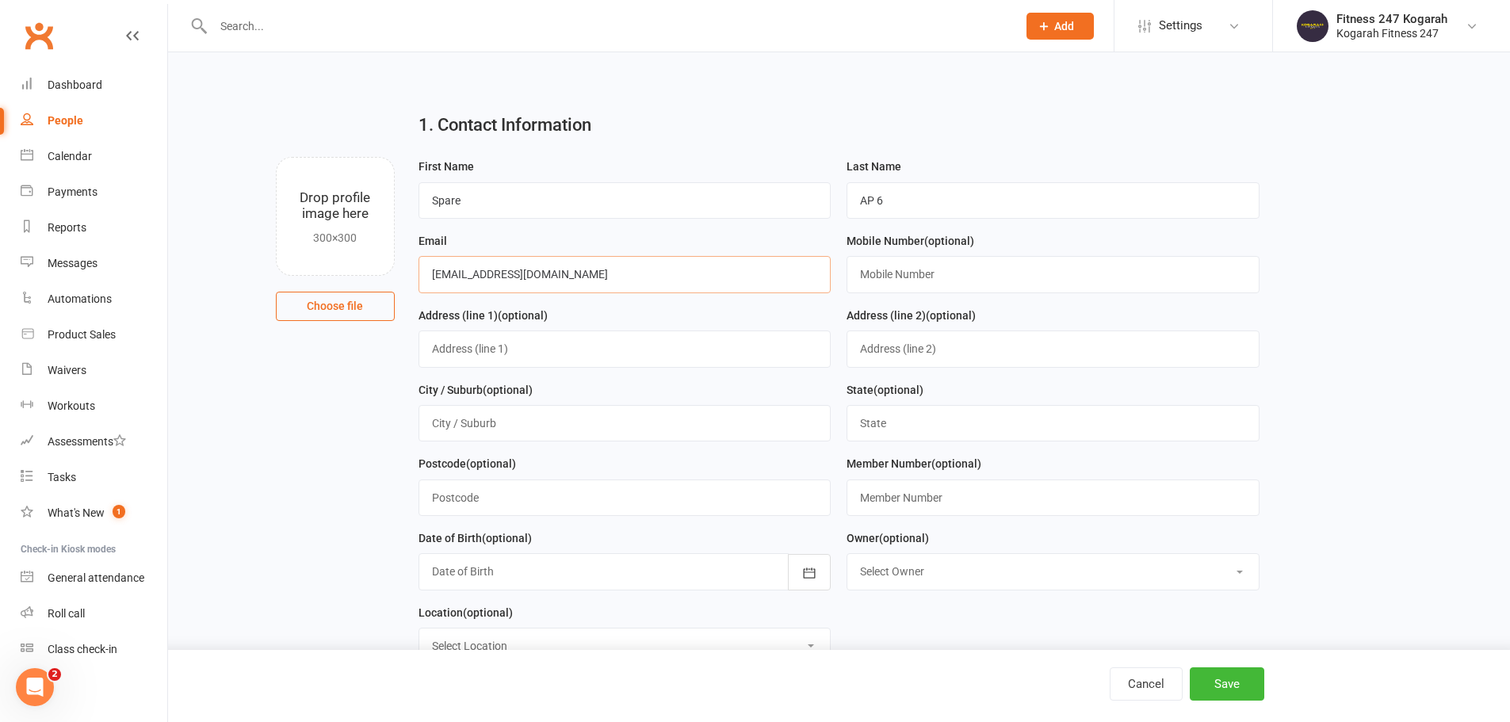
type input "[EMAIL_ADDRESS][DOMAIN_NAME]"
click at [936, 277] on input "text" at bounding box center [1053, 274] width 413 height 36
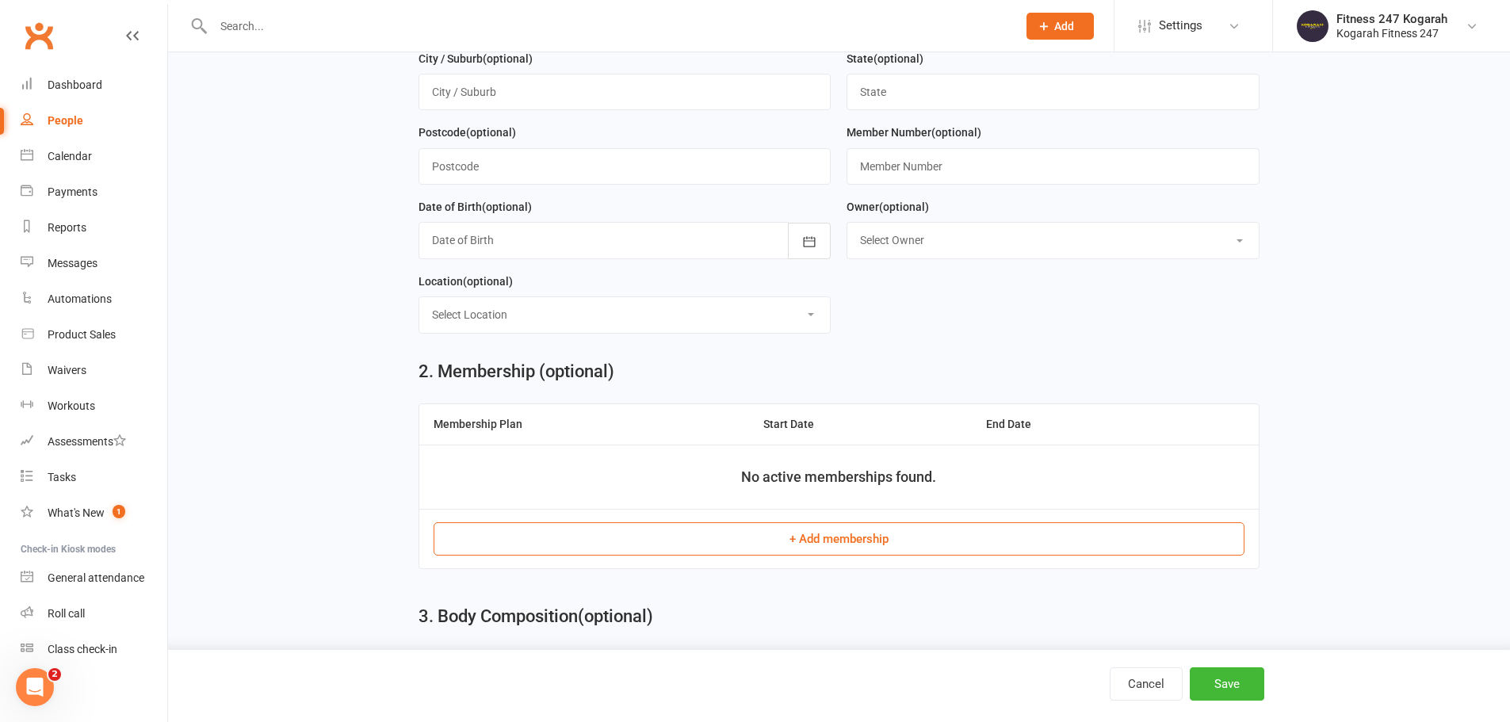
scroll to position [476, 0]
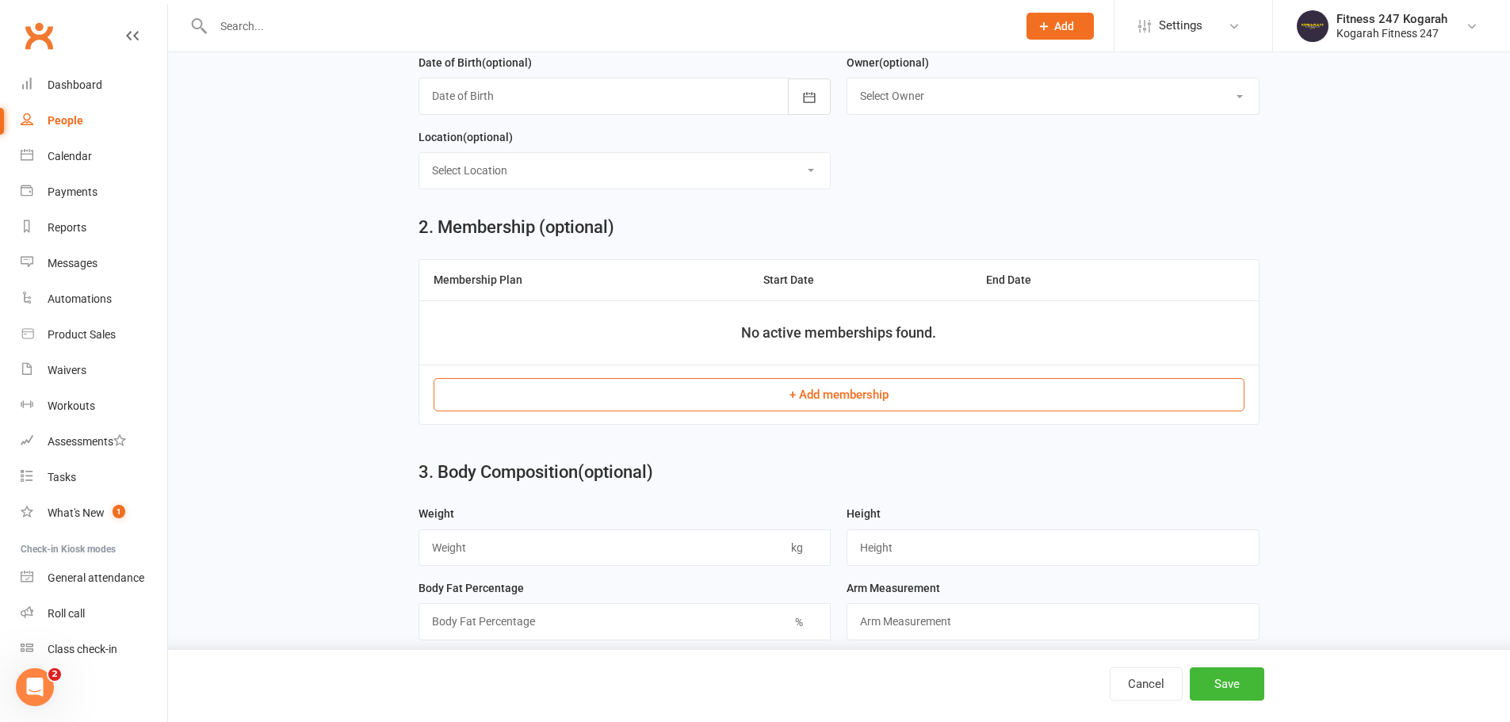
type input "0404123123"
click at [848, 405] on button "+ Add membership" at bounding box center [839, 394] width 811 height 33
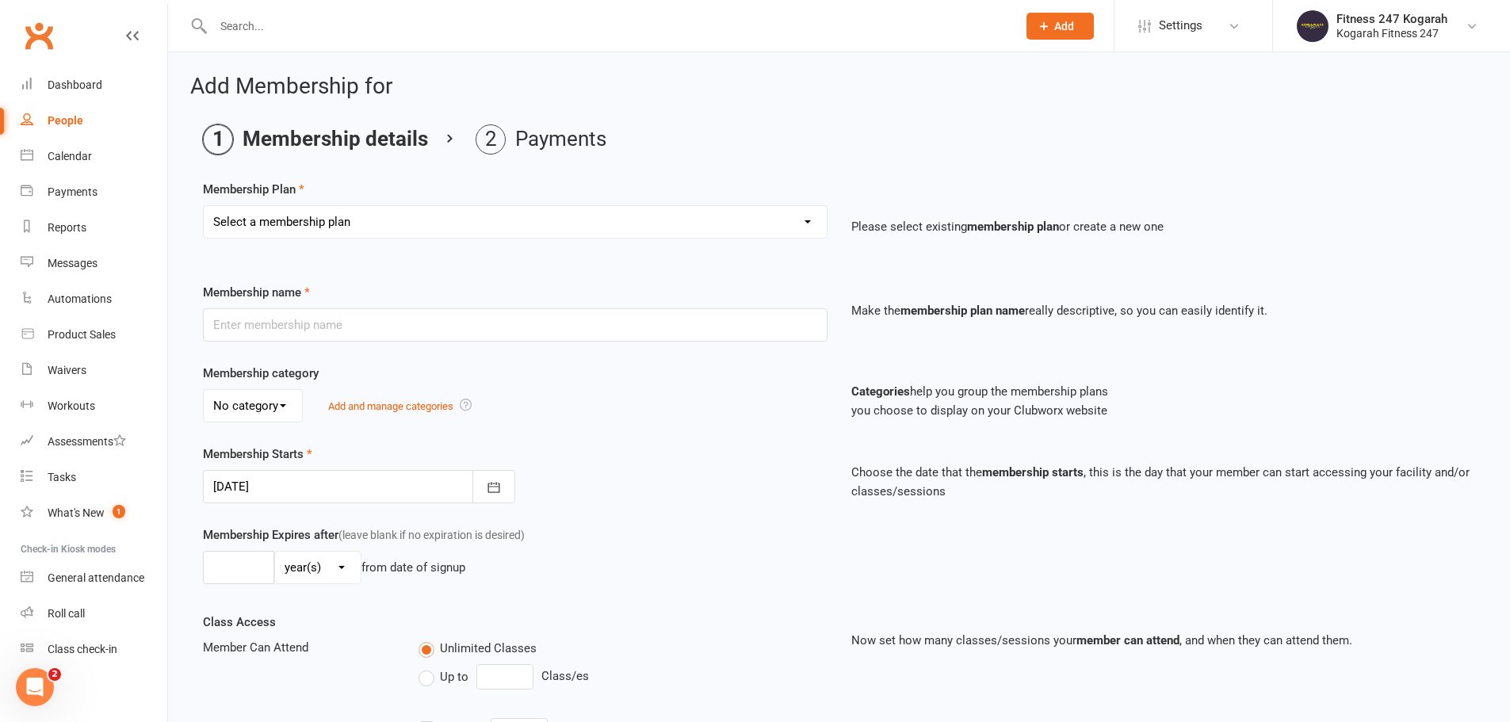
click at [345, 220] on select "Select a membership plan Create new Membership Plan Foundation 19.45 Foundation…" at bounding box center [515, 222] width 623 height 32
select select "18"
click at [204, 206] on select "Select a membership plan Create new Membership Plan Foundation 19.45 Foundation…" at bounding box center [515, 222] width 623 height 32
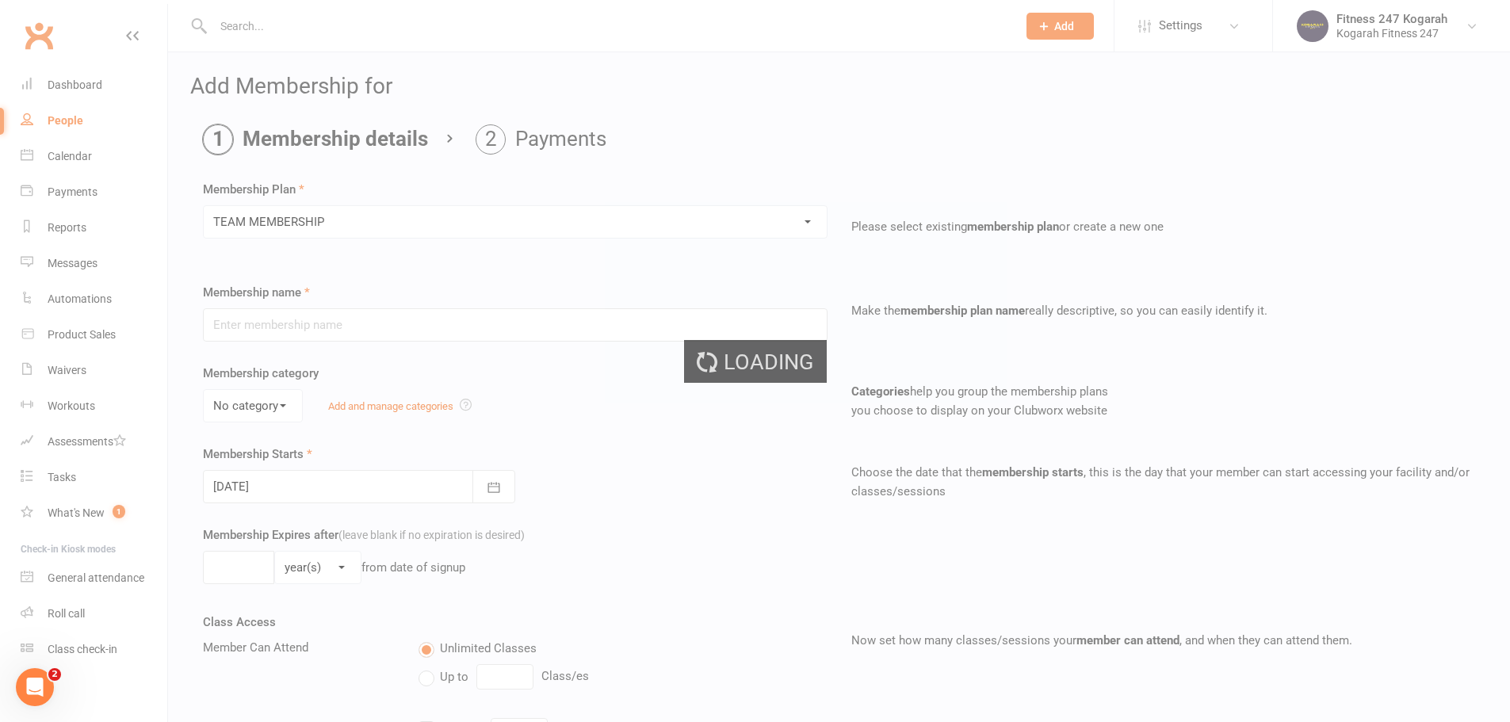
type input "TEAM MEMBERSHIP"
select select "2"
type input "0"
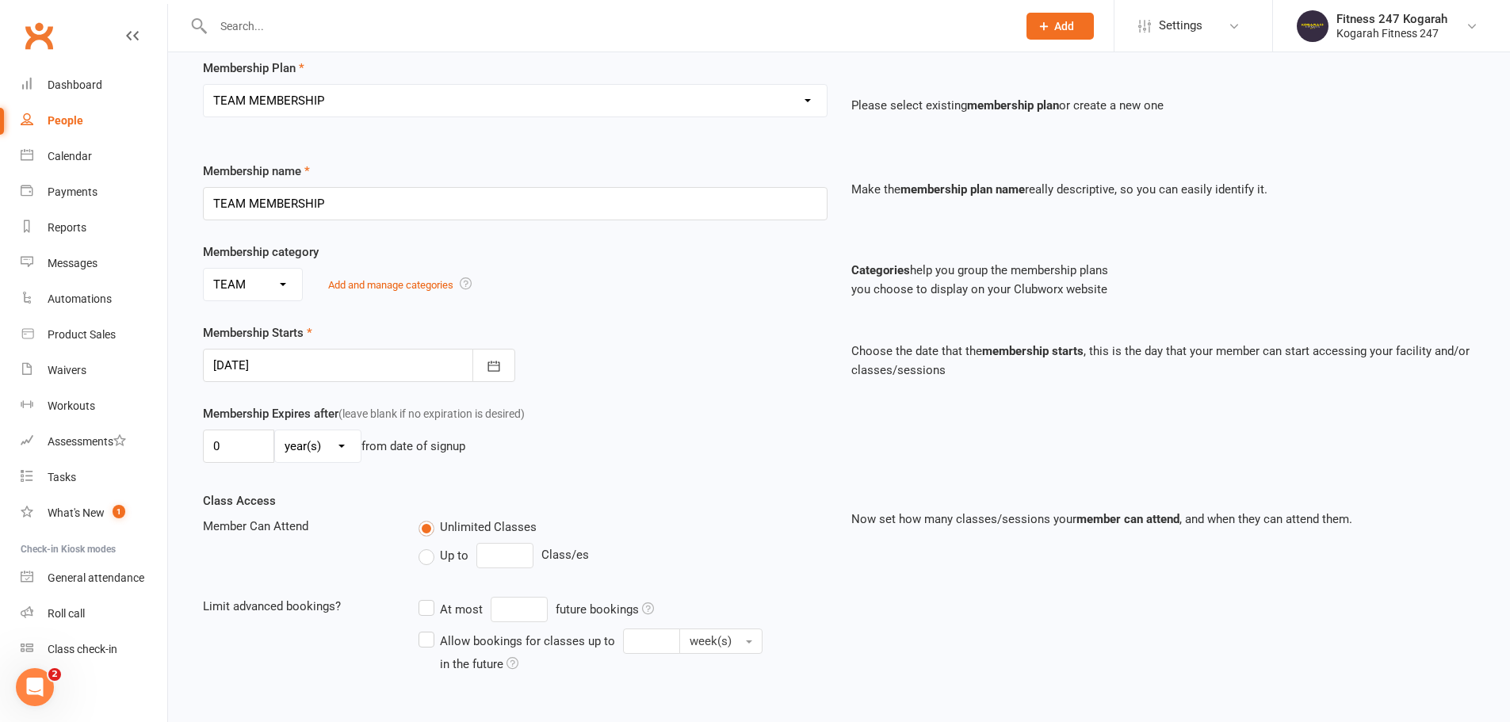
scroll to position [347, 0]
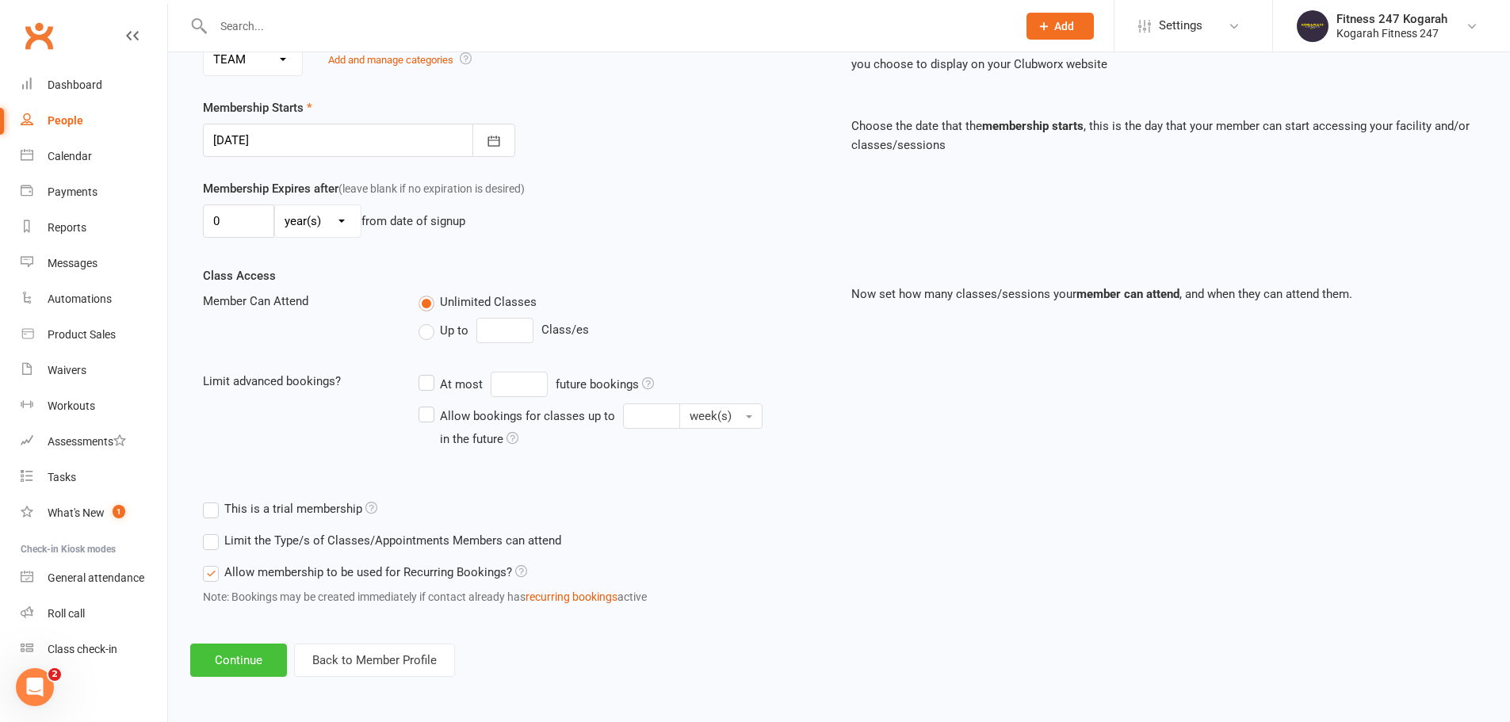
click at [249, 672] on button "Continue" at bounding box center [238, 660] width 97 height 33
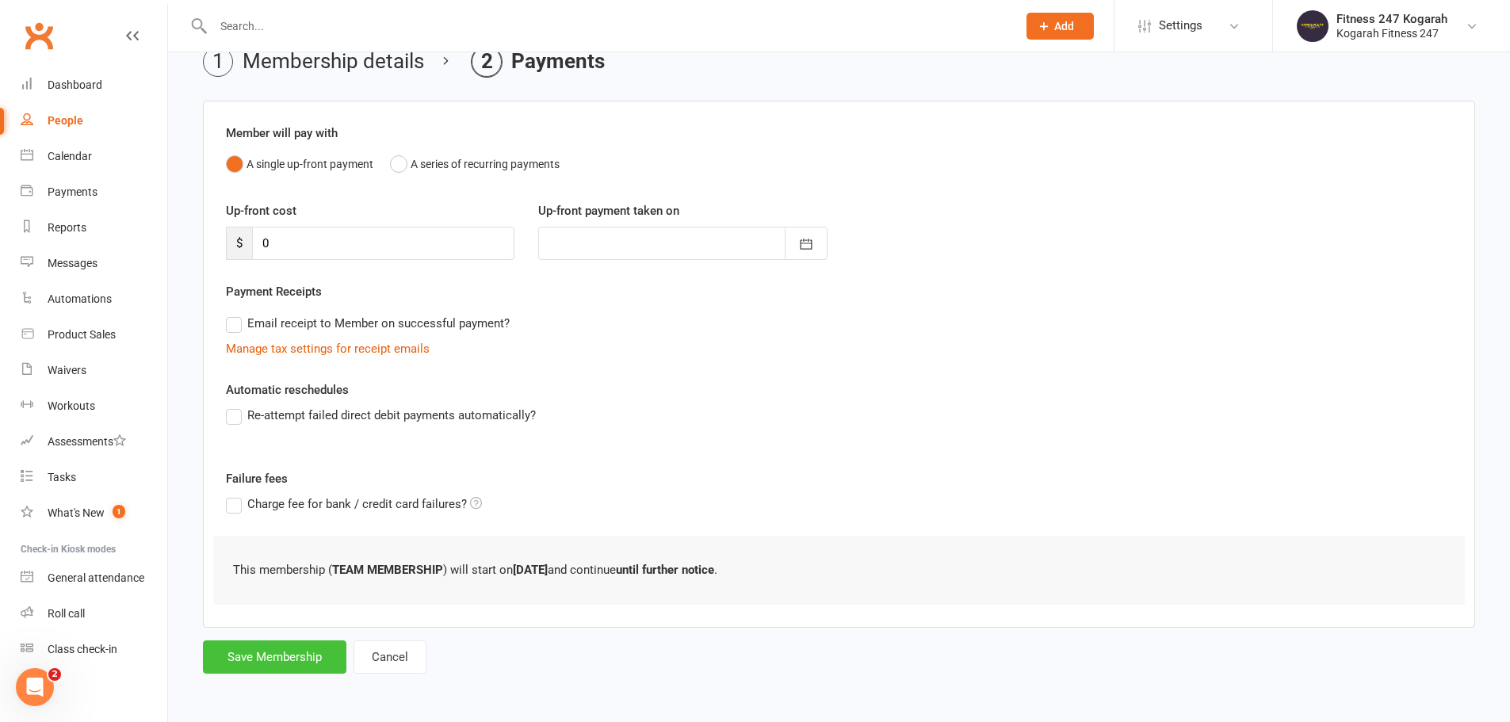
click at [274, 658] on button "Save Membership" at bounding box center [275, 657] width 144 height 33
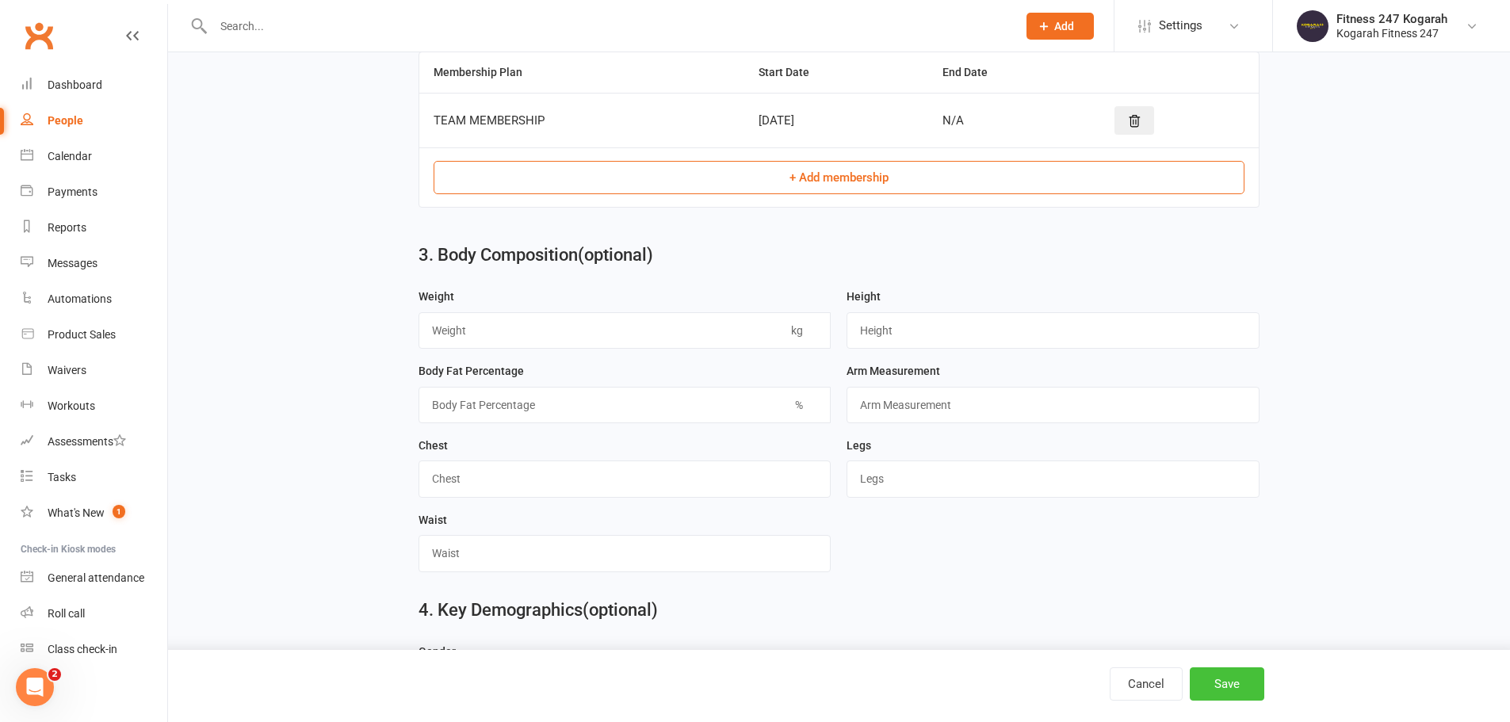
click at [1253, 684] on button "Save" at bounding box center [1227, 684] width 75 height 33
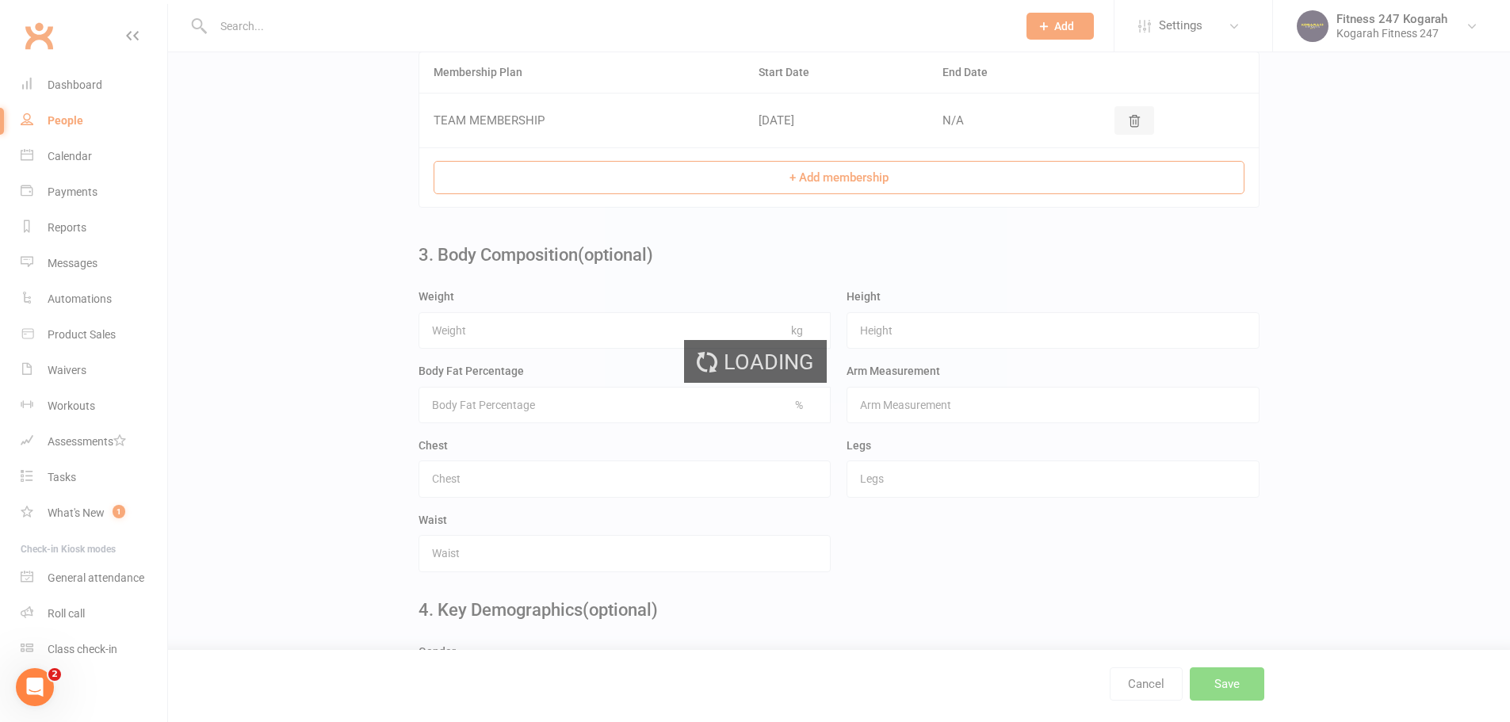
scroll to position [0, 0]
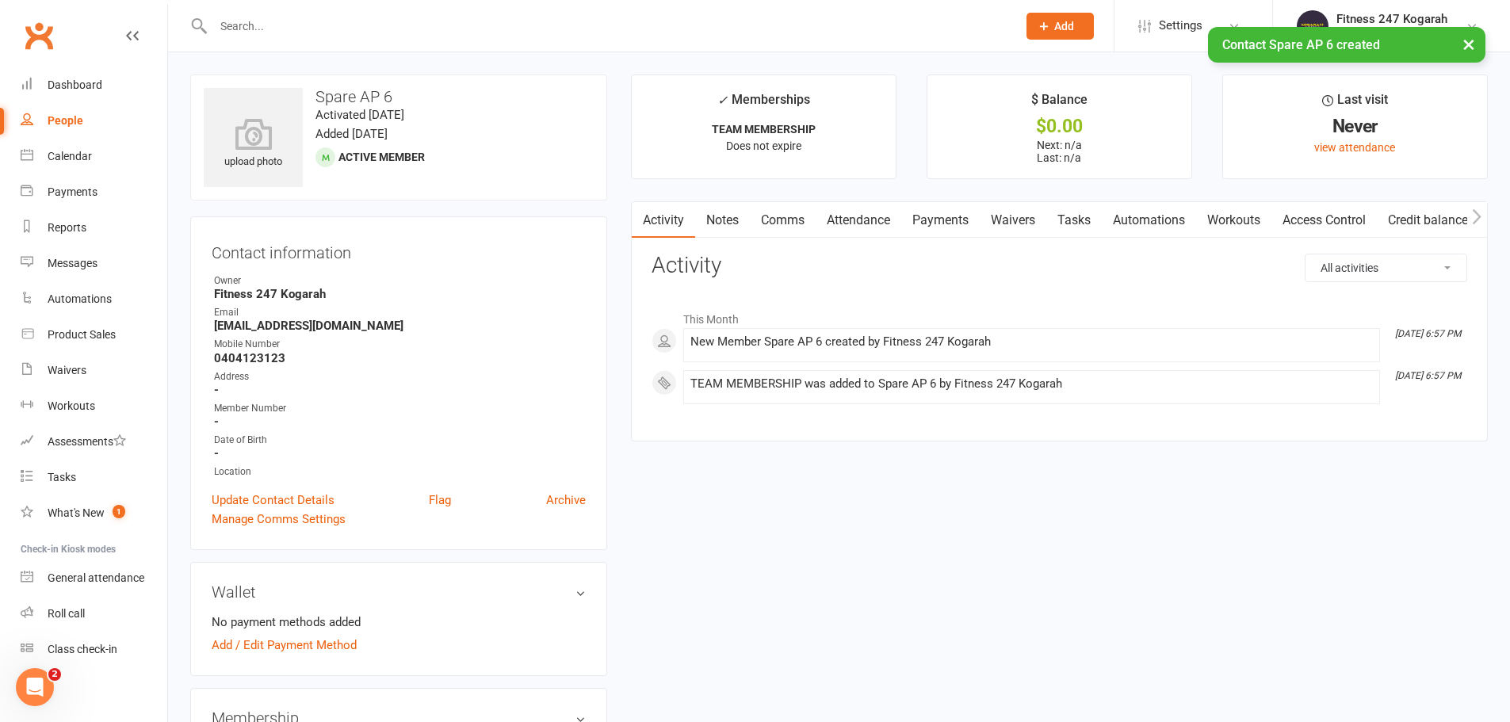
click at [1329, 217] on link "Access Control" at bounding box center [1324, 220] width 105 height 36
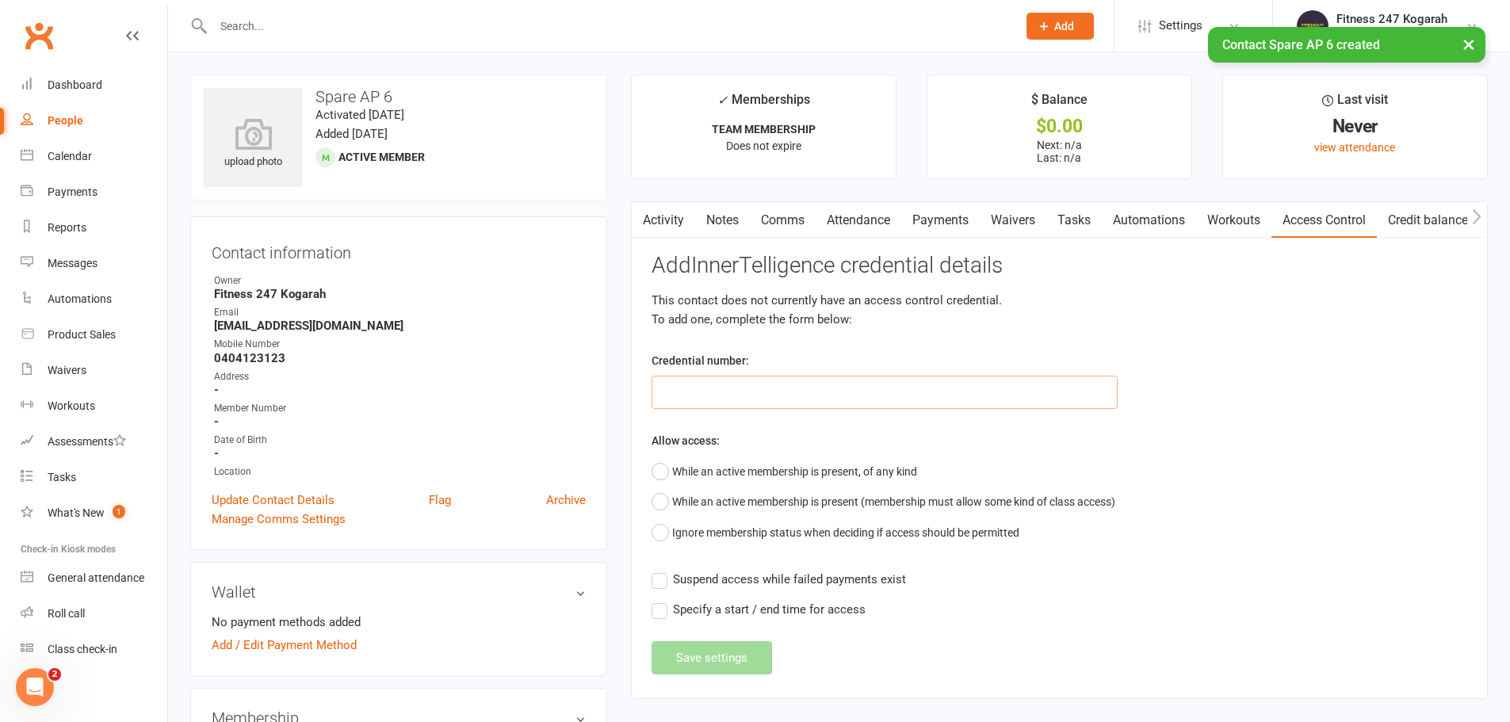
click at [695, 393] on input "text" at bounding box center [885, 392] width 466 height 33
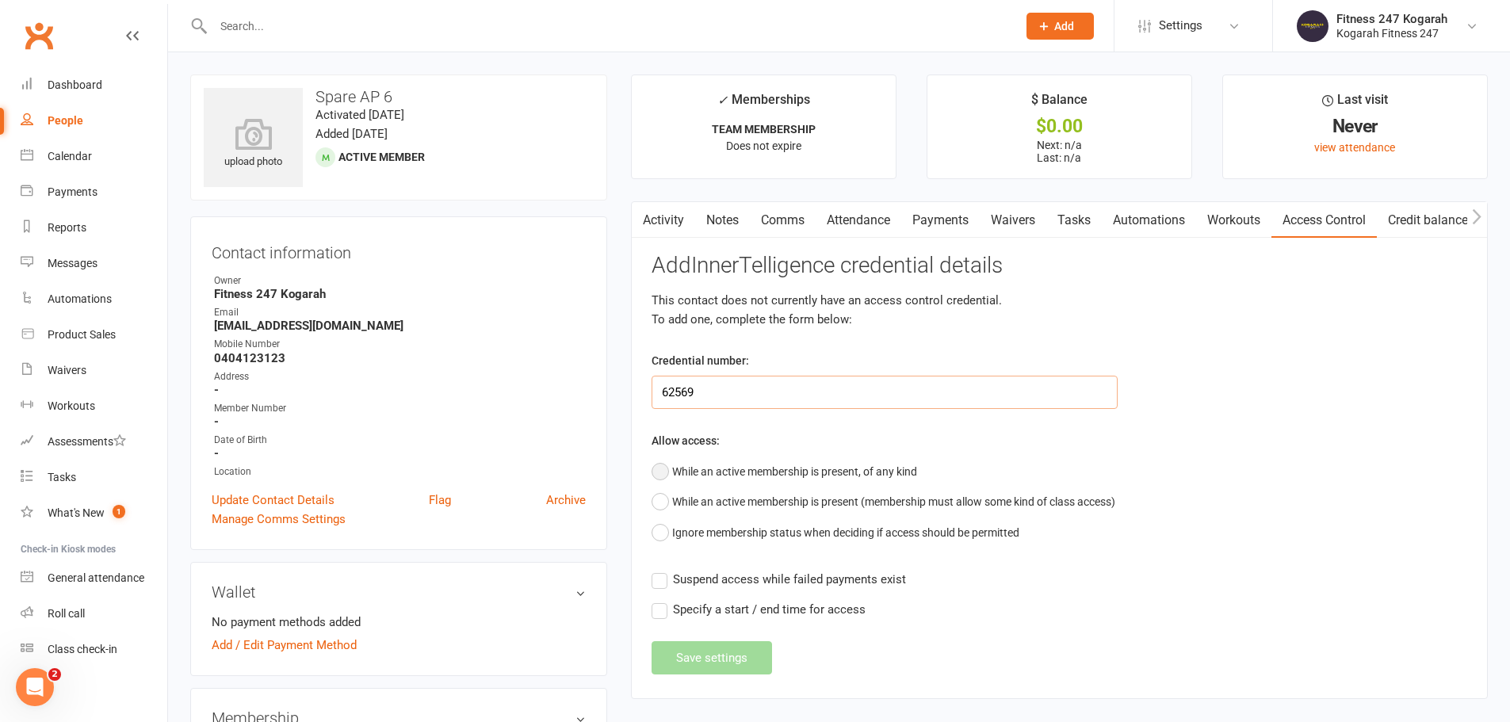
type input "62569"
click at [704, 472] on button "While an active membership is present, of any kind" at bounding box center [785, 472] width 266 height 30
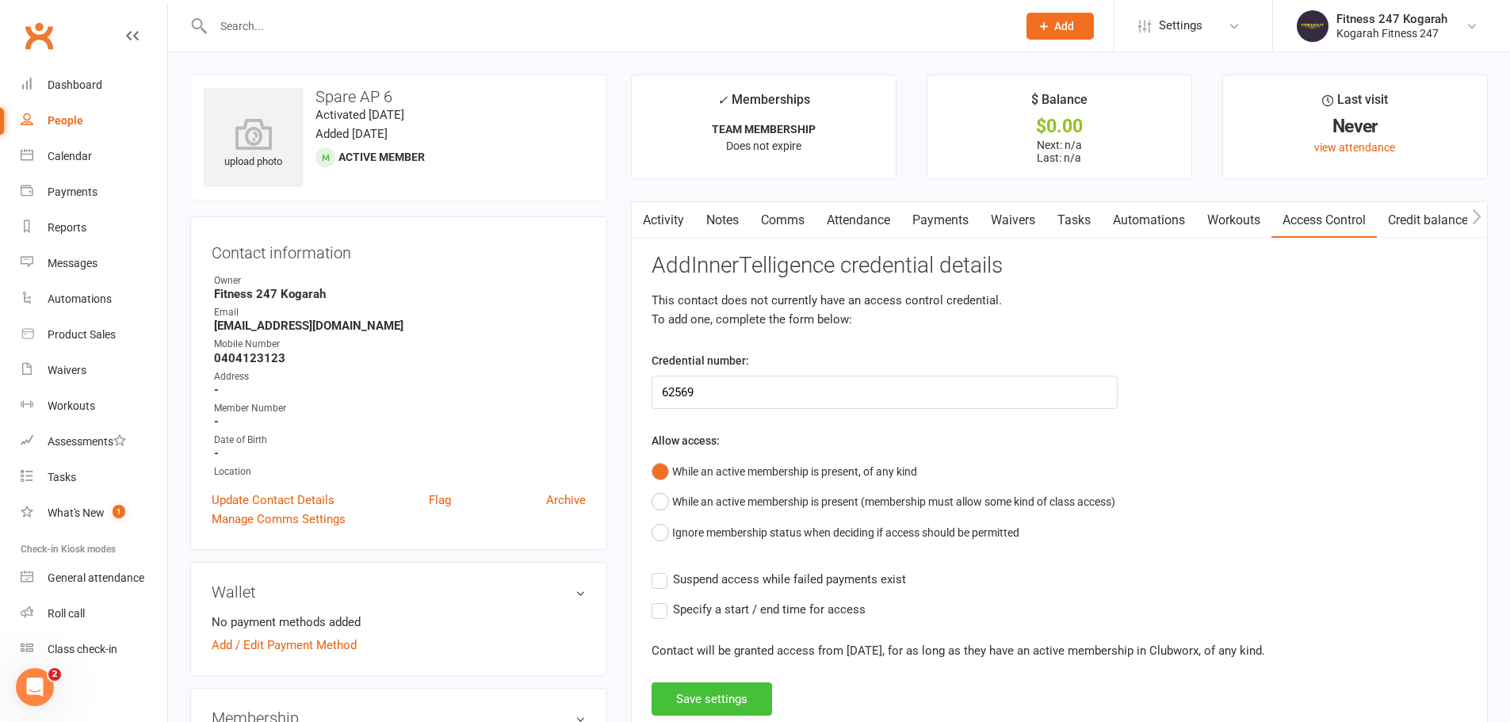
click at [707, 702] on button "Save settings" at bounding box center [712, 699] width 121 height 33
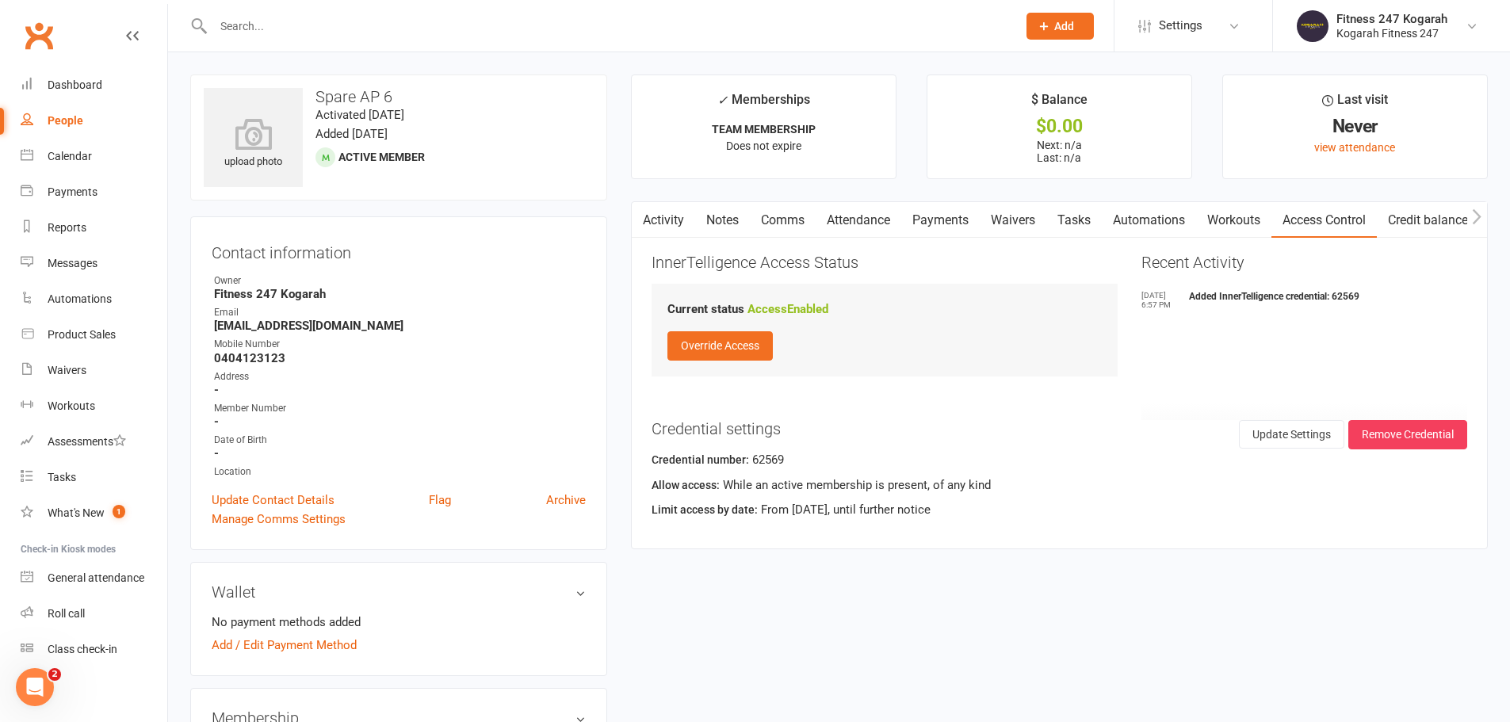
click at [1049, 23] on icon at bounding box center [1044, 26] width 14 height 14
click at [1042, 109] on link "Member" at bounding box center [1043, 108] width 141 height 36
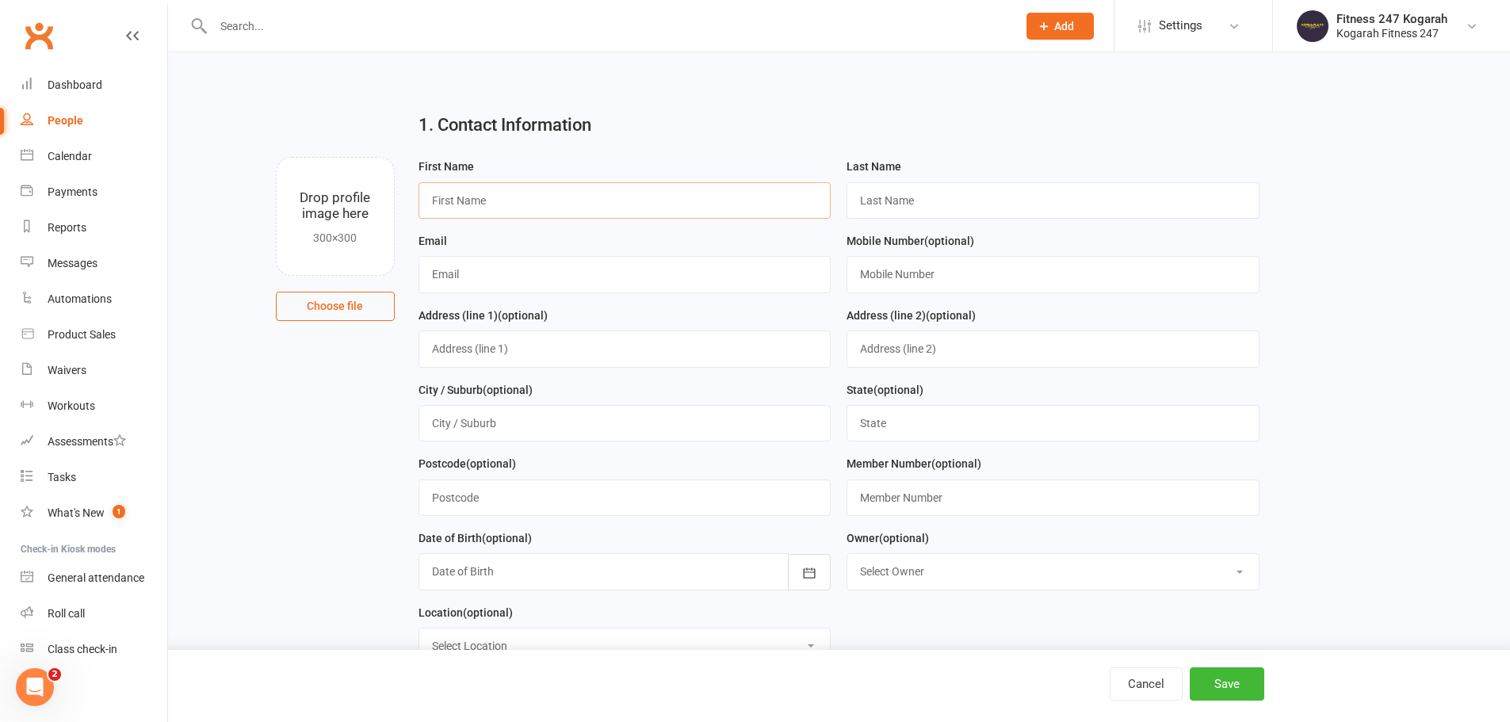
click at [550, 208] on input "text" at bounding box center [625, 200] width 413 height 36
type input "Spare"
type input "AP 7"
click at [553, 277] on input "text" at bounding box center [625, 274] width 413 height 36
paste input "spare@accesspass.com"
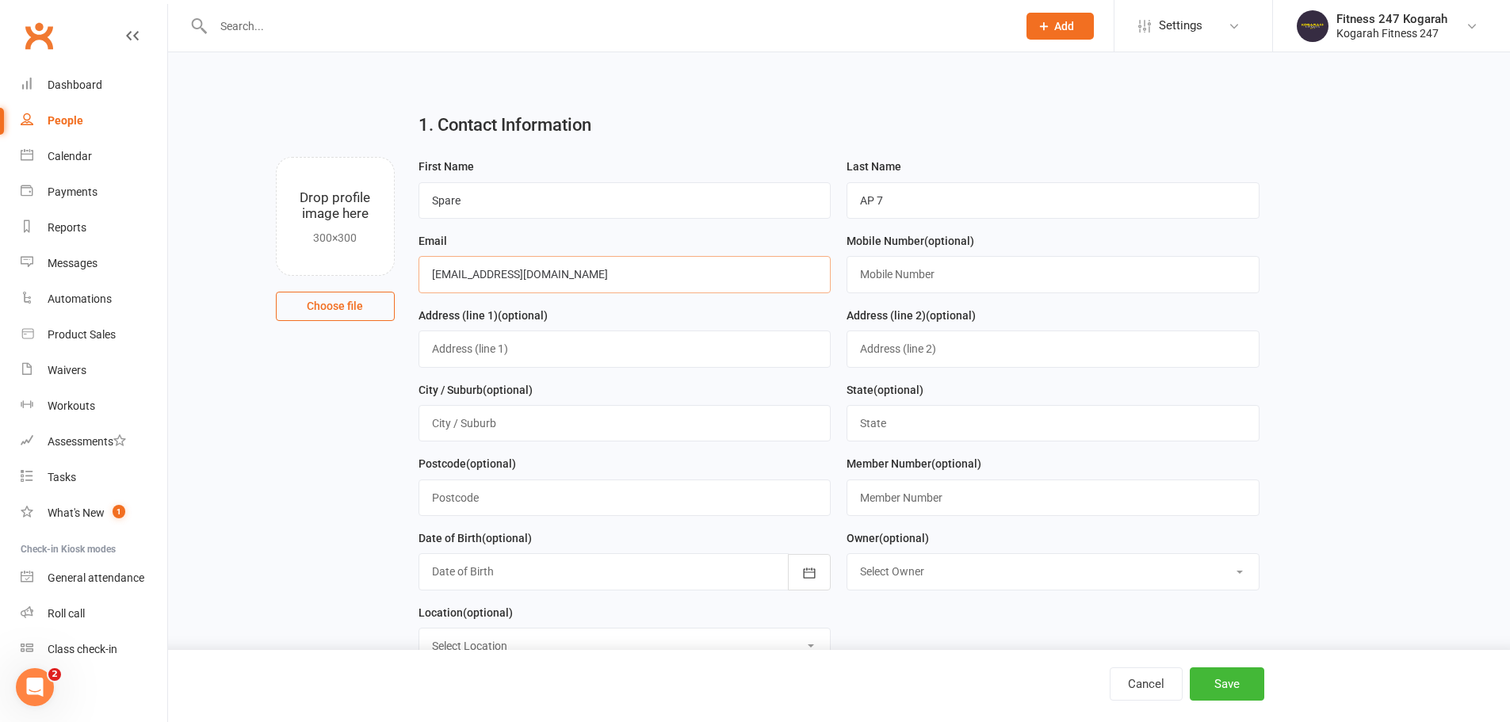
click at [459, 281] on input "spare@accesspass.com" at bounding box center [625, 274] width 413 height 36
type input "[EMAIL_ADDRESS][DOMAIN_NAME]"
click at [991, 269] on input "text" at bounding box center [1053, 274] width 413 height 36
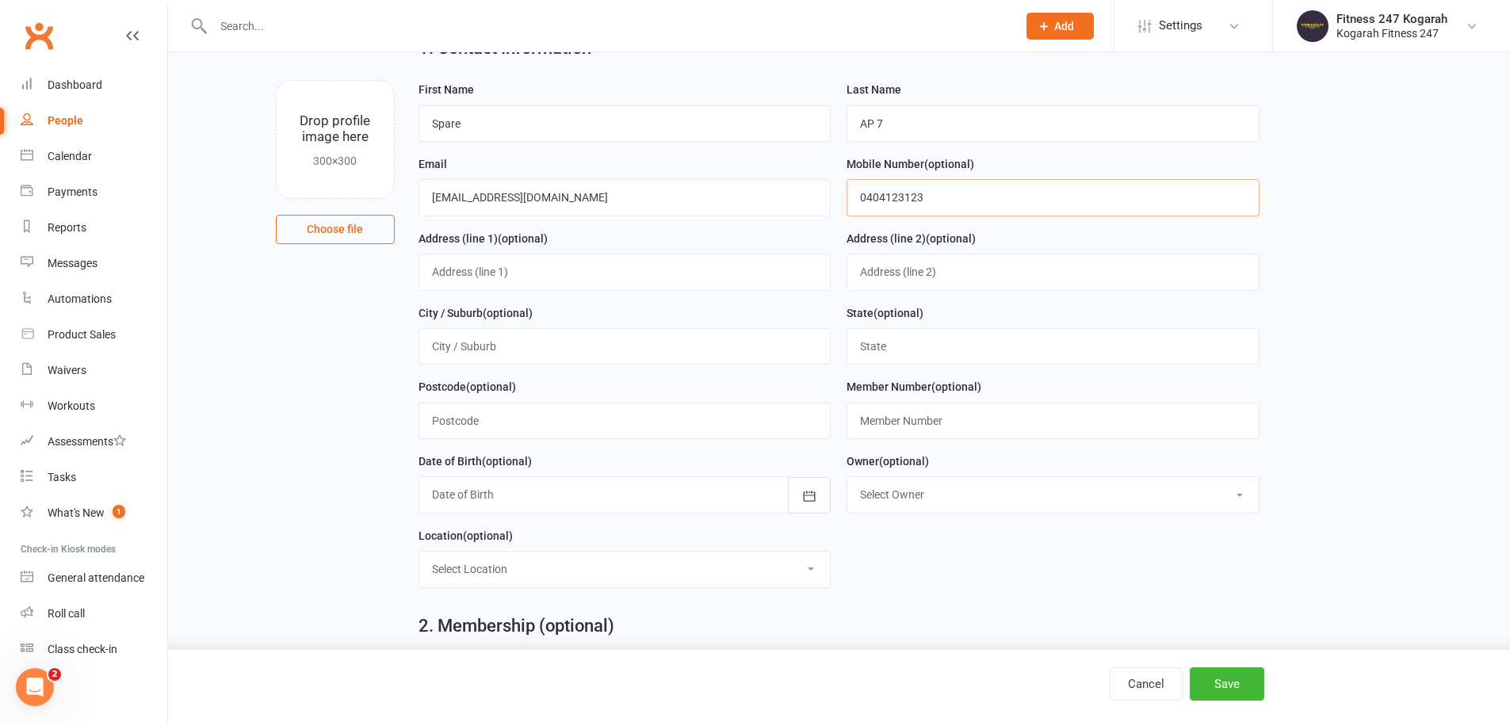
scroll to position [238, 0]
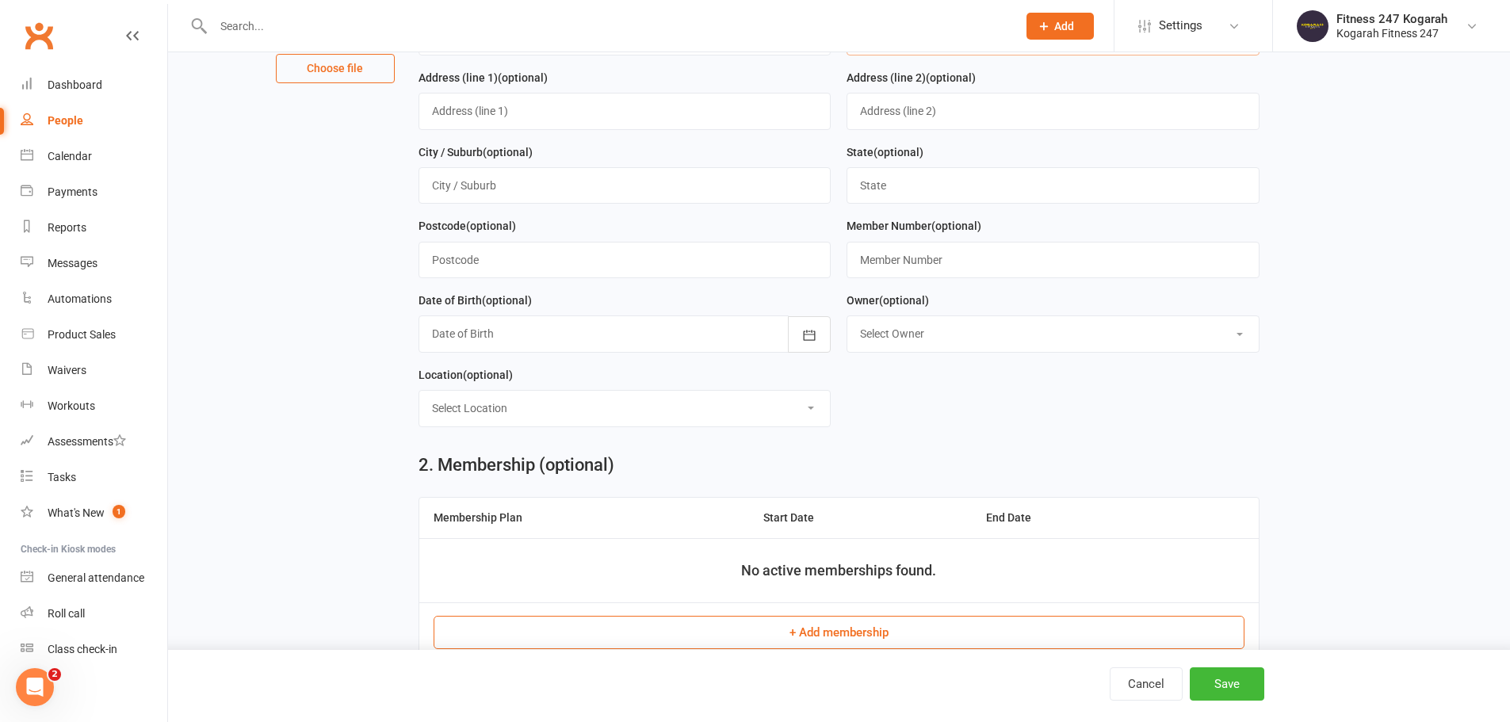
type input "0404123123"
click at [825, 637] on button "+ Add membership" at bounding box center [839, 632] width 811 height 33
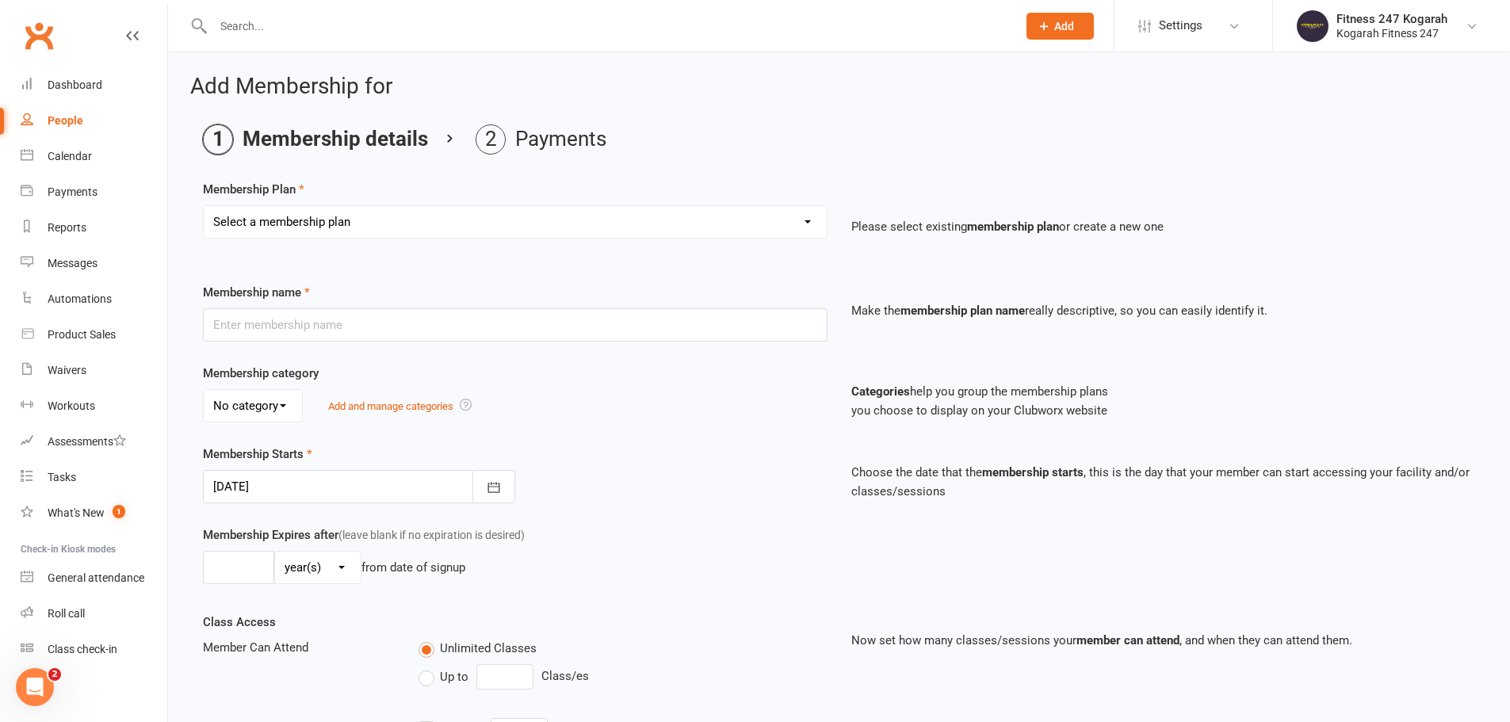
click at [348, 220] on select "Select a membership plan Create new Membership Plan Foundation 19.45 Foundation…" at bounding box center [515, 222] width 623 height 32
select select "18"
click at [204, 206] on select "Select a membership plan Create new Membership Plan Foundation 19.45 Foundation…" at bounding box center [515, 222] width 623 height 32
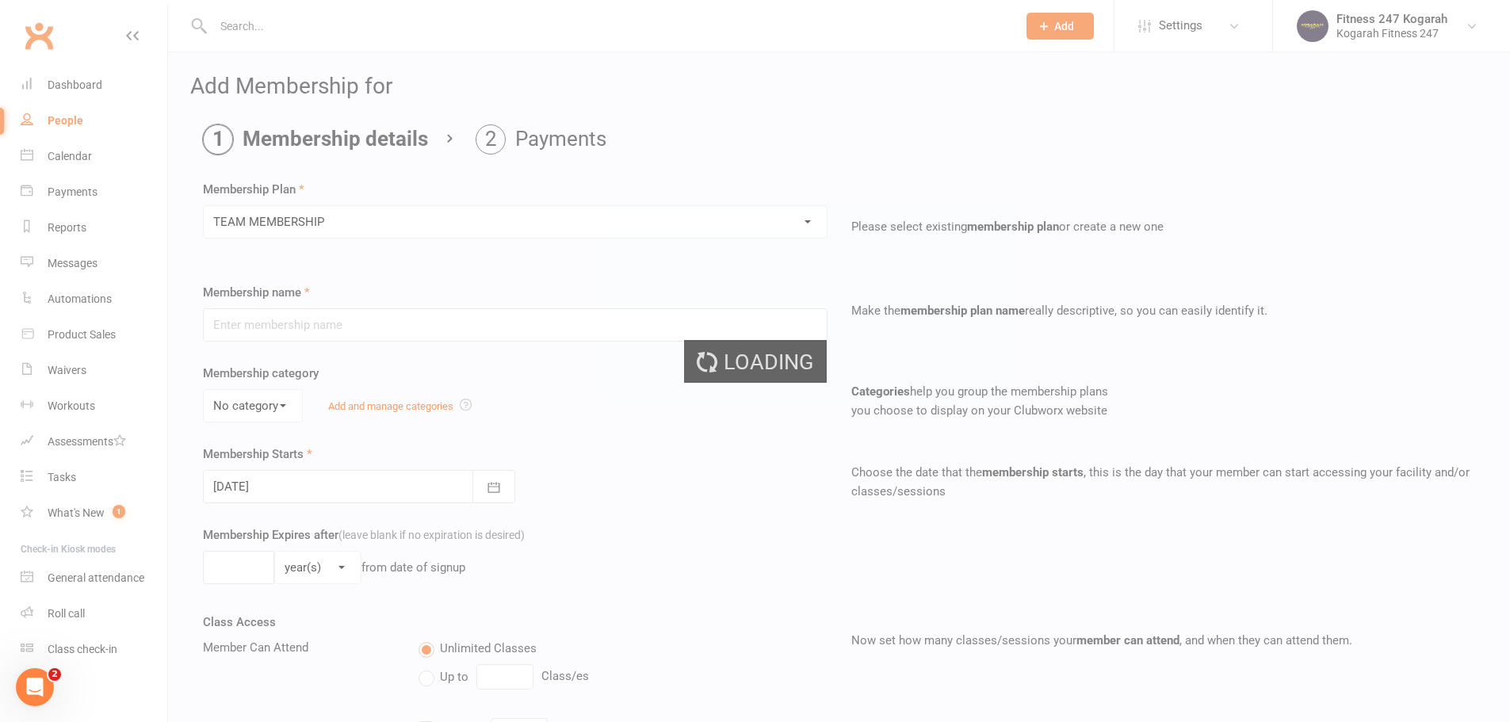
type input "TEAM MEMBERSHIP"
select select "2"
type input "0"
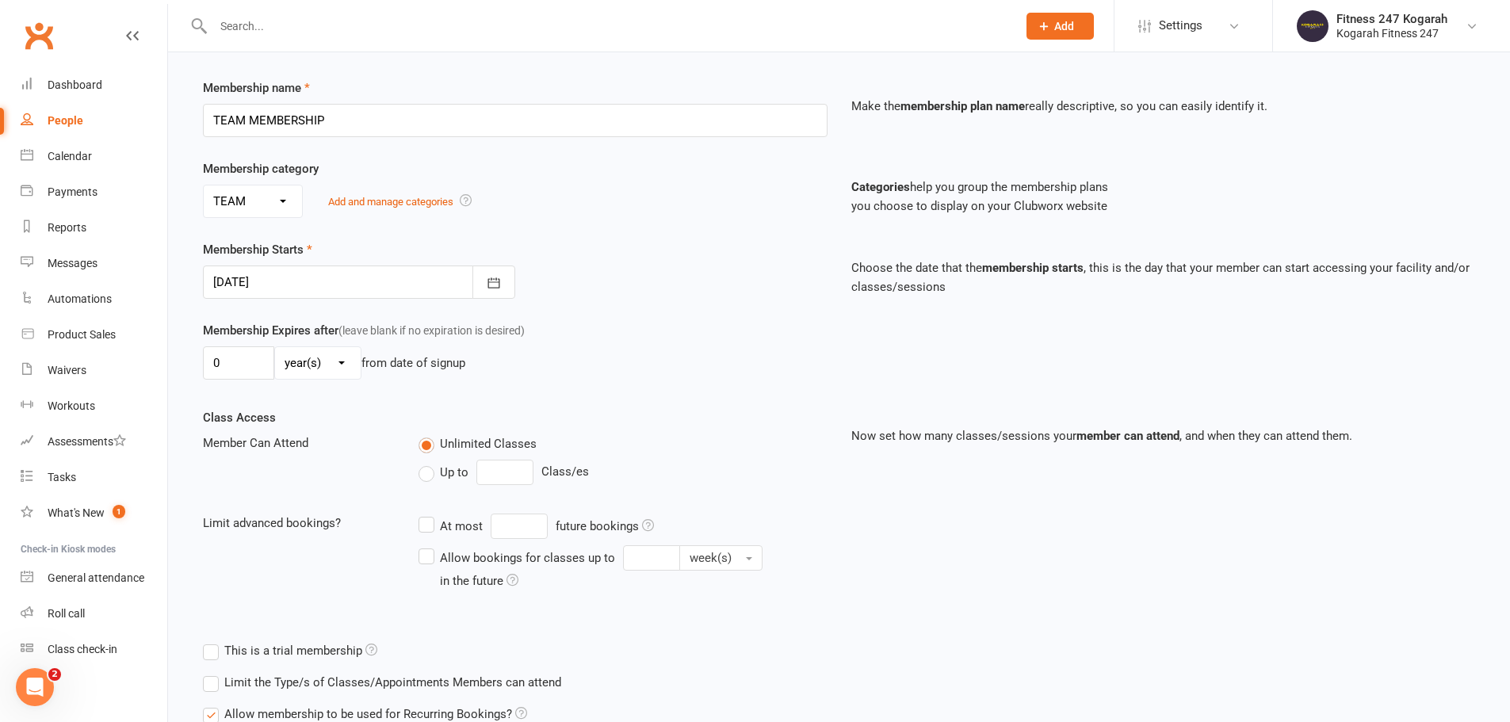
scroll to position [347, 0]
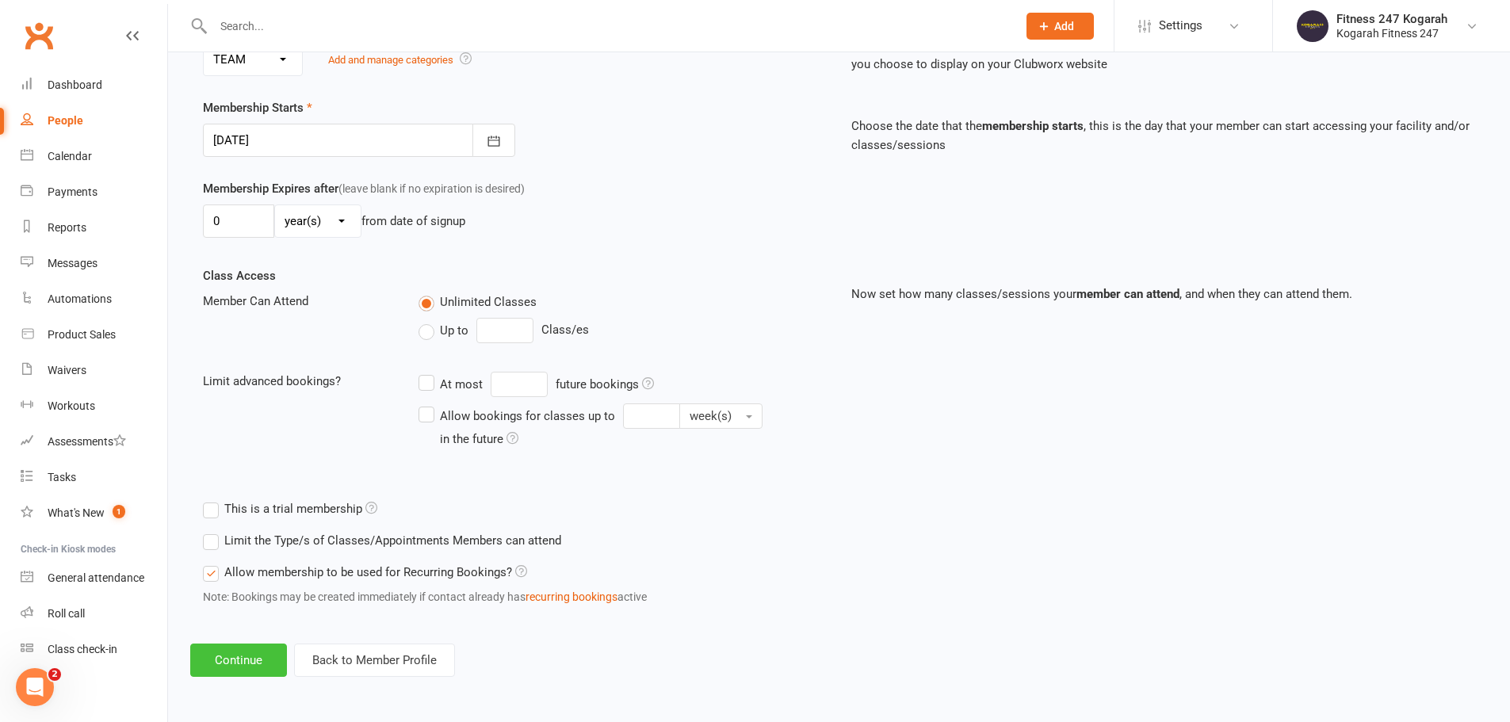
click at [251, 657] on button "Continue" at bounding box center [238, 660] width 97 height 33
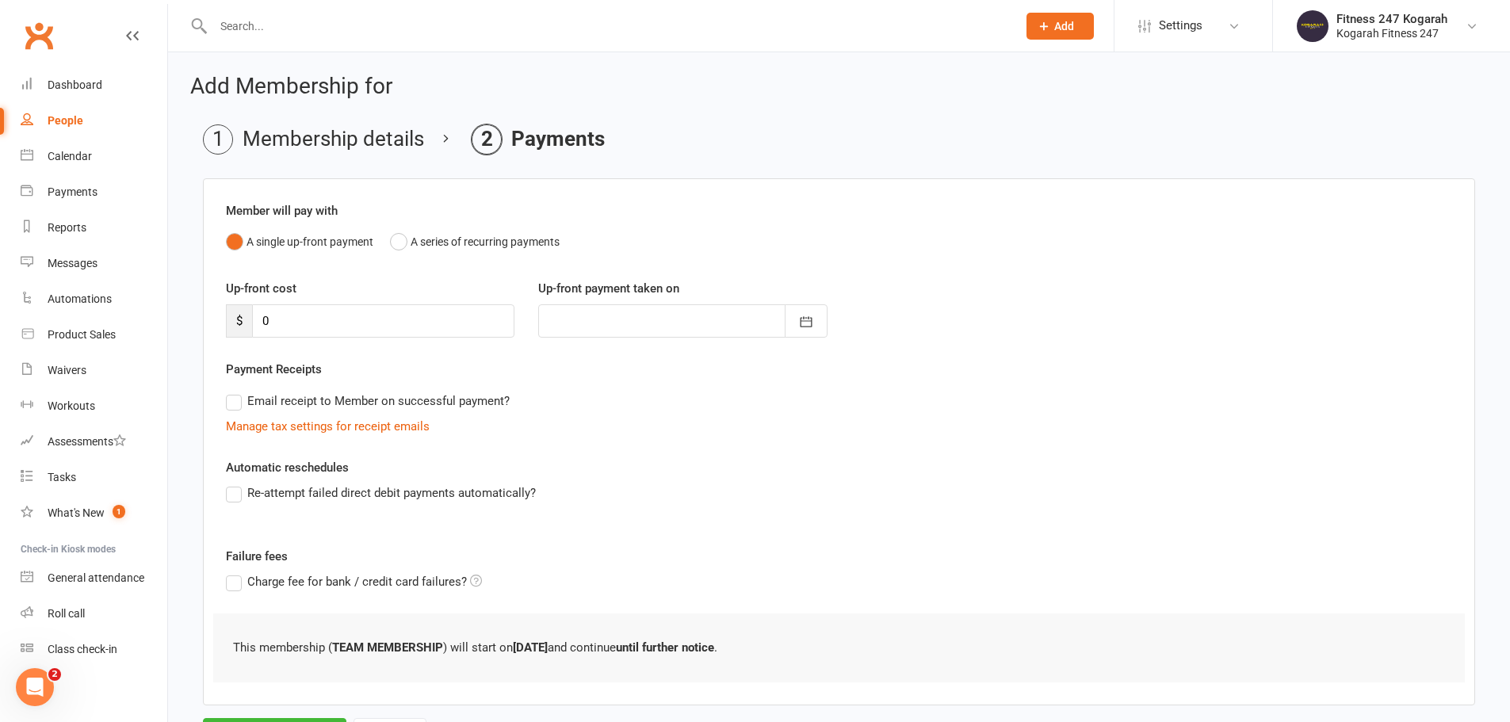
scroll to position [78, 0]
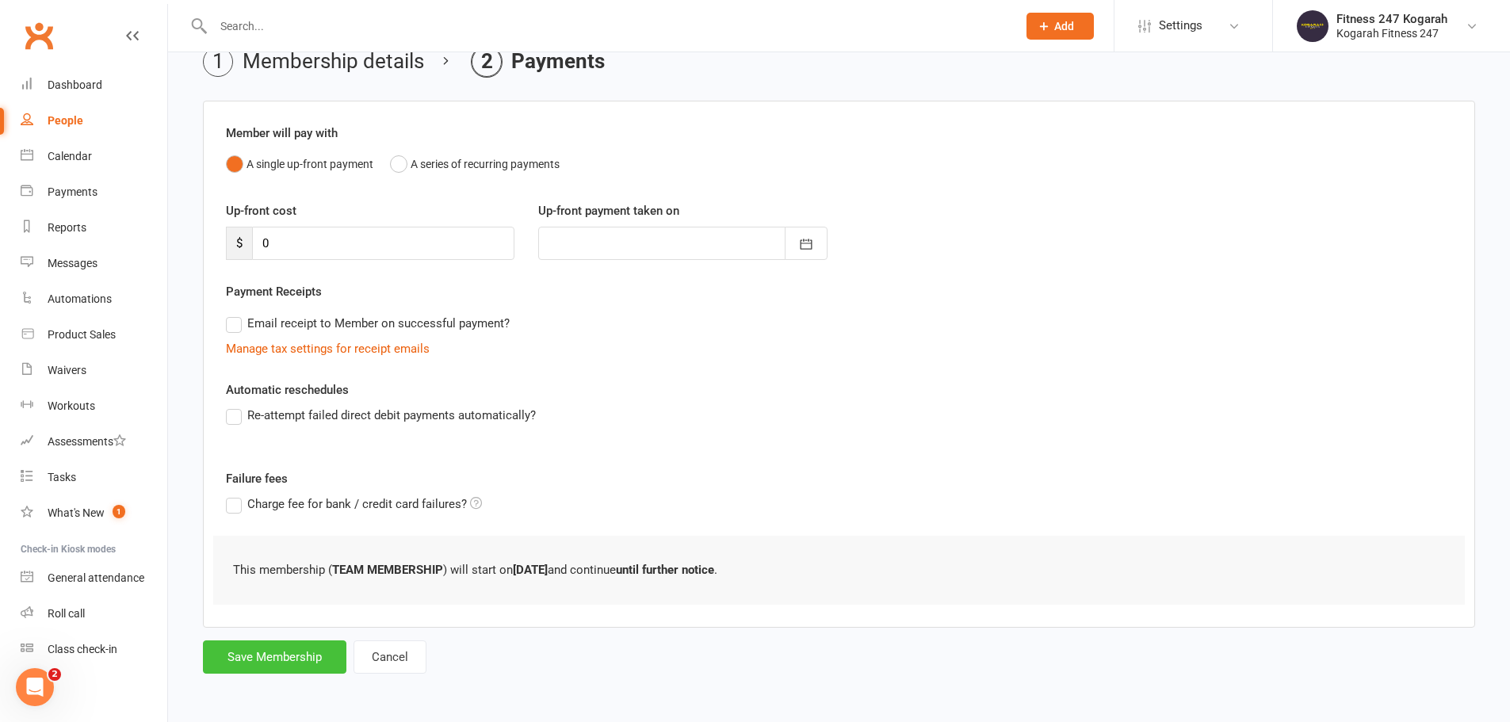
click at [297, 658] on button "Save Membership" at bounding box center [275, 657] width 144 height 33
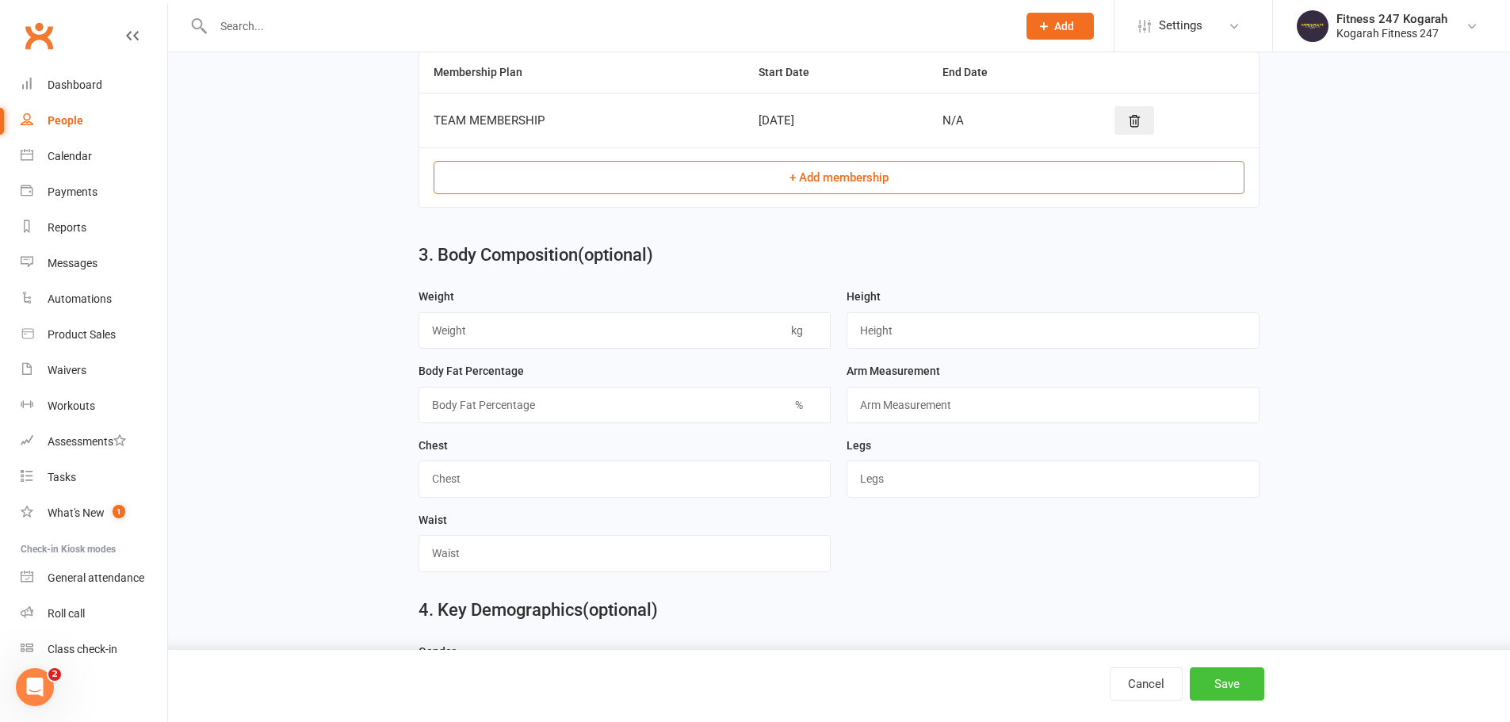
click at [1211, 684] on button "Save" at bounding box center [1227, 684] width 75 height 33
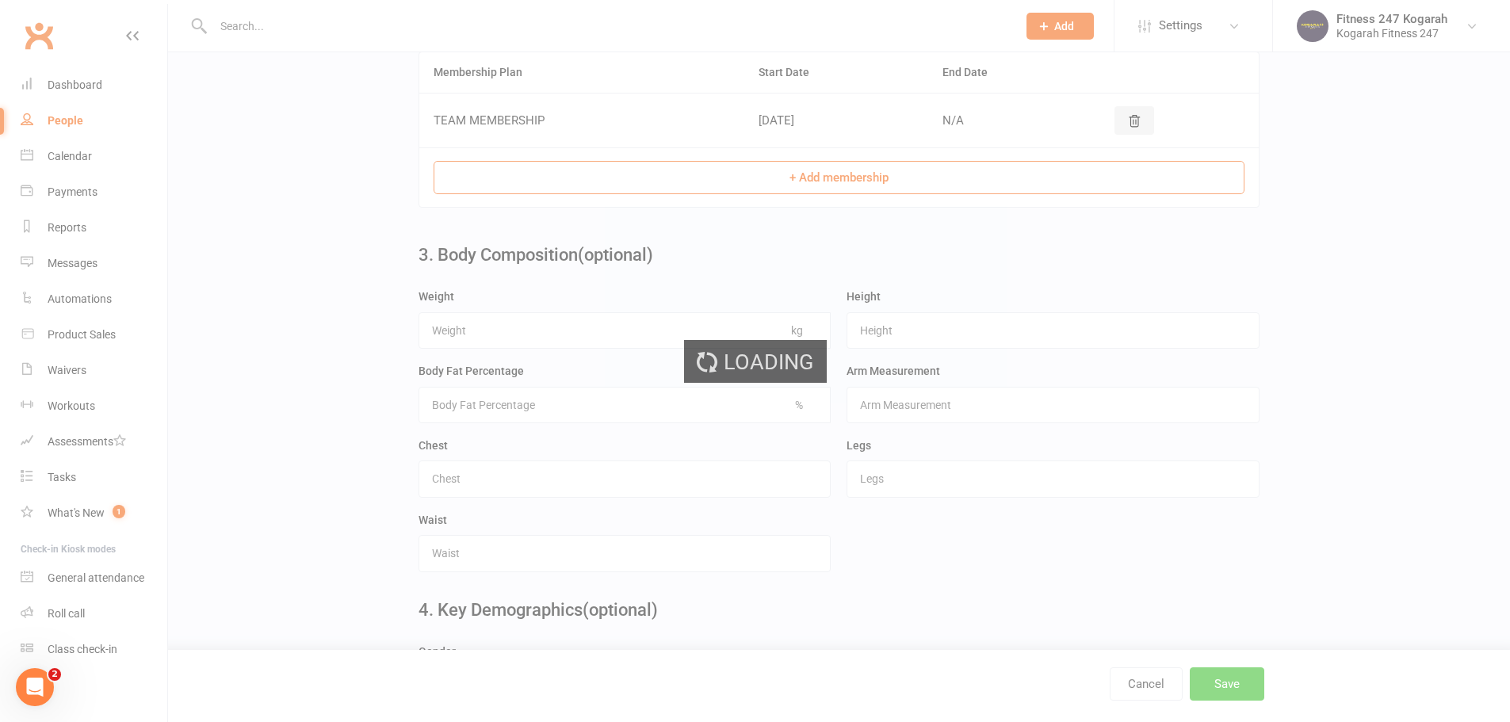
scroll to position [0, 0]
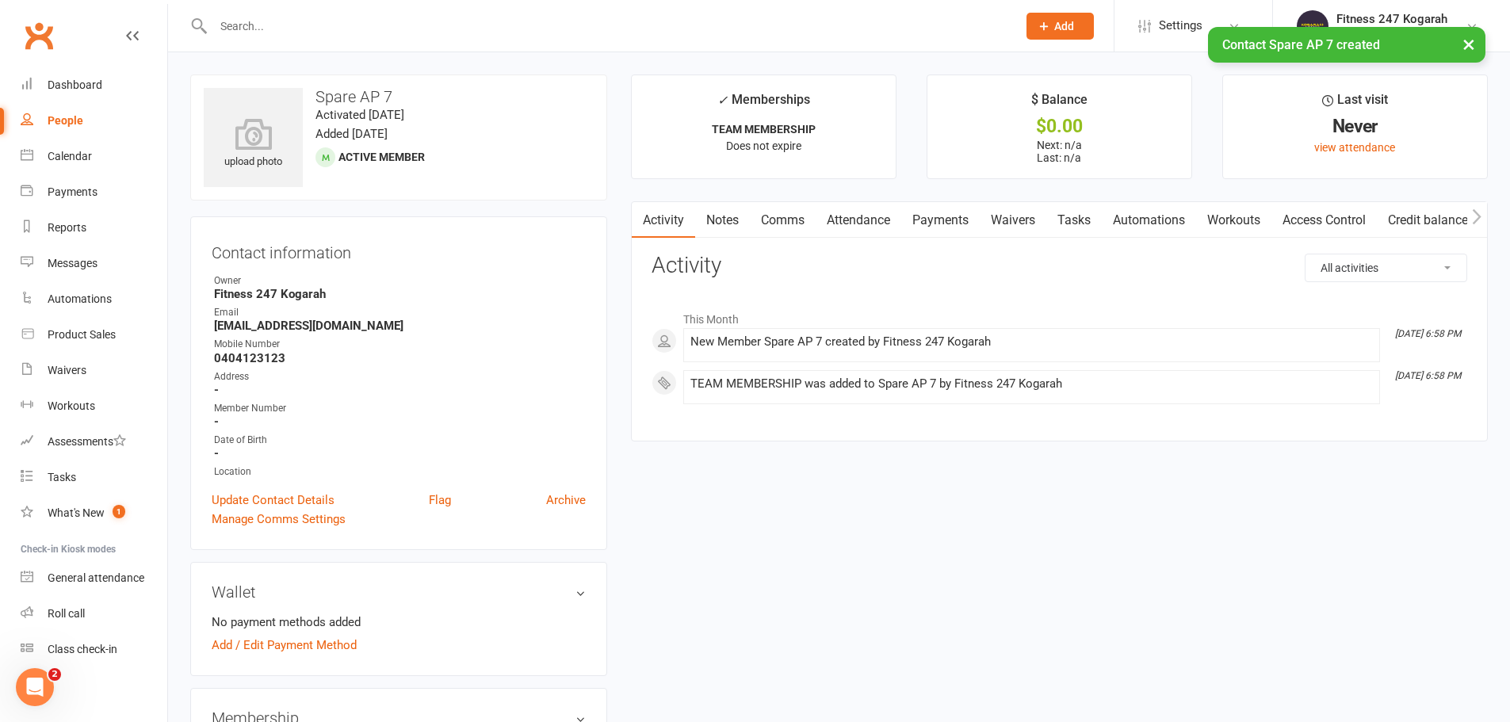
click at [1349, 212] on link "Access Control" at bounding box center [1324, 220] width 105 height 36
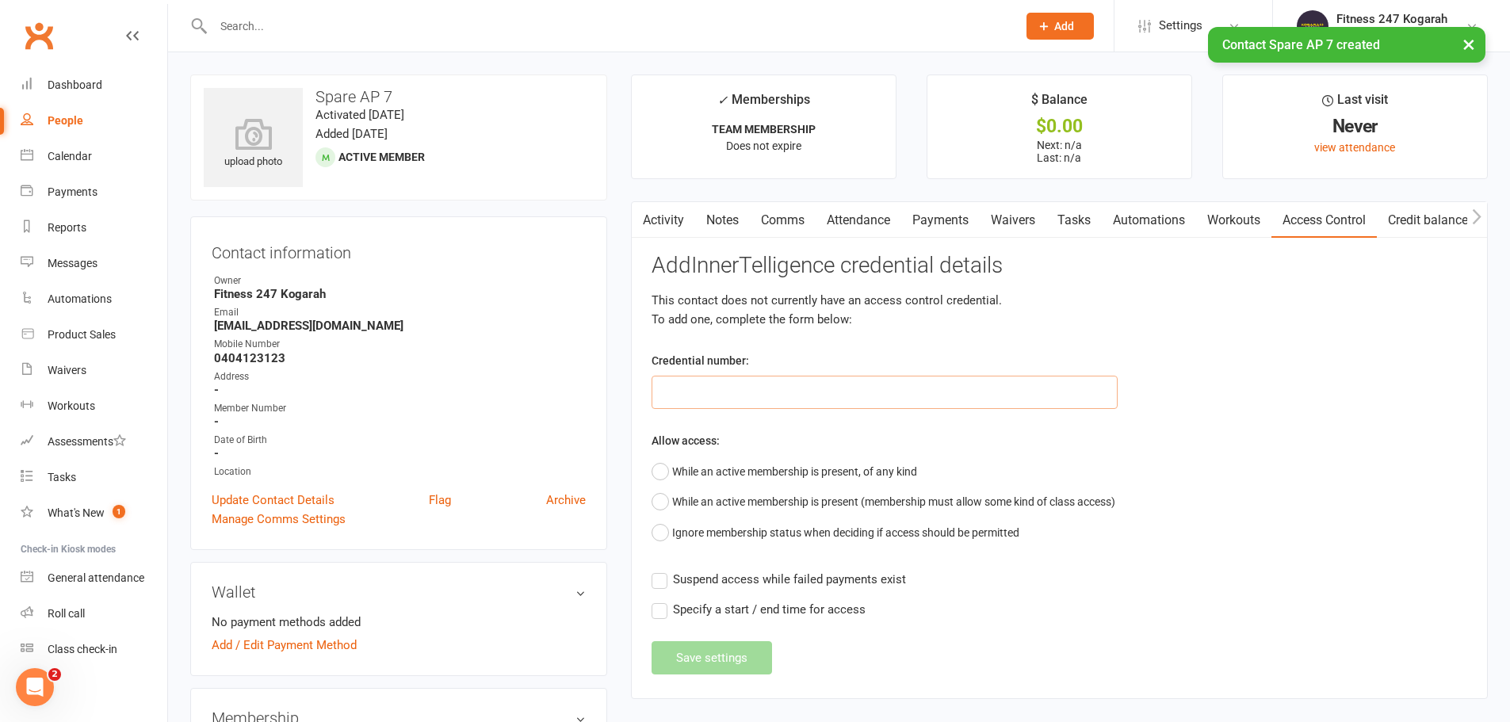
click at [693, 394] on input "text" at bounding box center [885, 392] width 466 height 33
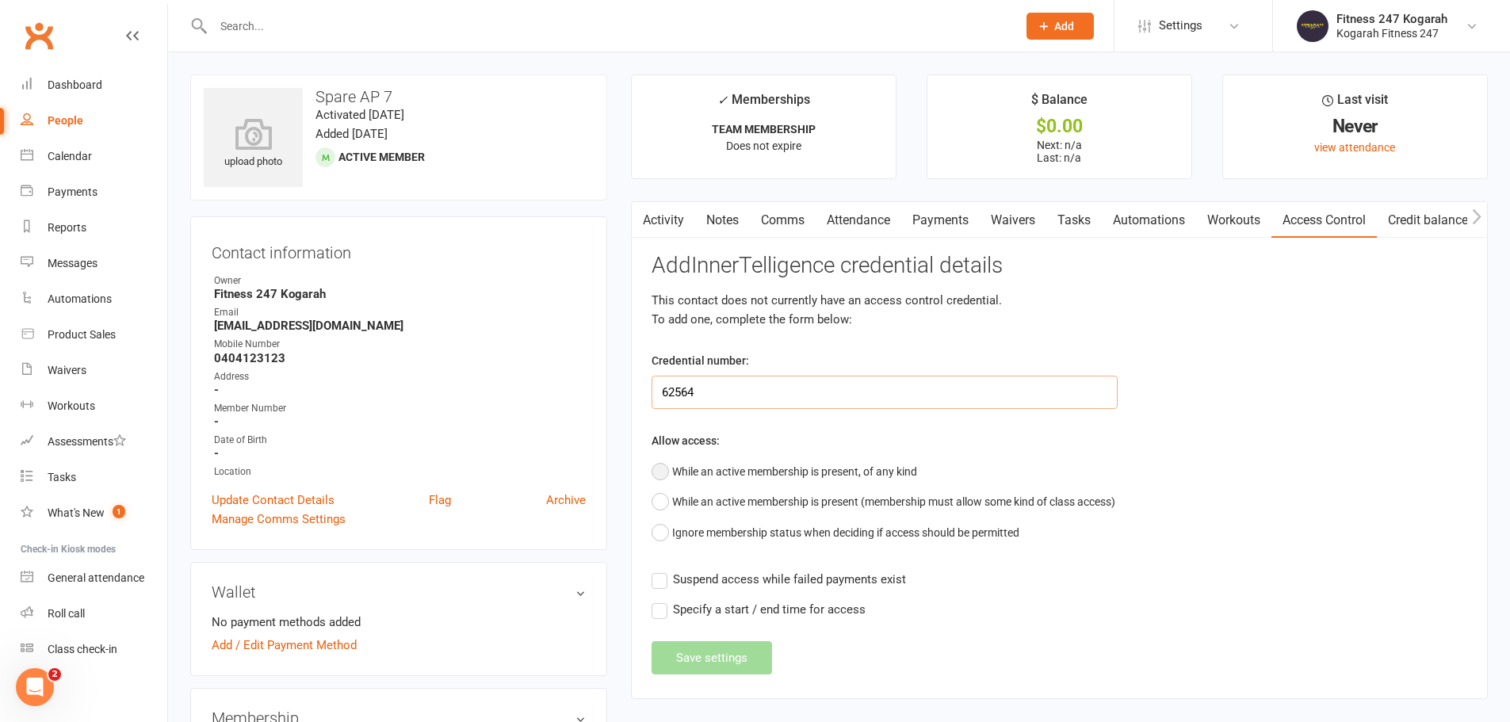
type input "62564"
click at [718, 475] on button "While an active membership is present, of any kind" at bounding box center [785, 472] width 266 height 30
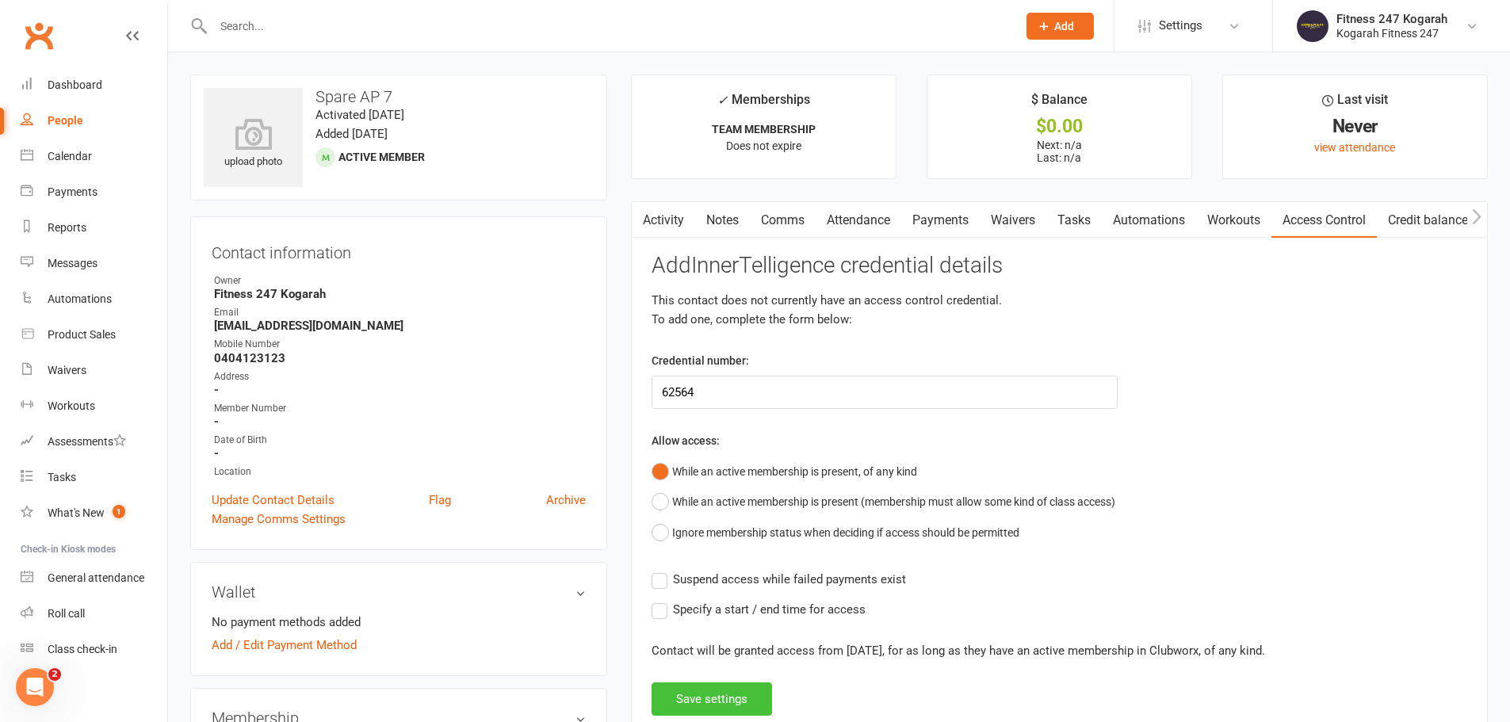
click at [719, 698] on button "Save settings" at bounding box center [712, 699] width 121 height 33
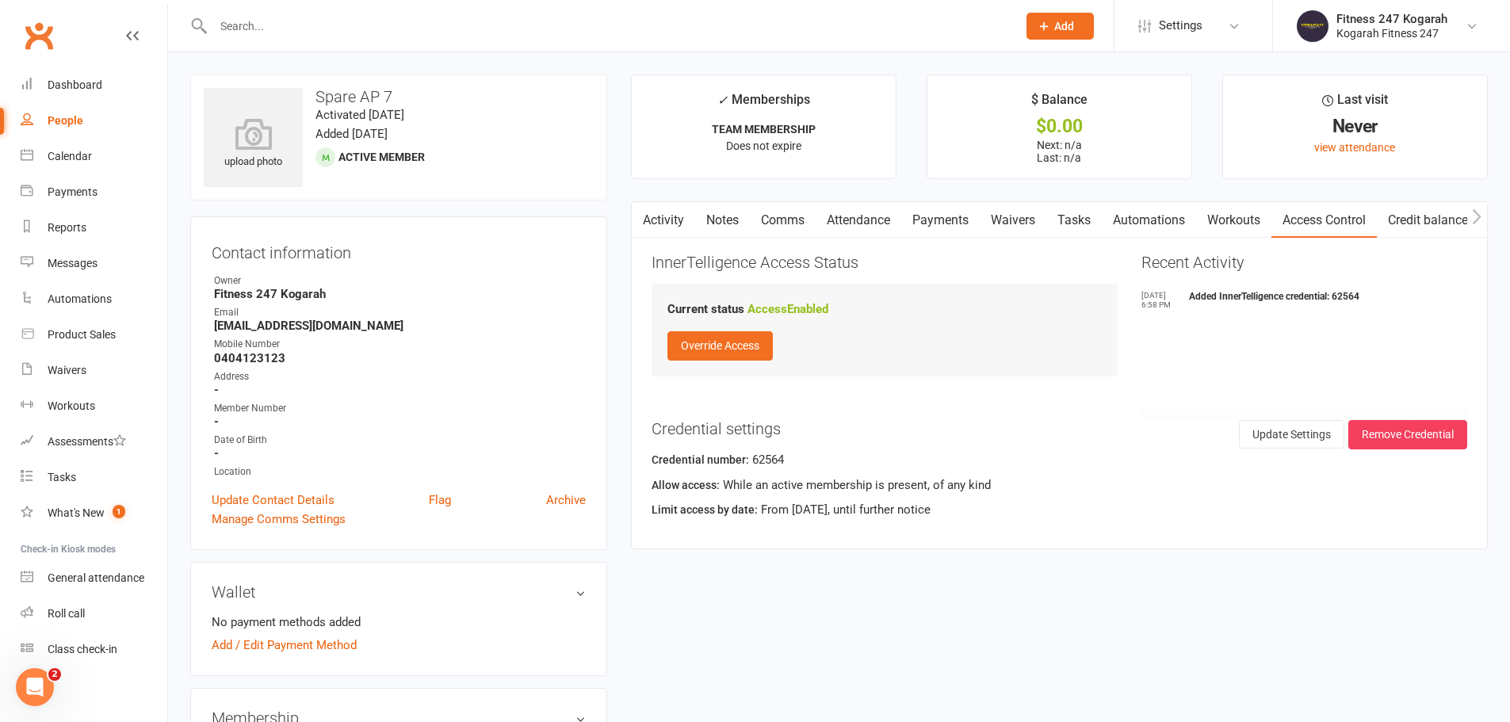
click at [1059, 25] on span "Add" at bounding box center [1065, 26] width 20 height 13
click at [1030, 106] on link "Member" at bounding box center [1043, 108] width 141 height 36
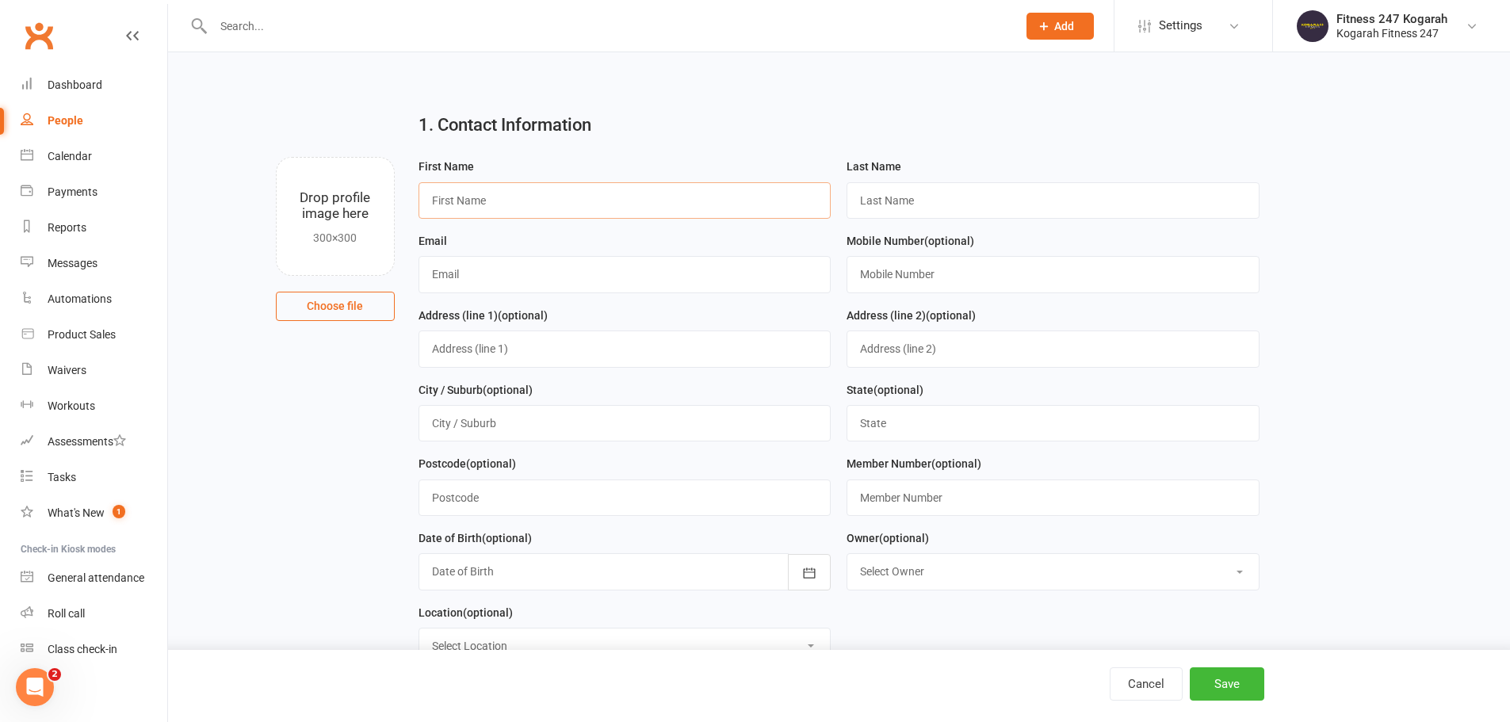
click at [500, 201] on input "text" at bounding box center [625, 200] width 413 height 36
type input "Spare"
type input "Ap 9"
paste input "spare@accesspass.com"
click at [461, 275] on input "spare@accesspass.com" at bounding box center [625, 274] width 413 height 36
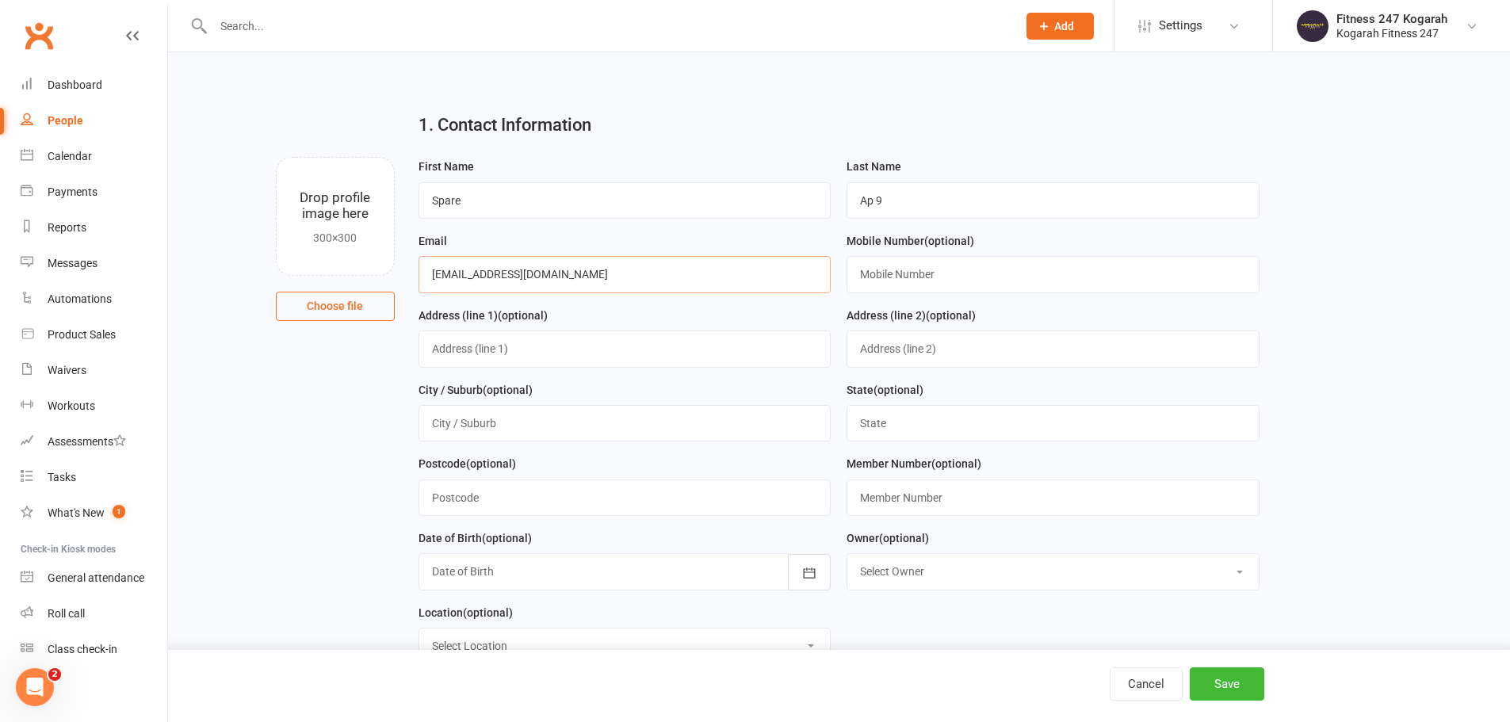
type input "[EMAIL_ADDRESS][DOMAIN_NAME]"
click at [963, 281] on input "text" at bounding box center [1053, 274] width 413 height 36
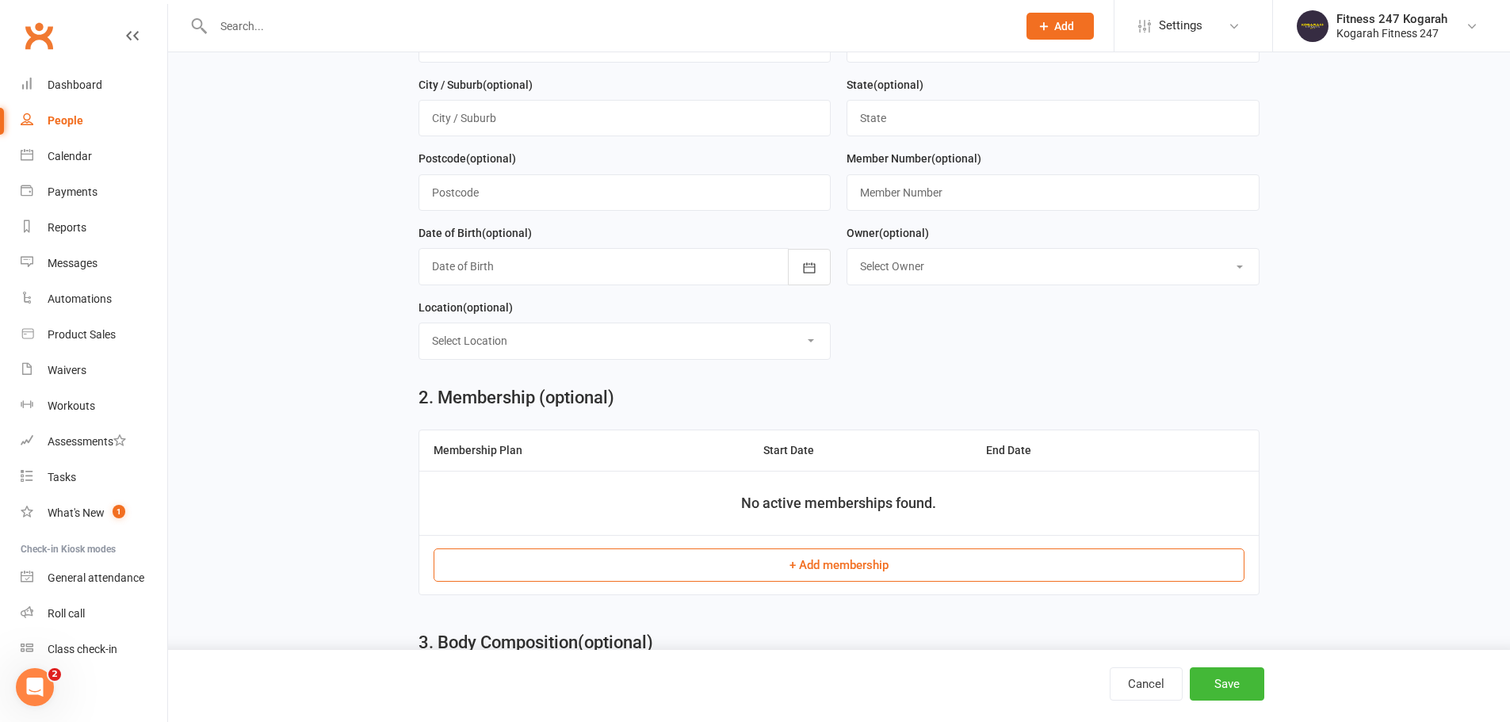
scroll to position [396, 0]
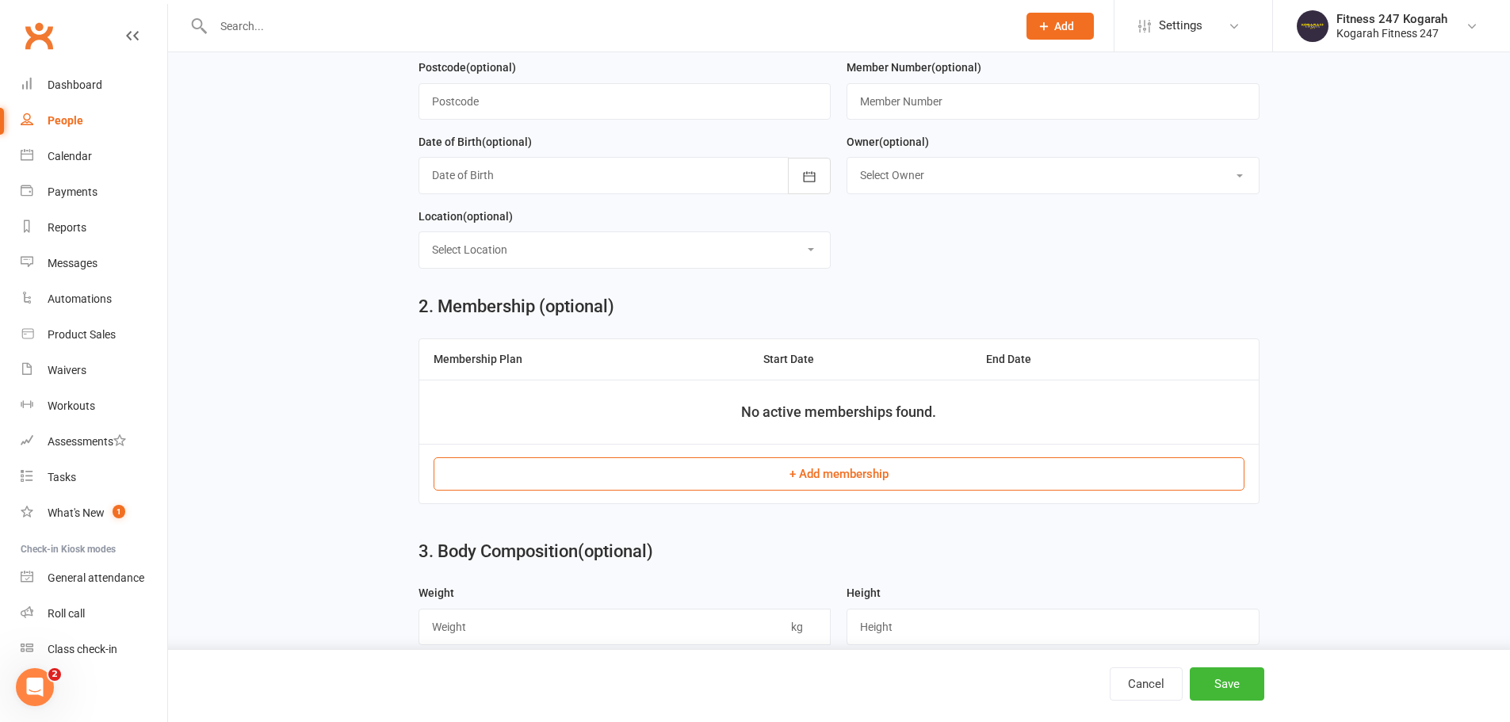
type input "0404123123"
click at [840, 490] on button "+ Add membership" at bounding box center [839, 473] width 811 height 33
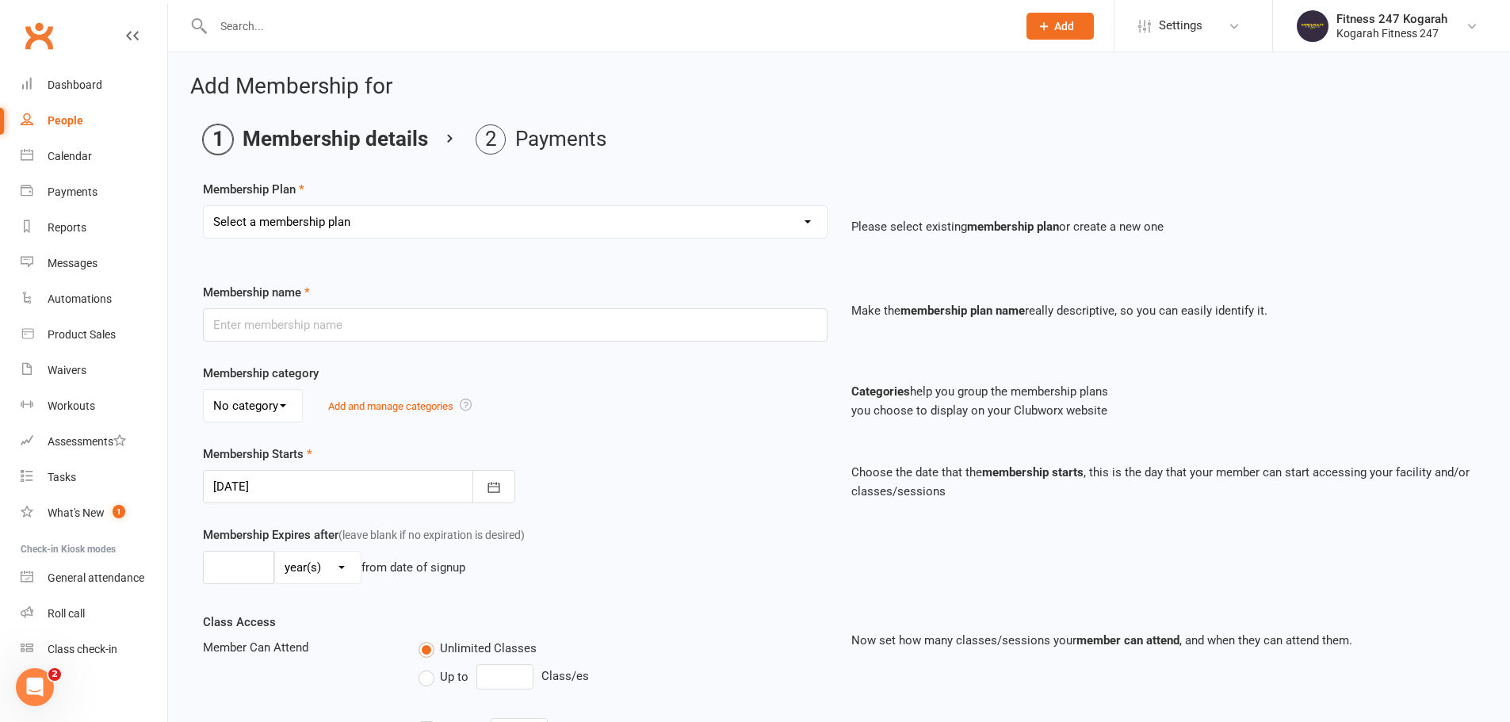
click at [440, 222] on select "Select a membership plan Create new Membership Plan Foundation 19.45 Foundation…" at bounding box center [515, 222] width 623 height 32
select select "18"
click at [204, 206] on select "Select a membership plan Create new Membership Plan Foundation 19.45 Foundation…" at bounding box center [515, 222] width 623 height 32
type input "TEAM MEMBERSHIP"
select select "2"
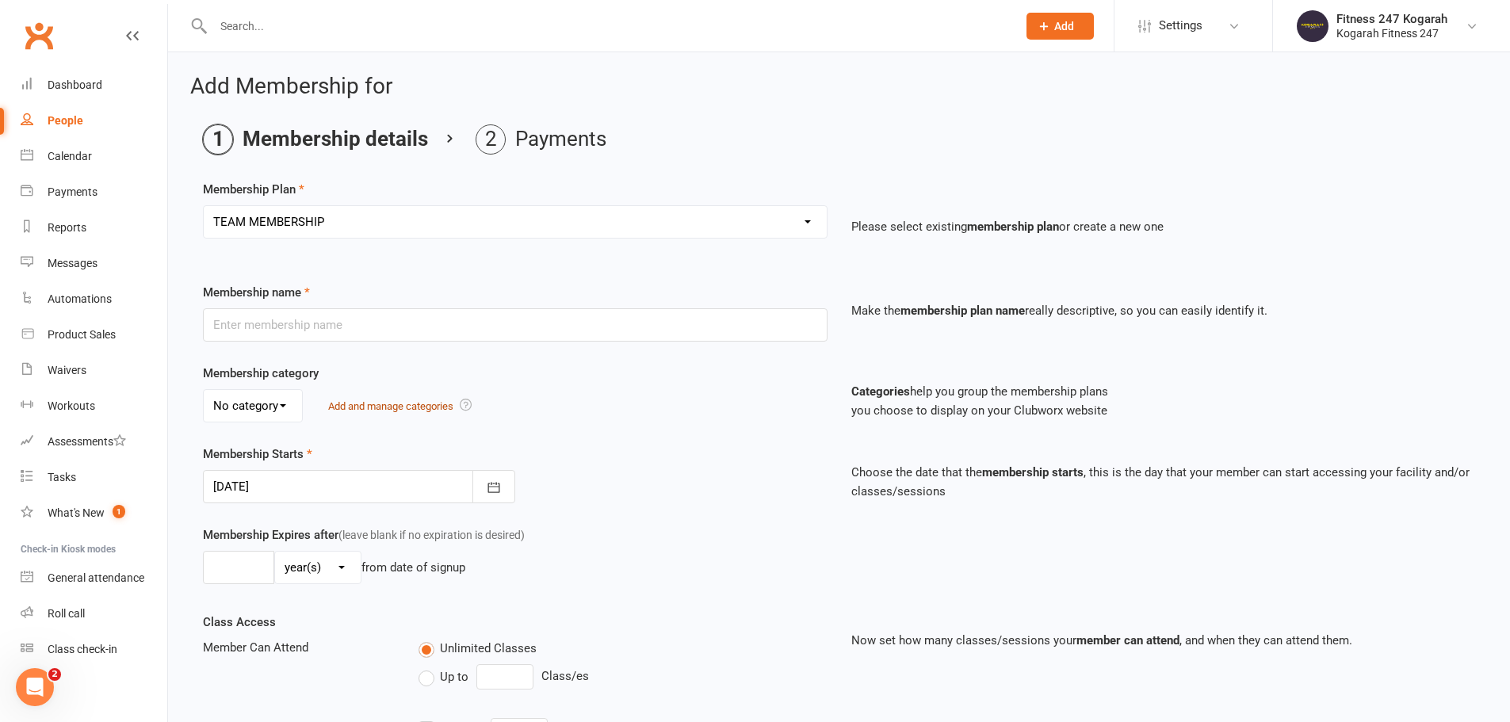
type input "0"
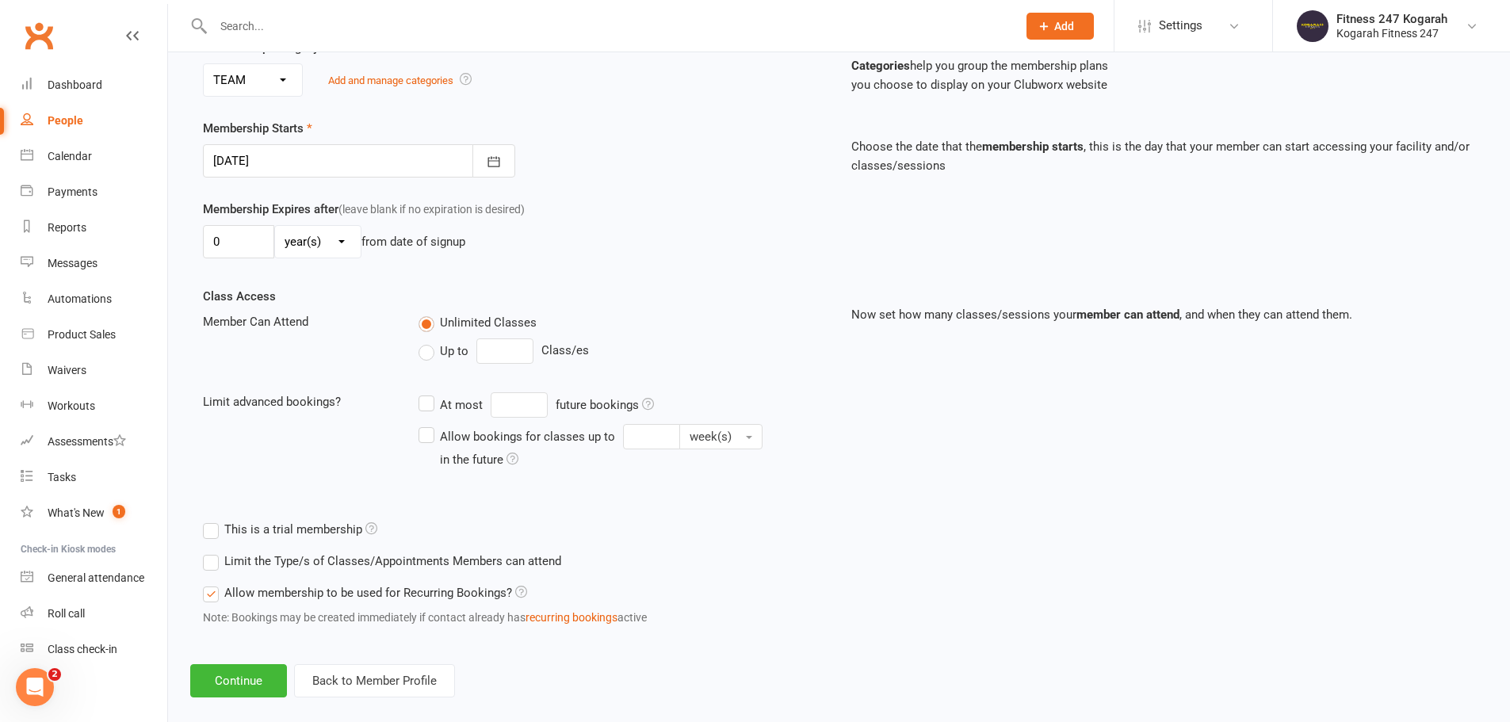
scroll to position [347, 0]
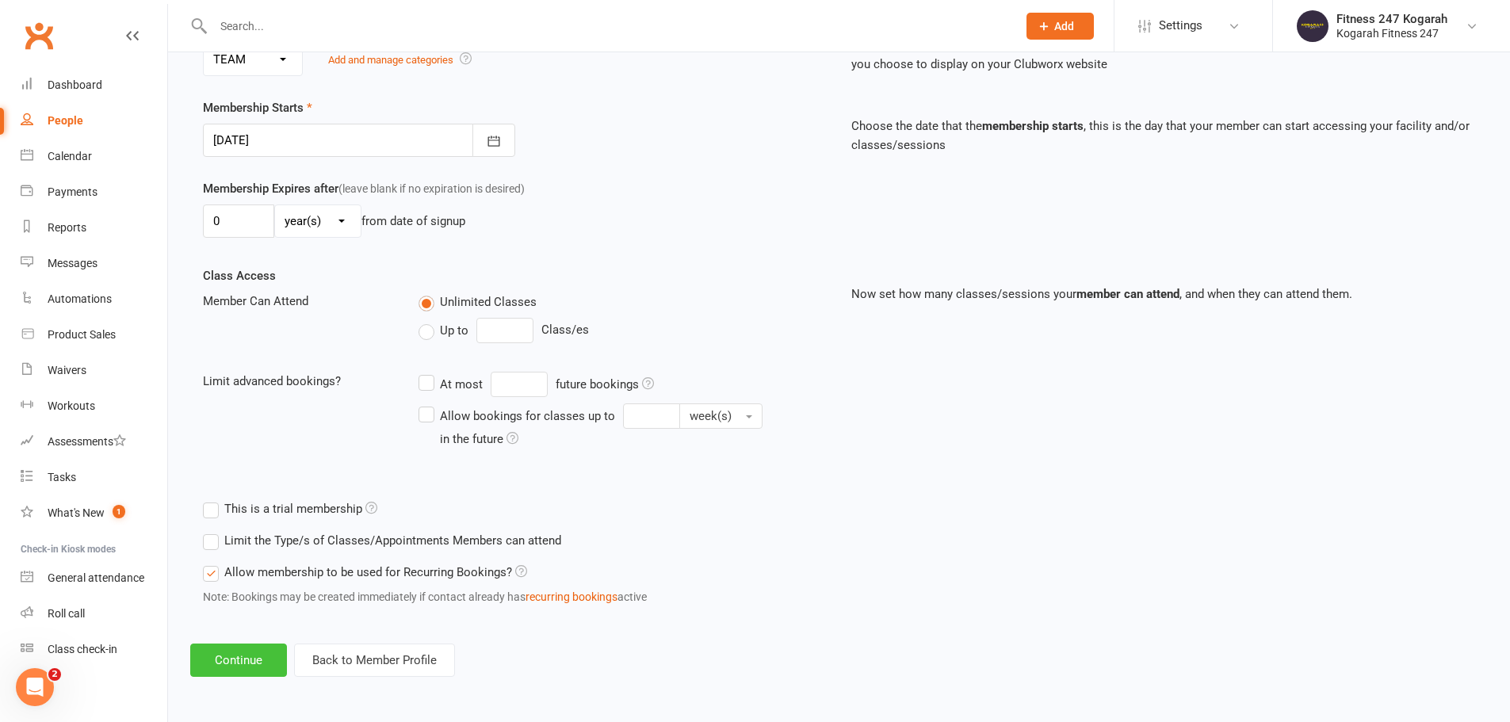
click at [227, 663] on button "Continue" at bounding box center [238, 660] width 97 height 33
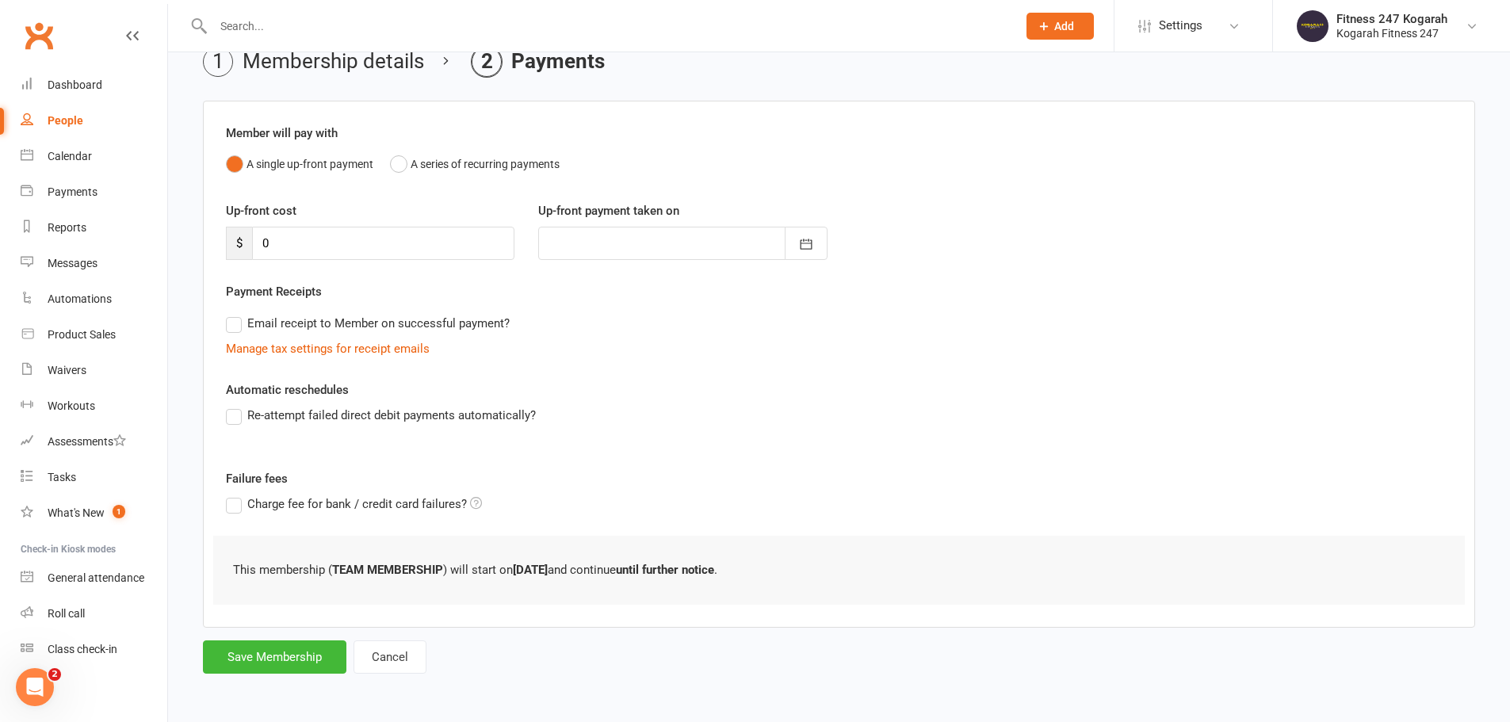
scroll to position [0, 0]
click at [301, 663] on button "Save Membership" at bounding box center [275, 657] width 144 height 33
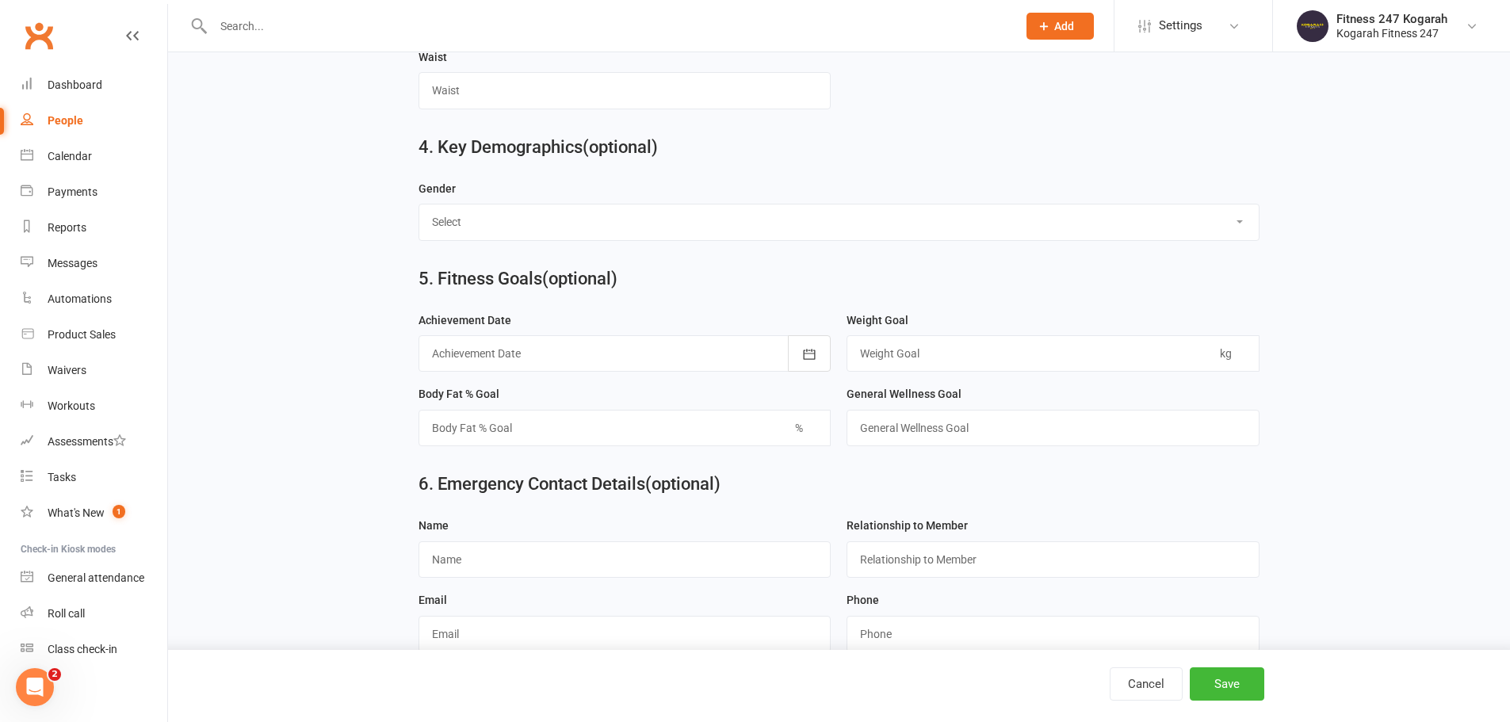
scroll to position [1159, 0]
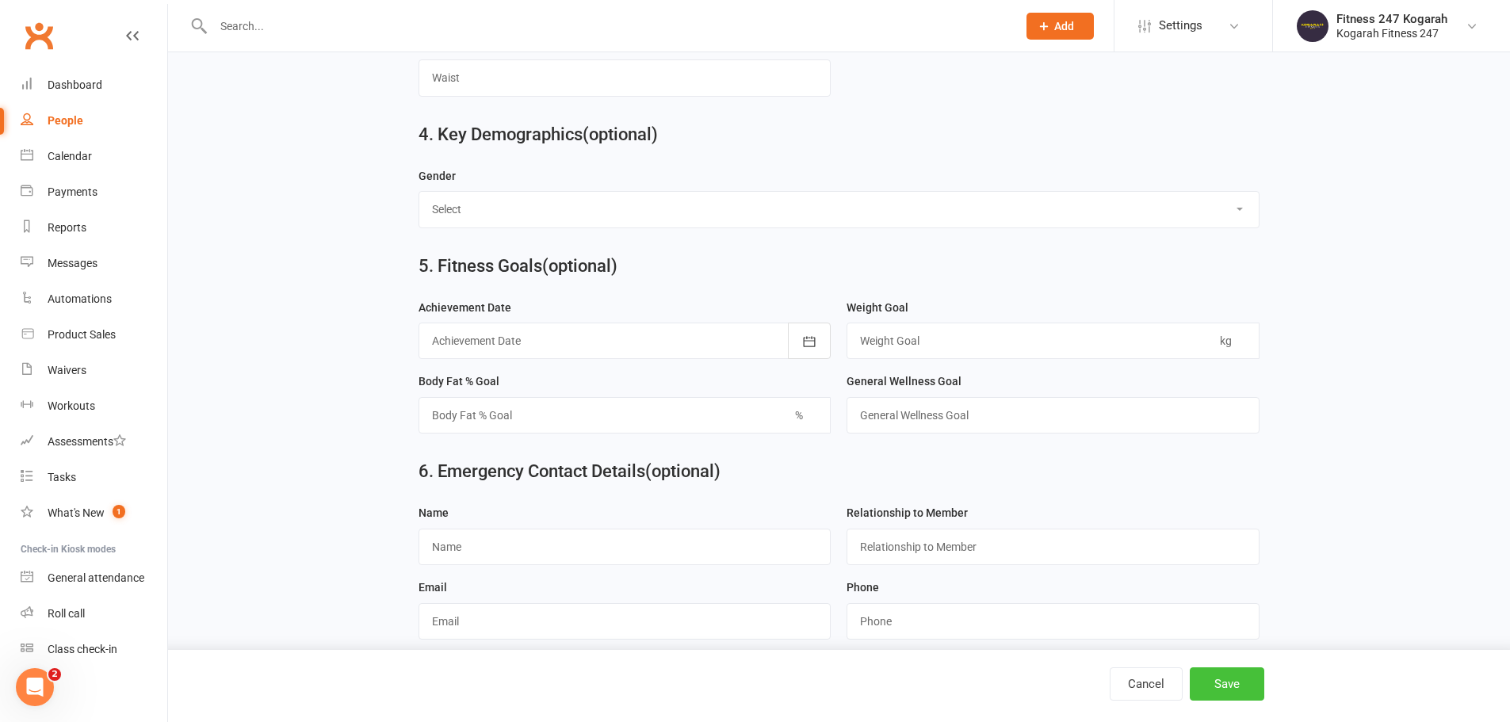
click at [1225, 677] on button "Save" at bounding box center [1227, 684] width 75 height 33
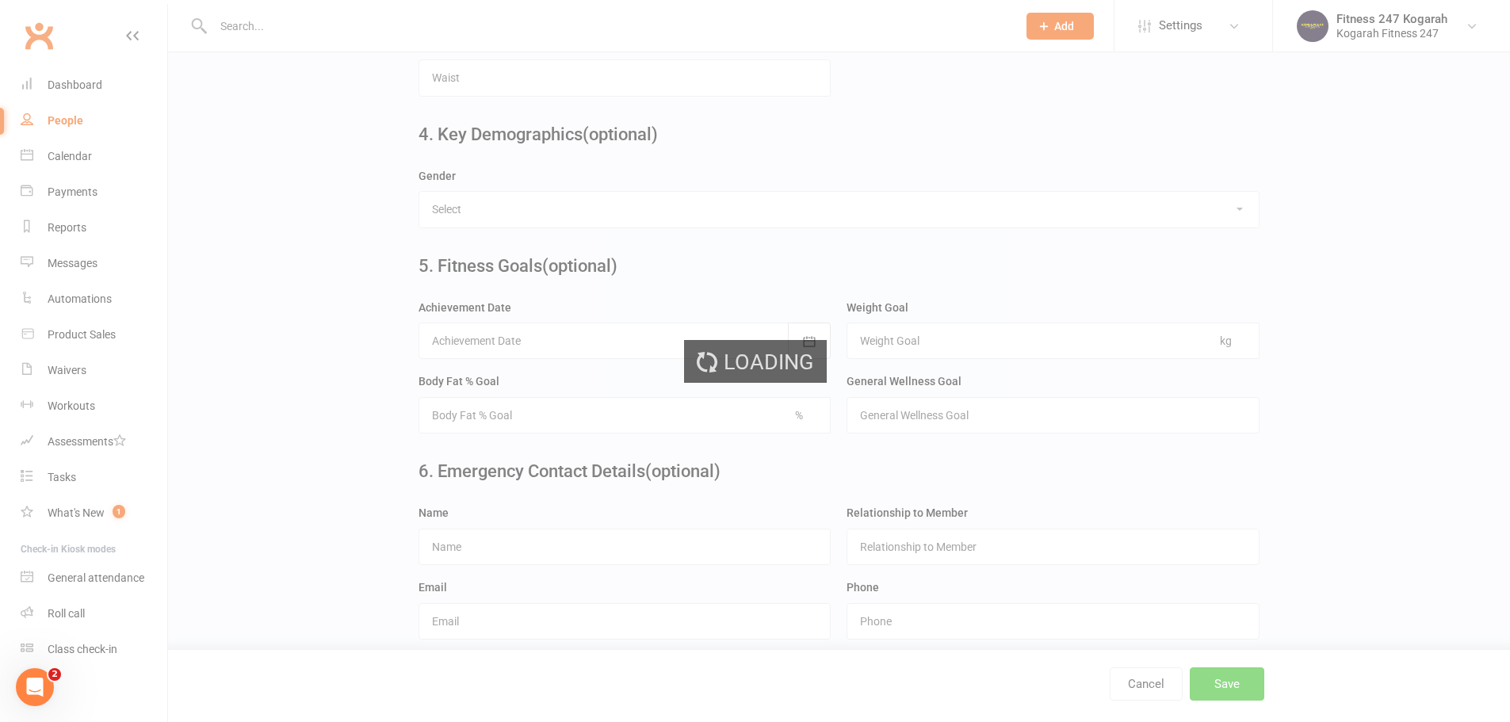
scroll to position [0, 0]
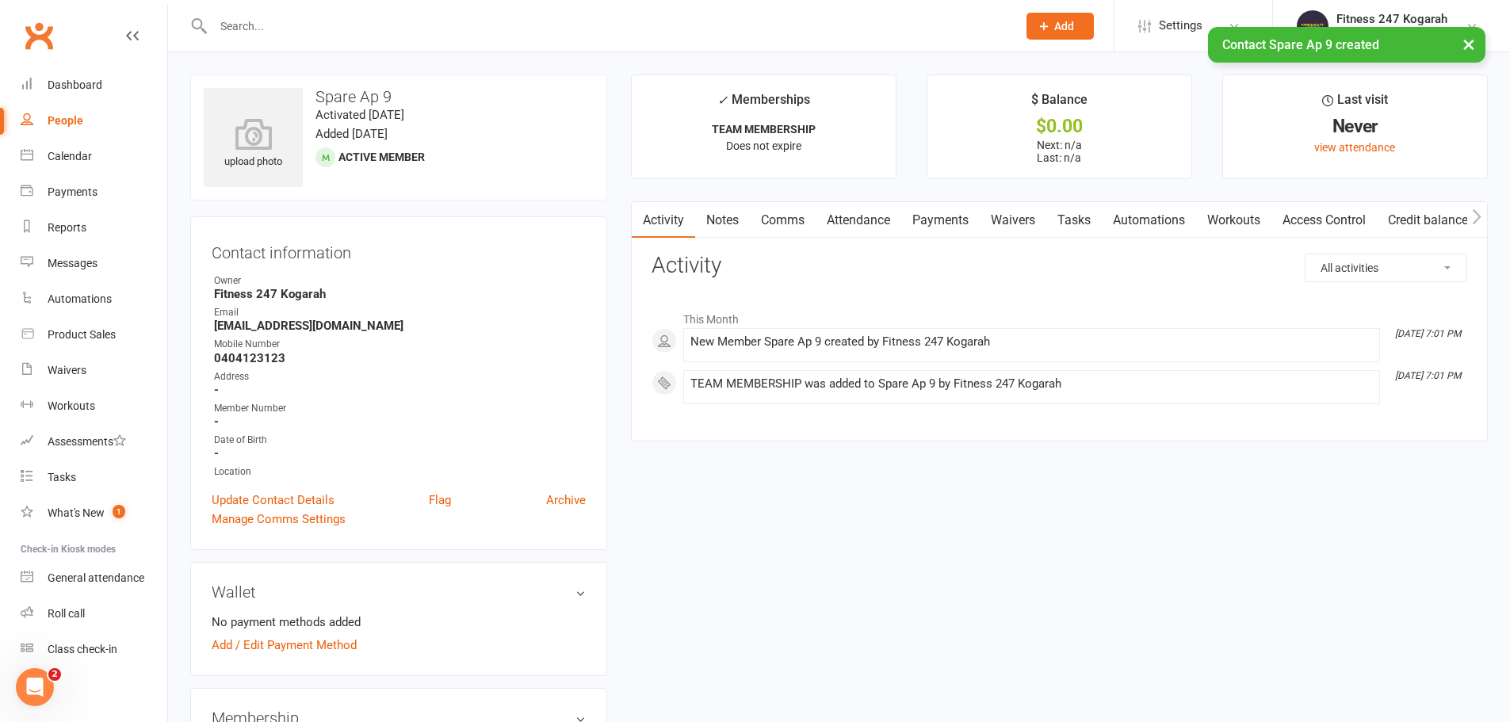
click at [1333, 221] on link "Access Control" at bounding box center [1324, 220] width 105 height 36
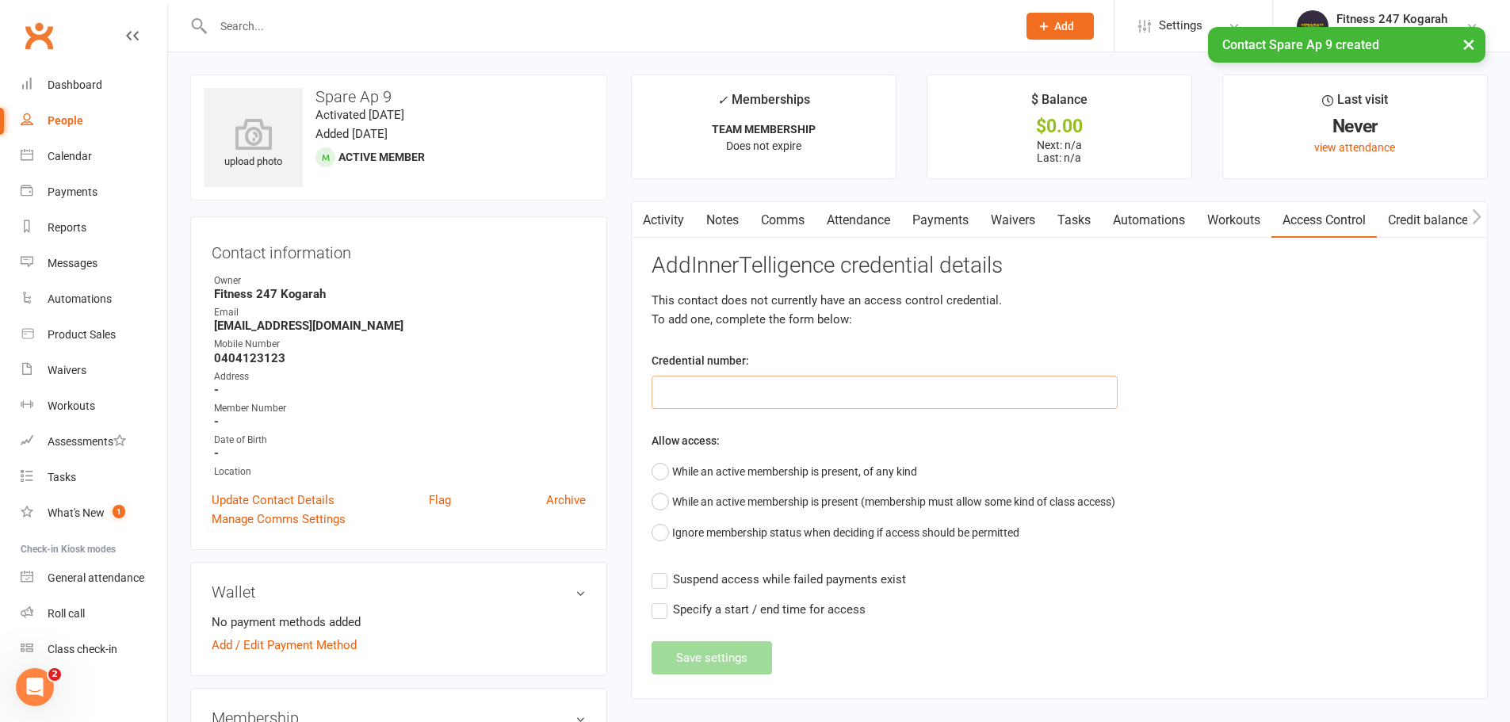
click at [853, 397] on input "text" at bounding box center [885, 392] width 466 height 33
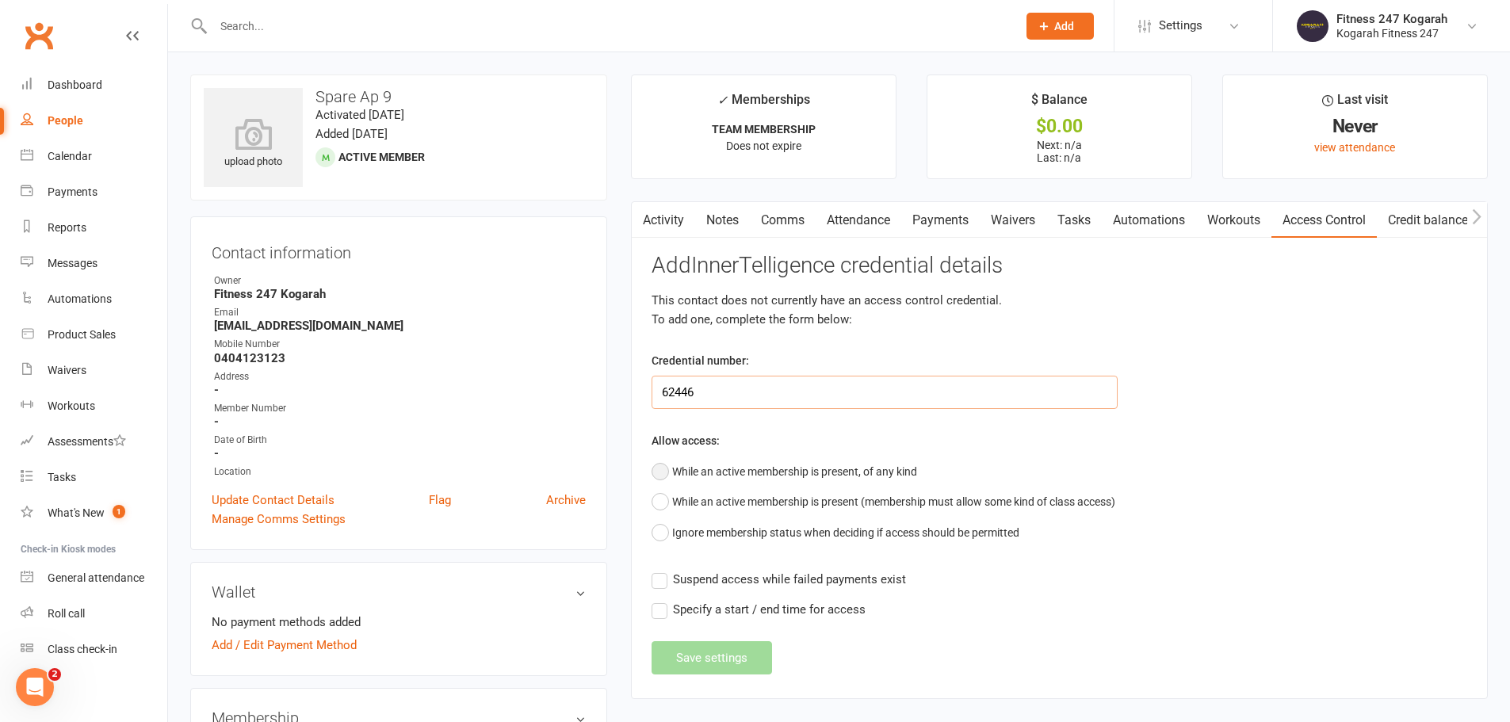
type input "62446"
click at [852, 469] on button "While an active membership is present, of any kind" at bounding box center [785, 472] width 266 height 30
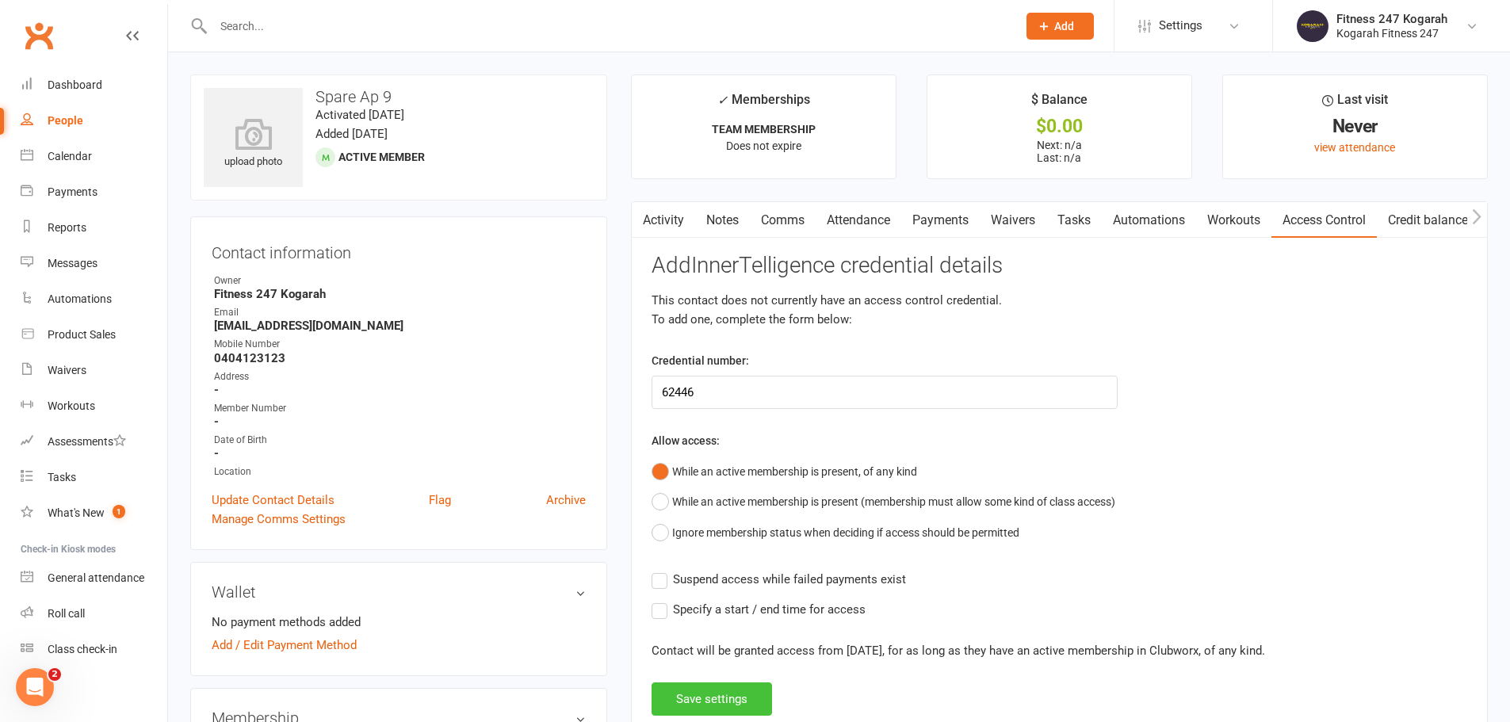
click at [687, 699] on button "Save settings" at bounding box center [712, 699] width 121 height 33
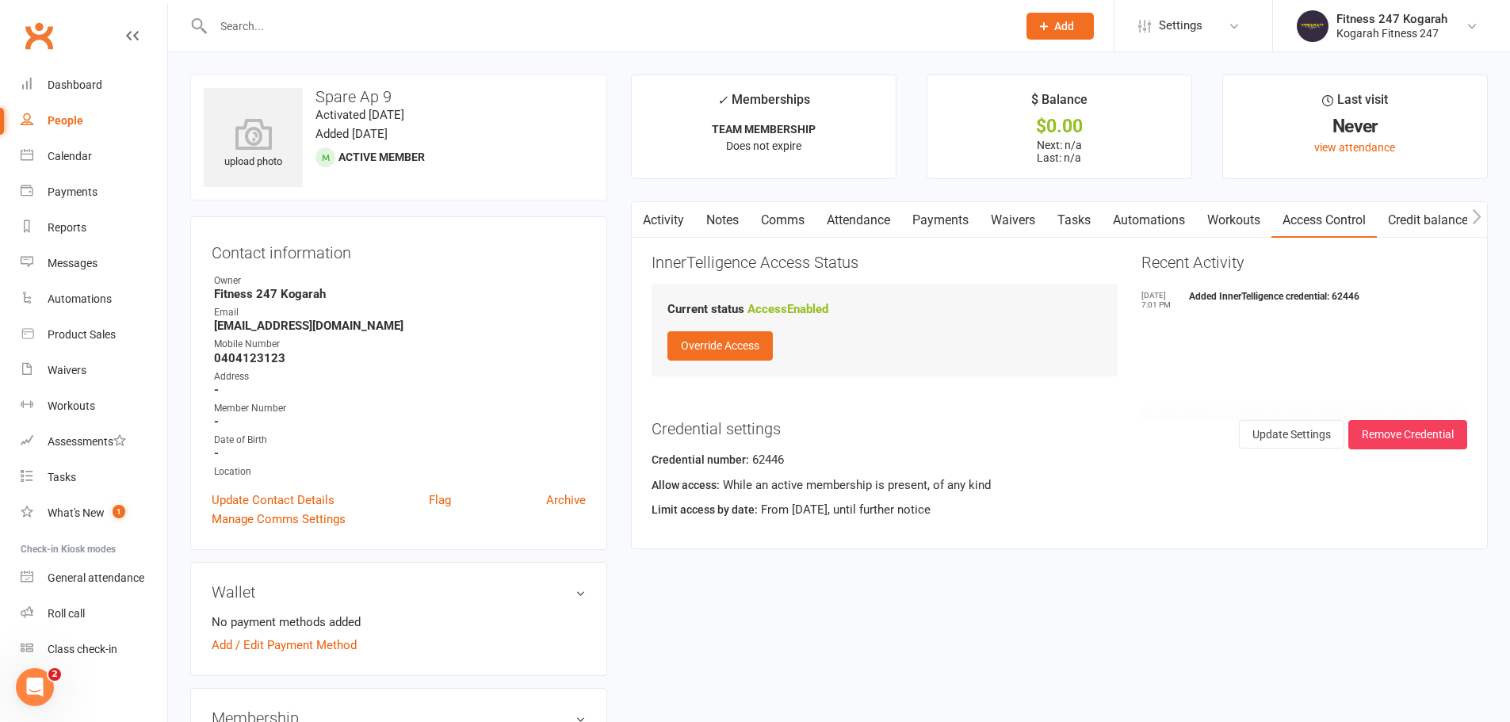
click at [1074, 29] on span "Add" at bounding box center [1065, 26] width 20 height 13
click at [1044, 101] on link "Member" at bounding box center [1043, 108] width 141 height 36
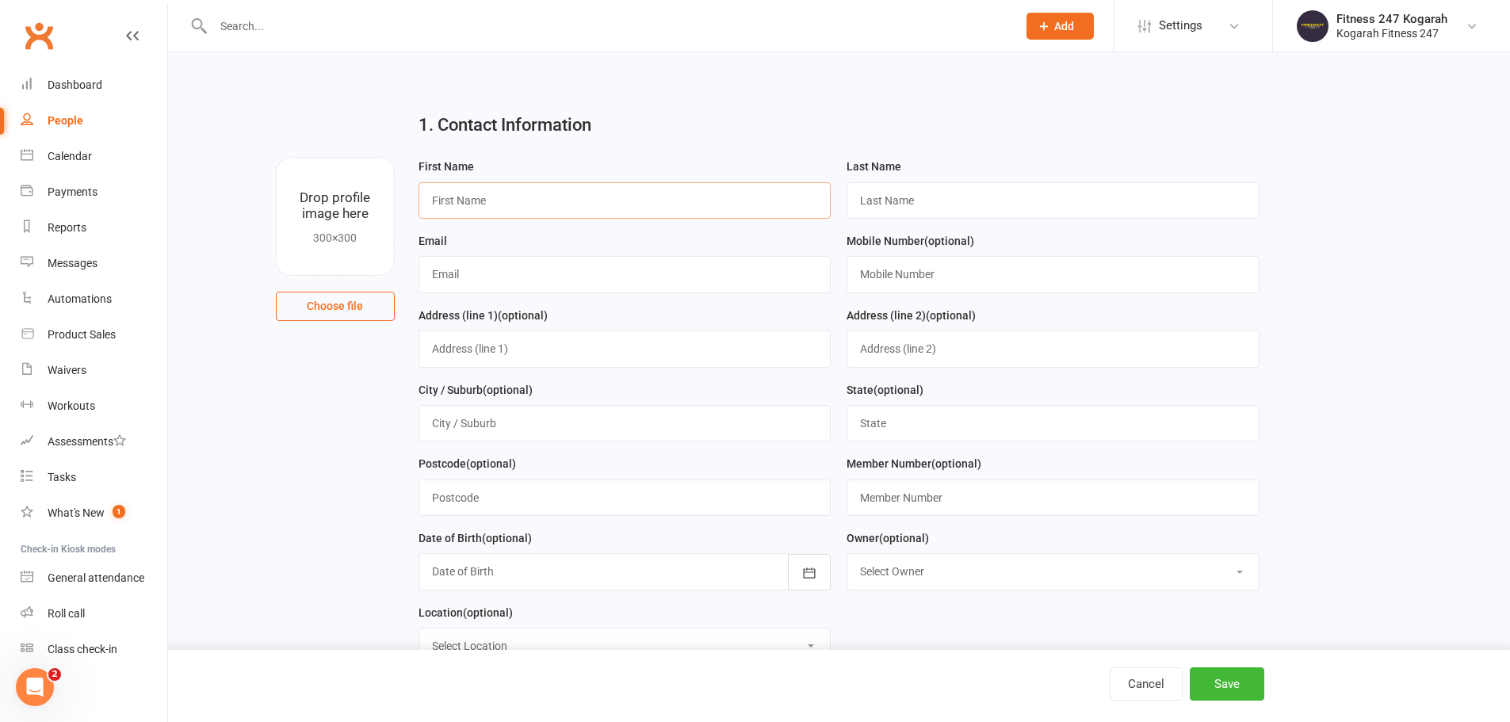
click at [623, 194] on input "text" at bounding box center [625, 200] width 413 height 36
type input "Spare"
type input "AP 1"
paste input "spare@accesspass.com"
click at [452, 285] on input "spare@accesspass.com" at bounding box center [625, 274] width 413 height 36
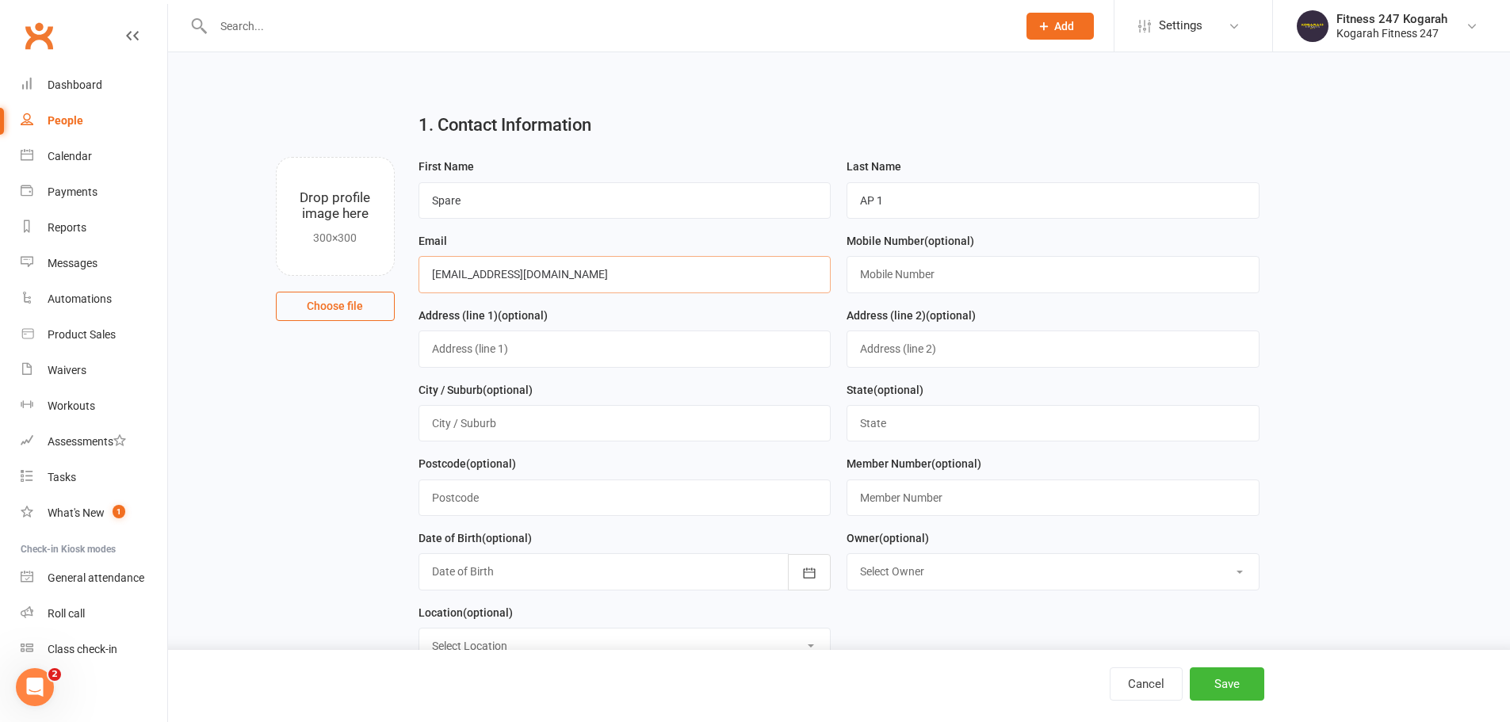
click at [456, 276] on input "spare@accesspass.com" at bounding box center [625, 274] width 413 height 36
click at [459, 275] on input "spare@accesspass.com" at bounding box center [625, 274] width 413 height 36
type input "[EMAIL_ADDRESS][DOMAIN_NAME]"
click at [928, 281] on input "text" at bounding box center [1053, 274] width 413 height 36
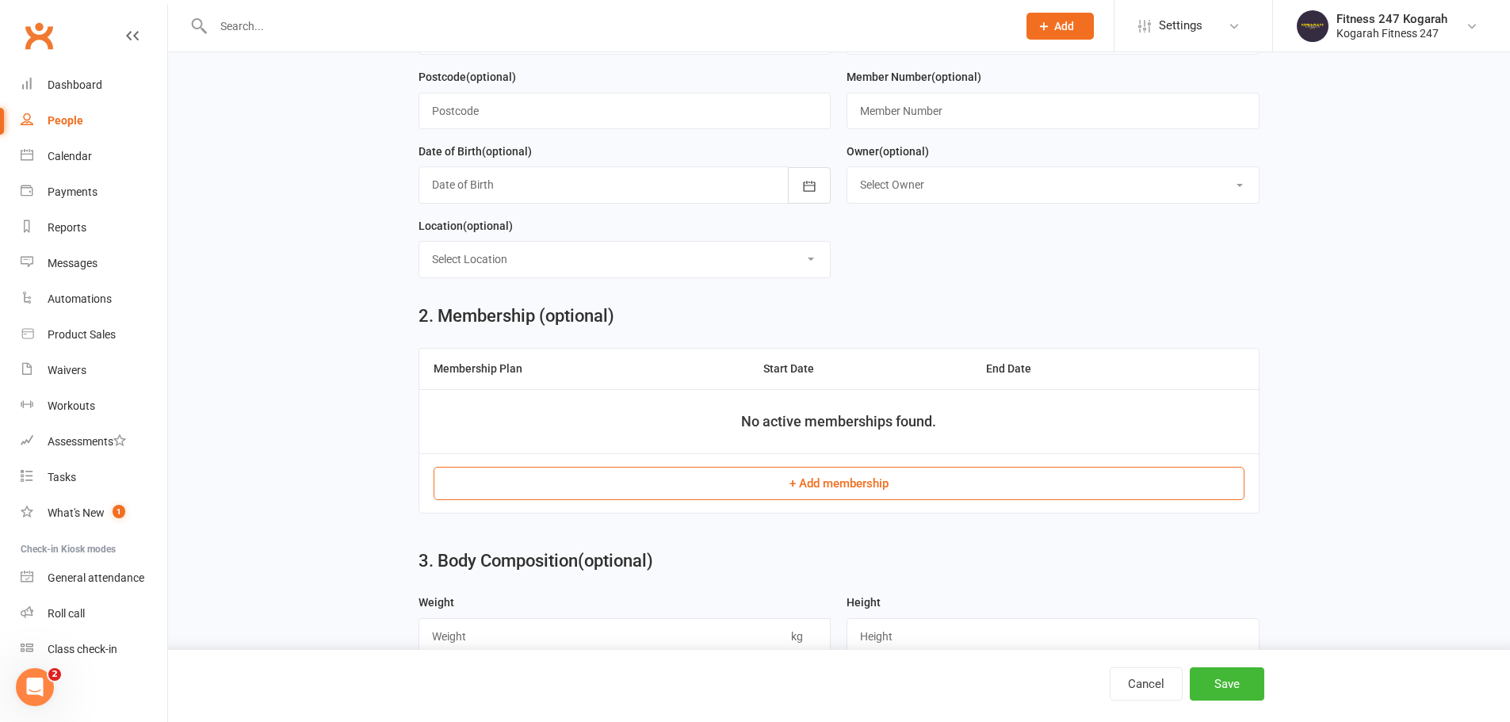
scroll to position [396, 0]
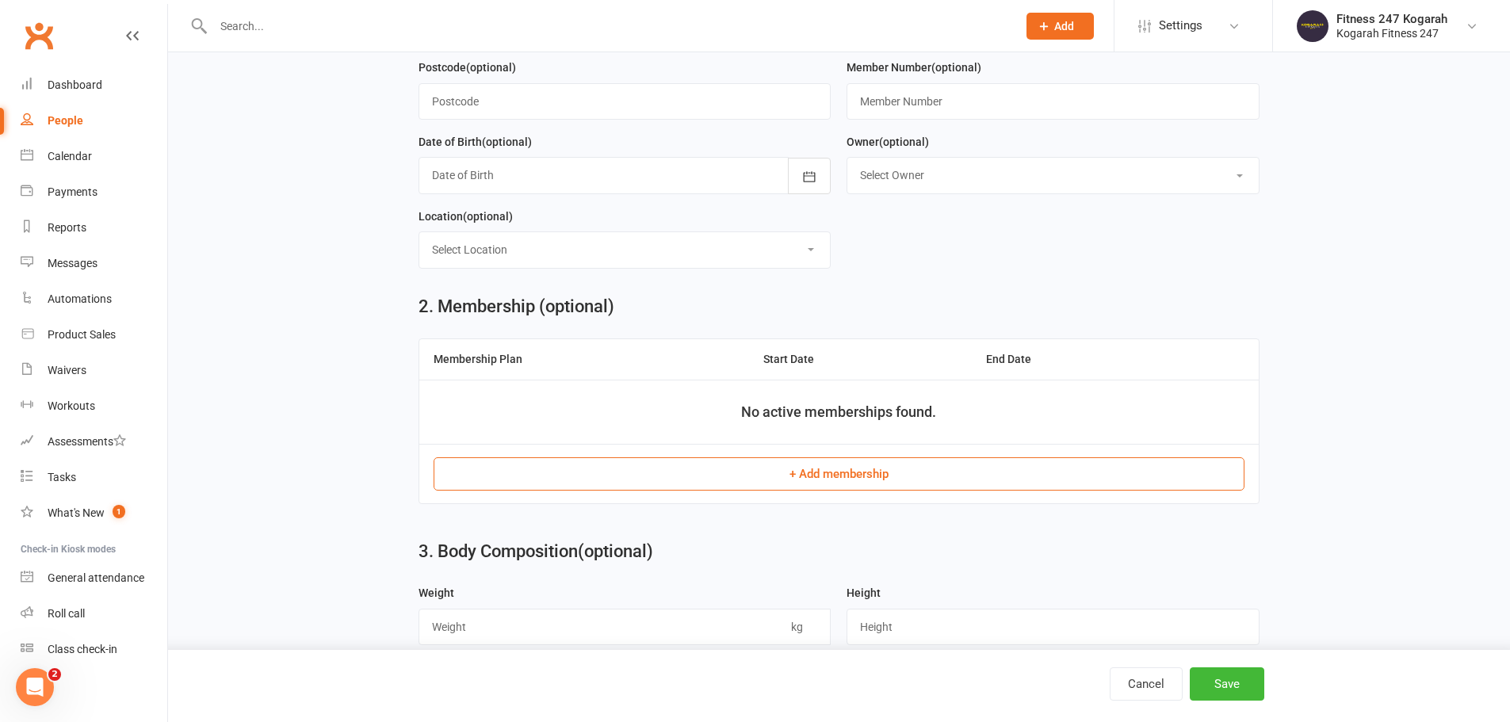
type input "0404123123"
click at [829, 471] on button "+ Add membership" at bounding box center [839, 473] width 811 height 33
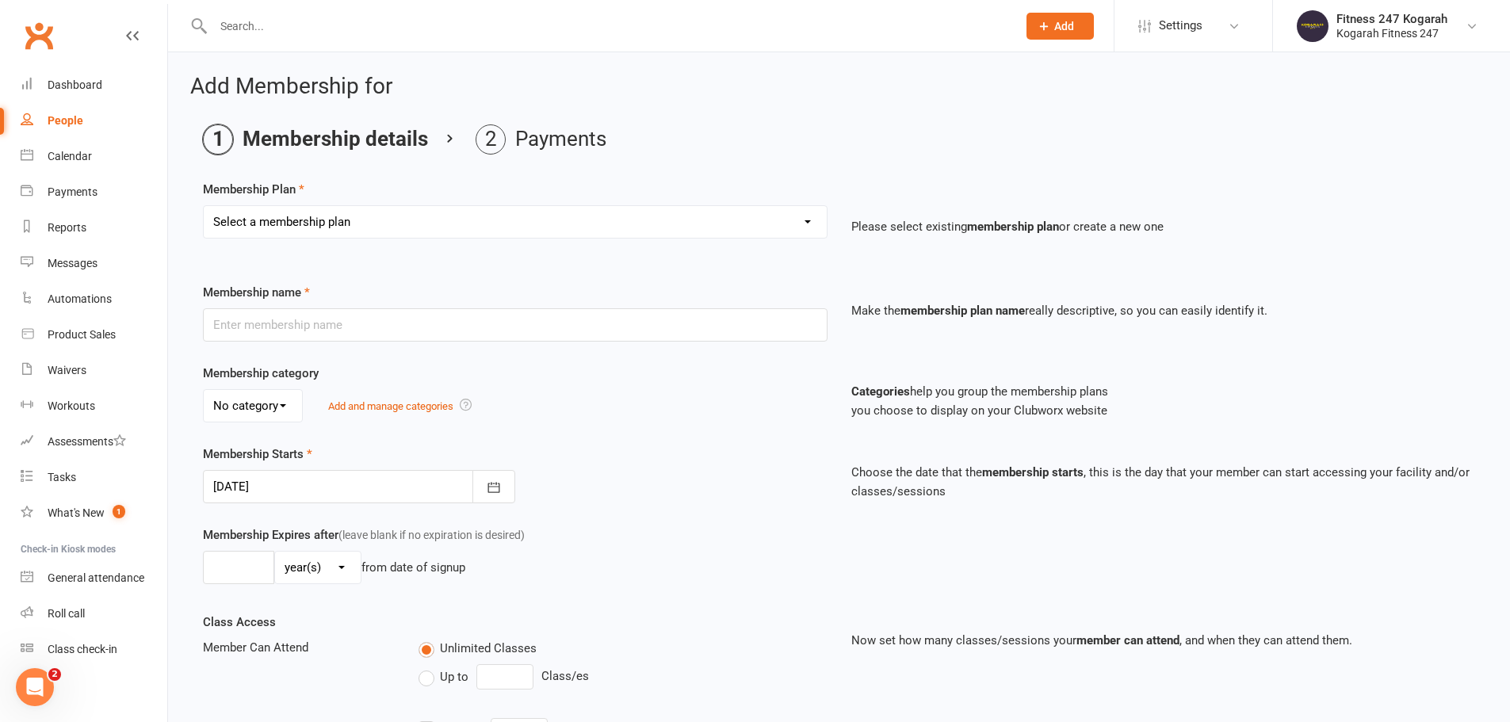
click at [382, 223] on select "Select a membership plan Create new Membership Plan Foundation 19.45 Foundation…" at bounding box center [515, 222] width 623 height 32
select select "18"
click at [204, 206] on select "Select a membership plan Create new Membership Plan Foundation 19.45 Foundation…" at bounding box center [515, 222] width 623 height 32
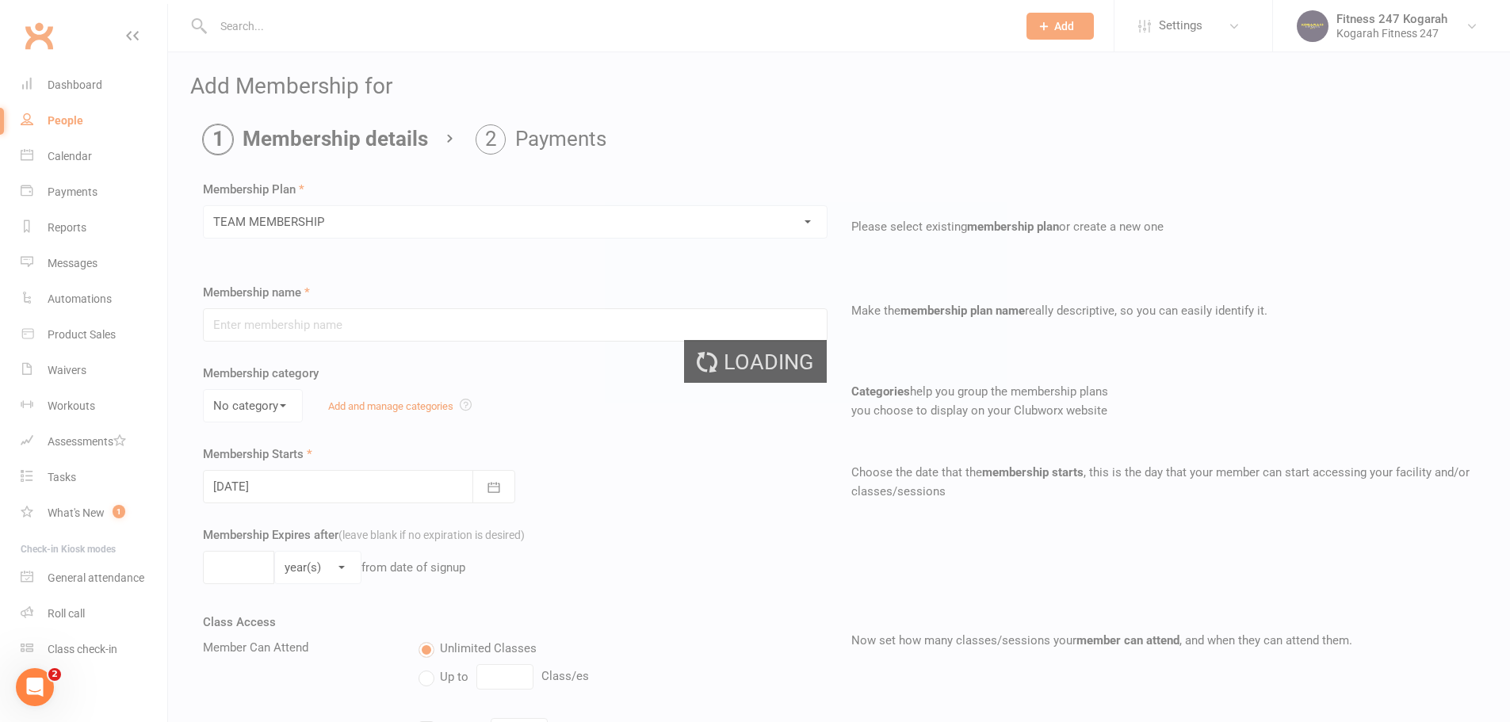
type input "TEAM MEMBERSHIP"
select select "2"
type input "0"
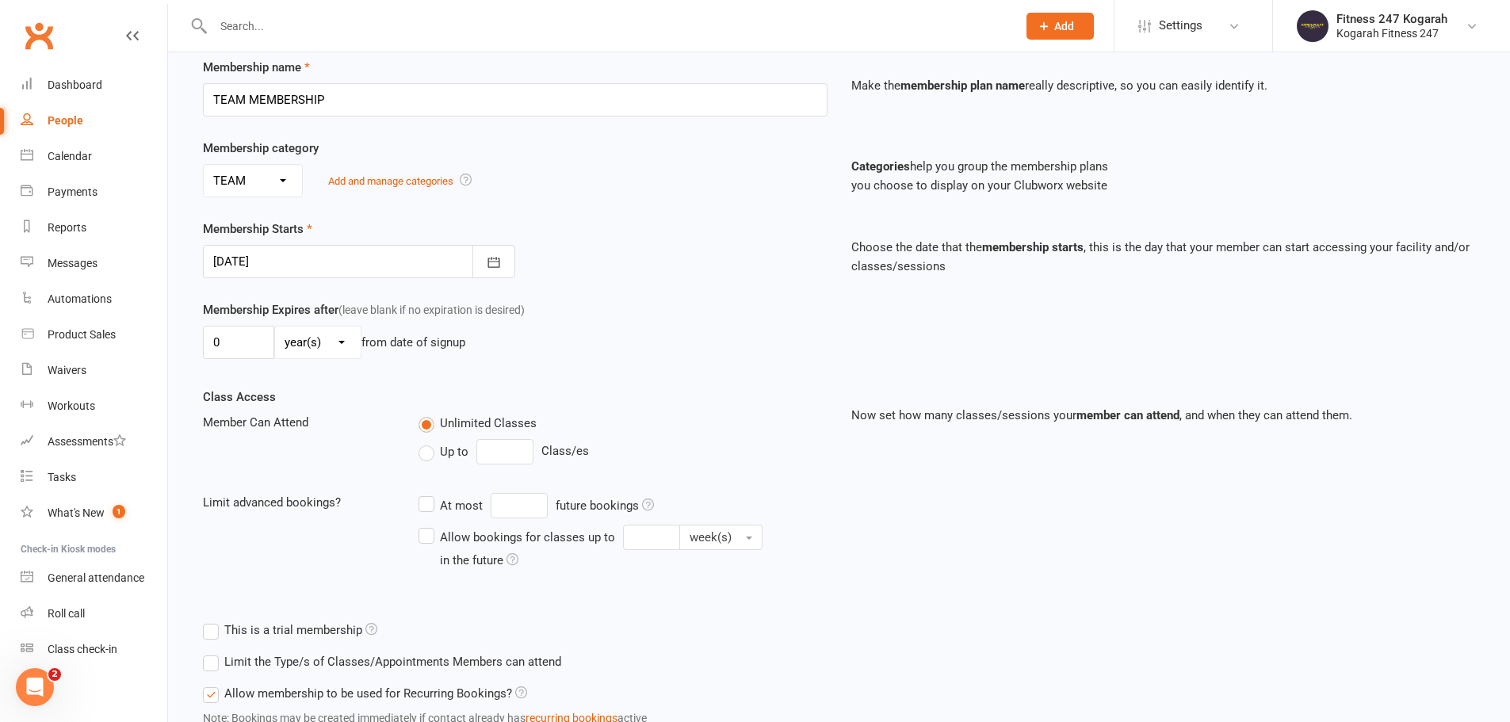
scroll to position [347, 0]
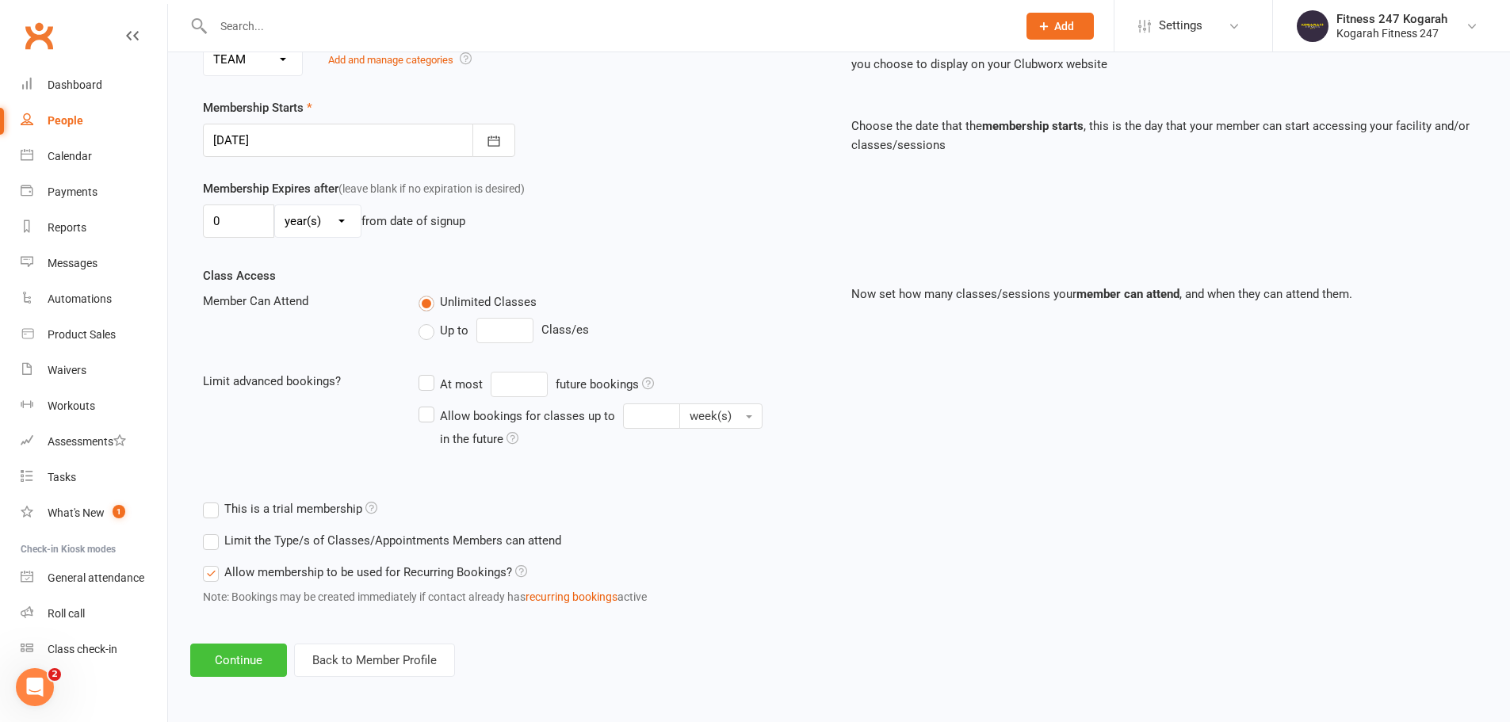
click at [268, 655] on button "Continue" at bounding box center [238, 660] width 97 height 33
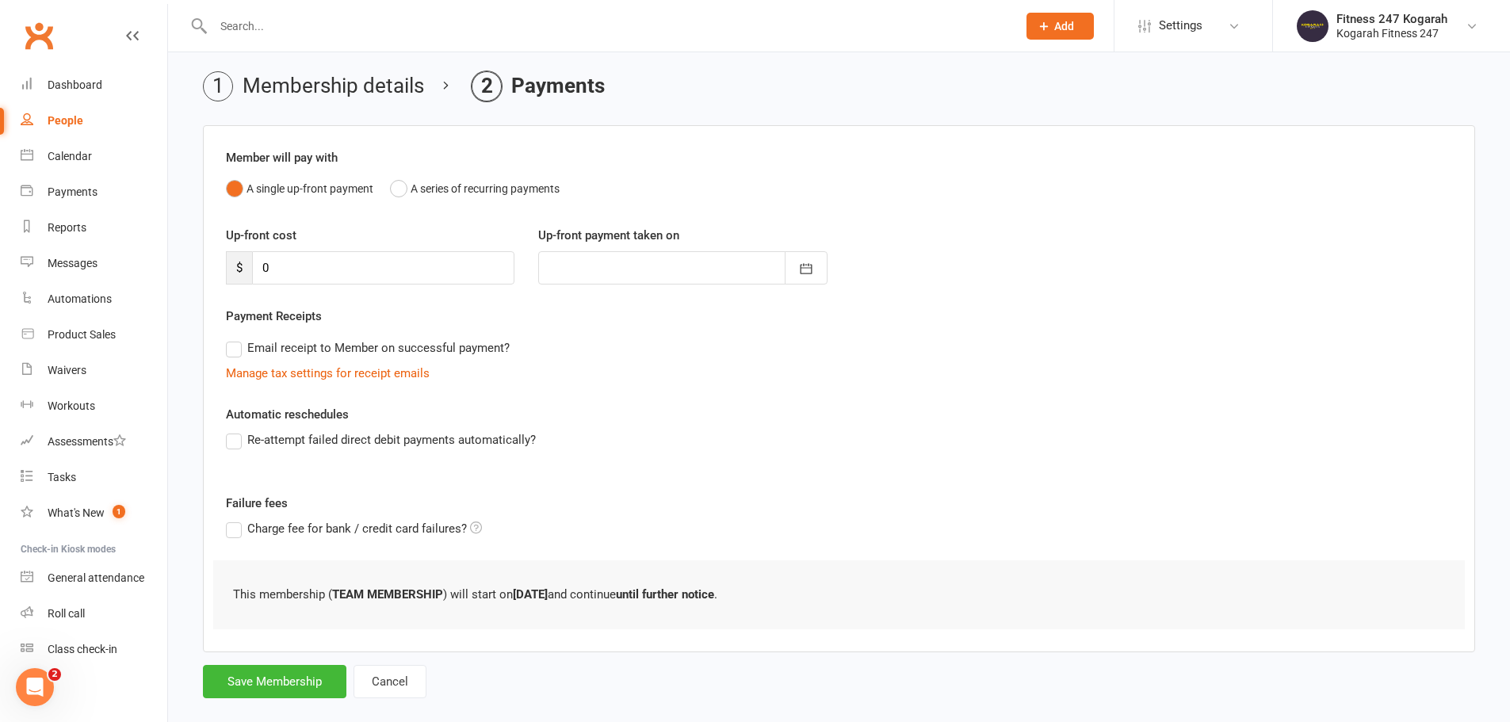
scroll to position [78, 0]
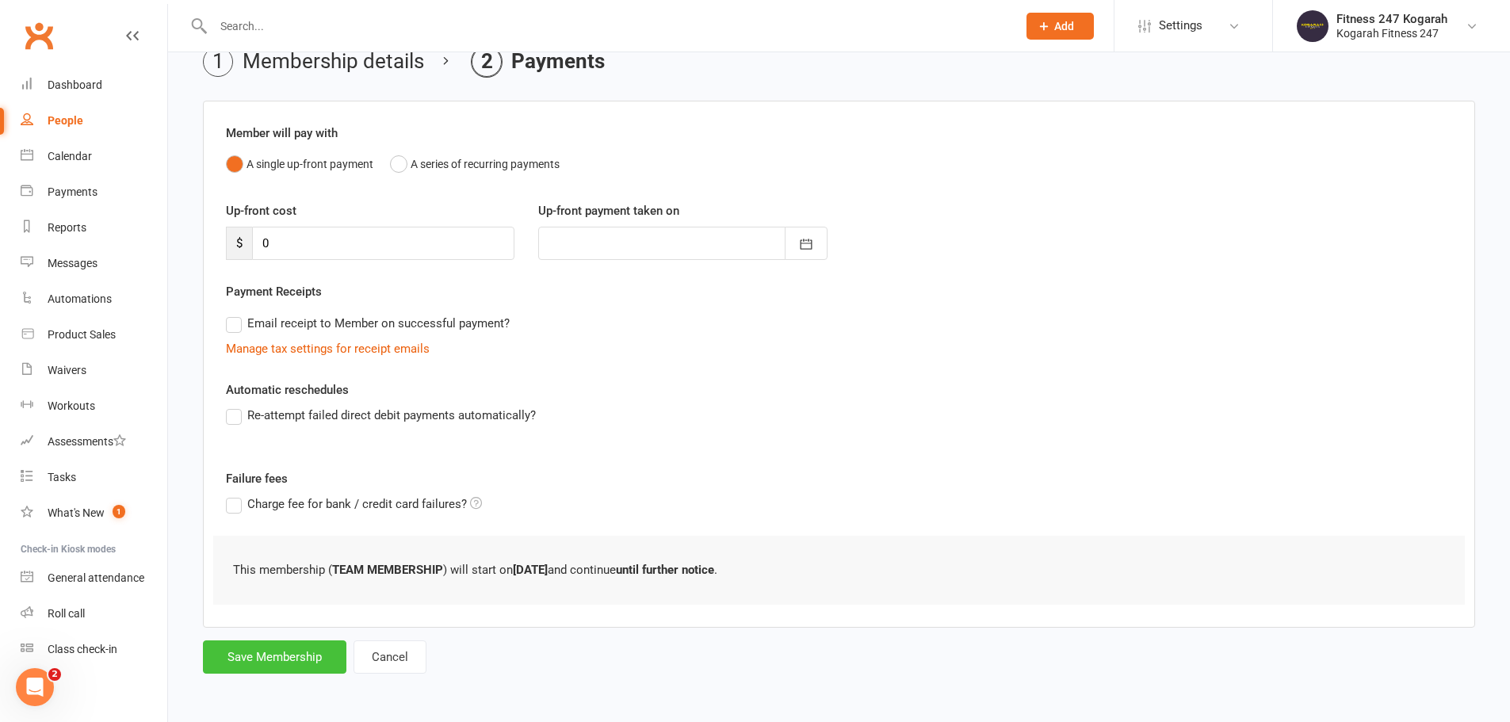
click at [294, 661] on button "Save Membership" at bounding box center [275, 657] width 144 height 33
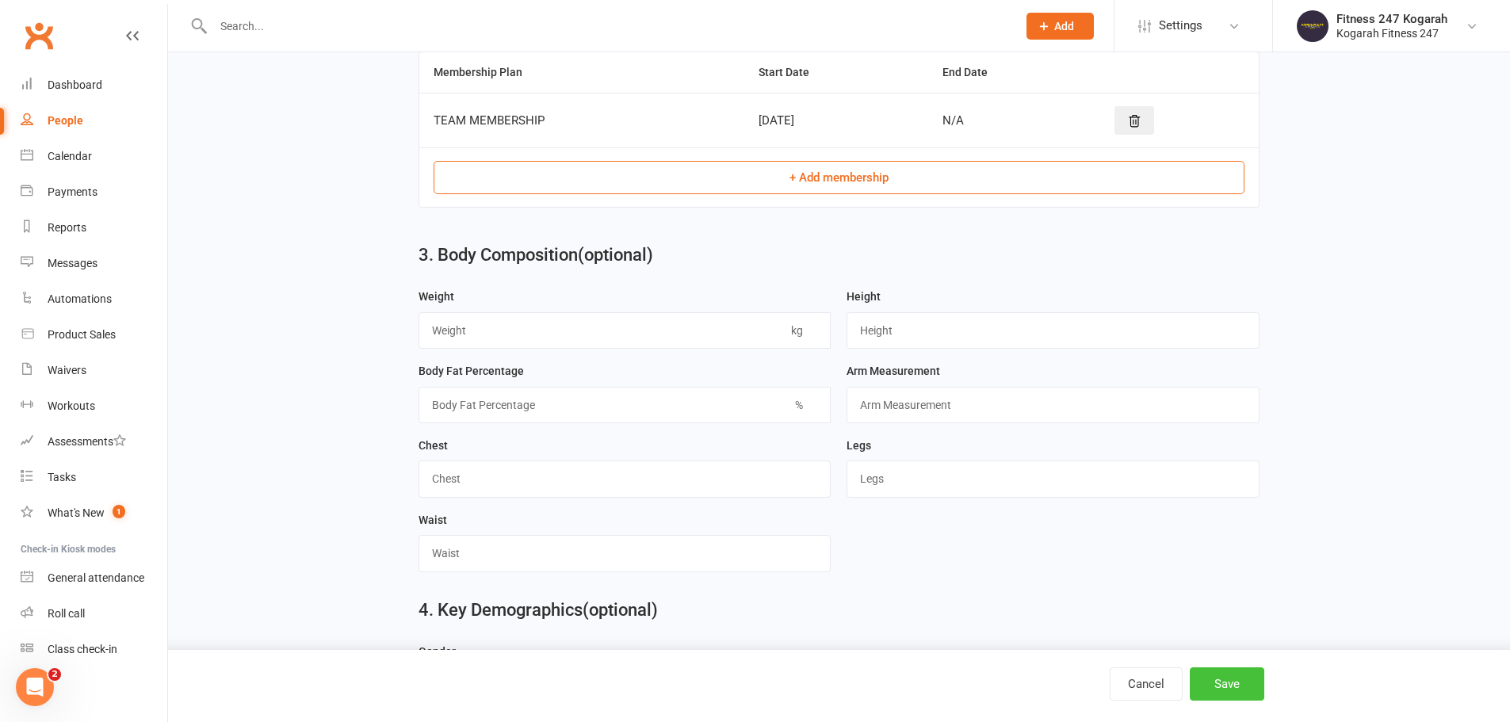
click at [1215, 667] on div "Cancel Save" at bounding box center [755, 686] width 1510 height 72
click at [1216, 682] on button "Save" at bounding box center [1227, 684] width 75 height 33
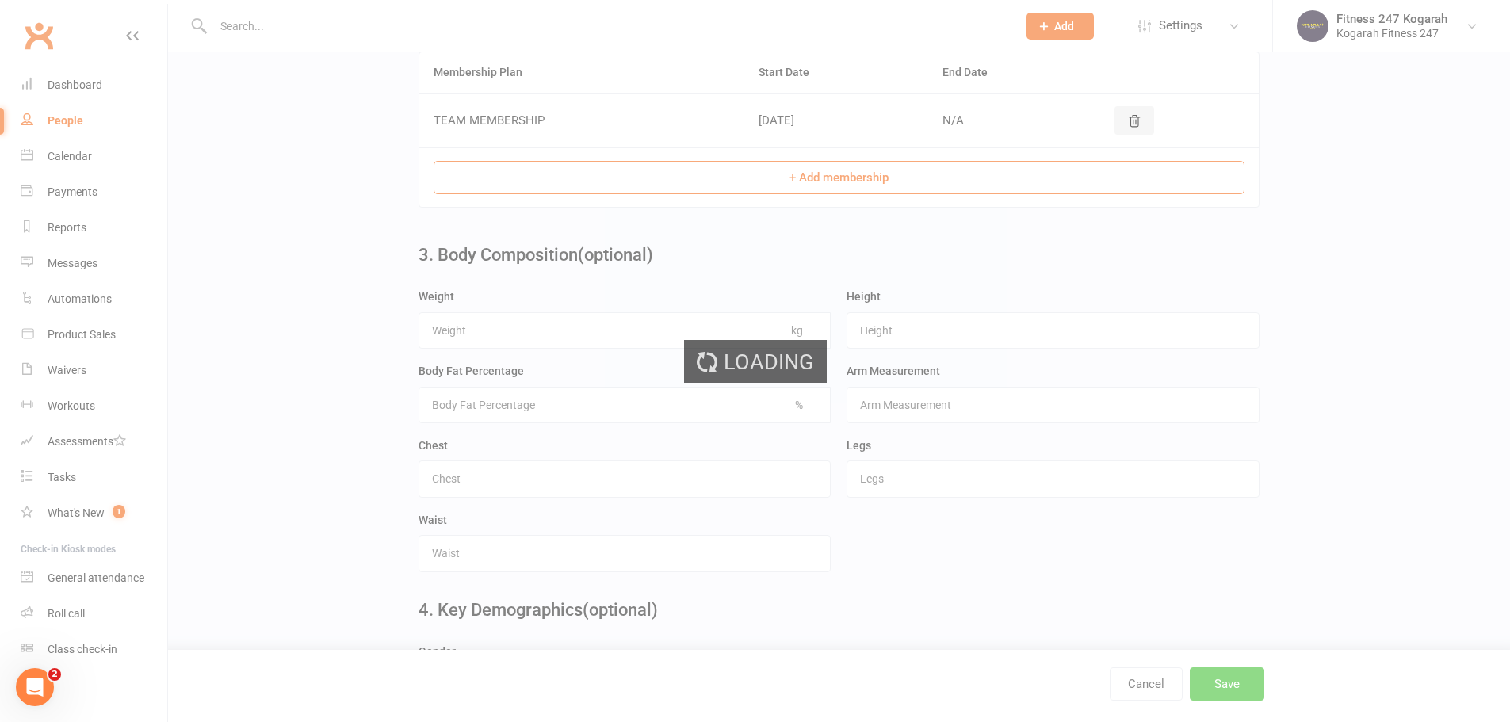
scroll to position [0, 0]
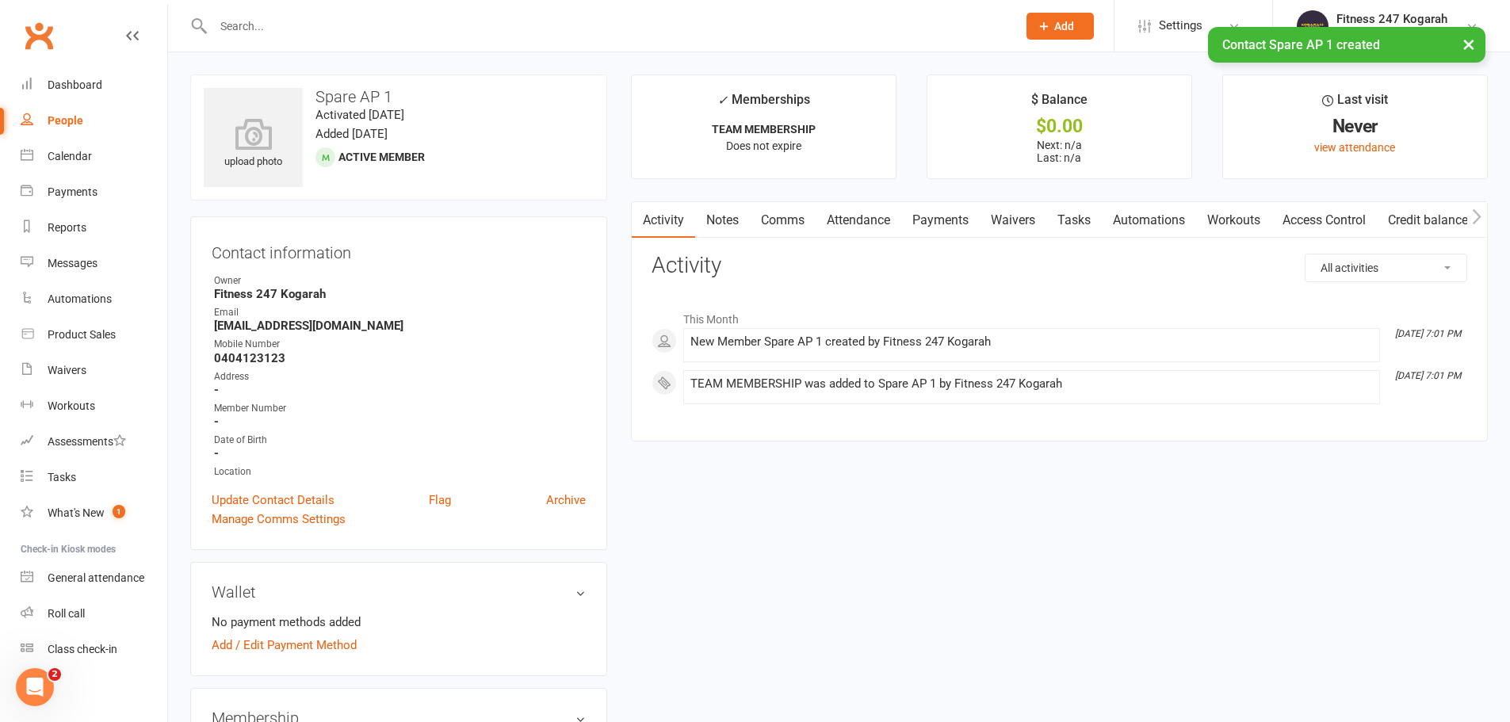
click at [1296, 216] on link "Access Control" at bounding box center [1324, 220] width 105 height 36
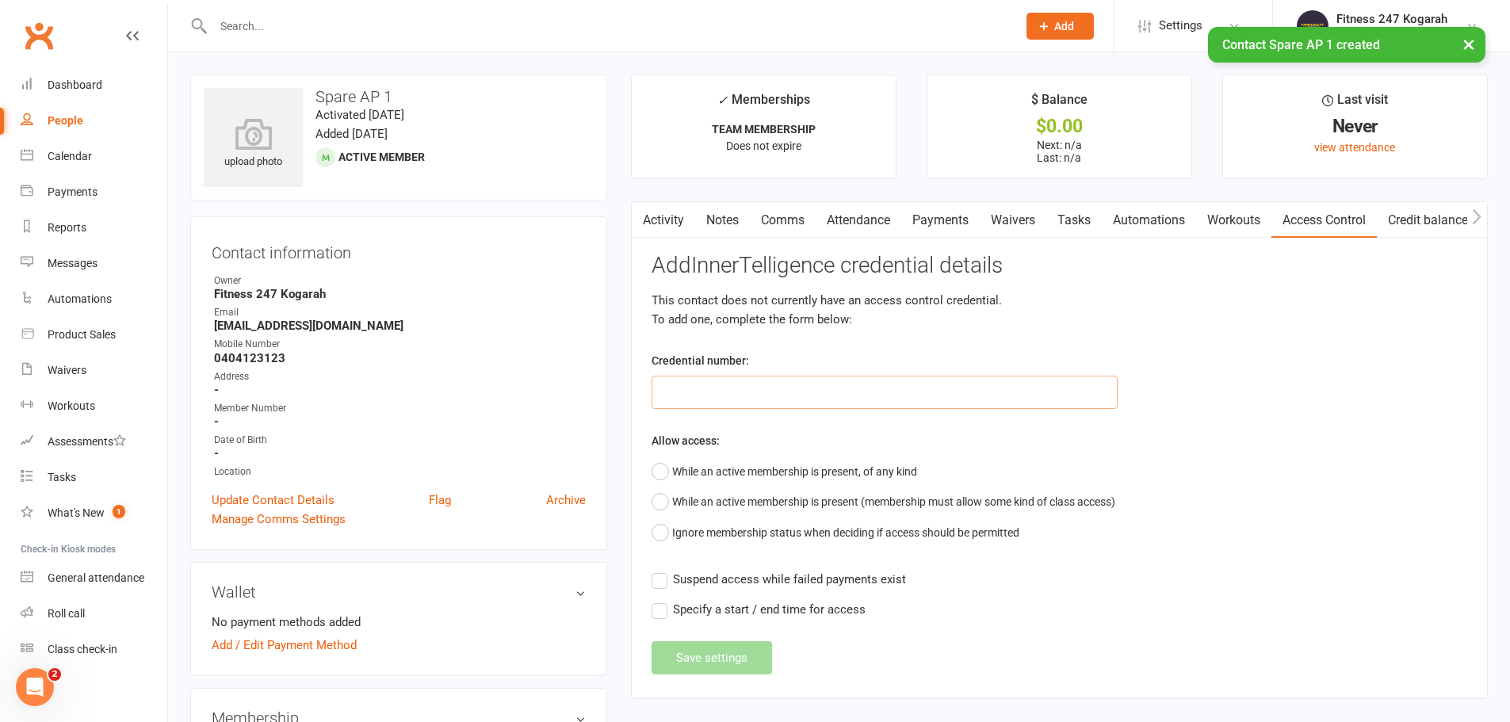
click at [736, 390] on input "text" at bounding box center [885, 392] width 466 height 33
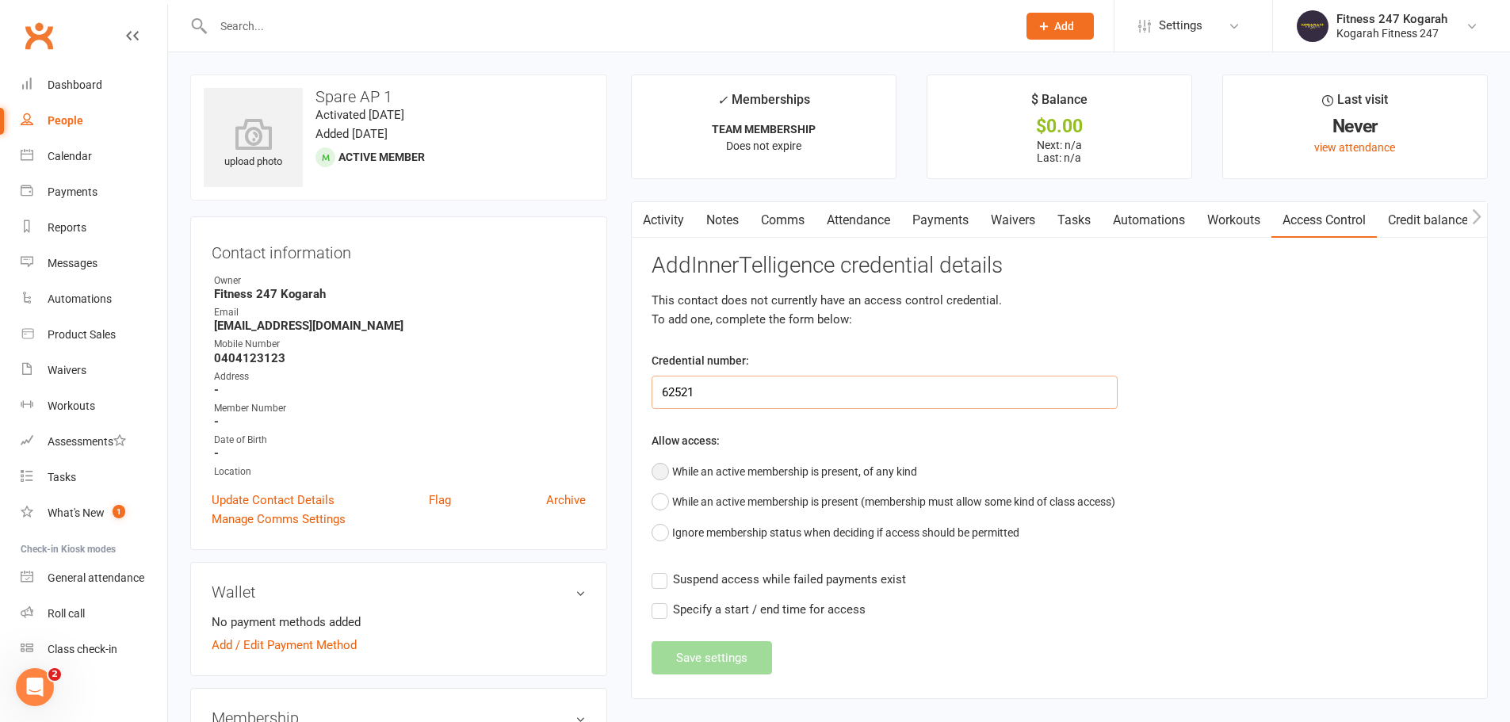
type input "62521"
click at [741, 475] on button "While an active membership is present, of any kind" at bounding box center [785, 472] width 266 height 30
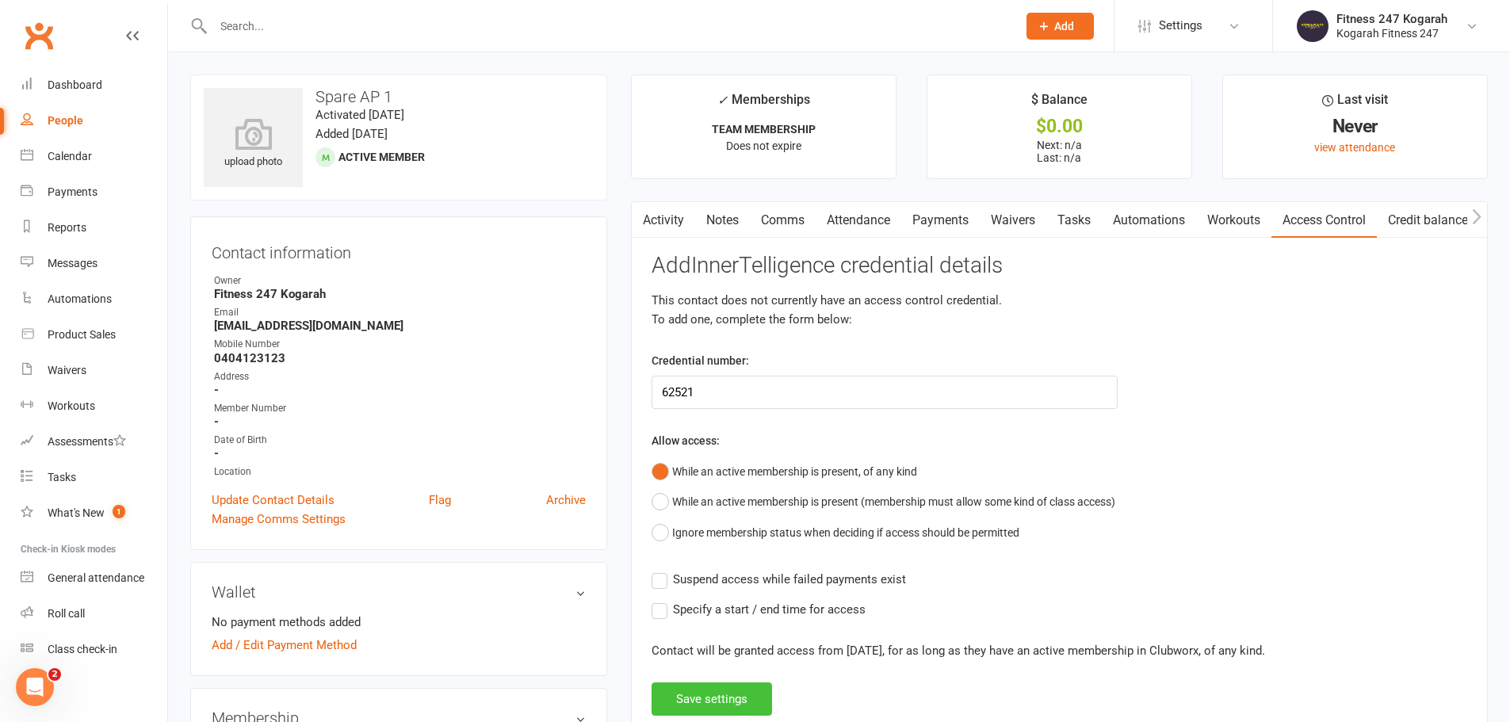
click at [730, 702] on button "Save settings" at bounding box center [712, 699] width 121 height 33
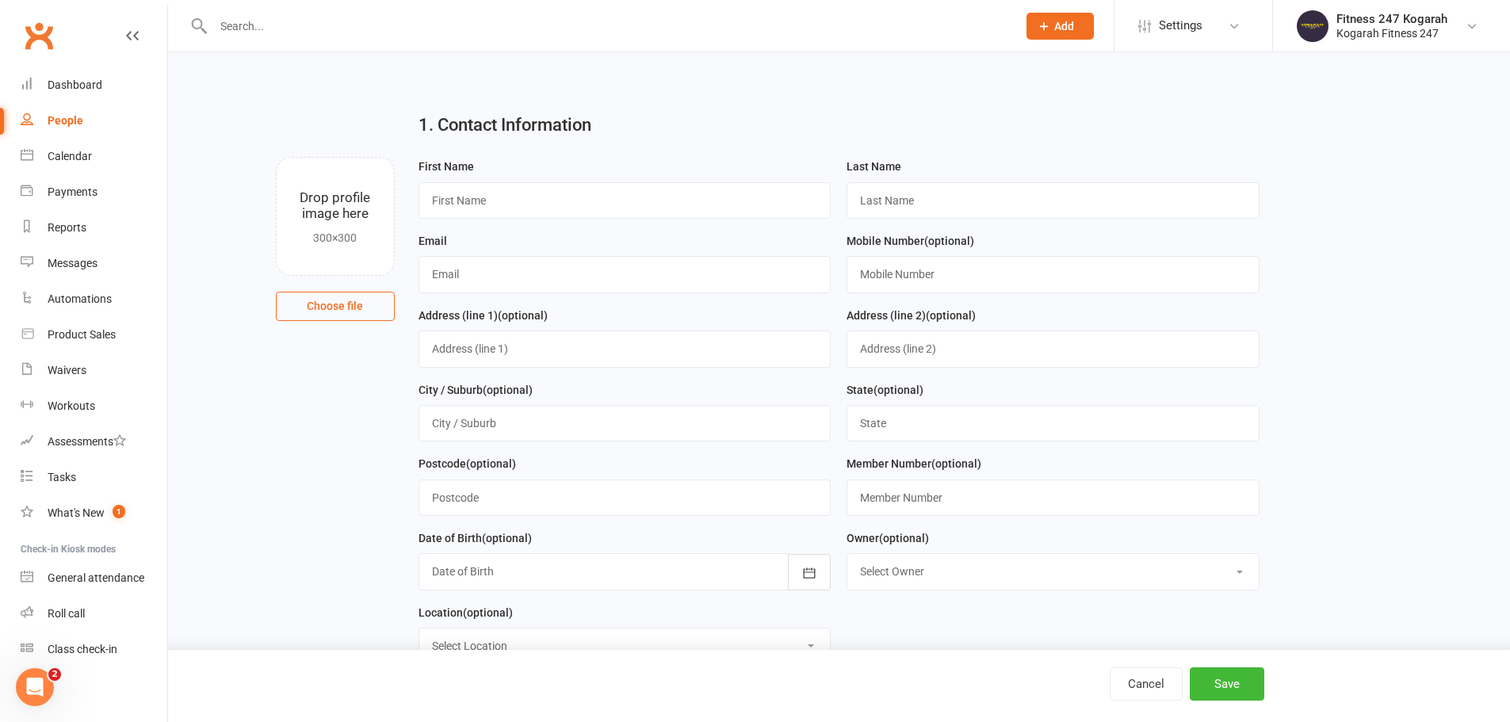
click at [272, 15] on input "text" at bounding box center [608, 26] width 798 height 22
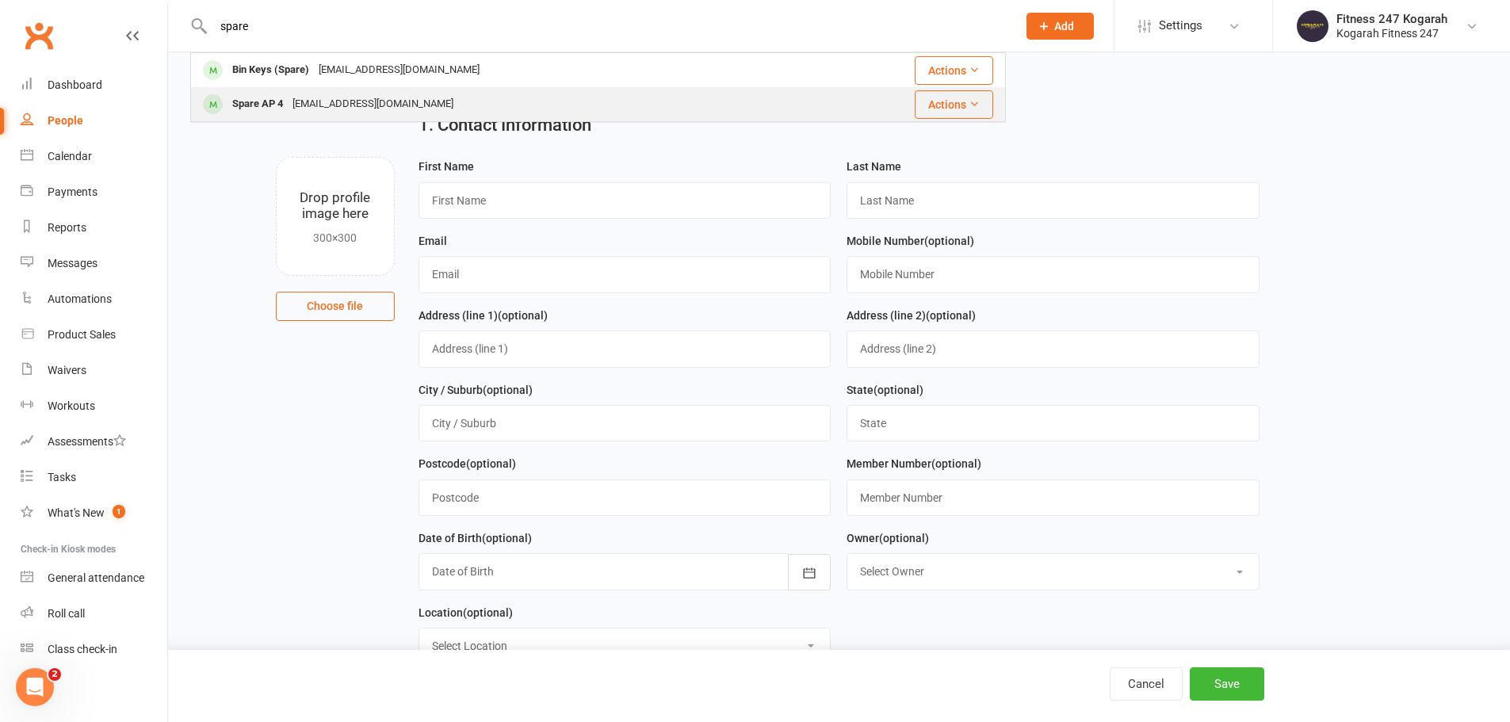
type input "spare"
click at [248, 104] on div "Spare AP 4" at bounding box center [258, 104] width 60 height 23
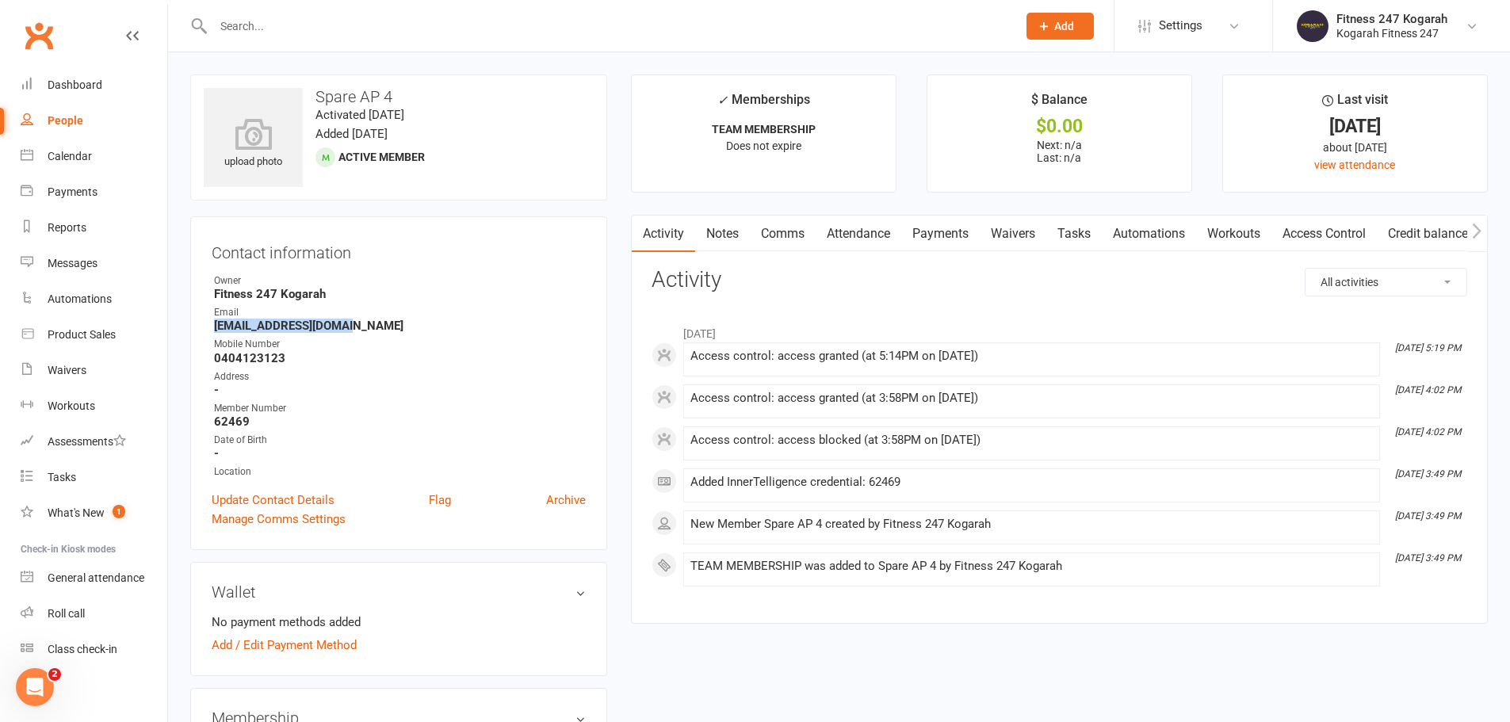
drag, startPoint x: 367, startPoint y: 326, endPoint x: 213, endPoint y: 333, distance: 154.0
click at [213, 333] on li "Email spare4@accesspass.com" at bounding box center [399, 319] width 374 height 28
copy strong "[EMAIL_ADDRESS][DOMAIN_NAME]"
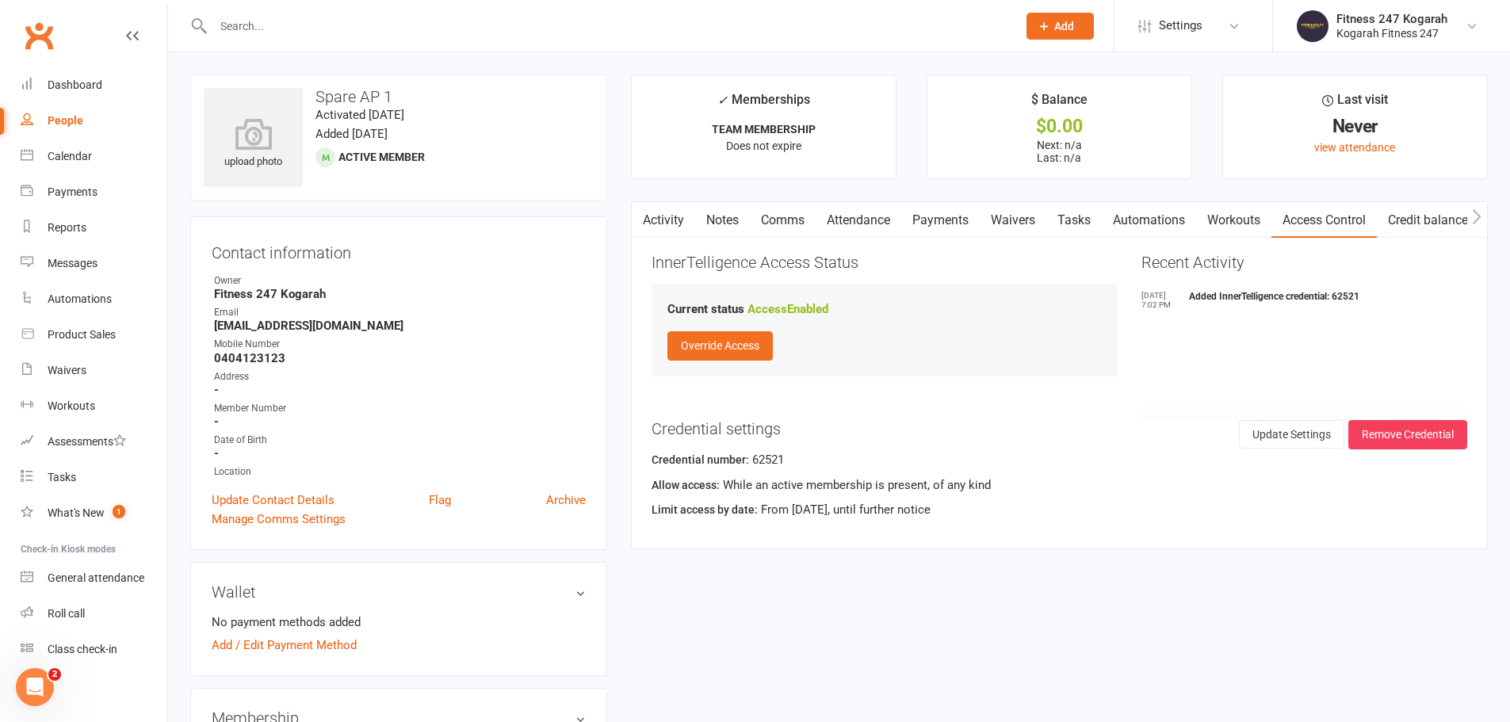
click at [389, 18] on input "text" at bounding box center [608, 26] width 798 height 22
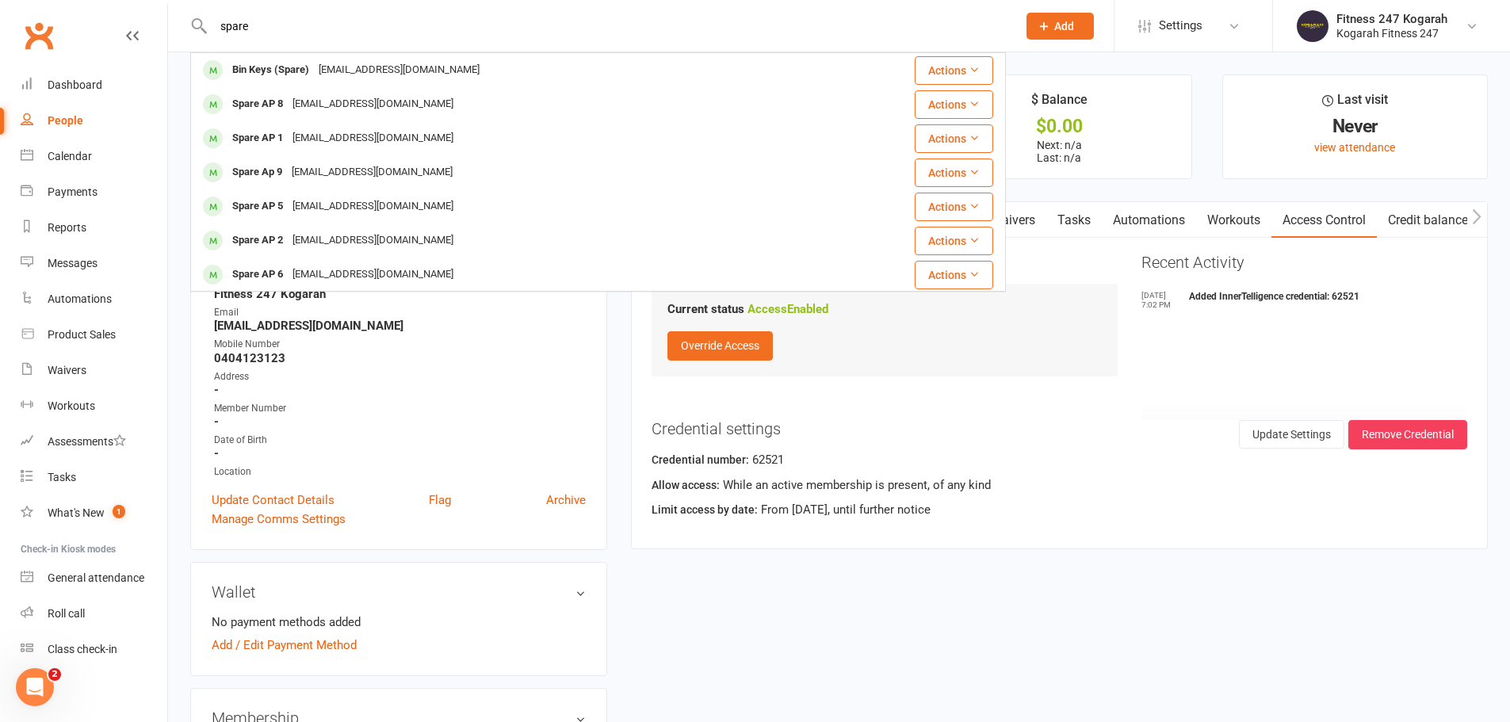
type input "spare"
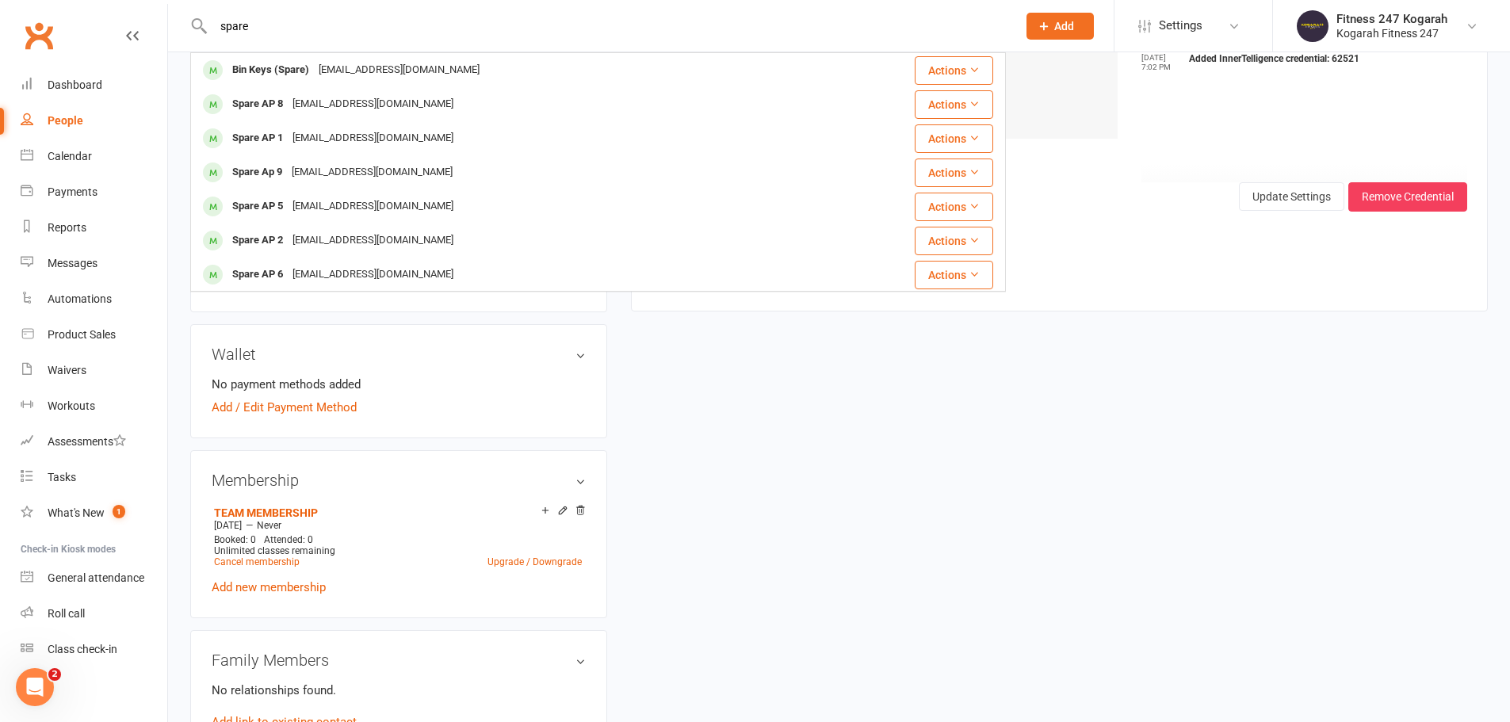
click at [1076, 429] on div "upload photo Spare AP 1 Activated [DATE] Added [DATE] Active member Contact inf…" at bounding box center [839, 643] width 1322 height 1612
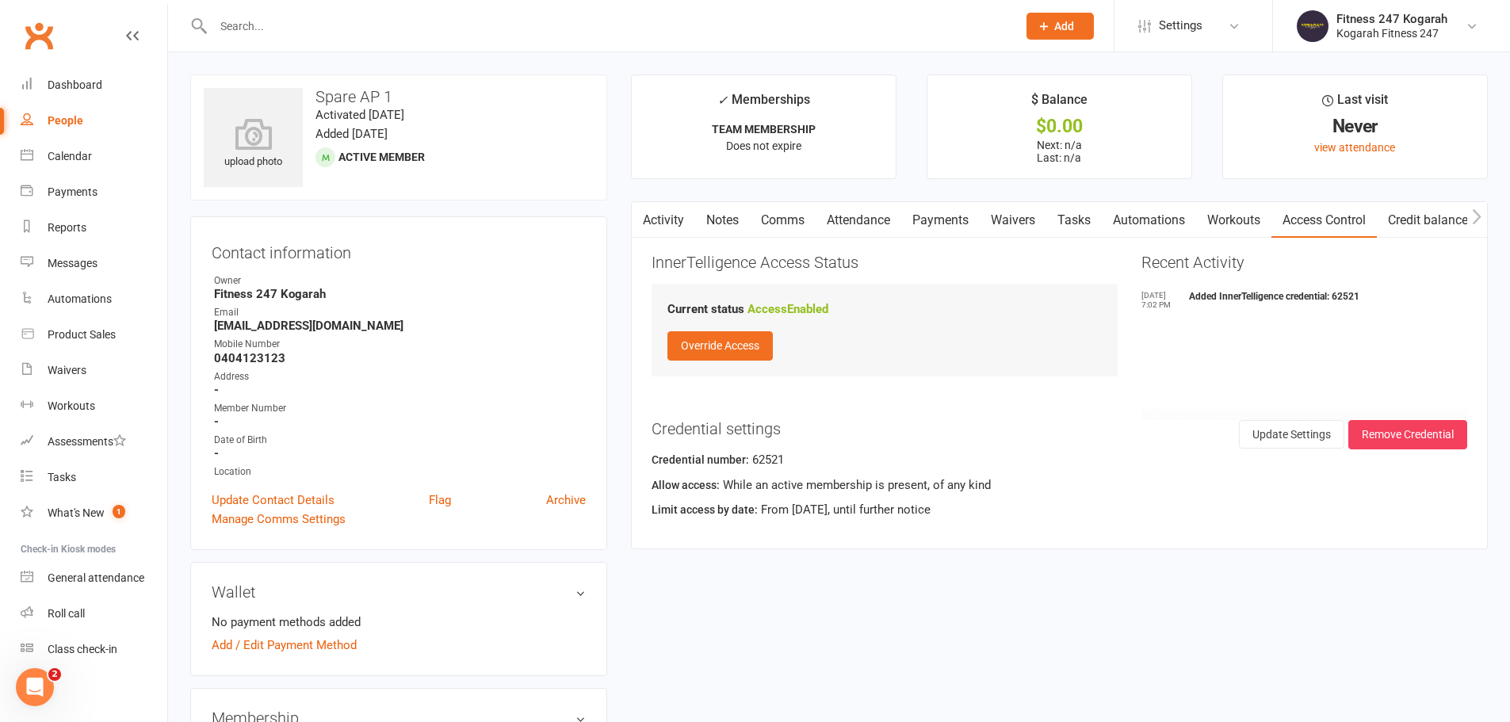
click at [1062, 24] on span "Add" at bounding box center [1065, 26] width 20 height 13
click at [1064, 105] on link "Member" at bounding box center [1043, 108] width 141 height 36
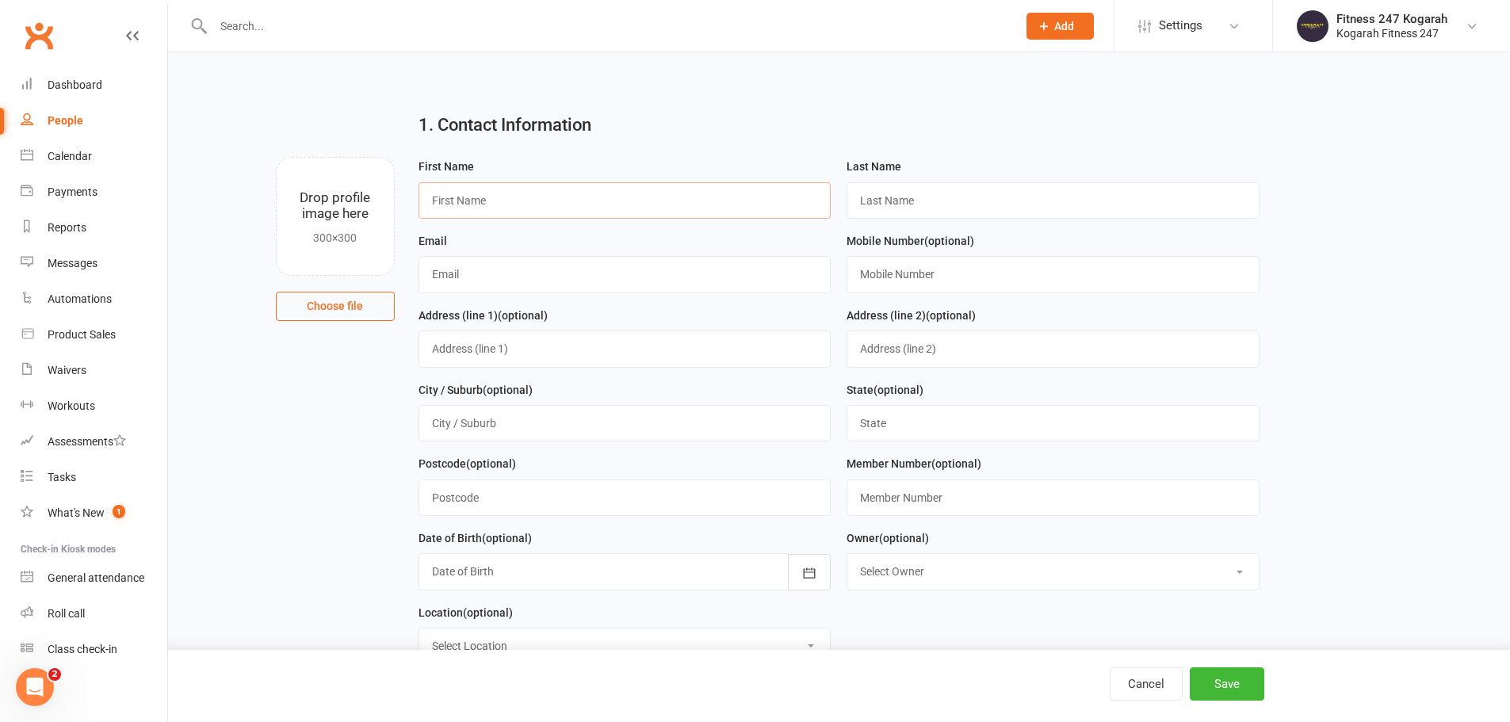
click at [507, 201] on input "text" at bounding box center [625, 200] width 413 height 36
type input "Spare"
type input "AP 3"
paste input "[EMAIL_ADDRESS][DOMAIN_NAME]"
click at [460, 277] on input "[EMAIL_ADDRESS][DOMAIN_NAME]" at bounding box center [625, 274] width 413 height 36
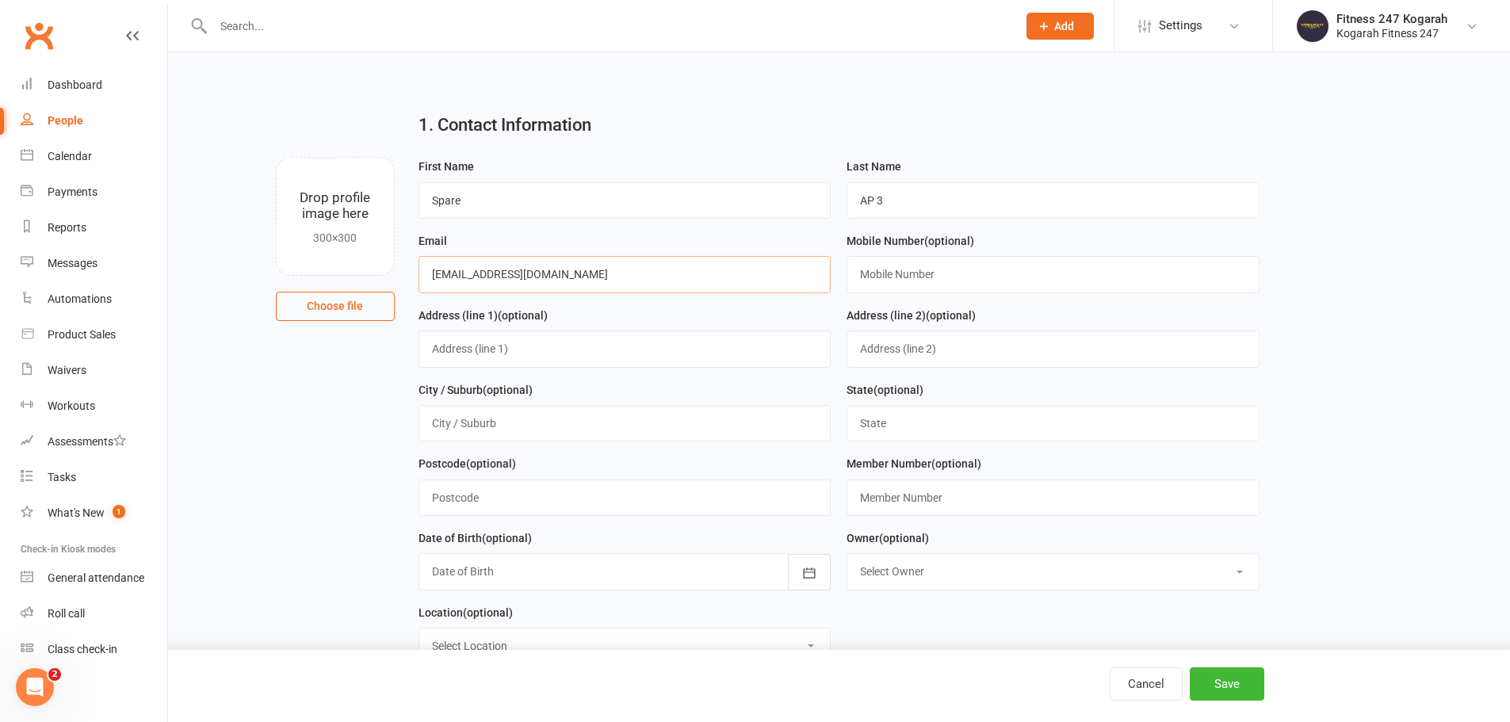
type input "[EMAIL_ADDRESS][DOMAIN_NAME]"
click at [921, 275] on input "text" at bounding box center [1053, 274] width 413 height 36
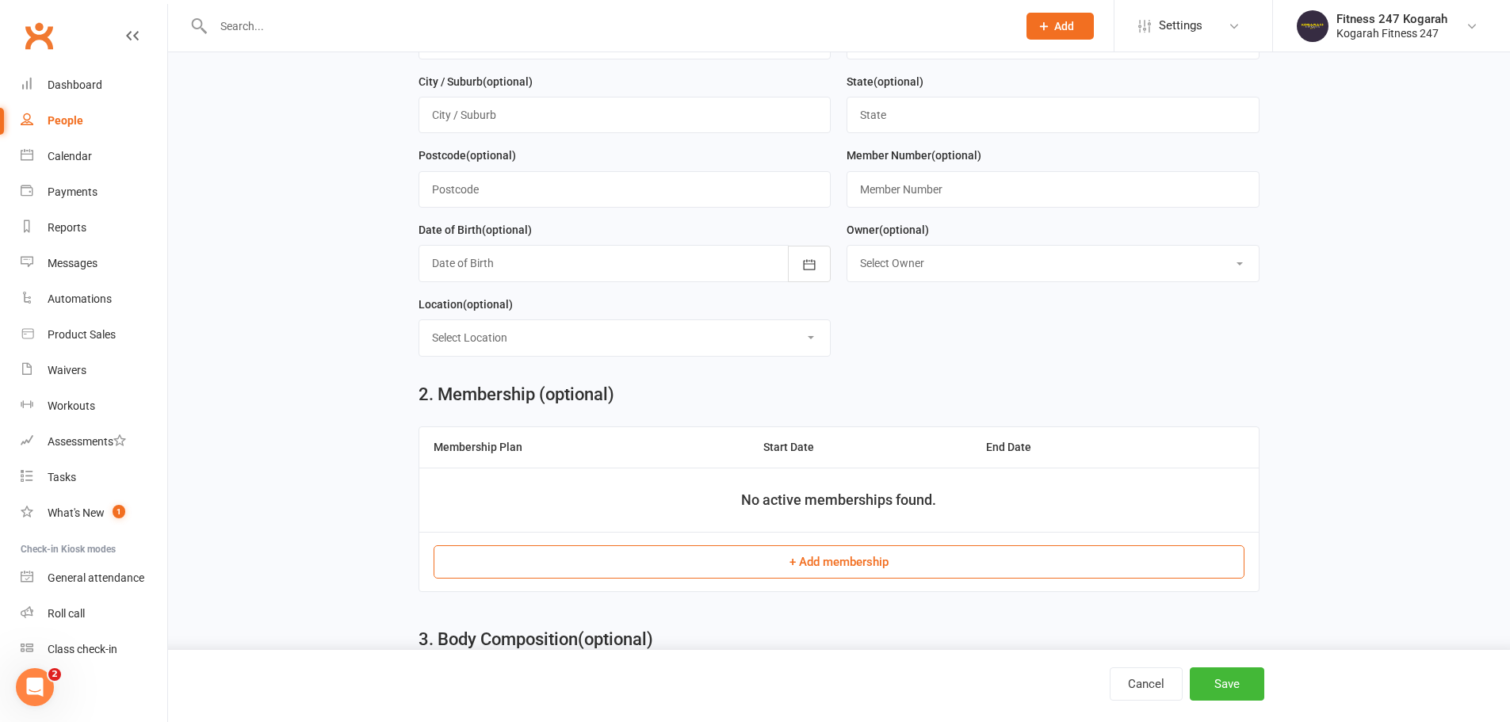
scroll to position [396, 0]
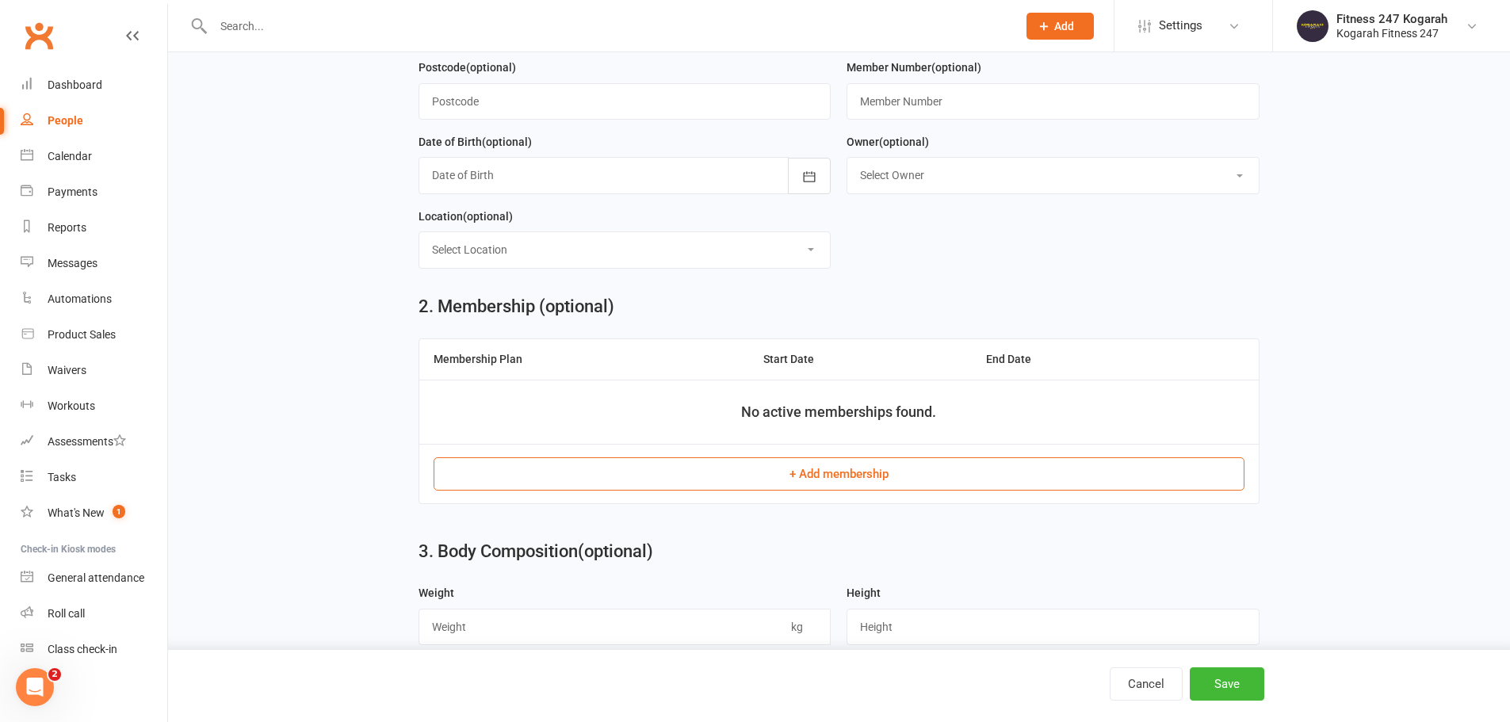
type input "0404123123"
click at [812, 480] on button "+ Add membership" at bounding box center [839, 473] width 811 height 33
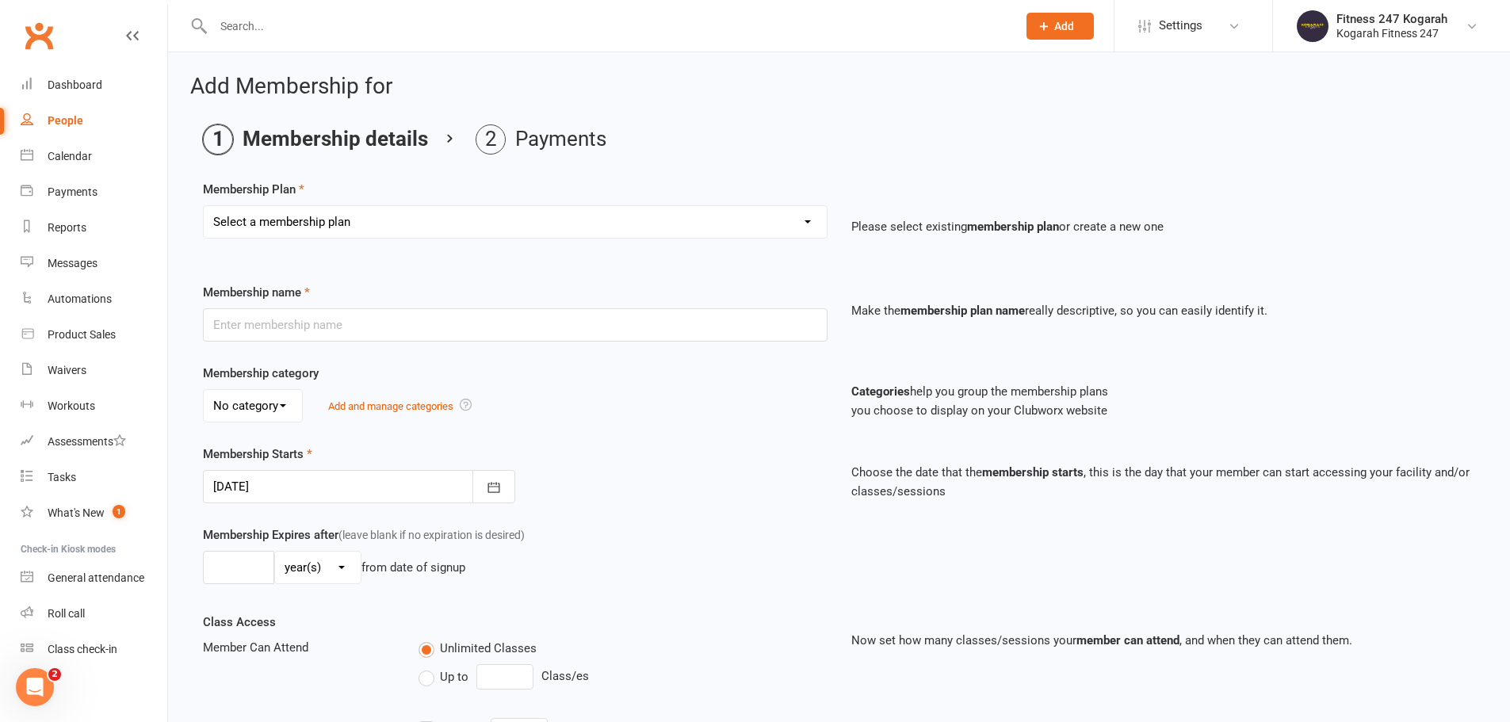
click at [389, 232] on select "Select a membership plan Create new Membership Plan Foundation 19.45 Foundation…" at bounding box center [515, 222] width 623 height 32
select select "18"
click at [204, 206] on select "Select a membership plan Create new Membership Plan Foundation 19.45 Foundation…" at bounding box center [515, 222] width 623 height 32
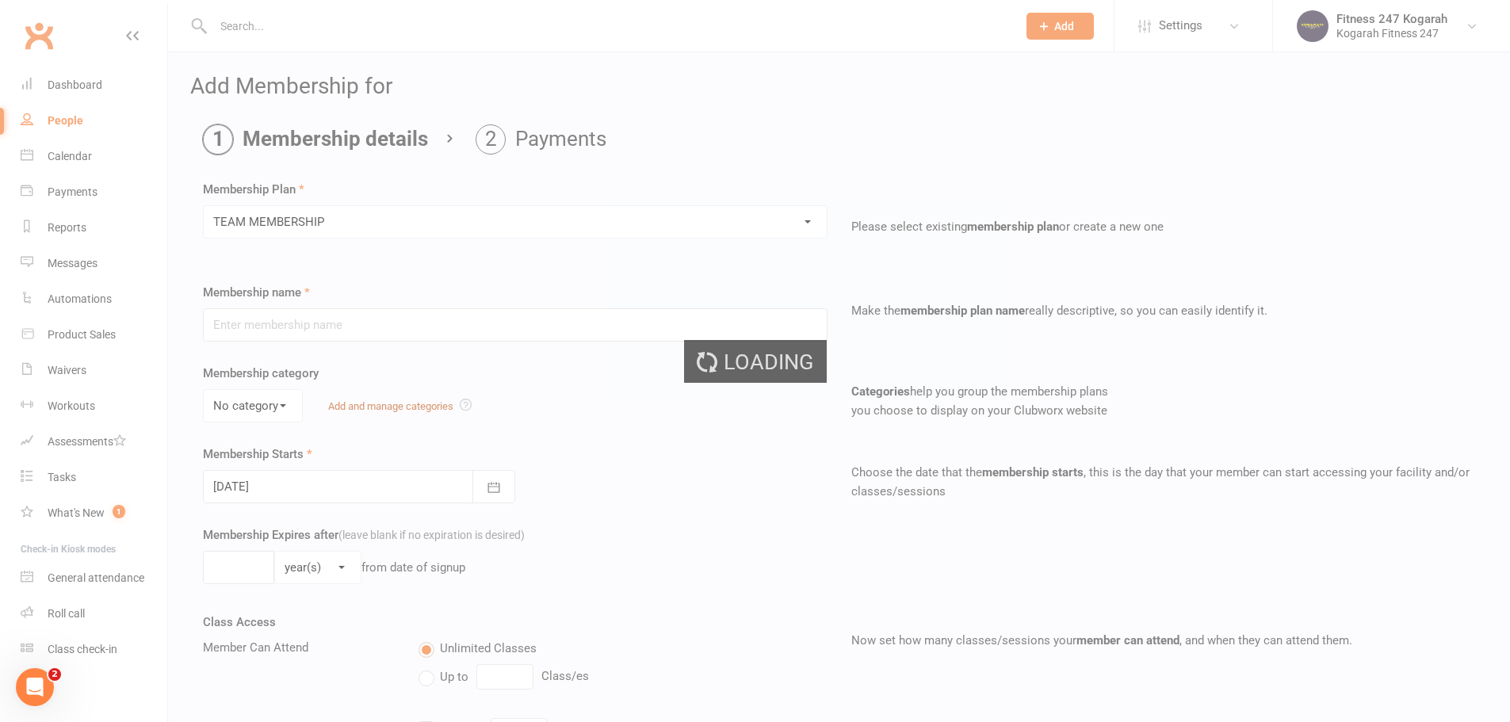
type input "TEAM MEMBERSHIP"
select select "2"
type input "0"
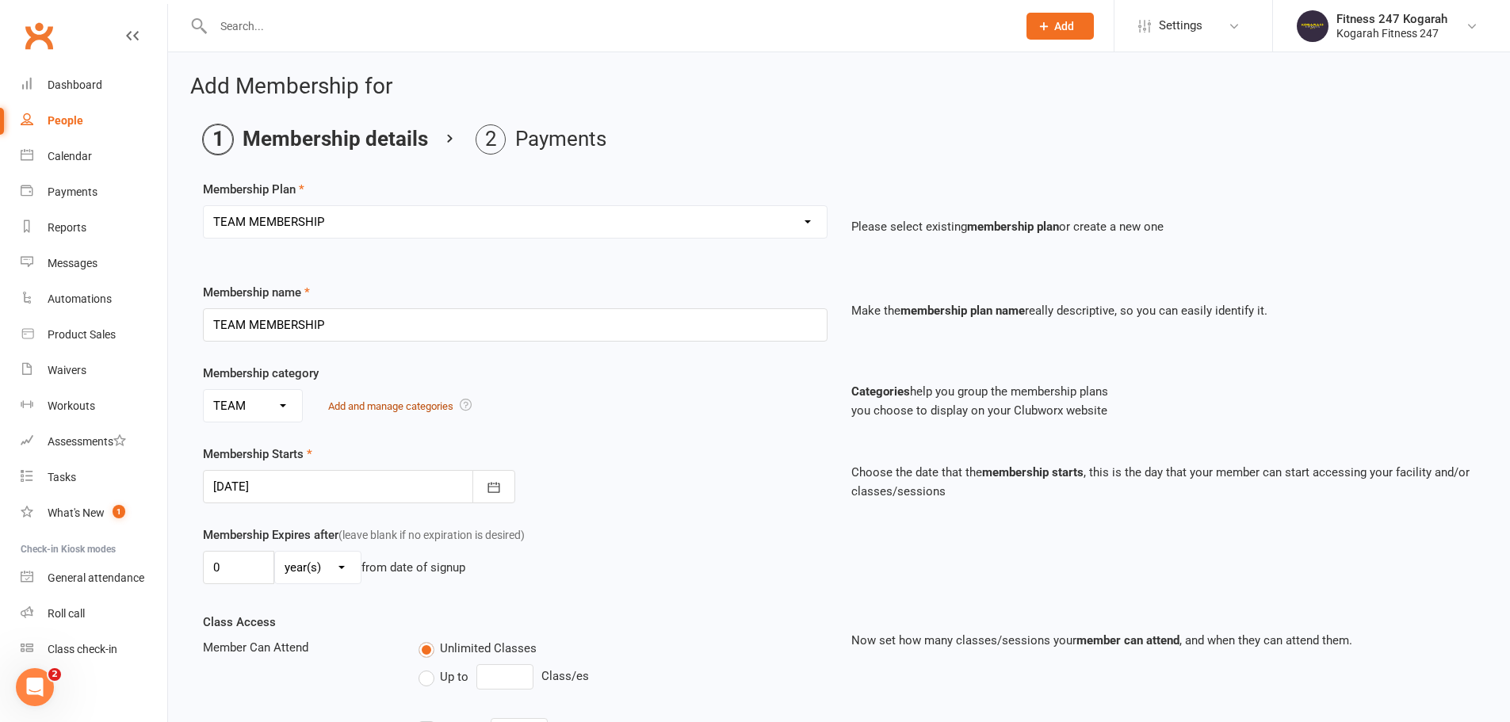
scroll to position [347, 0]
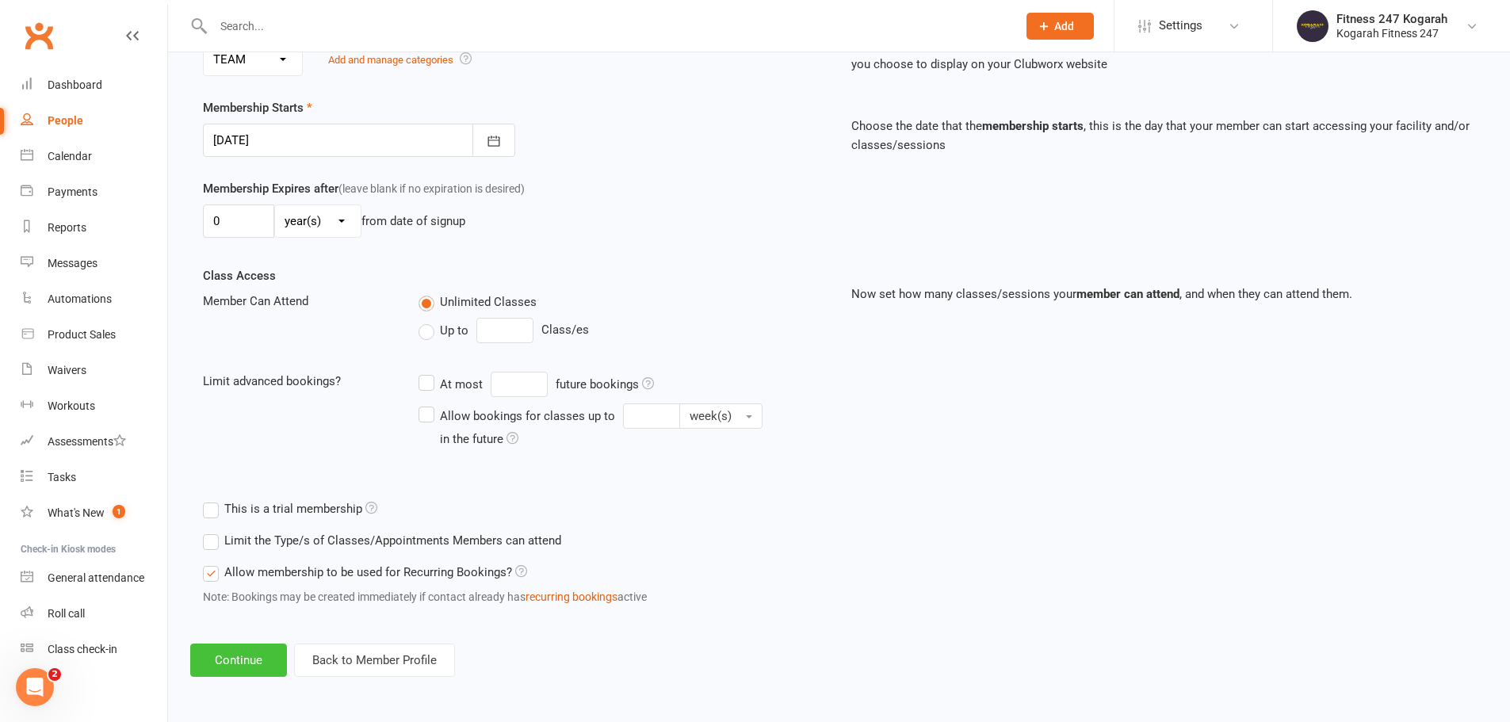
click at [242, 660] on button "Continue" at bounding box center [238, 660] width 97 height 33
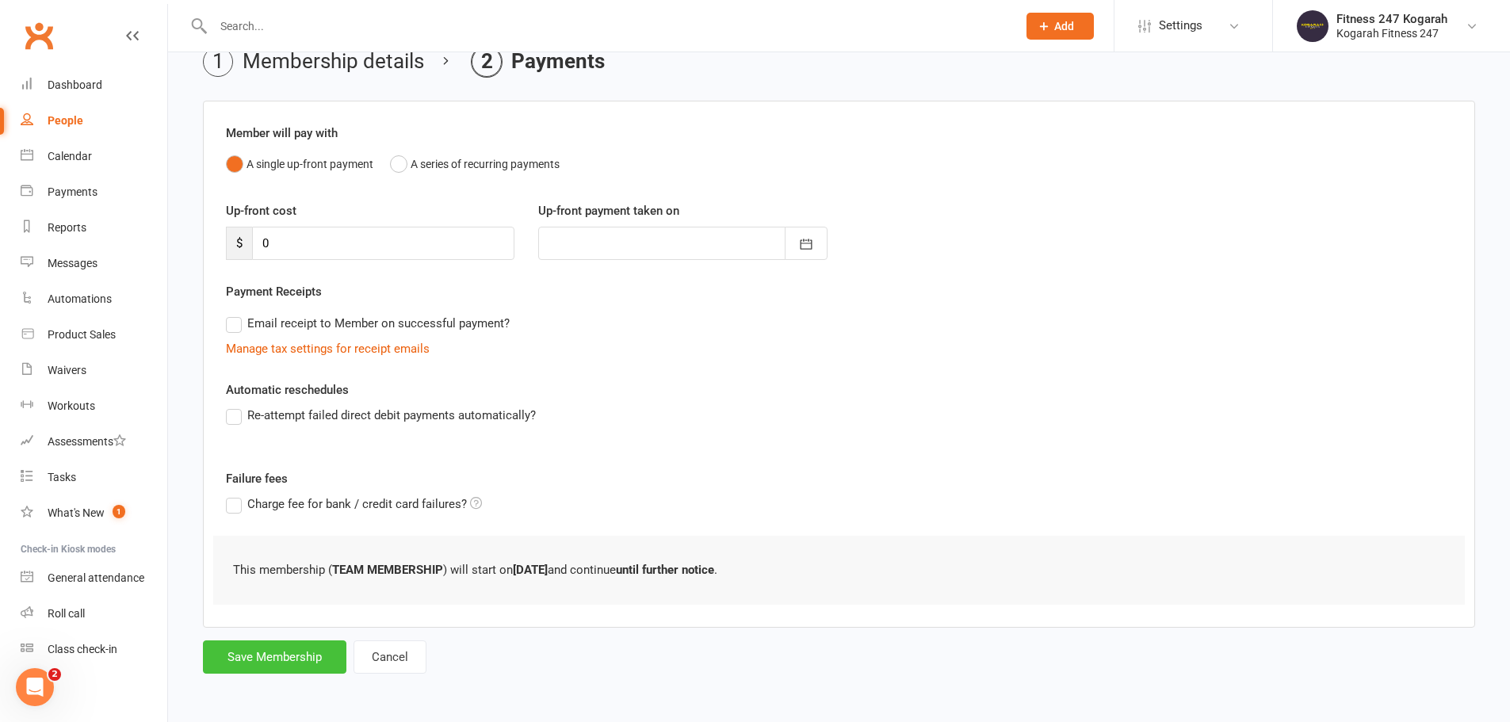
click at [265, 649] on button "Save Membership" at bounding box center [275, 657] width 144 height 33
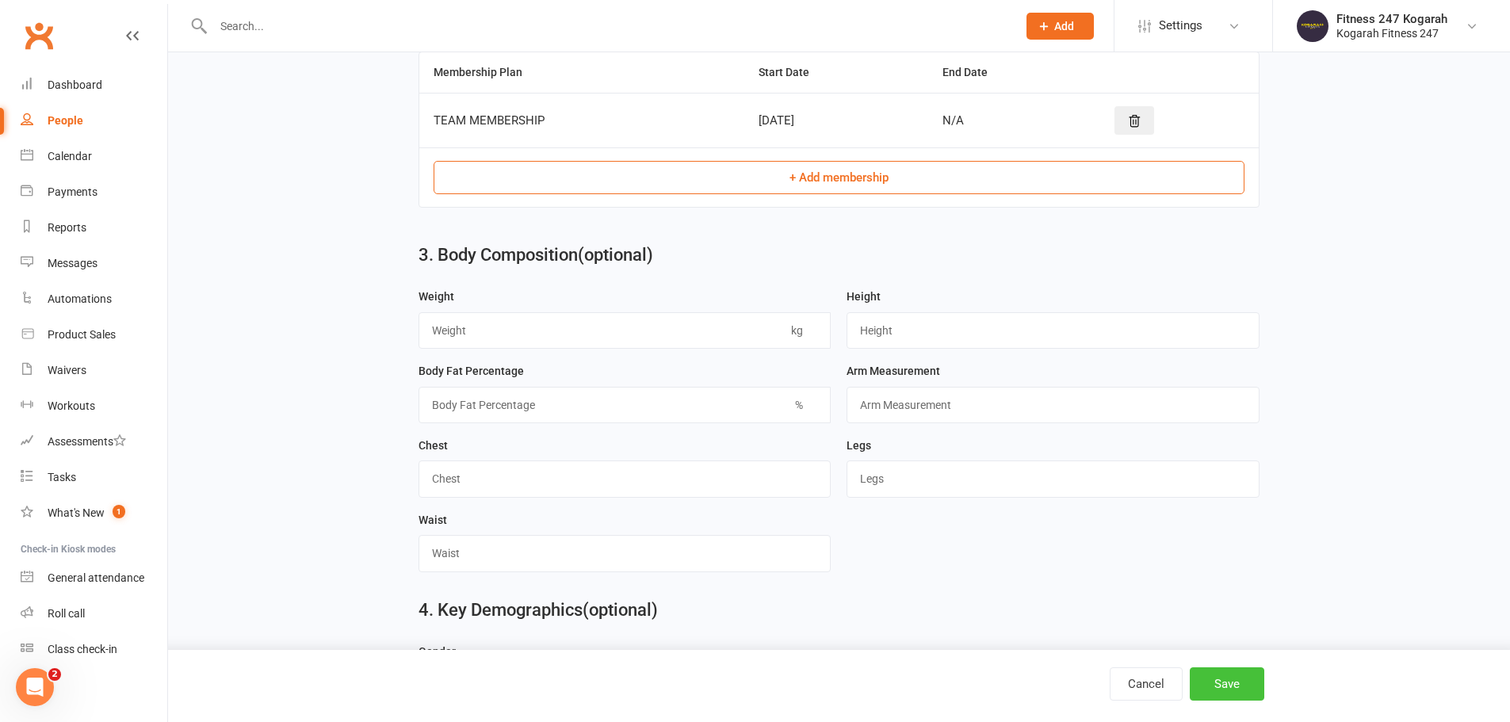
click at [1216, 687] on button "Save" at bounding box center [1227, 684] width 75 height 33
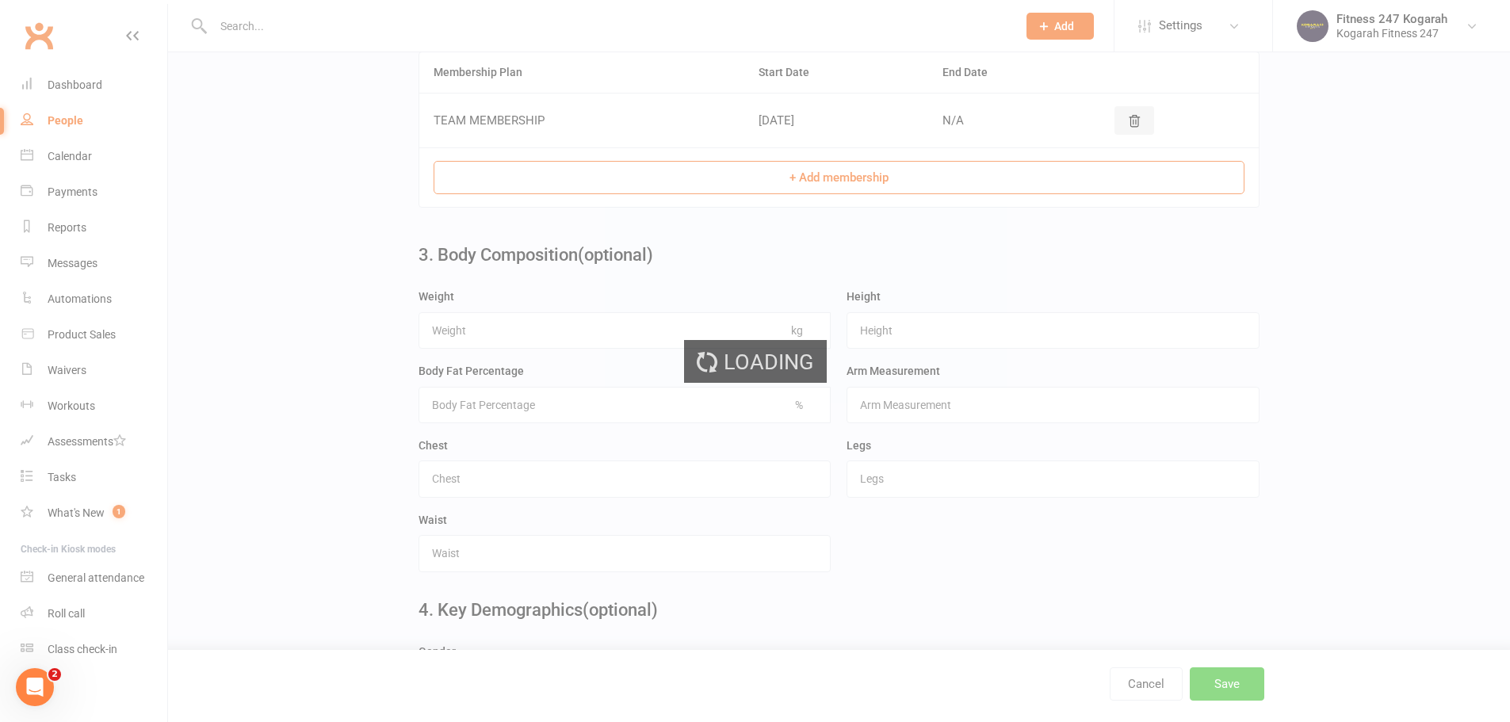
scroll to position [0, 0]
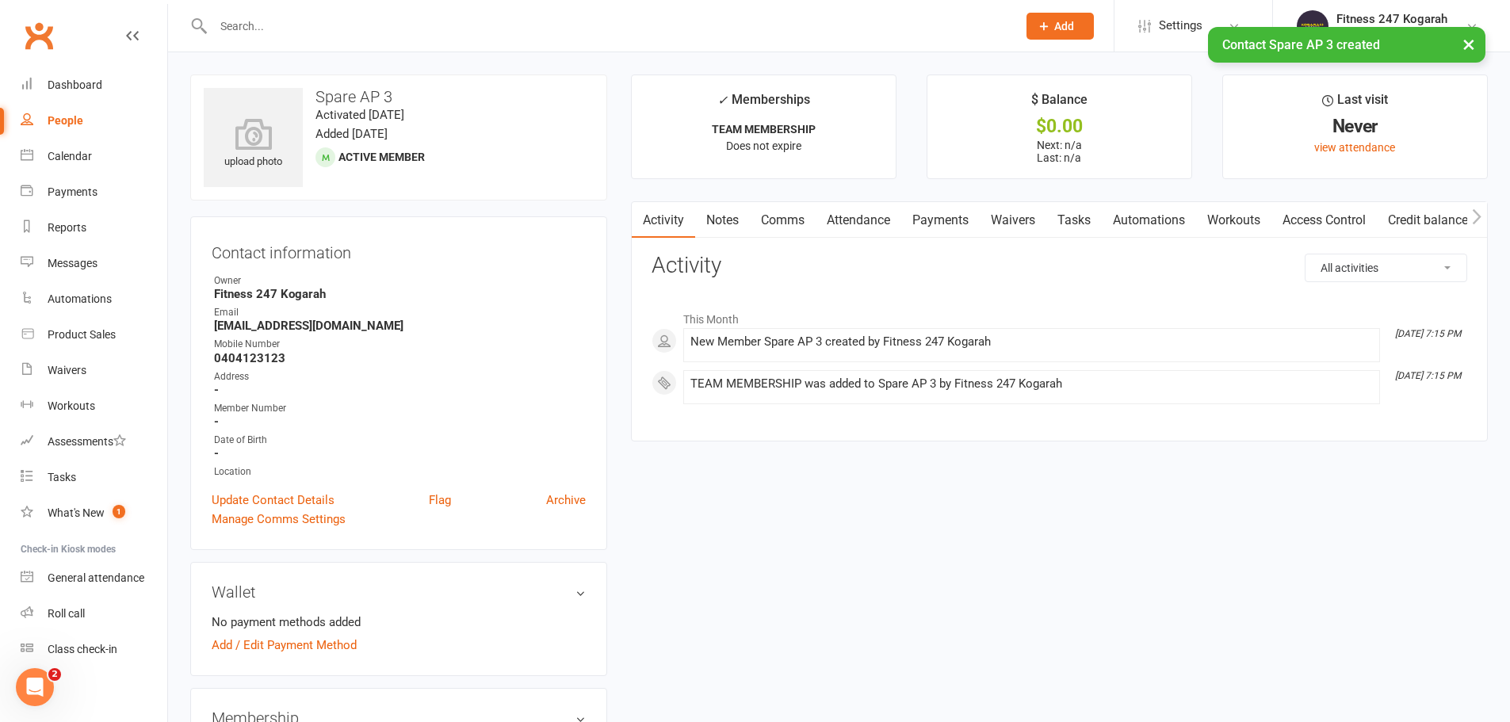
click at [1338, 220] on link "Access Control" at bounding box center [1324, 220] width 105 height 36
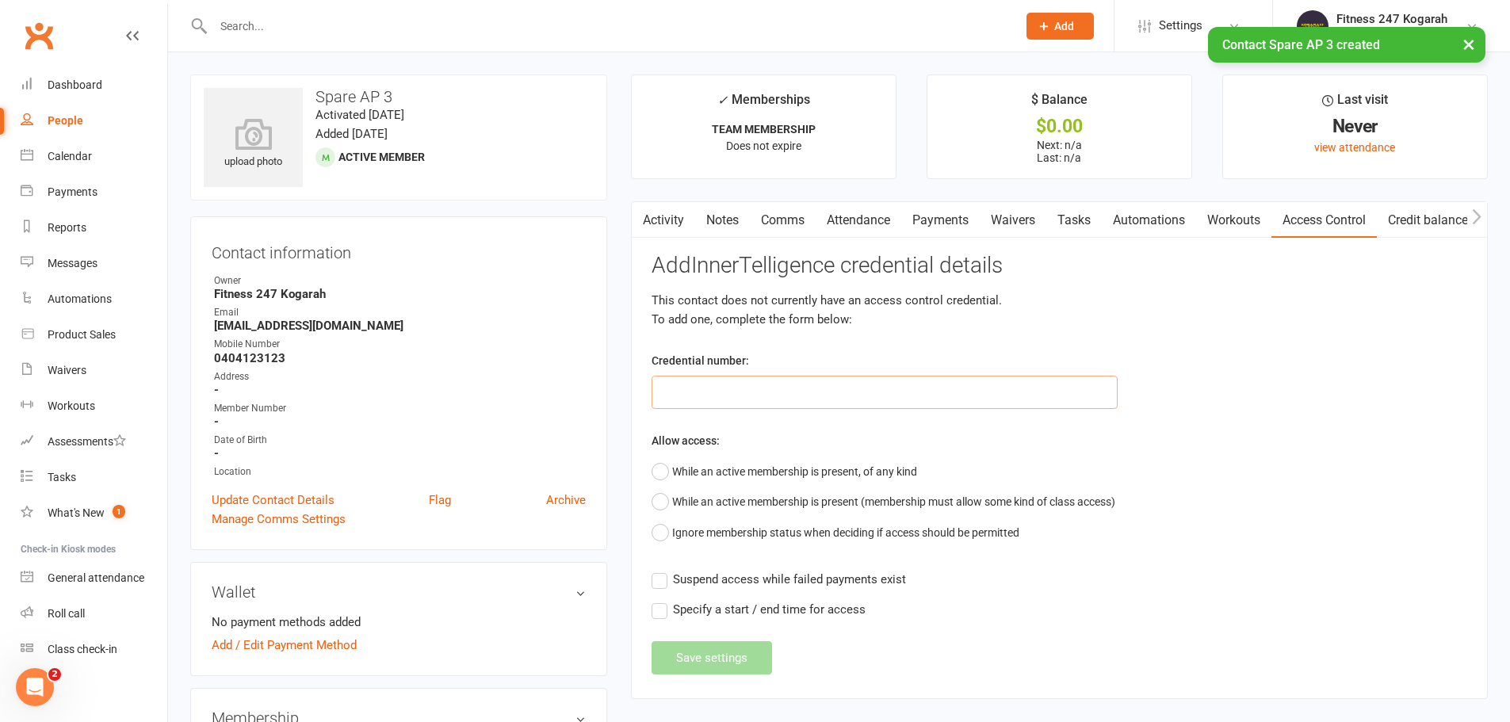
click at [819, 379] on input "text" at bounding box center [885, 392] width 466 height 33
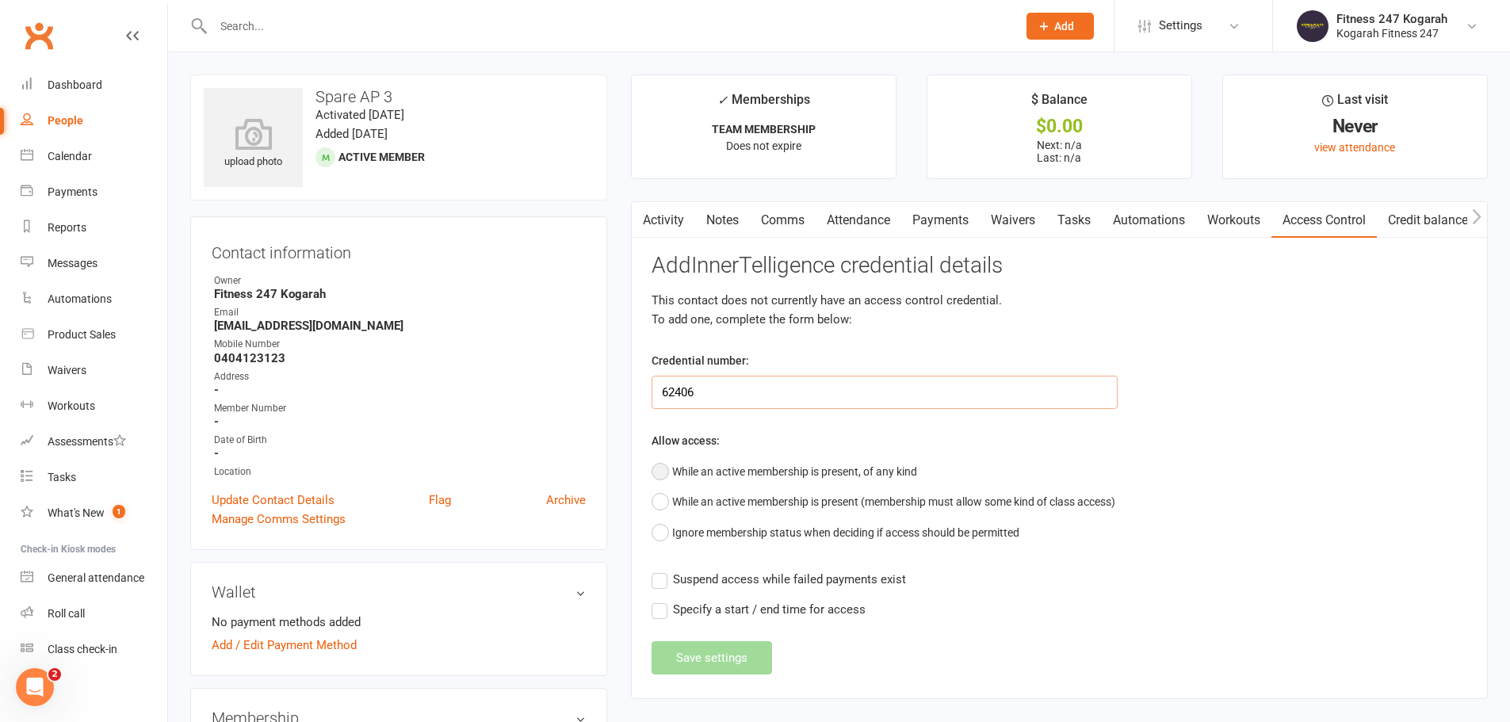
type input "62406"
click at [780, 465] on button "While an active membership is present, of any kind" at bounding box center [785, 472] width 266 height 30
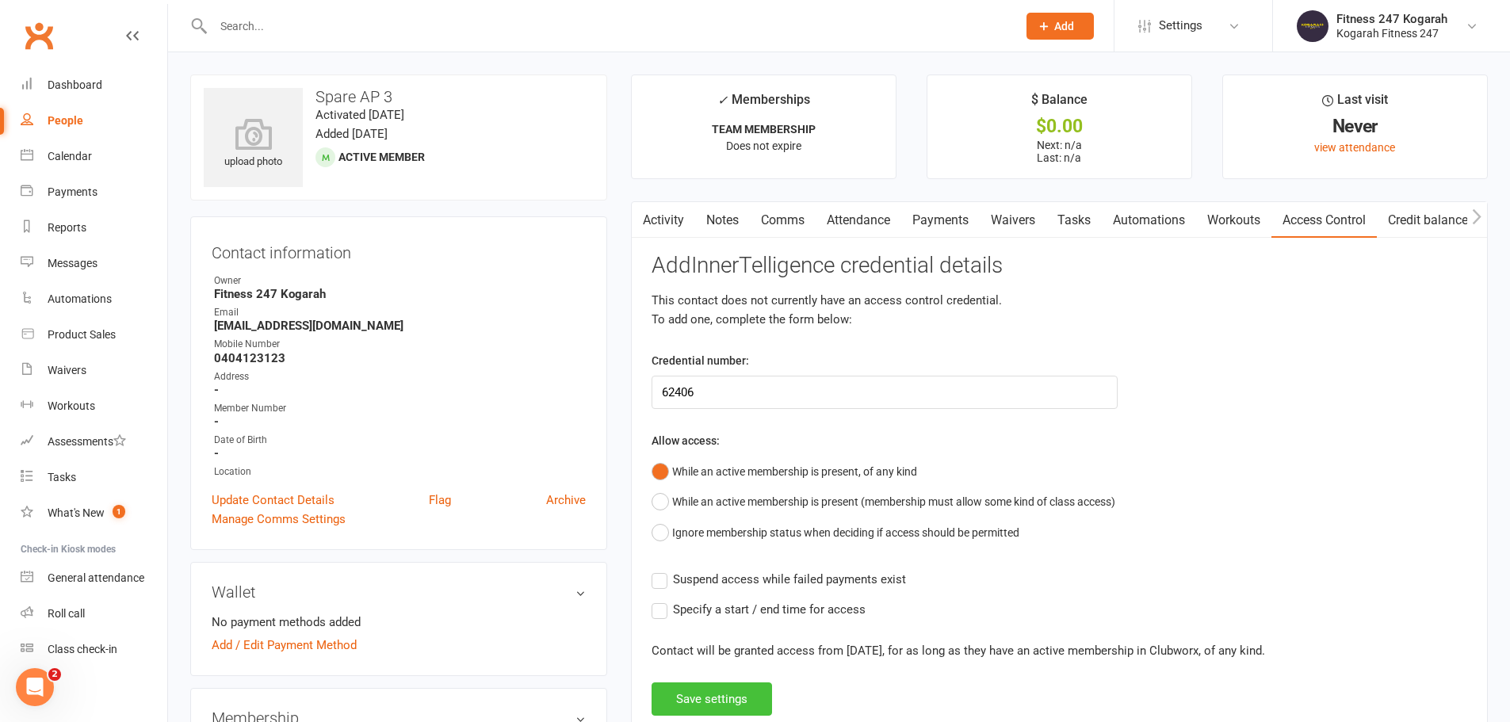
click at [704, 716] on button "Save settings" at bounding box center [712, 699] width 121 height 33
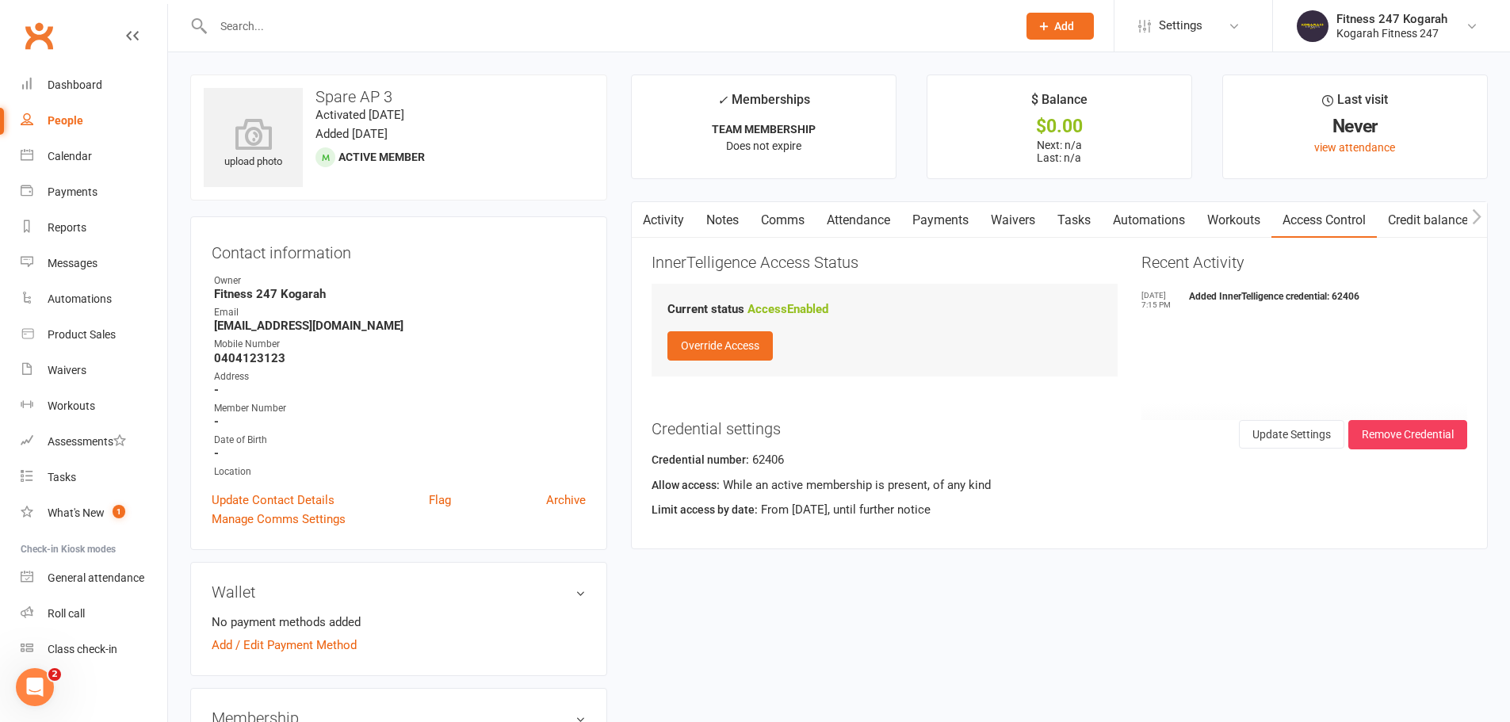
click at [1059, 25] on span "Add" at bounding box center [1065, 26] width 20 height 13
click at [1055, 100] on link "Member" at bounding box center [1043, 108] width 141 height 36
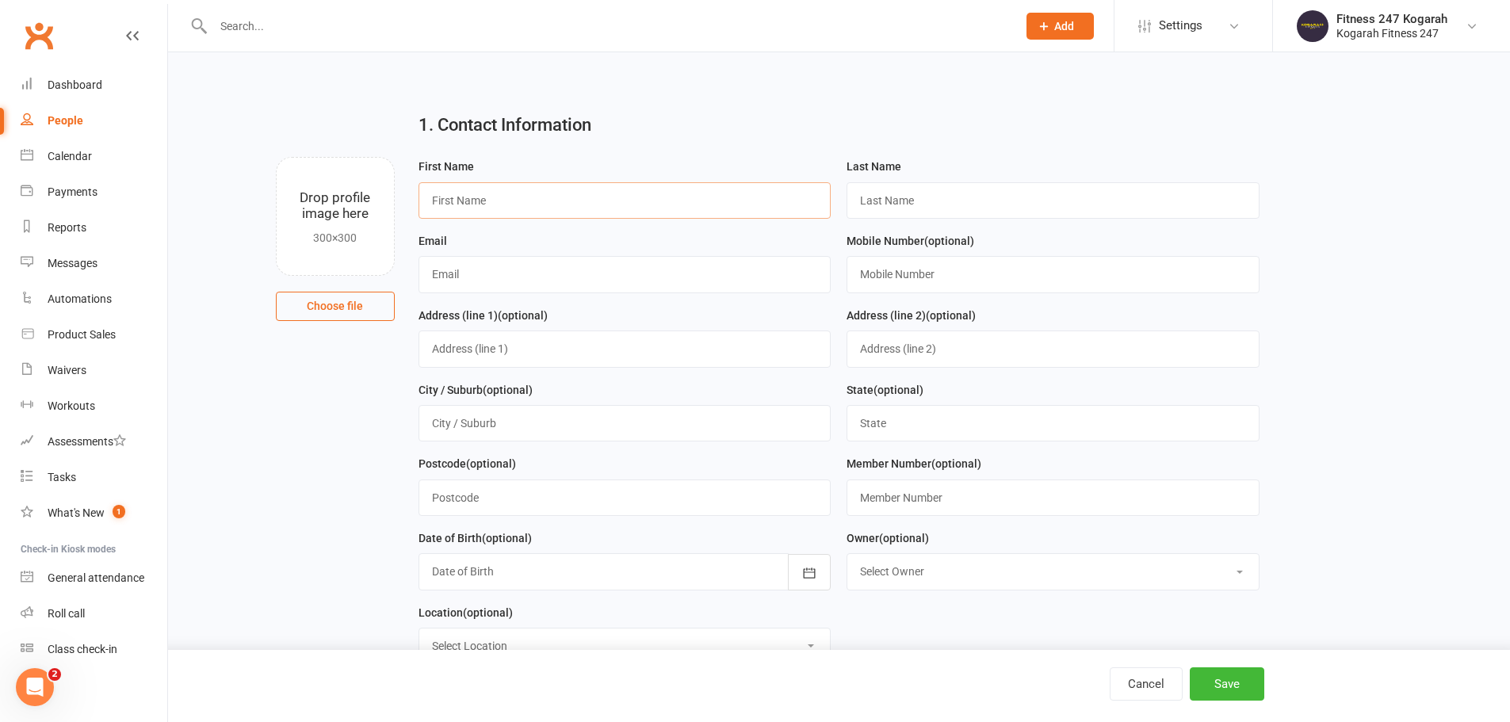
click at [493, 197] on input "text" at bounding box center [625, 200] width 413 height 36
type input "Spare"
type input "AP 10"
paste input "spare@accesspass.com"
click at [458, 273] on input "spare@accesspass.com" at bounding box center [625, 274] width 413 height 36
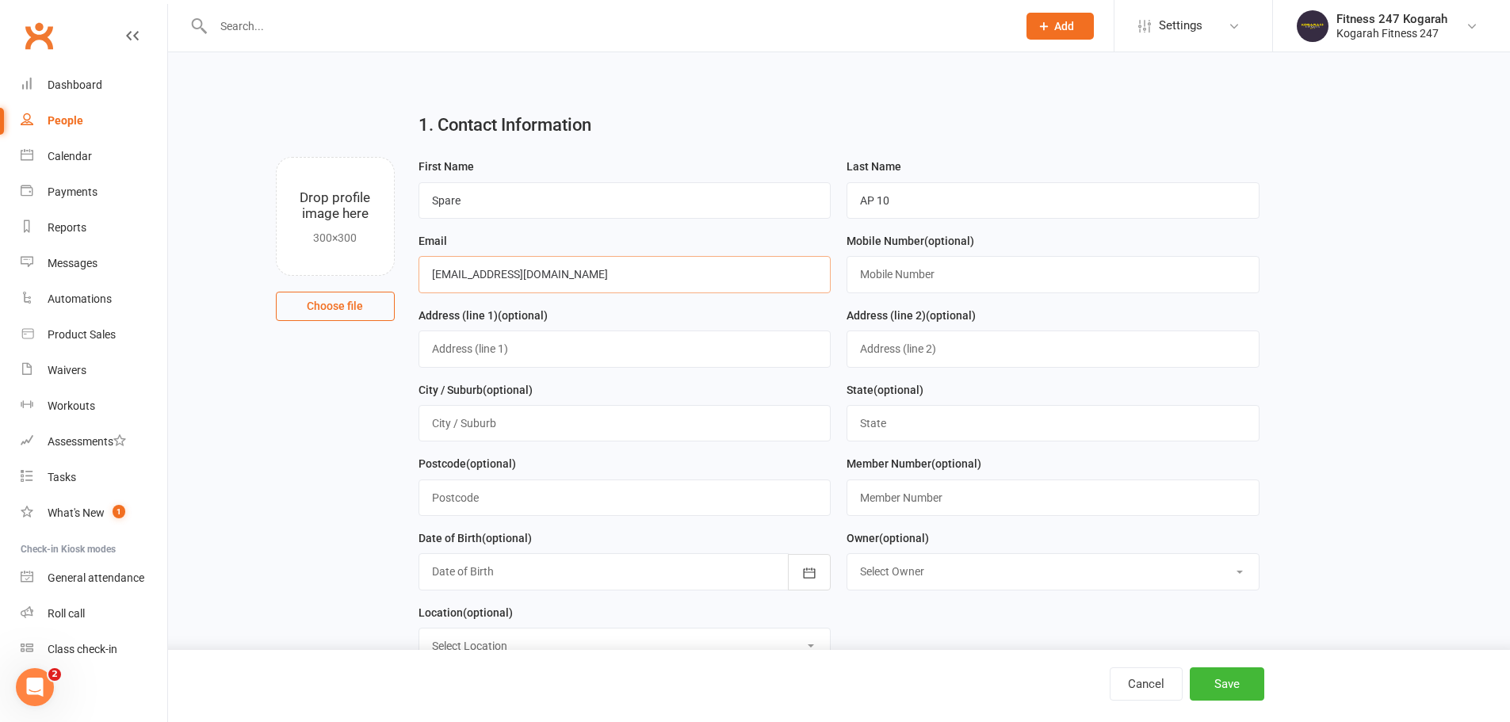
type input "[EMAIL_ADDRESS][DOMAIN_NAME]"
click at [922, 271] on input "text" at bounding box center [1053, 274] width 413 height 36
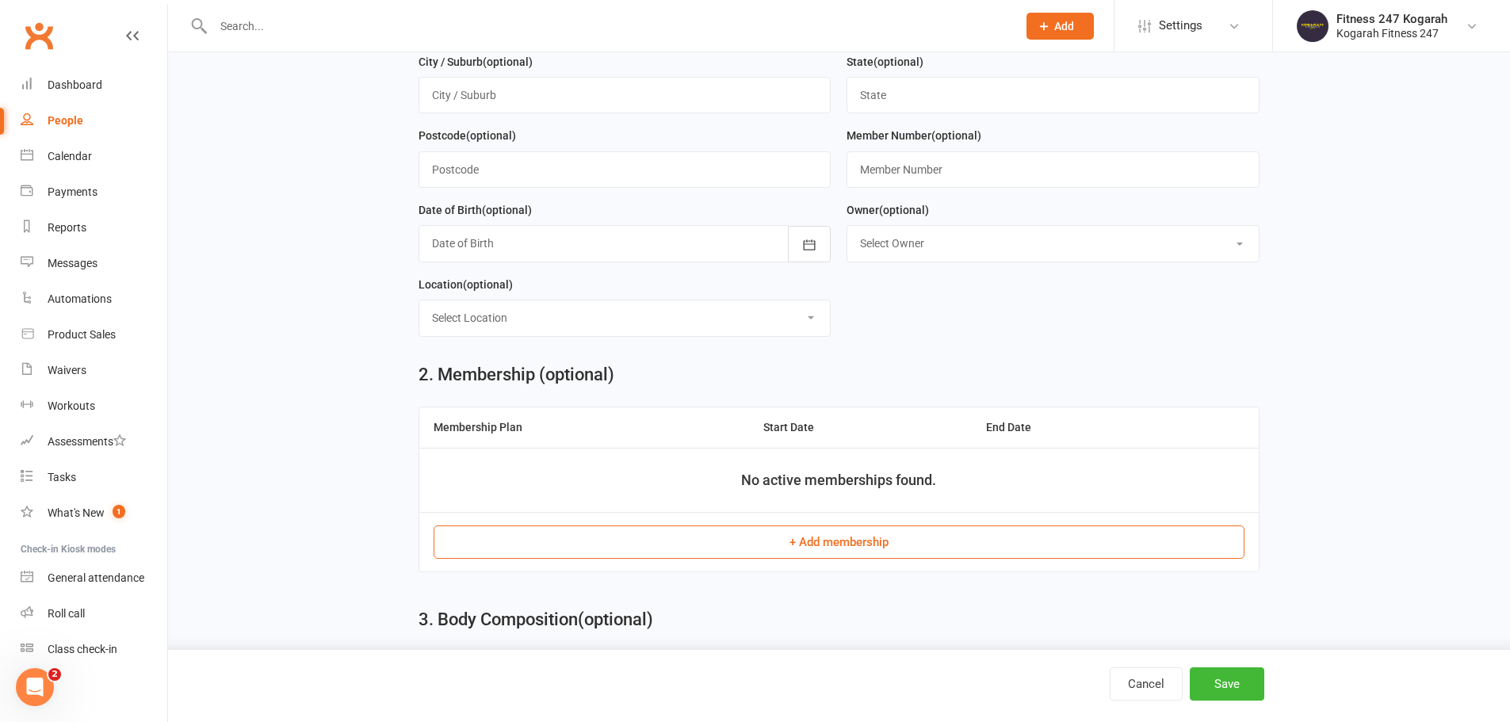
scroll to position [396, 0]
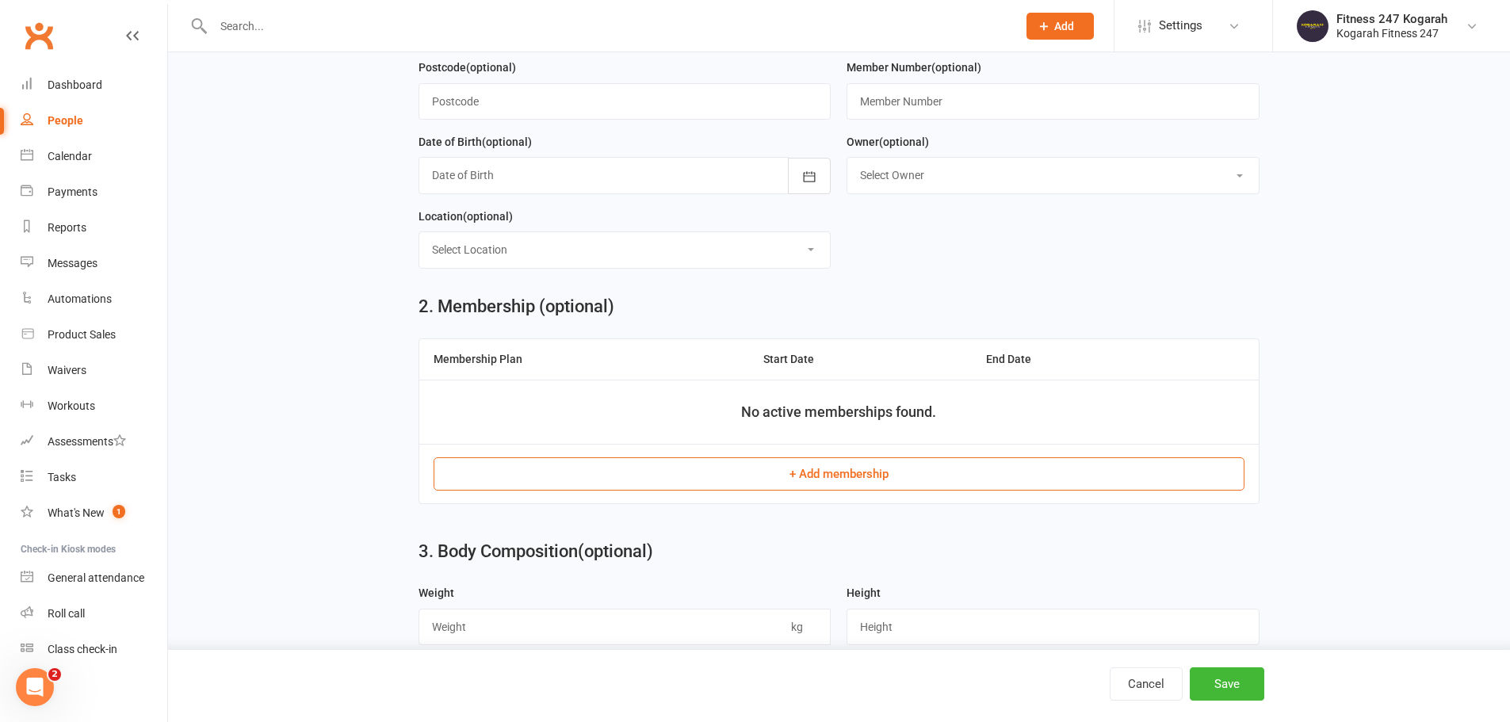
type input "0404123123"
click at [890, 484] on button "+ Add membership" at bounding box center [839, 473] width 811 height 33
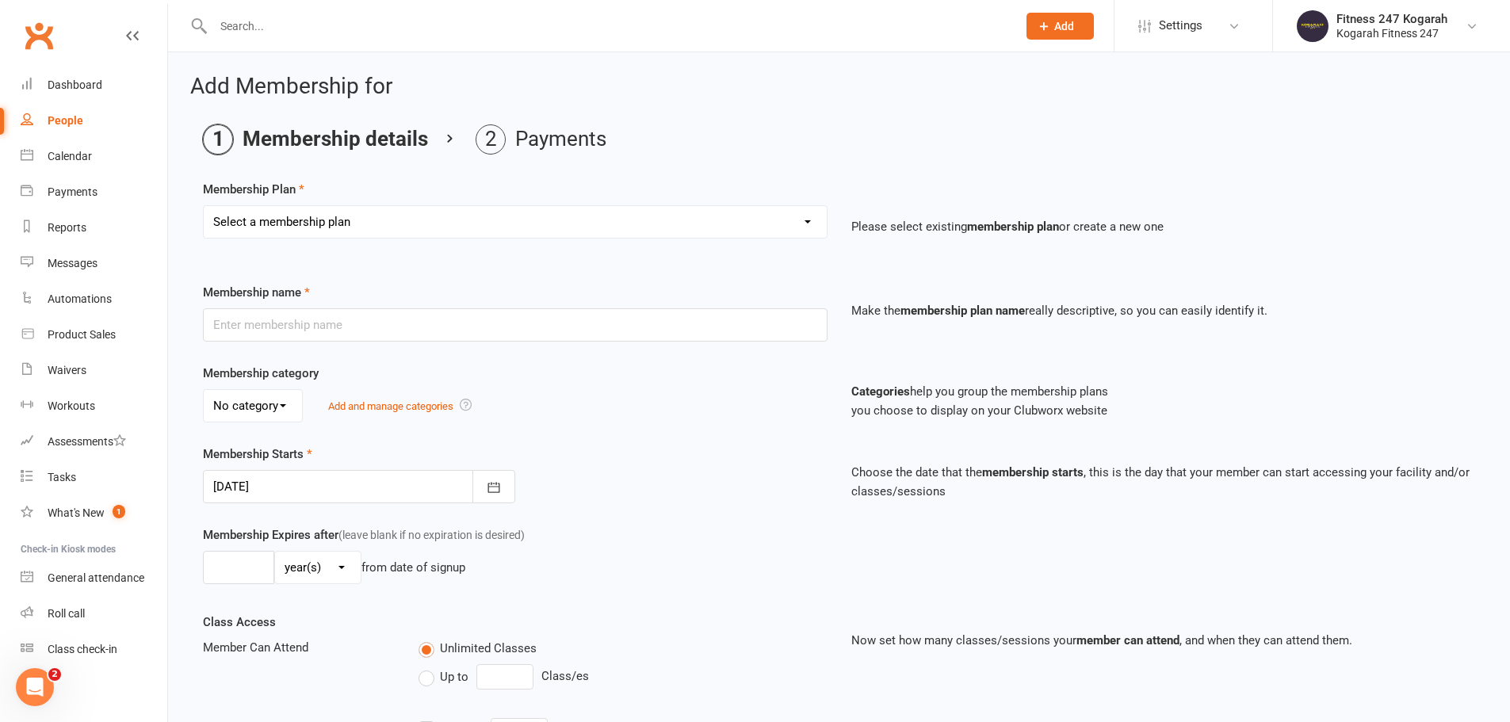
click at [339, 222] on select "Select a membership plan Create new Membership Plan Foundation 19.45 Foundation…" at bounding box center [515, 222] width 623 height 32
select select "18"
click at [204, 206] on select "Select a membership plan Create new Membership Plan Foundation 19.45 Foundation…" at bounding box center [515, 222] width 623 height 32
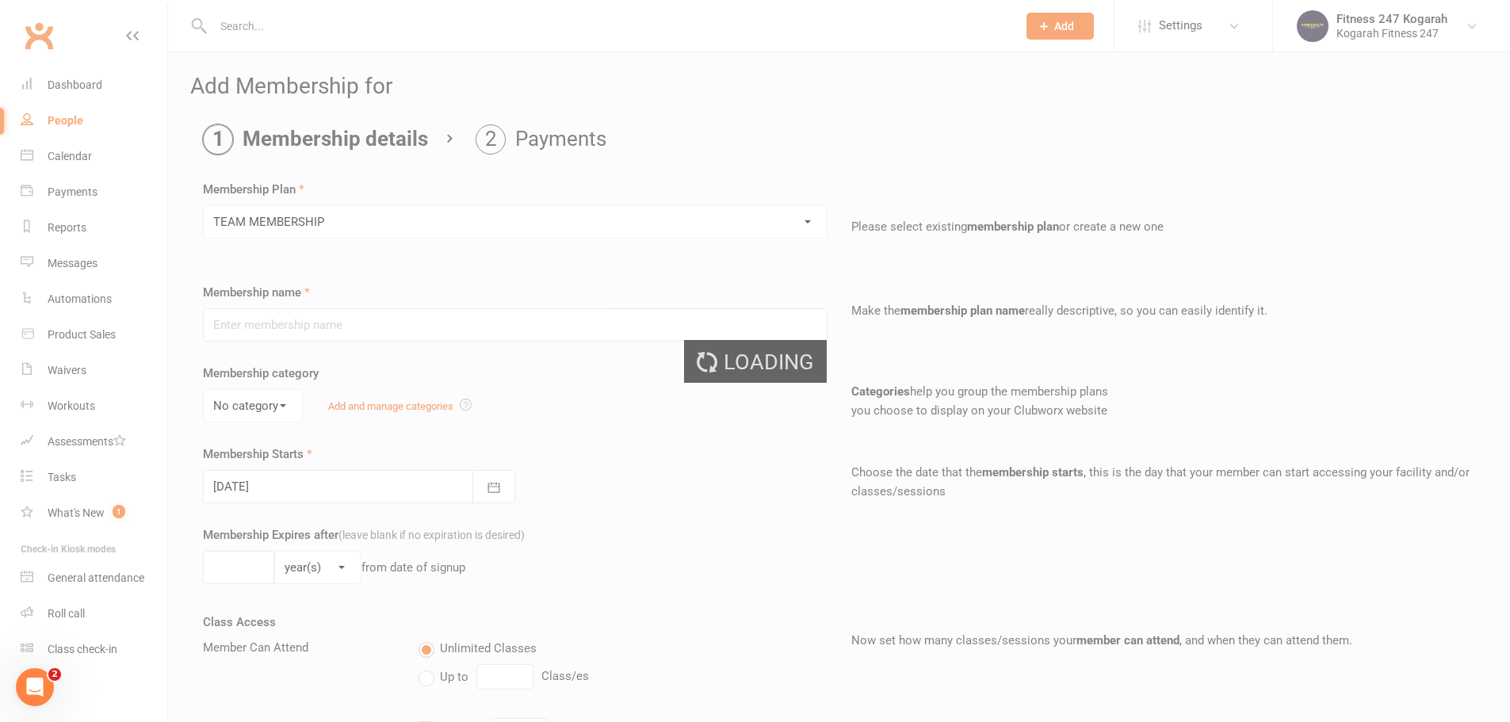
type input "TEAM MEMBERSHIP"
select select "2"
type input "0"
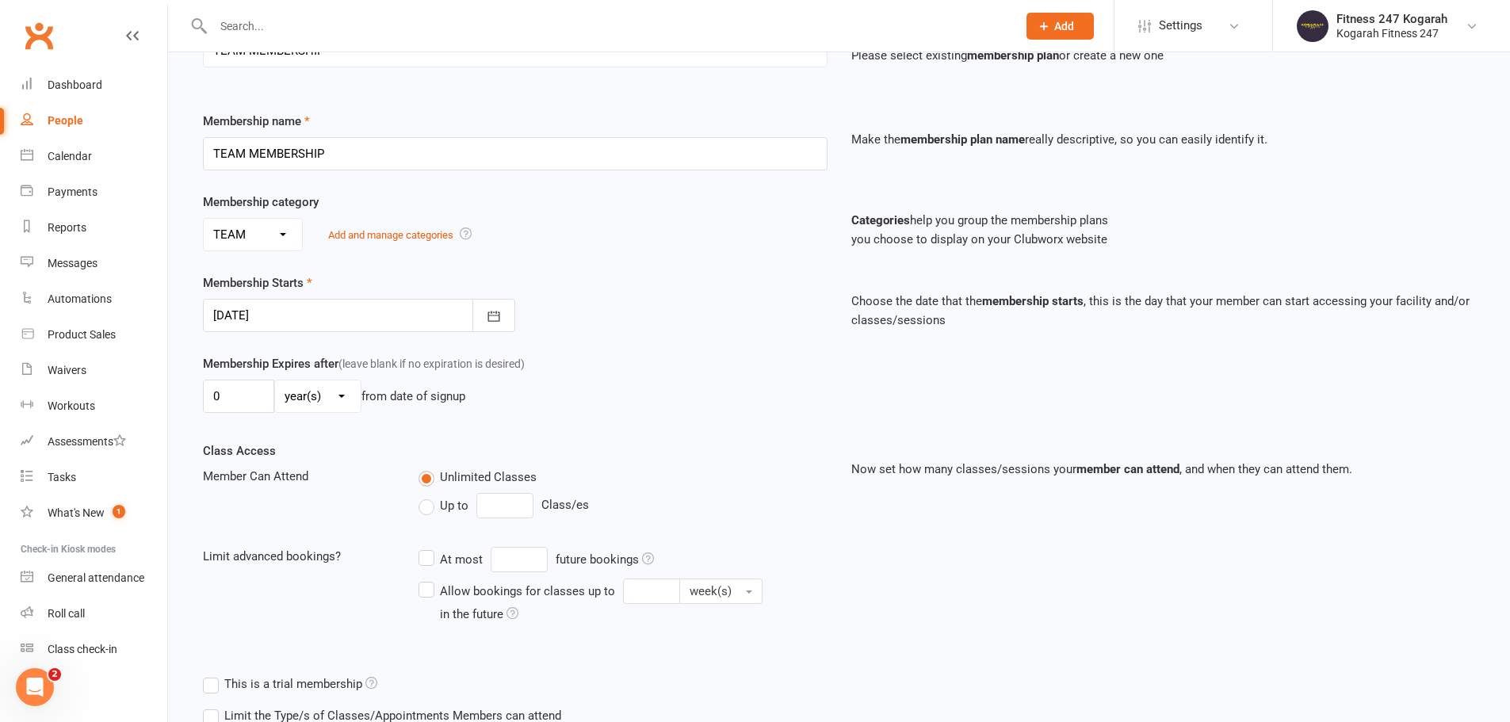
scroll to position [347, 0]
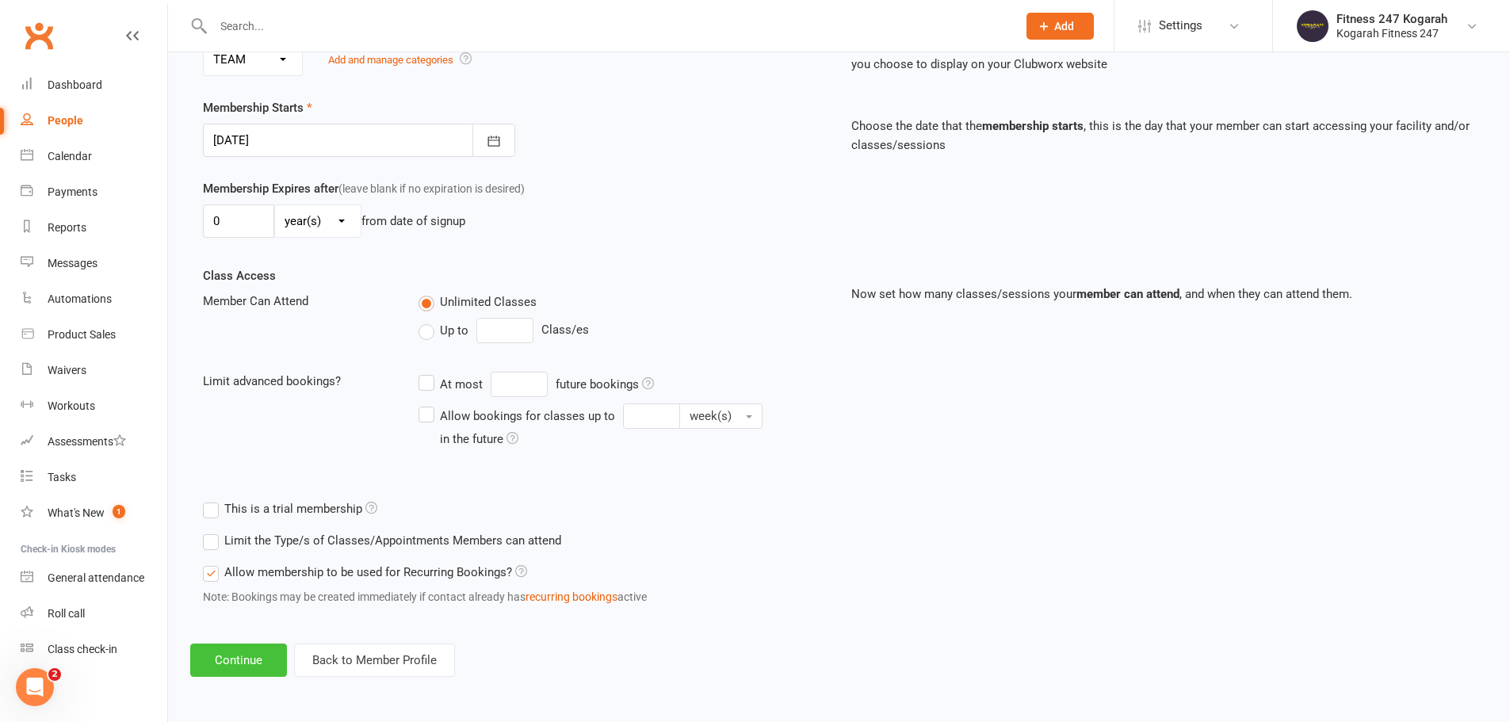
click at [270, 657] on button "Continue" at bounding box center [238, 660] width 97 height 33
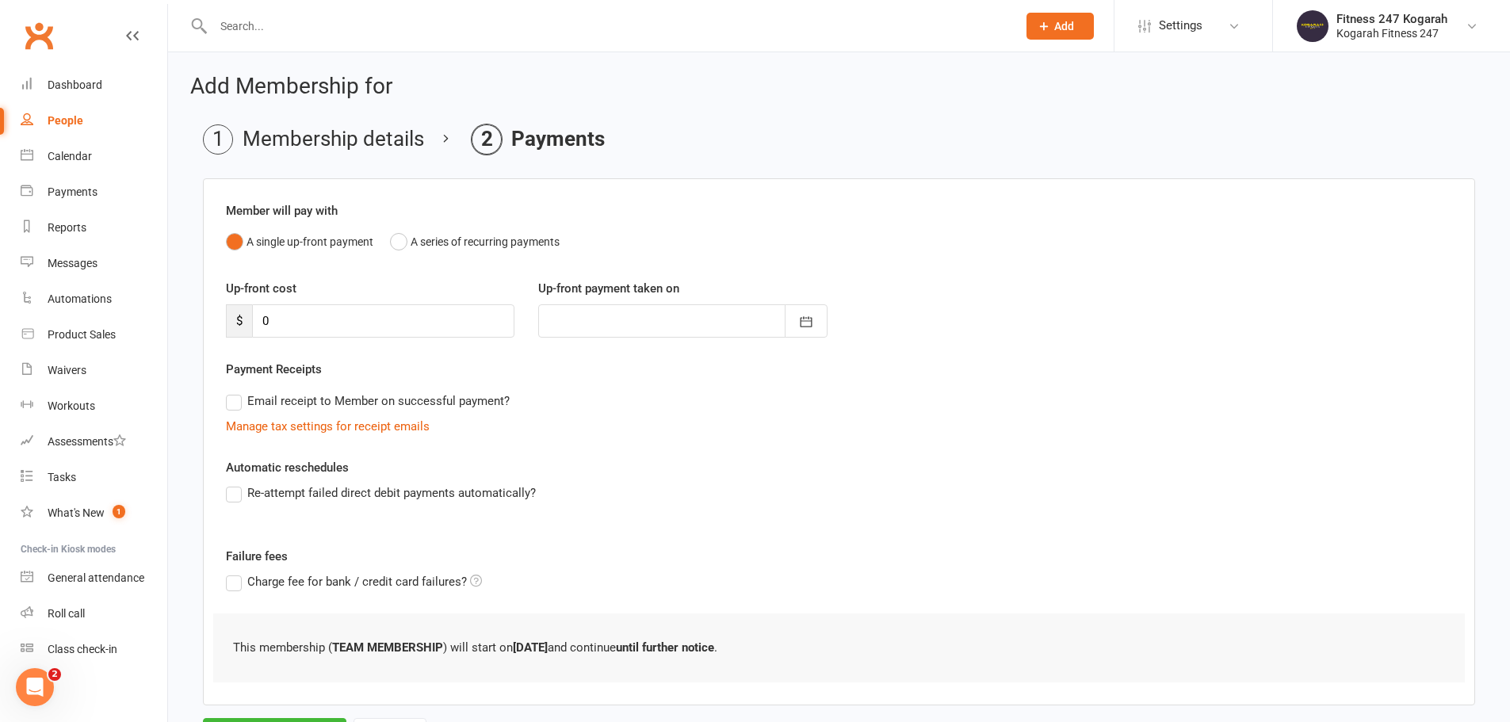
scroll to position [78, 0]
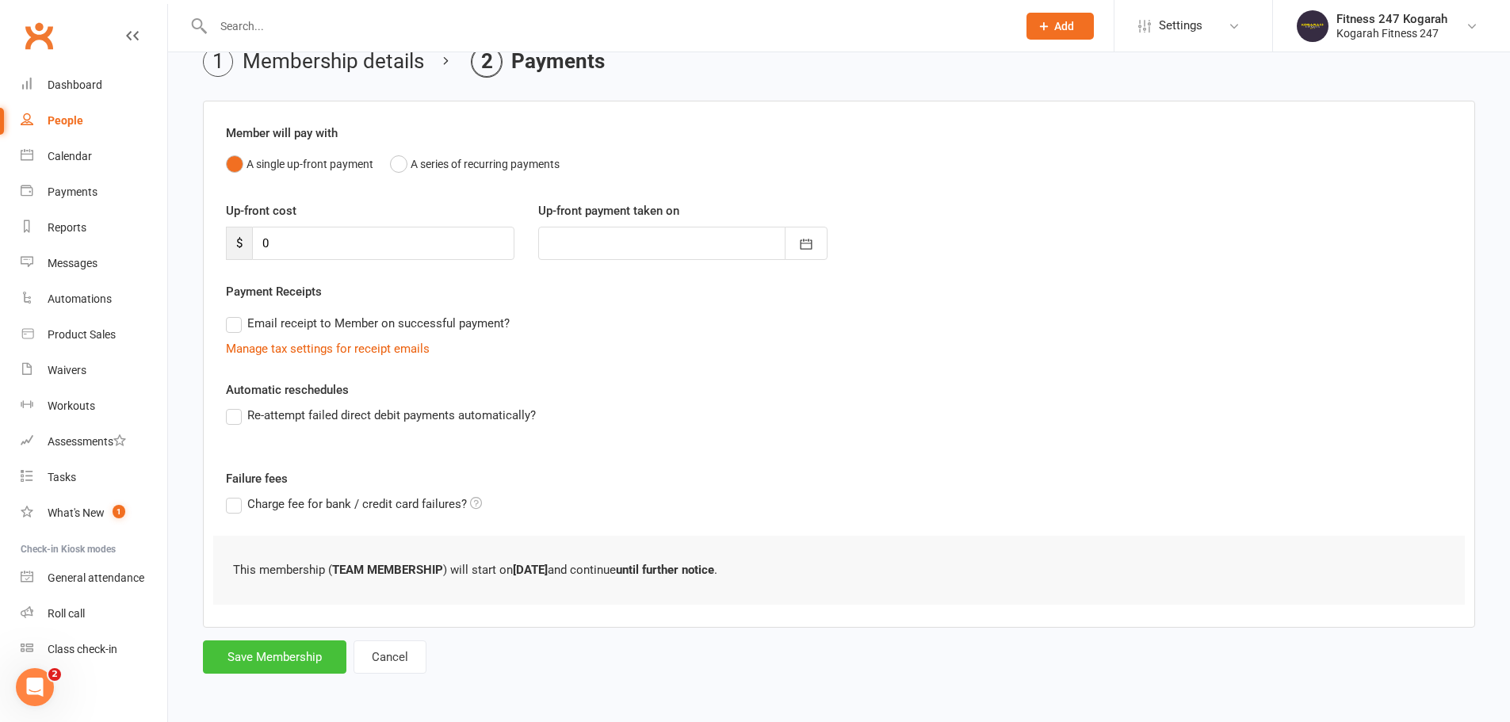
click at [278, 656] on button "Save Membership" at bounding box center [275, 657] width 144 height 33
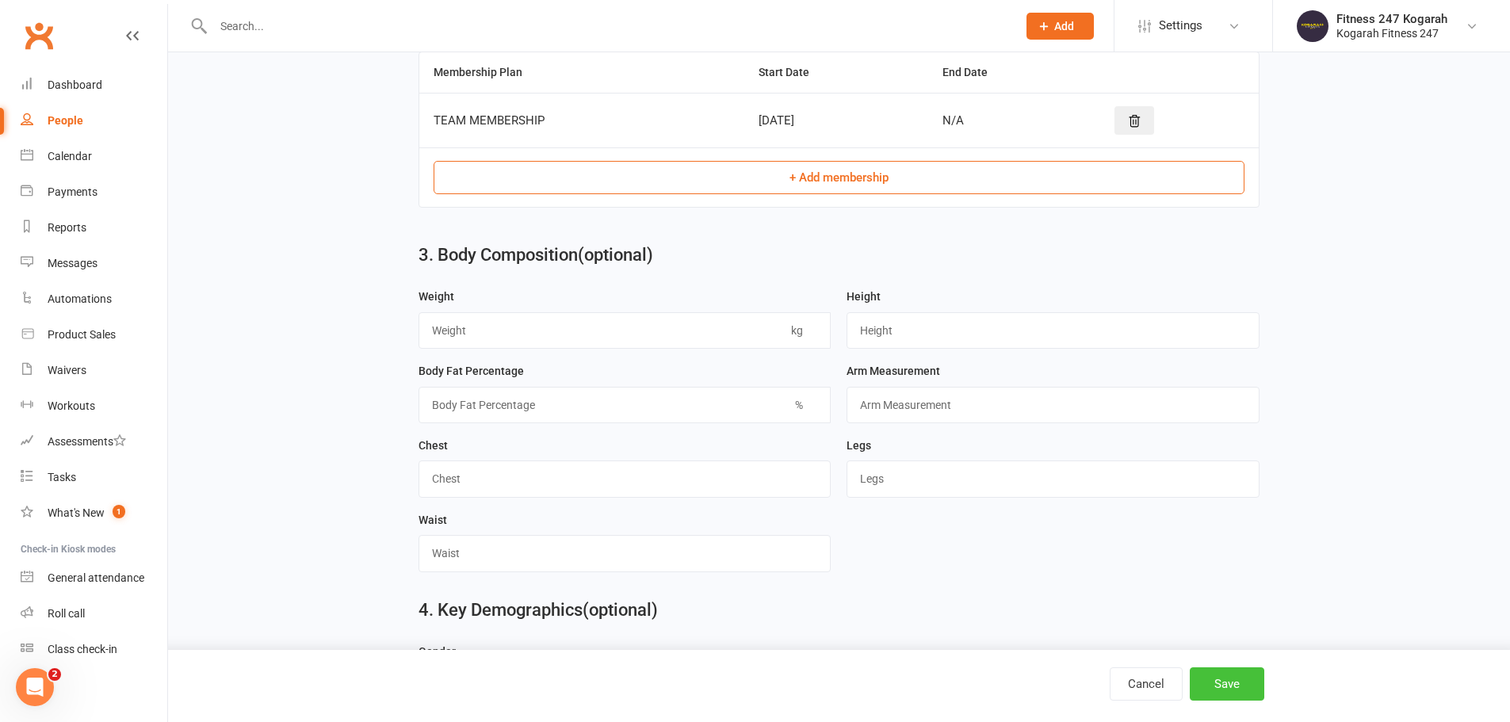
click at [1261, 691] on button "Save" at bounding box center [1227, 684] width 75 height 33
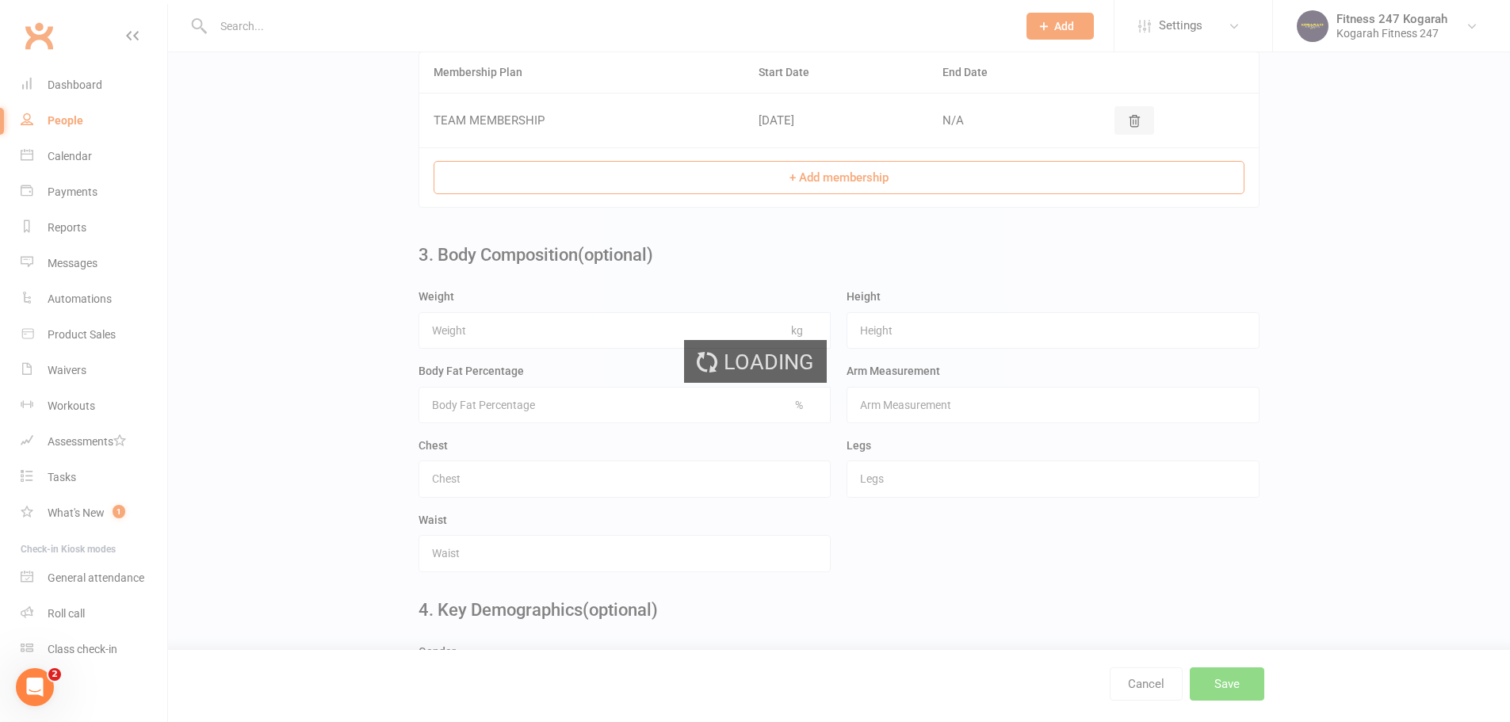
scroll to position [0, 0]
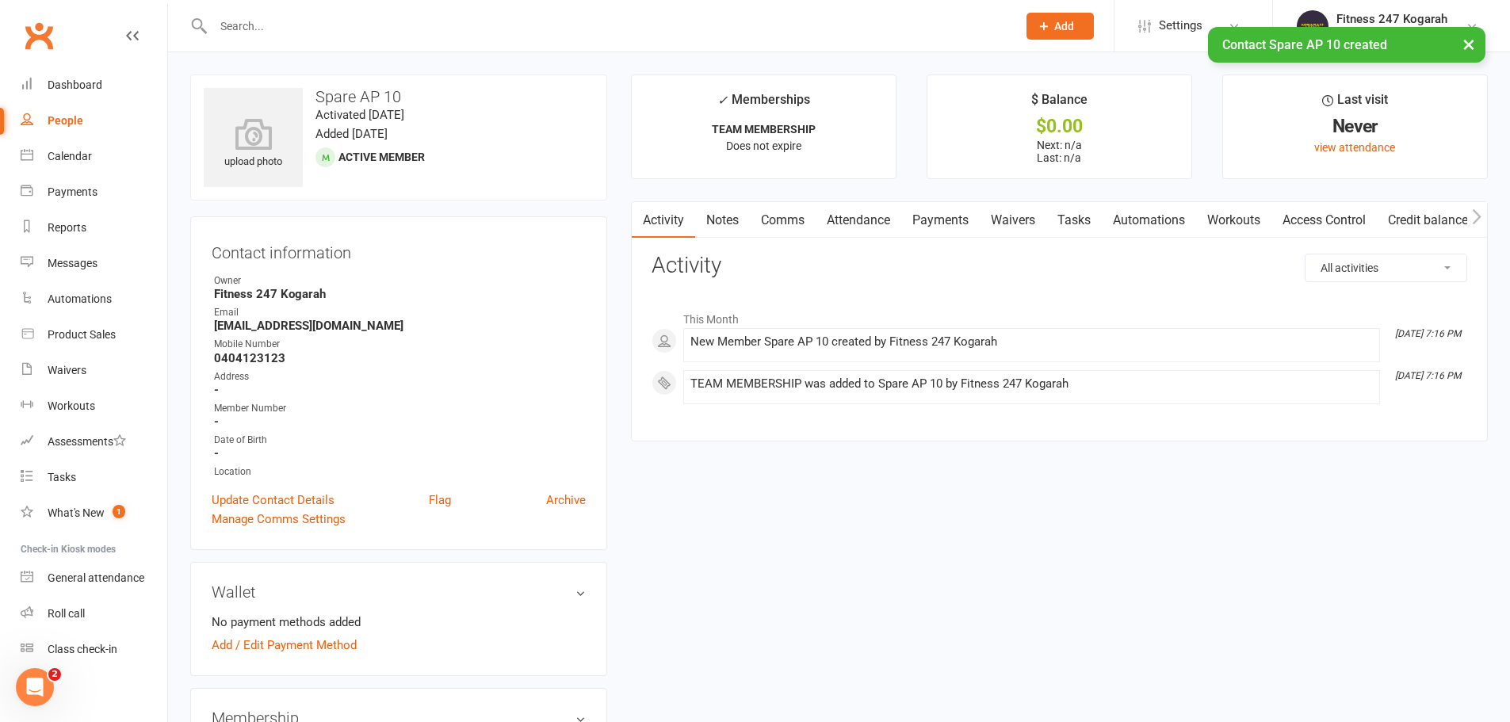
click at [1331, 213] on link "Access Control" at bounding box center [1324, 220] width 105 height 36
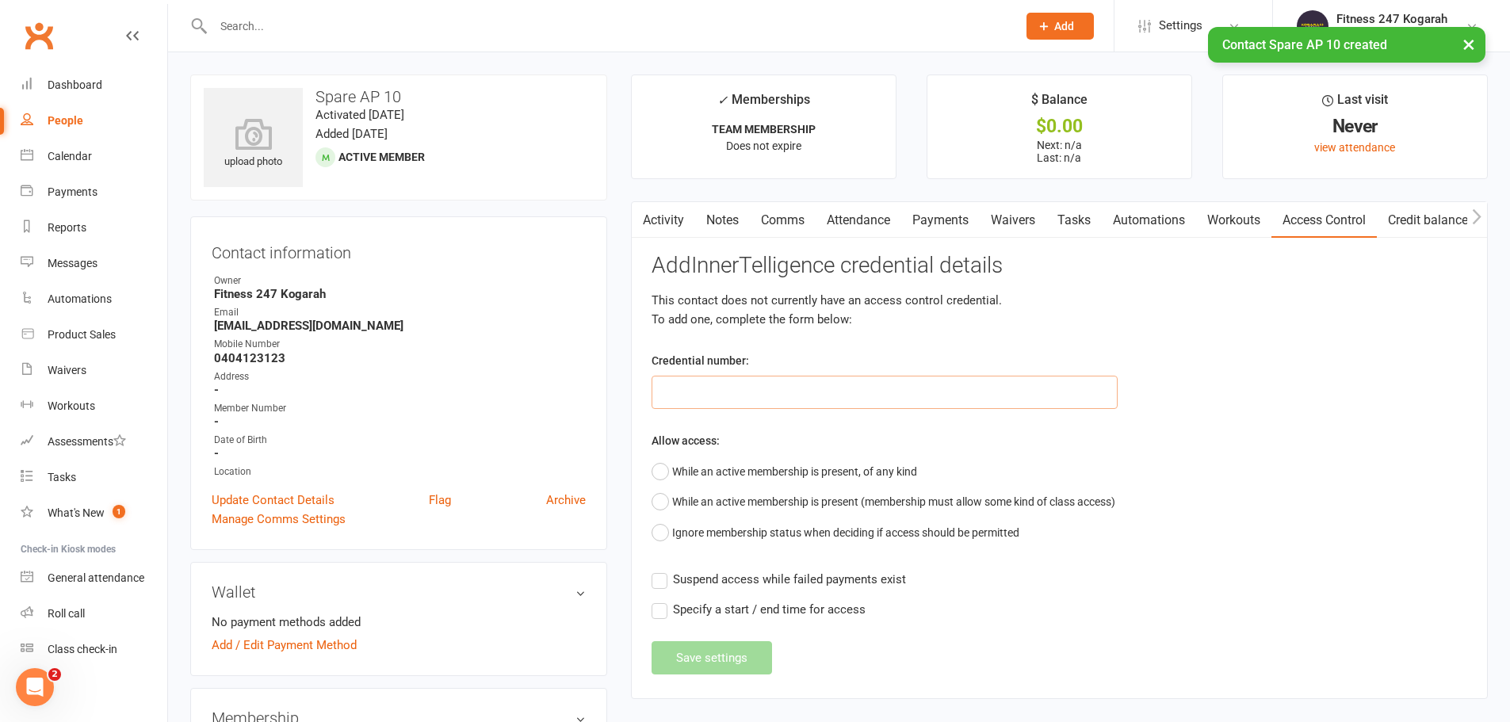
click at [823, 389] on input "text" at bounding box center [885, 392] width 466 height 33
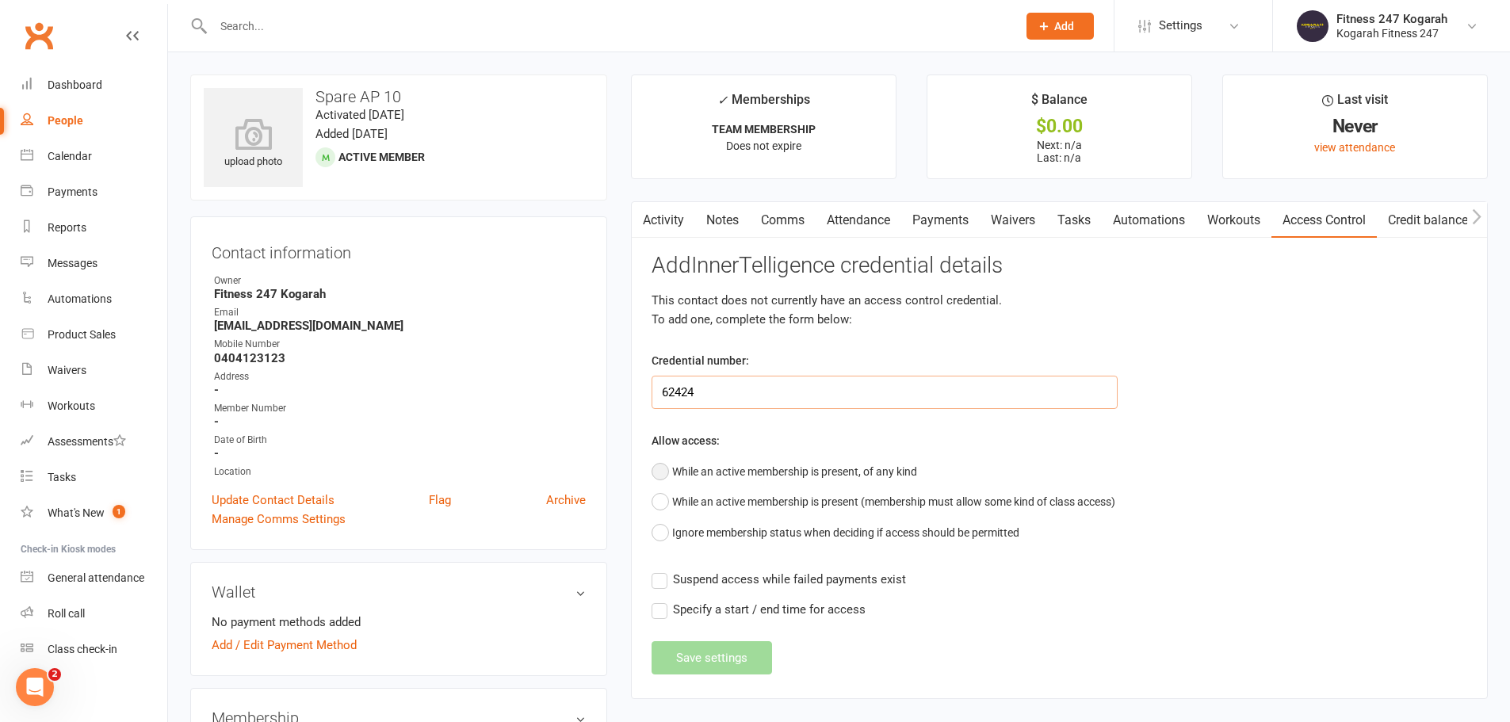
type input "62424"
click at [802, 465] on button "While an active membership is present, of any kind" at bounding box center [785, 472] width 266 height 30
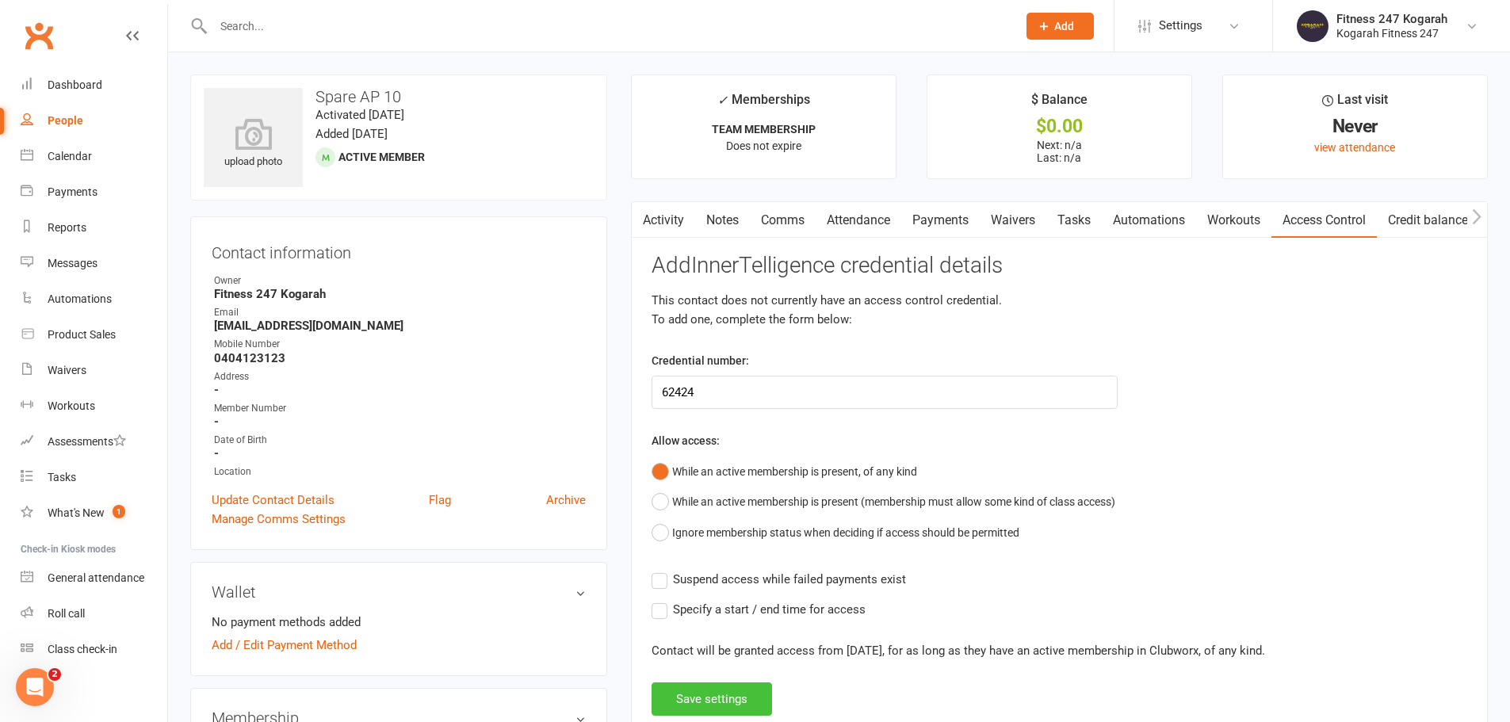
click at [710, 700] on button "Save settings" at bounding box center [712, 699] width 121 height 33
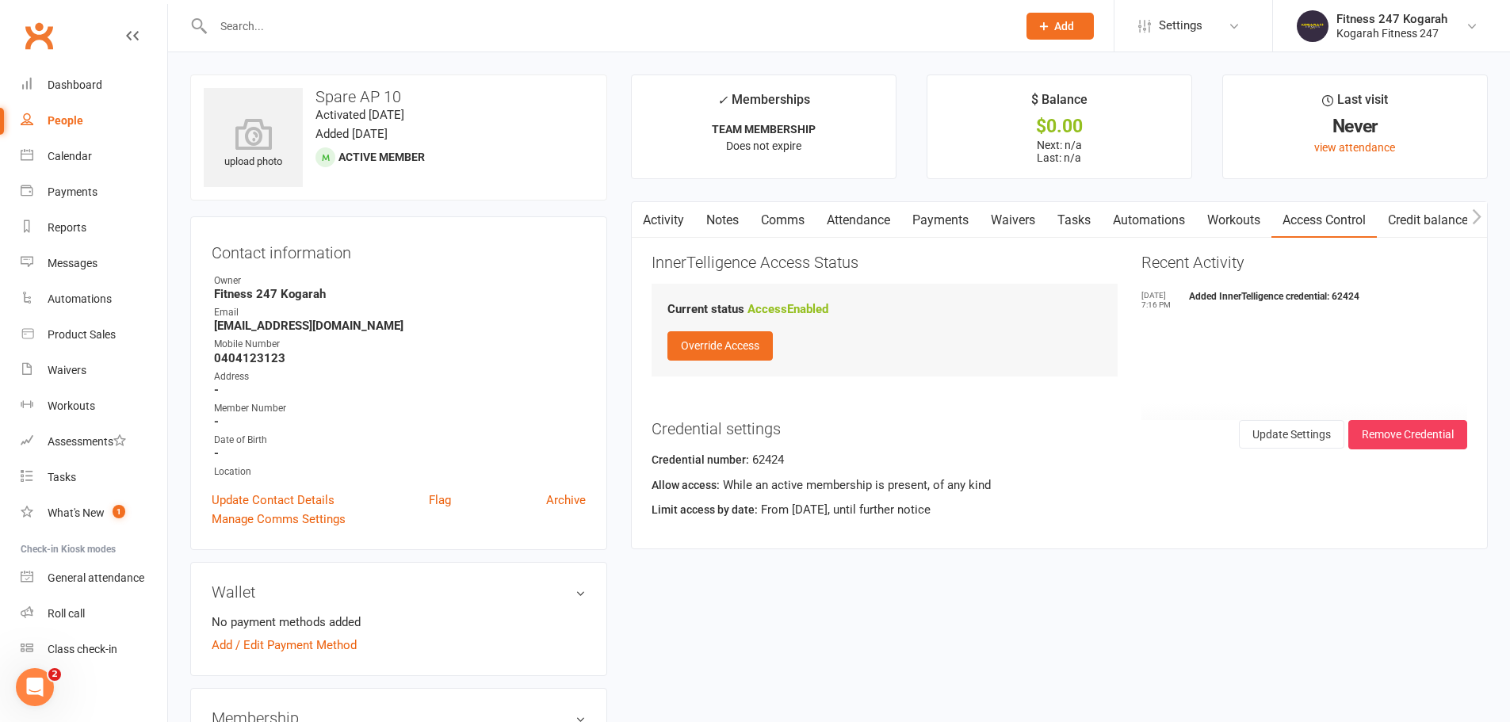
click at [262, 21] on input "text" at bounding box center [608, 26] width 798 height 22
type input "62569"
click at [270, 72] on div "Spare AP 6" at bounding box center [258, 70] width 60 height 23
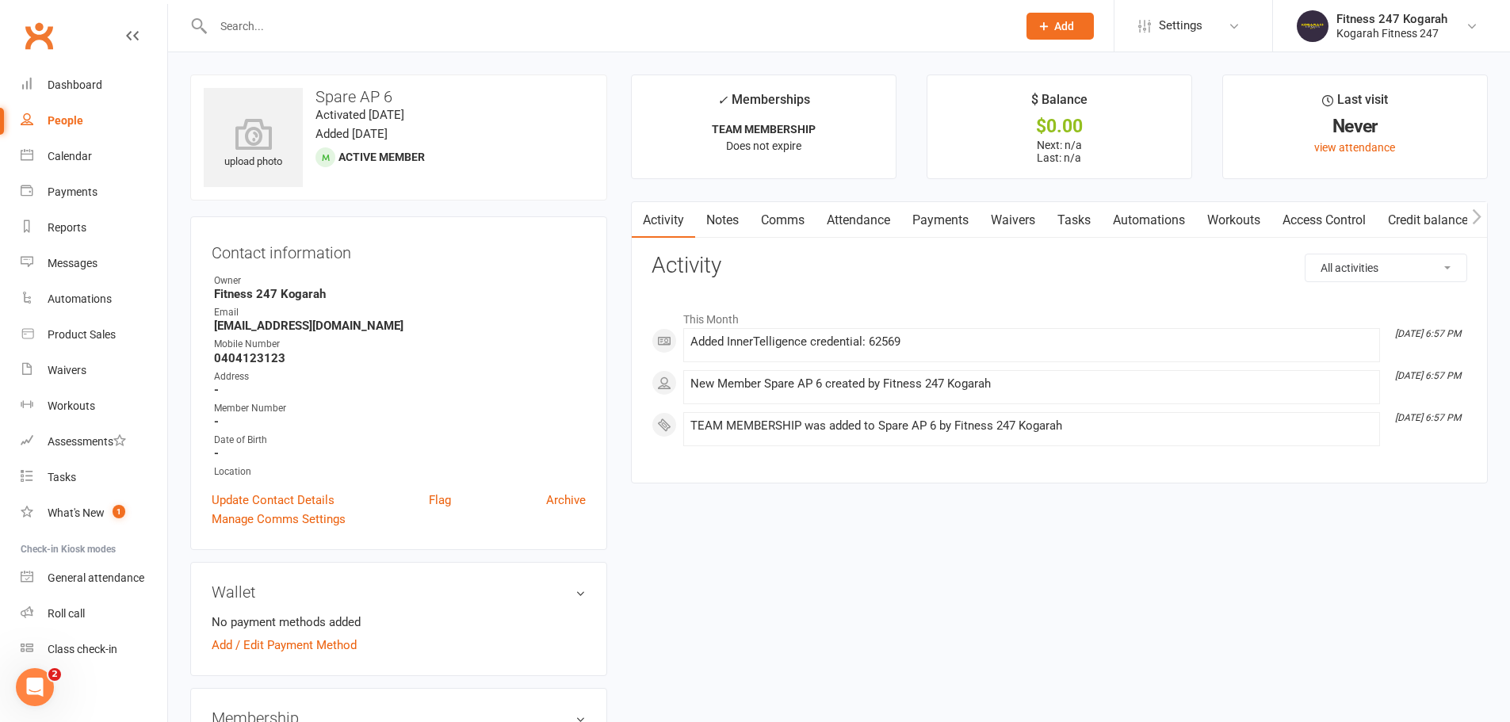
click at [1315, 214] on link "Access Control" at bounding box center [1324, 220] width 105 height 36
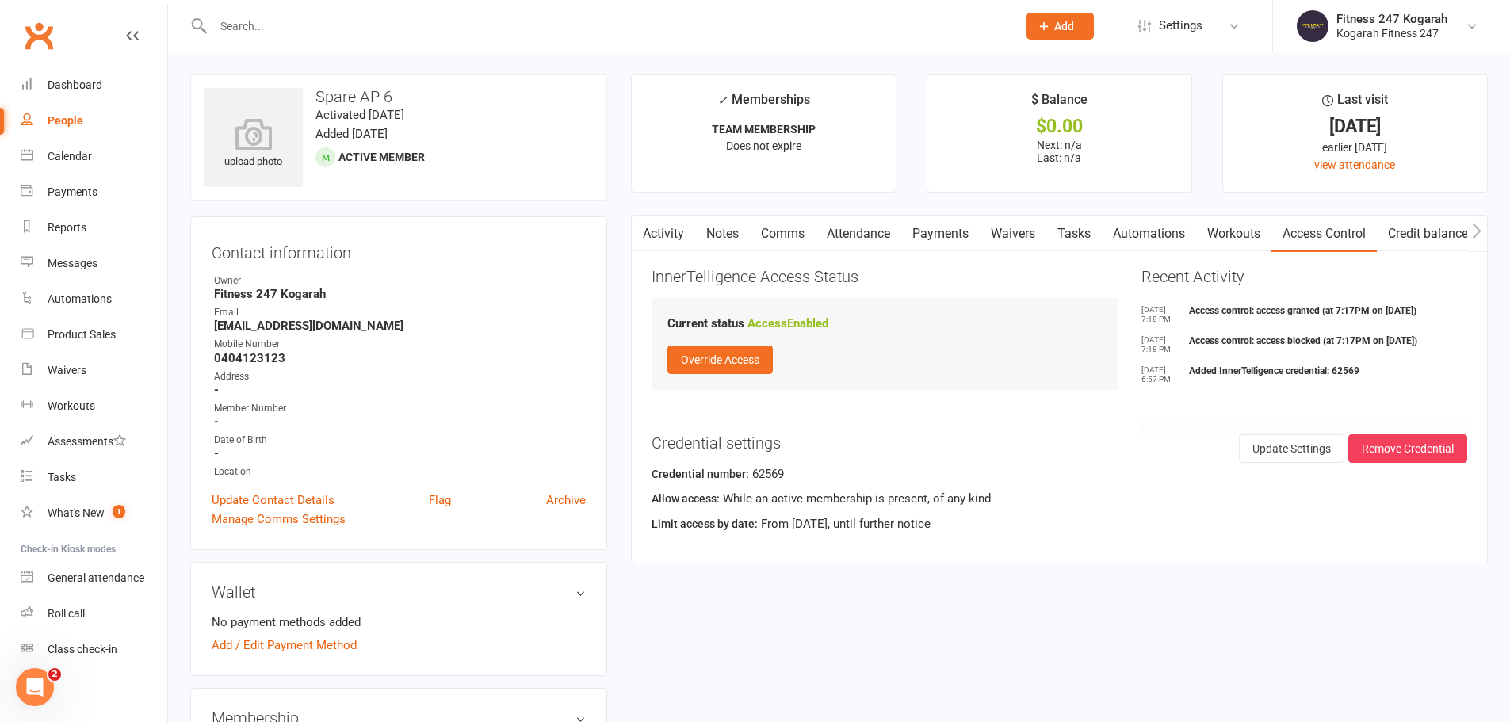
click at [372, 22] on input "text" at bounding box center [608, 26] width 798 height 22
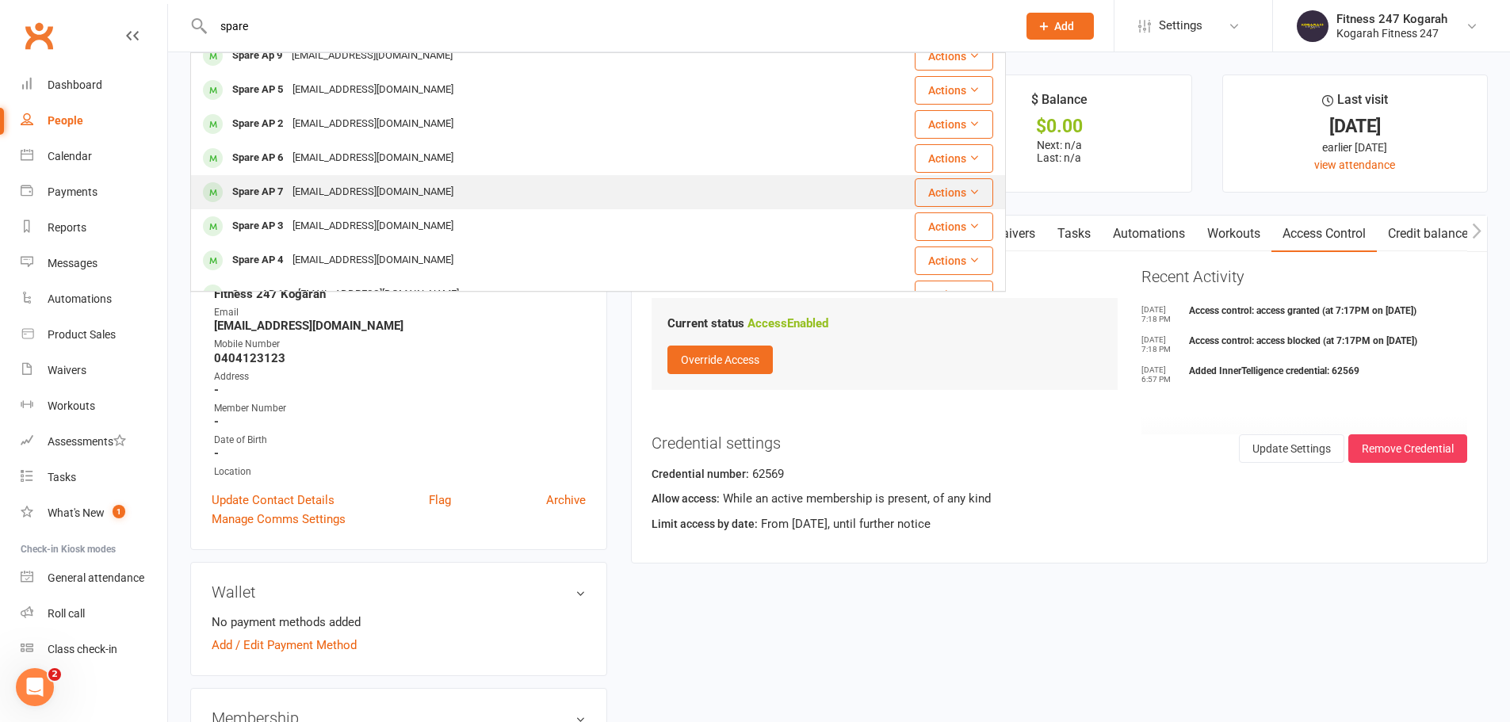
scroll to position [137, 0]
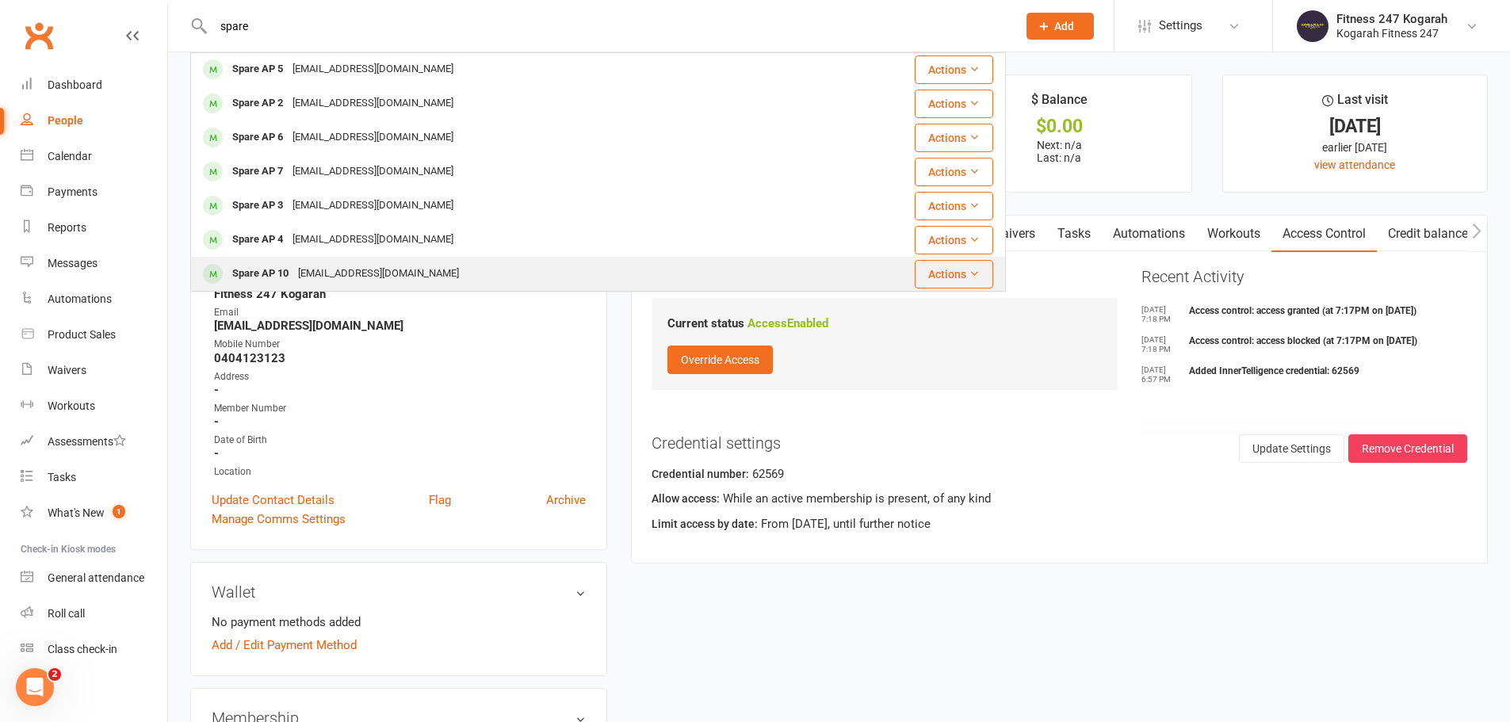
type input "spare"
click at [344, 266] on div "[EMAIL_ADDRESS][DOMAIN_NAME]" at bounding box center [378, 273] width 170 height 23
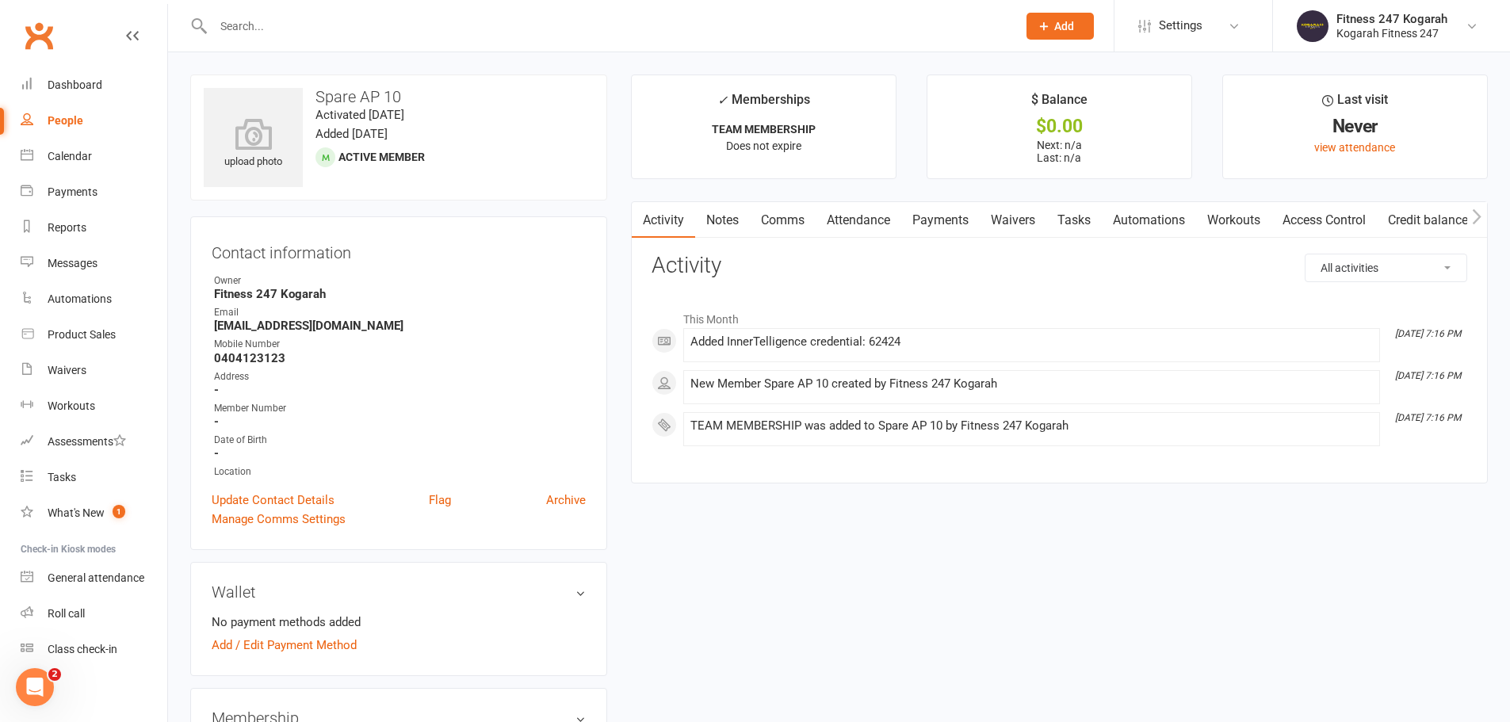
click at [1338, 222] on link "Access Control" at bounding box center [1324, 220] width 105 height 36
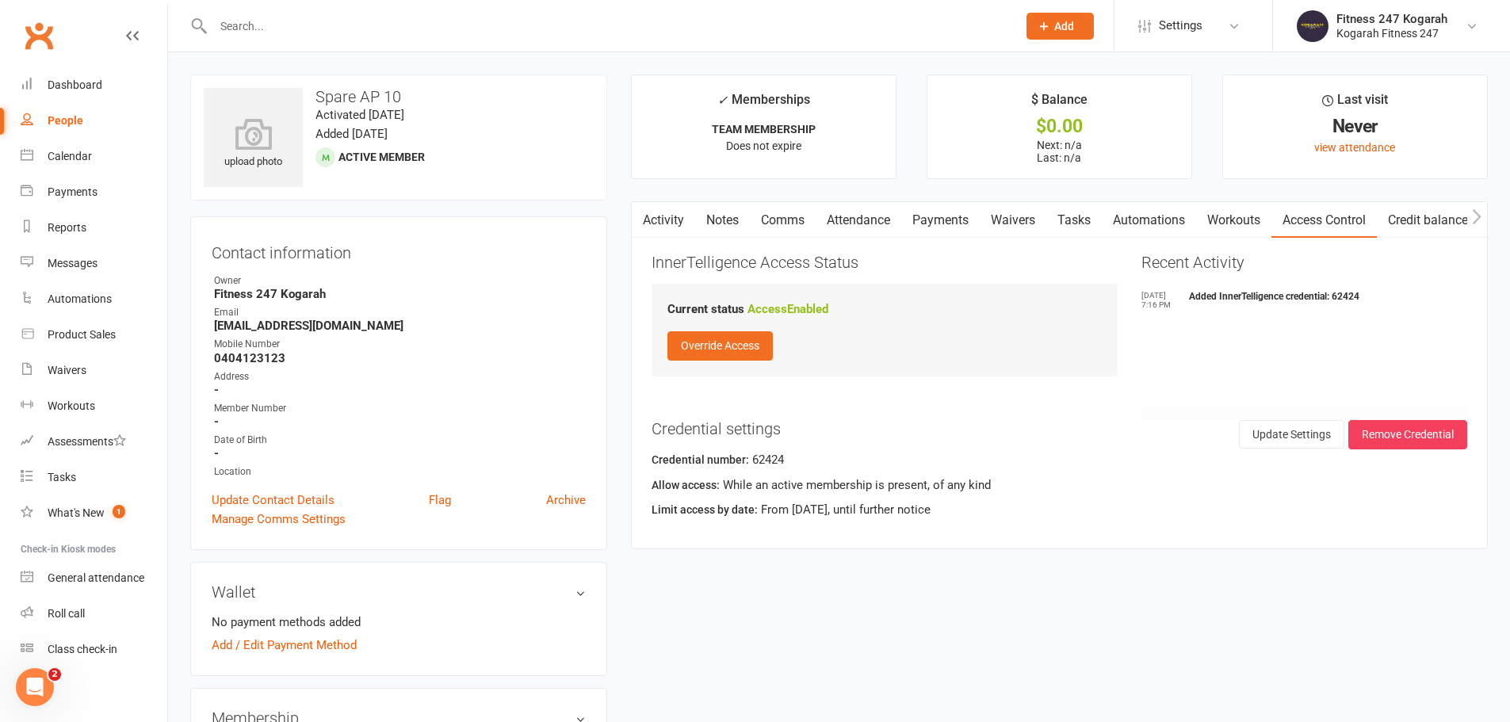
click at [548, 19] on input "text" at bounding box center [608, 26] width 798 height 22
paste input "[PERSON_NAME]"
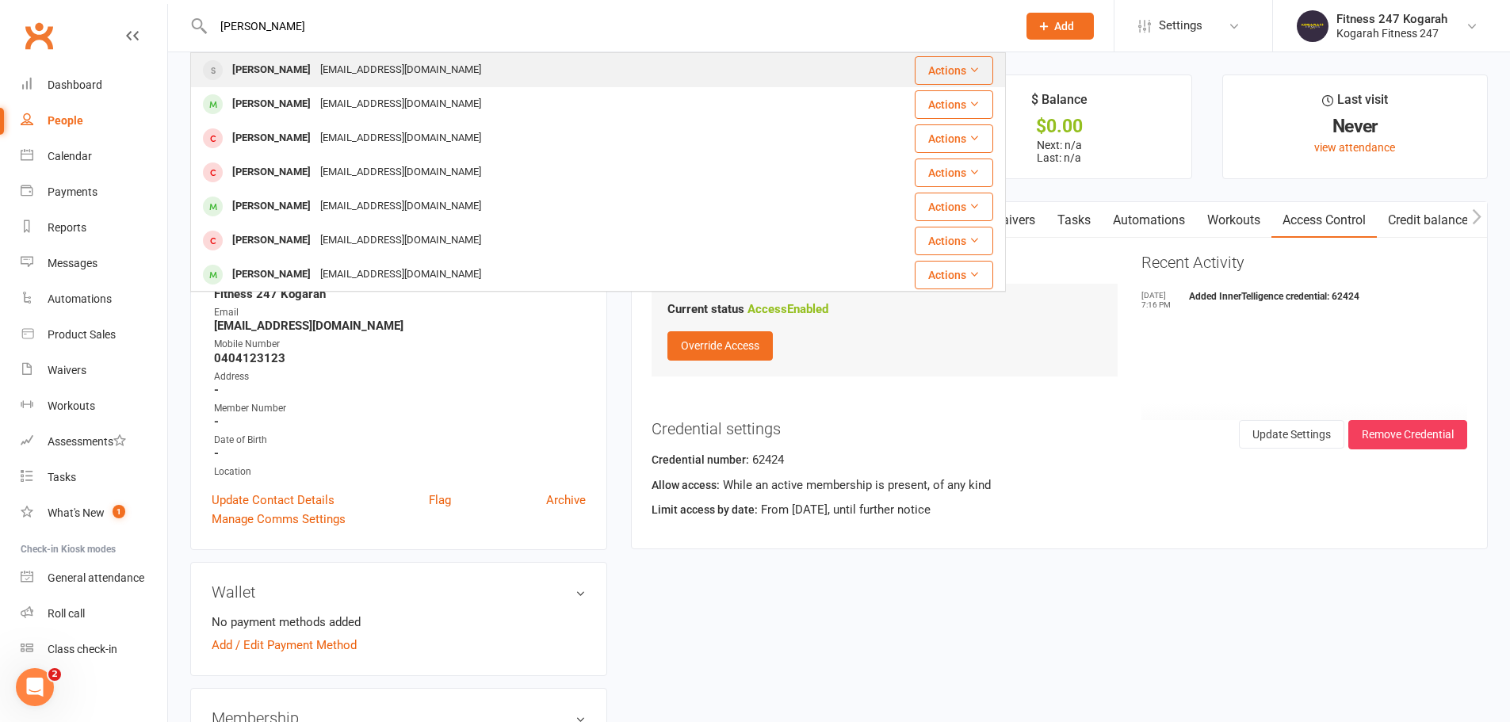
type input "[PERSON_NAME]"
click at [279, 72] on div "[PERSON_NAME]" at bounding box center [272, 70] width 88 height 23
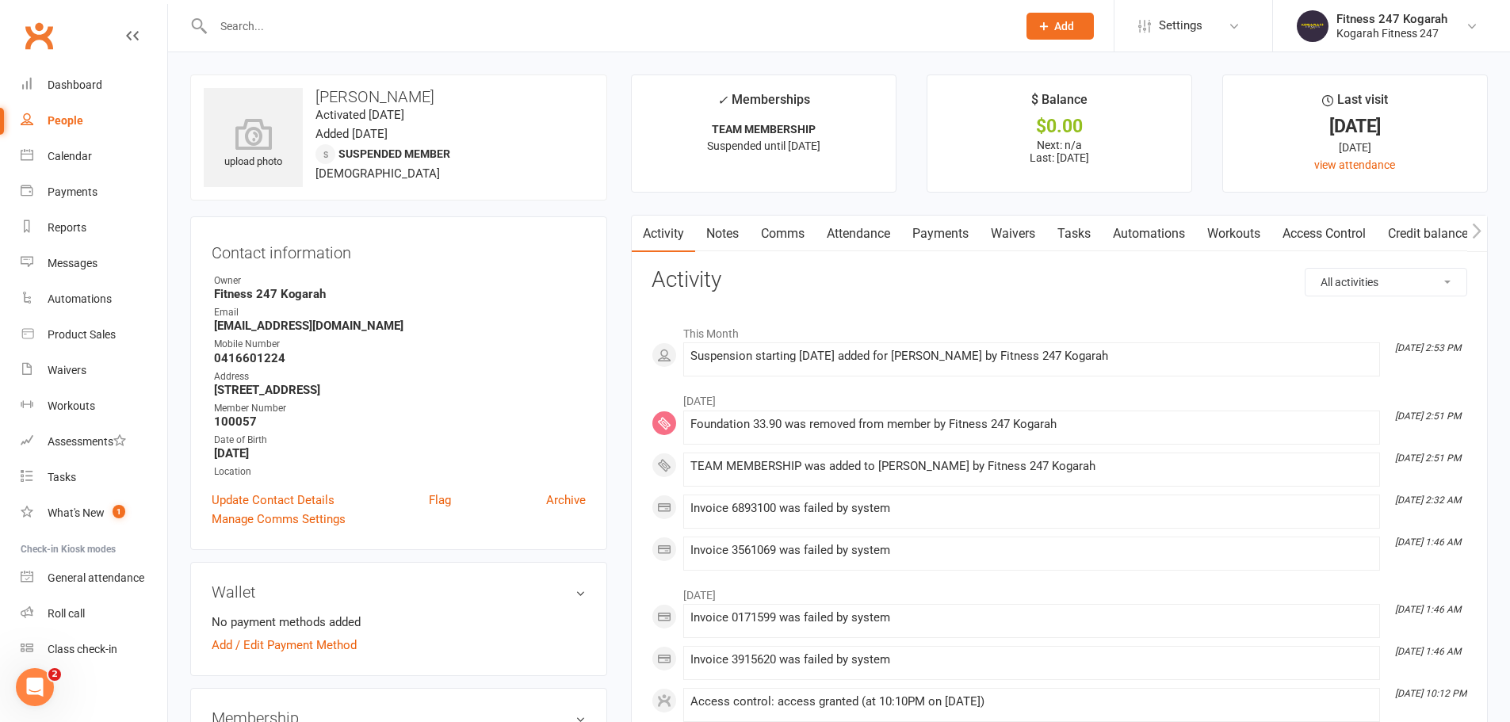
scroll to position [317, 0]
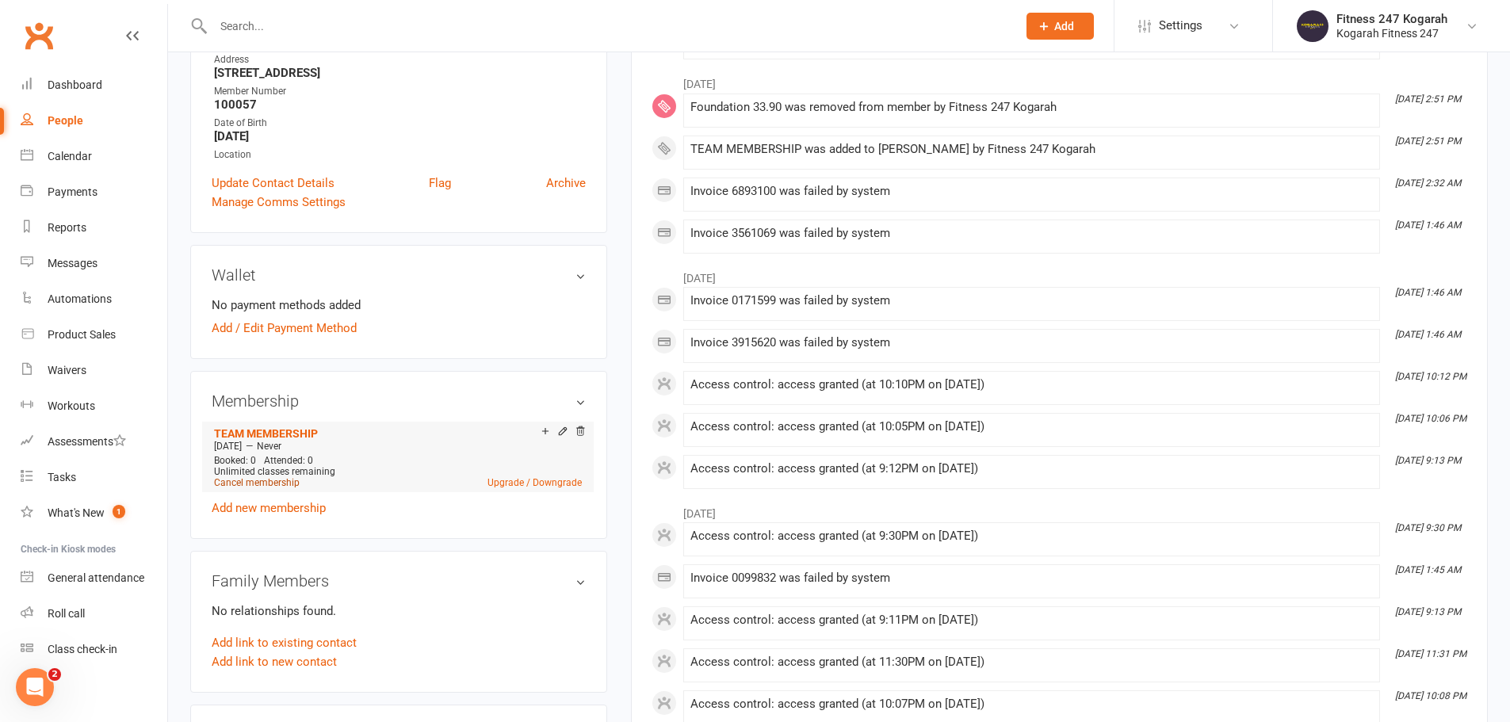
click at [278, 480] on link "Cancel membership" at bounding box center [257, 482] width 86 height 11
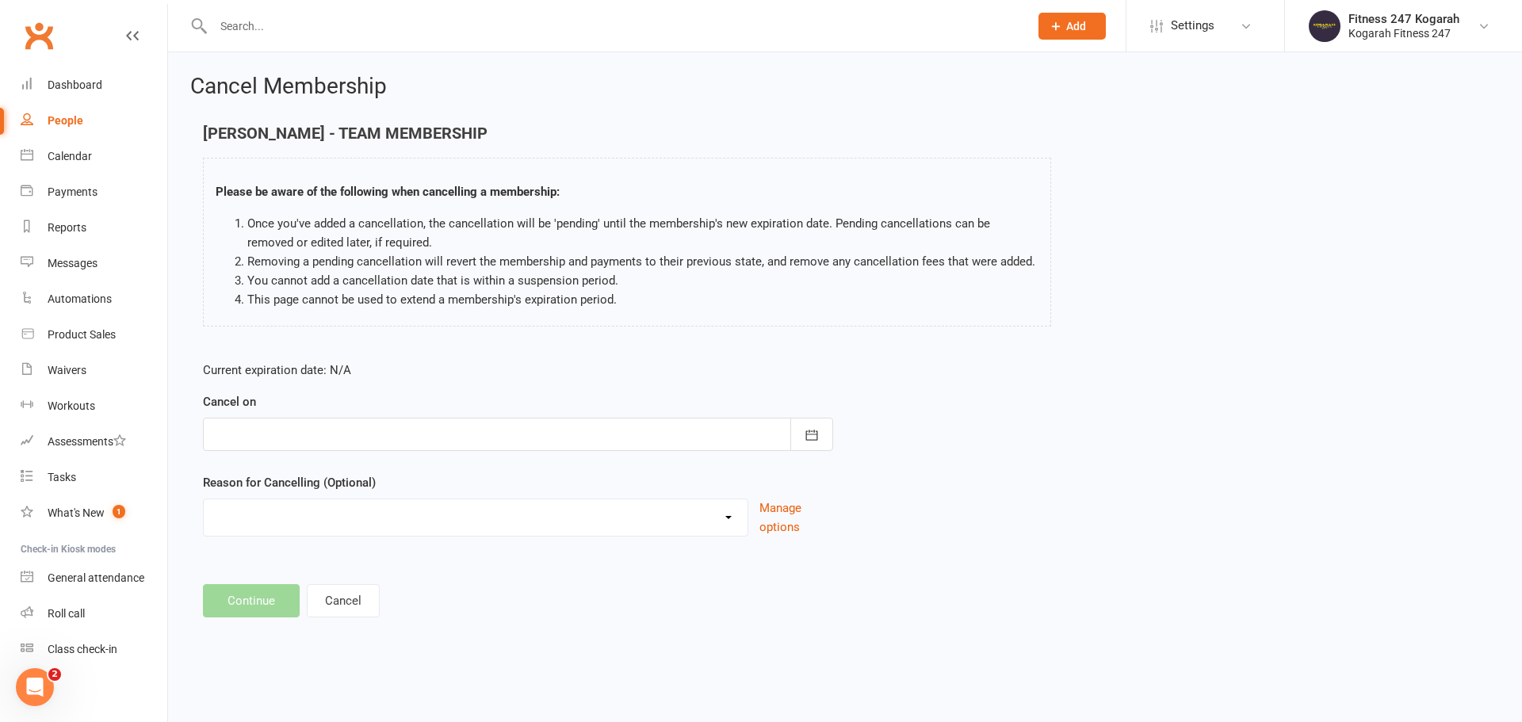
click at [224, 421] on div at bounding box center [518, 434] width 630 height 33
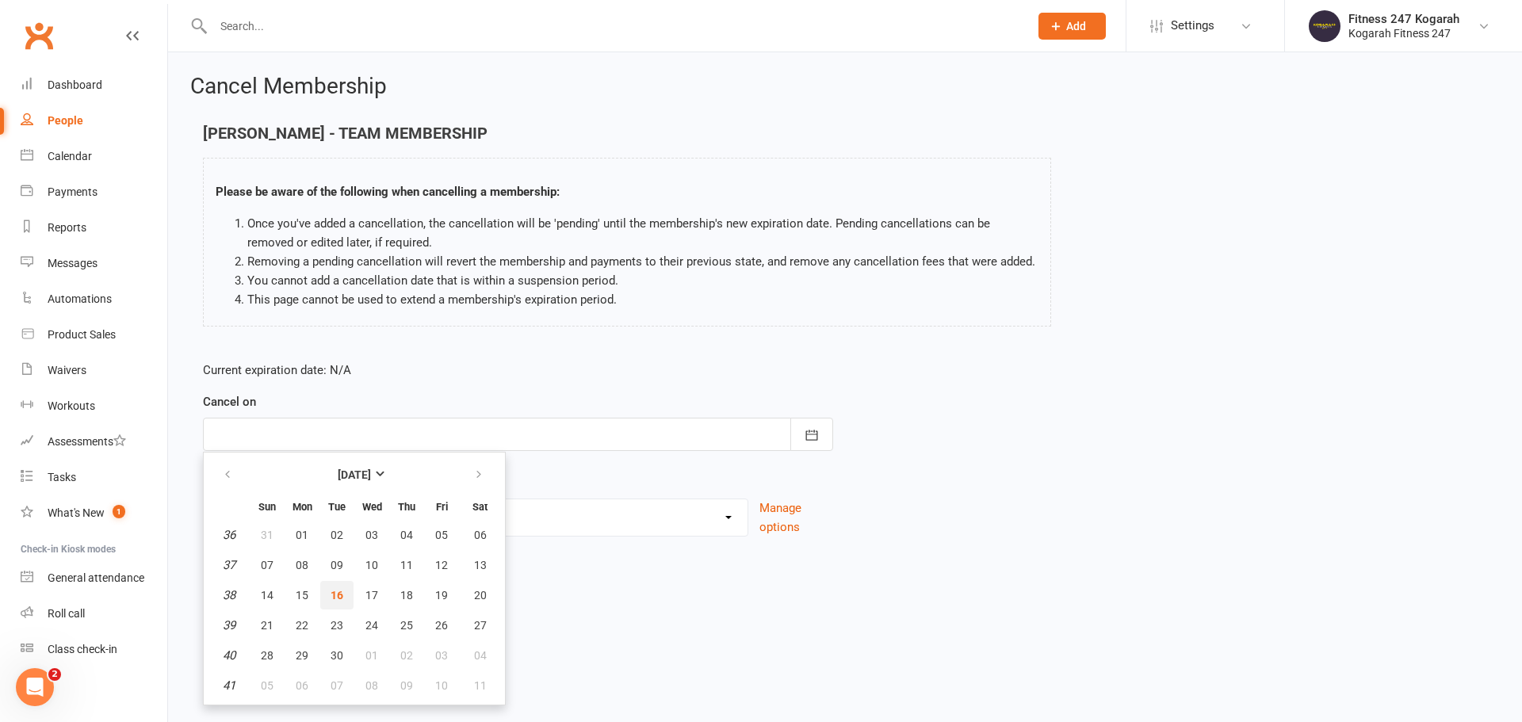
click at [343, 588] on button "16" at bounding box center [336, 595] width 33 height 29
type input "[DATE]"
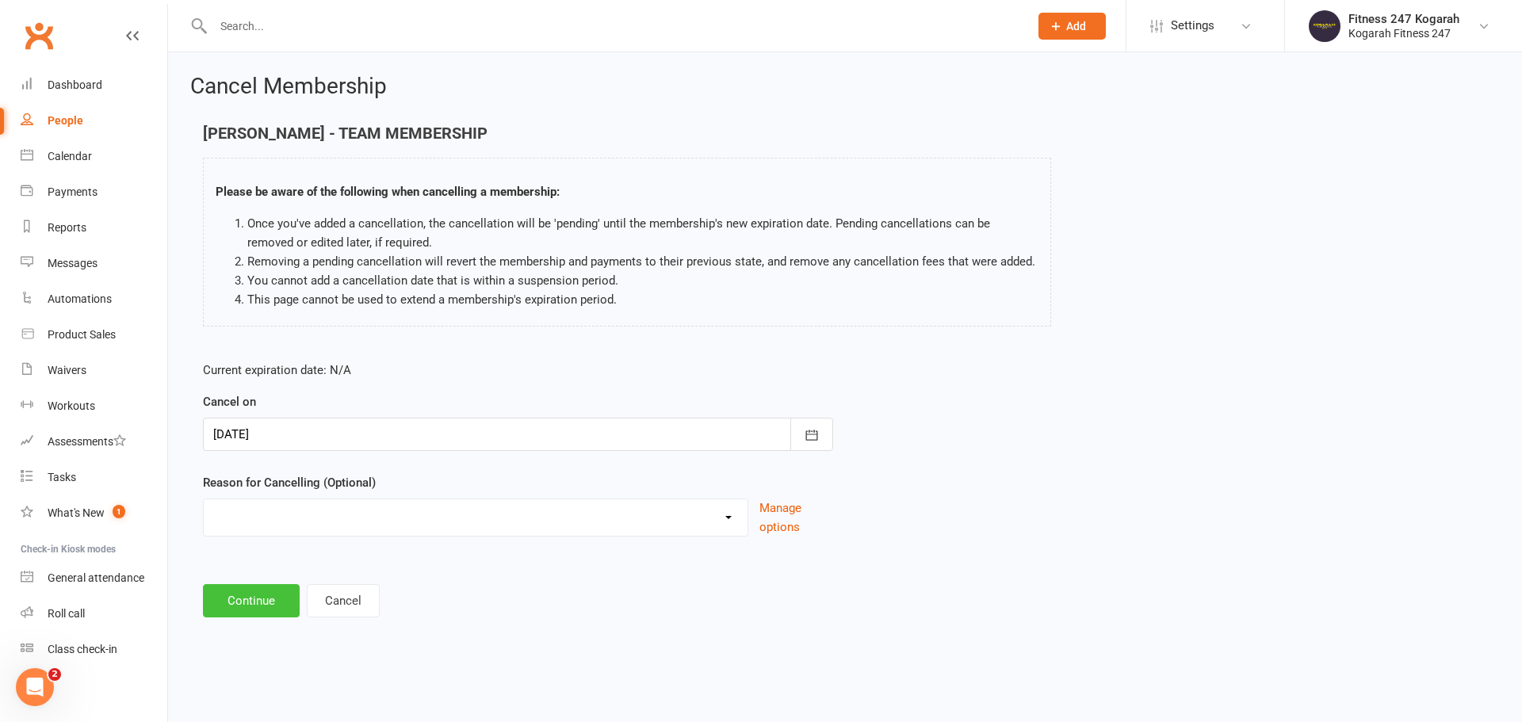
click at [280, 607] on button "Continue" at bounding box center [251, 600] width 97 height 33
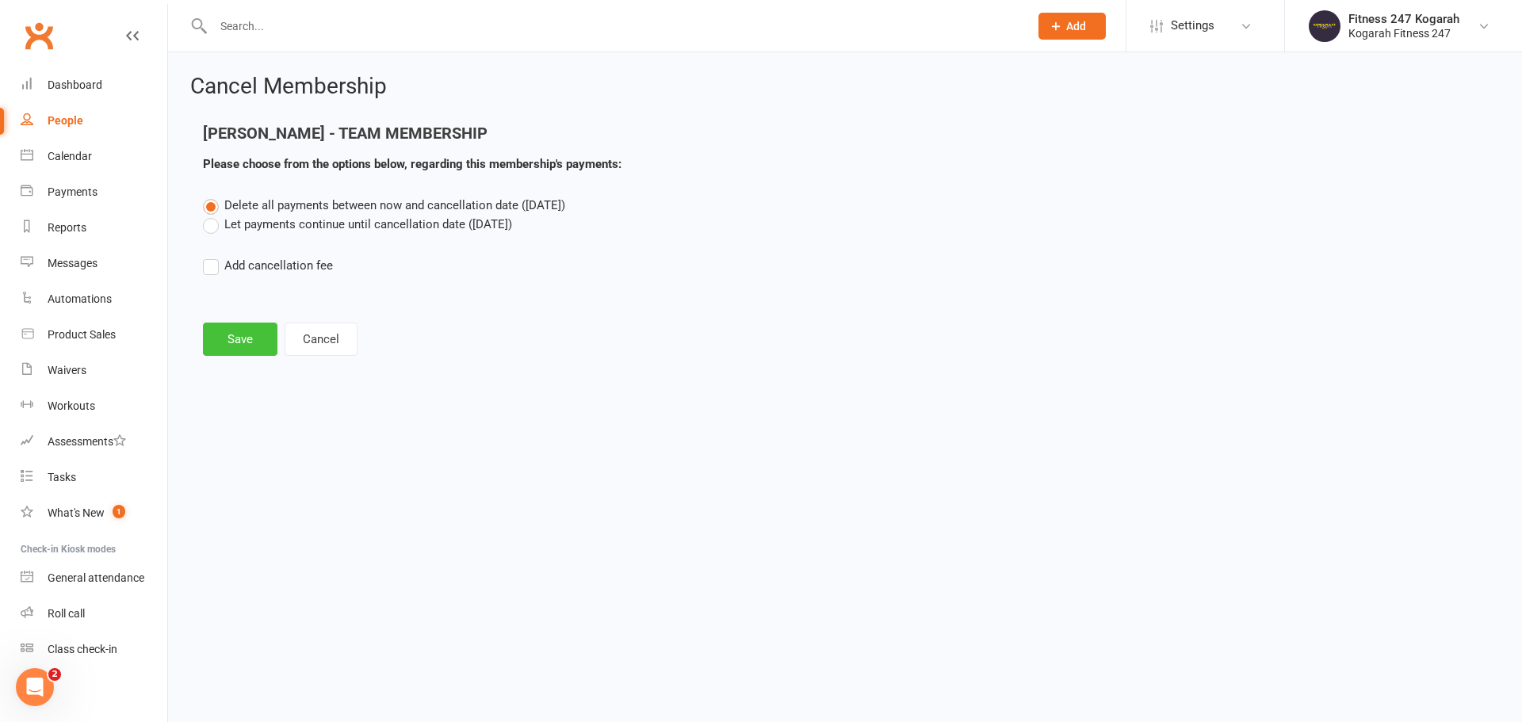
click at [224, 352] on button "Save" at bounding box center [240, 339] width 75 height 33
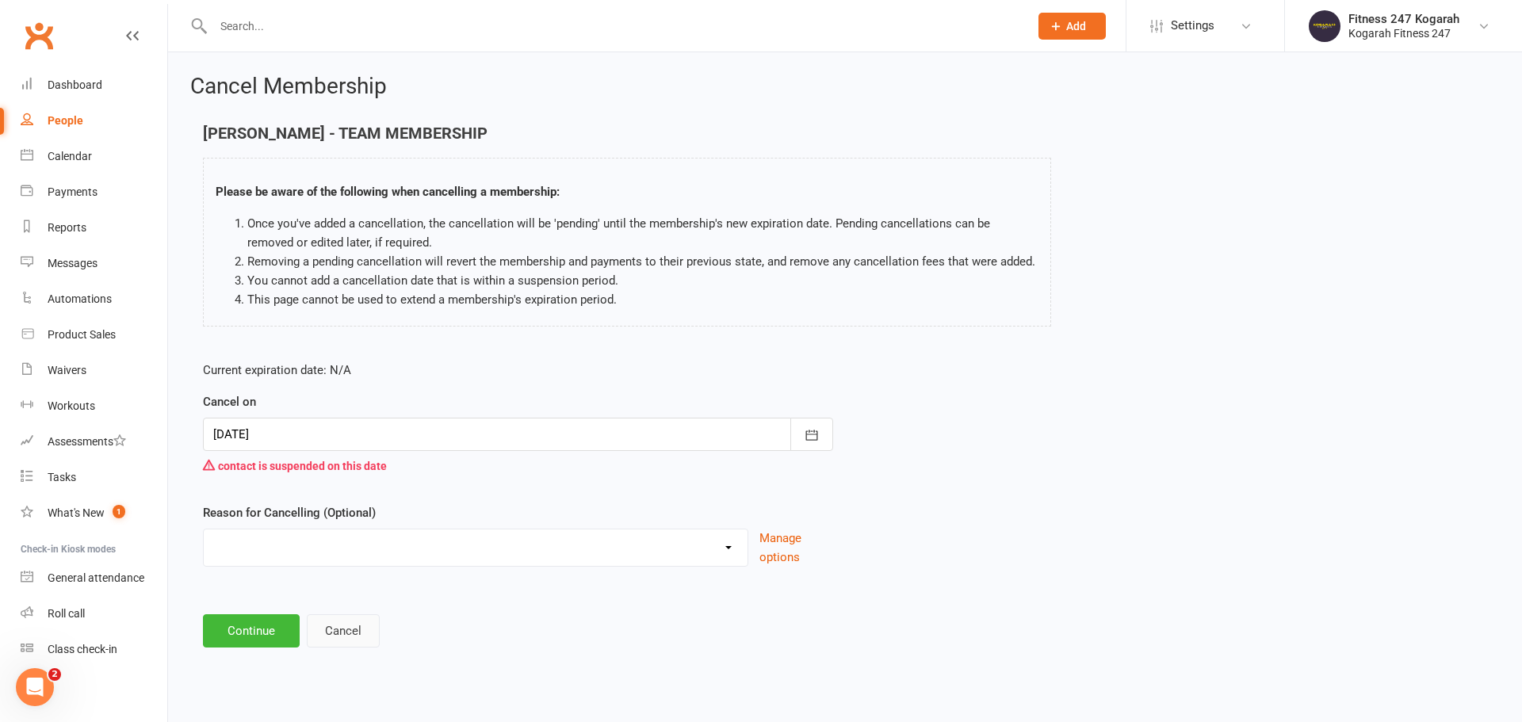
click at [330, 632] on button "Cancel" at bounding box center [343, 630] width 73 height 33
